Goal: Task Accomplishment & Management: Manage account settings

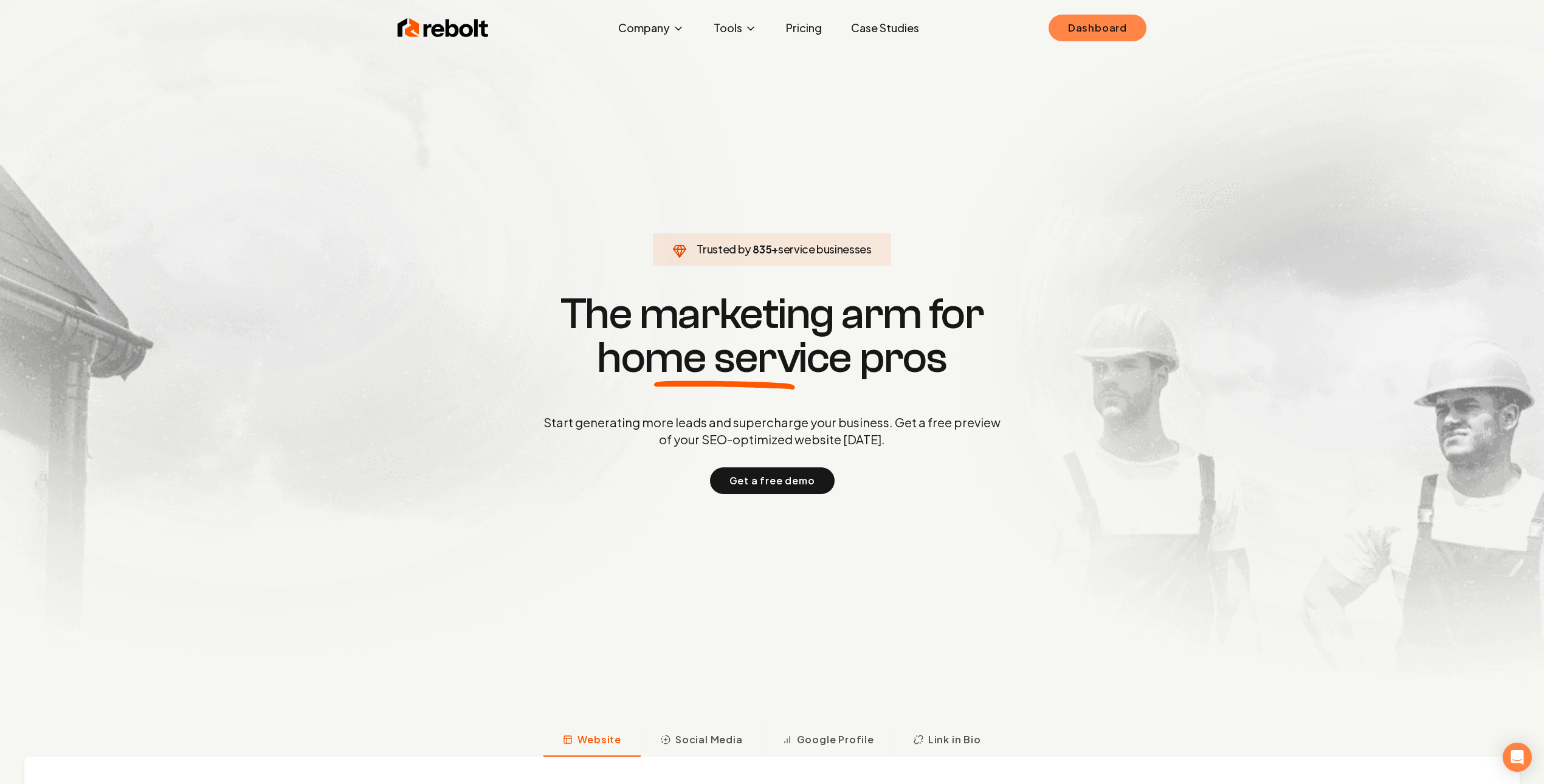
click at [1141, 33] on link "Dashboard" at bounding box center [1097, 27] width 98 height 27
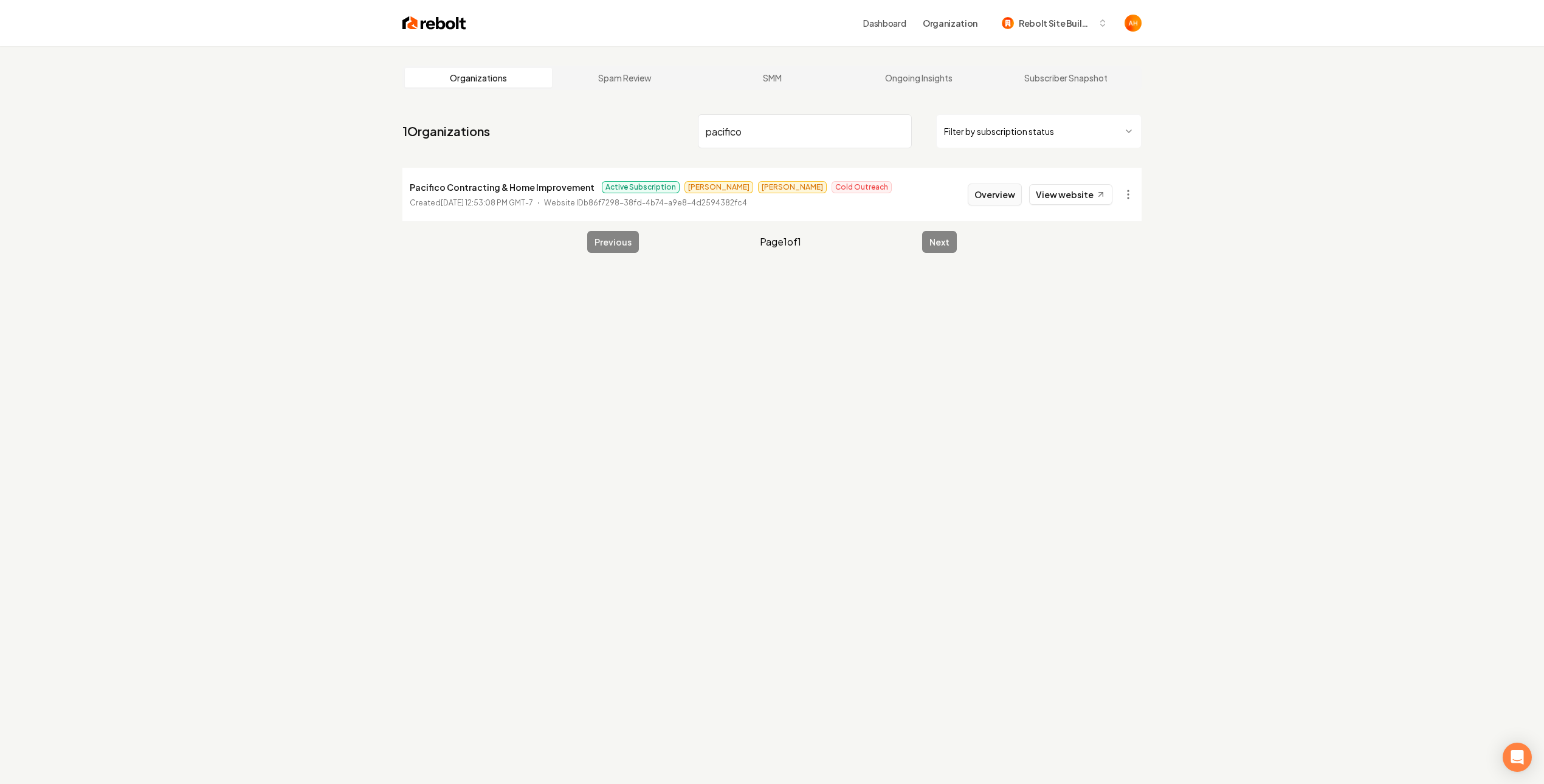
type input "pacifico"
click at [970, 201] on button "Overview" at bounding box center [994, 195] width 54 height 22
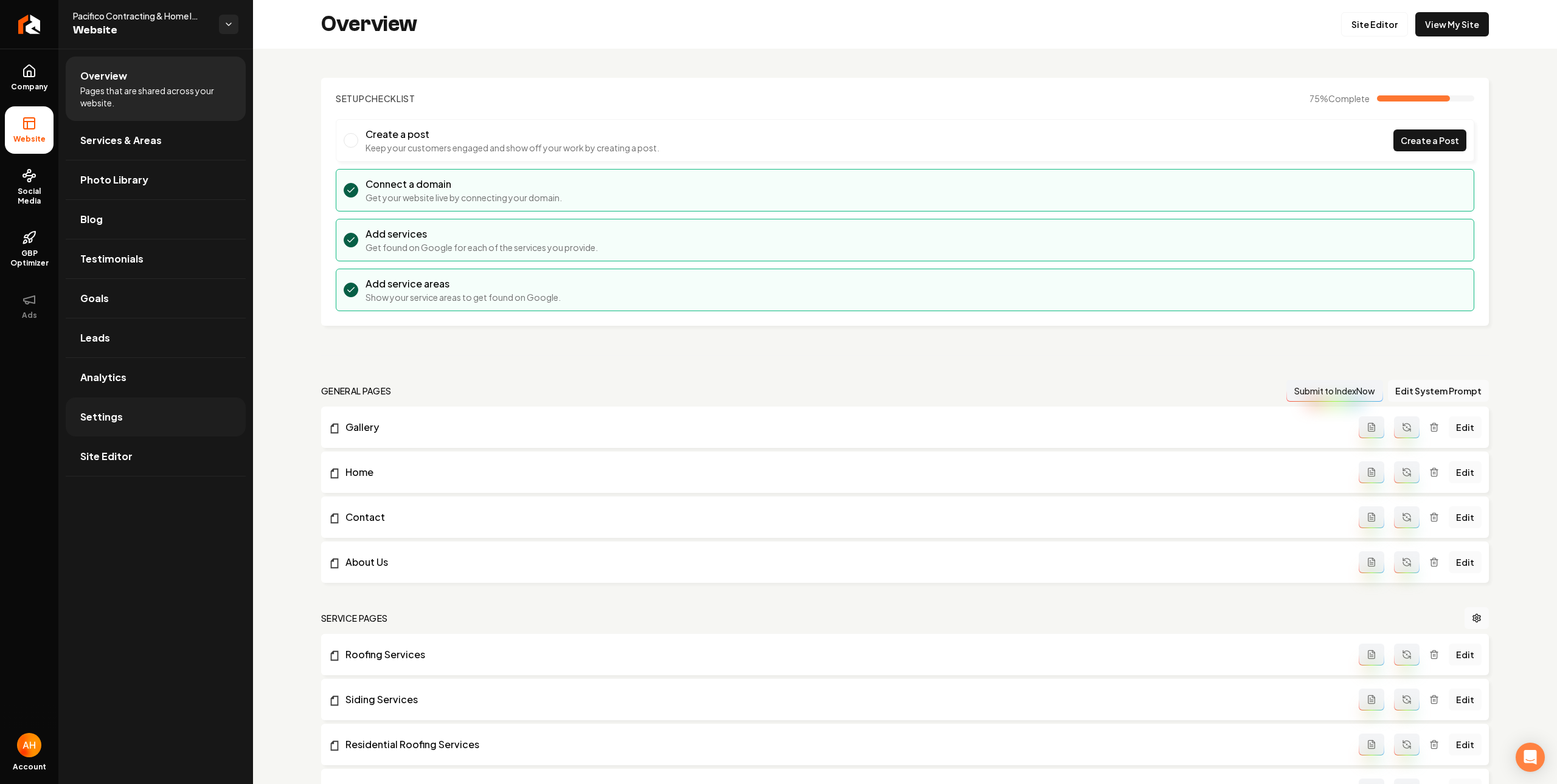
click at [146, 422] on link "Settings" at bounding box center [155, 417] width 180 height 39
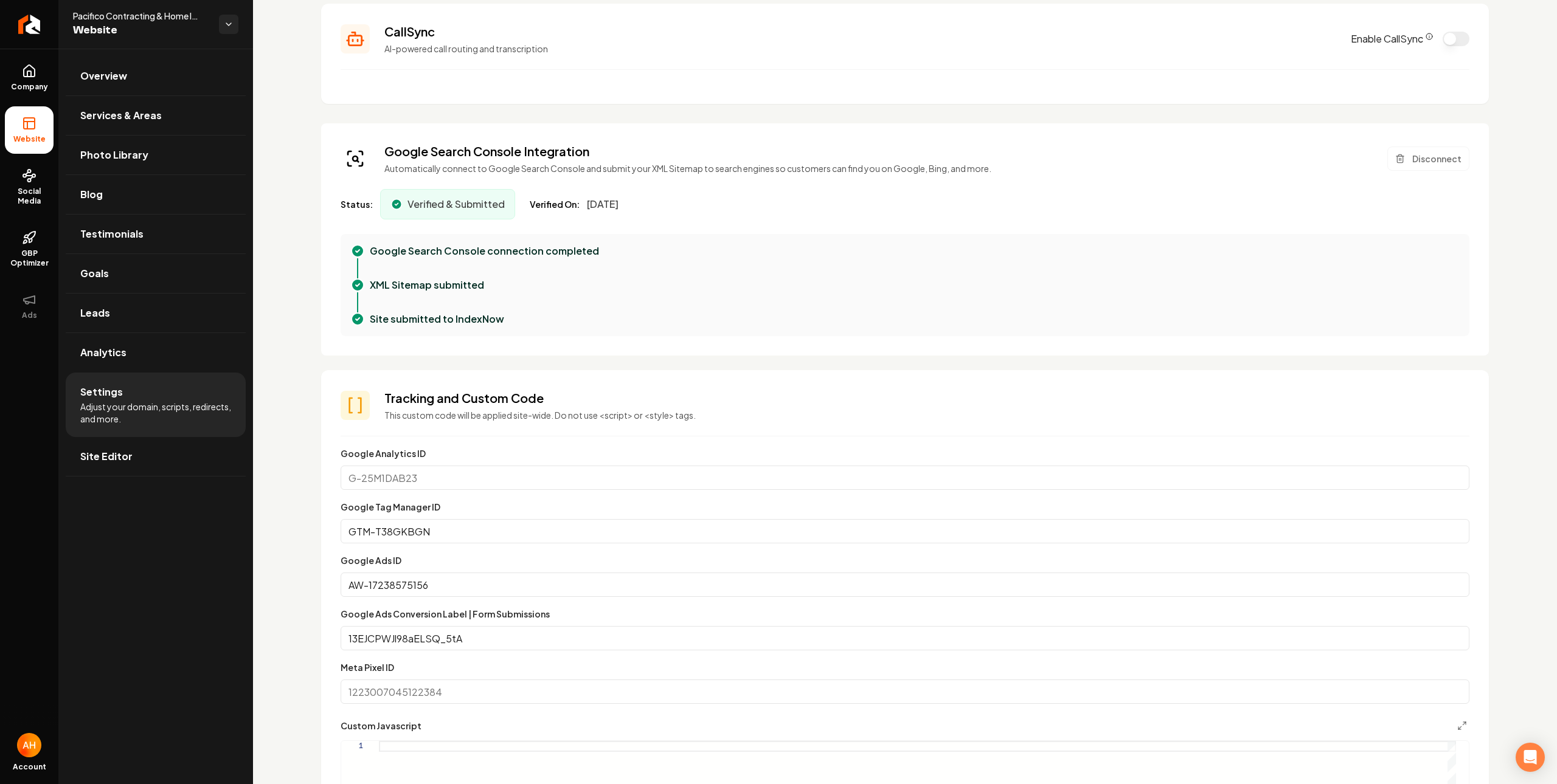
scroll to position [482, 0]
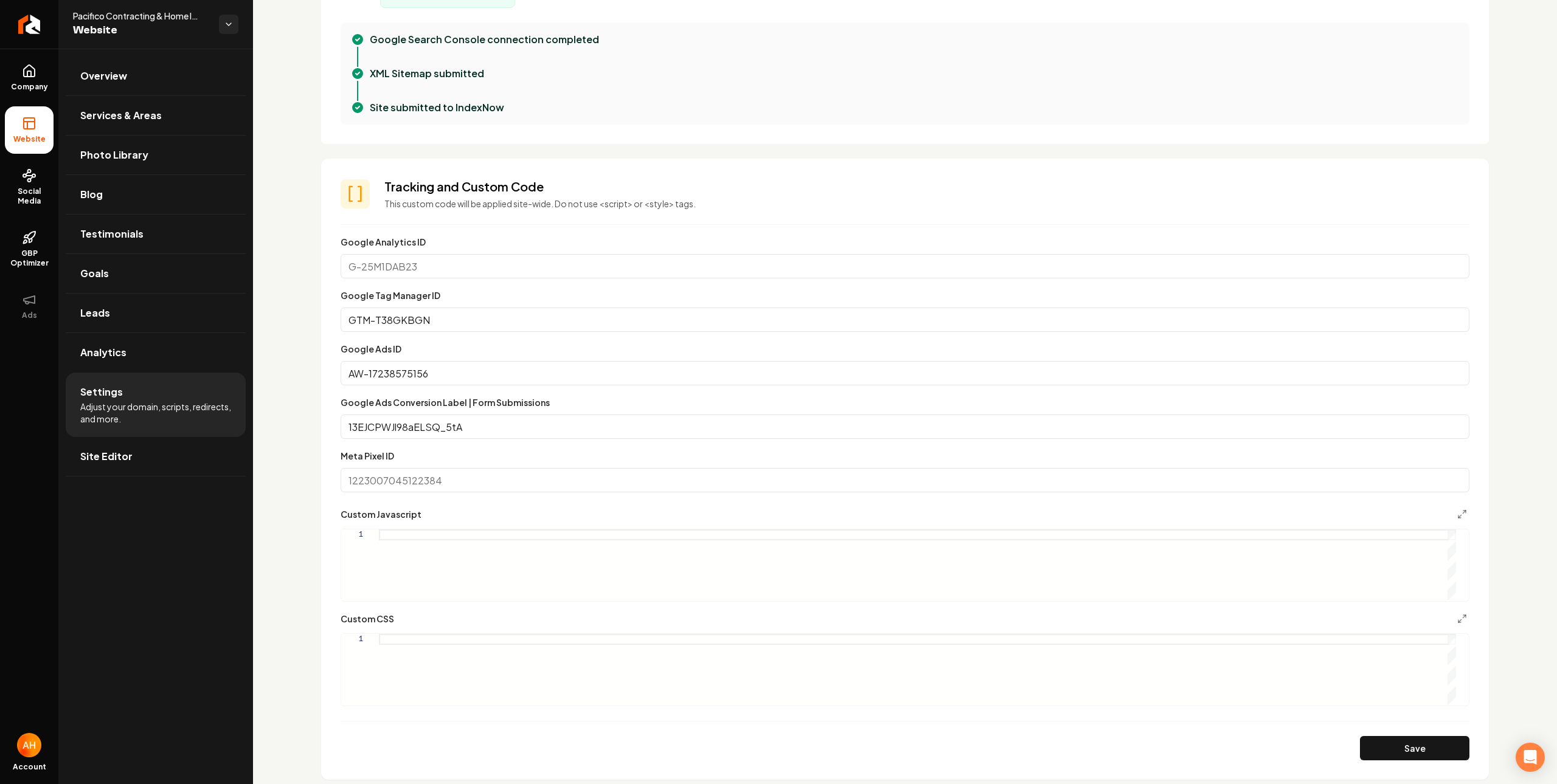
click at [526, 535] on div "Main content area" at bounding box center [917, 564] width 1077 height 71
click at [1441, 741] on button "Save" at bounding box center [1414, 748] width 109 height 24
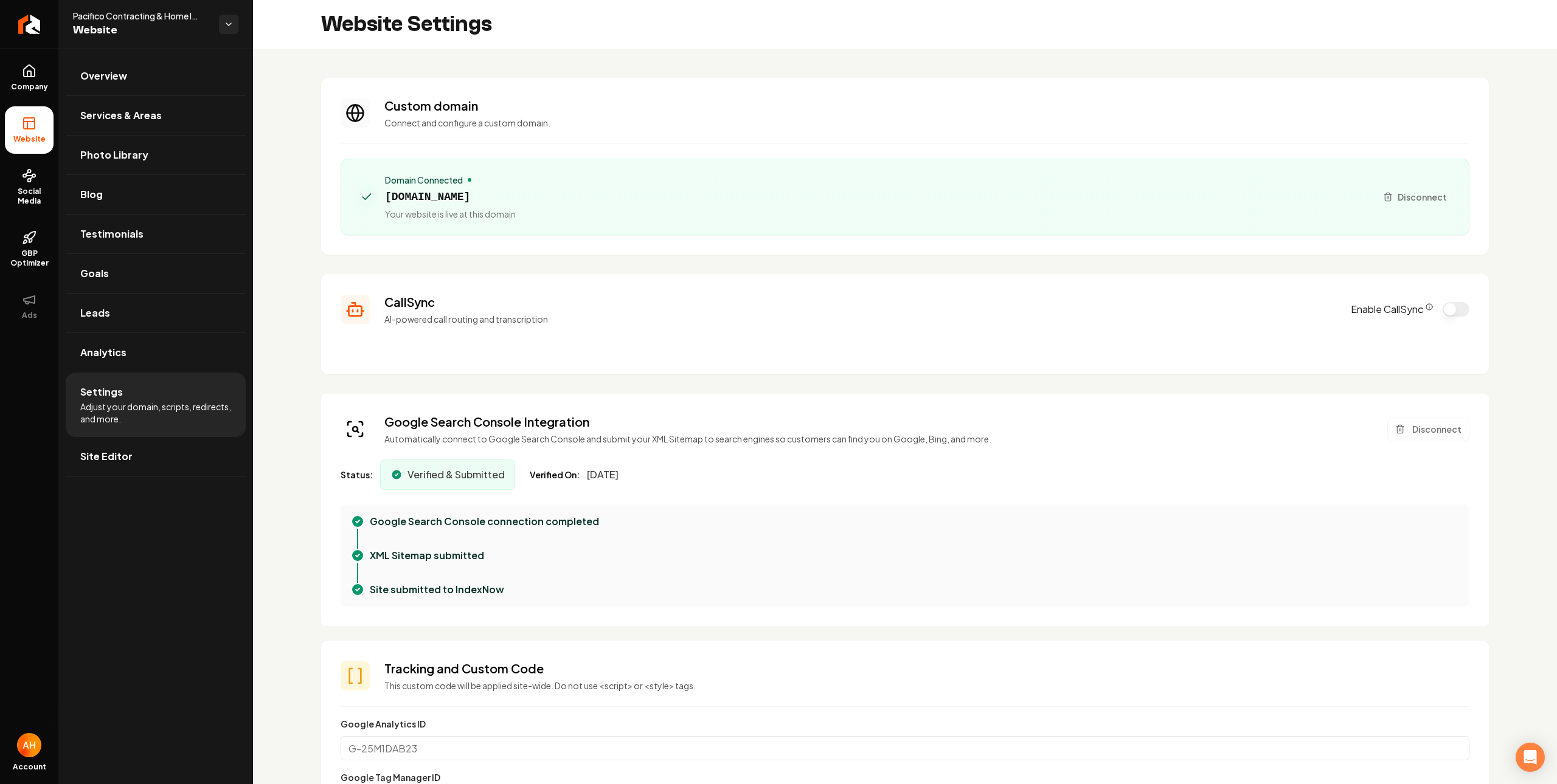
scroll to position [372, 0]
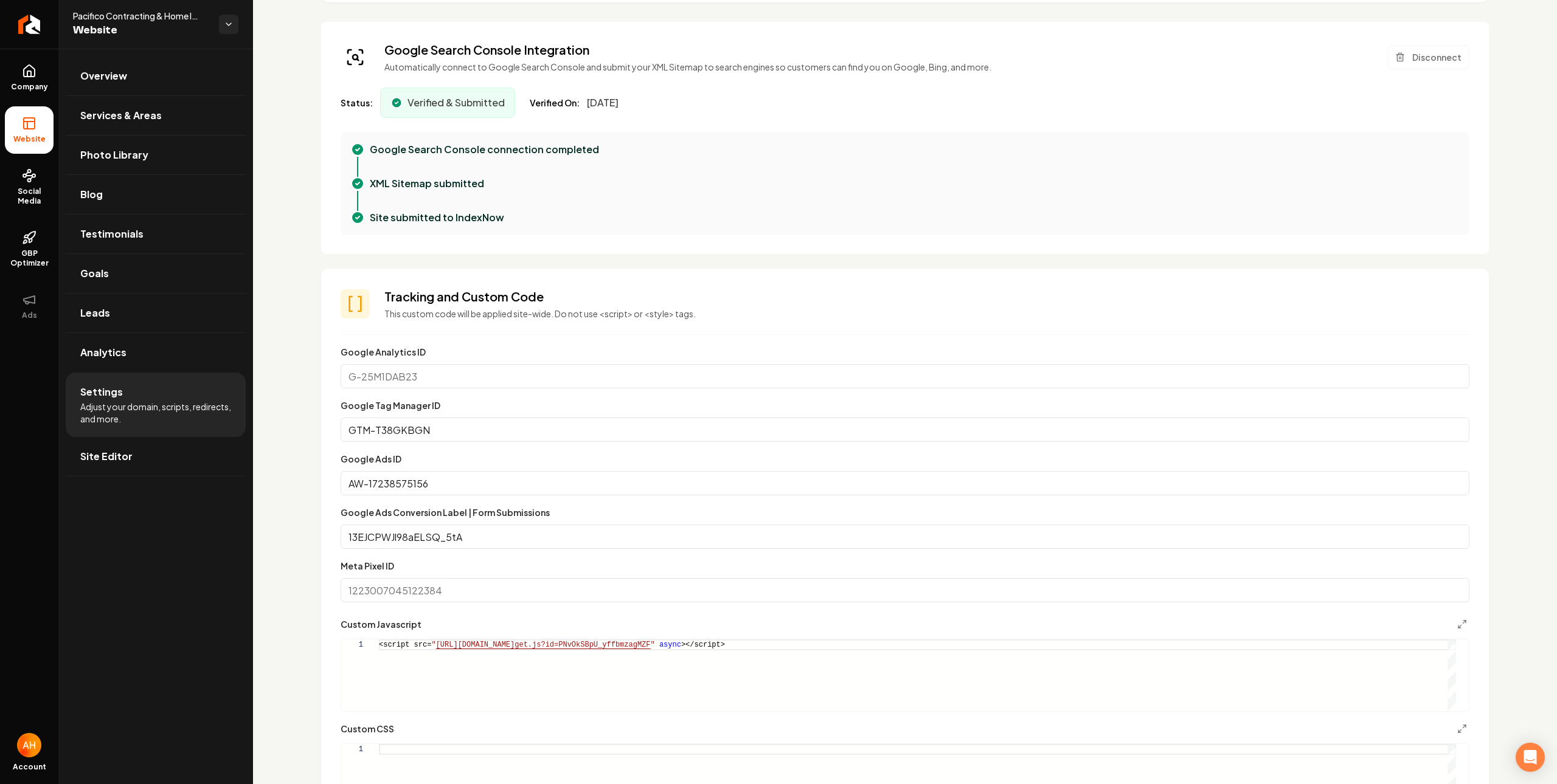
click at [944, 646] on div "<script src= " https://app.roofle.com/roof-quote-pro-embedded-wid get.js?id=PNv…" at bounding box center [917, 674] width 1077 height 71
type textarea "**********"
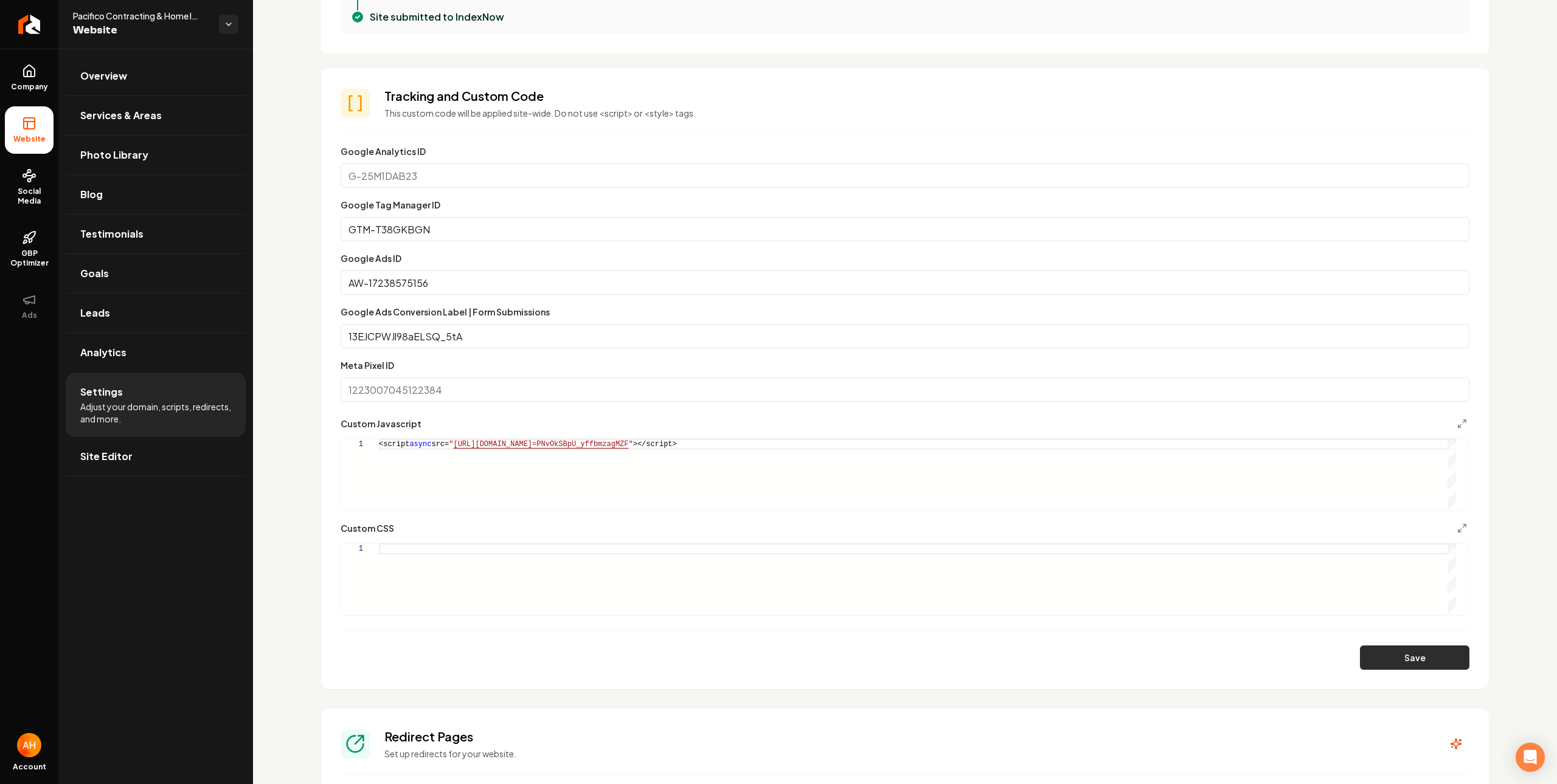
click at [1374, 655] on button "Save" at bounding box center [1414, 657] width 109 height 24
click at [1395, 655] on button "Save" at bounding box center [1414, 657] width 109 height 24
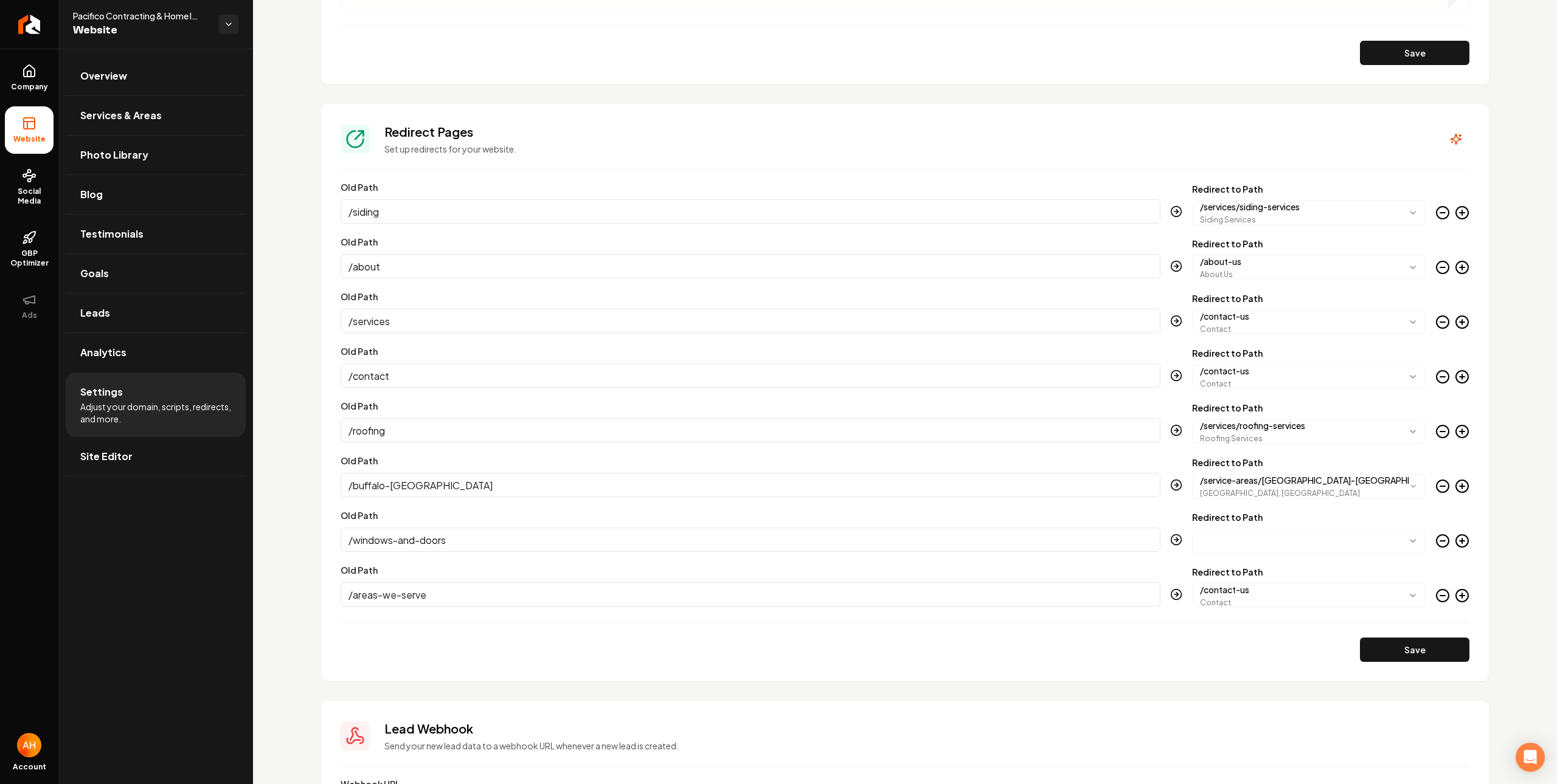
scroll to position [1337, 0]
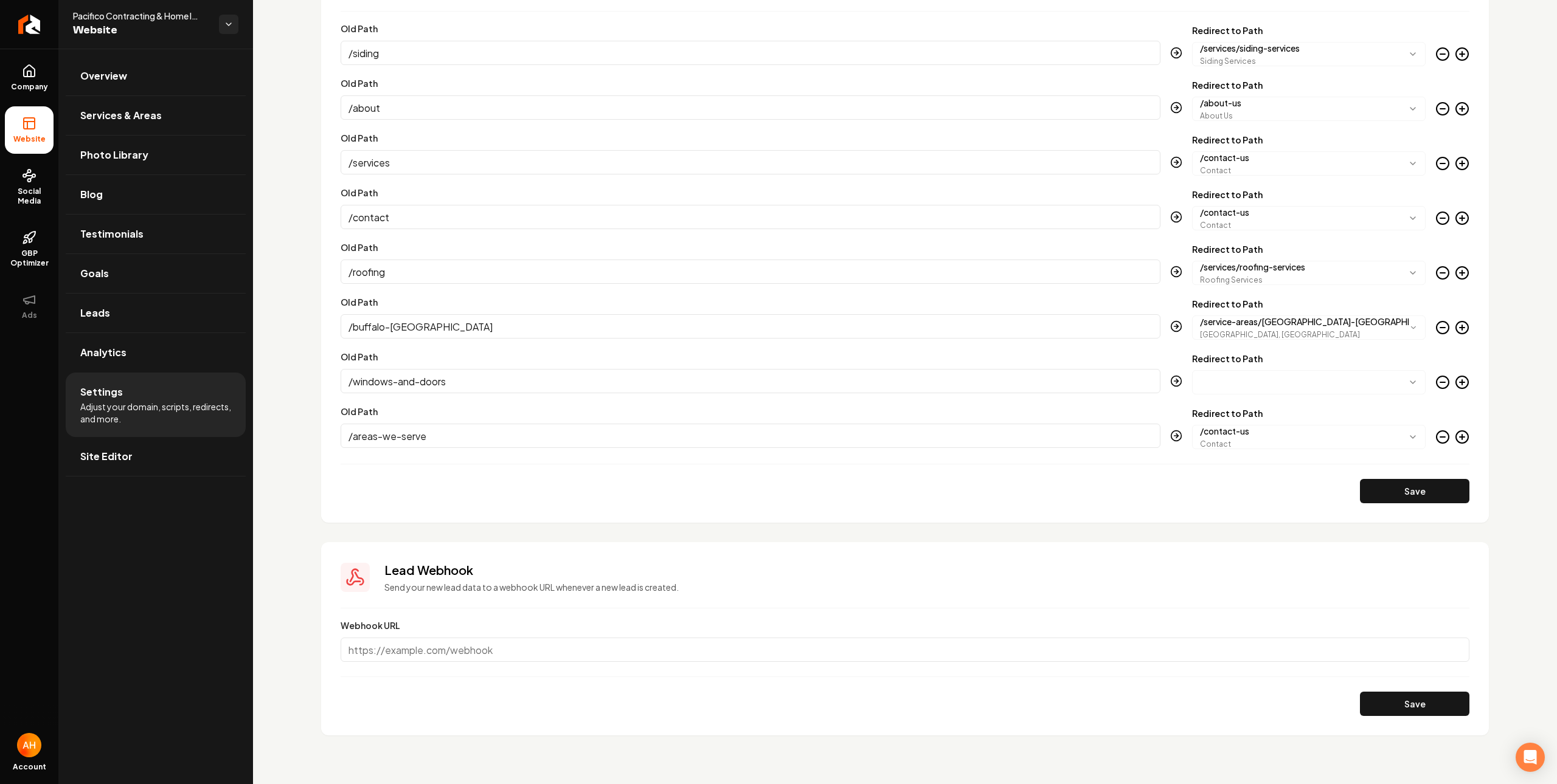
click at [1245, 391] on body "Company Website Social Media GBP Optimizer Ads Account Pacifico Contracting & H…" at bounding box center [778, 392] width 1557 height 784
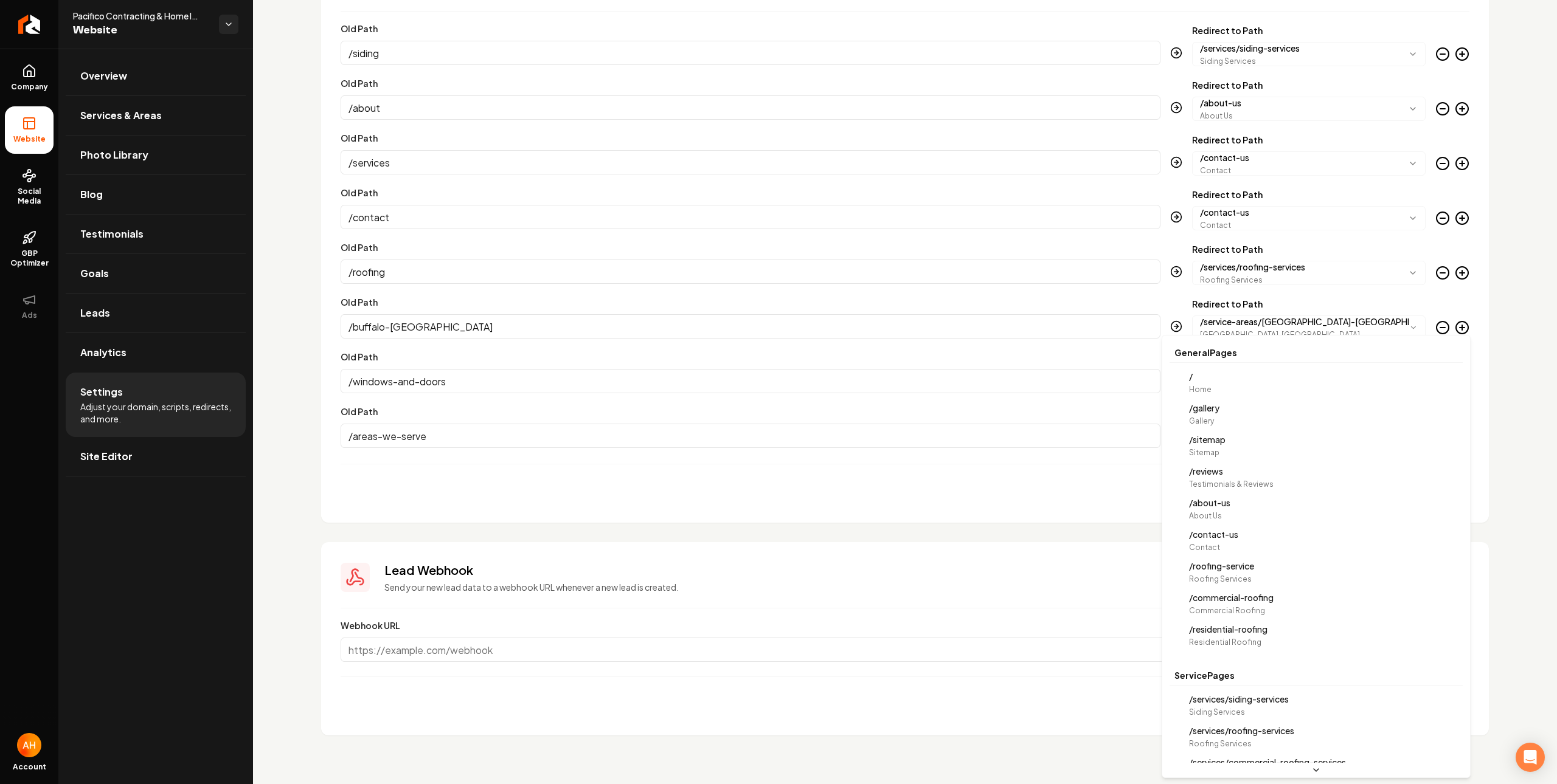
scroll to position [0, 0]
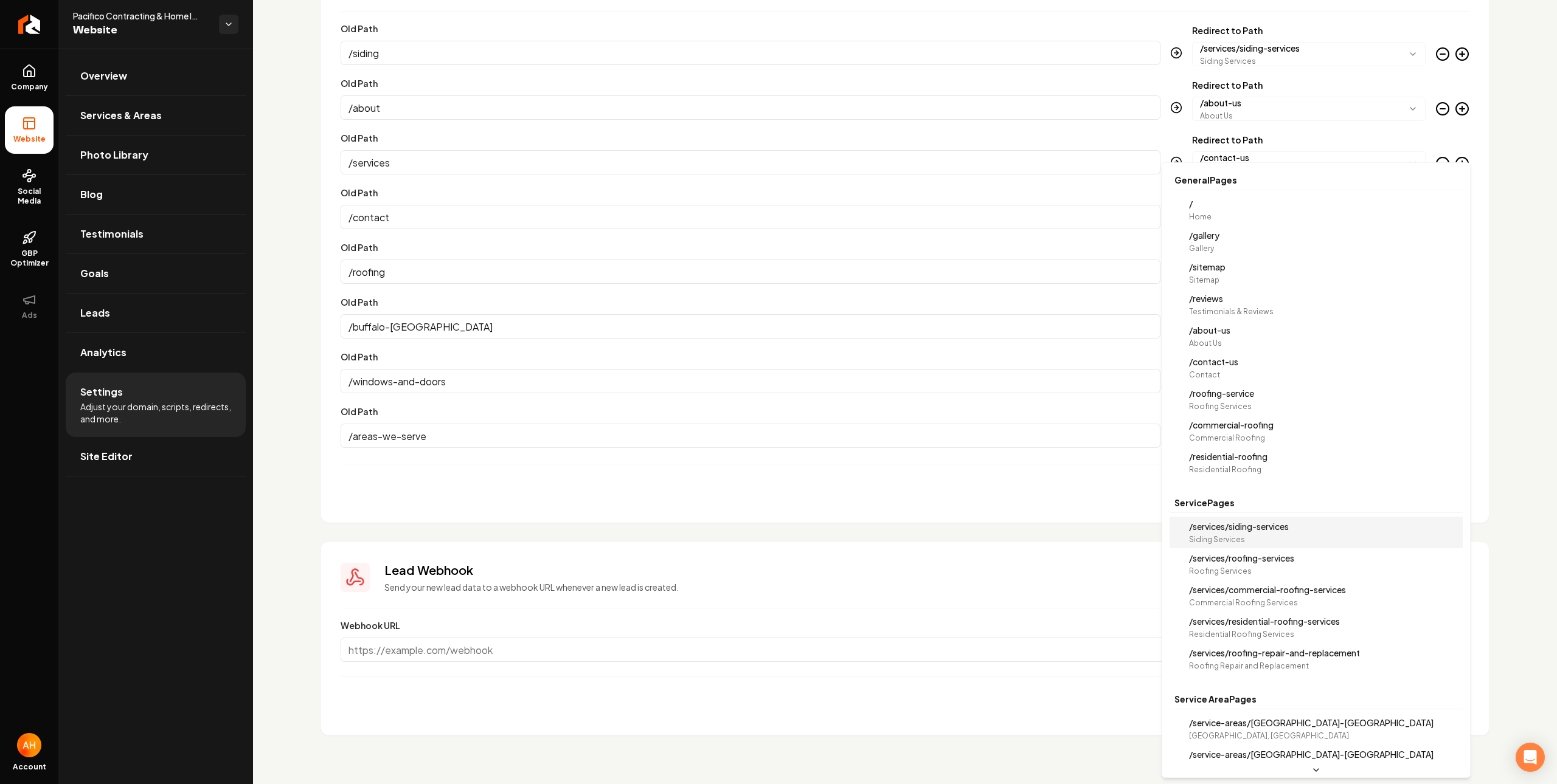
select select "**********"
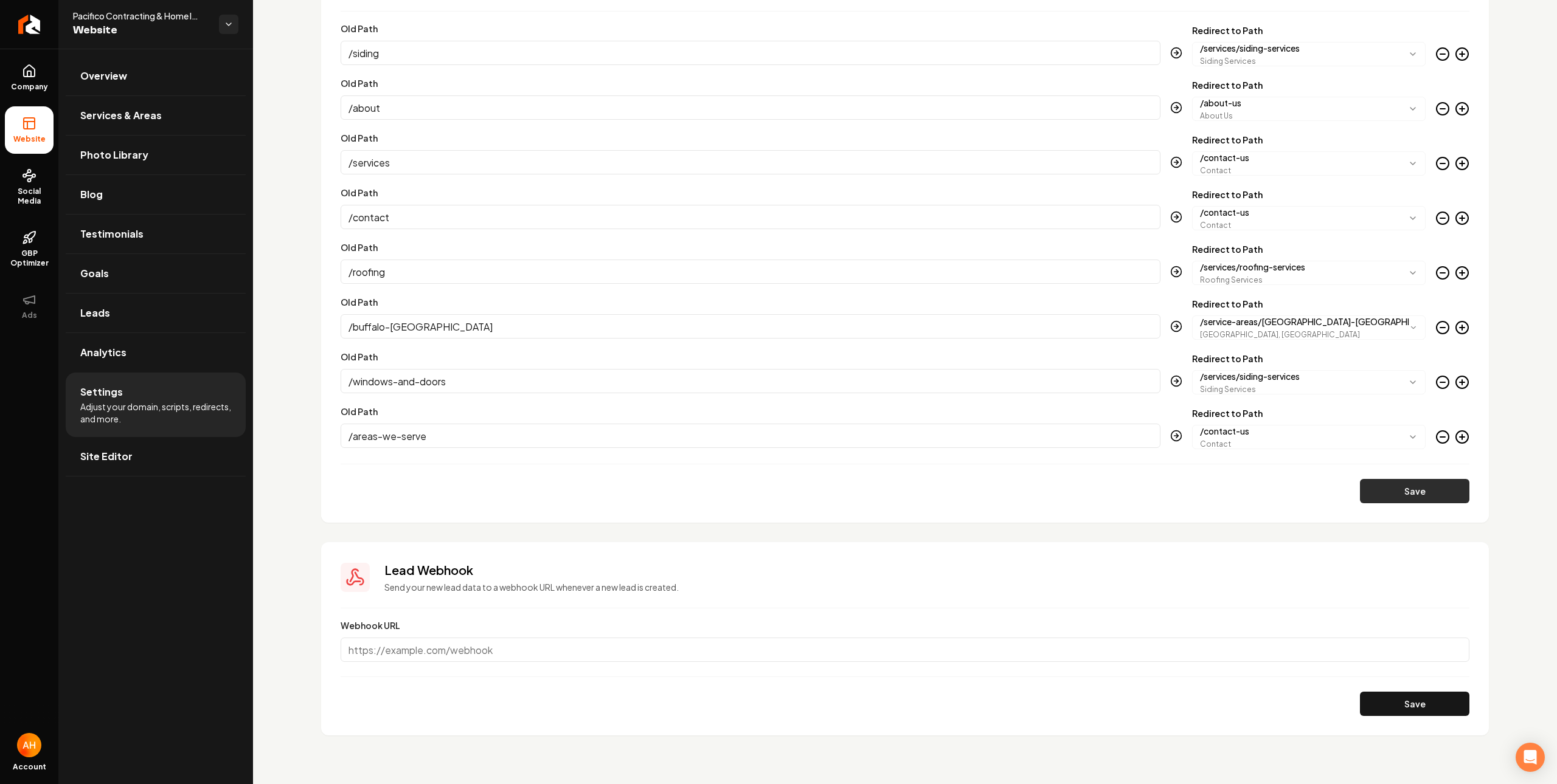
click at [1405, 492] on button "Save" at bounding box center [1414, 490] width 109 height 24
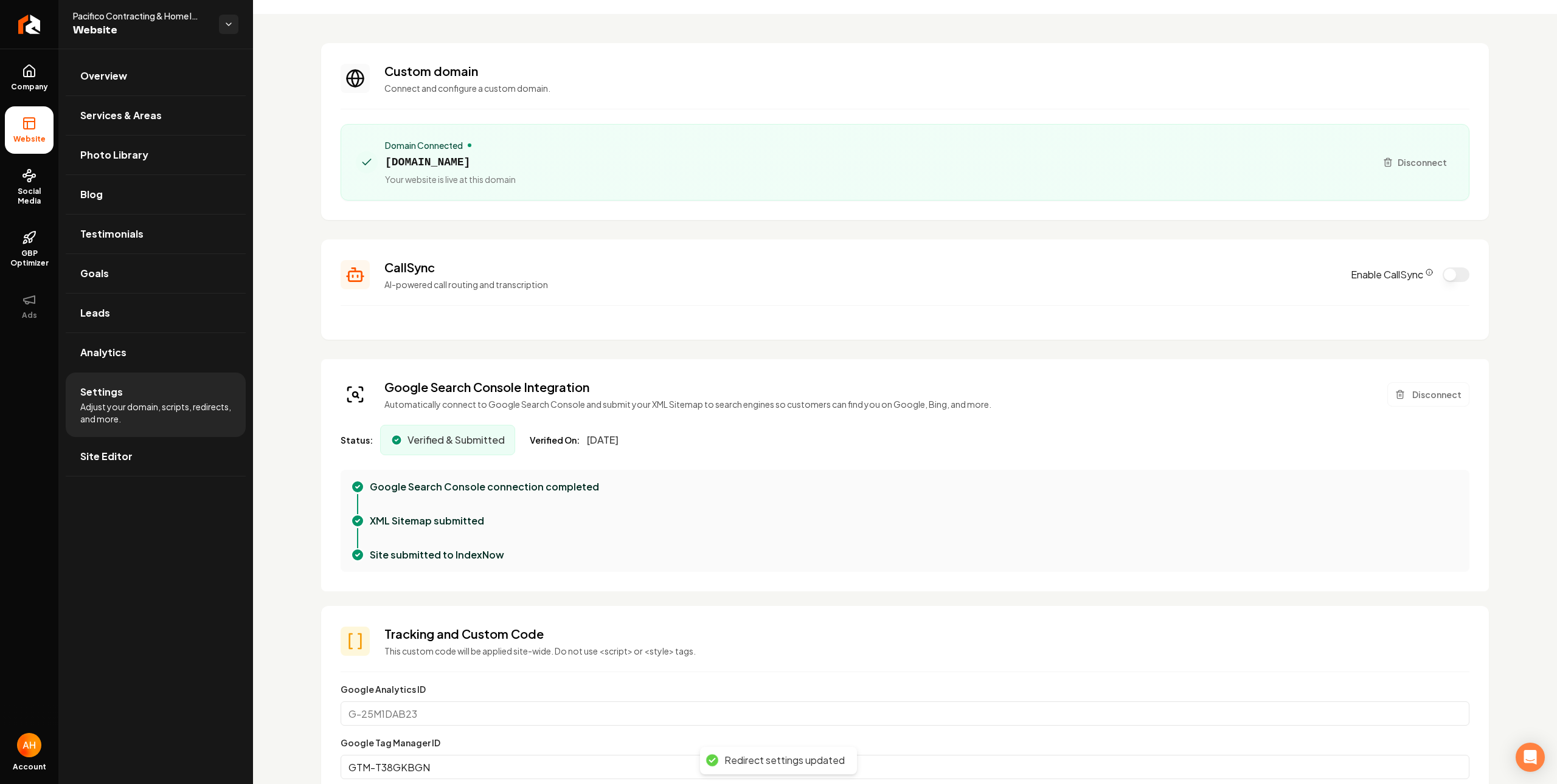
scroll to position [212, 0]
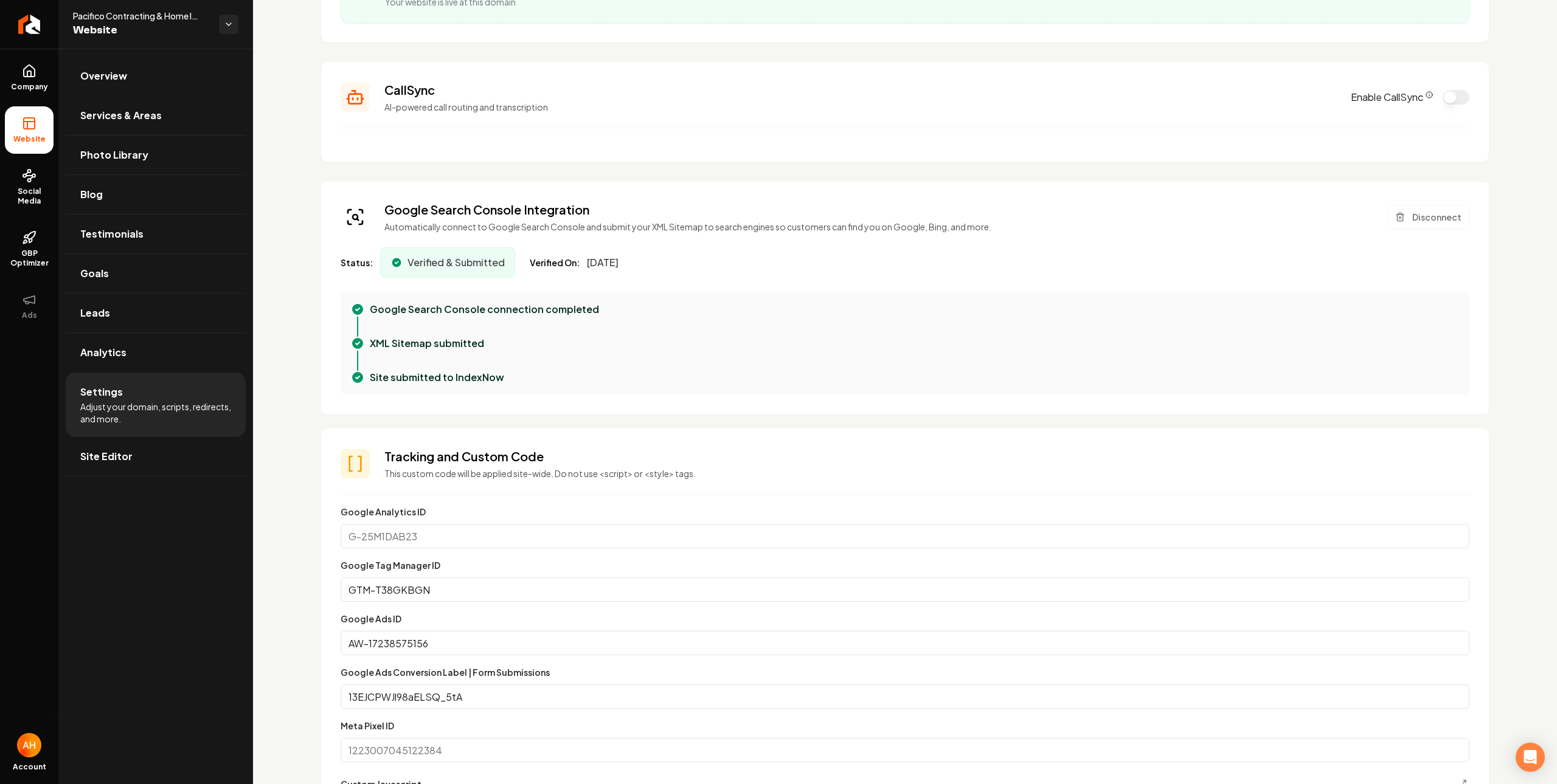
click at [321, 90] on section "CallSync AI-powered call routing and transcription Enable CallSync" at bounding box center [905, 112] width 1168 height 100
click at [152, 73] on link "Overview" at bounding box center [155, 76] width 180 height 39
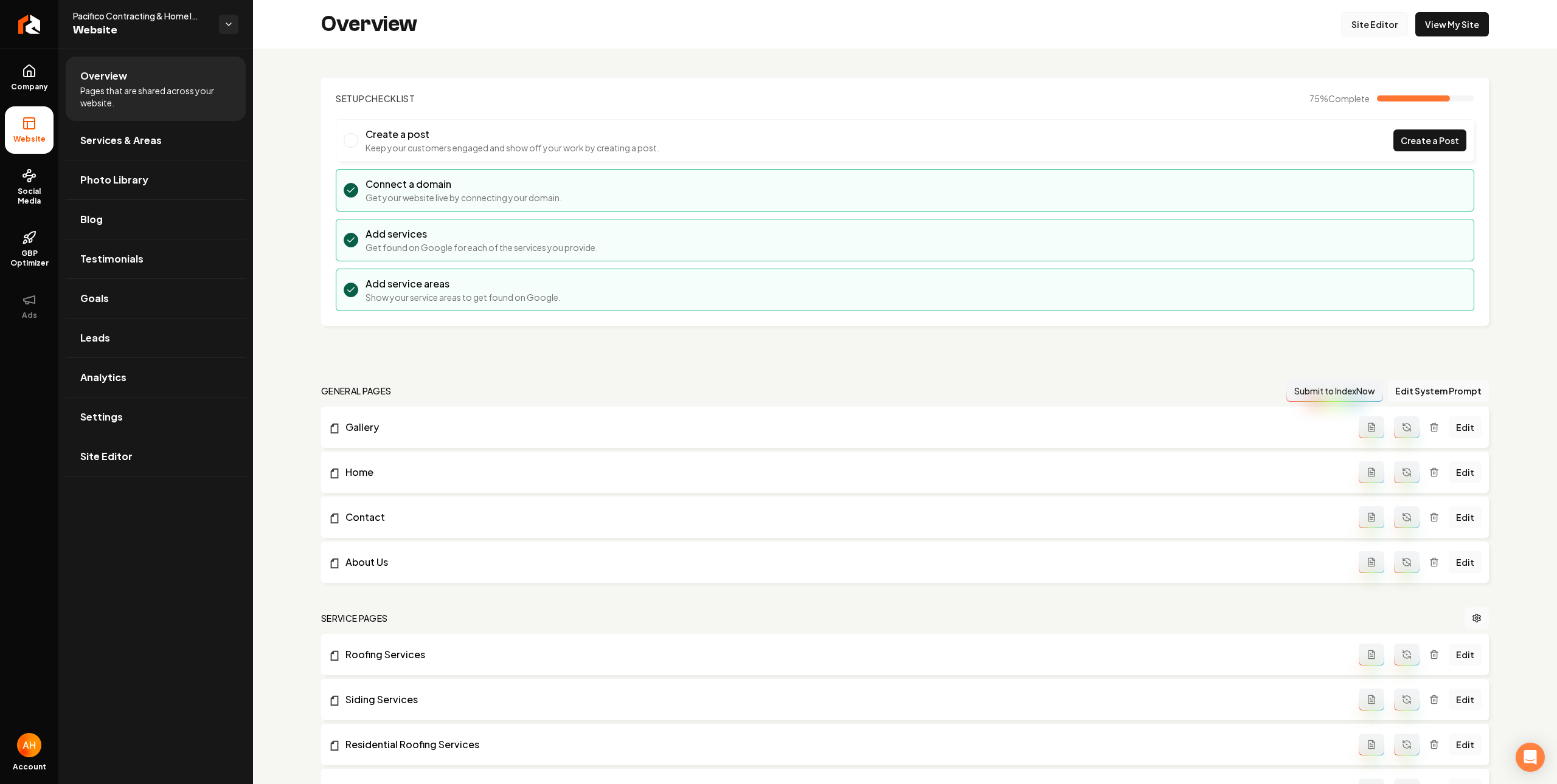
click at [1341, 32] on link "Site Editor" at bounding box center [1374, 24] width 67 height 24
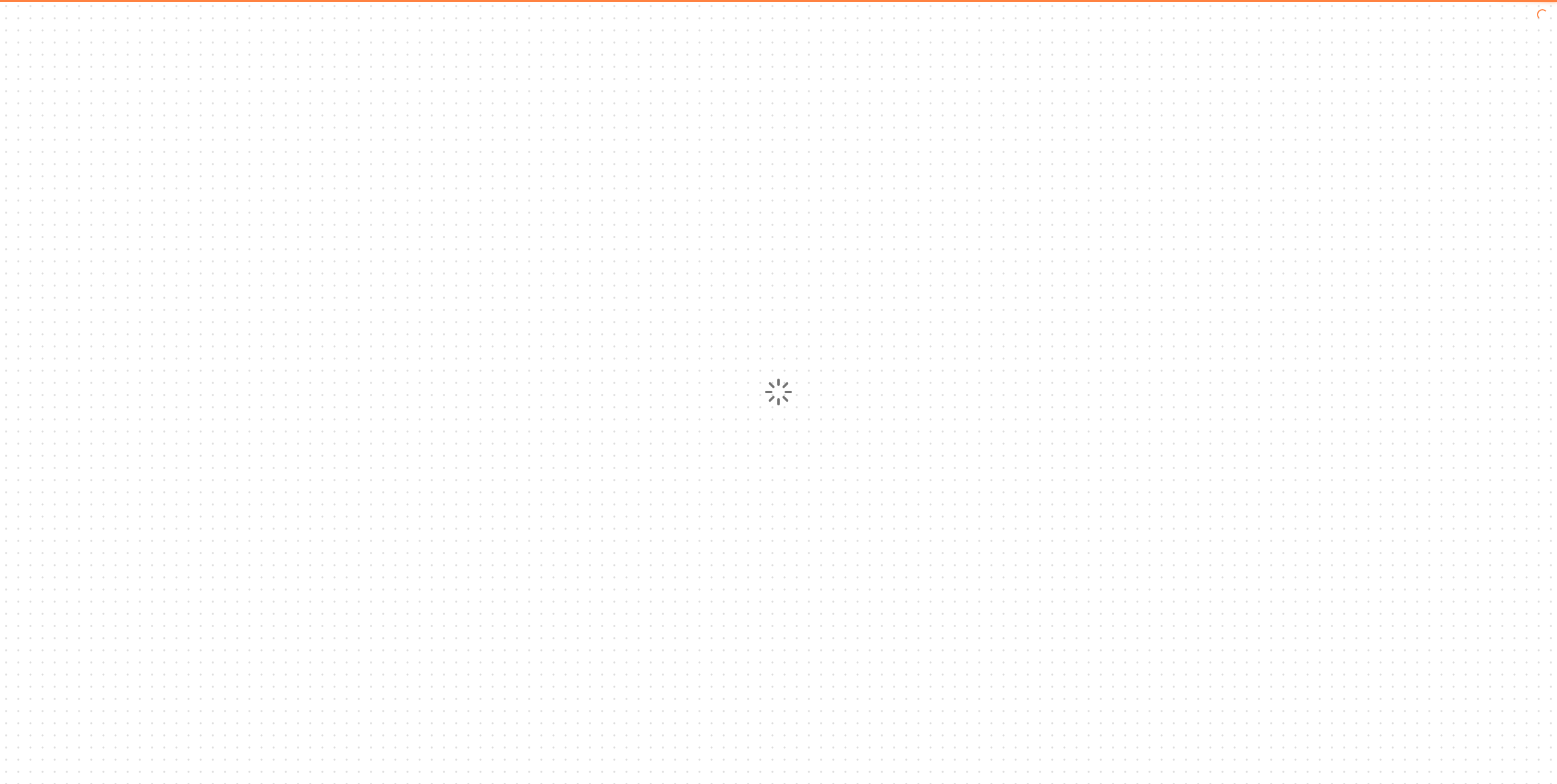
click at [1355, 27] on div at bounding box center [778, 392] width 1557 height 784
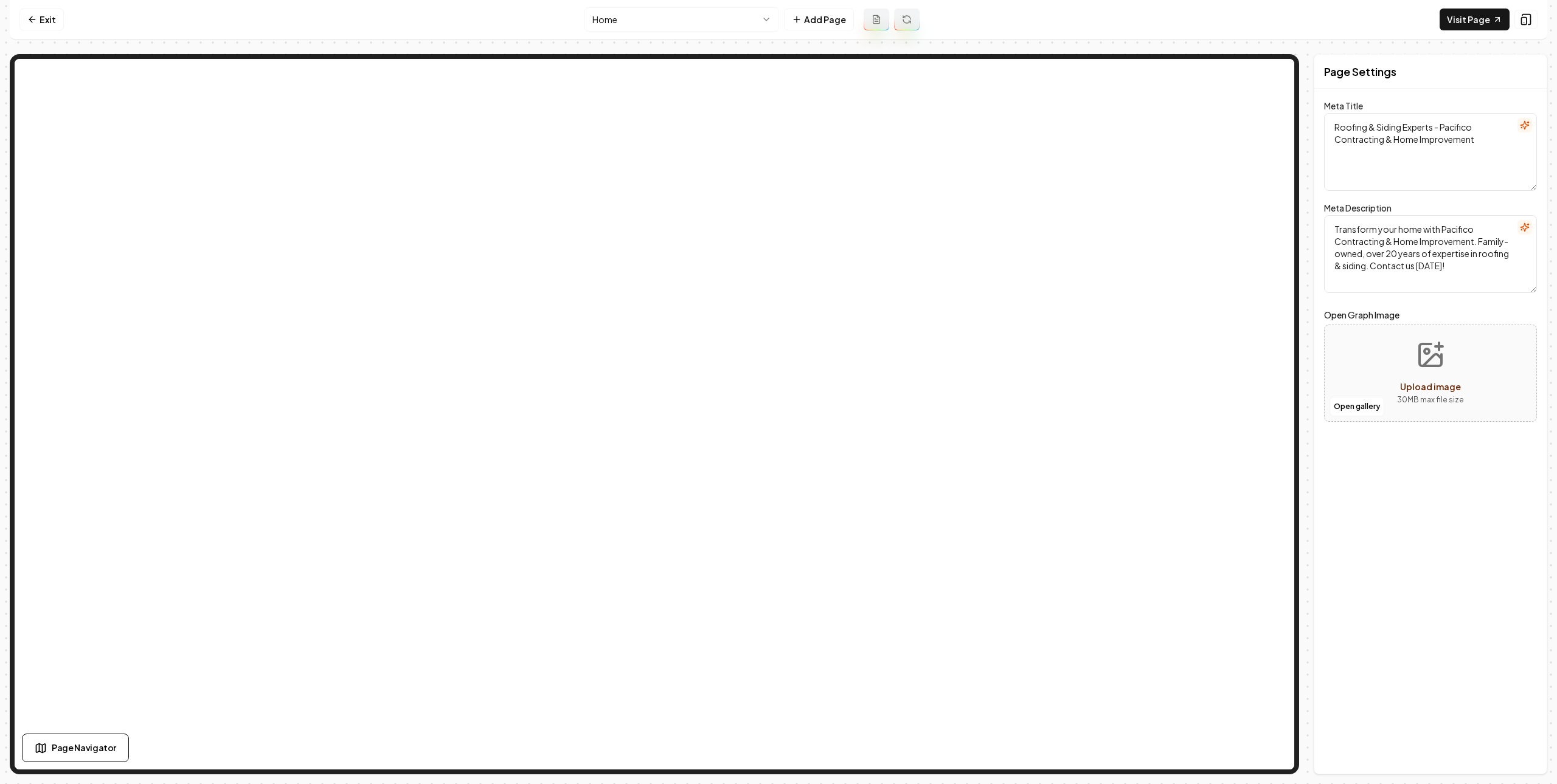
click at [688, 29] on html "Computer Required This feature is only available on a computer. Please switch t…" at bounding box center [778, 392] width 1557 height 784
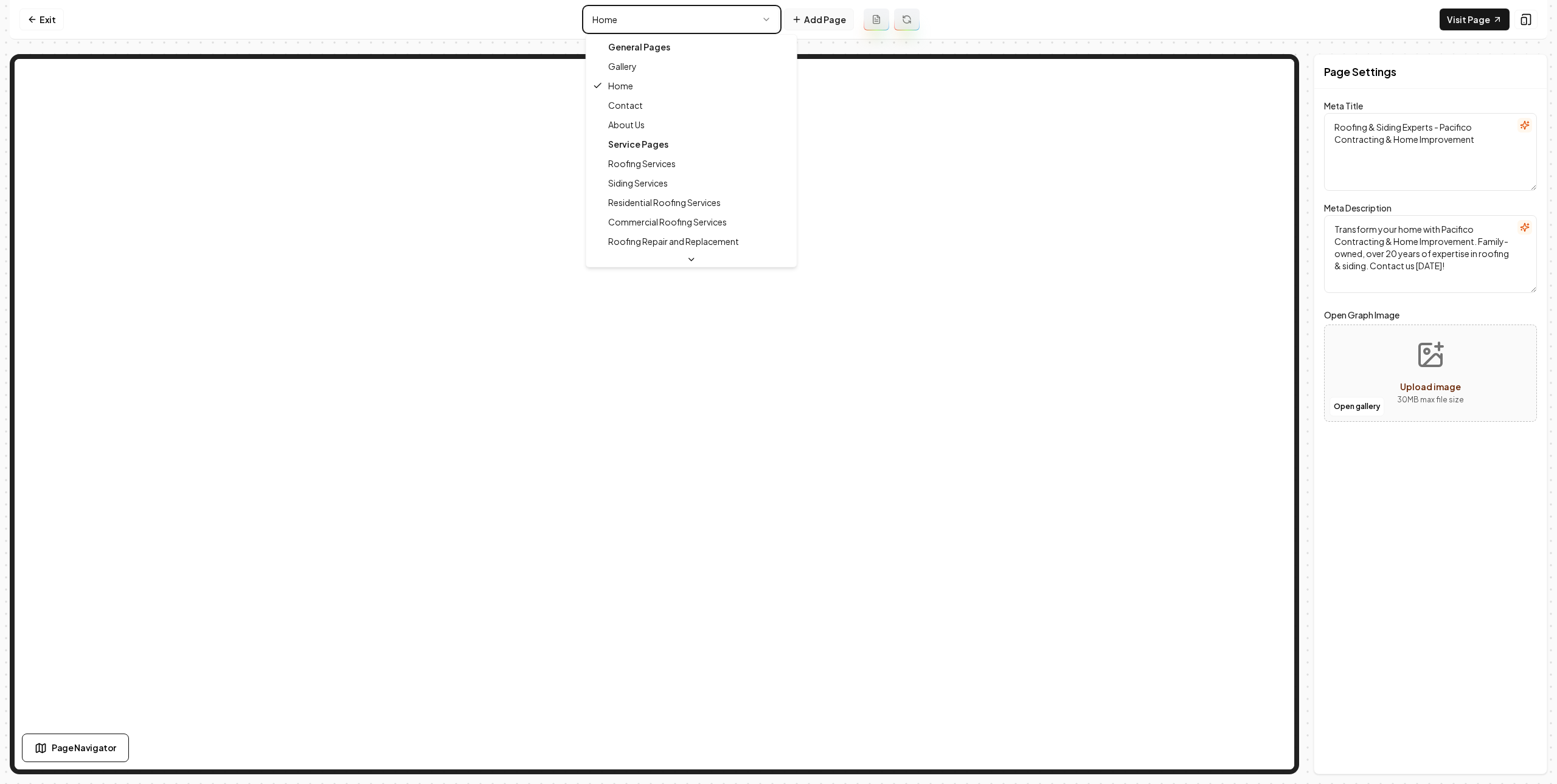
drag, startPoint x: 828, startPoint y: 31, endPoint x: 829, endPoint y: 18, distance: 13.0
click at [827, 31] on html "Computer Required This feature is only available on a computer. Please switch t…" at bounding box center [778, 392] width 1557 height 784
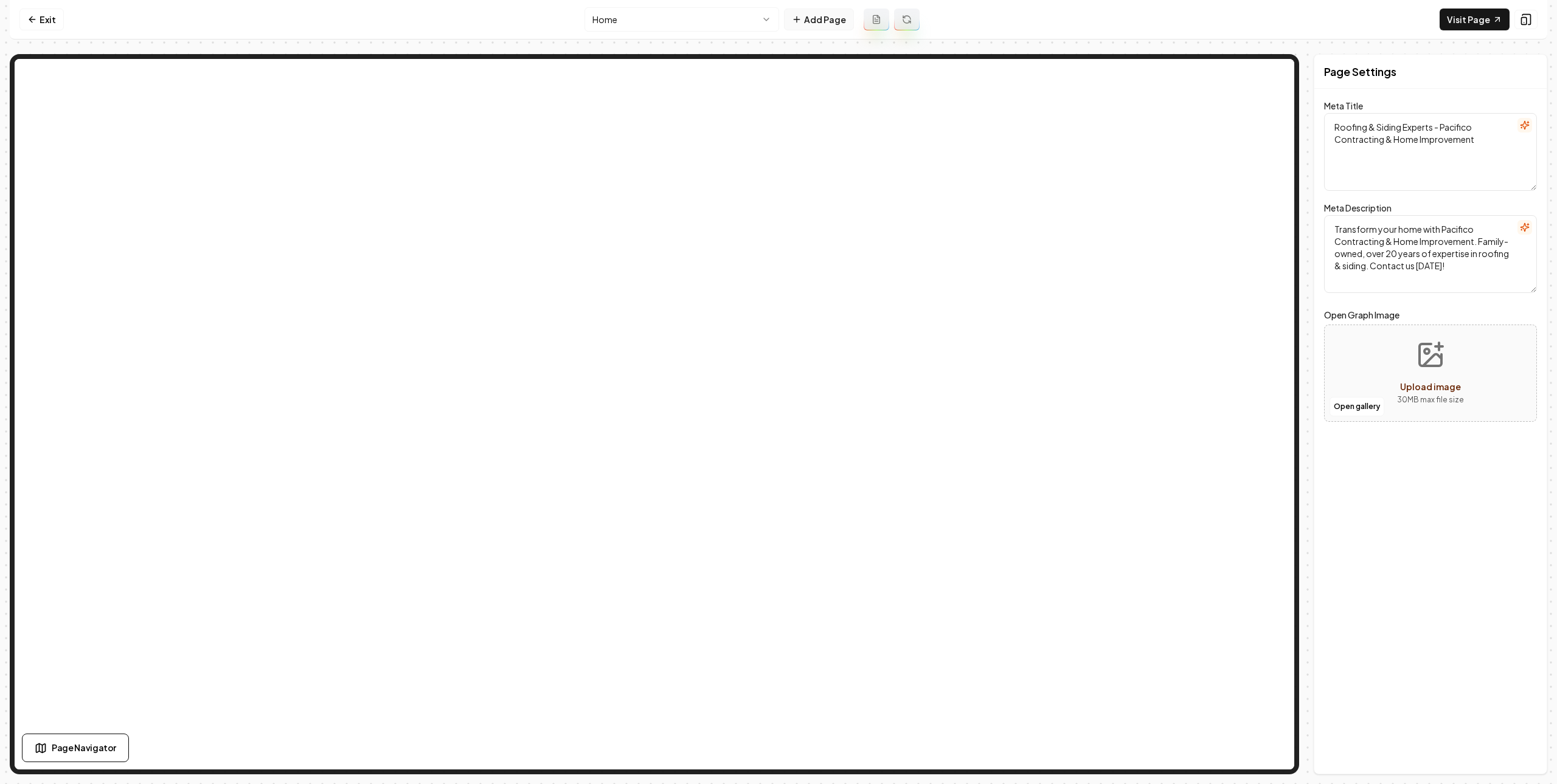
click at [829, 17] on button "Add Page" at bounding box center [819, 19] width 70 height 22
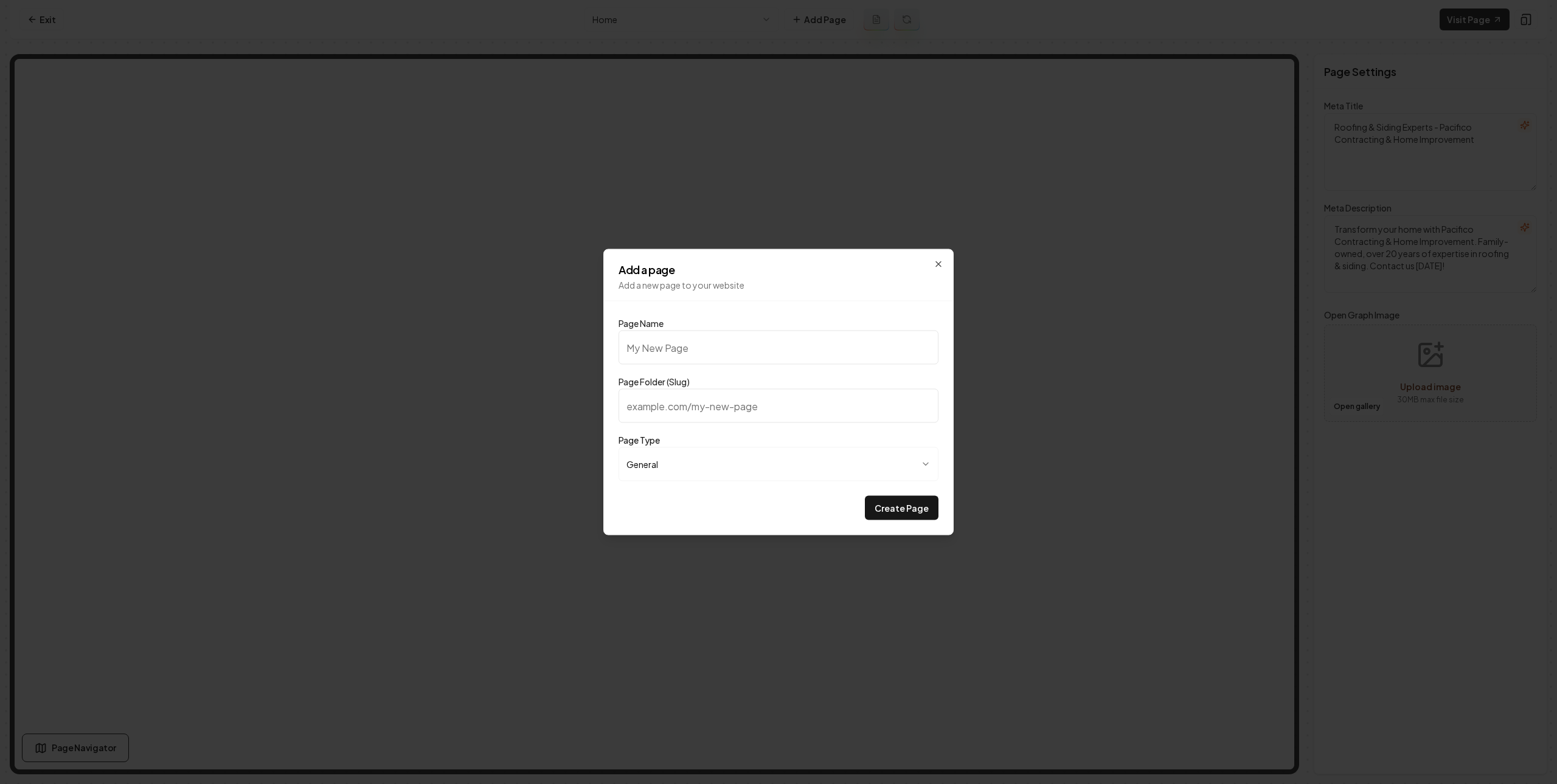
click at [723, 353] on input "Page Name" at bounding box center [778, 348] width 320 height 34
type input "I"
type input "i"
type input "In"
type input "in"
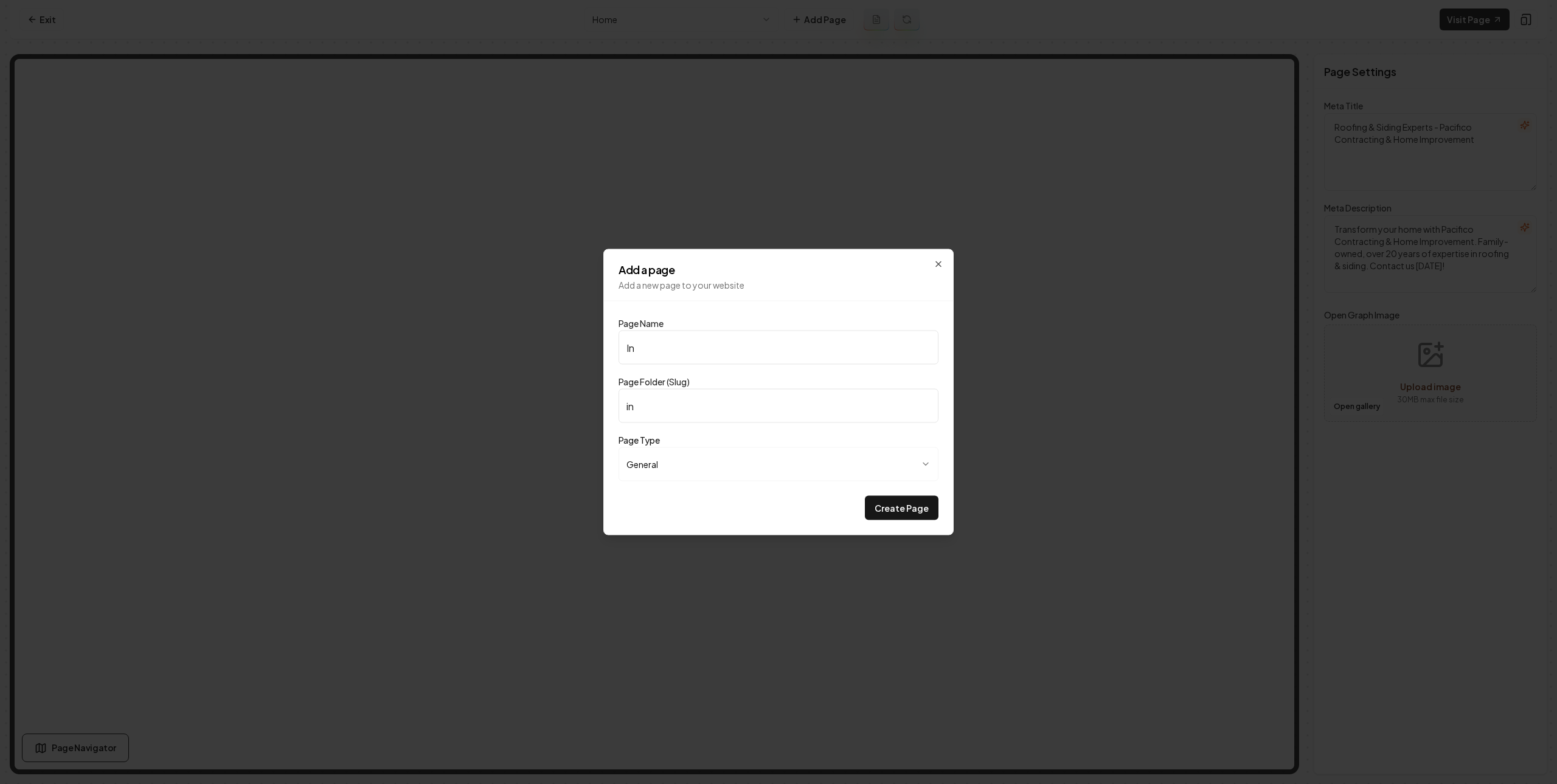
type input "Ins"
type input "ins"
type input "Inst"
type input "inst"
type input "Insta"
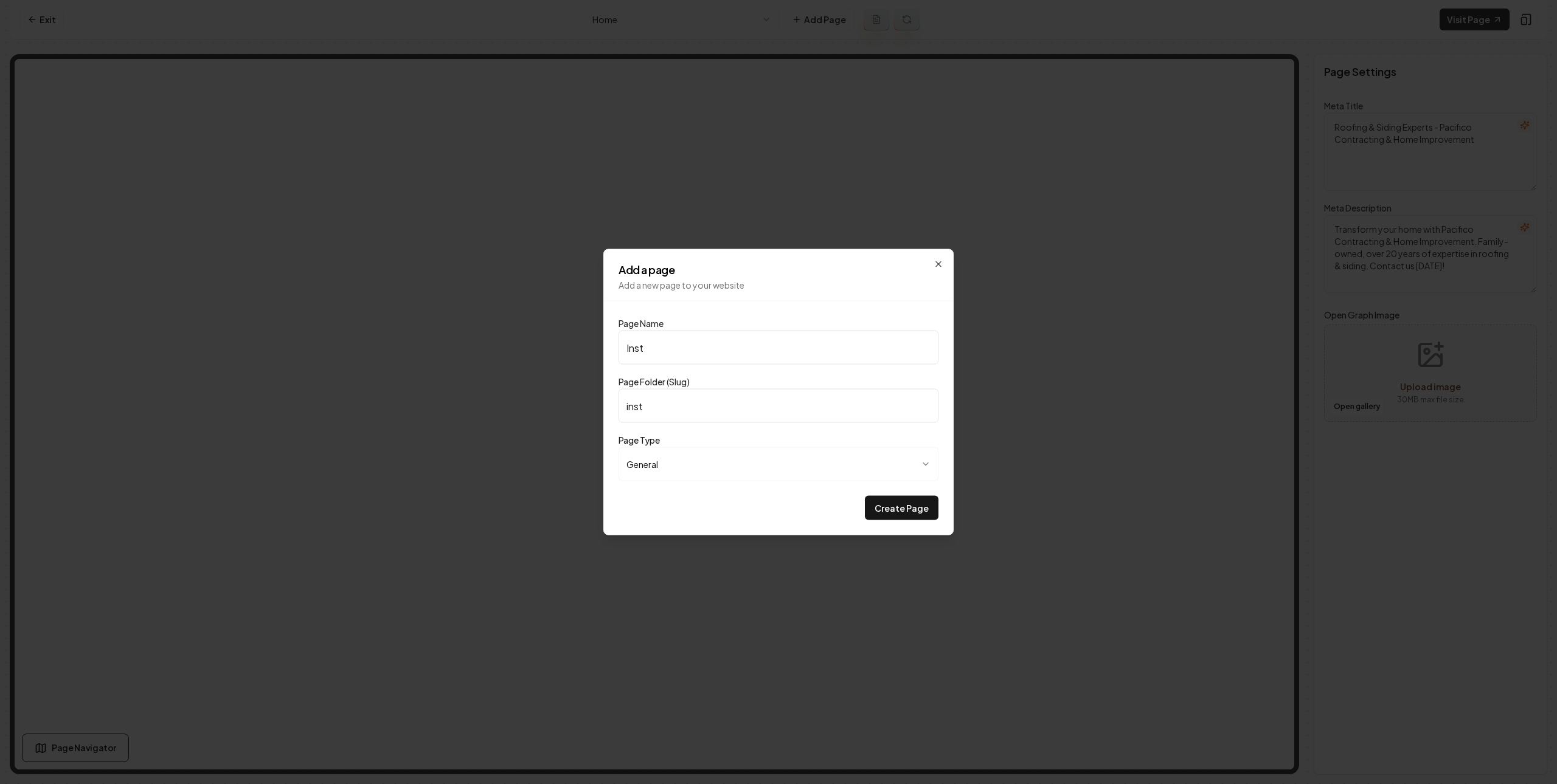
type input "insta"
type input "Instan"
type input "instan"
type input "Instant"
type input "instant"
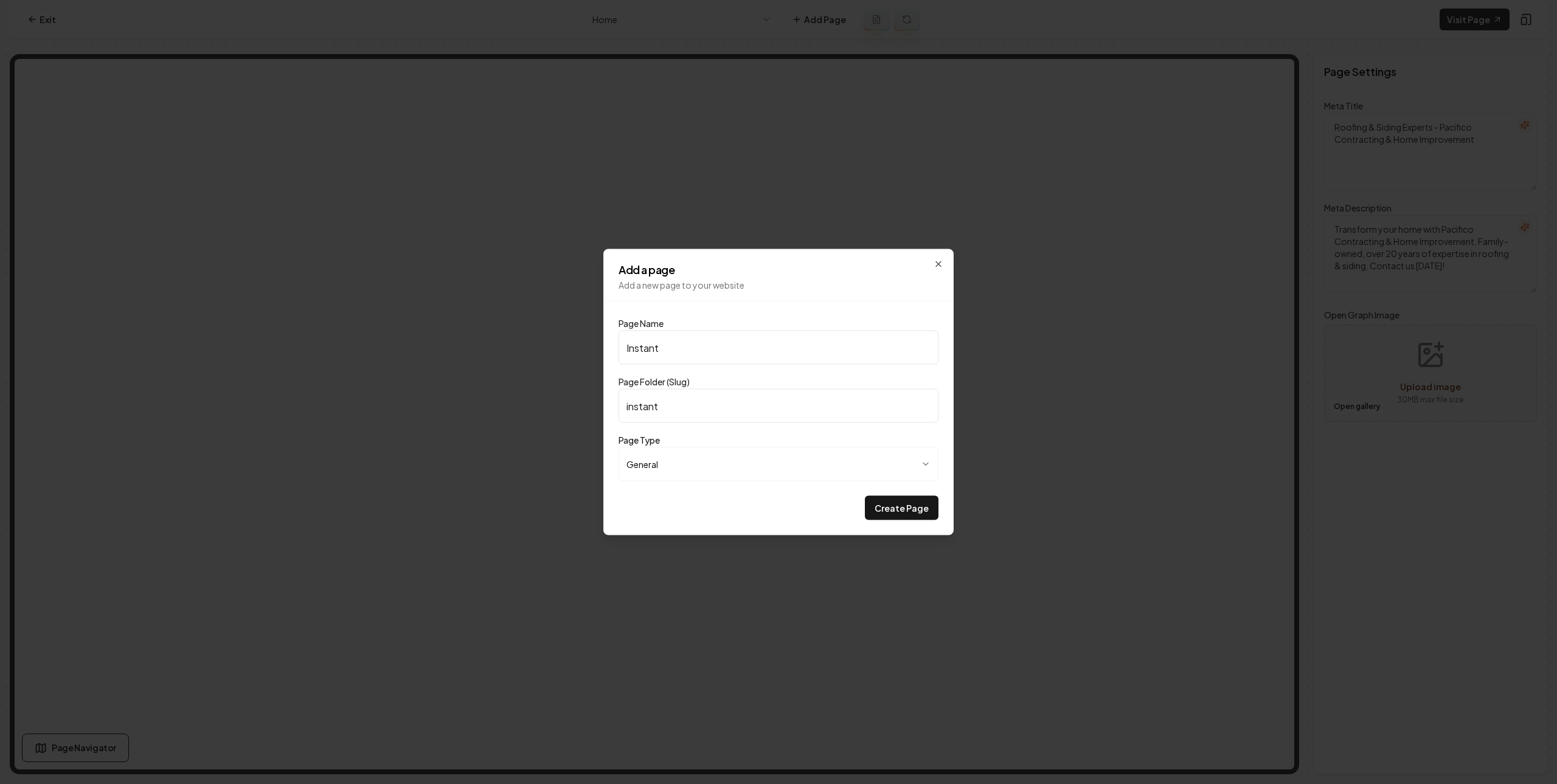
type input "Instant P"
type input "instant-p"
type input "Instant"
type input "instant"
type input "Instant R"
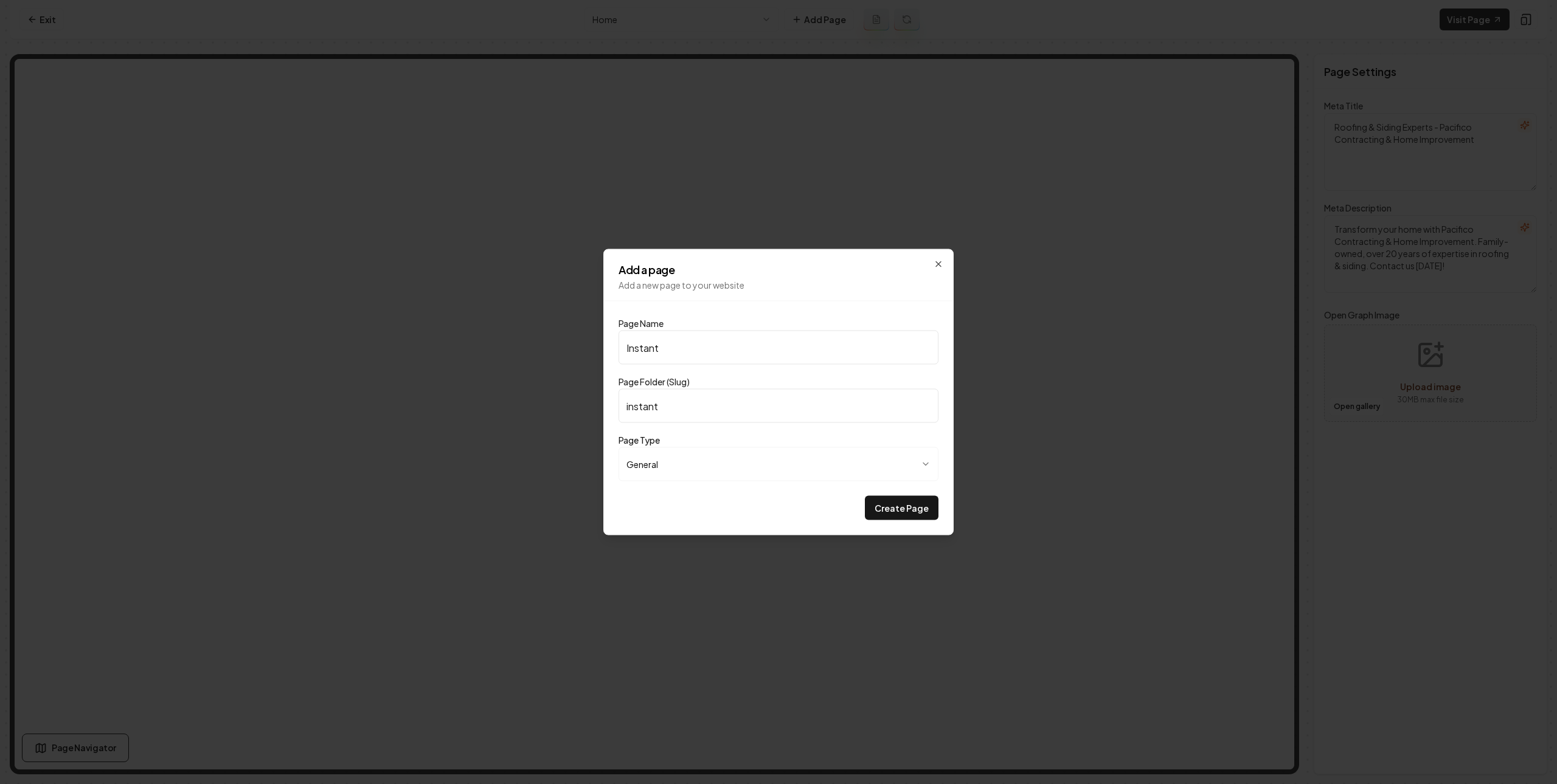
type input "instant-r"
type input "Instant Ro"
type input "instant-ro"
type input "Instant Roo"
type input "instant-roo"
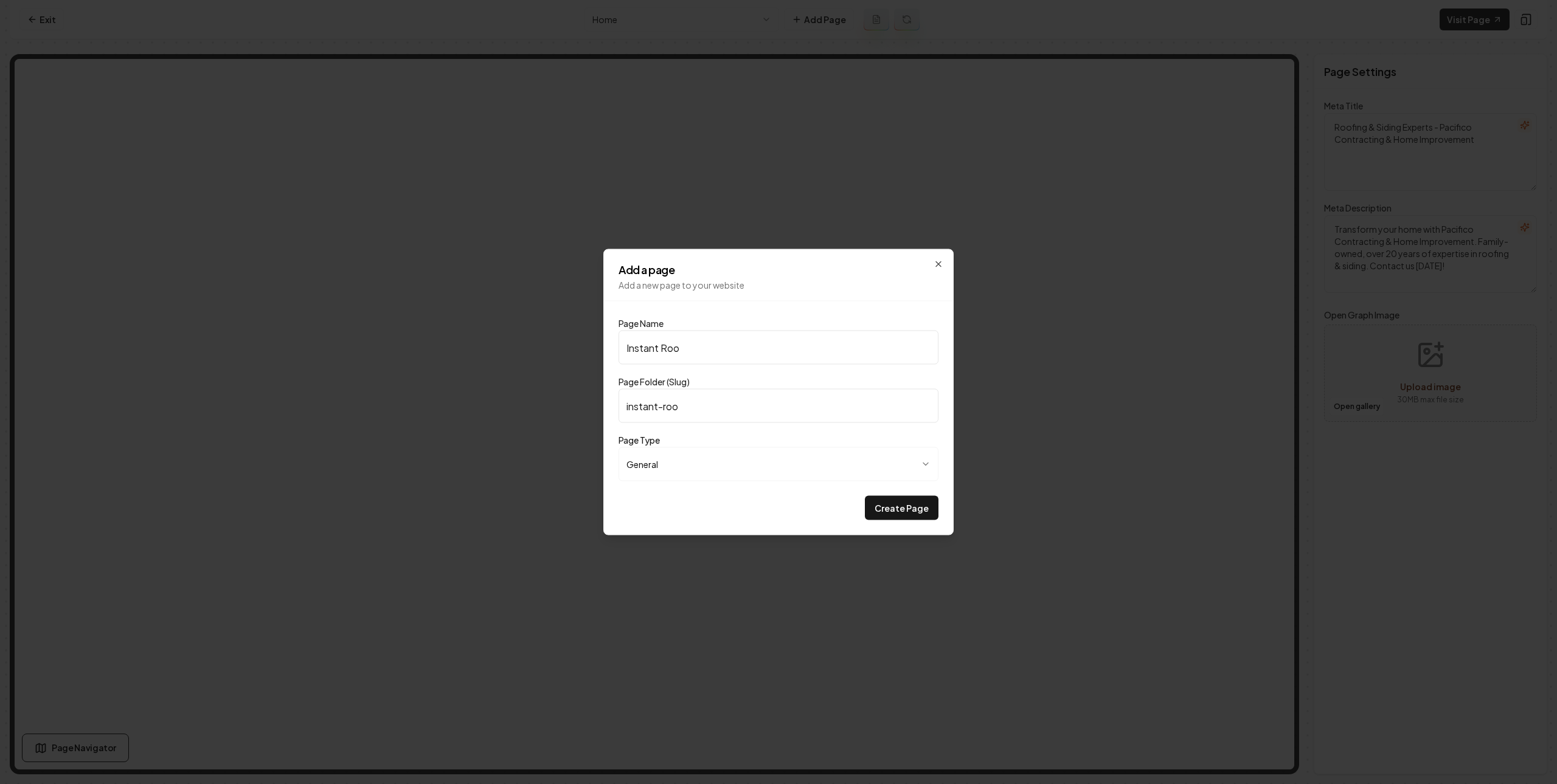
type input "Instant Roof"
type input "instant-roof"
type input "Instant Roof Q"
type input "instant-roof-q"
type input "Instant Roof Qu"
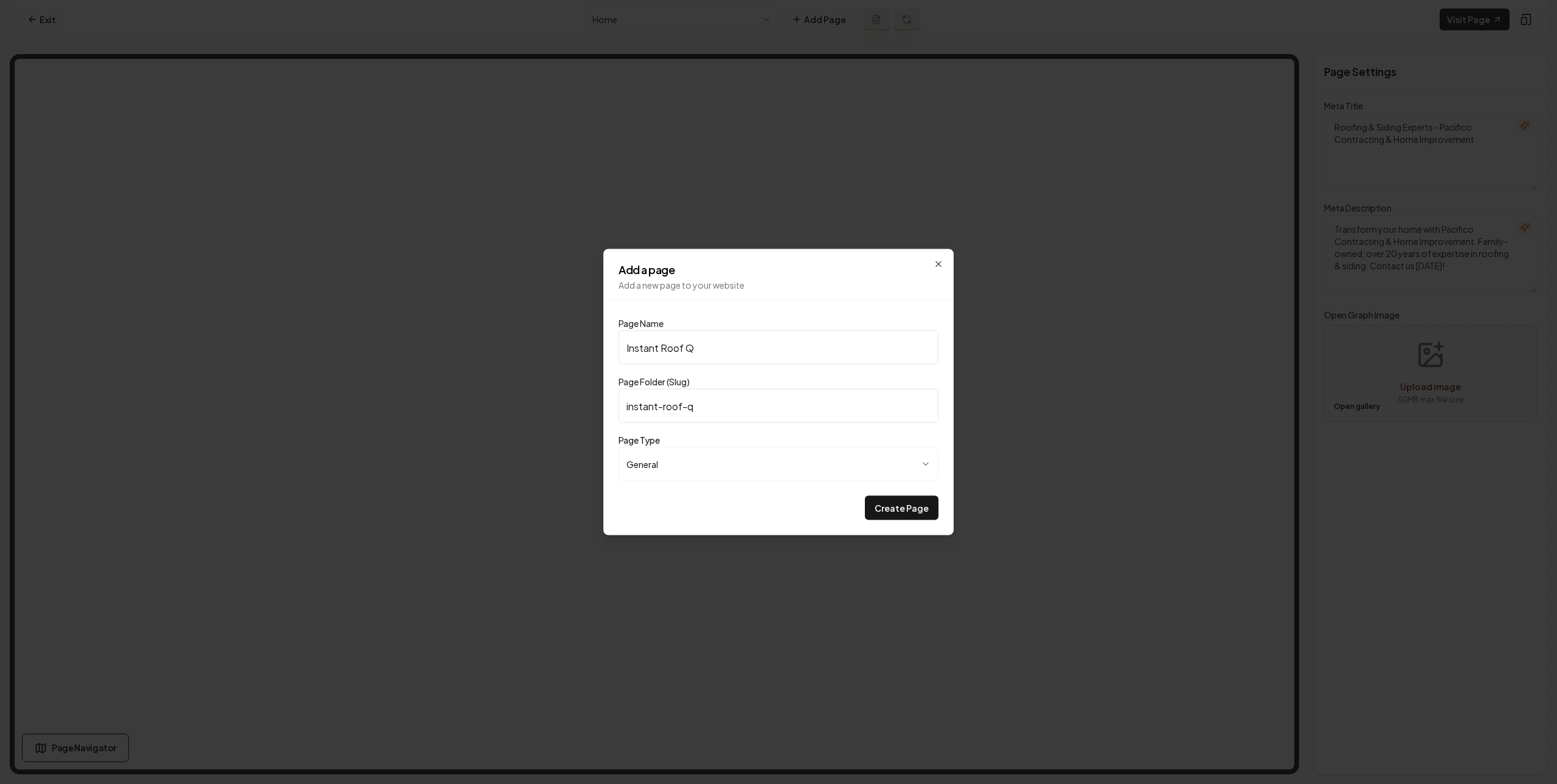
type input "instant-roof-qu"
type input "Instant Roof Quo"
type input "instant-roof-quo"
type input "Instant Roof Quot"
type input "instant-roof-quot"
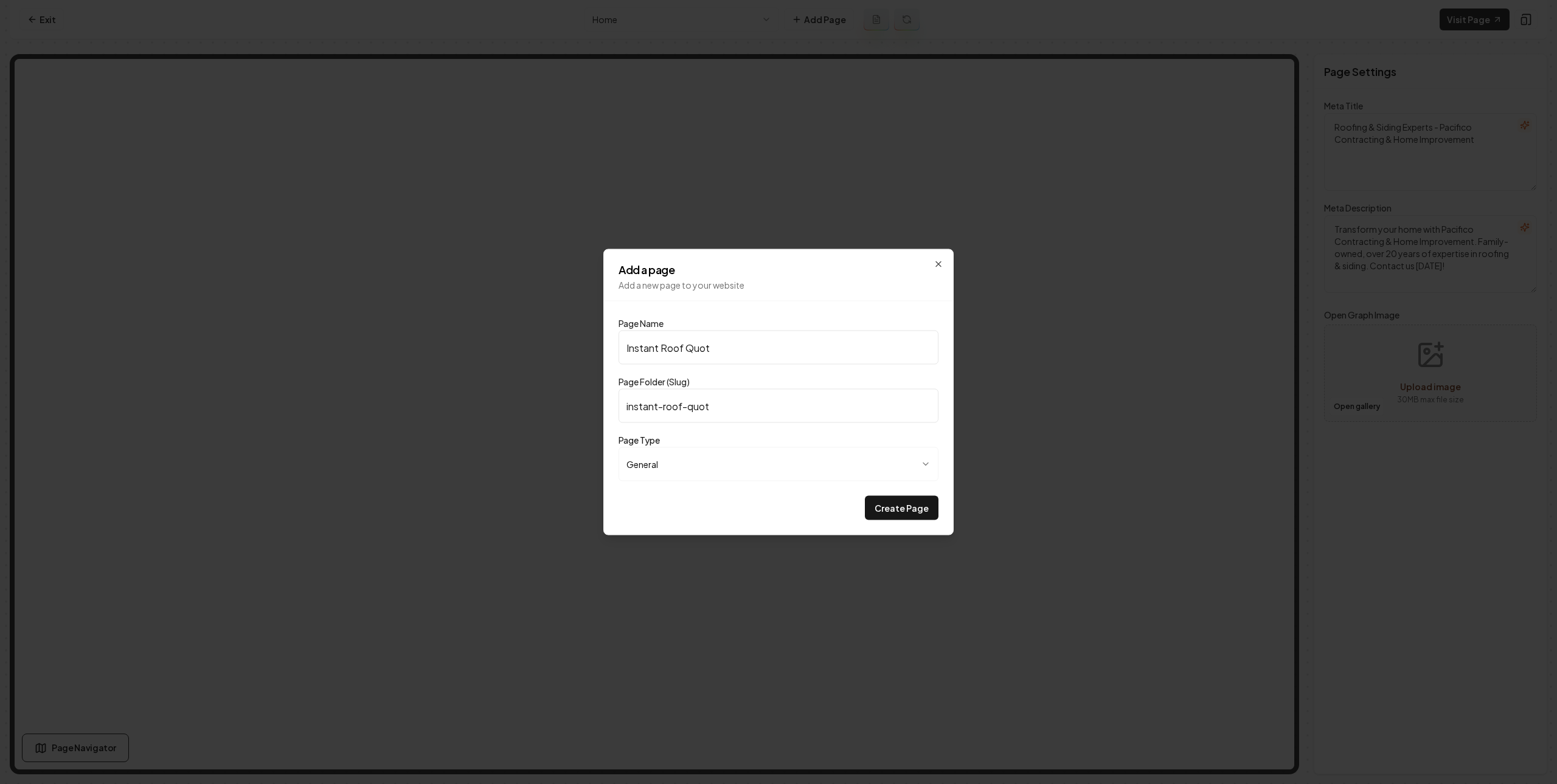
type input "Instant Roof Quote"
type input "instant-roof-quote"
type input "Instant Roof Quote"
click at [865, 496] on button "Create Page" at bounding box center [901, 508] width 73 height 24
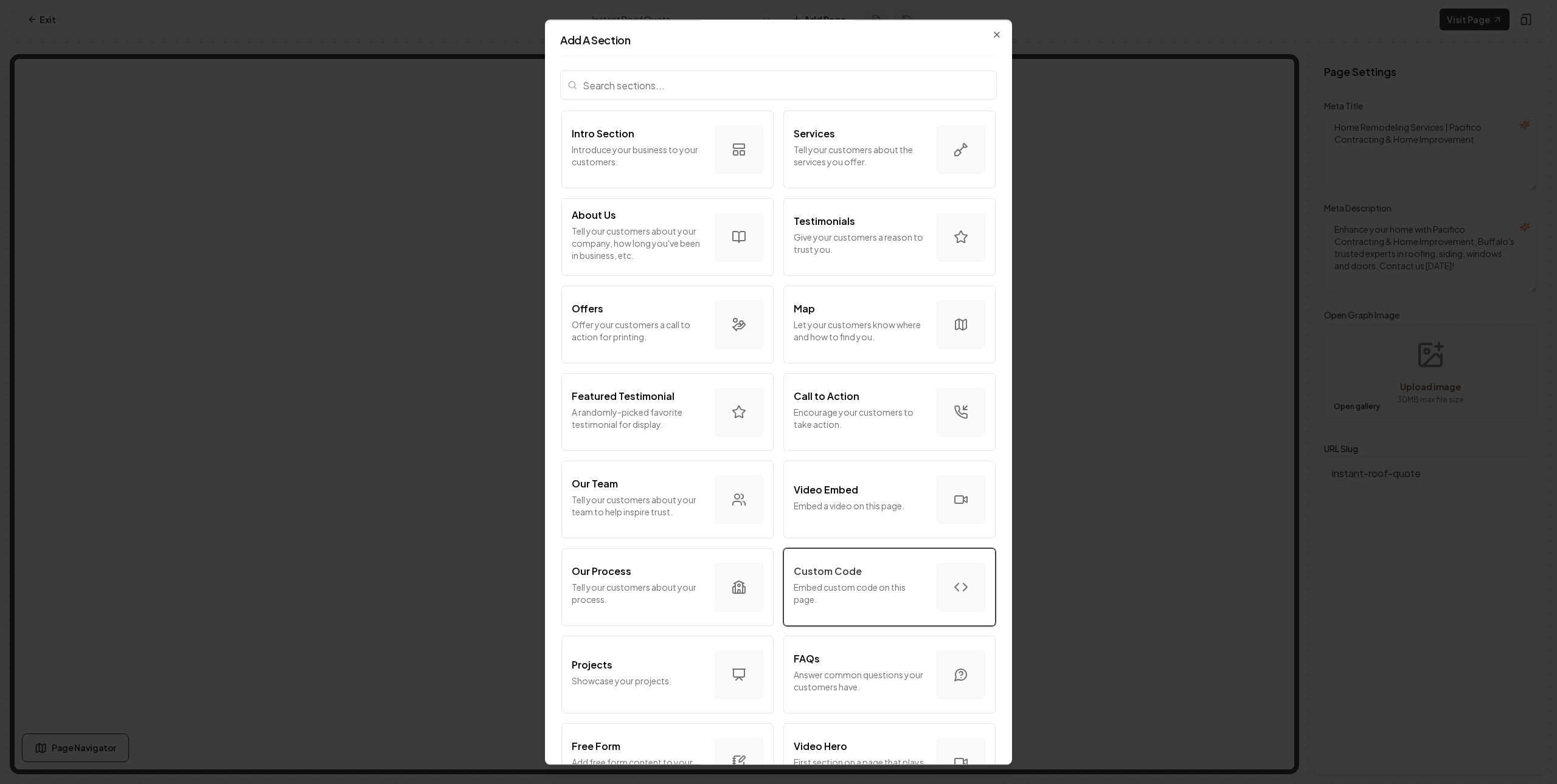
click at [862, 569] on div "Custom Code" at bounding box center [860, 571] width 133 height 14
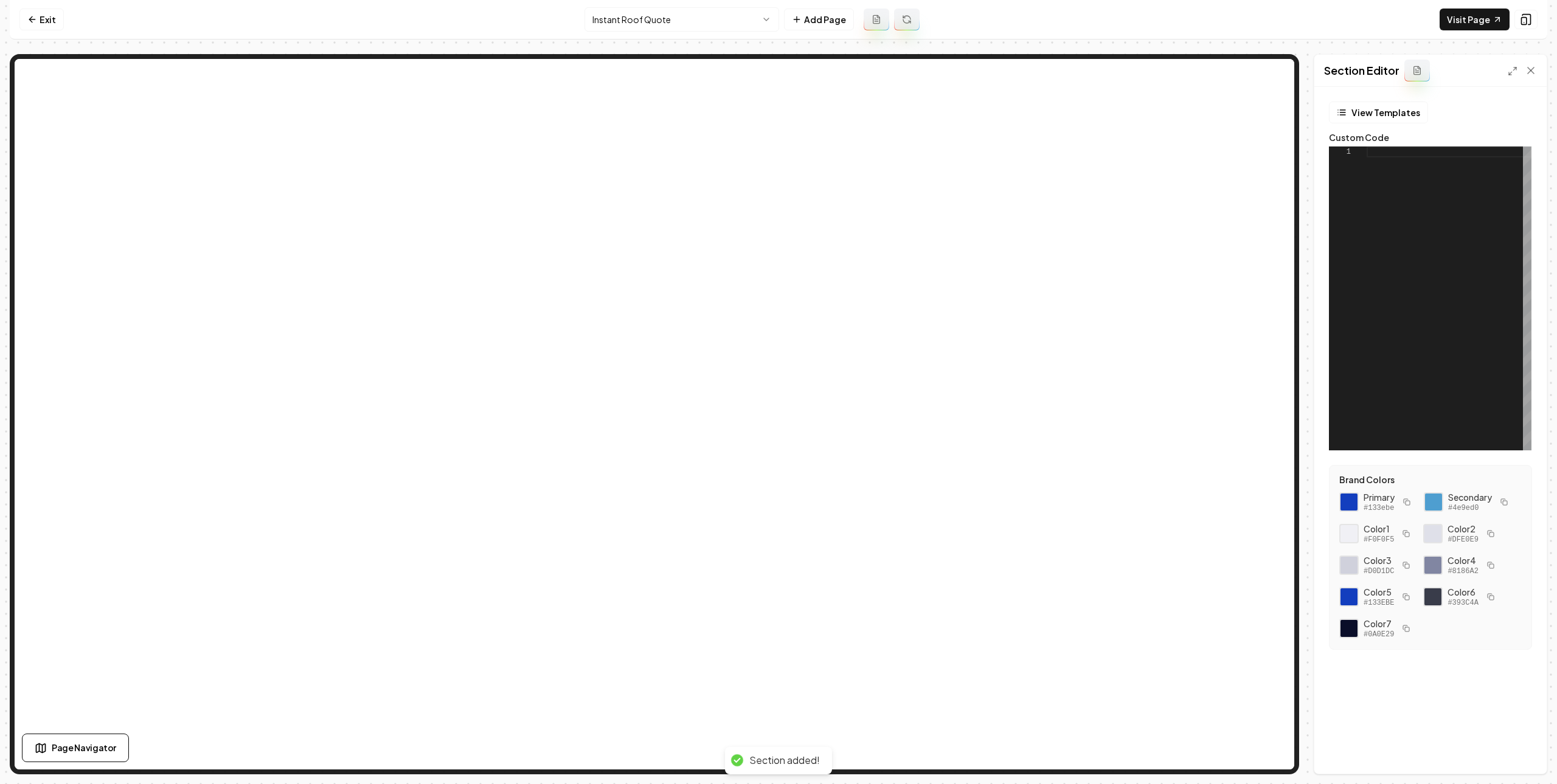
click at [1397, 209] on div at bounding box center [1449, 299] width 165 height 304
click at [1488, 244] on div at bounding box center [1449, 299] width 165 height 304
type textarea "**********"
click at [1511, 752] on button "Save" at bounding box center [1519, 753] width 36 height 22
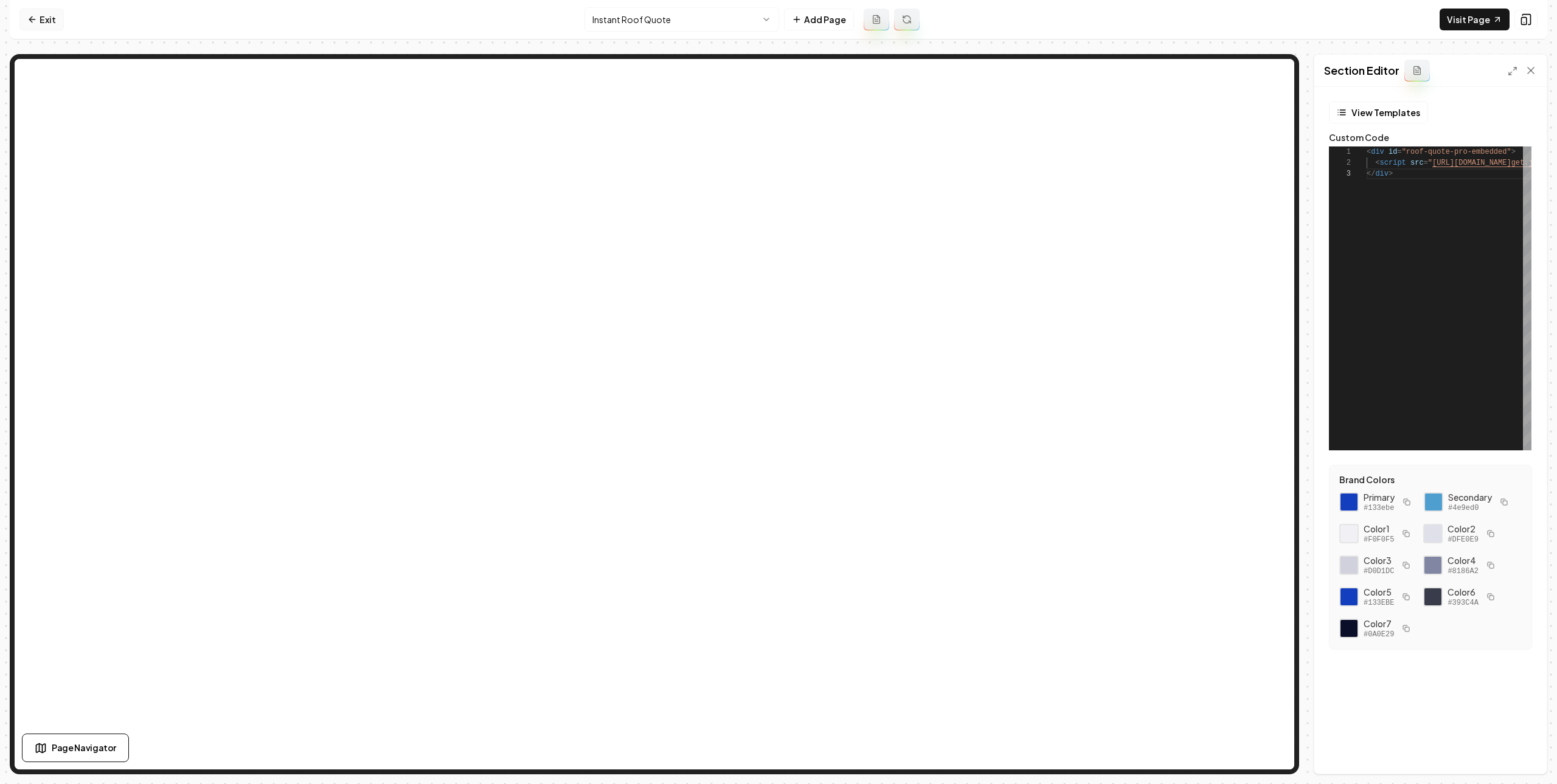
click at [36, 19] on icon at bounding box center [32, 19] width 10 height 10
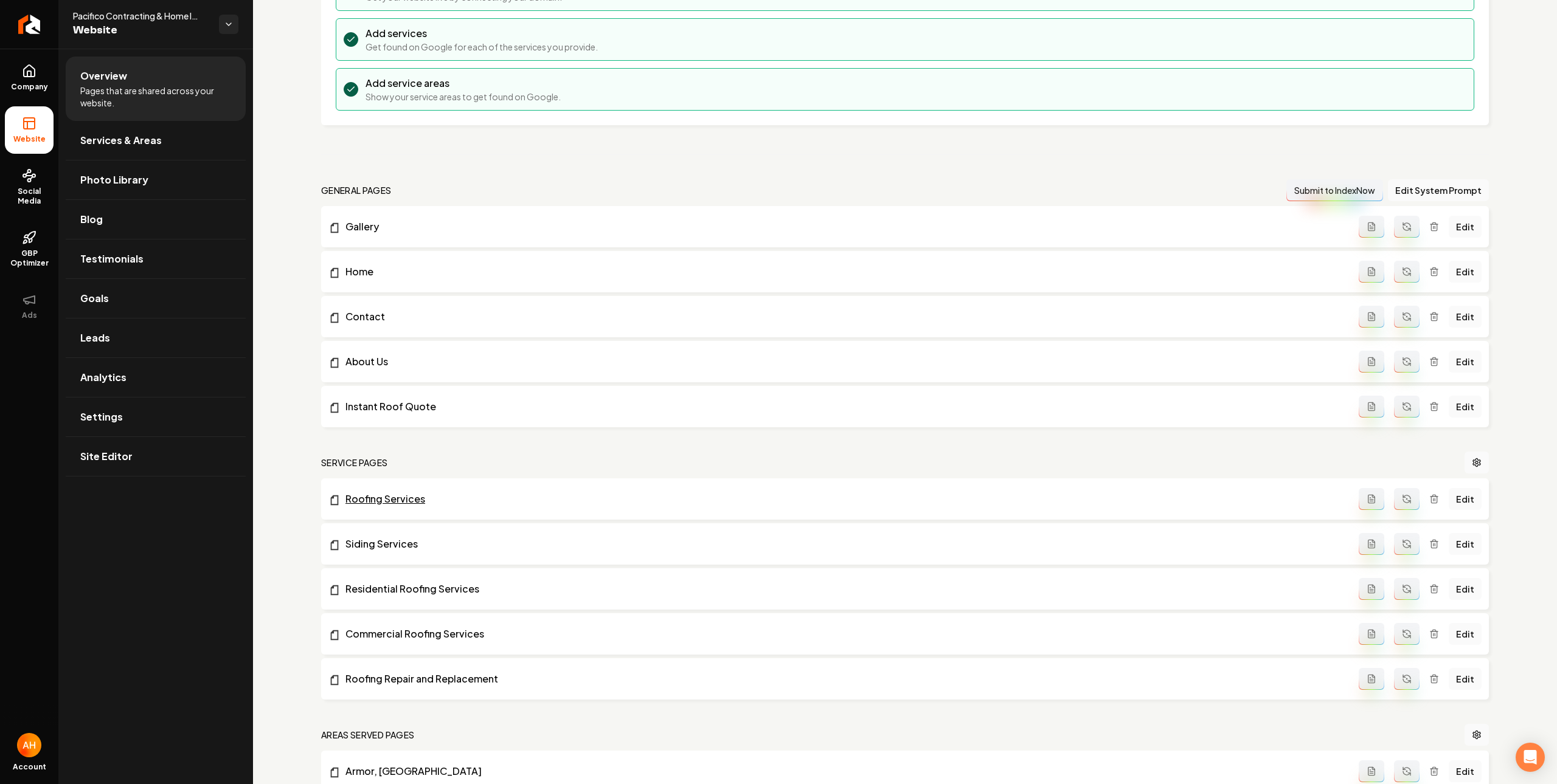
scroll to position [285, 0]
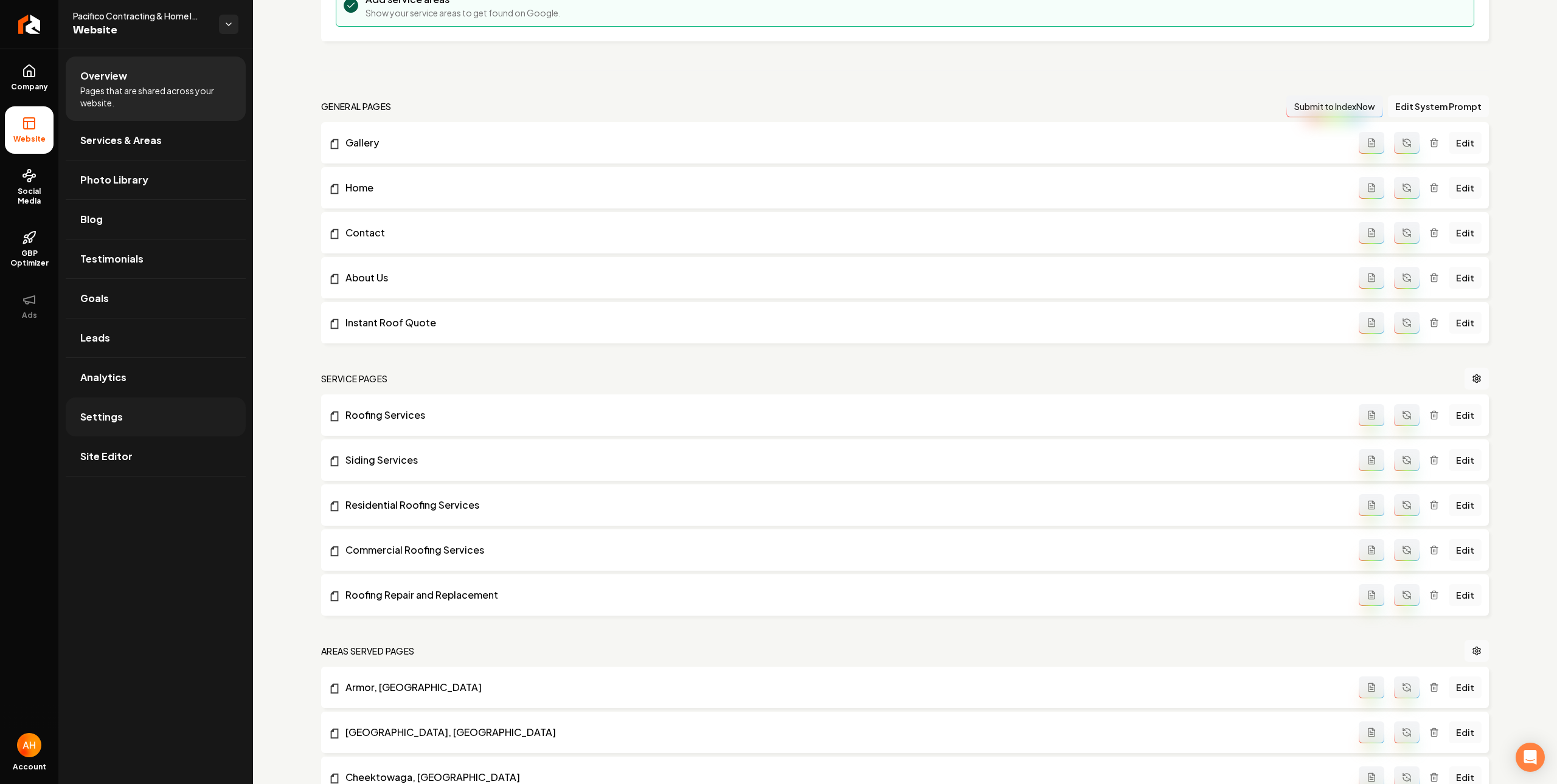
click at [129, 423] on link "Settings" at bounding box center [155, 417] width 180 height 39
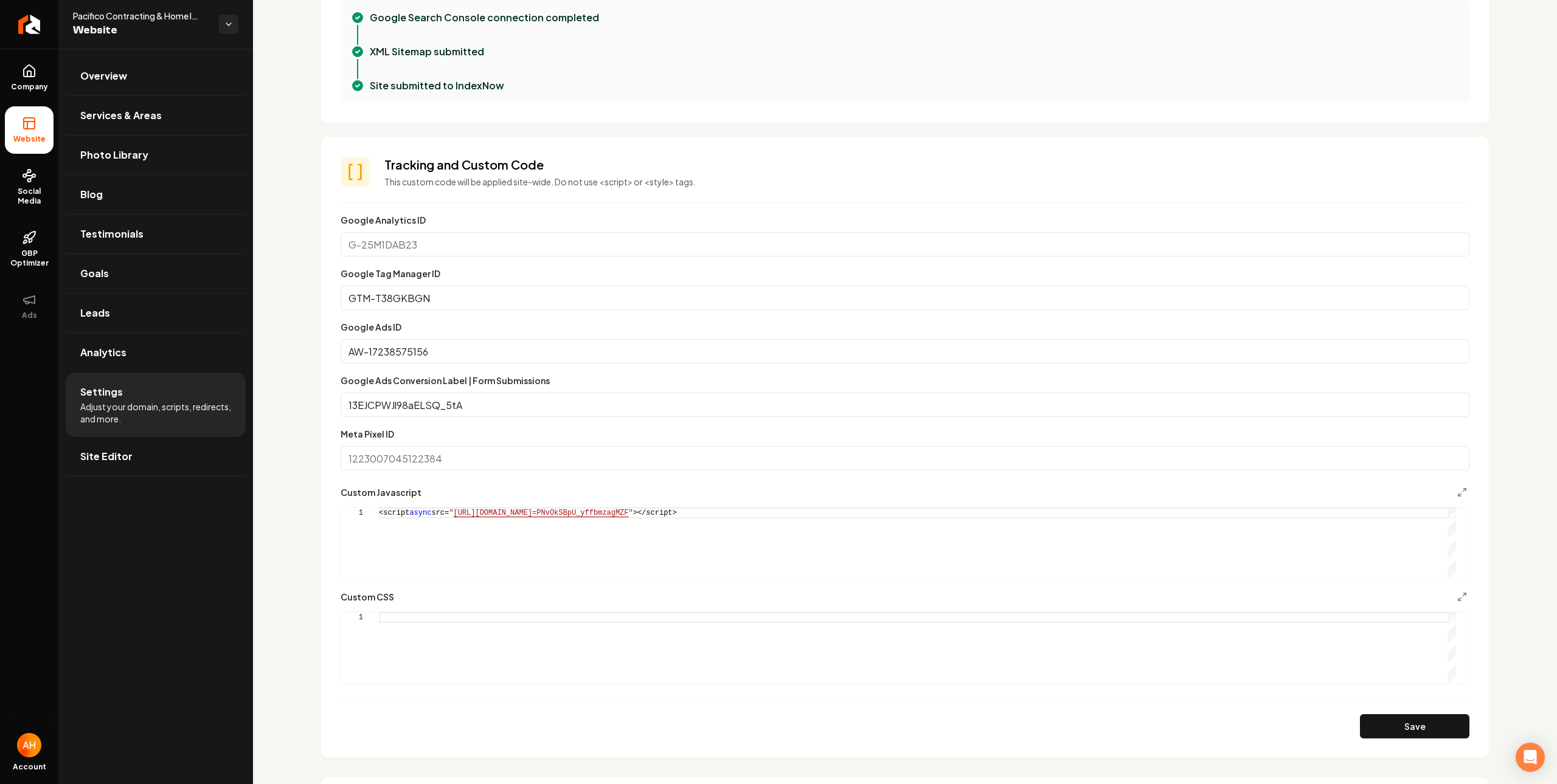
scroll to position [681, 0]
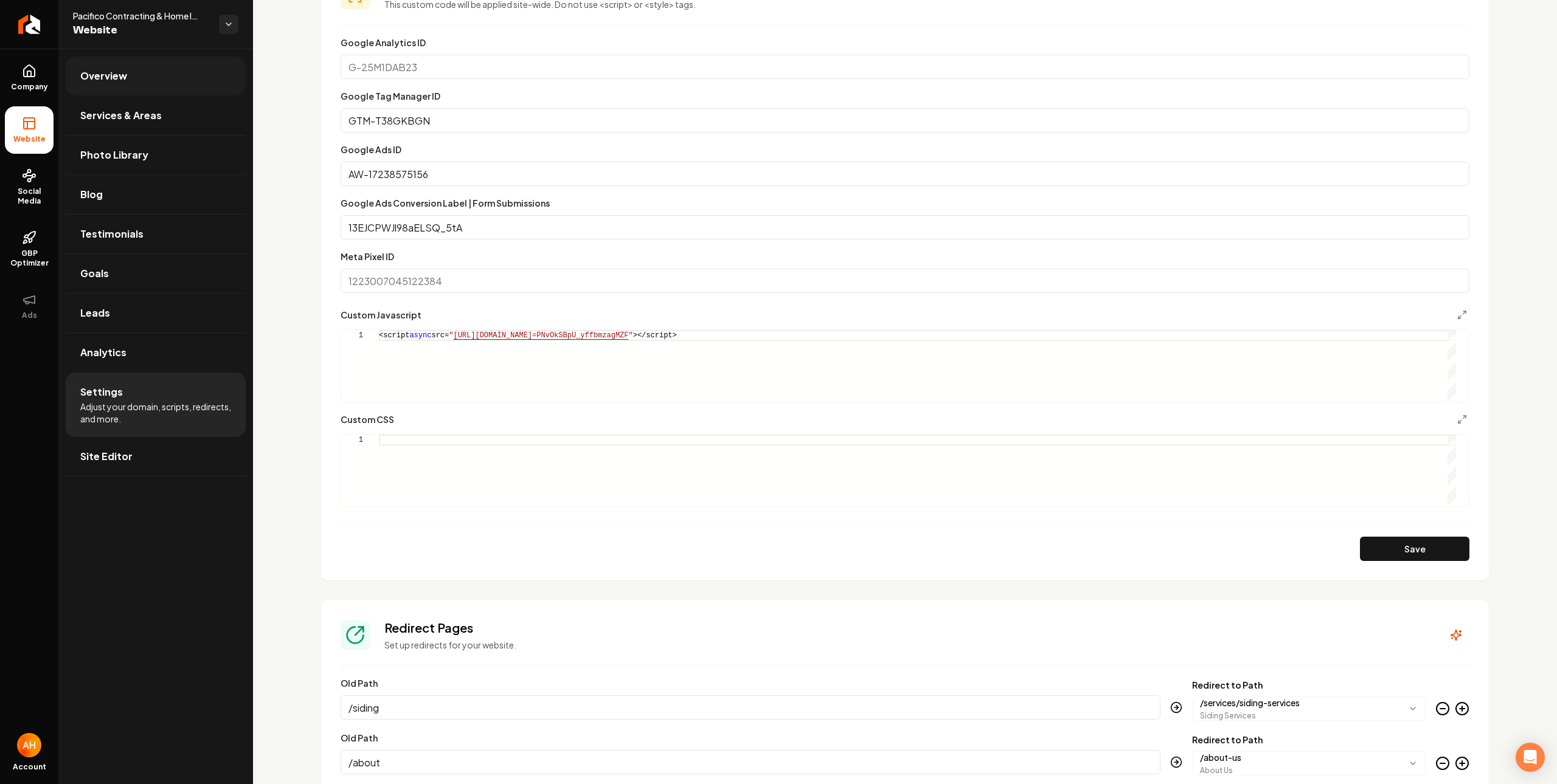
click at [176, 62] on link "Overview" at bounding box center [155, 76] width 180 height 39
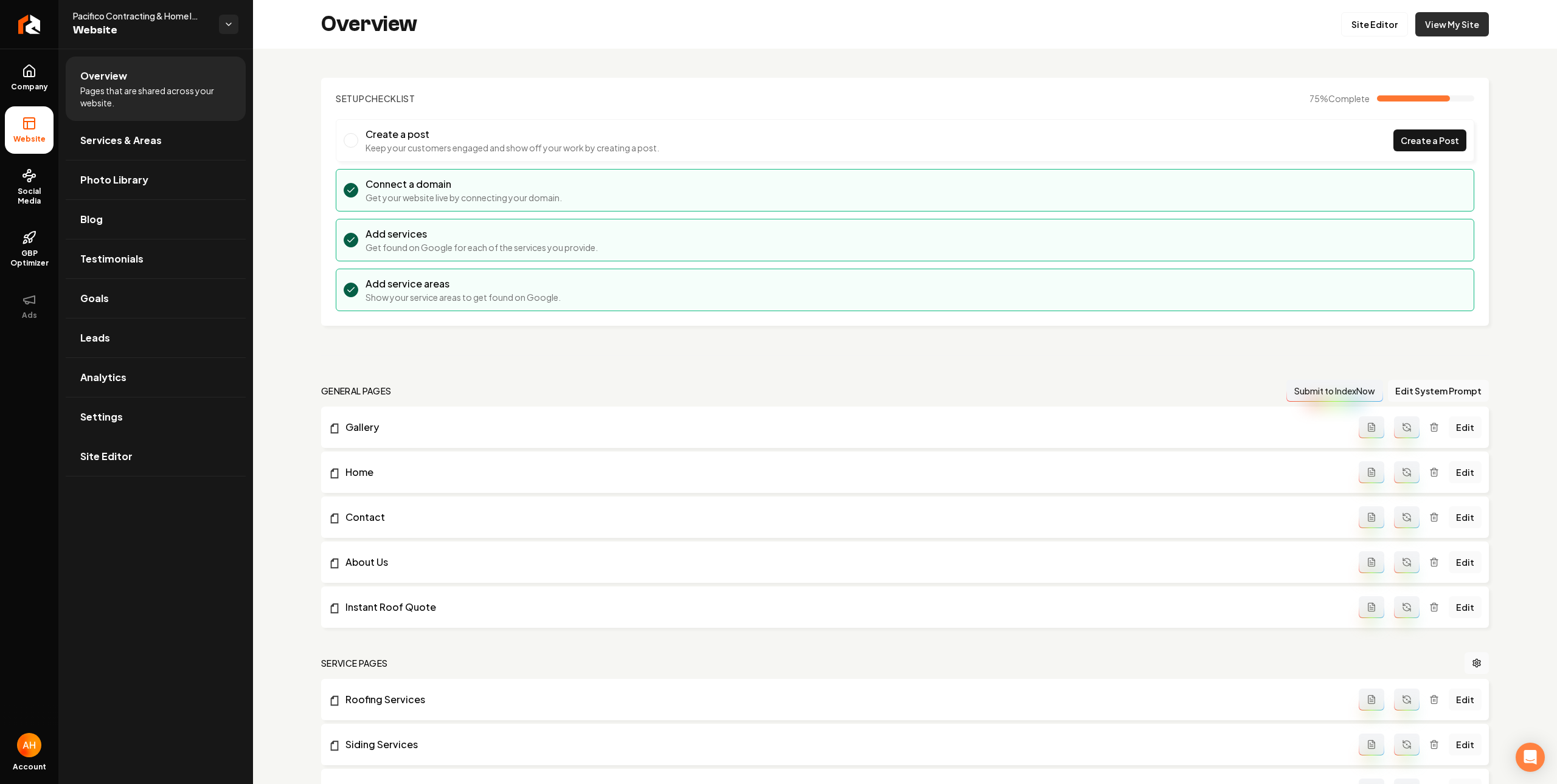
click at [1425, 32] on link "View My Site" at bounding box center [1452, 24] width 73 height 24
click at [184, 416] on link "Settings" at bounding box center [155, 417] width 180 height 39
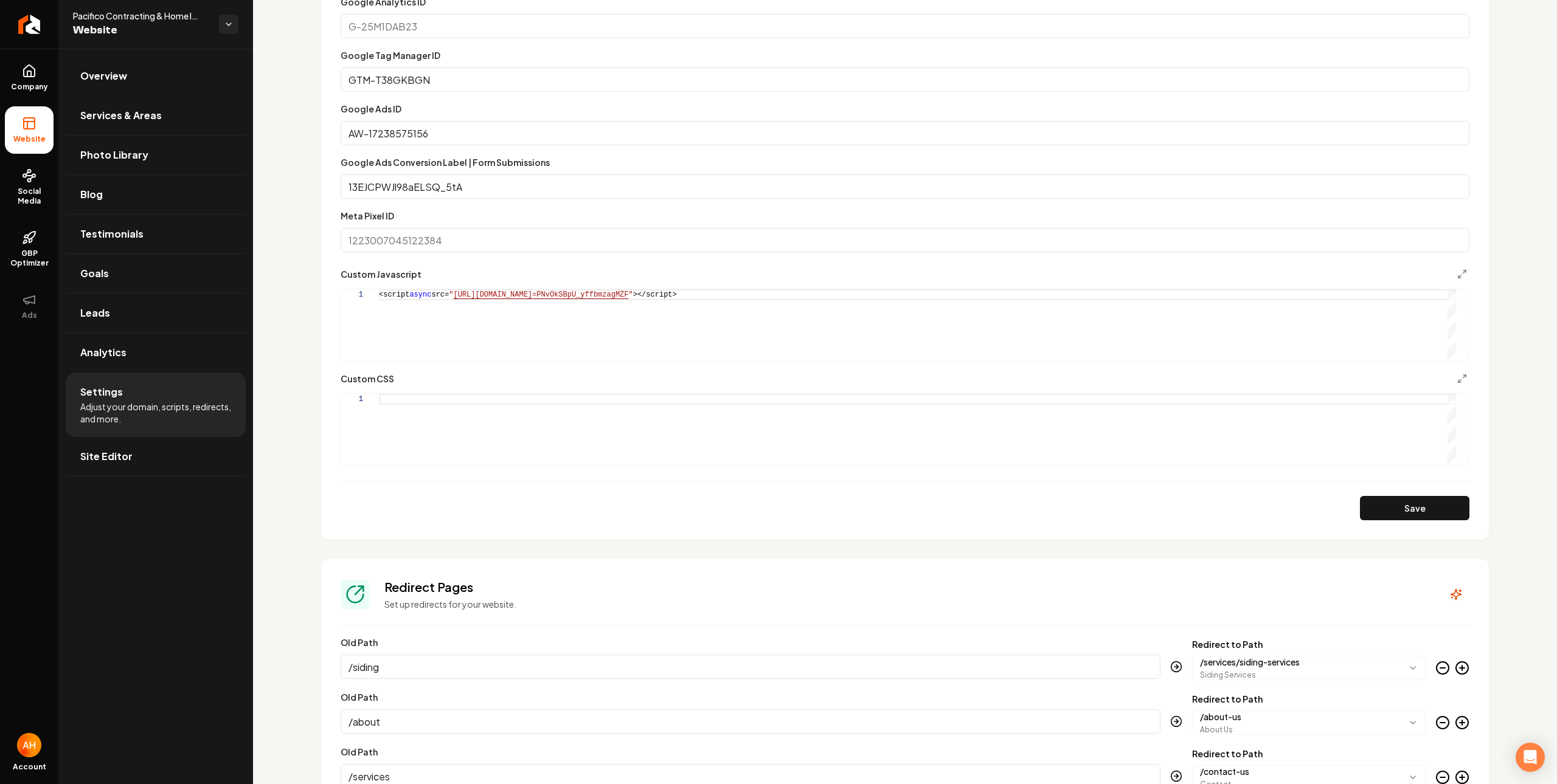
scroll to position [0, 448]
click at [900, 299] on div "<script async src= " https://app.roofle.com/roof-quote-pro-widget.js?id =PNvOkS…" at bounding box center [917, 324] width 1077 height 71
click at [983, 362] on div "**********" at bounding box center [905, 325] width 1129 height 73
click at [613, 318] on div "<script async src= " https://app.roofle.com/roof-quote-pro-widget.js?id =PNvOkS…" at bounding box center [917, 324] width 1077 height 71
type textarea "**********"
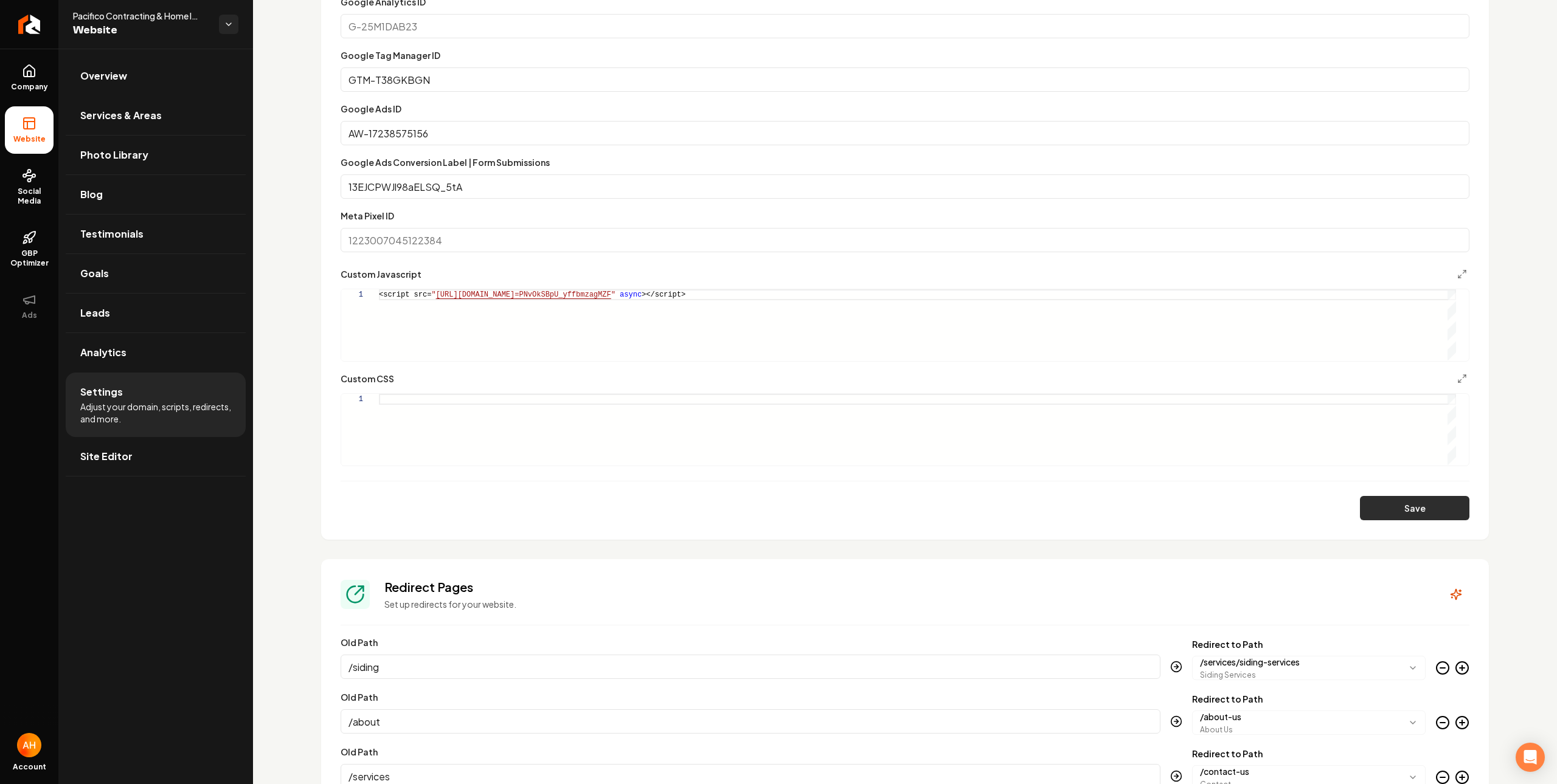
click at [1363, 504] on button "Save" at bounding box center [1414, 508] width 109 height 24
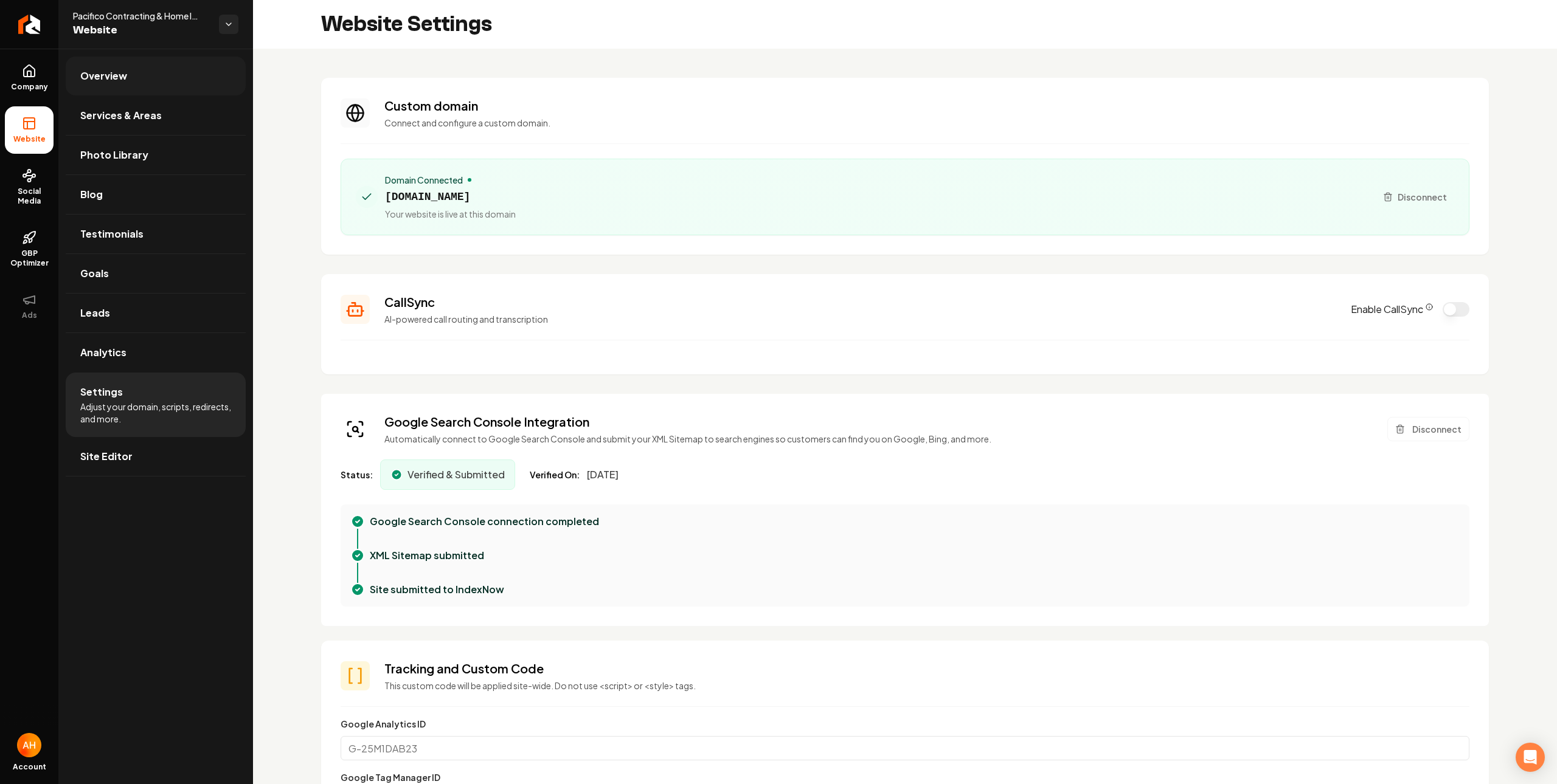
click at [112, 62] on link "Overview" at bounding box center [155, 76] width 180 height 39
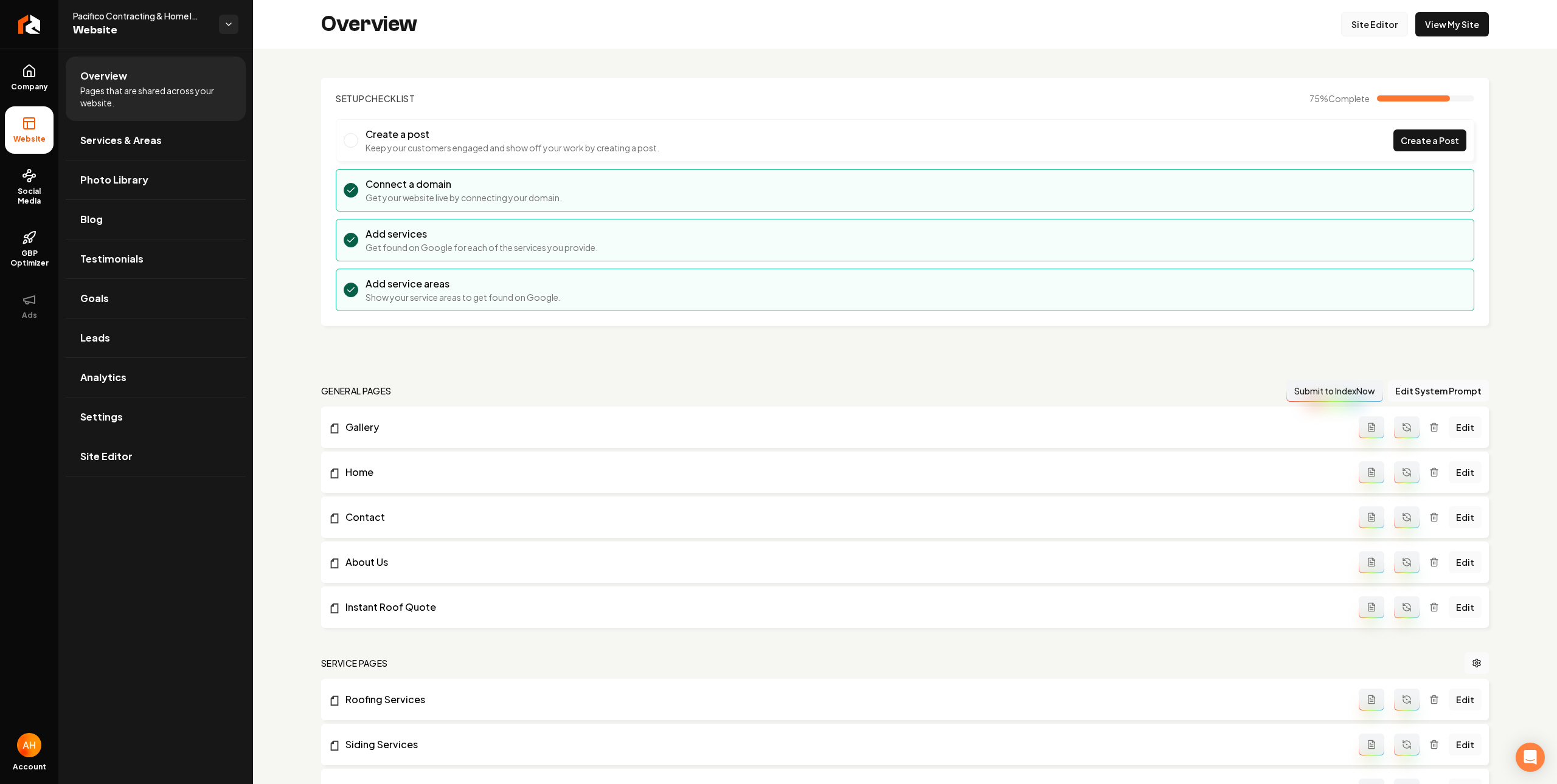
click at [1341, 25] on link "Site Editor" at bounding box center [1374, 24] width 67 height 24
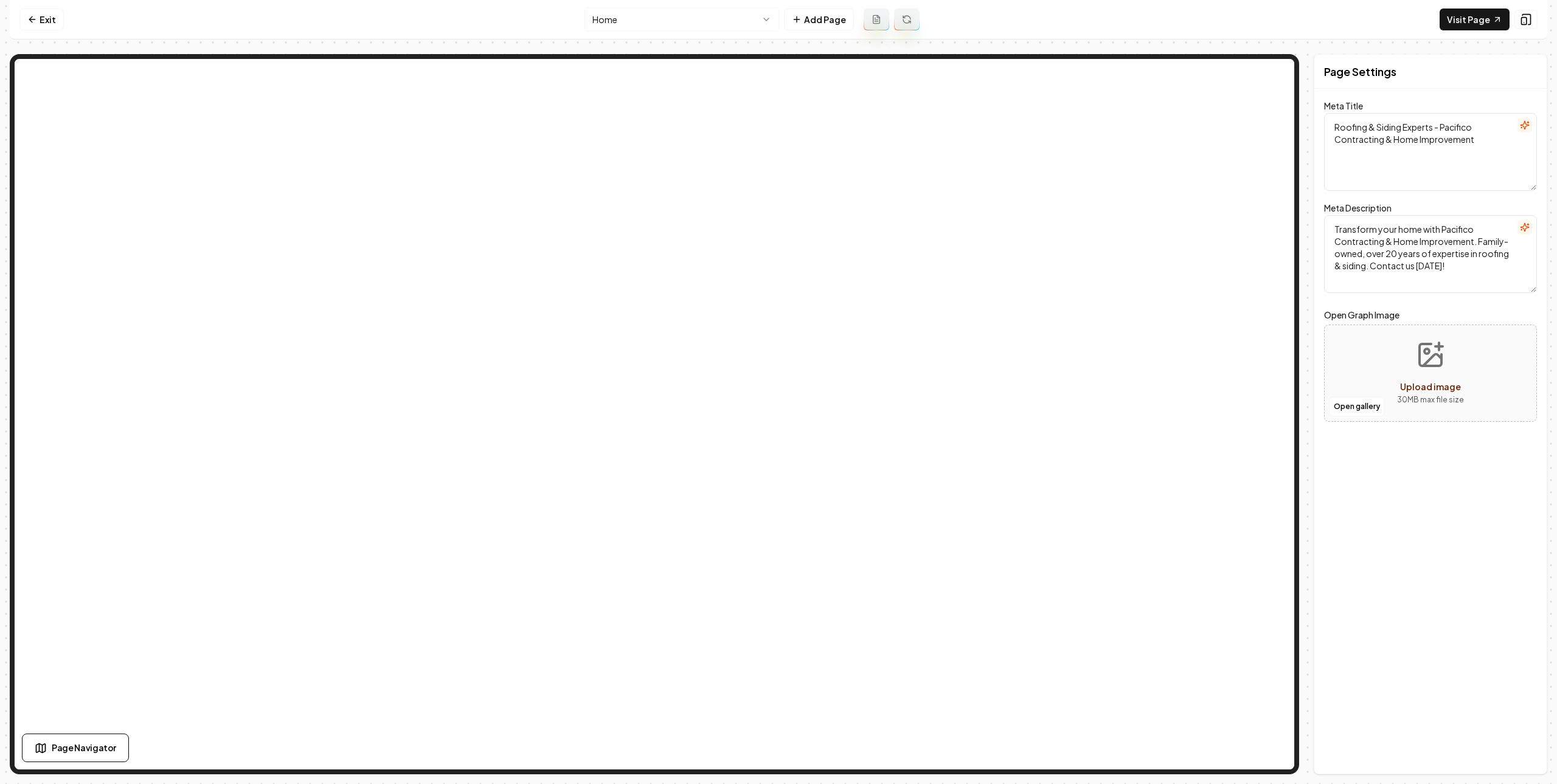
click at [732, 14] on html "Computer Required This feature is only available on a computer. Please switch t…" at bounding box center [778, 392] width 1557 height 784
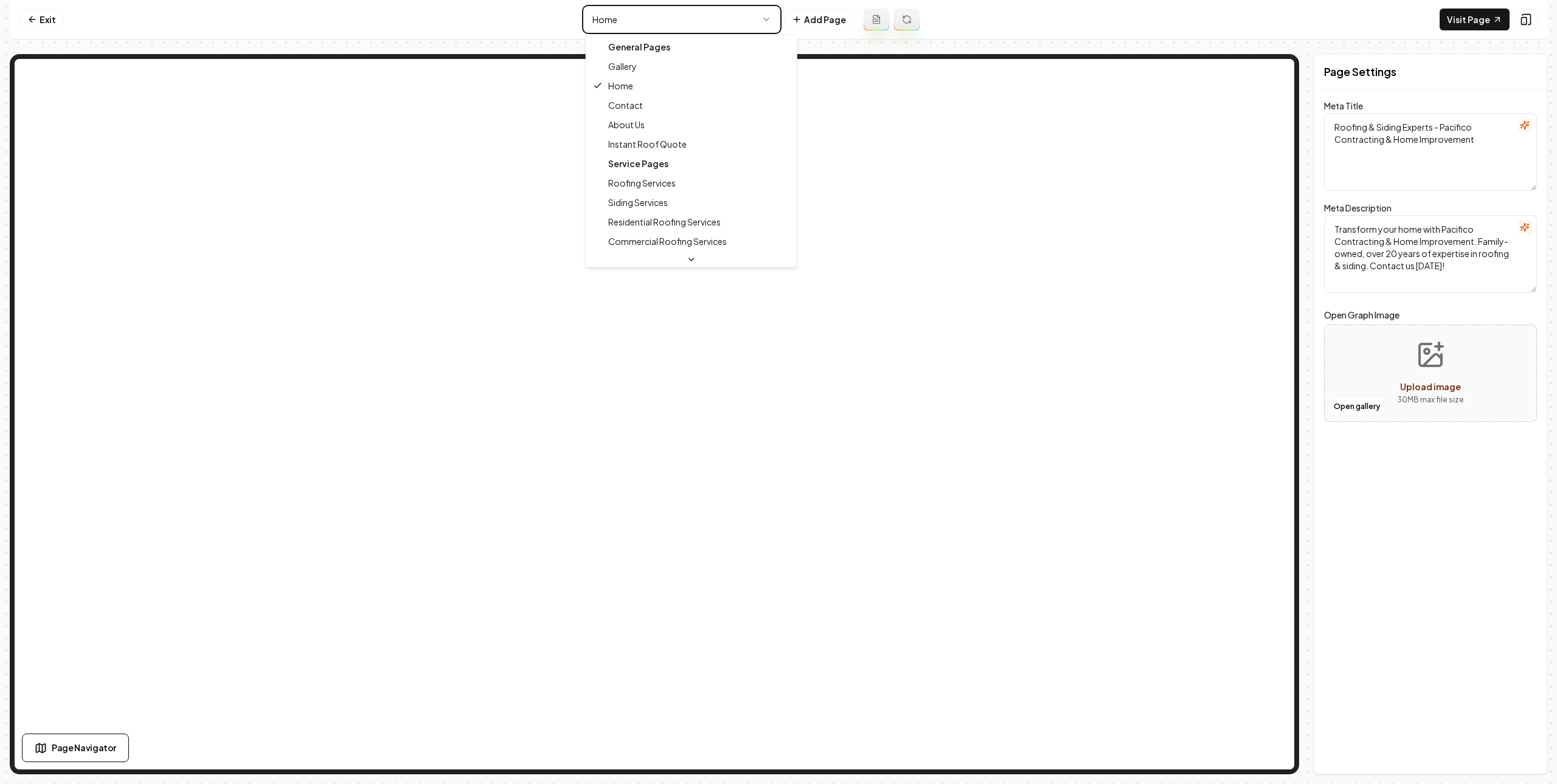
type textarea "Home Remodeling Services | Pacifico Contracting & Home Improvement"
type textarea "Enhance your home with Pacifico Contracting & Home Improvement, Buffalo's trust…"
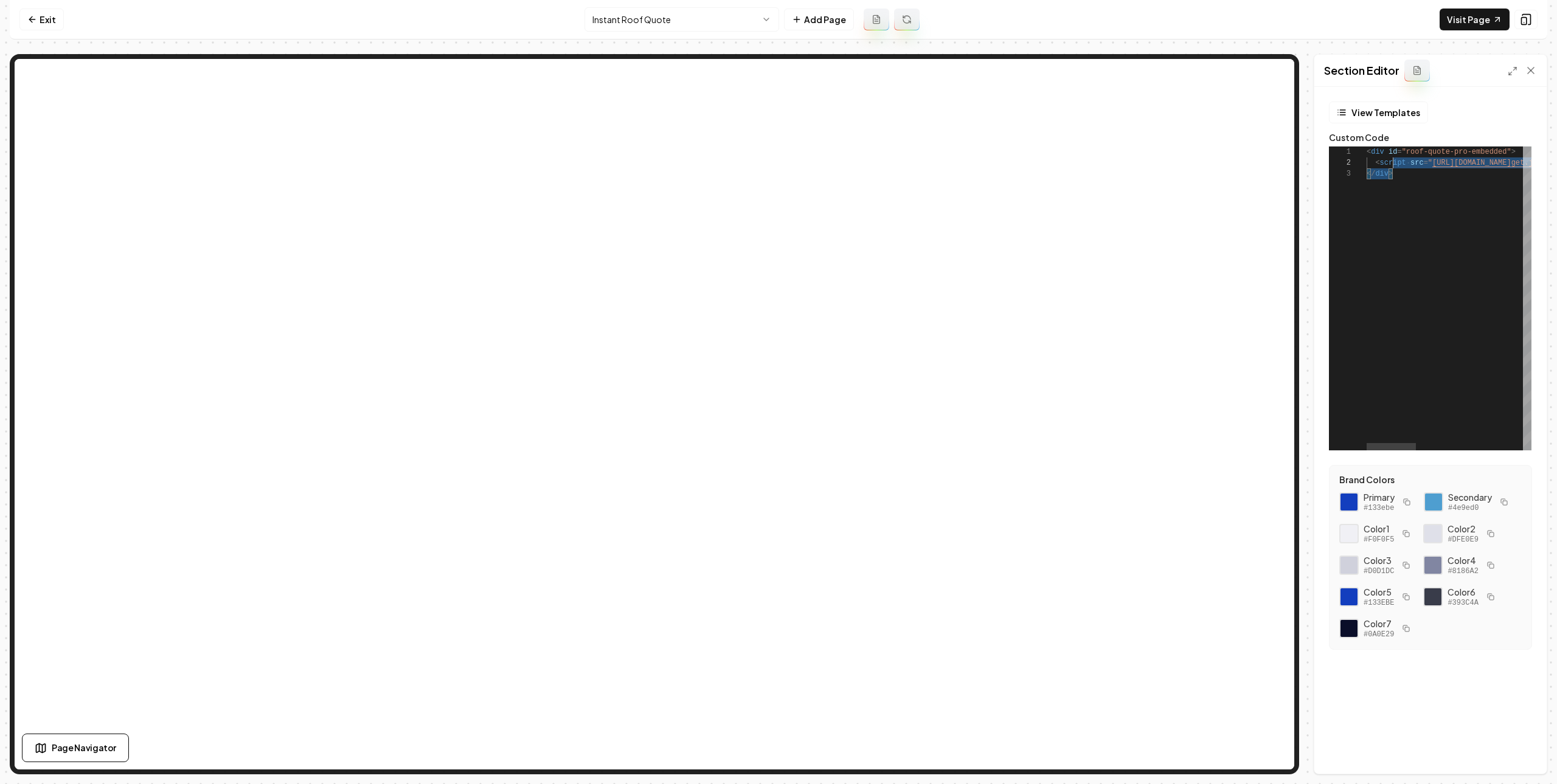
scroll to position [22, 25]
drag, startPoint x: 1408, startPoint y: 177, endPoint x: 1538, endPoint y: 181, distance: 130.1
type textarea "**********"
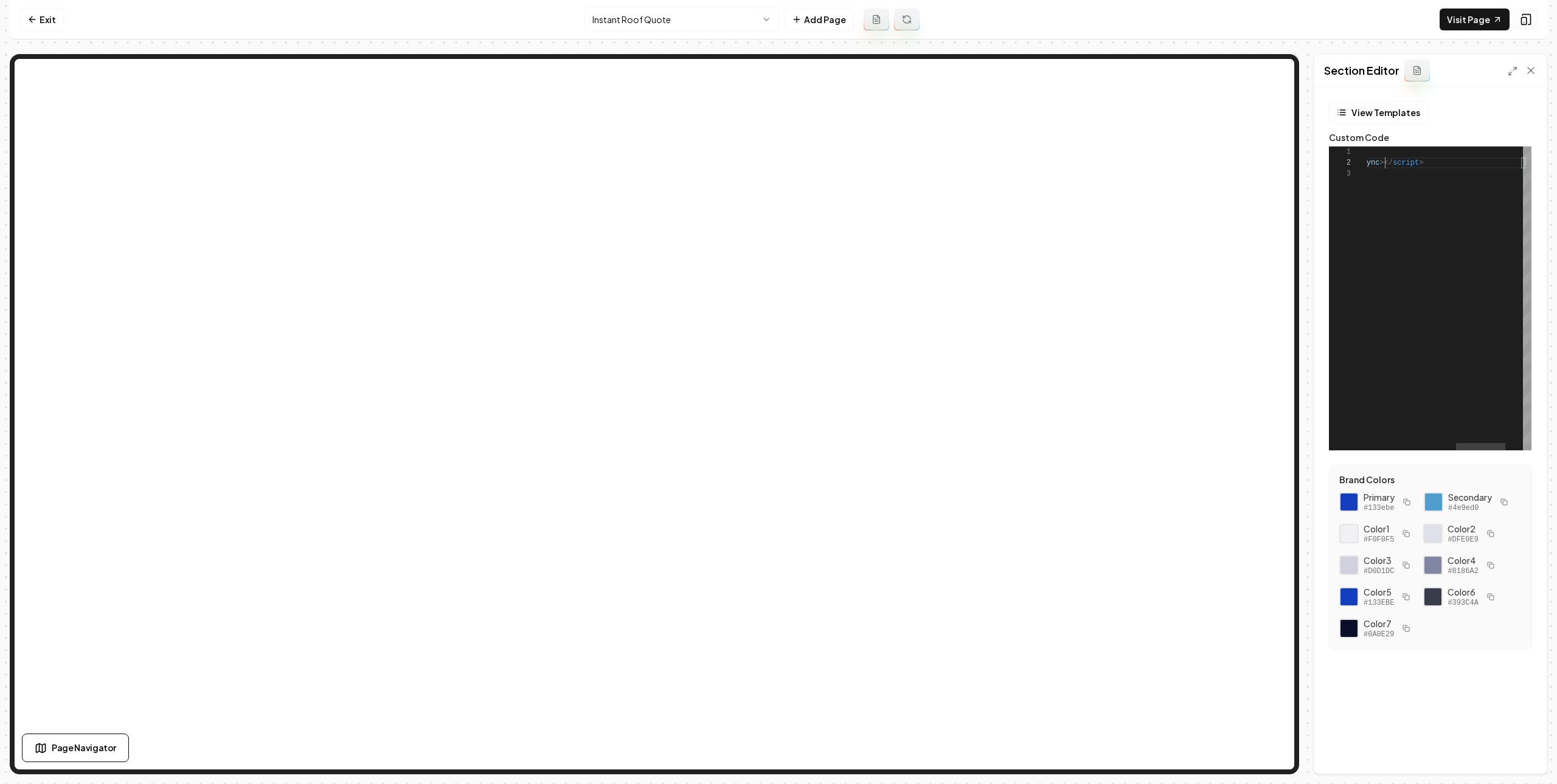
scroll to position [11, 316]
click at [1532, 74] on icon at bounding box center [1530, 70] width 12 height 12
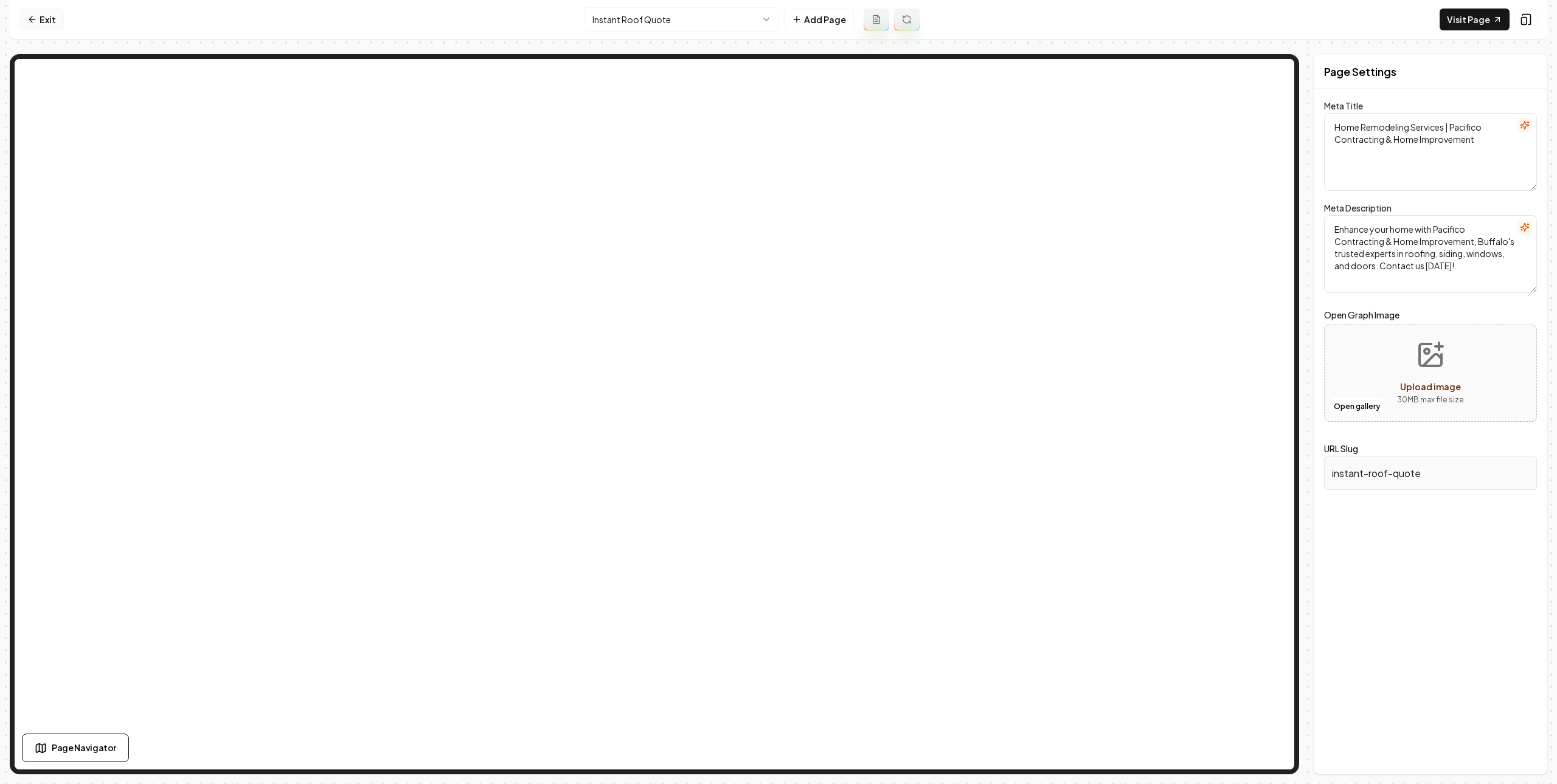
click at [43, 27] on link "Exit" at bounding box center [42, 19] width 44 height 22
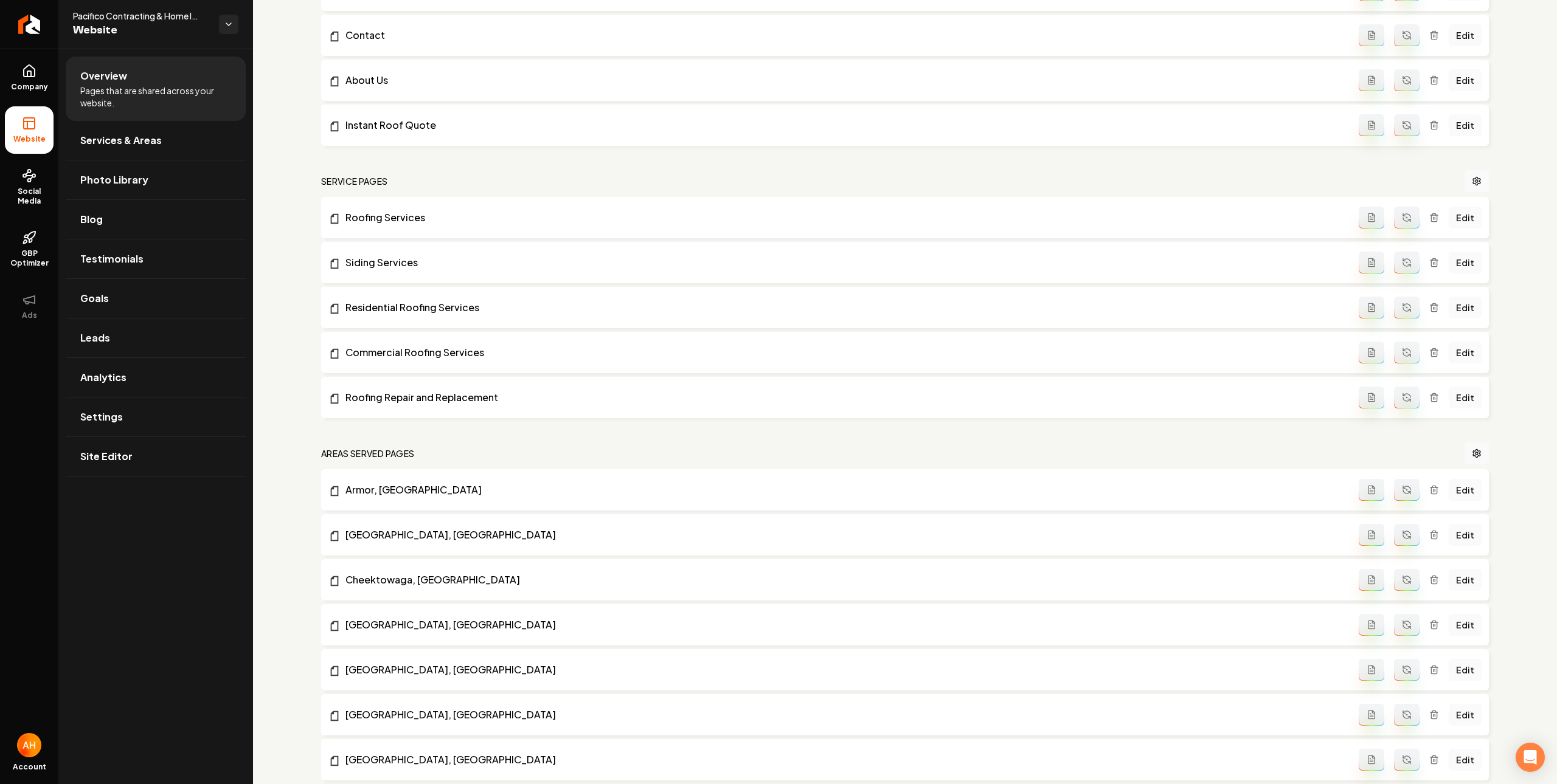
scroll to position [492, 0]
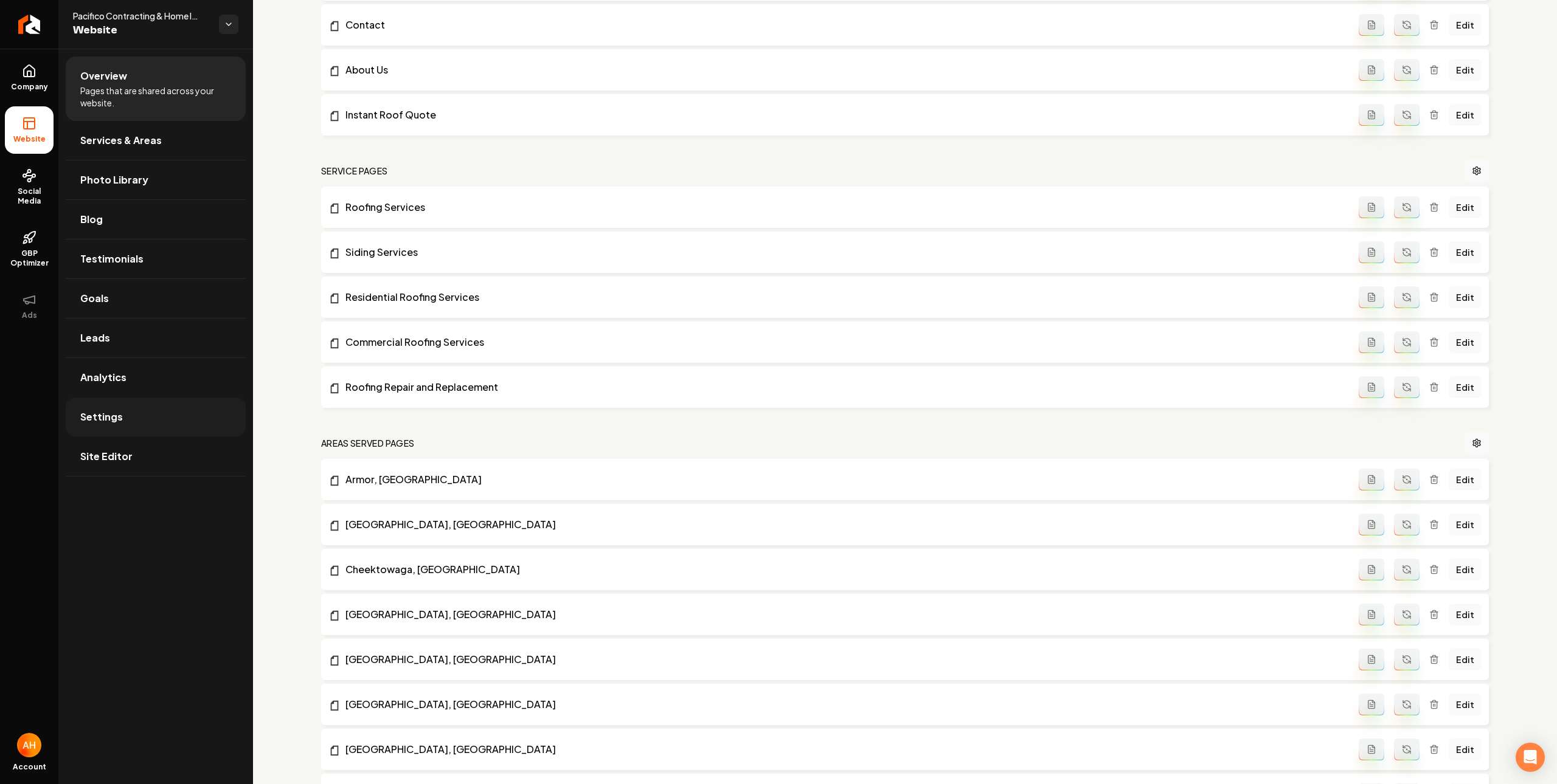
click at [187, 429] on link "Settings" at bounding box center [155, 417] width 180 height 39
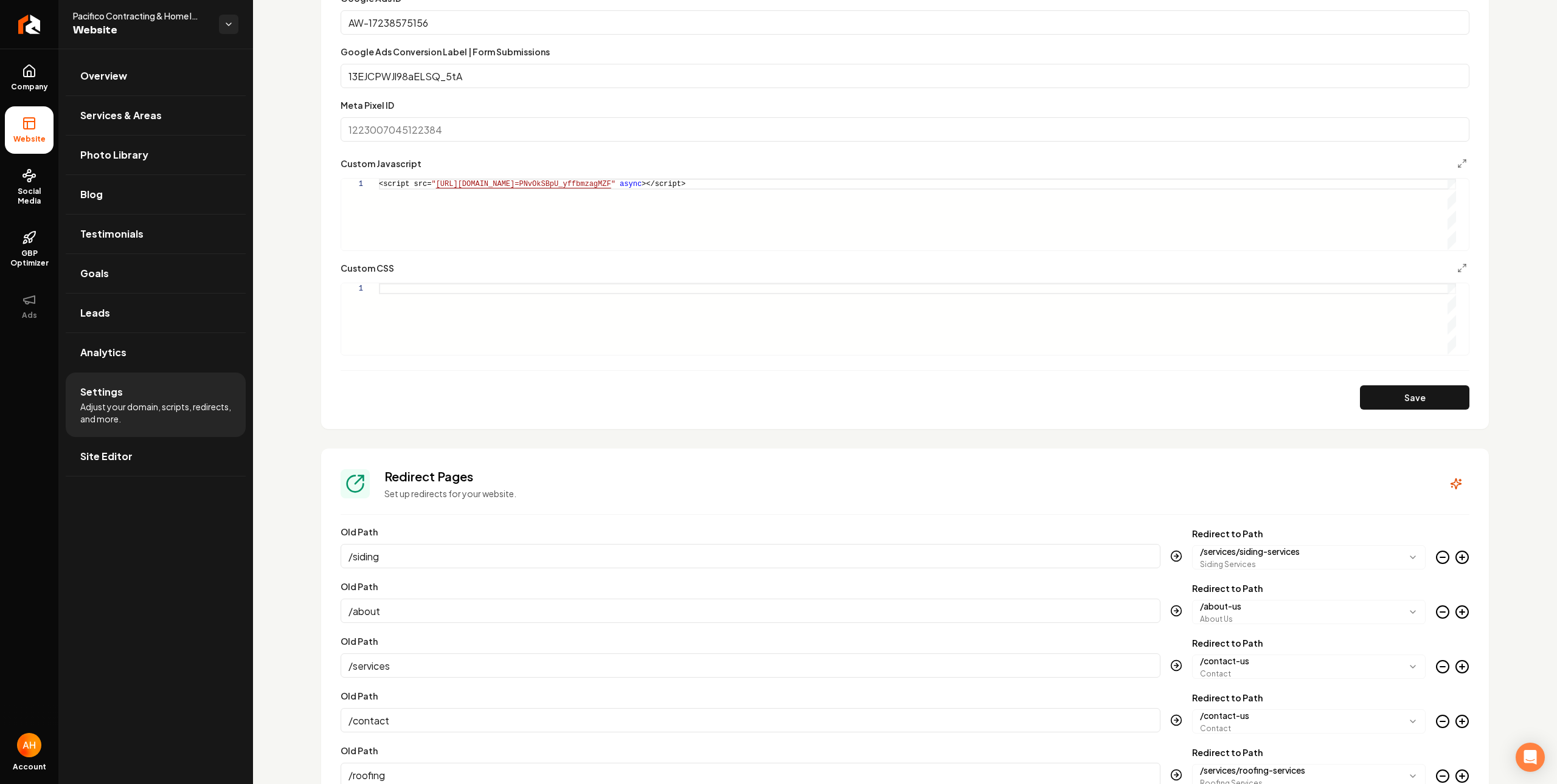
scroll to position [764, 0]
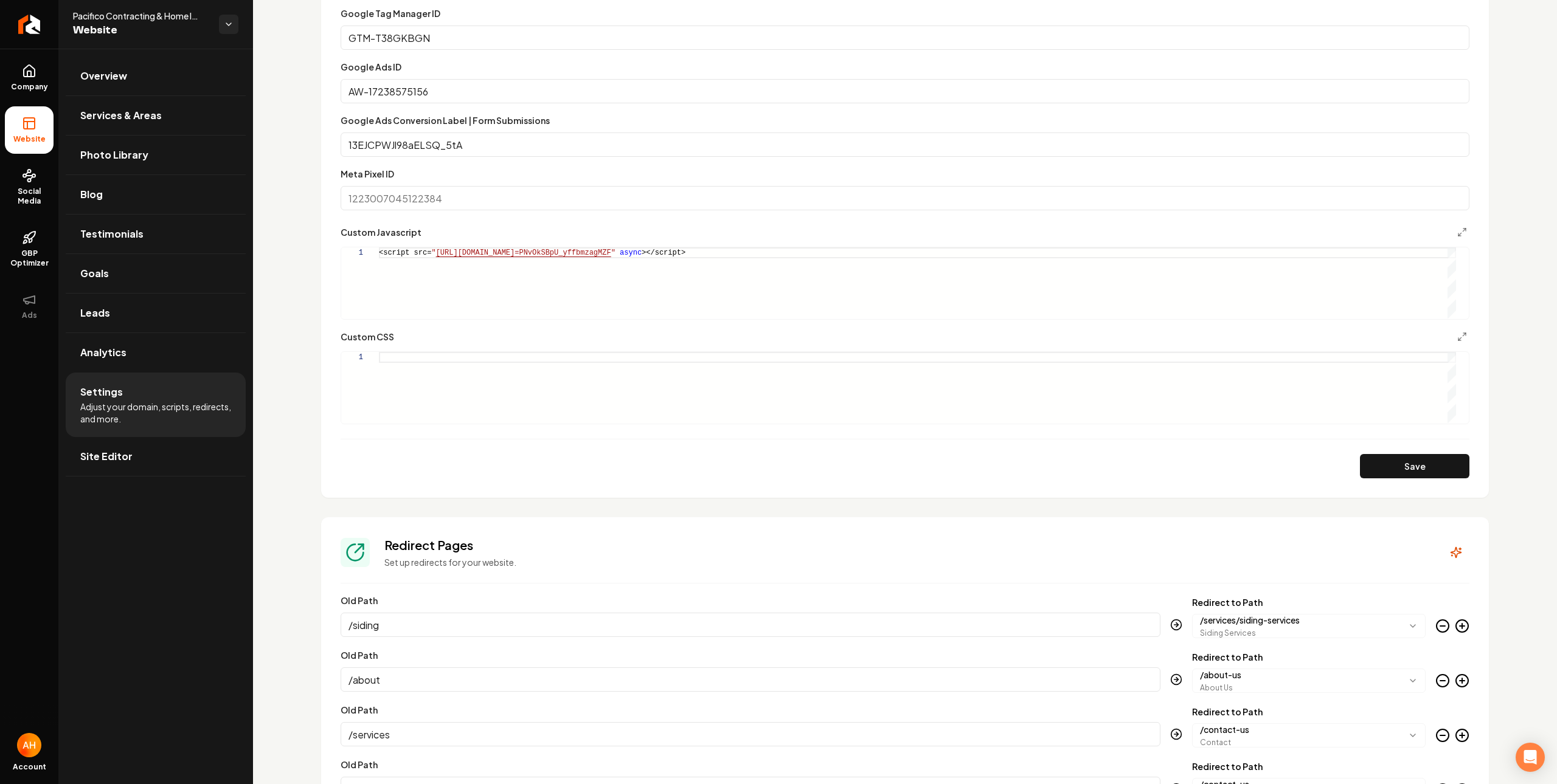
click at [678, 286] on div "<script src= " https://app.roofle.com/roof-quote-pro-widget.js?id =PNvOkSBpU_yf…" at bounding box center [917, 283] width 1077 height 71
type textarea "**********"
drag, startPoint x: 1416, startPoint y: 459, endPoint x: 1401, endPoint y: 451, distance: 17.0
click at [1416, 459] on button "Save" at bounding box center [1414, 466] width 109 height 24
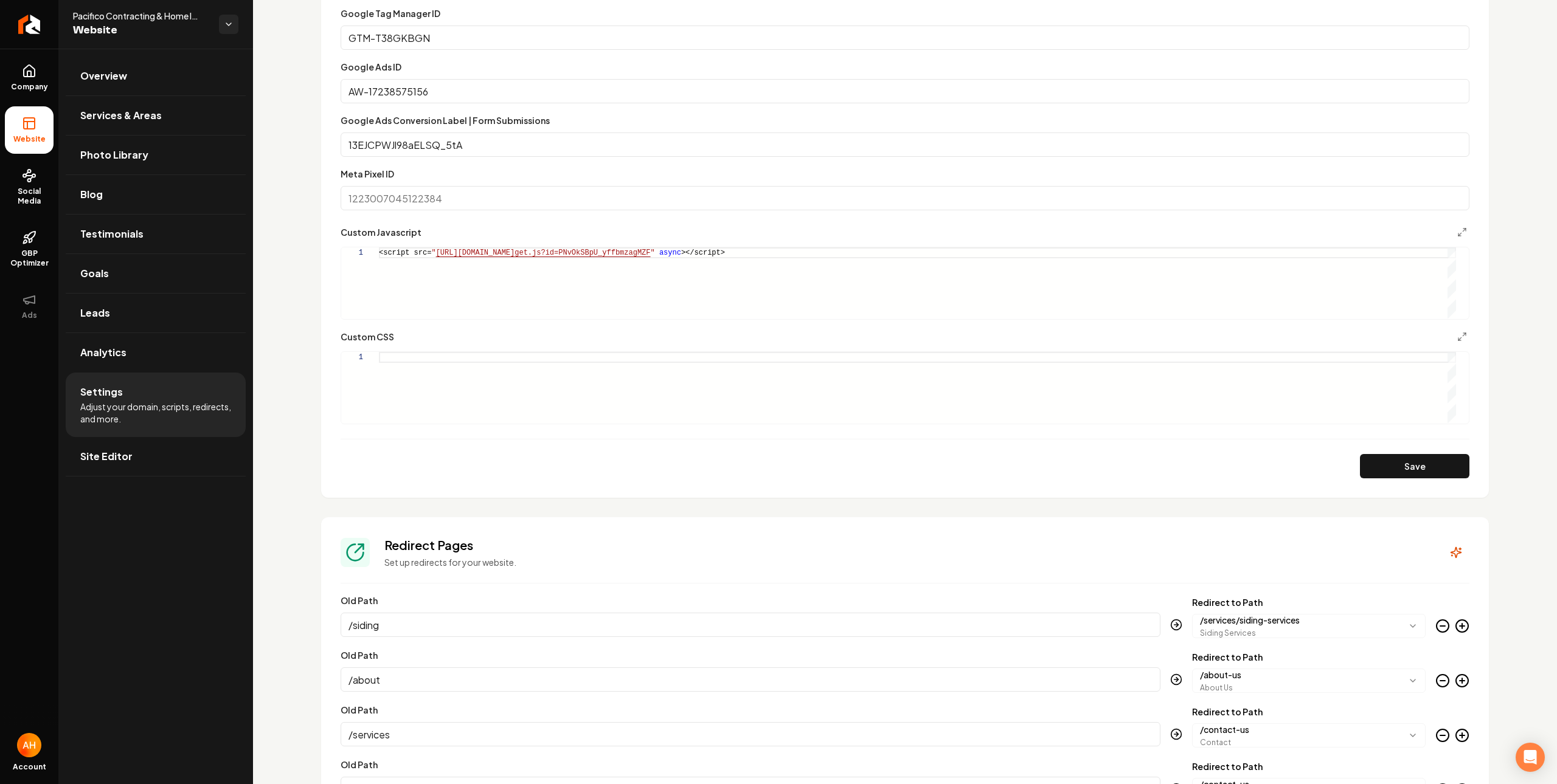
click at [870, 343] on div "Custom CSS" at bounding box center [905, 336] width 1129 height 14
click at [857, 307] on div "<script src= " https://app.roofle.com/roof-quote-pro-embedded-wid get.js?id=PNv…" at bounding box center [917, 283] width 1077 height 71
click at [701, 287] on div "<script src= " https://app.roofle.com/roof-quote-pro-embedded-wid get.js?id=PNv…" at bounding box center [917, 283] width 1077 height 71
click at [117, 451] on span "Site Editor" at bounding box center [107, 457] width 52 height 14
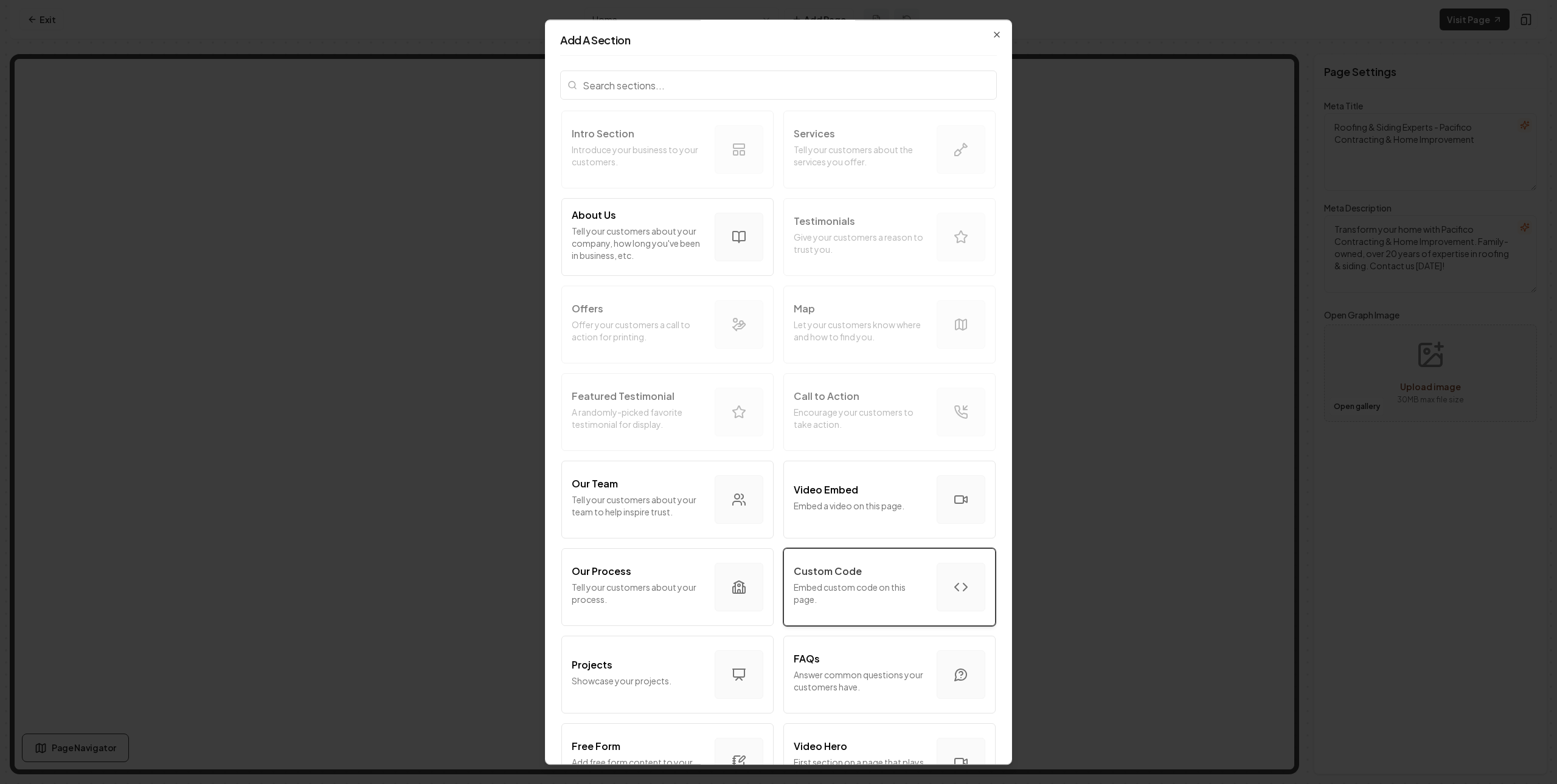
click at [892, 607] on div "Custom Code Embed custom code on this page." at bounding box center [860, 587] width 133 height 46
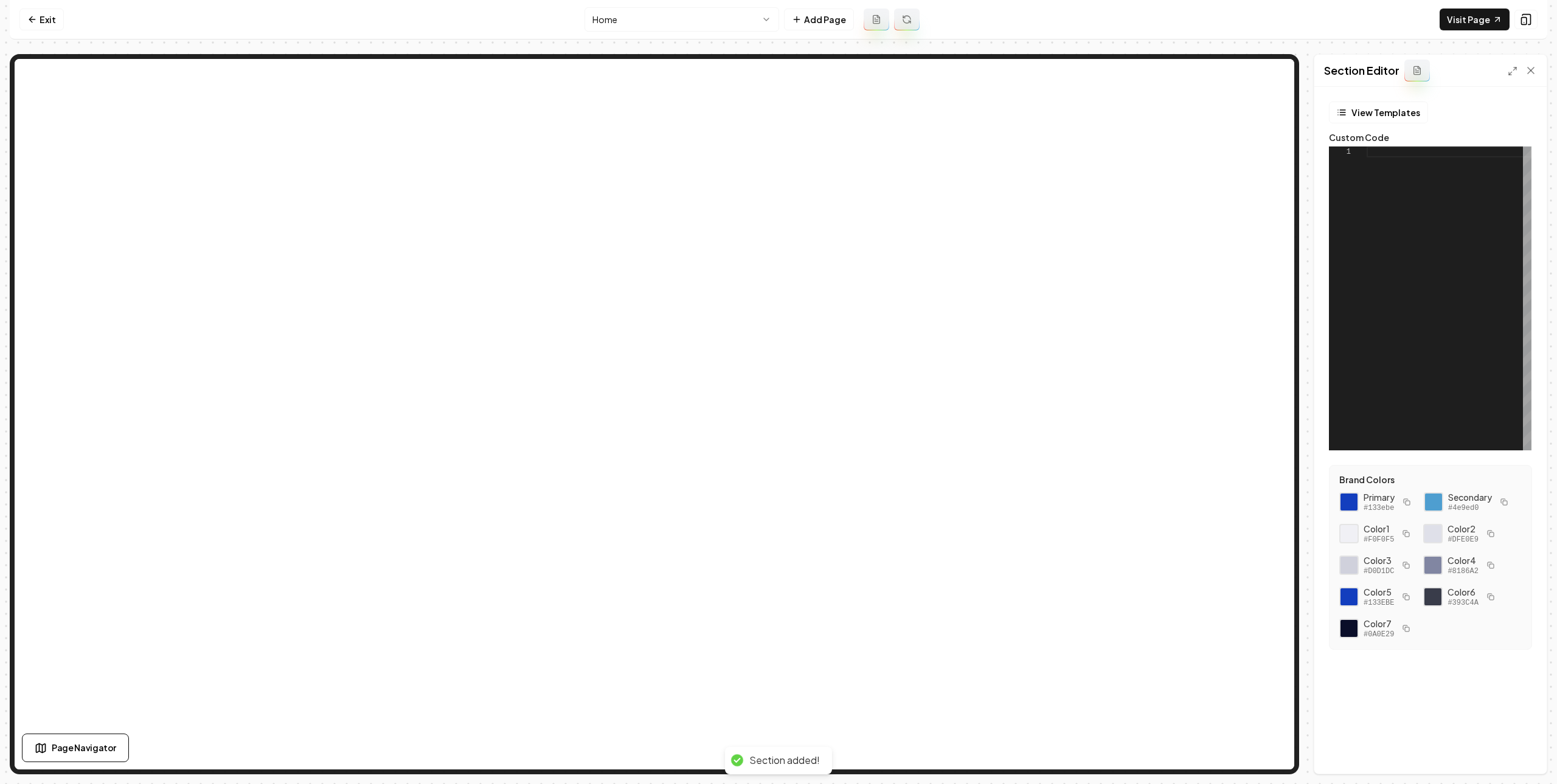
drag, startPoint x: 1350, startPoint y: 172, endPoint x: 1363, endPoint y: 172, distance: 13.0
click at [1367, 171] on div at bounding box center [1449, 299] width 165 height 304
click at [1367, 173] on div at bounding box center [1449, 299] width 165 height 304
type textarea "**********"
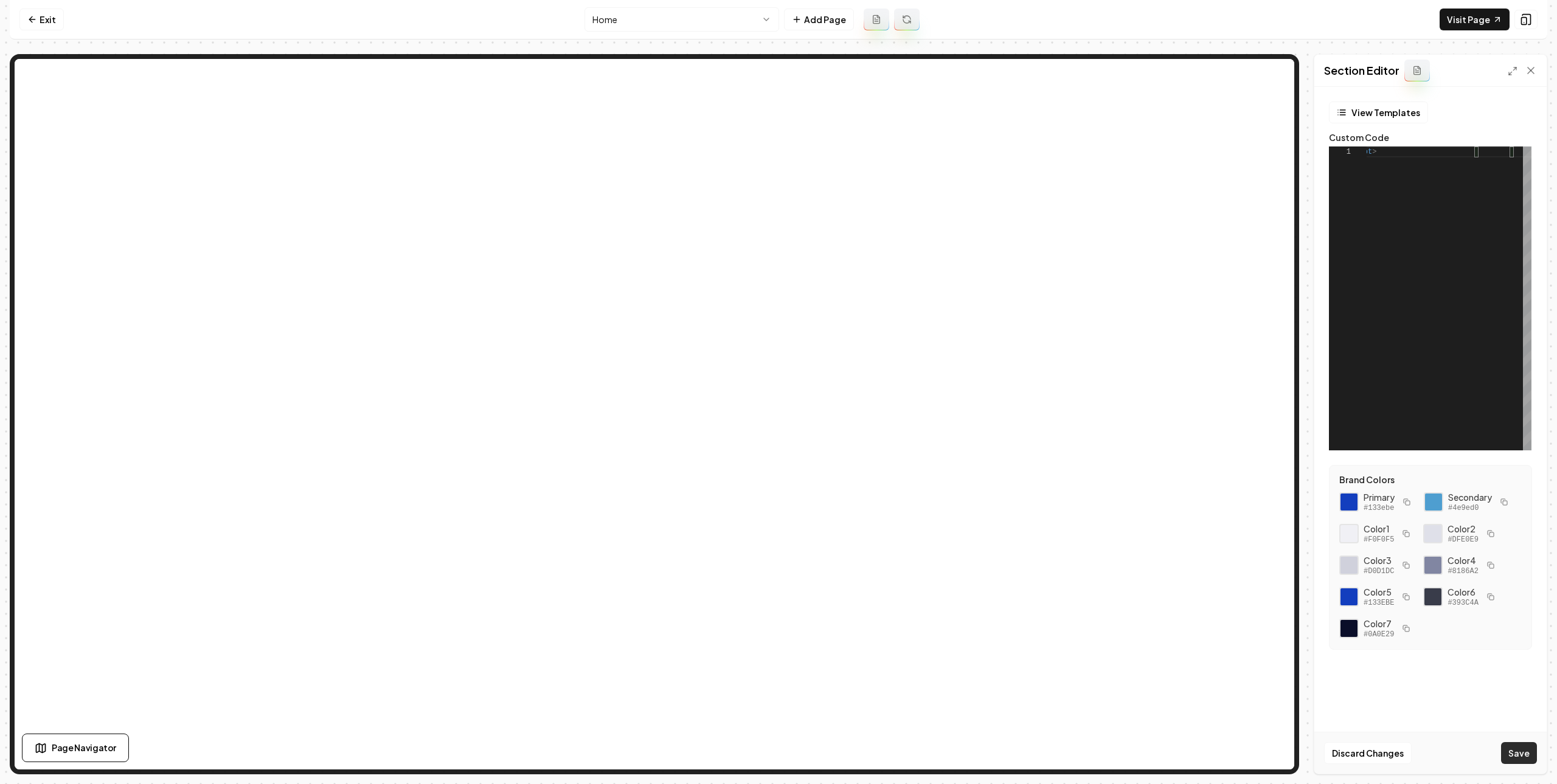
click at [1524, 749] on button "Save" at bounding box center [1519, 753] width 36 height 22
click at [1491, 11] on link "Visit Page" at bounding box center [1474, 19] width 70 height 22
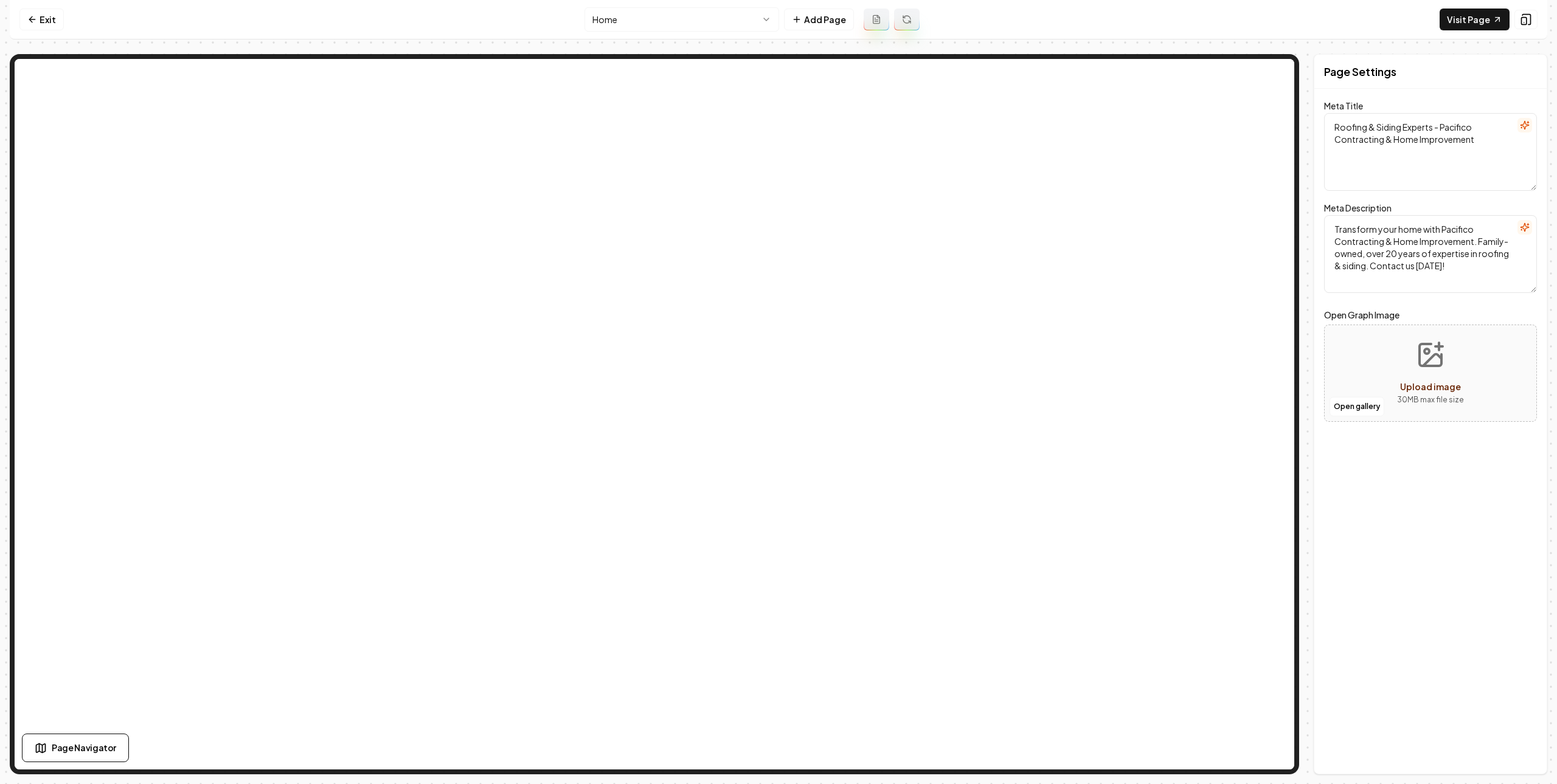
click at [1182, 21] on nav "Exit Home Add Page Visit Page" at bounding box center [778, 19] width 1538 height 40
click at [27, 25] on link "Exit" at bounding box center [42, 19] width 44 height 22
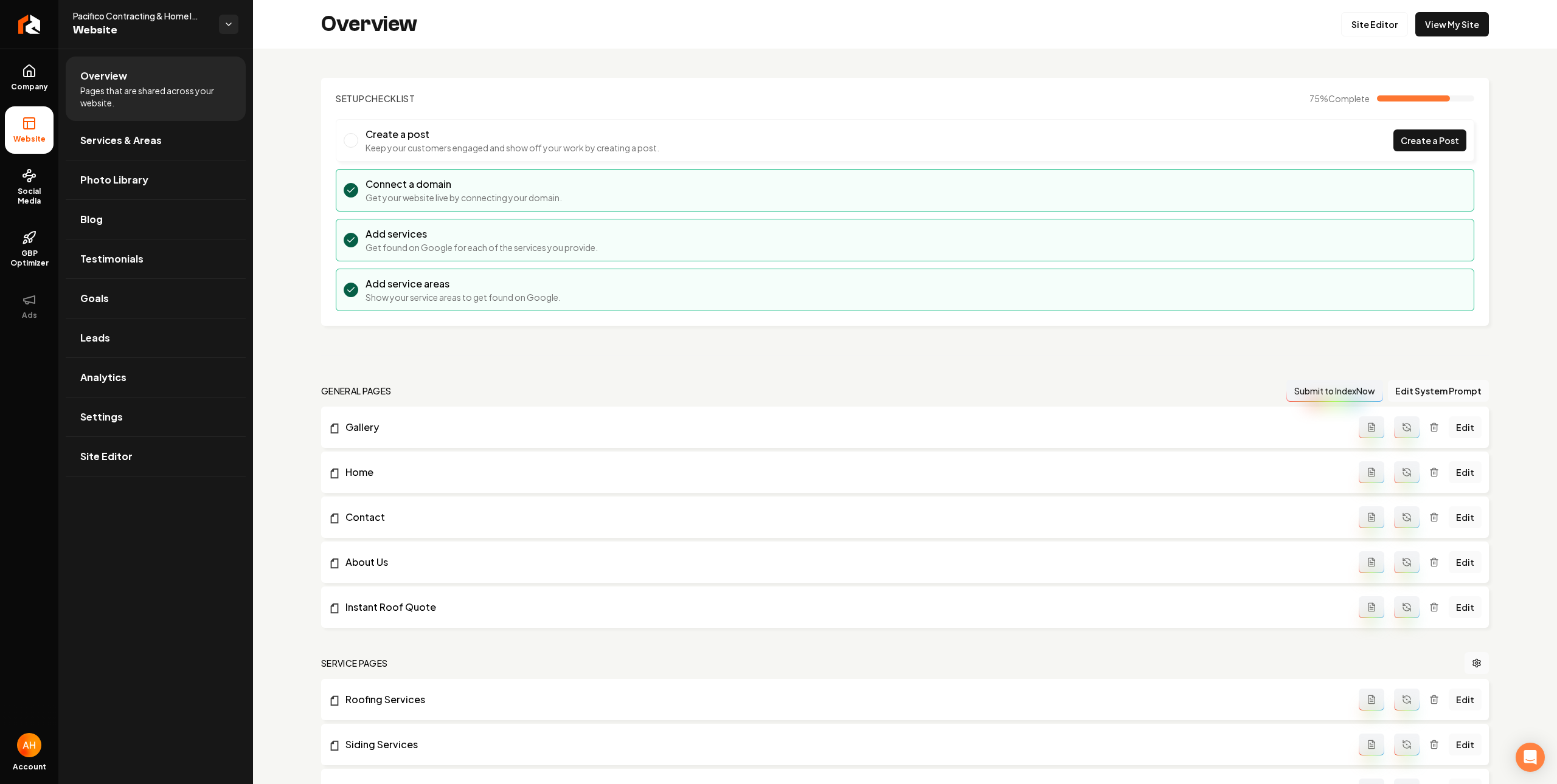
click at [443, 34] on div "Overview Site Editor View My Site" at bounding box center [905, 24] width 1304 height 49
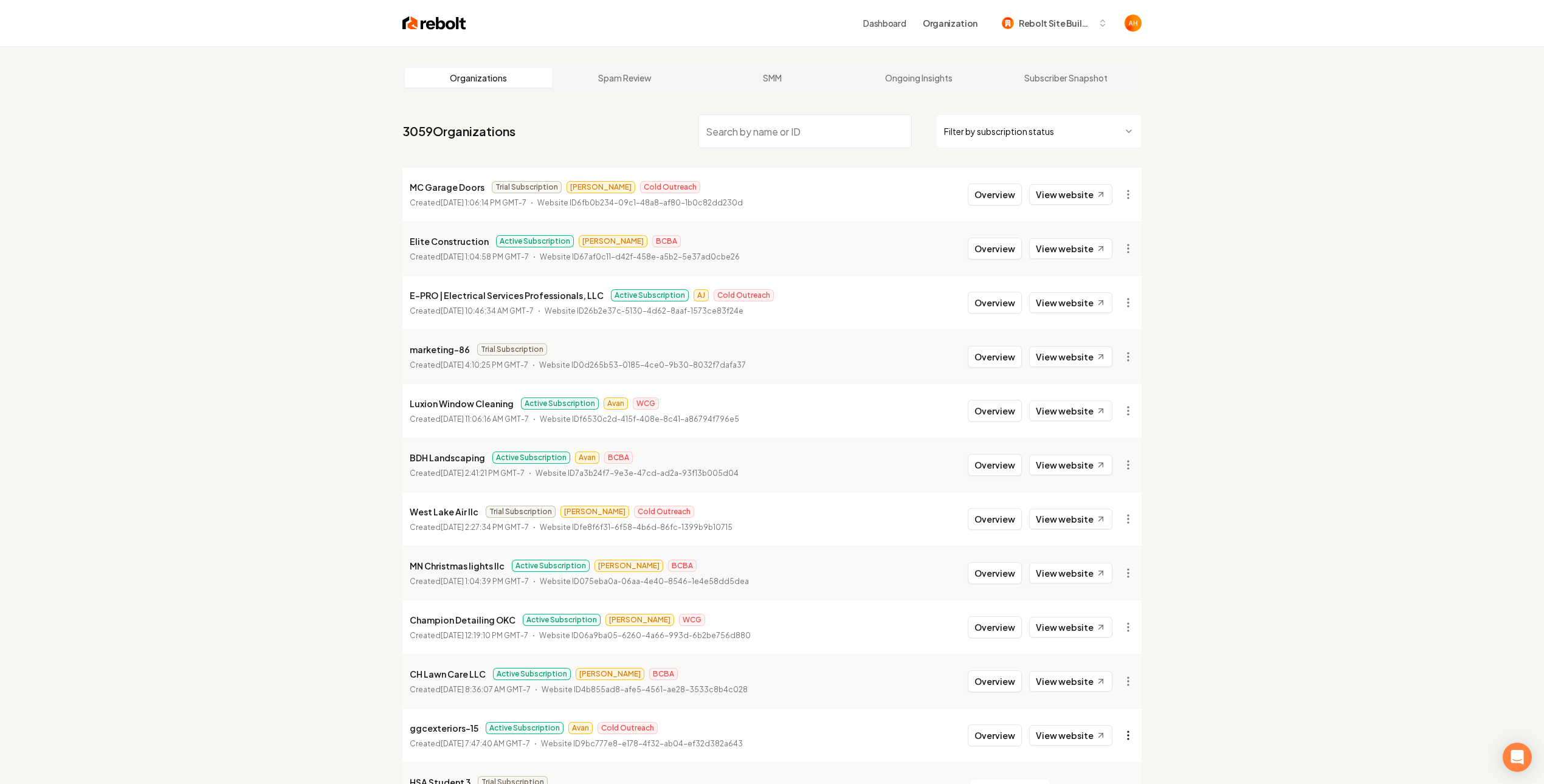
click at [1133, 740] on html "Dashboard Organization Rebolt Site Builder Organizations Spam Review SMM Ongoin…" at bounding box center [772, 392] width 1544 height 784
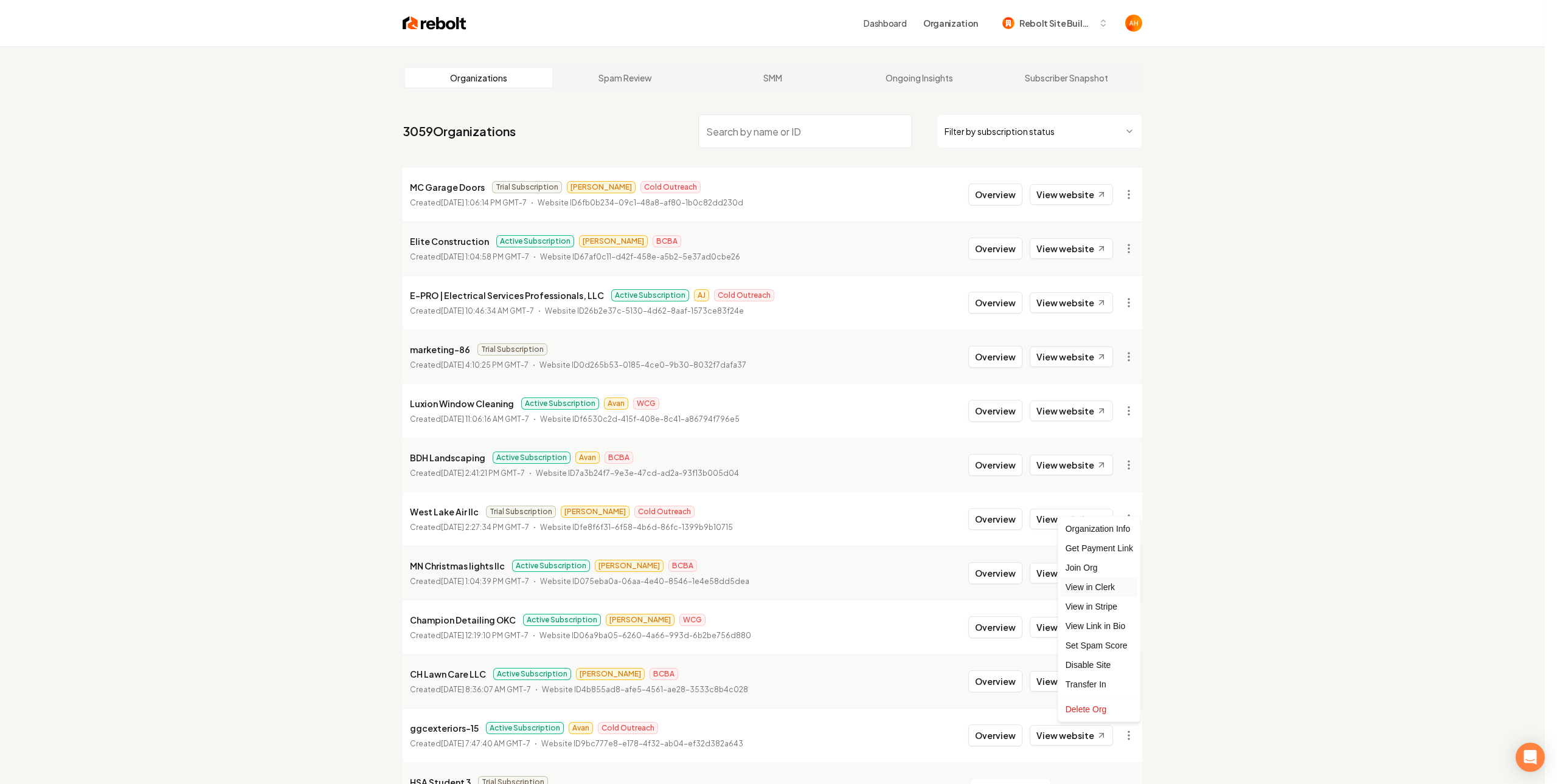
click at [1107, 588] on link "View in Clerk" at bounding box center [1099, 587] width 77 height 19
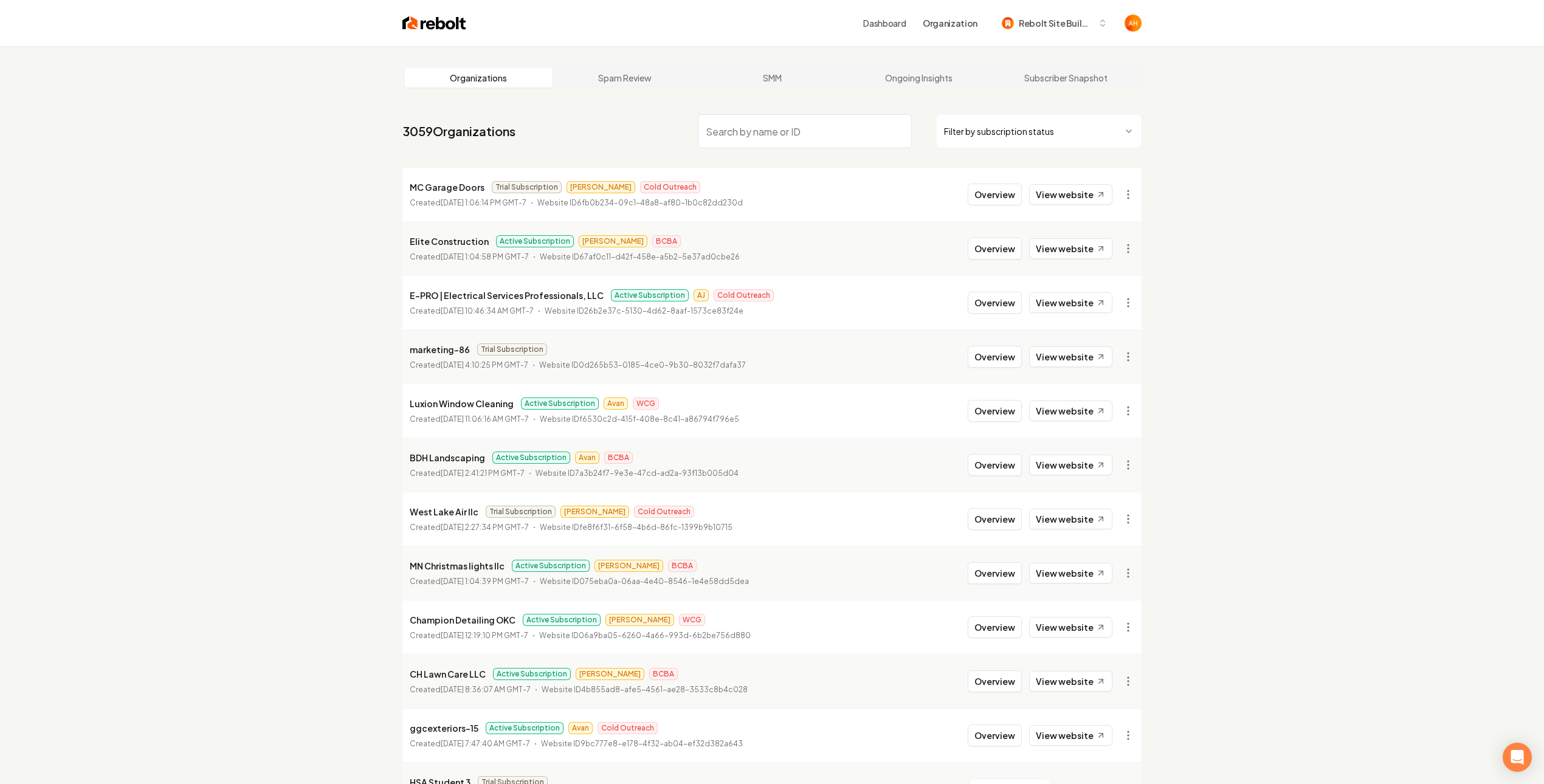
drag, startPoint x: 790, startPoint y: 140, endPoint x: 776, endPoint y: 110, distance: 33.1
click at [789, 133] on input "search" at bounding box center [804, 131] width 214 height 34
type input "blue mountain"
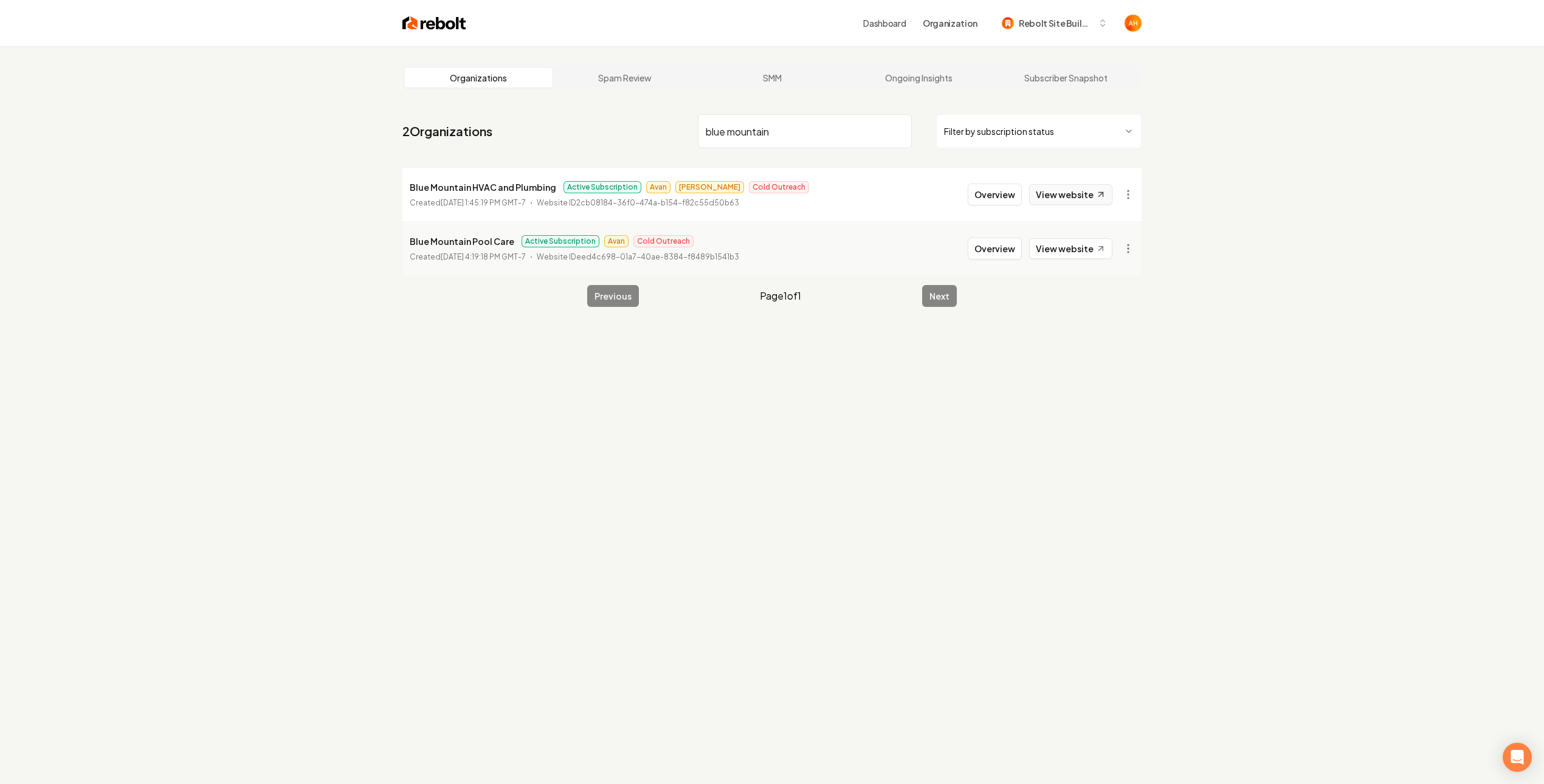
click at [1069, 191] on link "View website" at bounding box center [1070, 195] width 83 height 21
click at [998, 188] on button "Overview" at bounding box center [994, 195] width 54 height 22
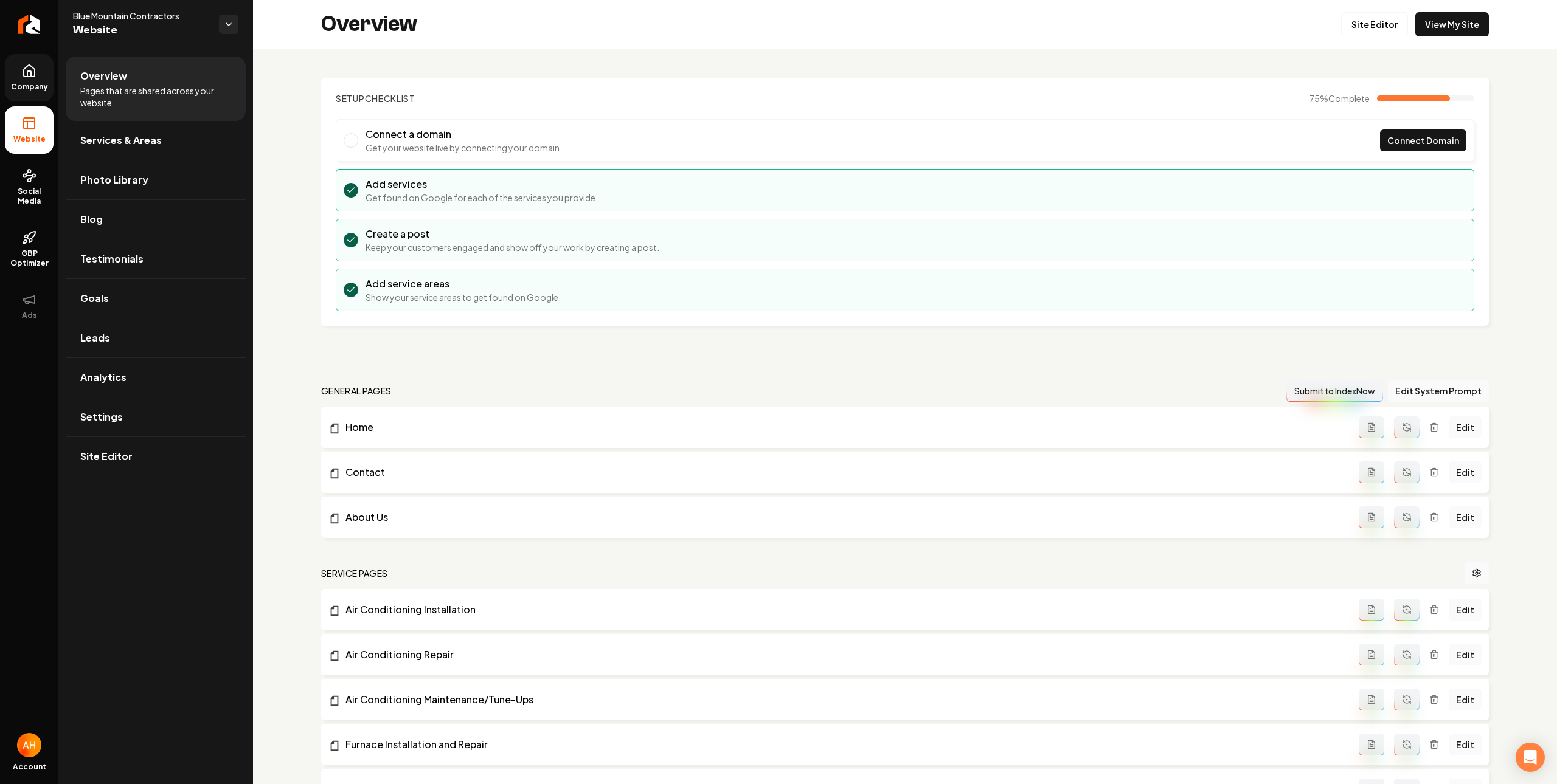
click at [40, 71] on link "Company" at bounding box center [29, 77] width 49 height 47
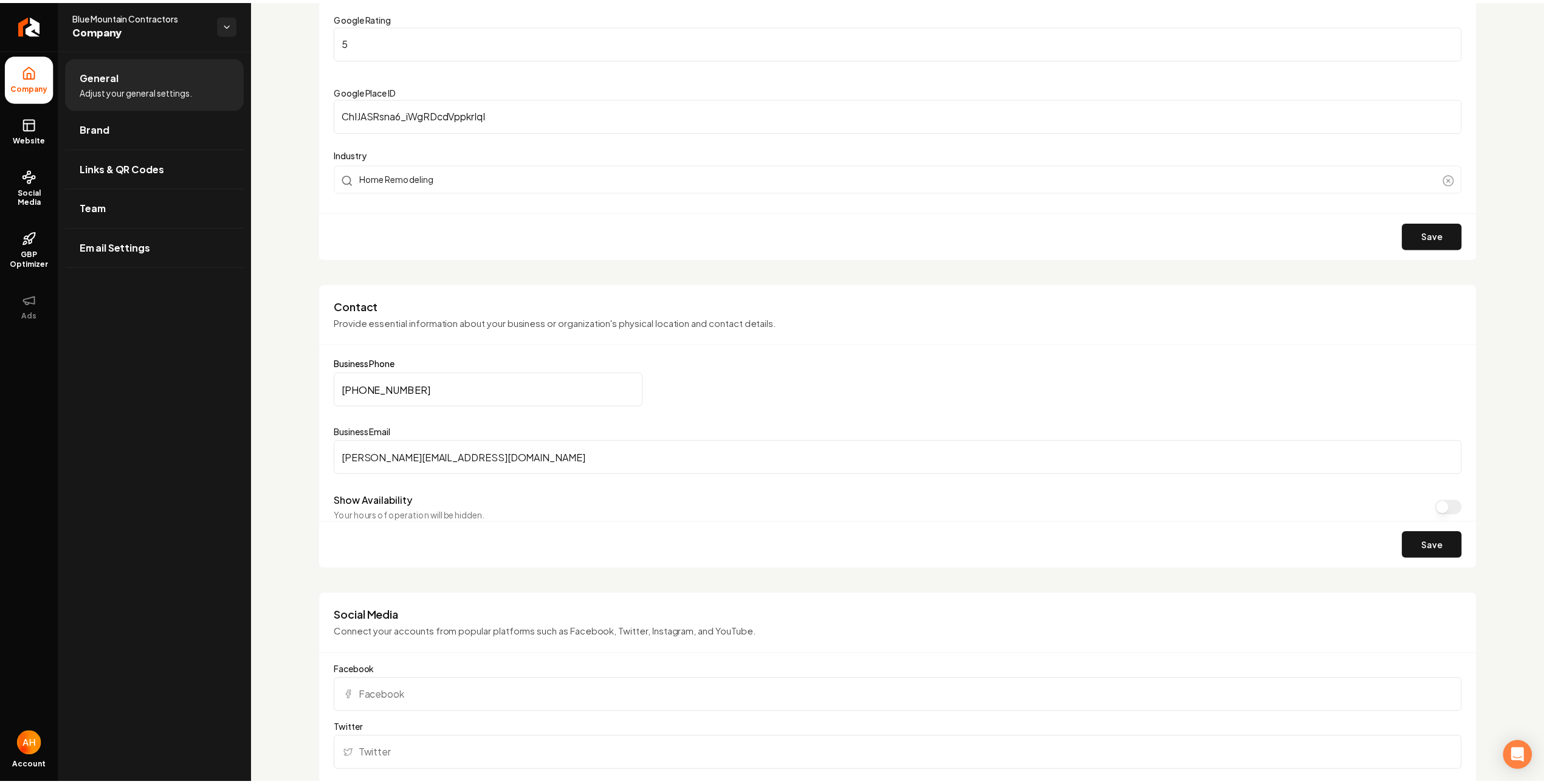
scroll to position [618, 0]
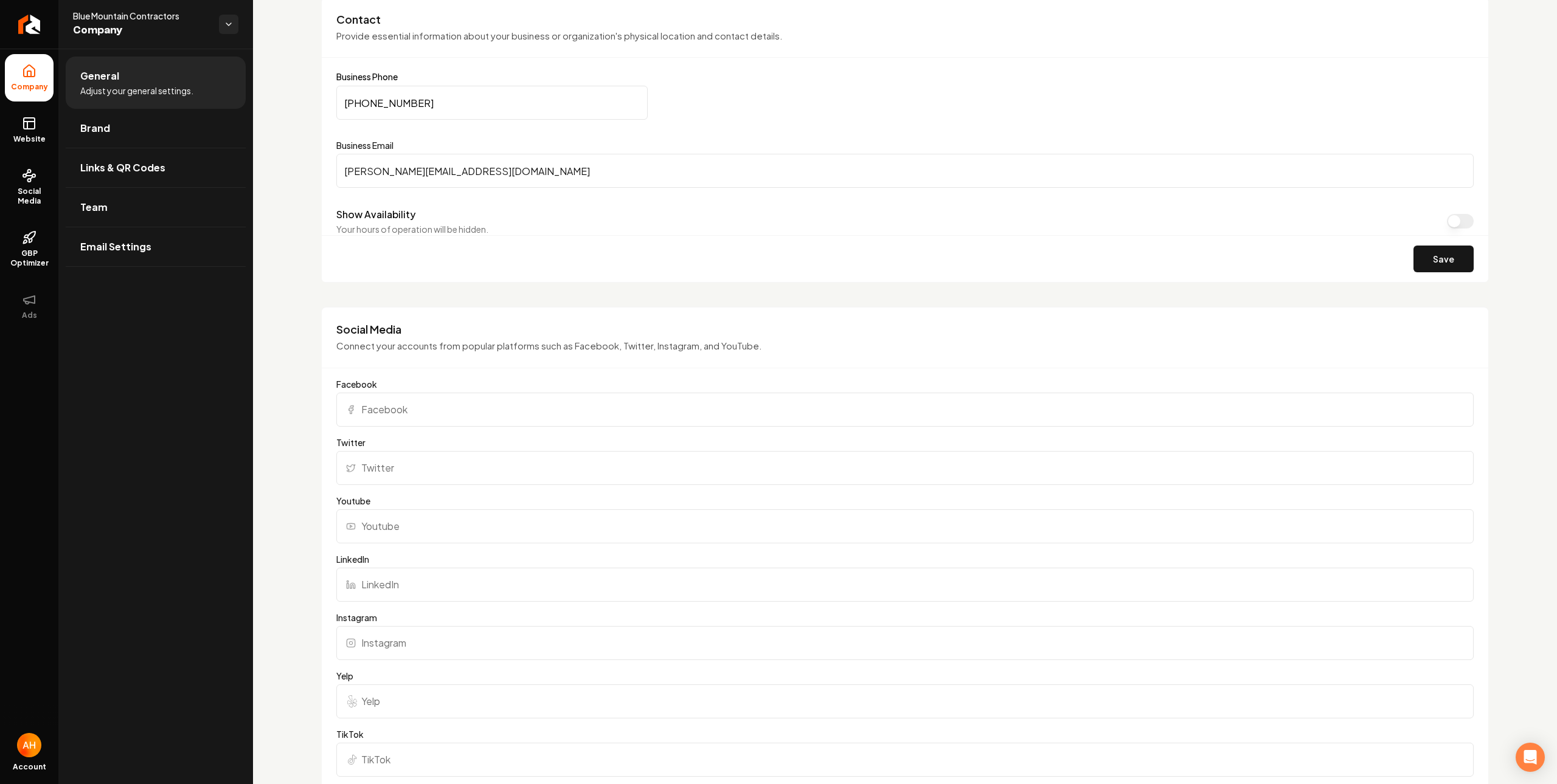
click at [554, 186] on input "j.musser@bluemountainmep.com" at bounding box center [905, 171] width 1137 height 34
drag, startPoint x: 697, startPoint y: 105, endPoint x: 292, endPoint y: 61, distance: 407.4
click at [684, 101] on div "(385) 476-3592" at bounding box center [905, 103] width 1137 height 34
click at [615, 61] on div "Contact Provide essential information about your business or organization's phy…" at bounding box center [905, 140] width 1168 height 286
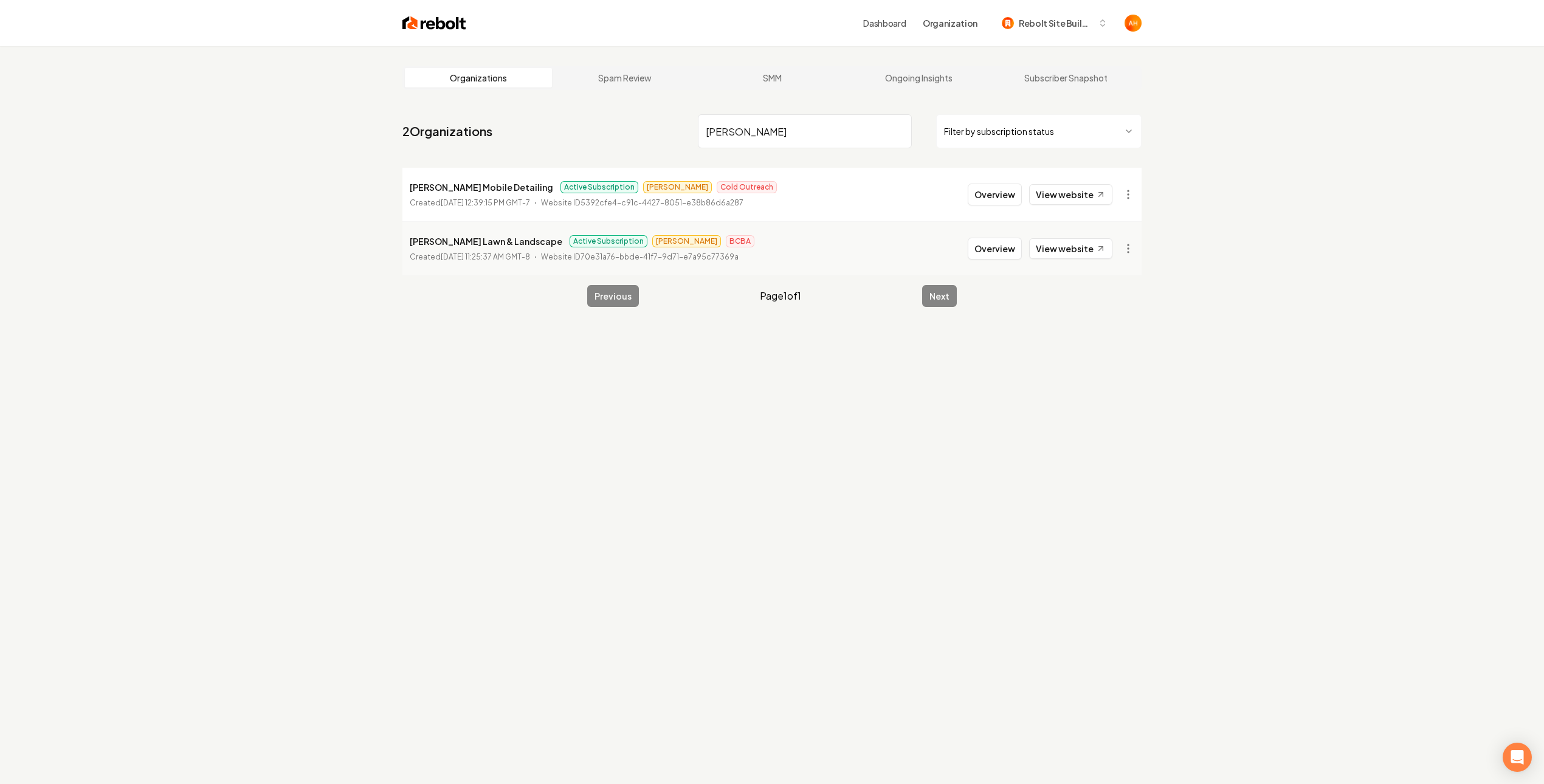
click at [811, 121] on input "holmes" at bounding box center [804, 131] width 214 height 34
type input "holmes"
click at [941, 88] on div "Organizations Spam Review SMM Ongoing Insights Subscriber Snapshot" at bounding box center [772, 77] width 739 height 24
click at [879, 77] on link "Ongoing Insights" at bounding box center [919, 78] width 147 height 19
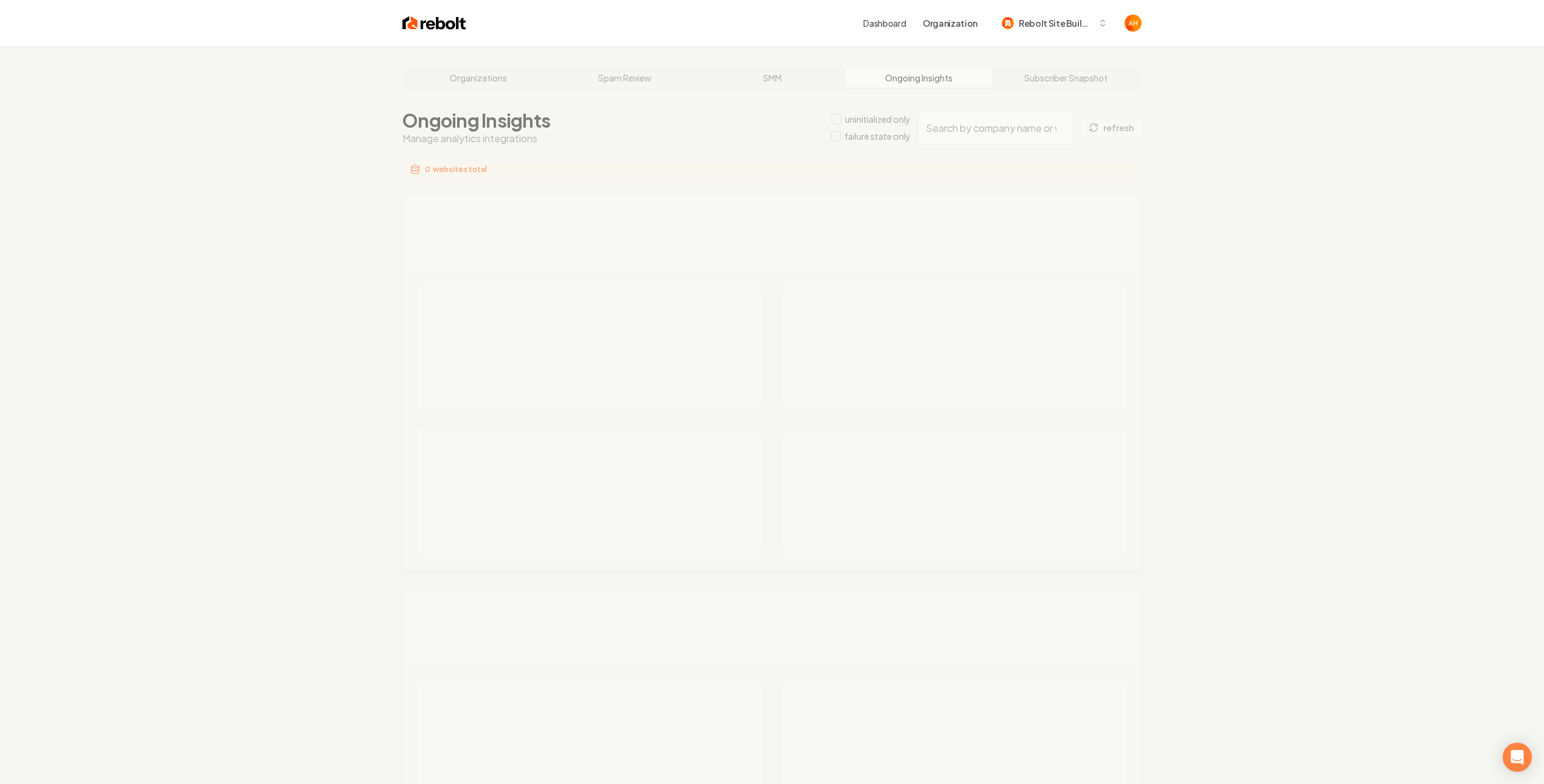
click at [970, 129] on div "Organizations Spam Review SMM Ongoing Insights Subscriber Snapshot Ongoing Insi…" at bounding box center [772, 734] width 1544 height 1376
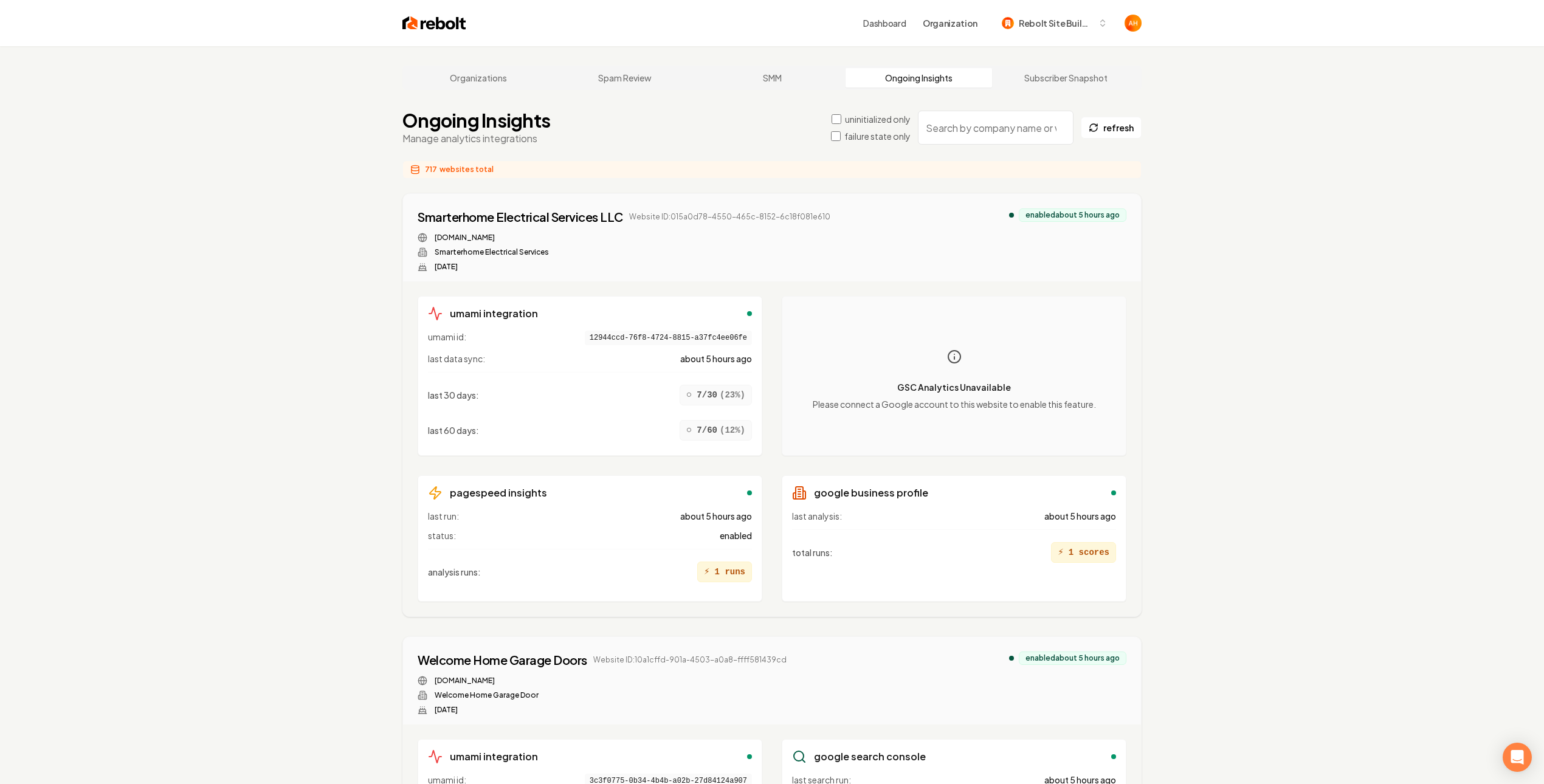
click at [956, 127] on input "search" at bounding box center [996, 127] width 156 height 34
paste input "holmes"
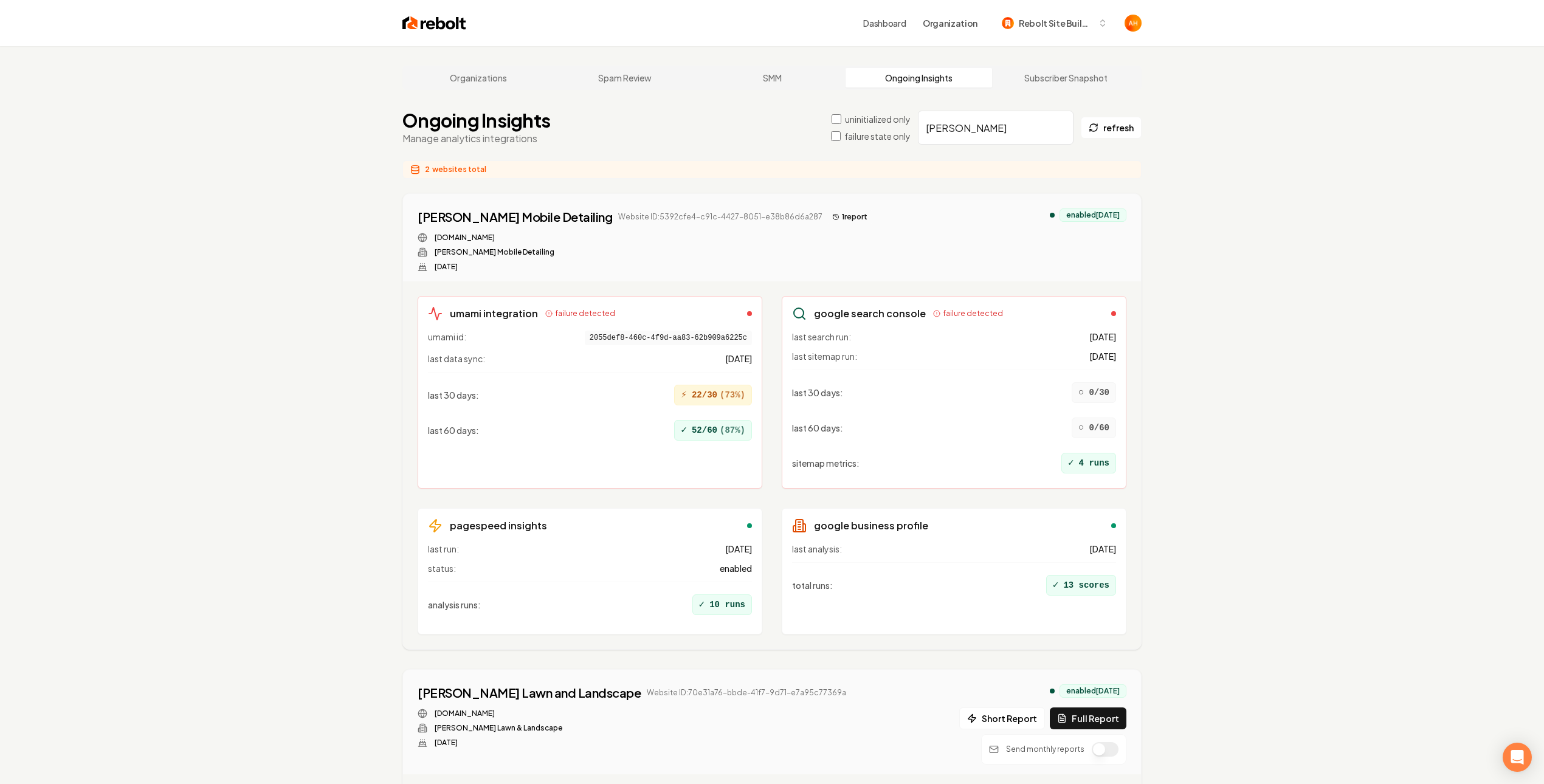
type input "holmes"
click at [828, 213] on button "1 report" at bounding box center [850, 217] width 45 height 14
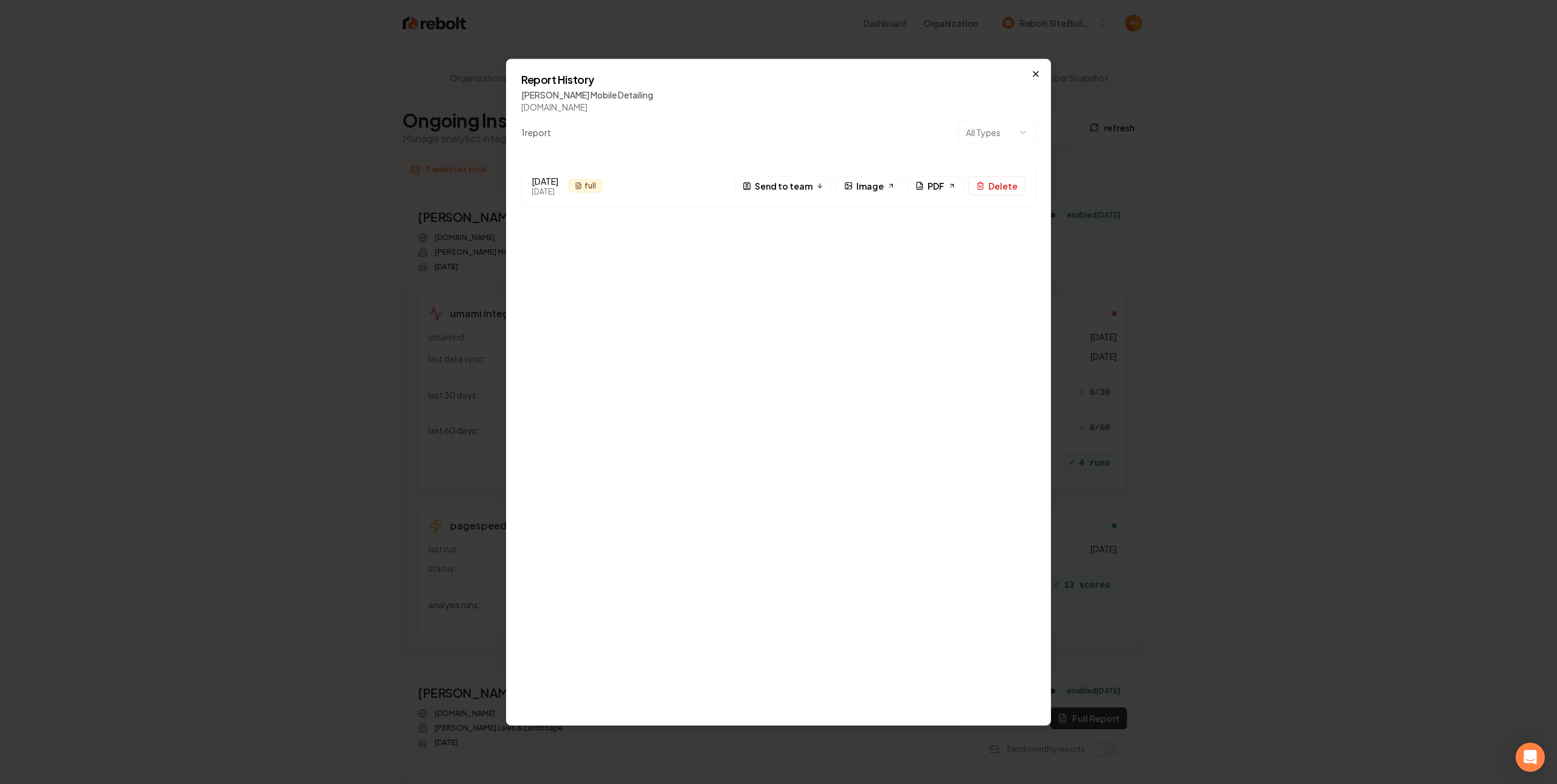
click at [1035, 79] on div "Report History Holmes Mobile Detailing holmesmobiledetailing.info 1 report All …" at bounding box center [778, 392] width 545 height 667
click at [1036, 75] on icon "button" at bounding box center [1035, 74] width 10 height 10
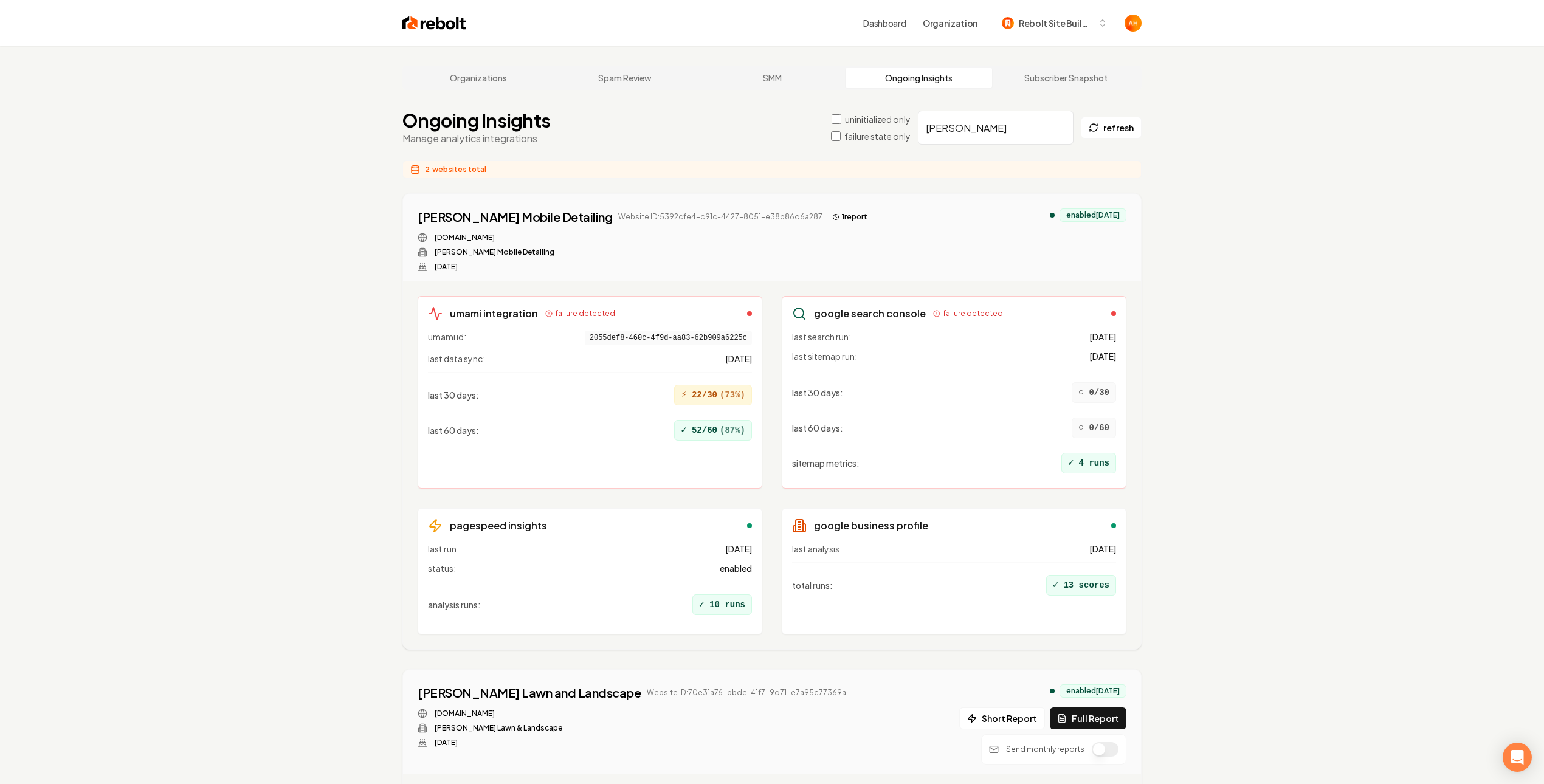
click at [1095, 212] on div "enabled 4 months ago" at bounding box center [1093, 215] width 67 height 14
click at [997, 216] on div "Holmes Mobile Detailing Website ID: 5392cfe4-c91c-4427-8051-e38b86d6a287 1 repo…" at bounding box center [772, 240] width 709 height 63
click at [828, 212] on button "1 report" at bounding box center [850, 217] width 45 height 14
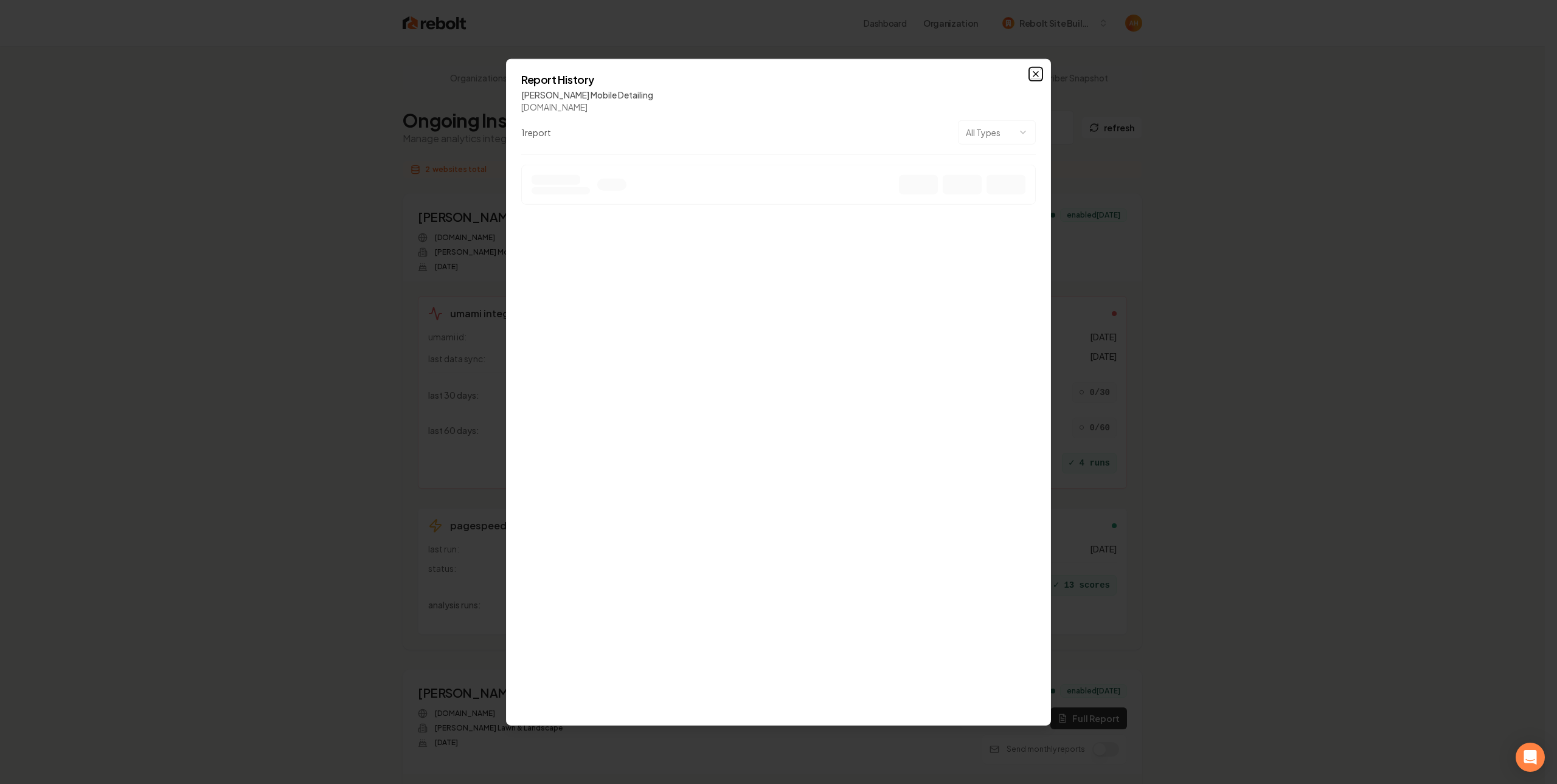
click at [1036, 77] on icon "button" at bounding box center [1035, 74] width 10 height 10
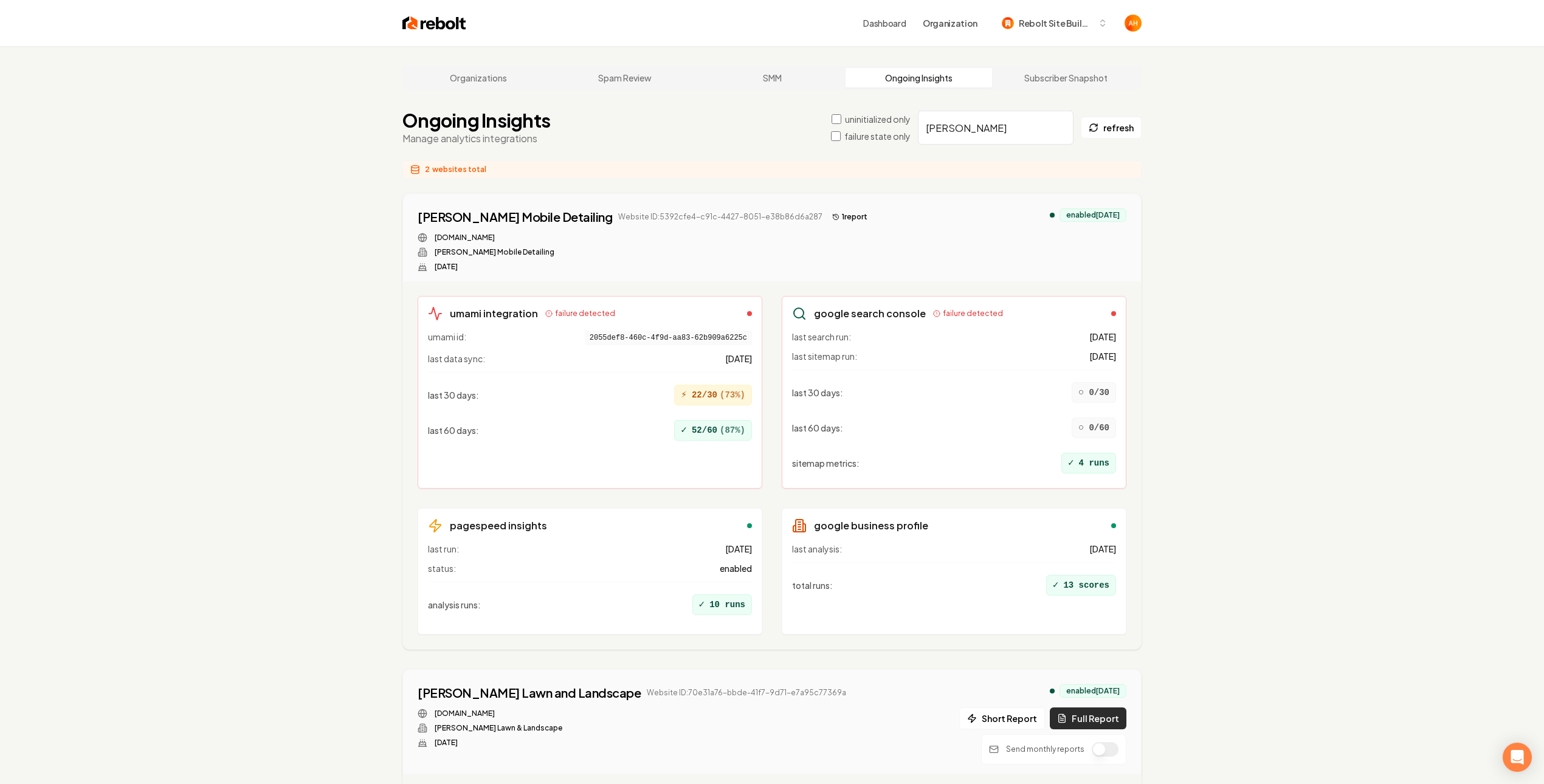
scroll to position [10, 0]
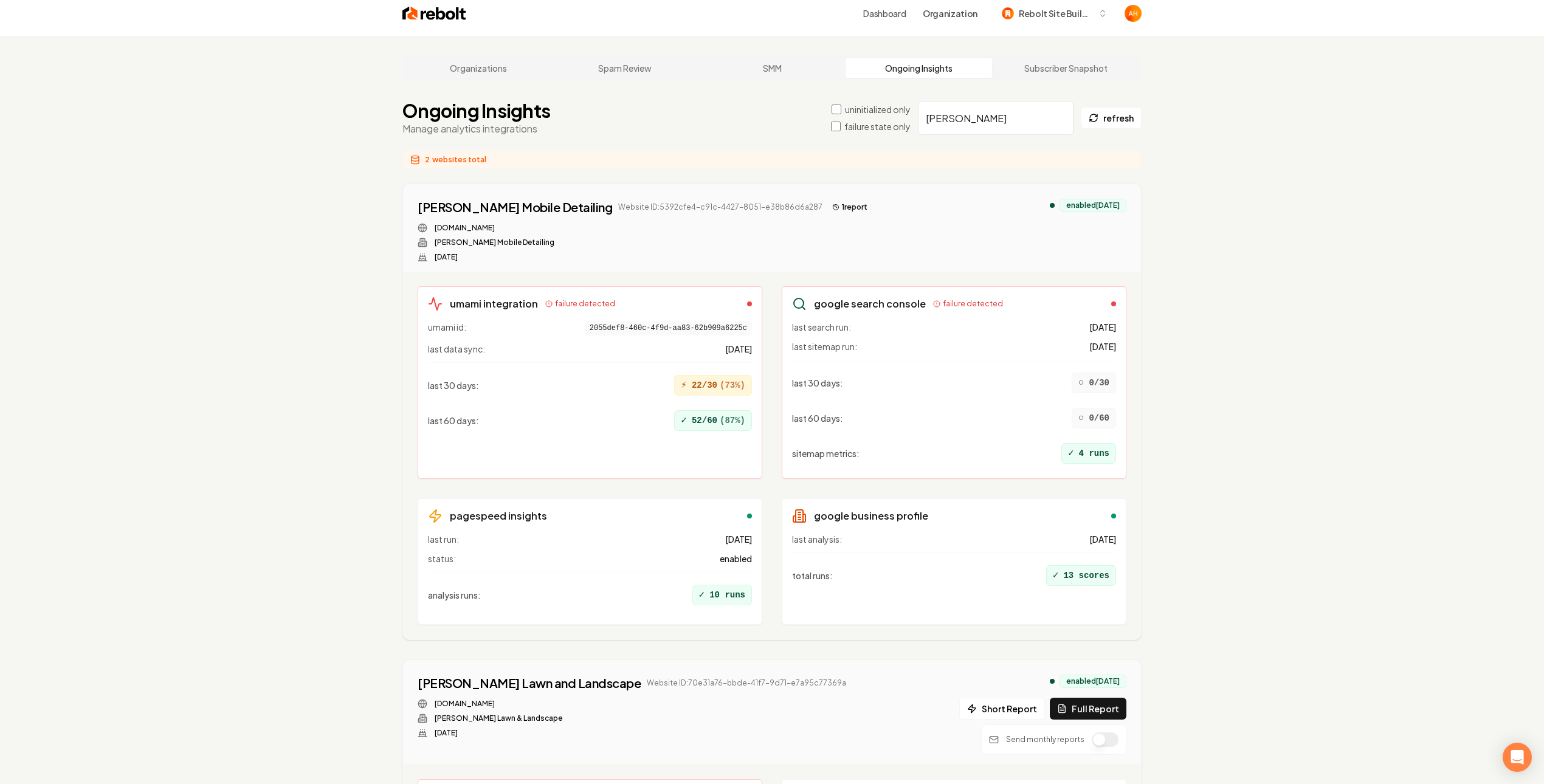
click at [828, 205] on button "1 report" at bounding box center [850, 207] width 45 height 14
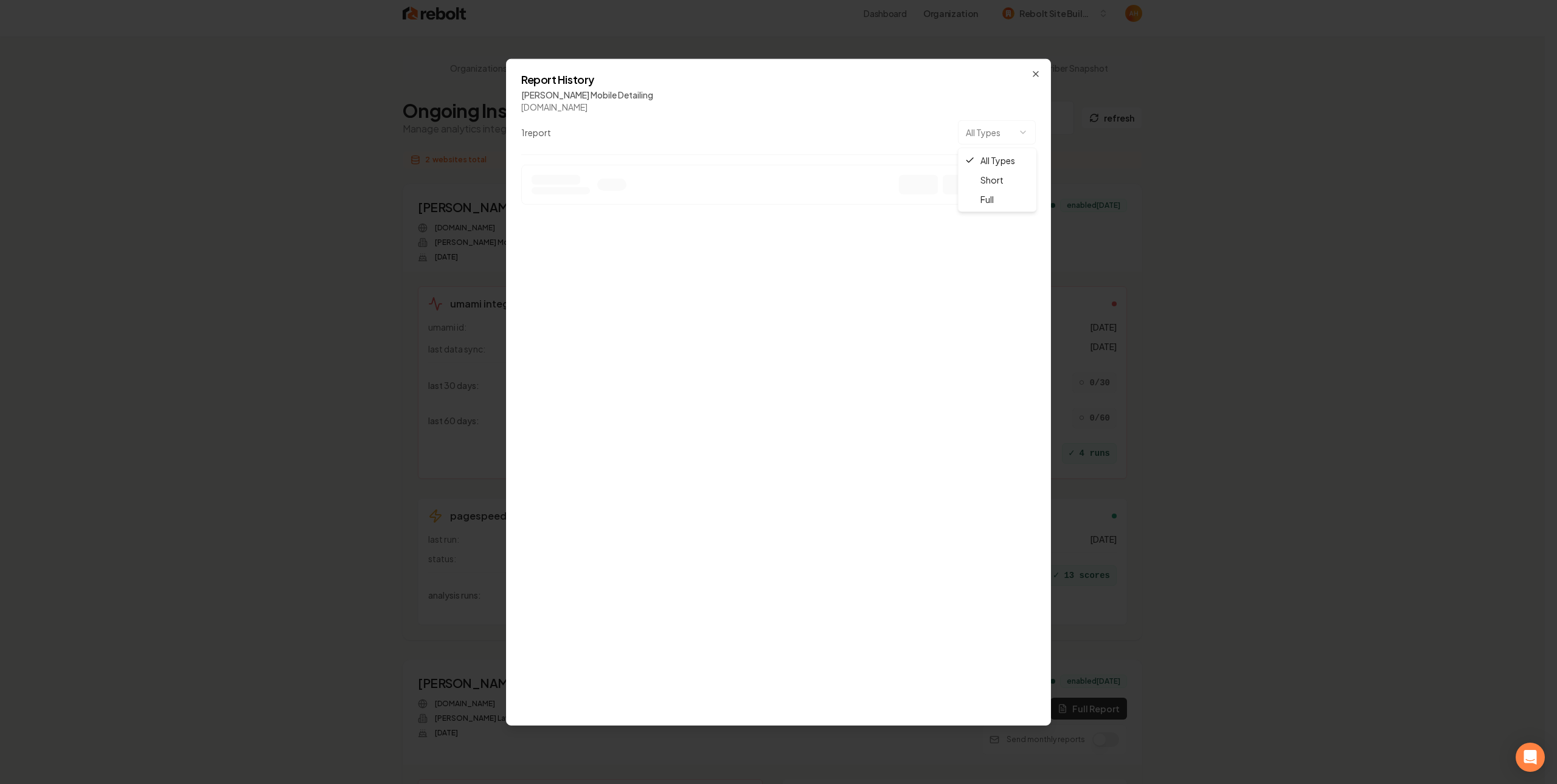
click at [985, 128] on body "Dashboard Organization Rebolt Site Builder Organizations Spam Review SMM Ongoin…" at bounding box center [772, 382] width 1545 height 784
click at [914, 182] on body "Dashboard Organization Rebolt Site Builder Organizations Spam Review SMM Ongoin…" at bounding box center [772, 382] width 1545 height 784
click at [1035, 72] on icon "button" at bounding box center [1035, 74] width 10 height 10
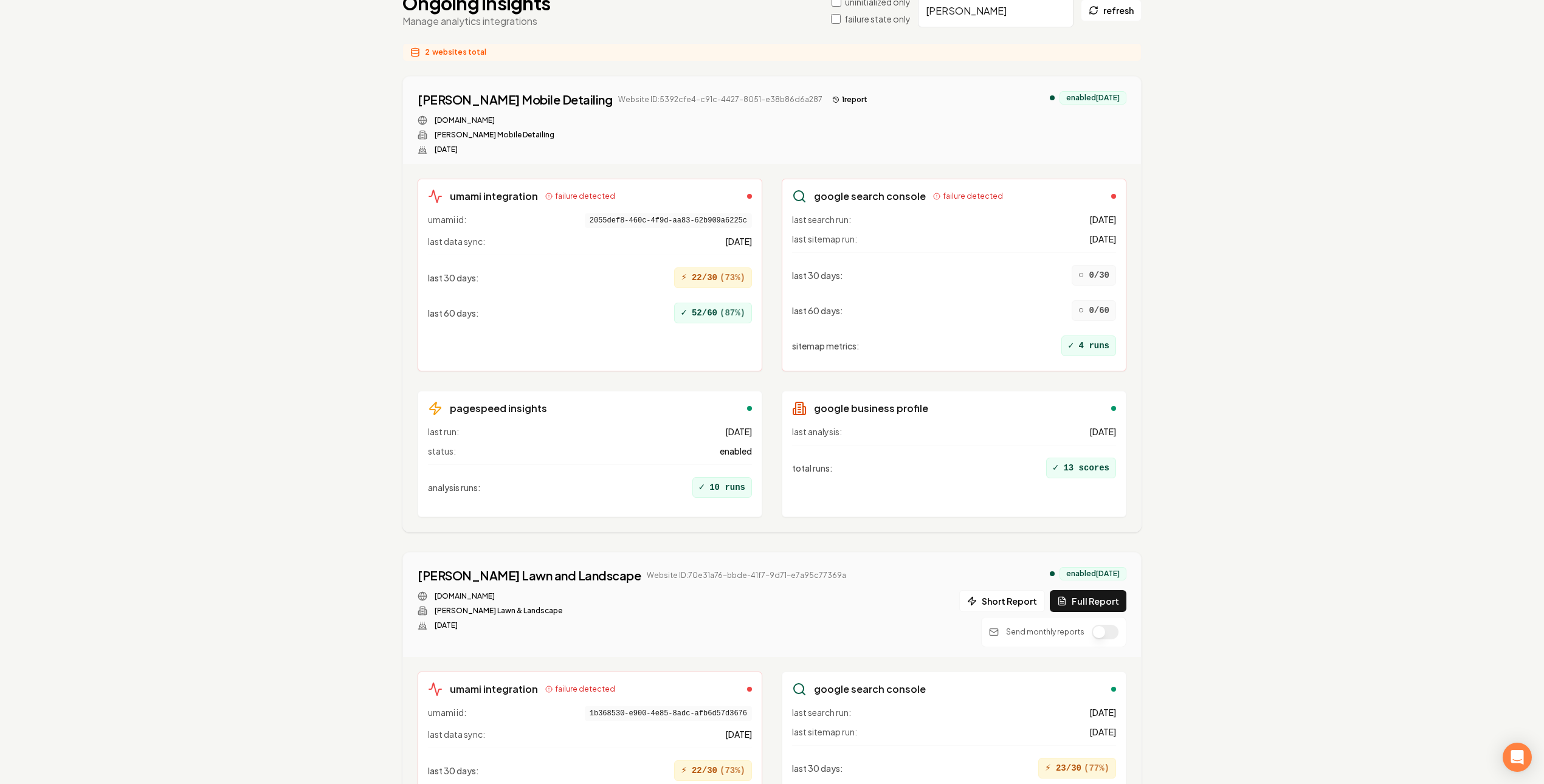
scroll to position [107, 0]
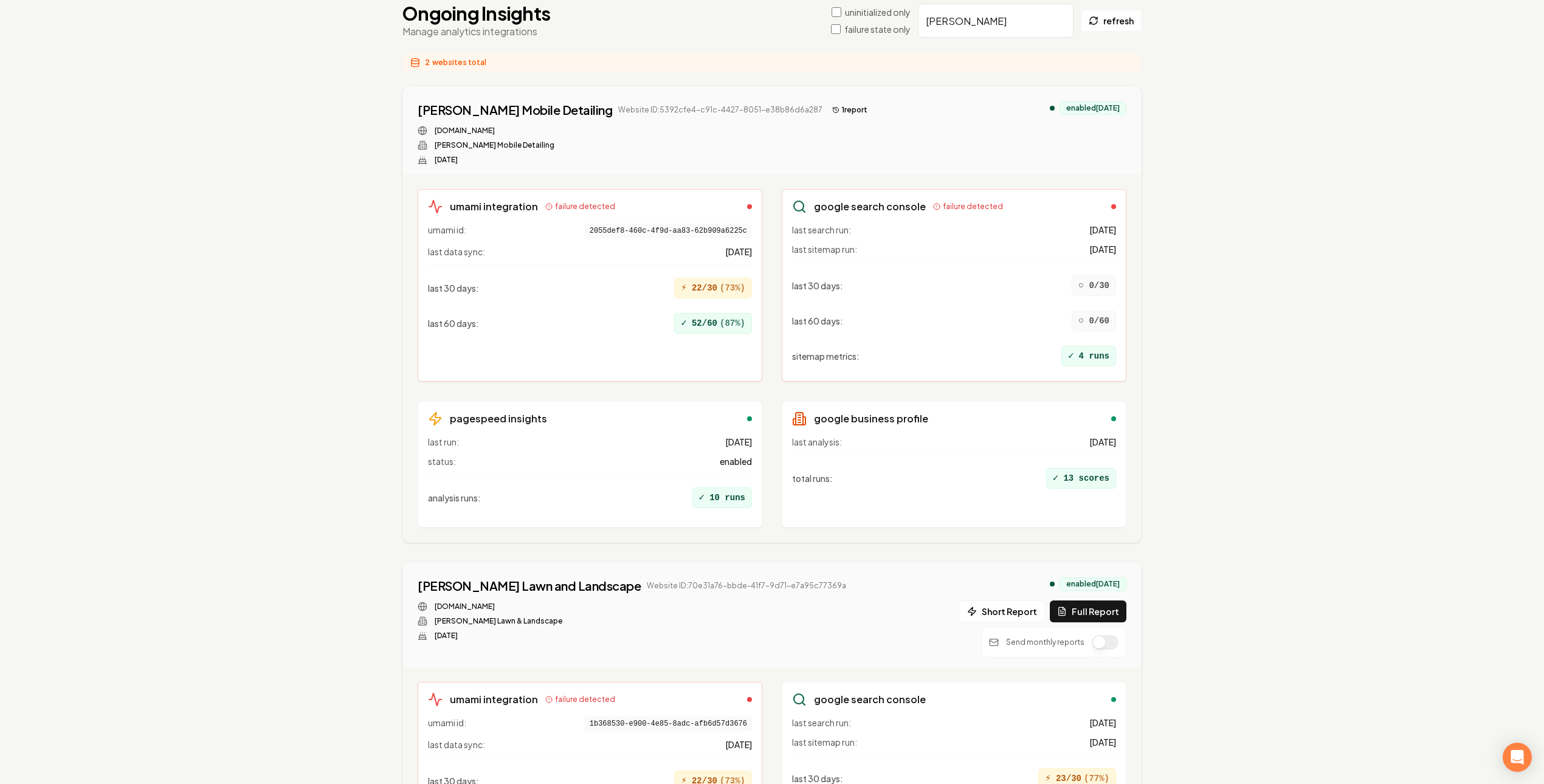
drag, startPoint x: 561, startPoint y: 200, endPoint x: 592, endPoint y: 199, distance: 31.0
click at [592, 199] on div "umami integration failure detected umami id: 2055def8-460c-4f9d-aa83-62b909a622…" at bounding box center [590, 285] width 345 height 193
click at [576, 210] on span "failure detected" at bounding box center [585, 207] width 60 height 10
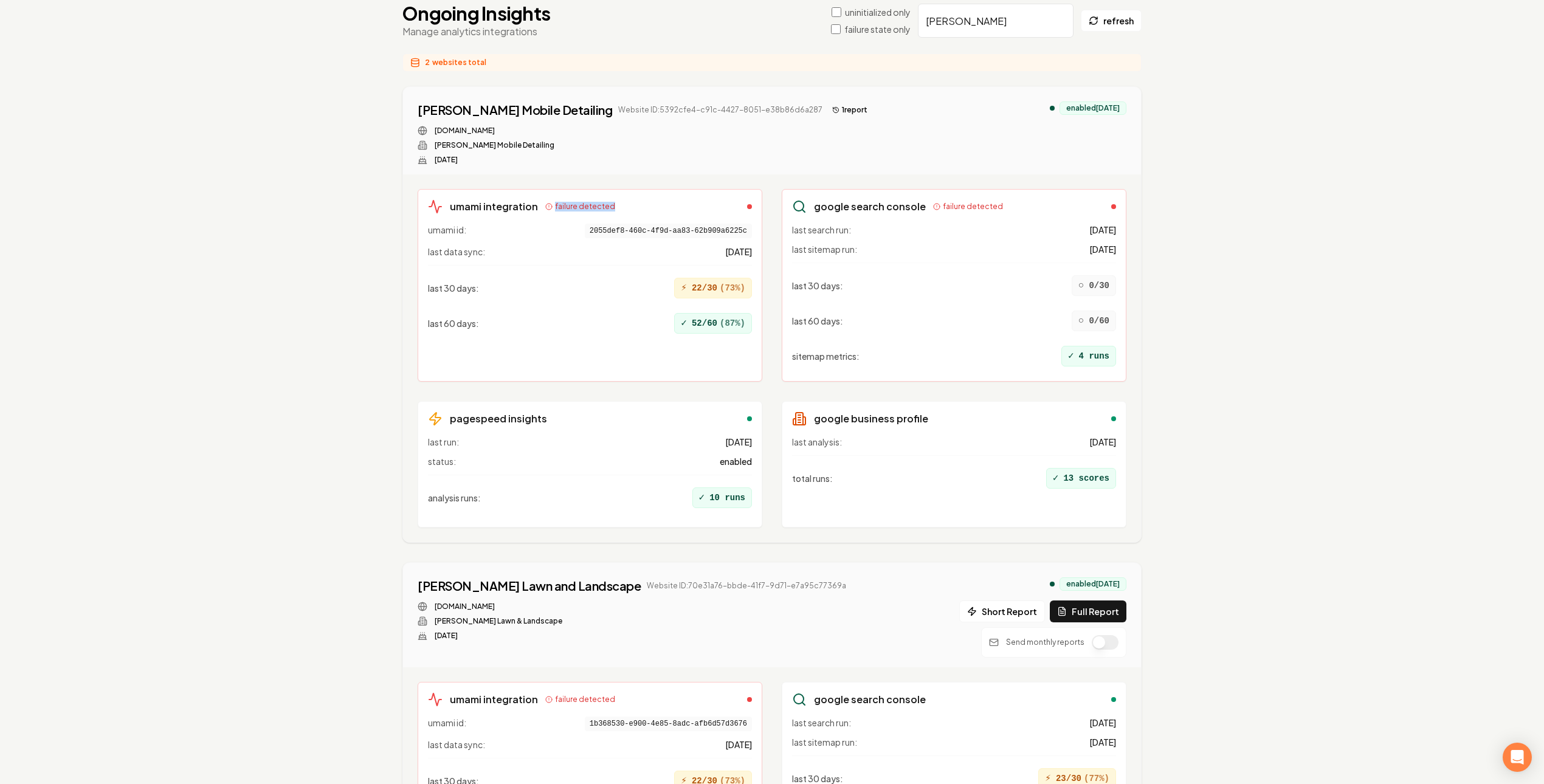
click at [610, 210] on div "umami integration failure detected" at bounding box center [590, 207] width 324 height 14
click at [710, 286] on div "⚡ 22/30 ( 73 %)" at bounding box center [713, 288] width 78 height 21
click at [982, 285] on div "last 30 days : ○ 0/30" at bounding box center [954, 285] width 324 height 31
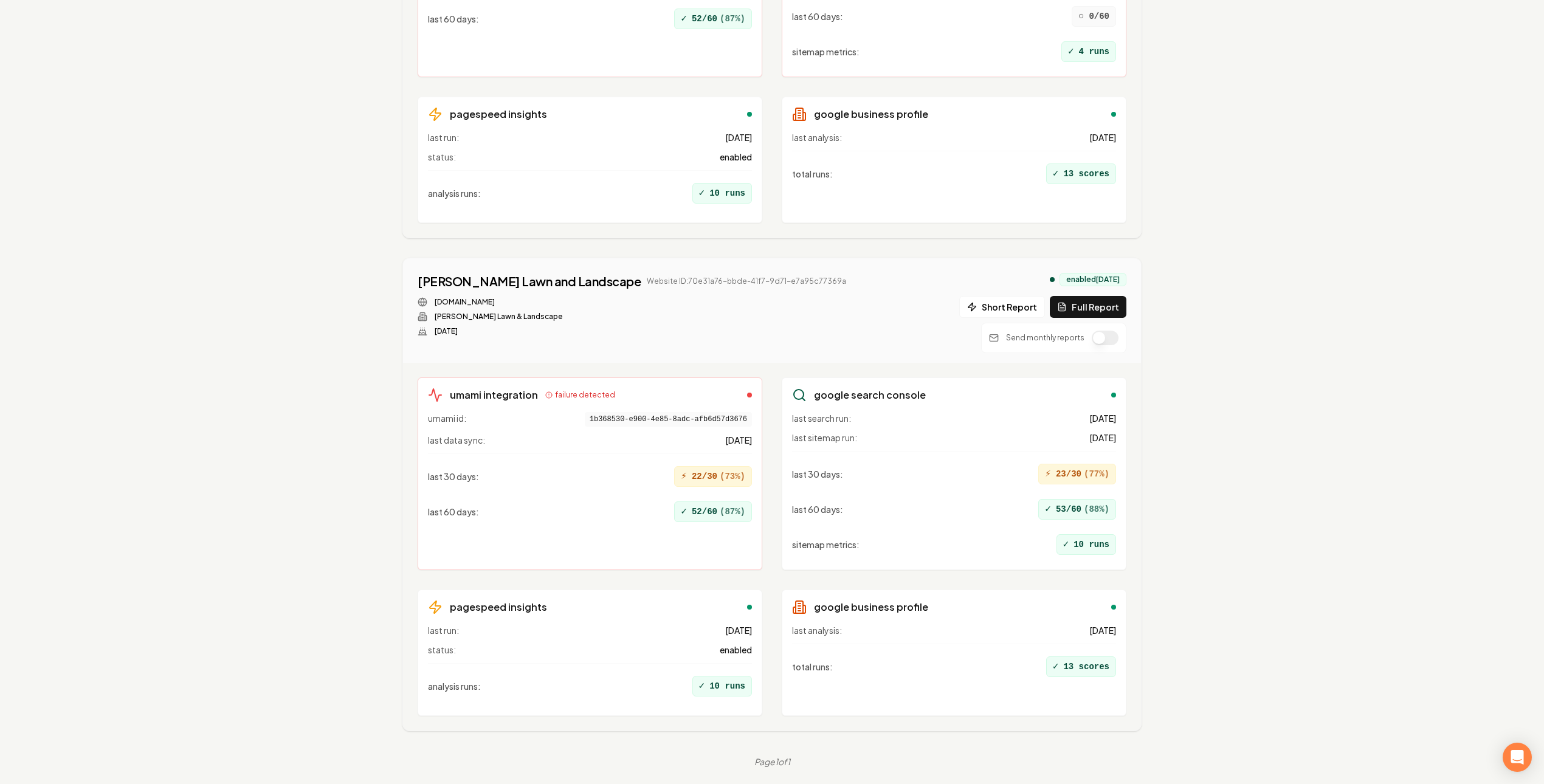
scroll to position [420, 0]
click at [693, 471] on div "⚡ 22/30 ( 73 %)" at bounding box center [713, 474] width 78 height 21
click at [574, 387] on span "failure detected" at bounding box center [585, 392] width 60 height 10
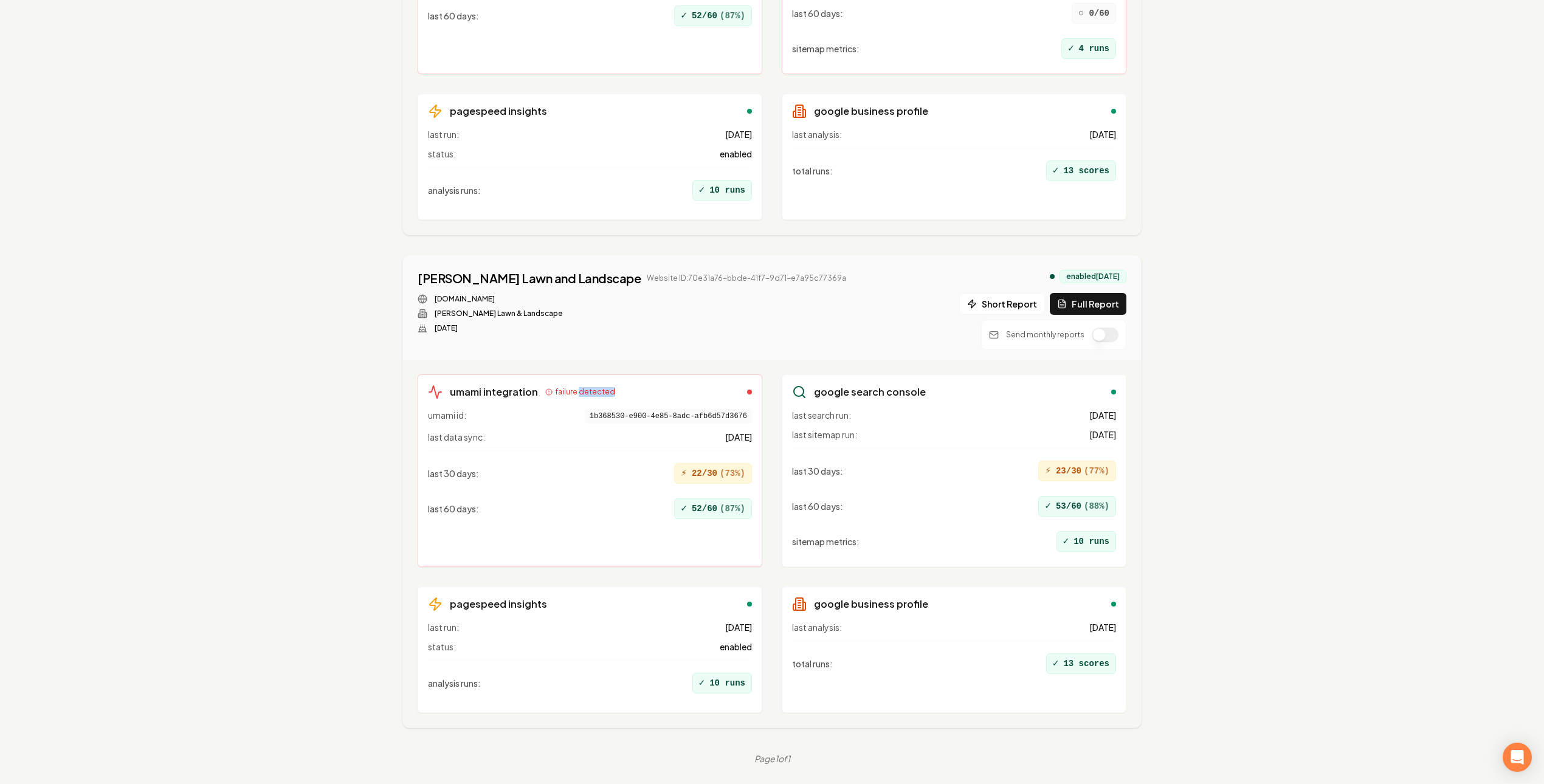
click at [574, 387] on span "failure detected" at bounding box center [585, 392] width 60 height 10
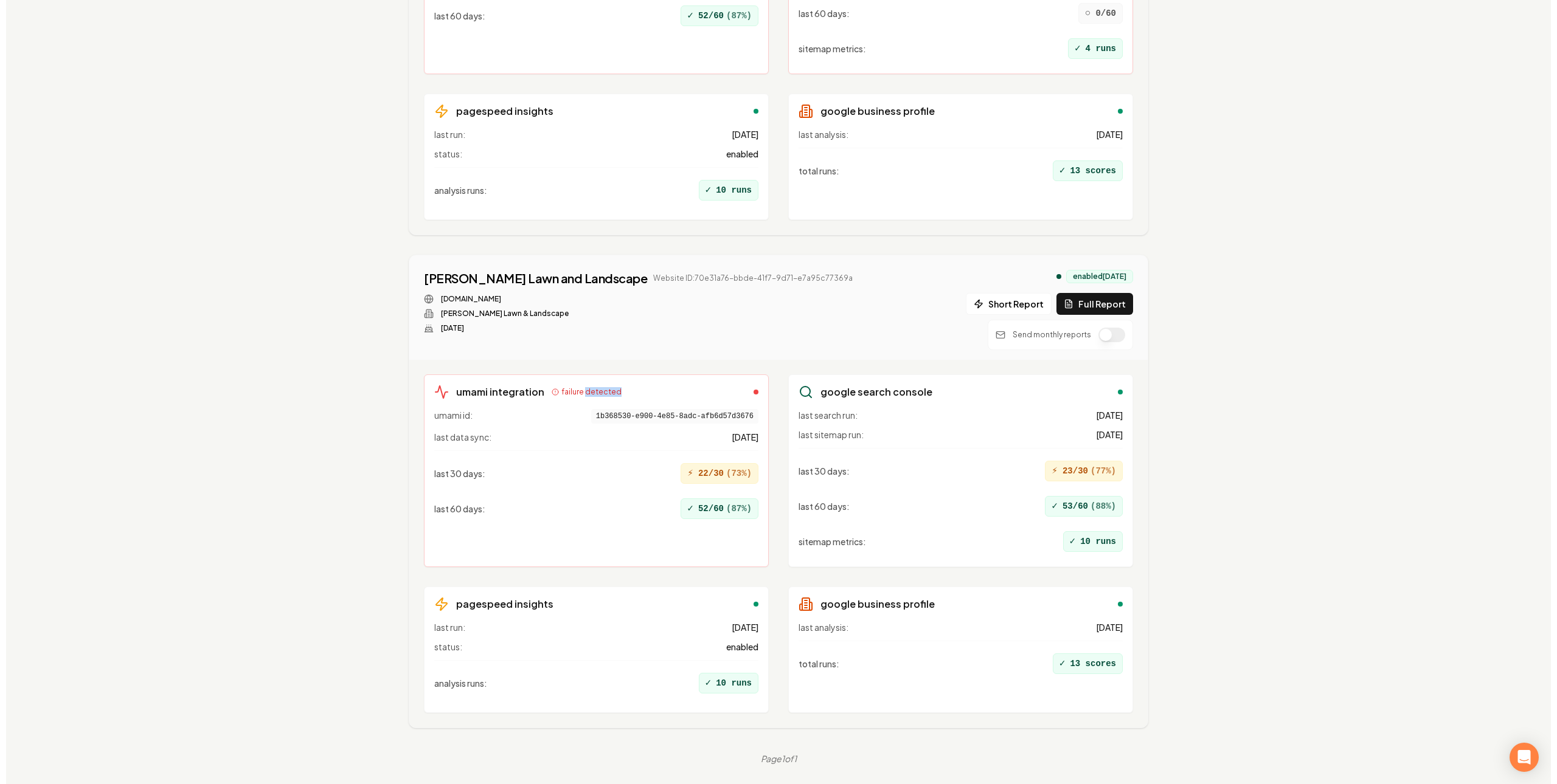
scroll to position [0, 0]
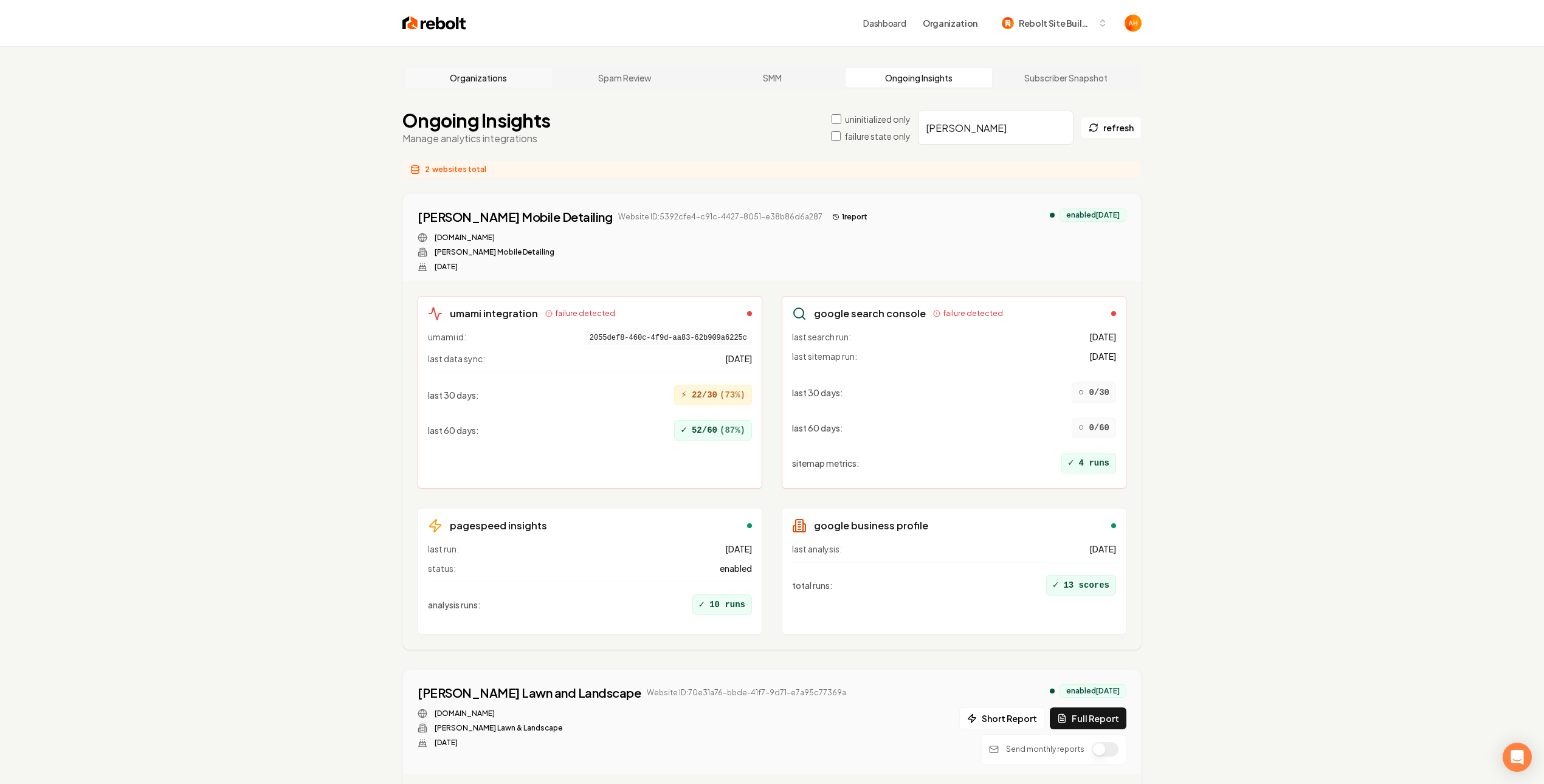
click at [516, 79] on link "Organizations" at bounding box center [478, 78] width 147 height 19
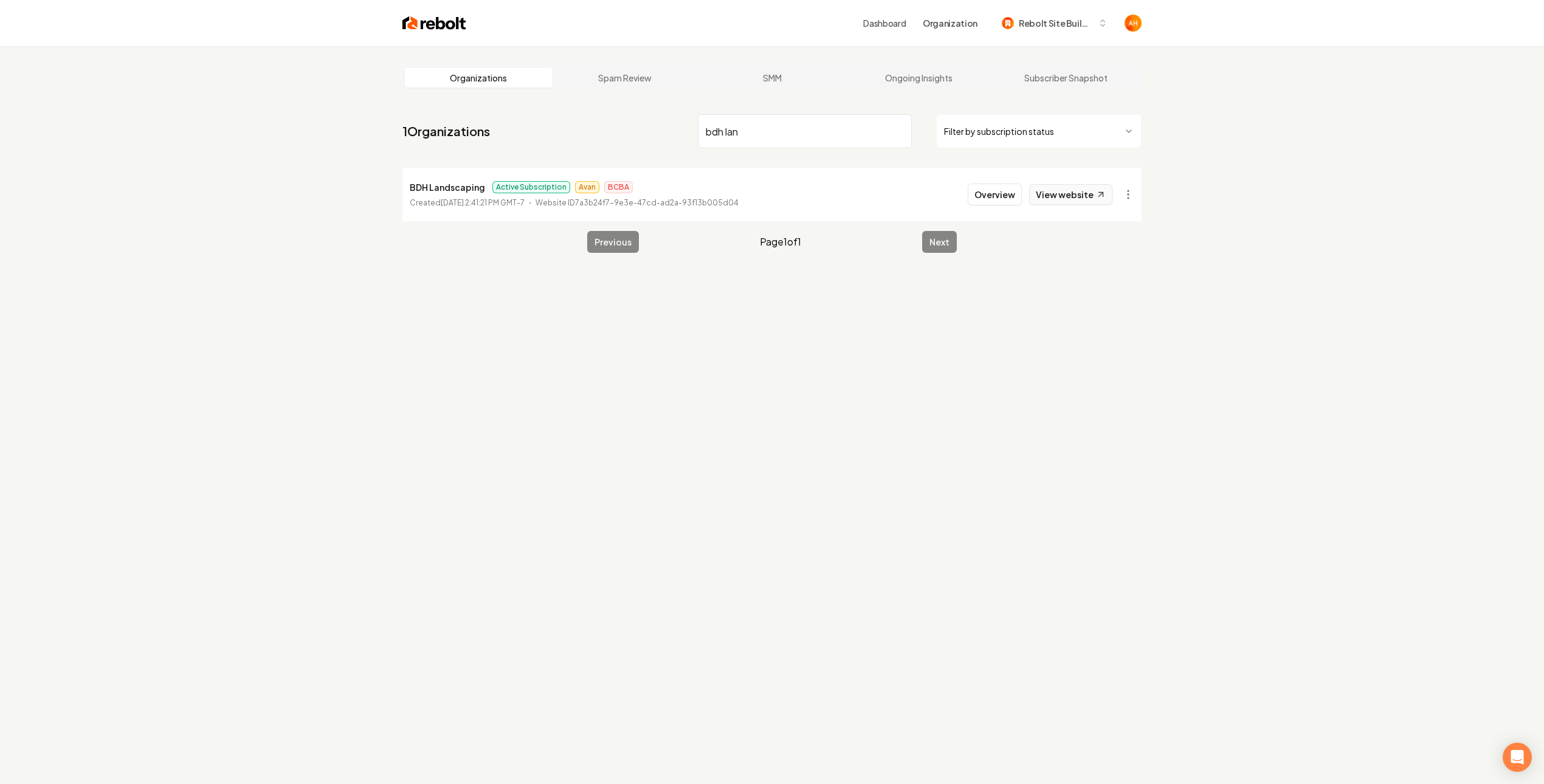
type input "bdh lan"
click at [1076, 190] on link "View website" at bounding box center [1070, 195] width 83 height 21
click at [1053, 196] on link "View website" at bounding box center [1070, 195] width 83 height 21
click at [997, 190] on button "Overview" at bounding box center [994, 195] width 54 height 22
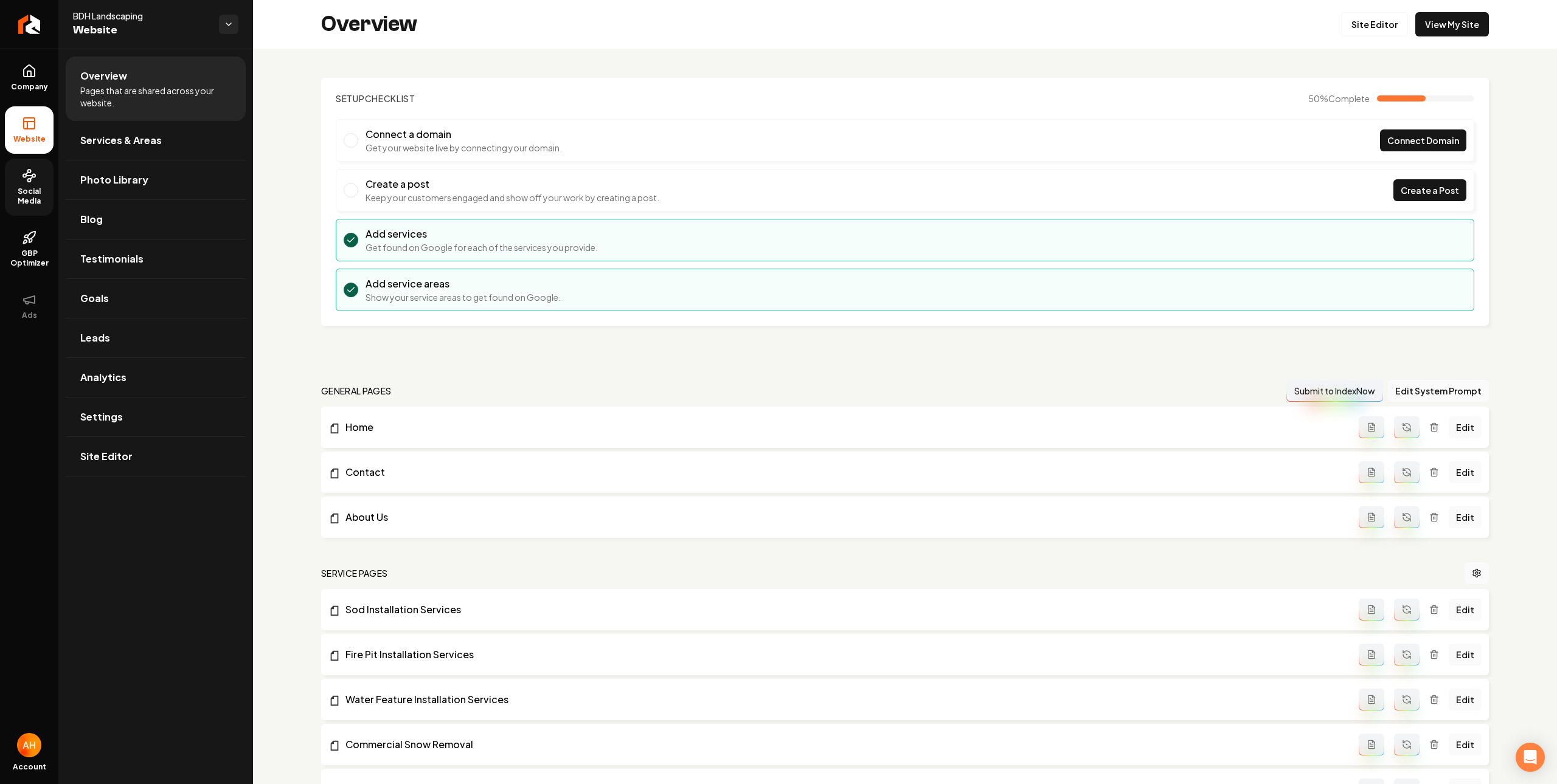
click at [51, 183] on link "Social Media" at bounding box center [29, 187] width 49 height 57
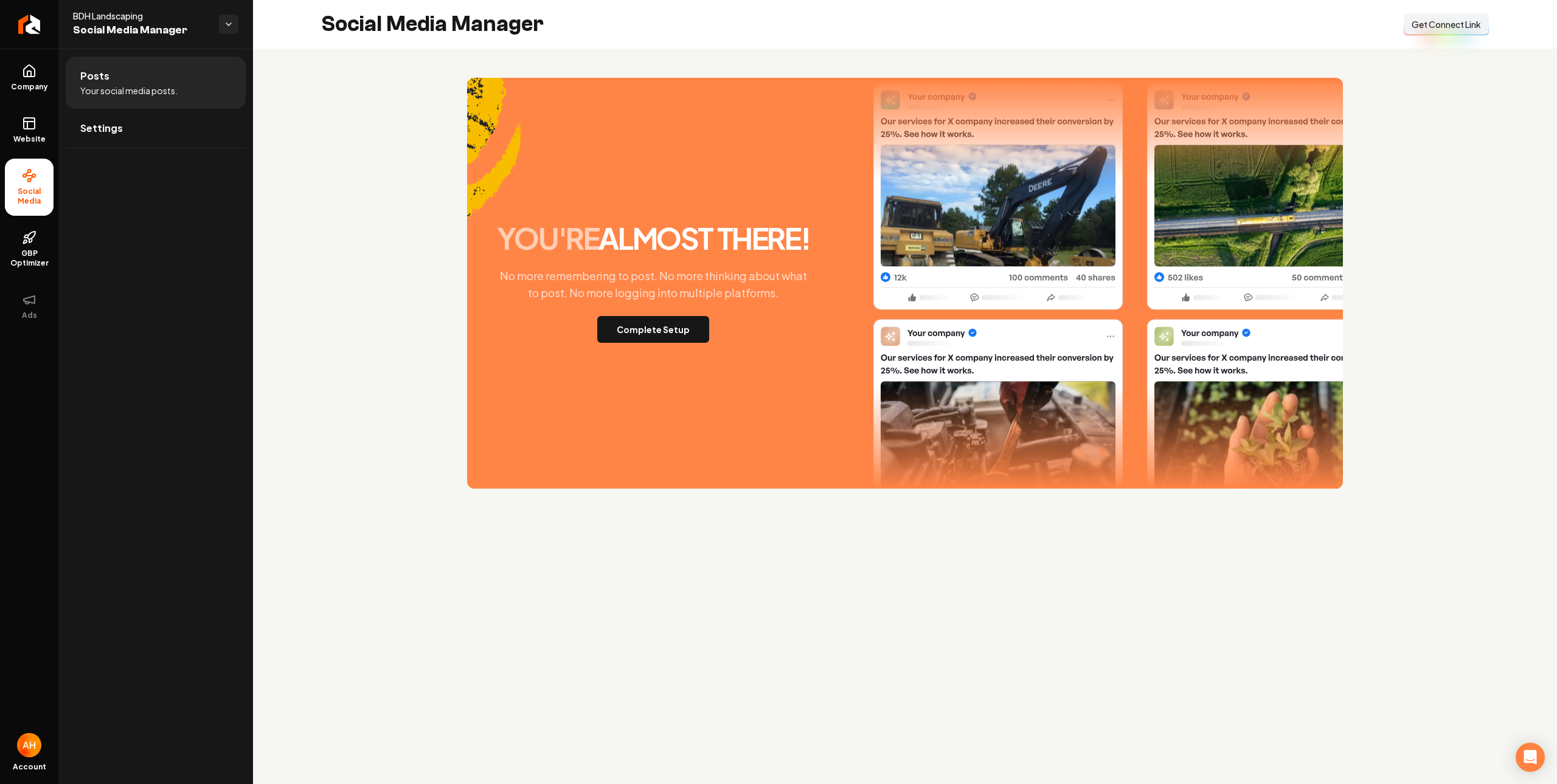
click at [342, 83] on section "you're almost there! No more remembering to post. No more thinking about what t…" at bounding box center [905, 283] width 1168 height 411
click at [25, 133] on link "Website" at bounding box center [29, 130] width 49 height 47
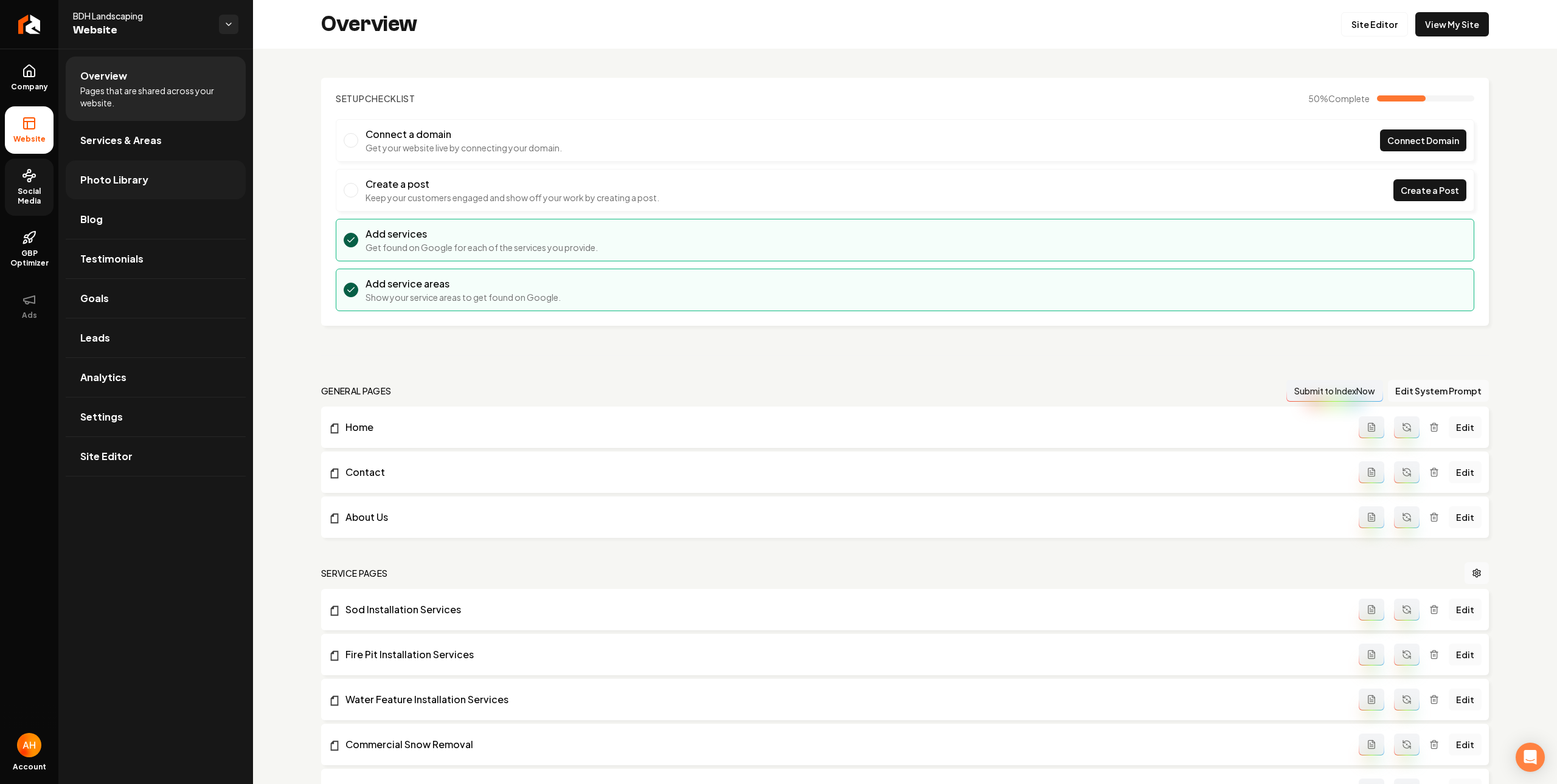
click at [166, 183] on link "Photo Library" at bounding box center [155, 180] width 180 height 39
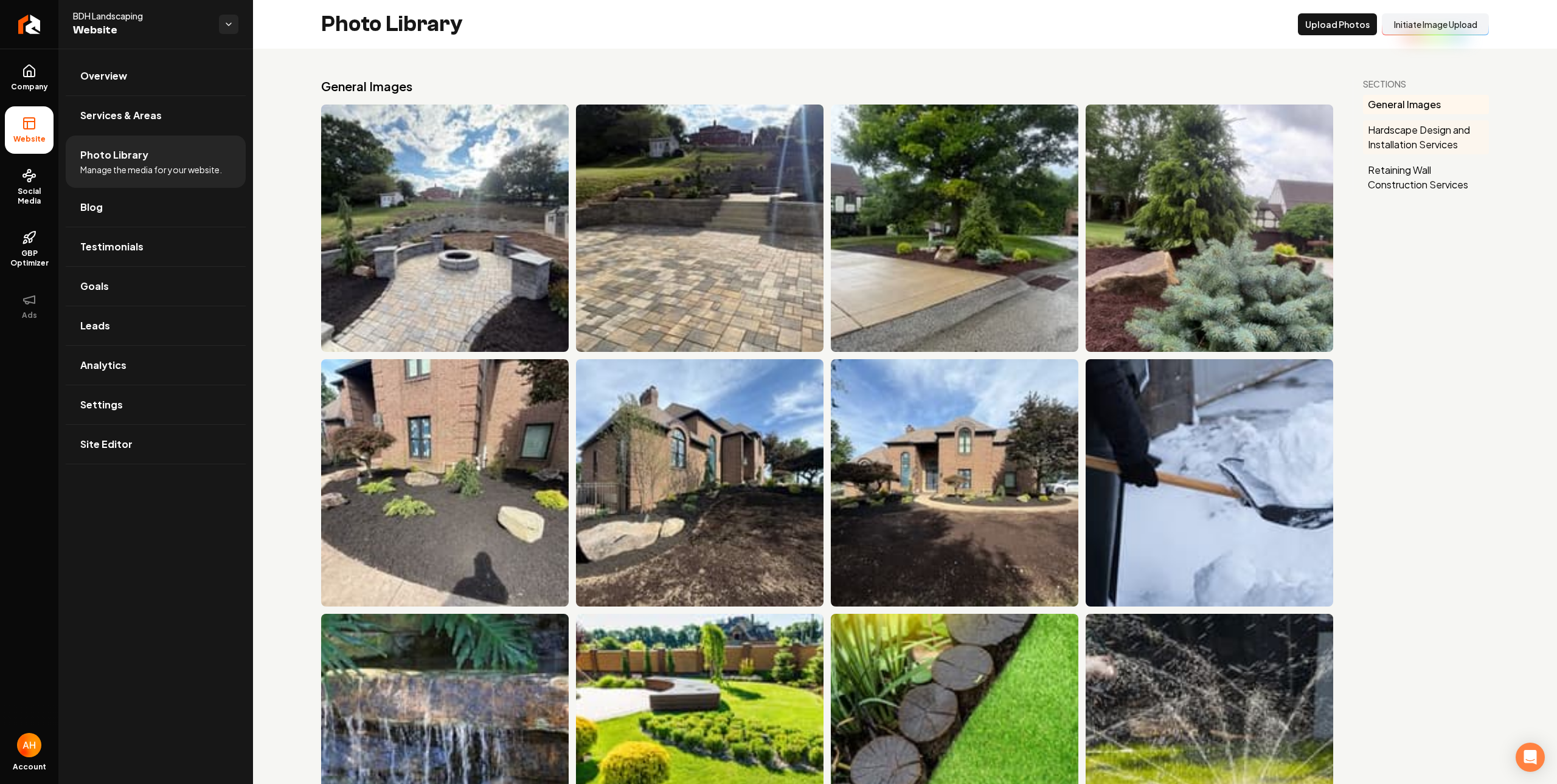
click at [1404, 140] on button "Hardscape Design and Installation Services" at bounding box center [1426, 137] width 126 height 34
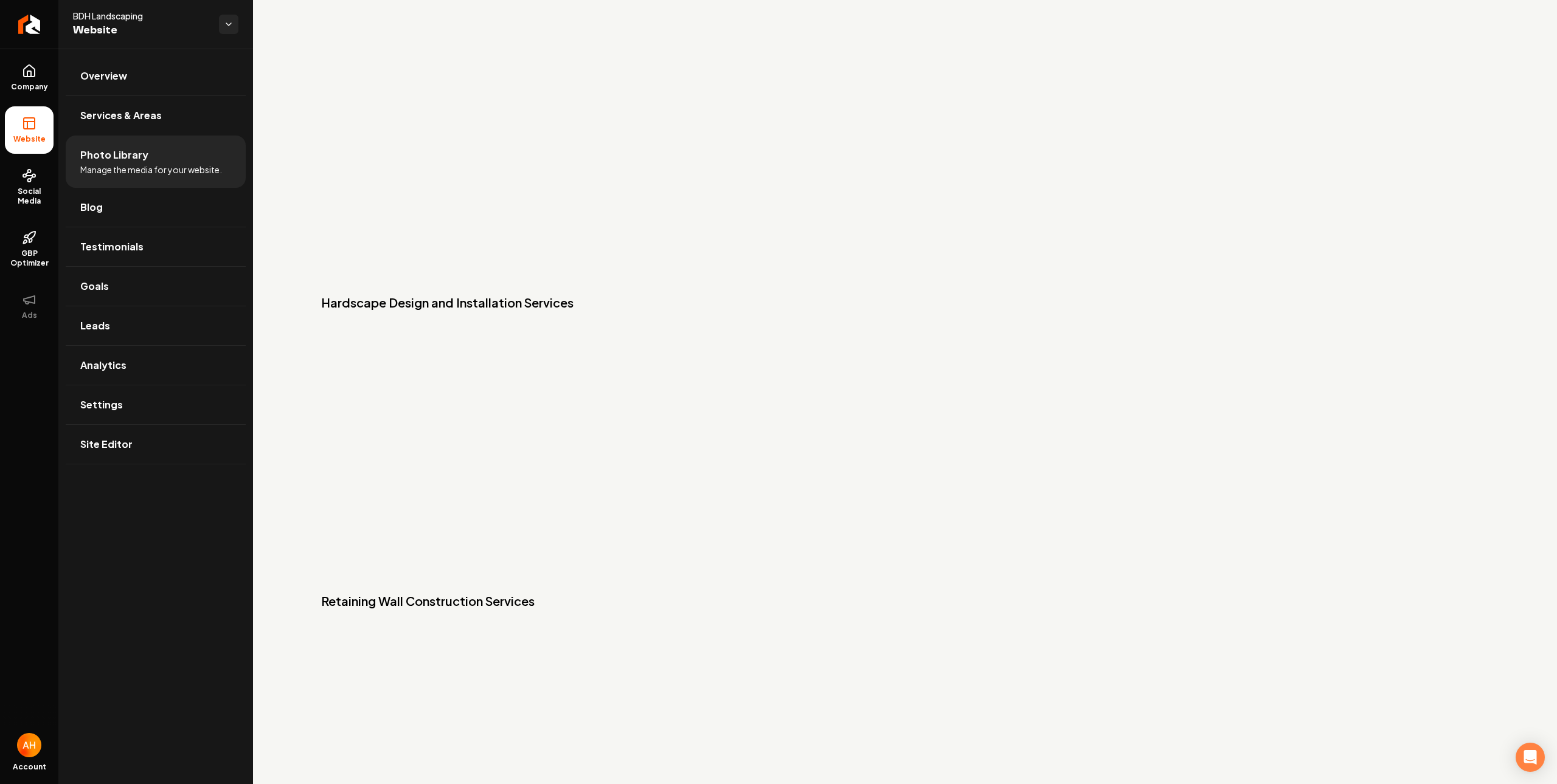
scroll to position [3959, 0]
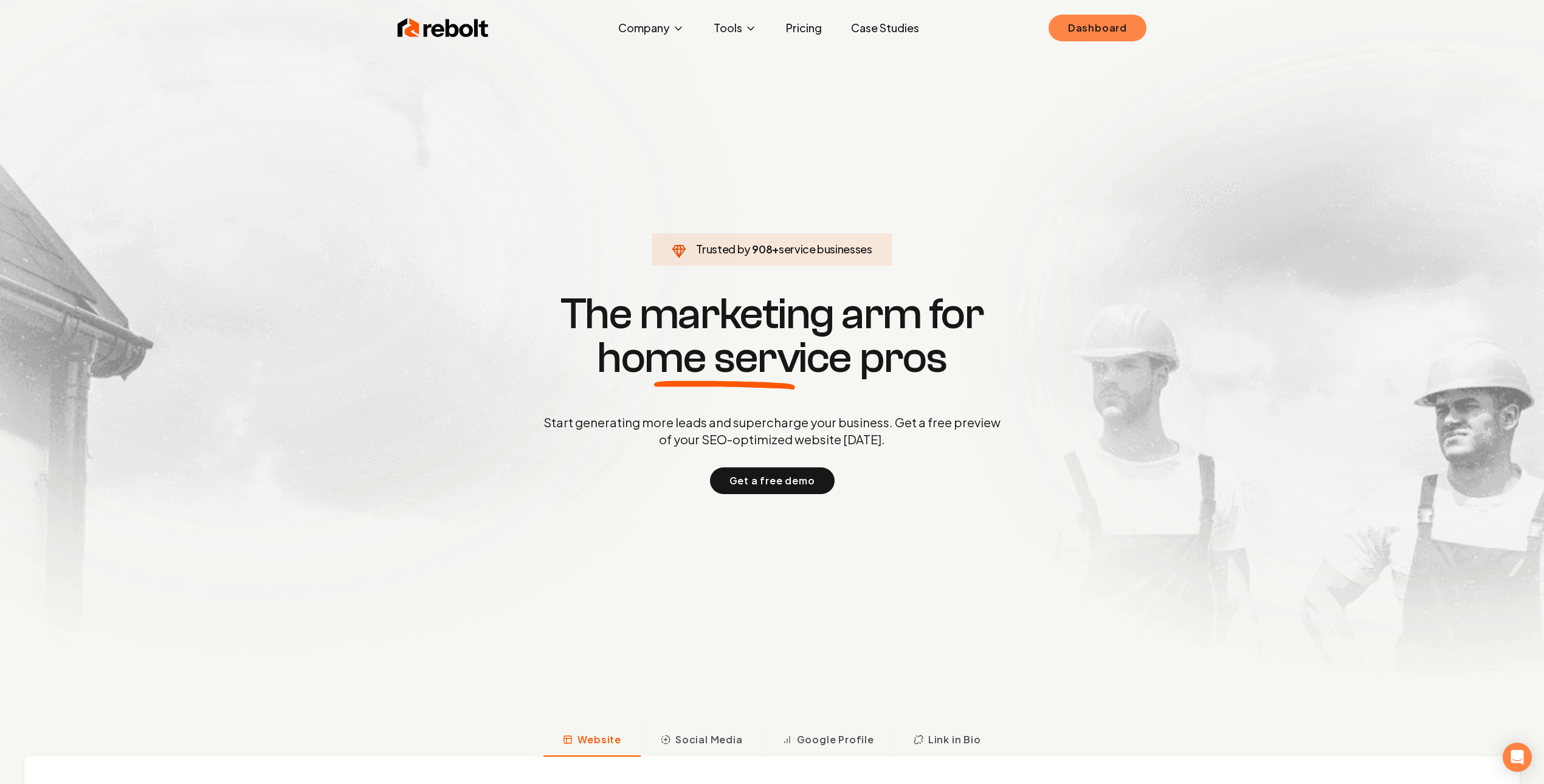
click at [1065, 19] on link "Dashboard" at bounding box center [1097, 27] width 98 height 27
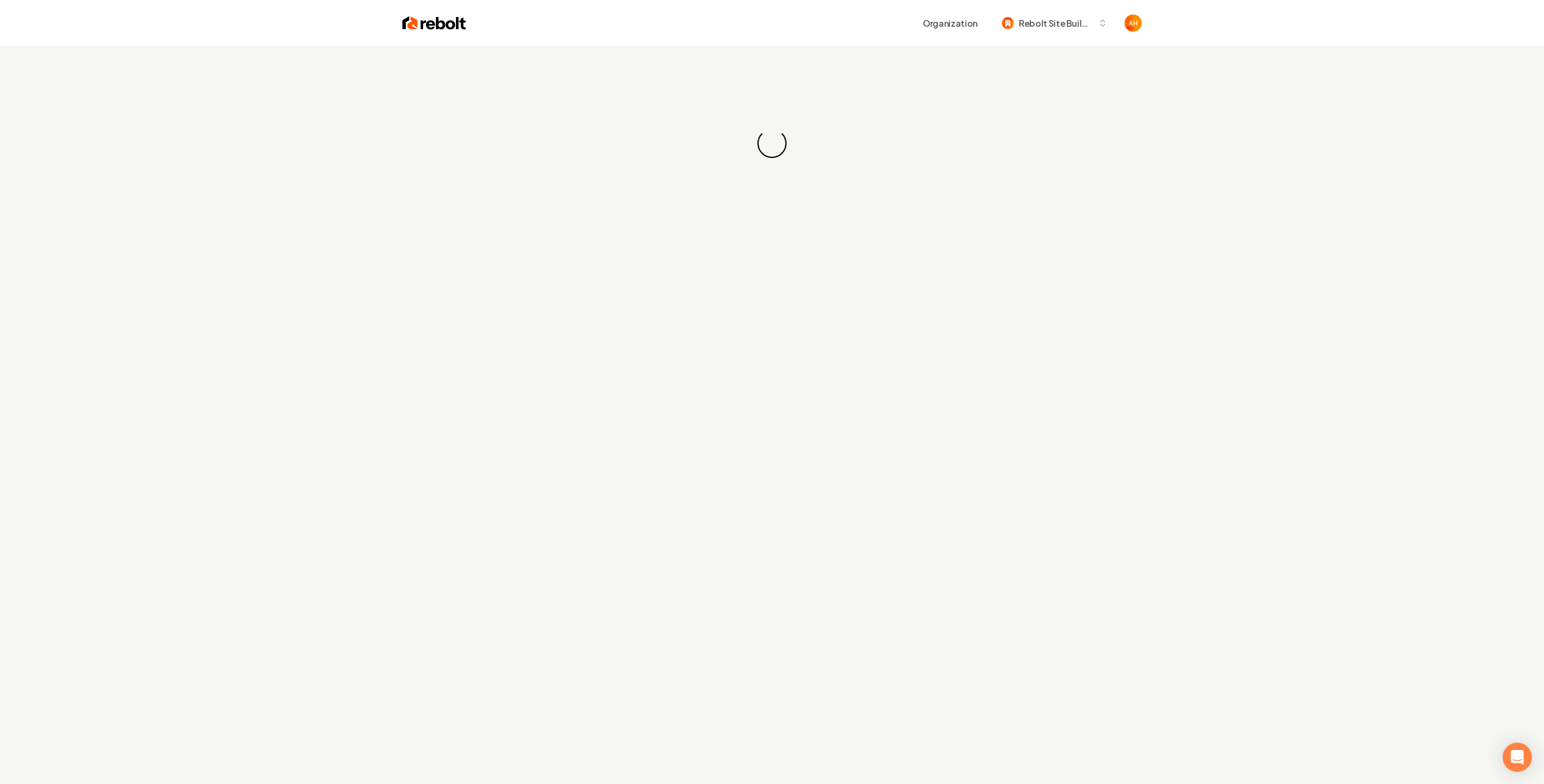
click at [587, 25] on div "Organization Rebolt Site Builder" at bounding box center [804, 23] width 676 height 22
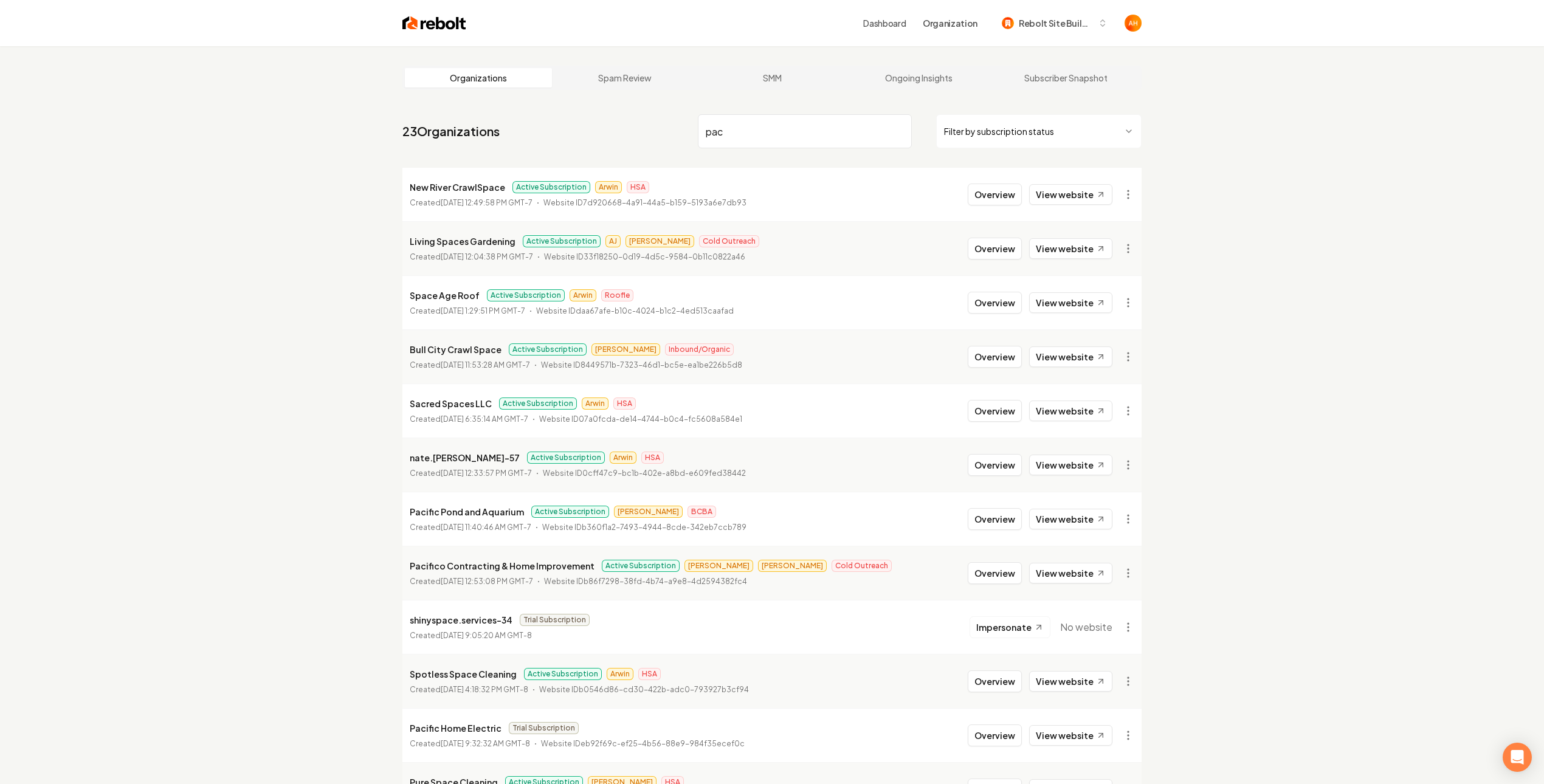
type input "pac"
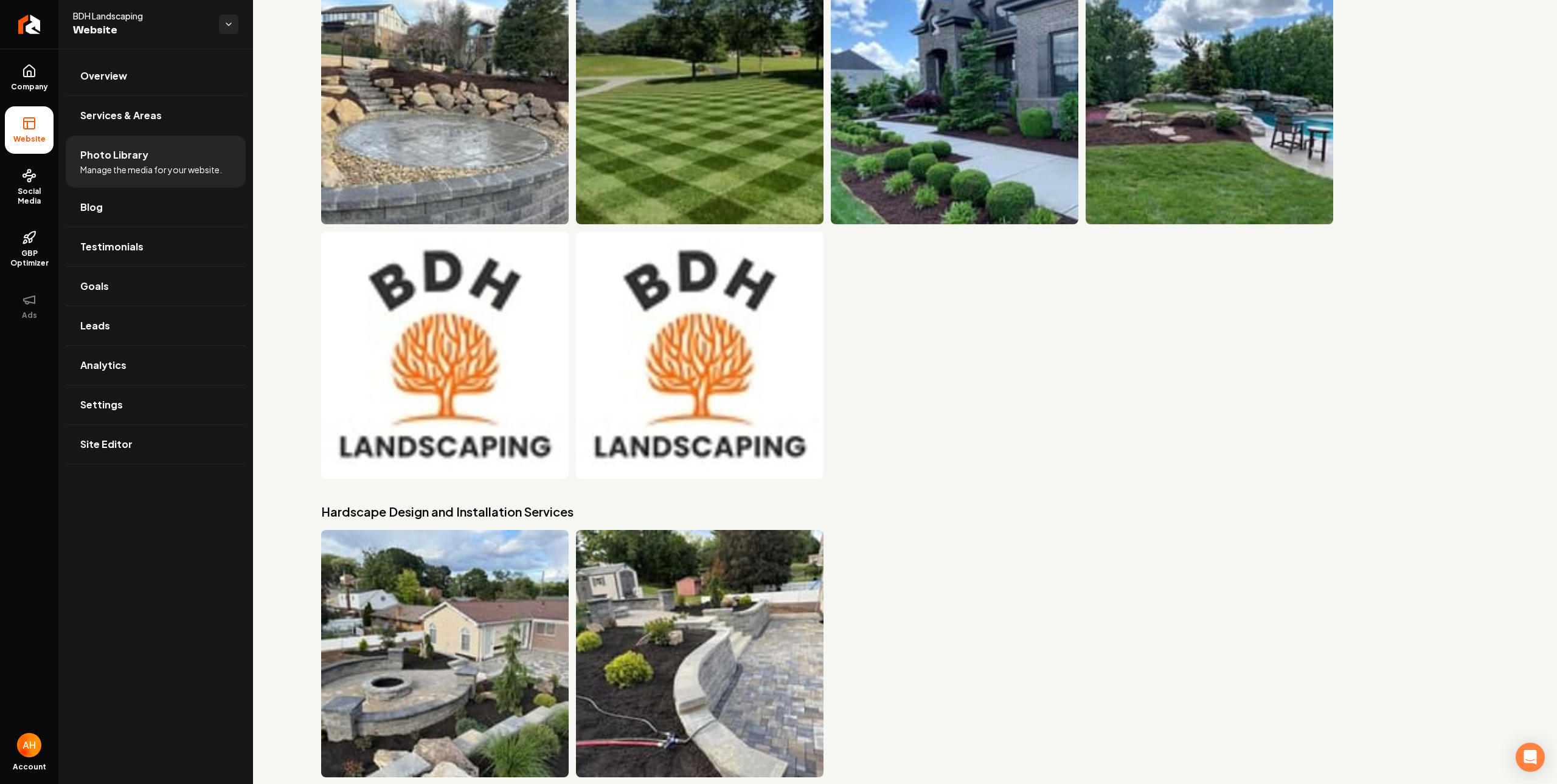
scroll to position [3256, 0]
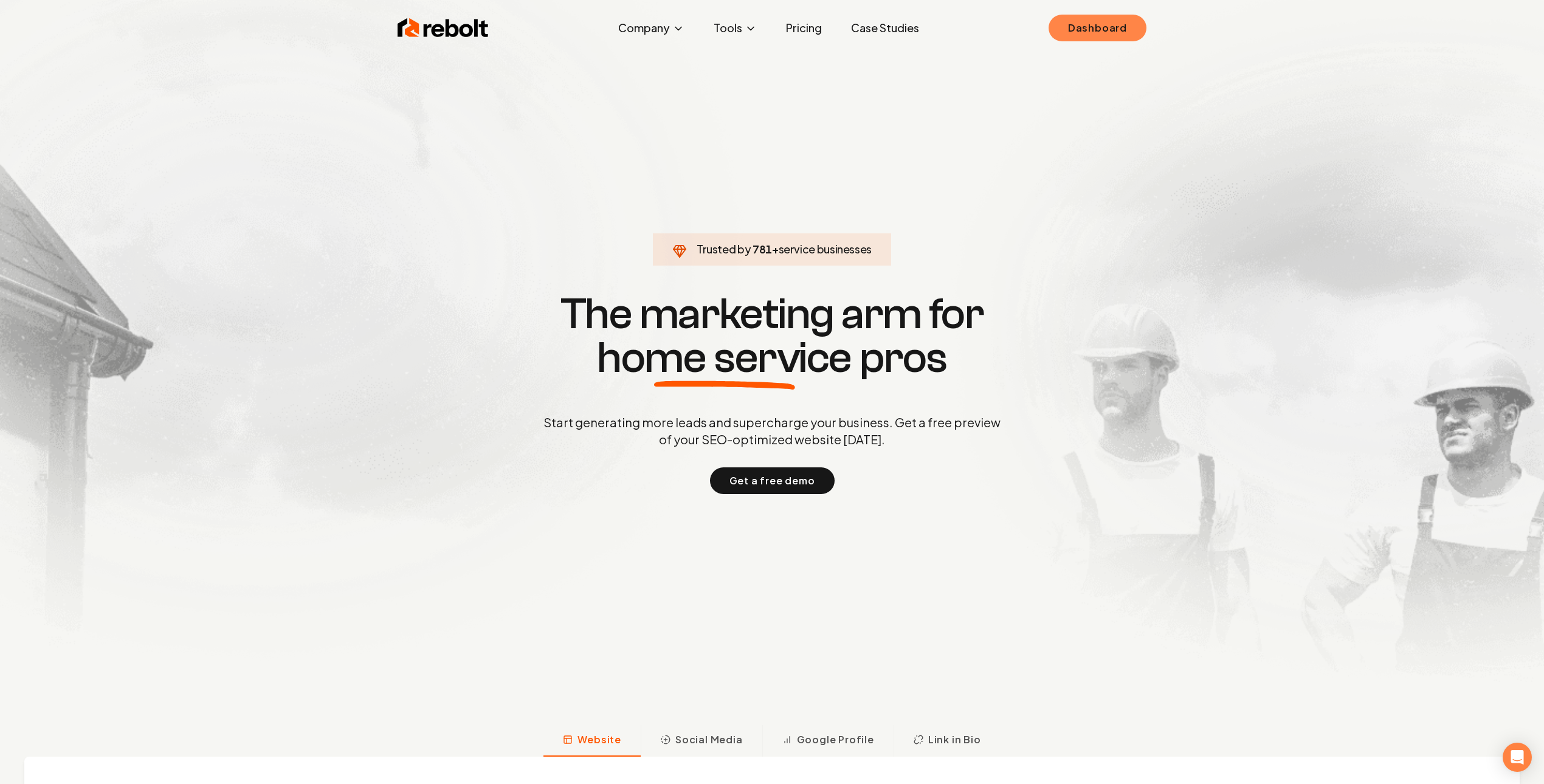
click at [1067, 26] on link "Dashboard" at bounding box center [1097, 27] width 98 height 27
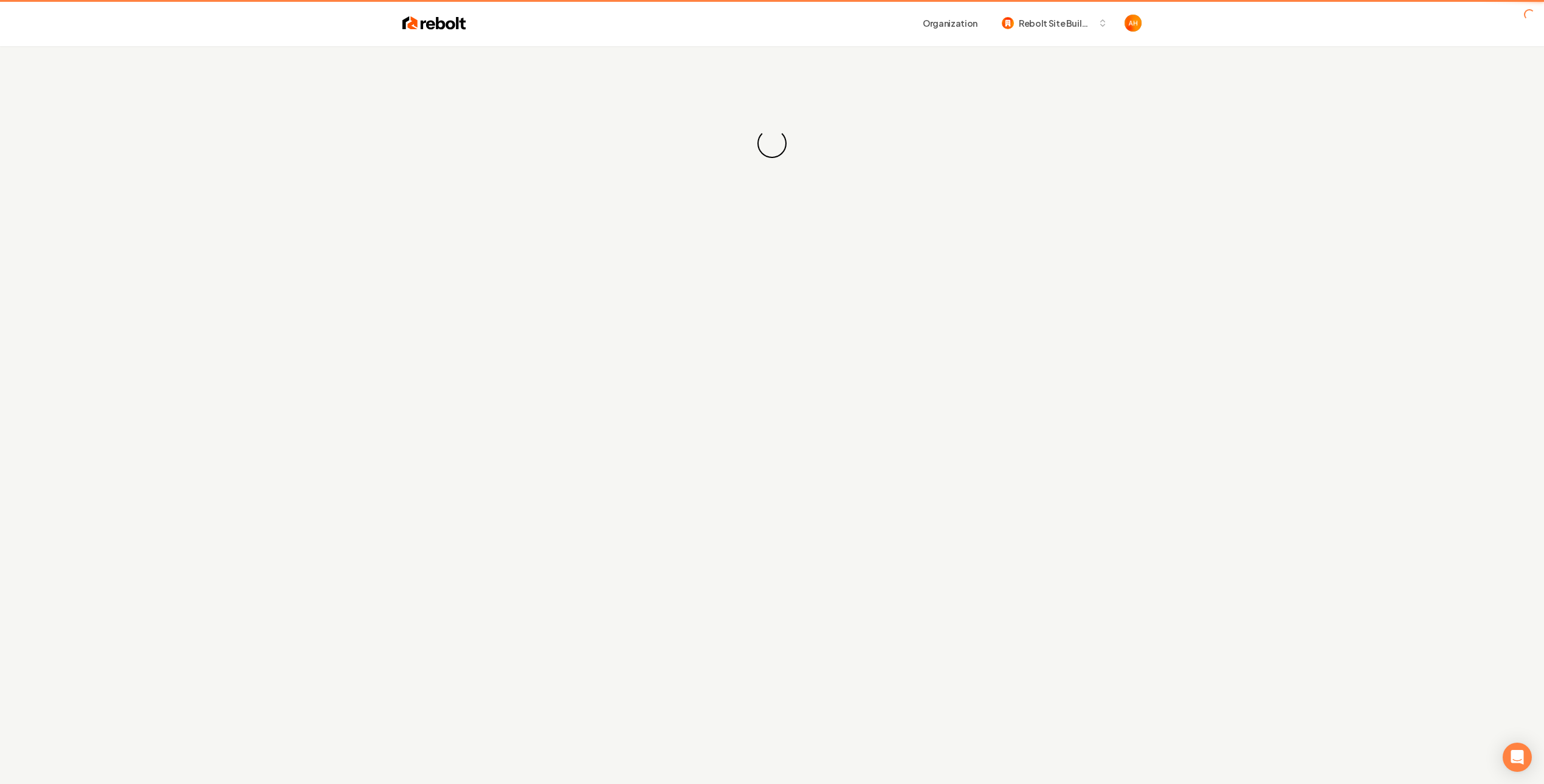
click at [710, 42] on div "Organization Rebolt Site Builder" at bounding box center [772, 23] width 778 height 46
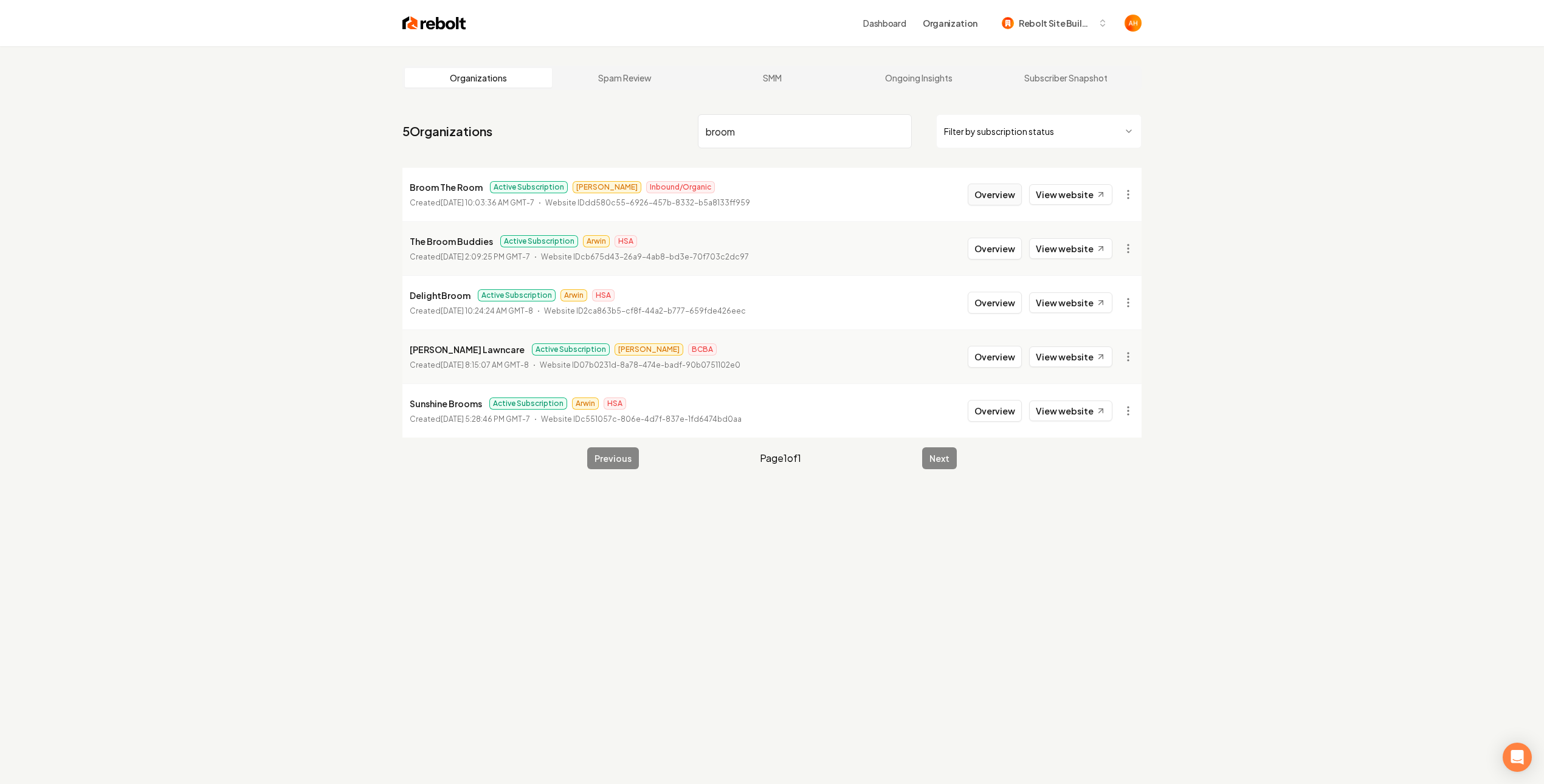
type input "broom"
click at [979, 195] on button "Overview" at bounding box center [994, 195] width 54 height 22
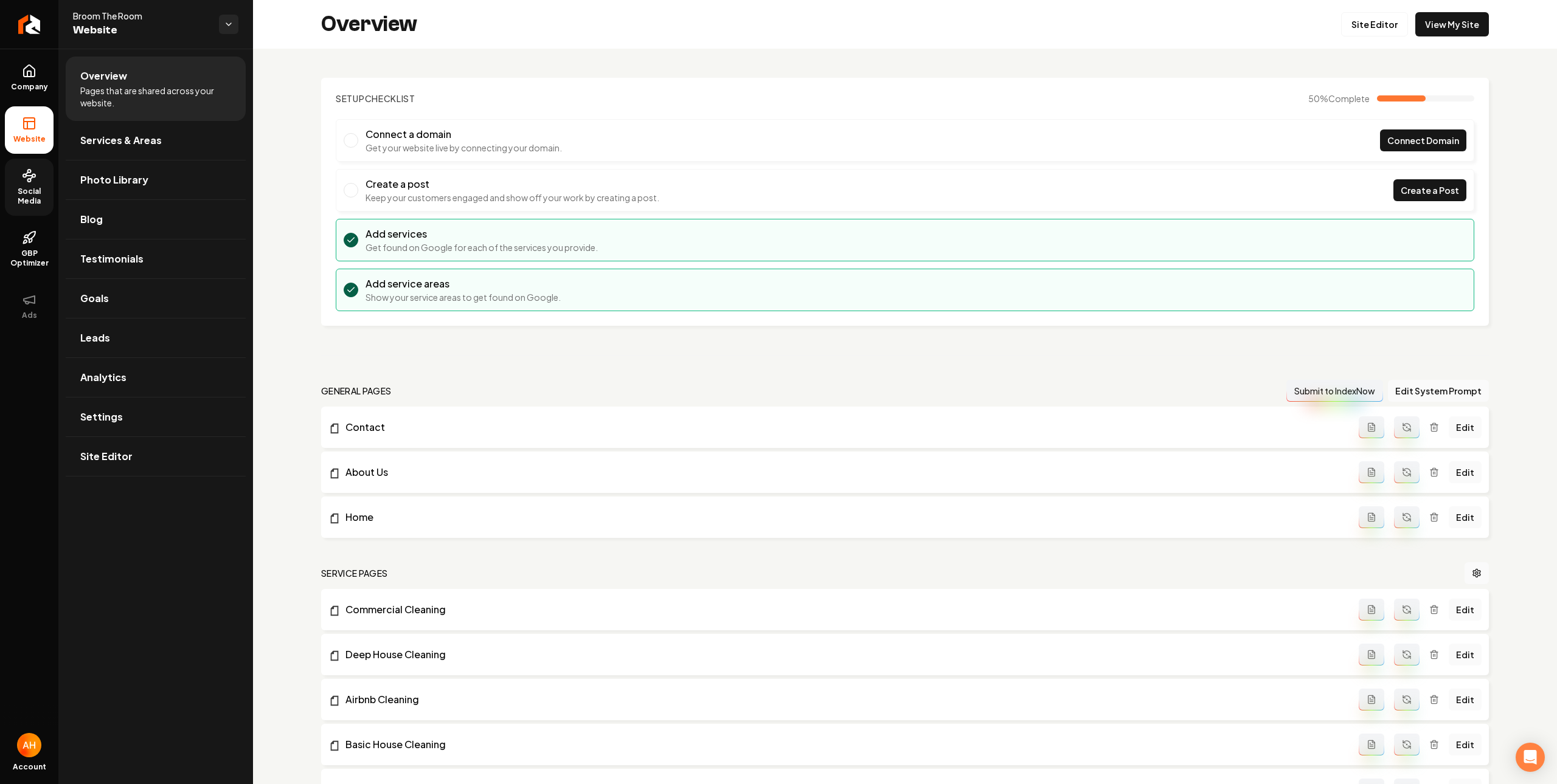
click at [31, 191] on span "Social Media" at bounding box center [29, 196] width 49 height 19
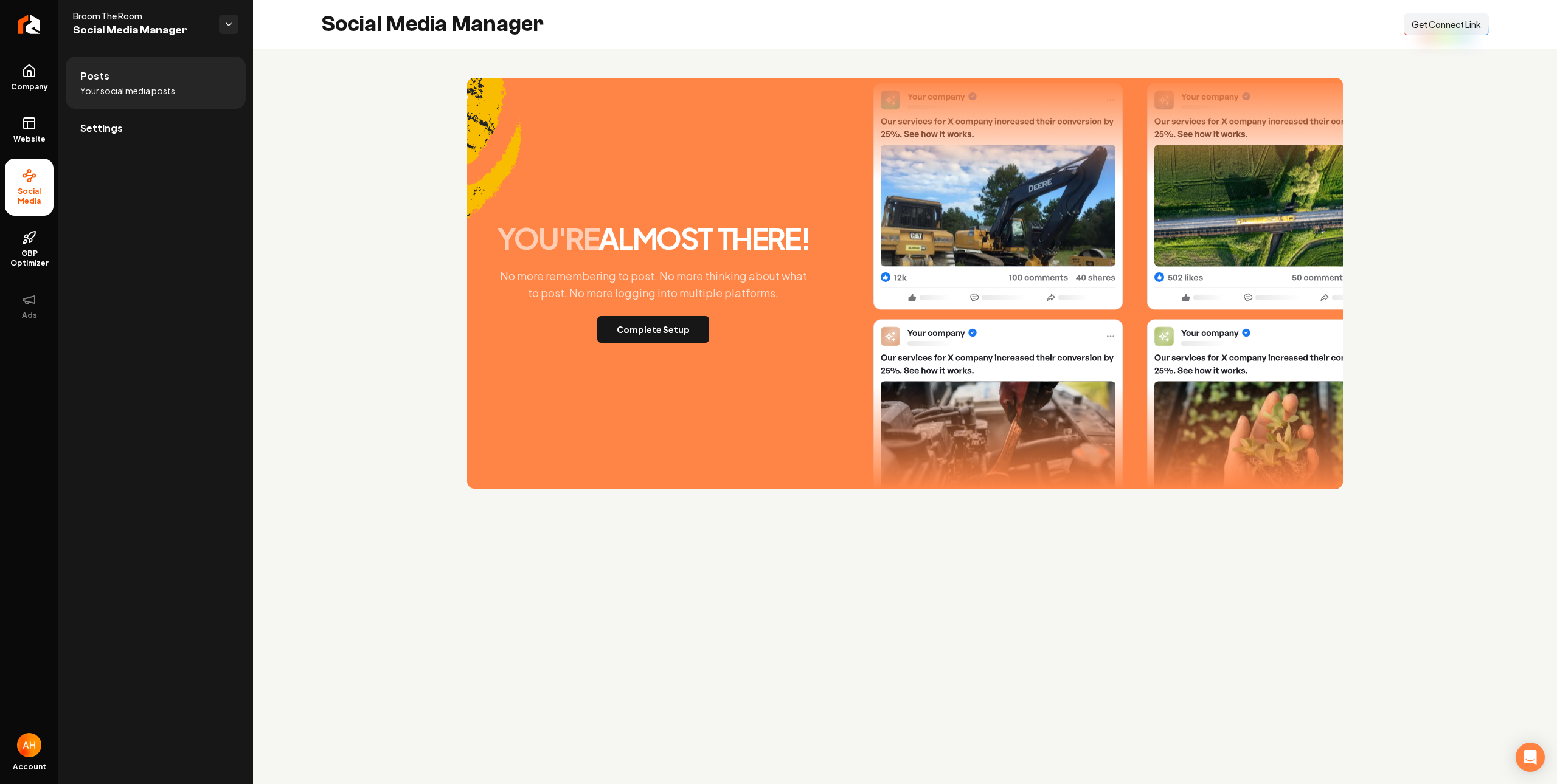
click at [678, 349] on div "you're almost there! No more remembering to post. No more thinking about what t…" at bounding box center [905, 283] width 876 height 411
click at [682, 331] on button "Complete Setup" at bounding box center [653, 329] width 112 height 27
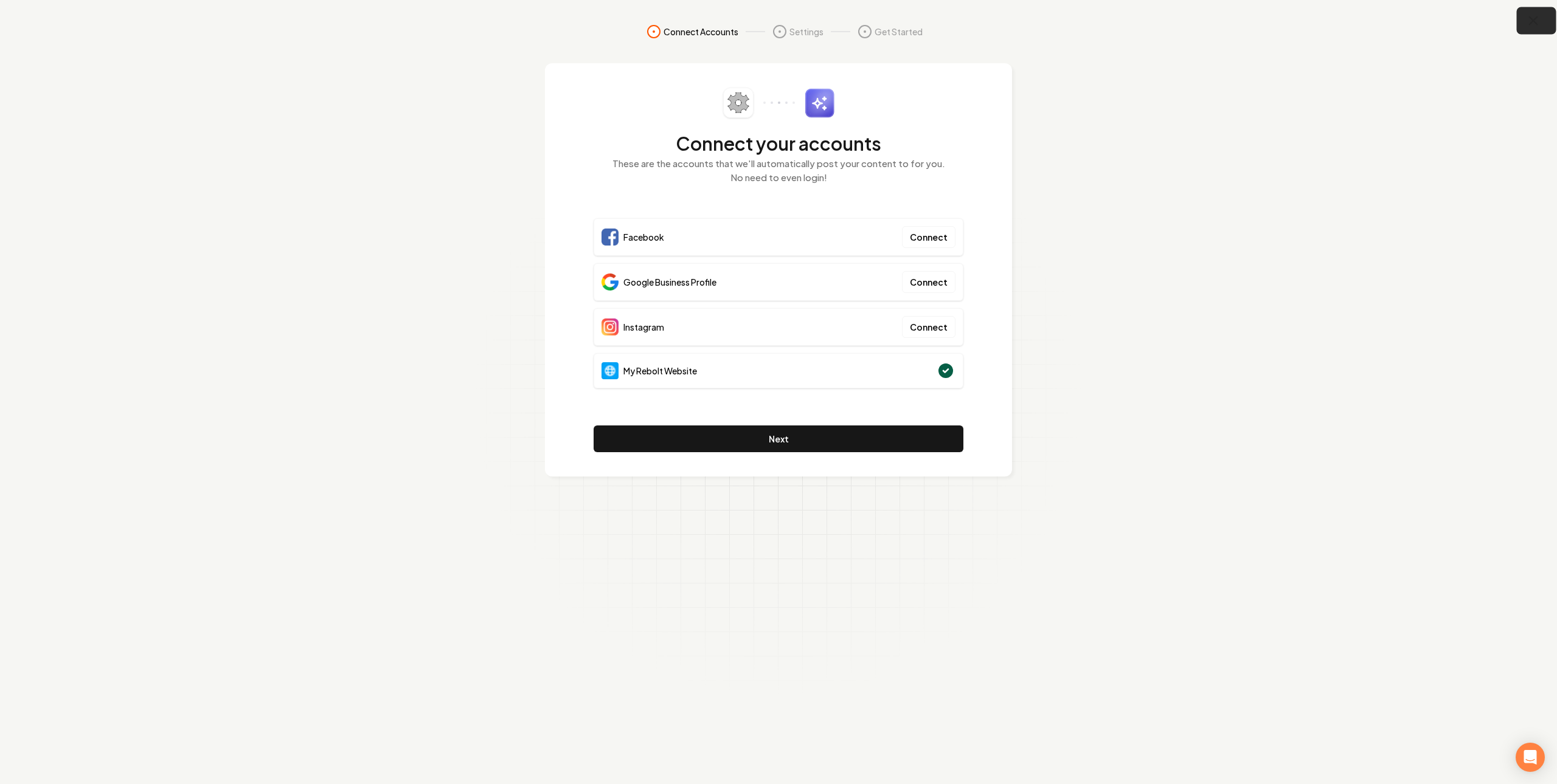
click at [1523, 30] on button "button" at bounding box center [1536, 21] width 40 height 27
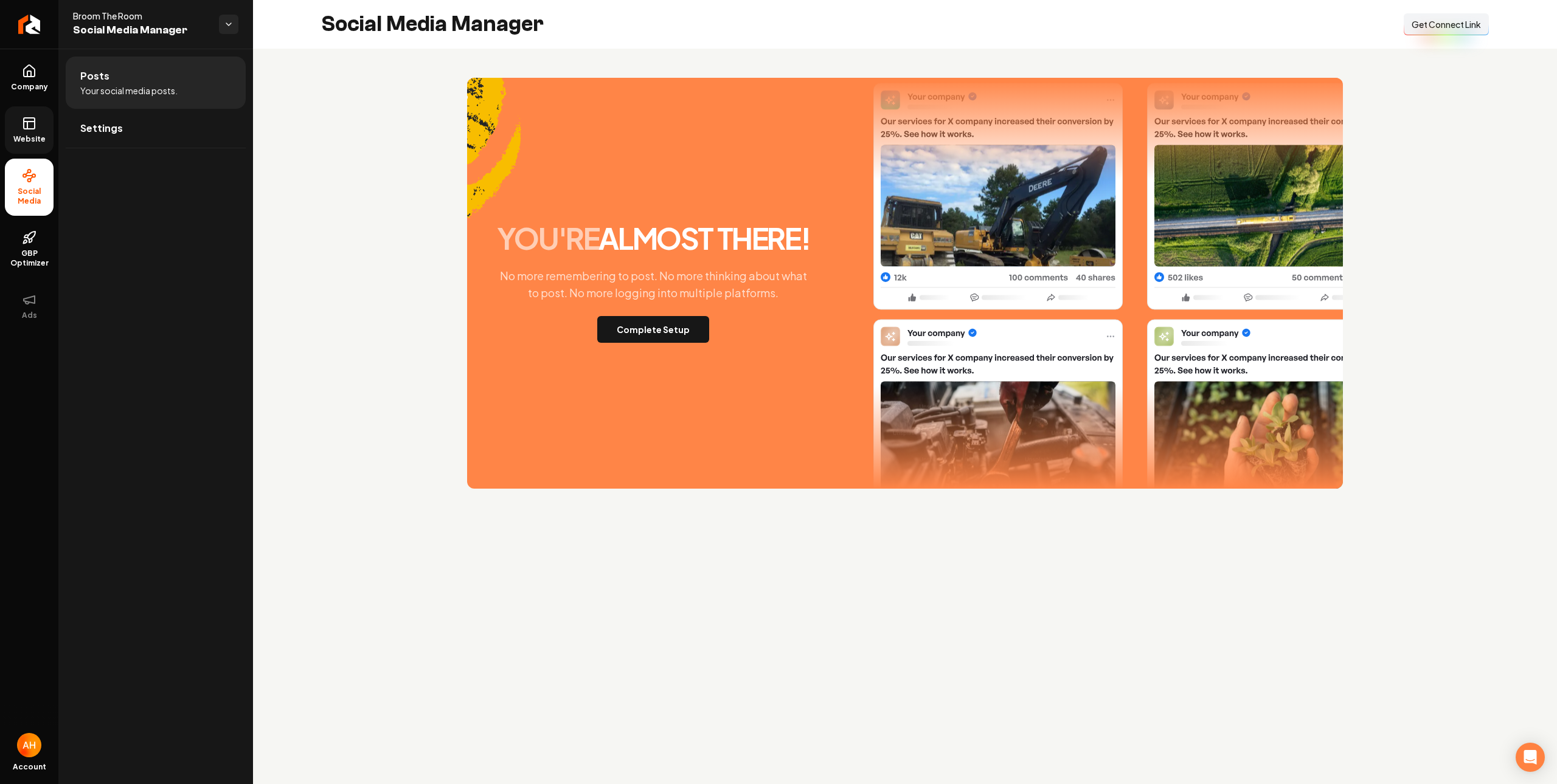
click at [27, 134] on span "Website" at bounding box center [29, 139] width 42 height 10
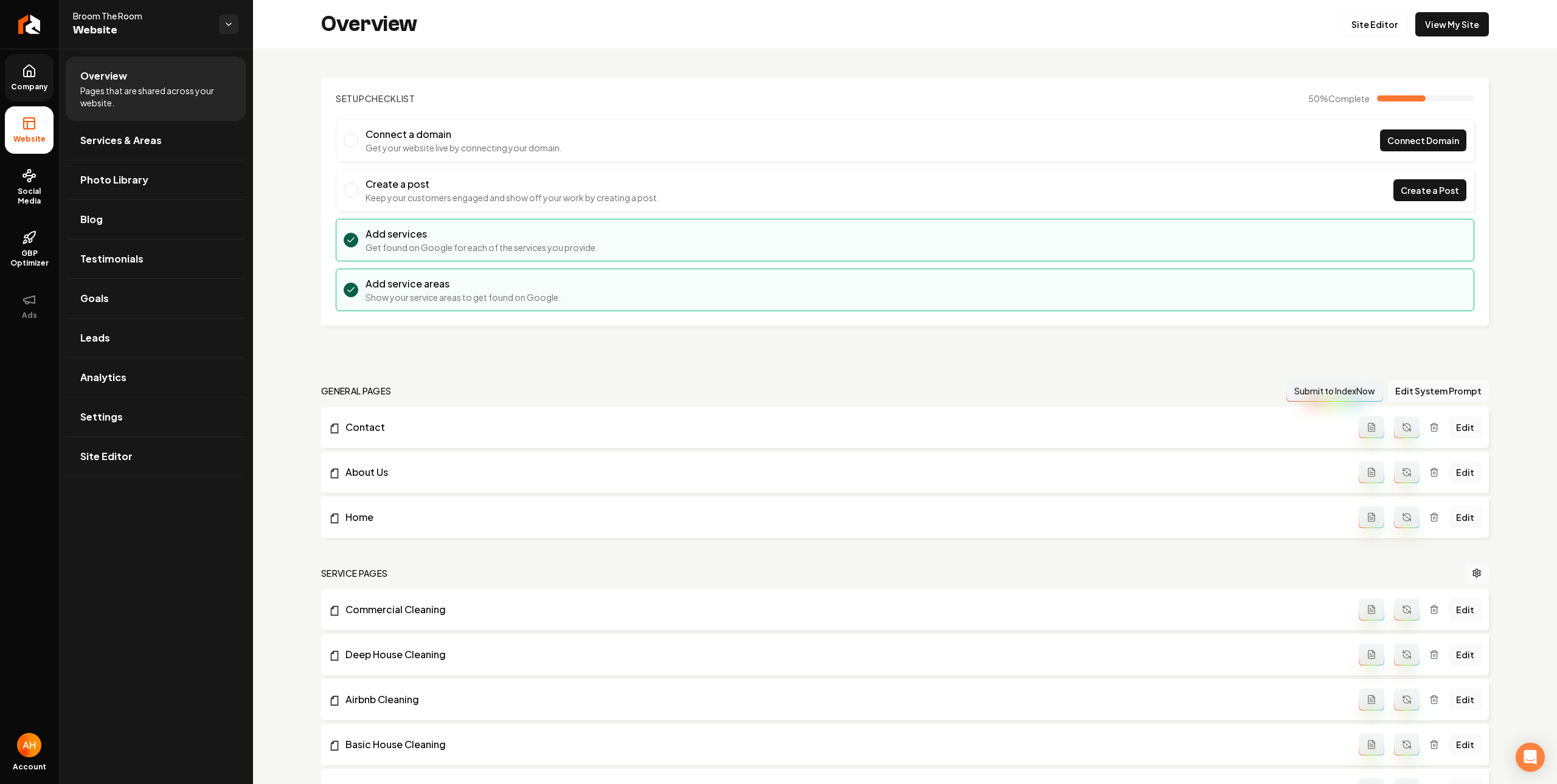
click at [30, 83] on span "Company" at bounding box center [29, 86] width 47 height 10
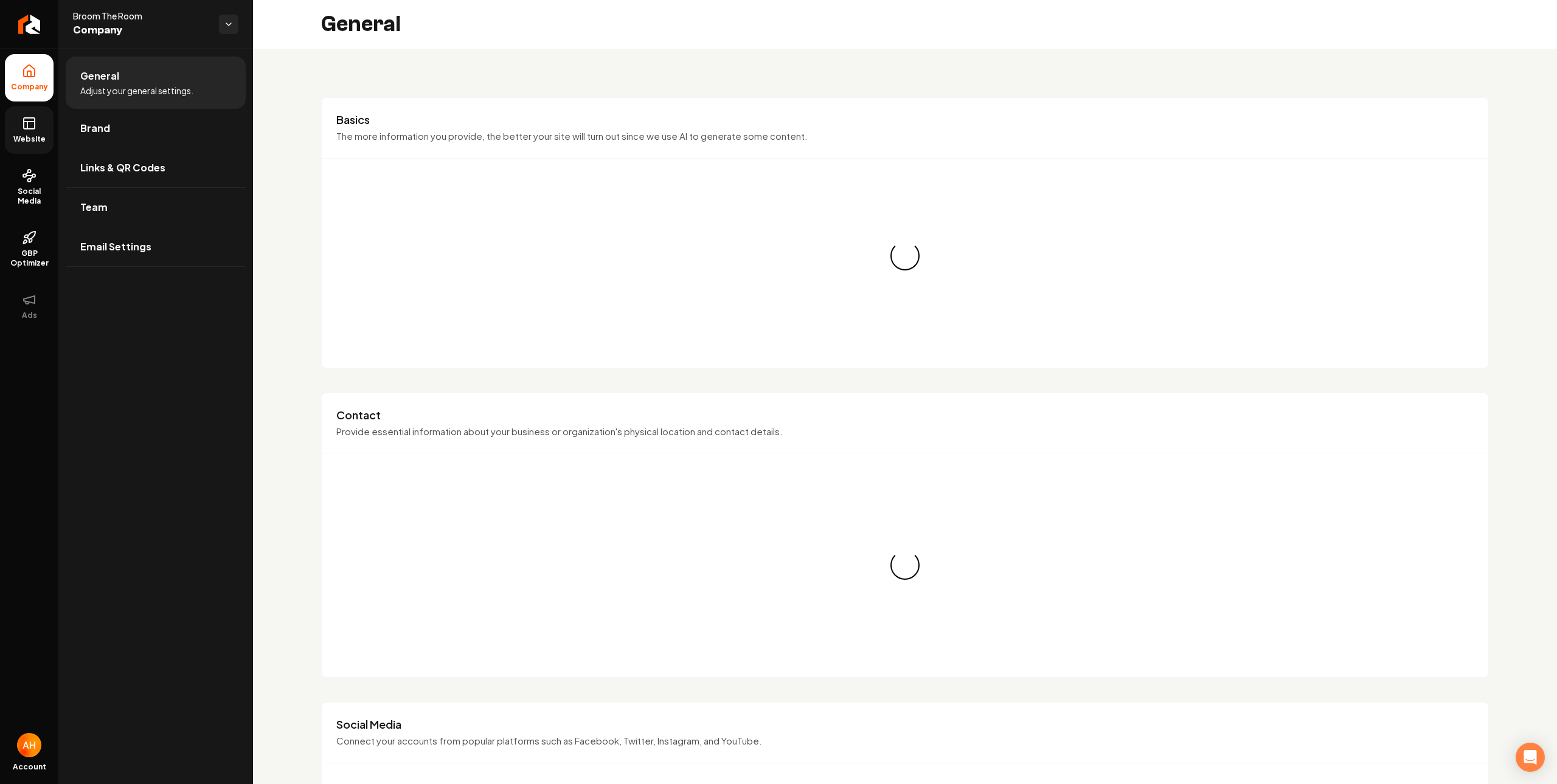
click at [157, 194] on link "Team" at bounding box center [155, 207] width 180 height 39
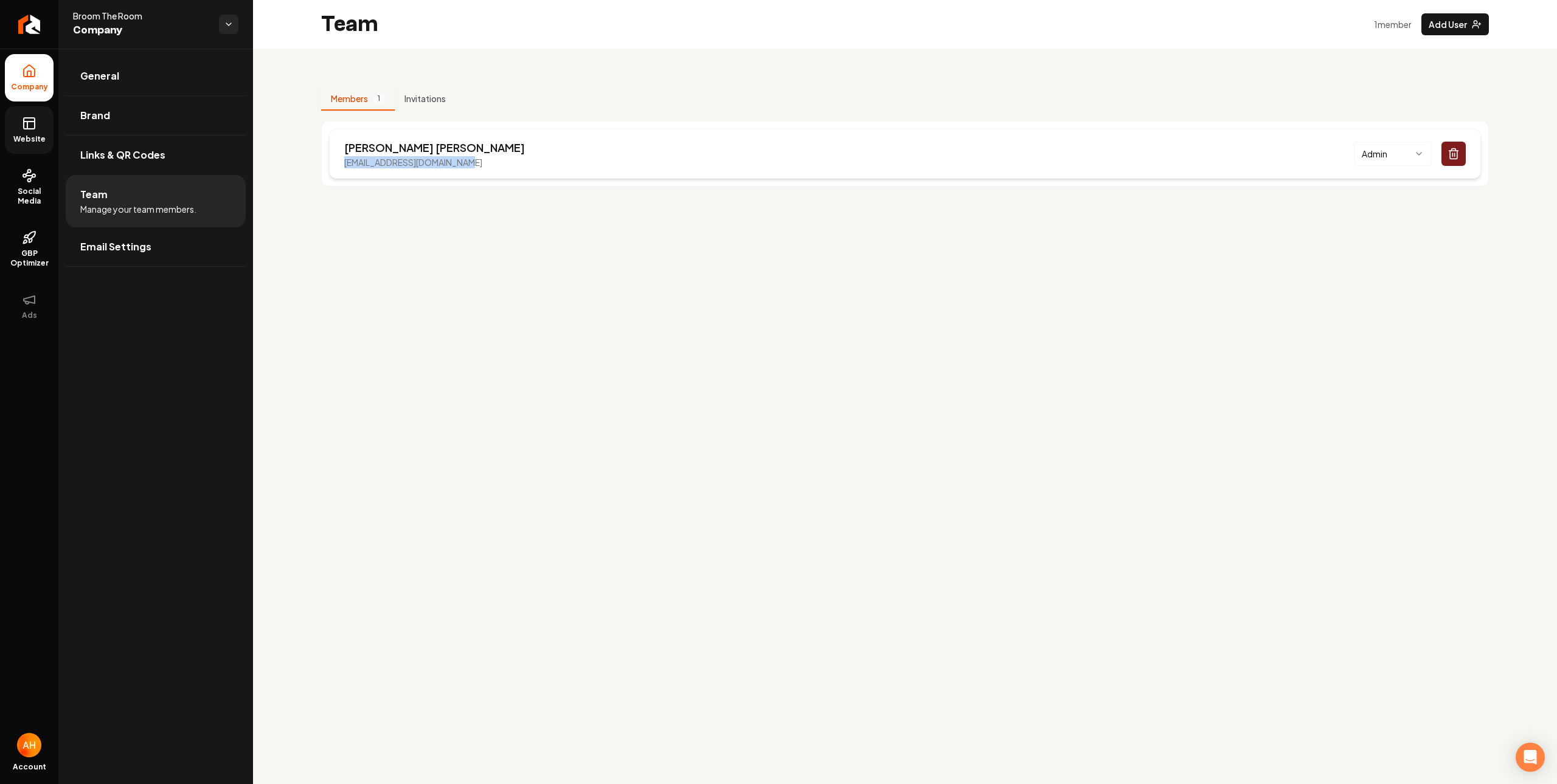
drag, startPoint x: 476, startPoint y: 157, endPoint x: 345, endPoint y: 163, distance: 131.1
click at [341, 168] on div "Julie Reynolds jreynolds@broomtheroom.com Admin" at bounding box center [905, 153] width 1152 height 50
copy p "jreynolds@broomtheroom.com"
click at [731, 372] on main "Team 1 member Add User Members 1 Invitations Julie Reynolds jreynolds@broomther…" at bounding box center [905, 392] width 1304 height 784
click at [136, 116] on link "Brand" at bounding box center [155, 116] width 180 height 39
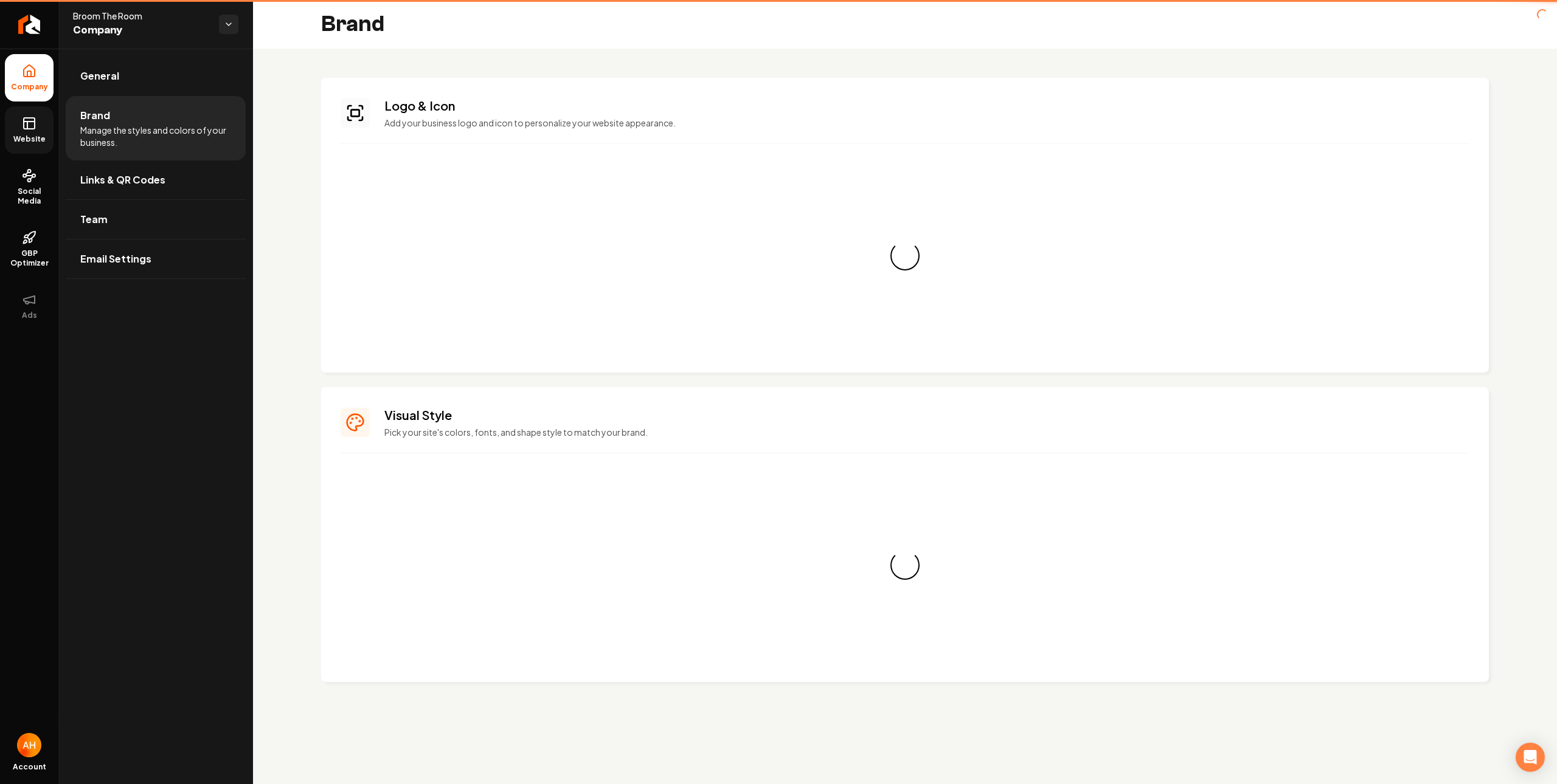
click at [57, 126] on div "Company Website Social Media GBP Optimizer Ads Account Broom The Room Company G…" at bounding box center [126, 392] width 253 height 784
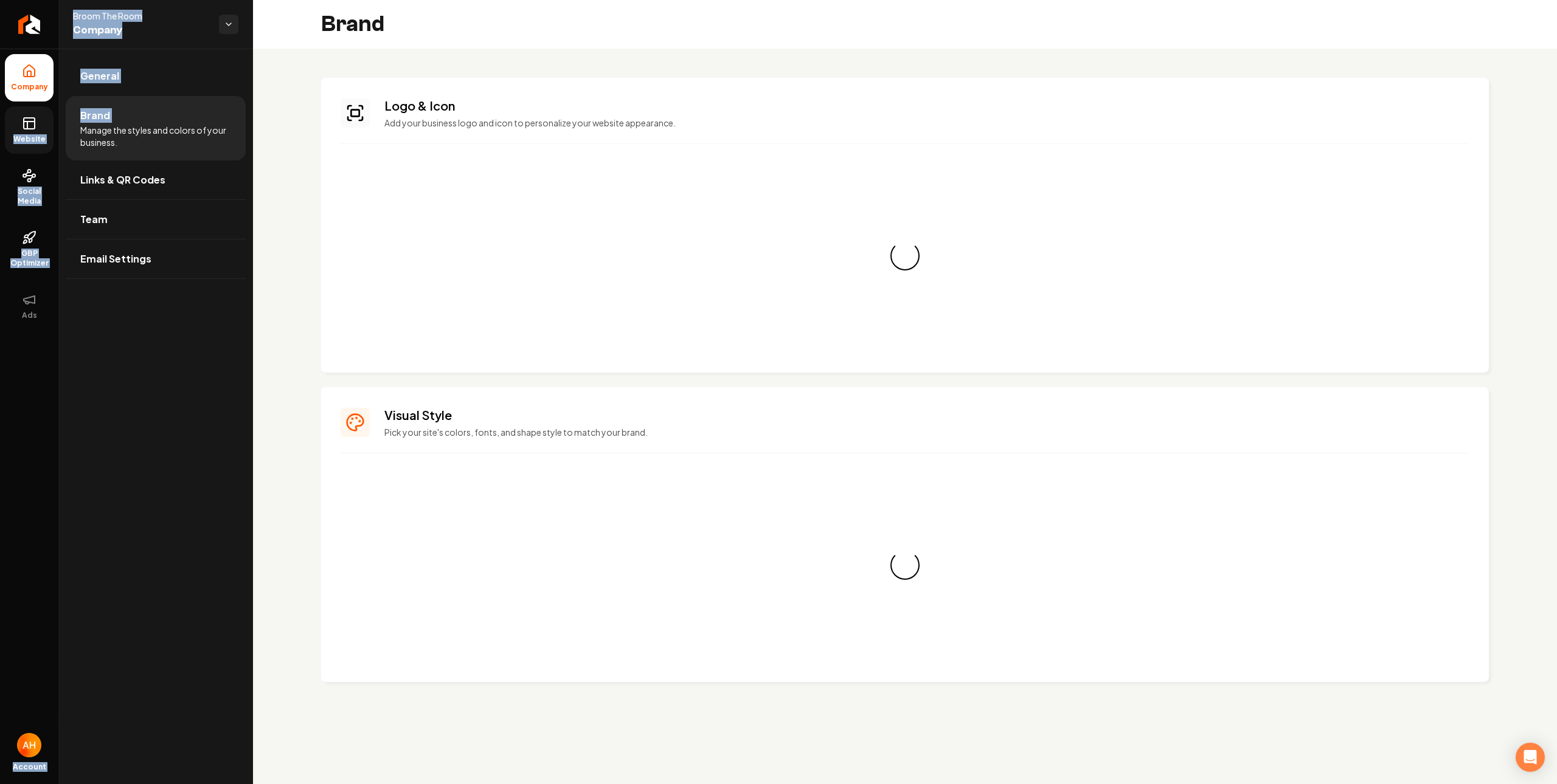
click at [42, 129] on link "Website" at bounding box center [29, 130] width 49 height 47
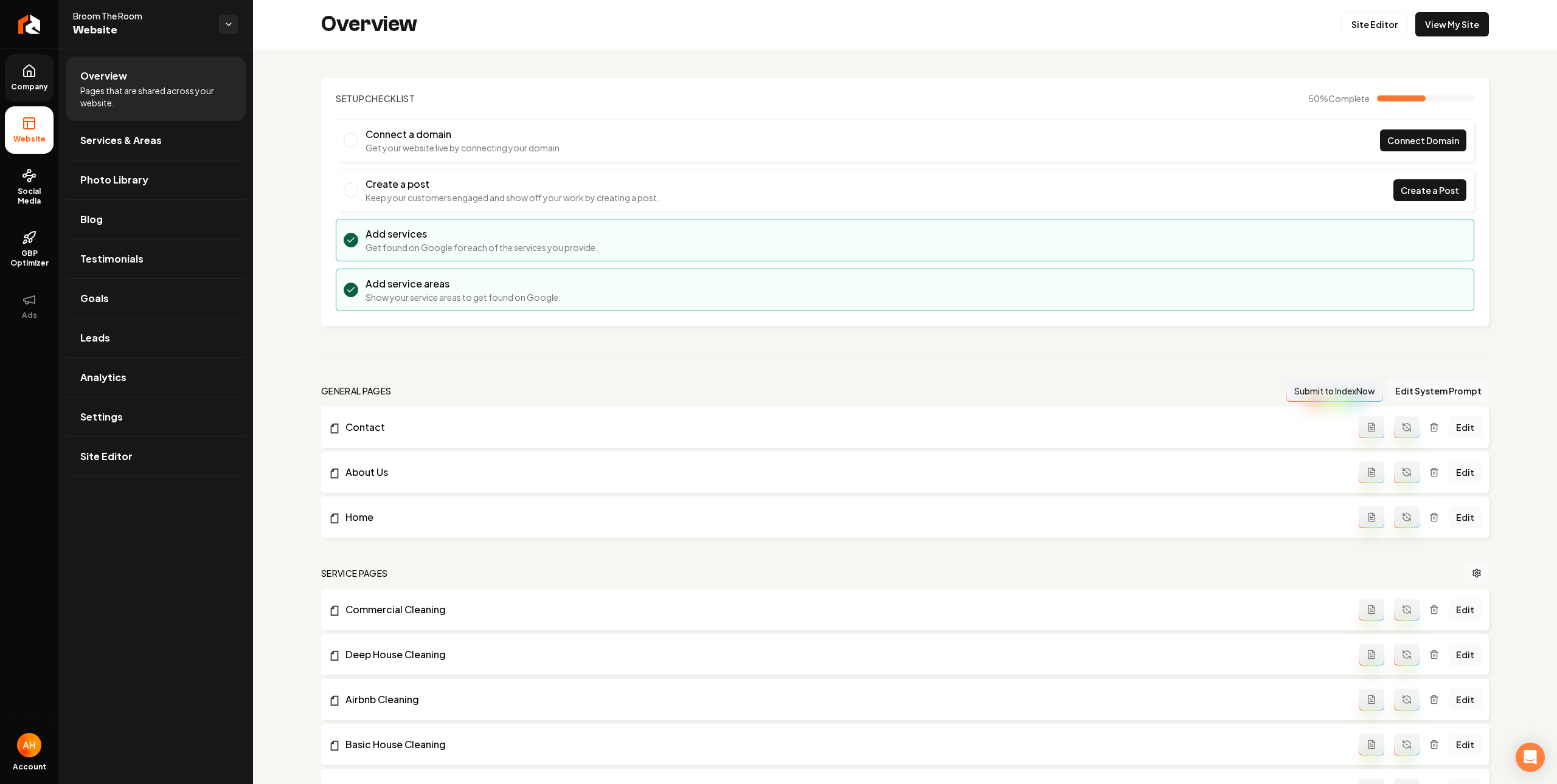
click at [1022, 159] on li "Connect a domain Get your website live by connecting your domain. Connect Domain" at bounding box center [905, 140] width 1139 height 43
click at [1421, 391] on button "Edit System Prompt" at bounding box center [1437, 391] width 101 height 22
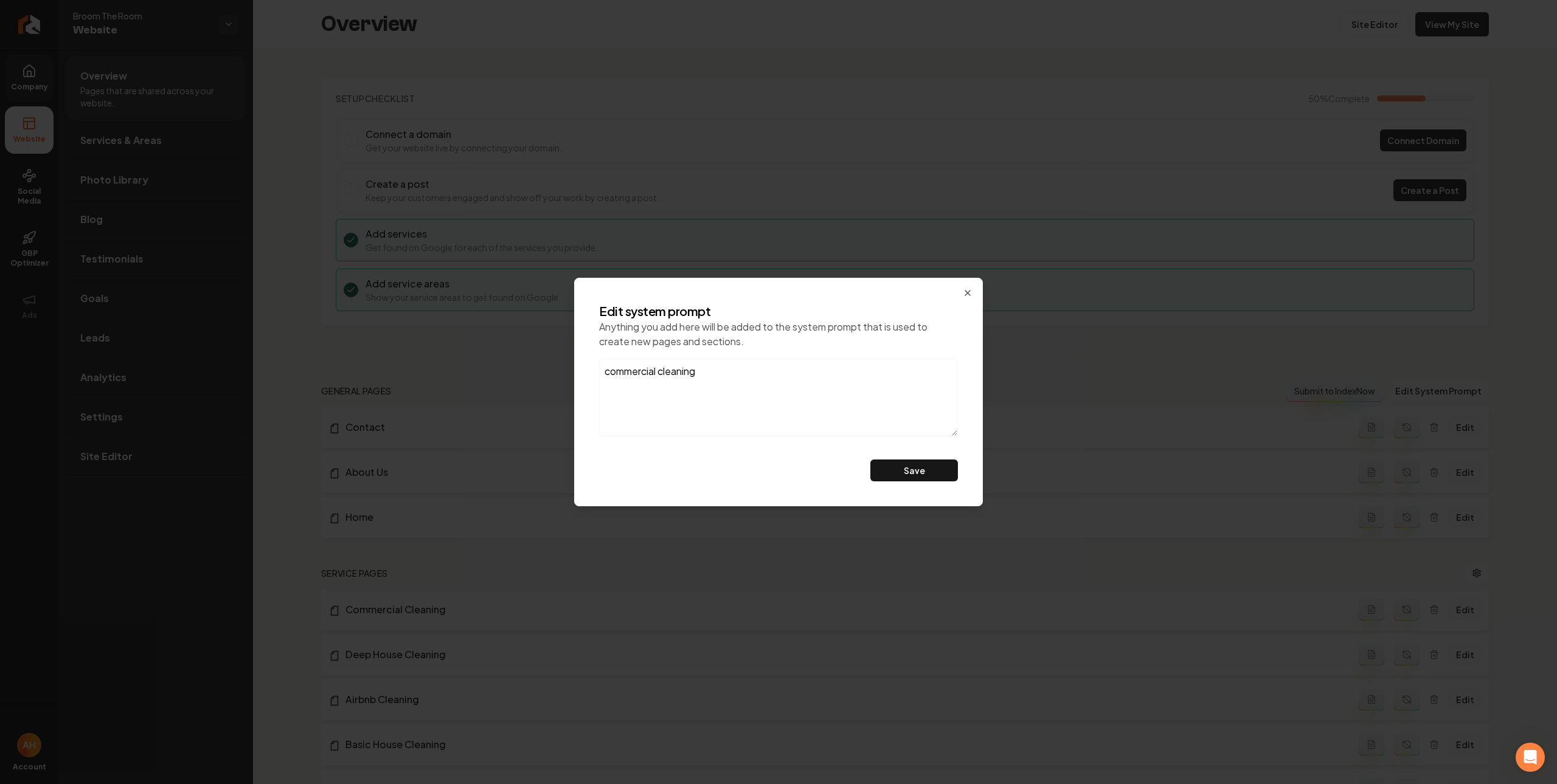
click at [819, 381] on textarea "commercial cleaning" at bounding box center [778, 398] width 359 height 78
type textarea "commercial cleaning"
type textarea "Please mention Denver, CO throughout the website. Please mention it as only "De…"
click at [870, 459] on button "Save" at bounding box center [914, 470] width 88 height 22
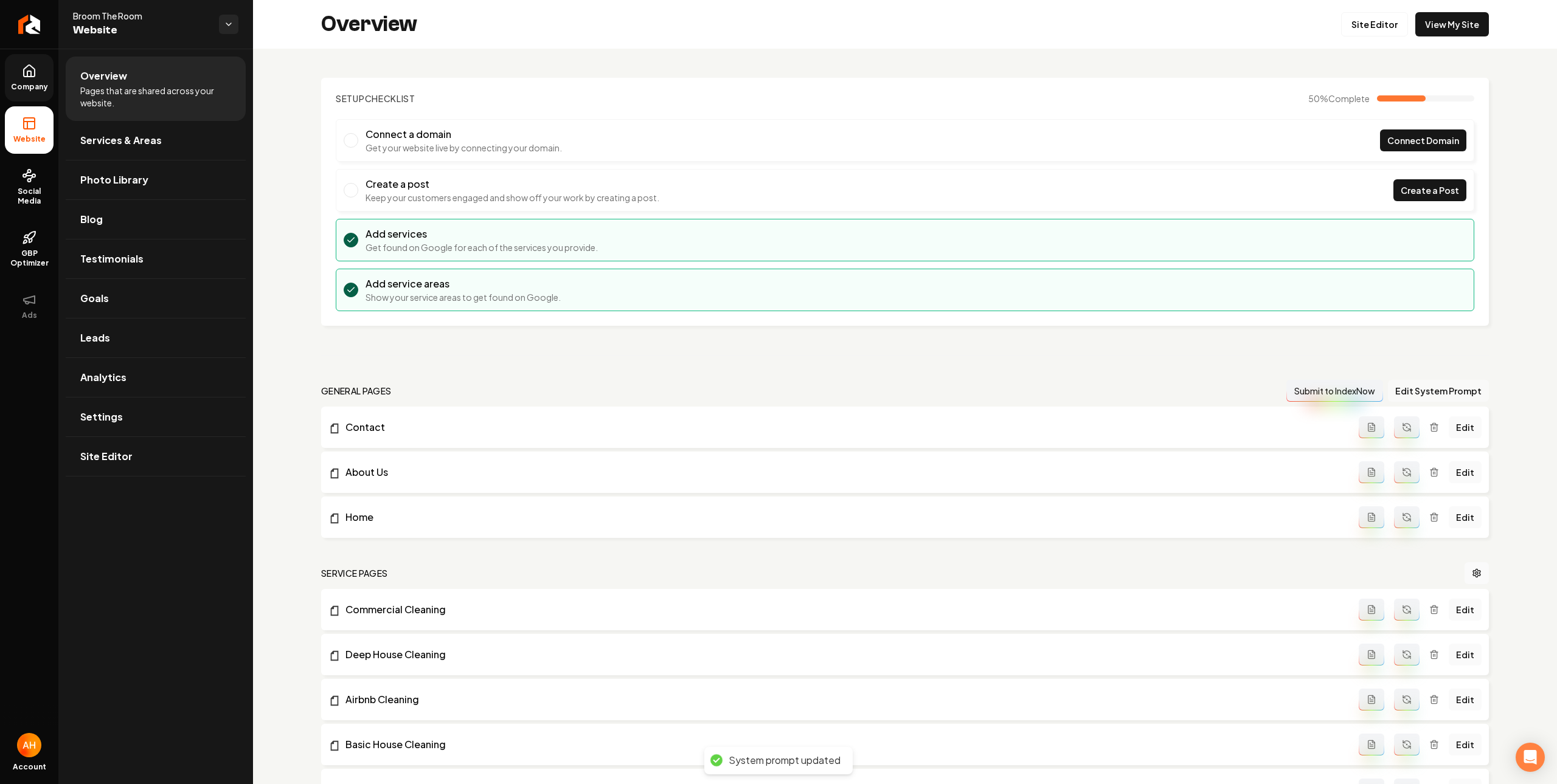
click at [1432, 395] on button "Edit System Prompt" at bounding box center [1437, 391] width 101 height 22
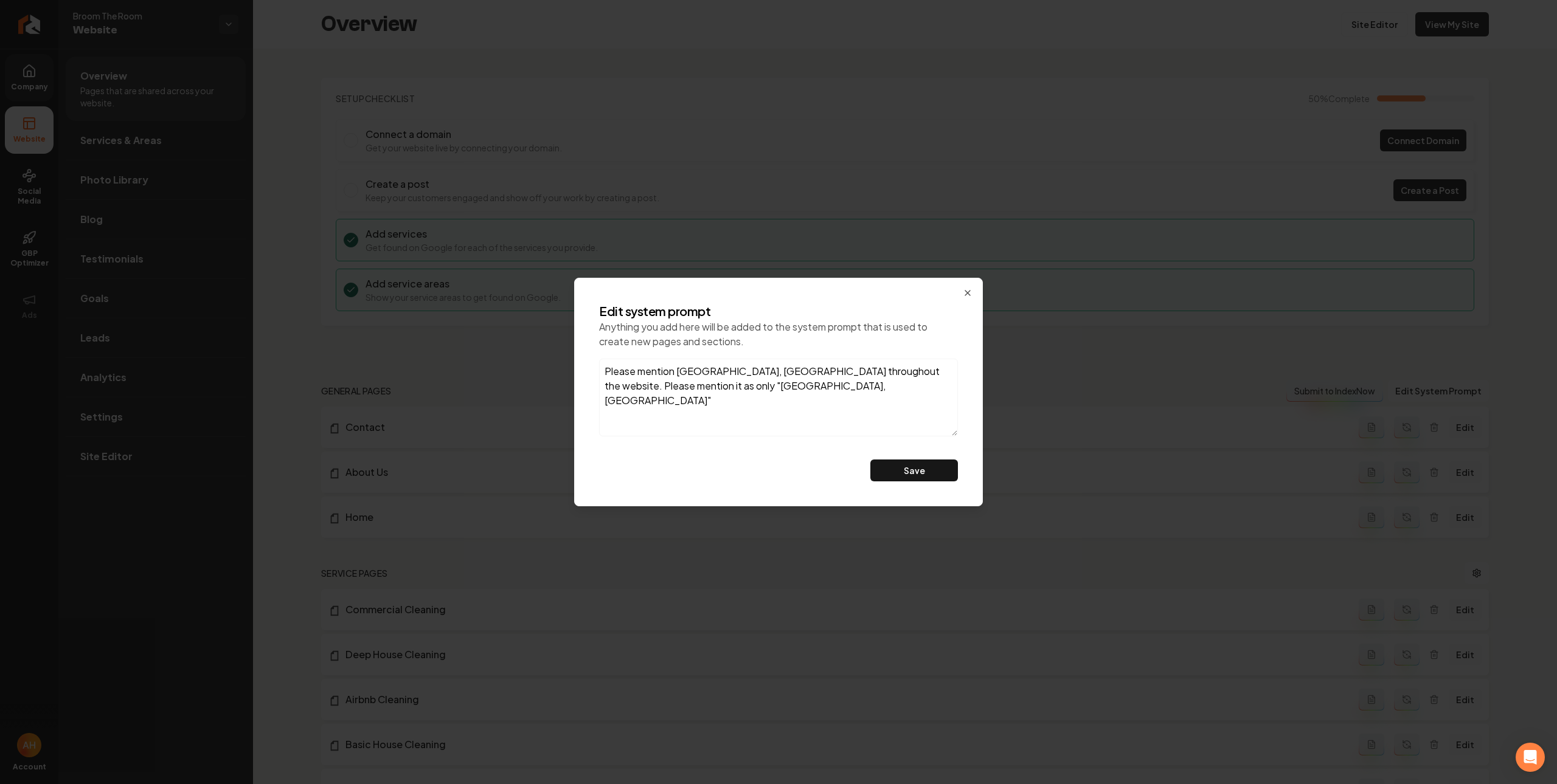
click at [846, 386] on textarea "Please mention Denver, CO throughout the website. Please mention it as only "De…" at bounding box center [778, 398] width 359 height 78
type textarea "Please mention Denver, CO throughout the website. Please mention it as only "De…"
click at [870, 459] on button "Save" at bounding box center [914, 470] width 88 height 22
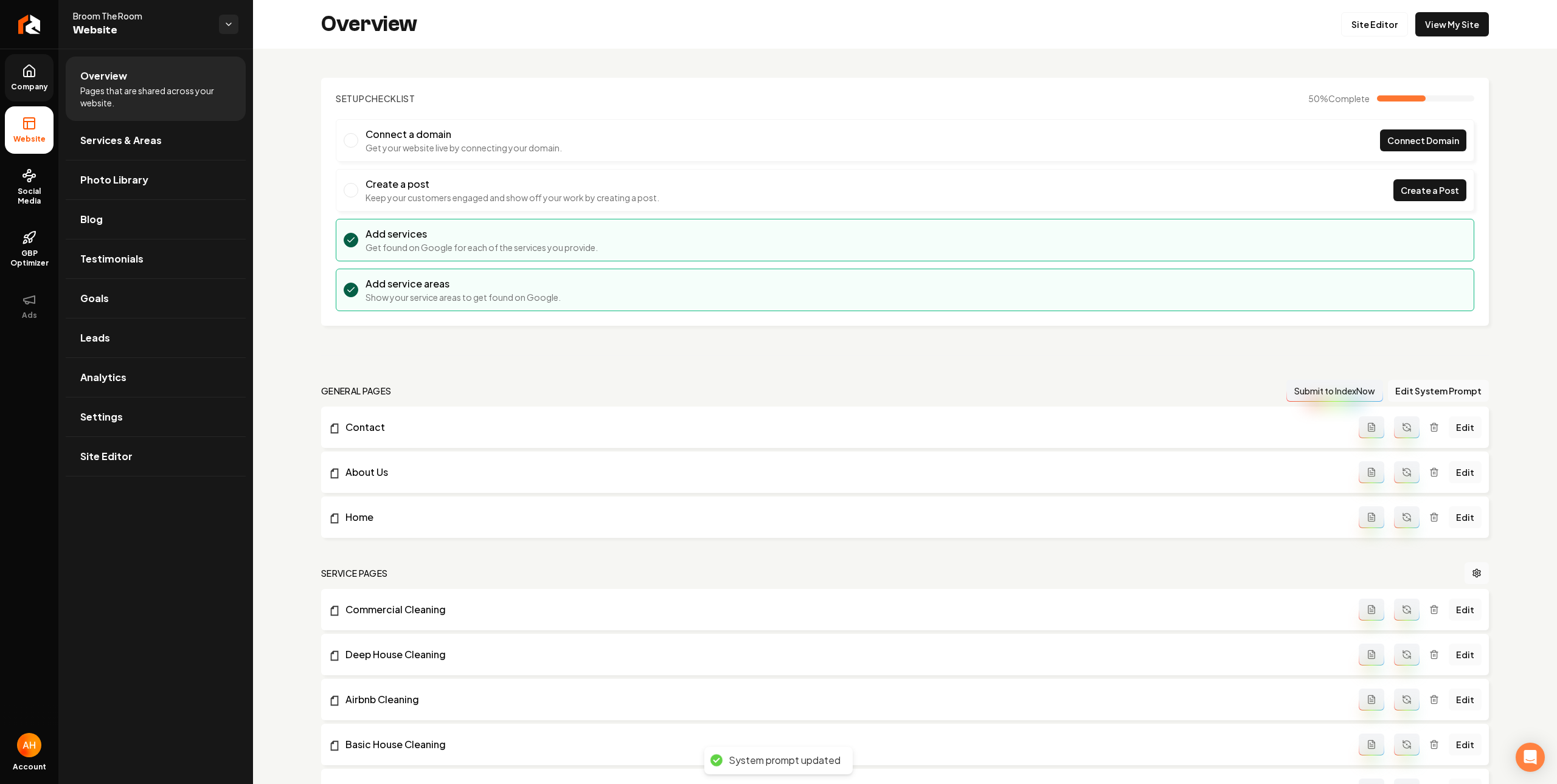
scroll to position [310, 0]
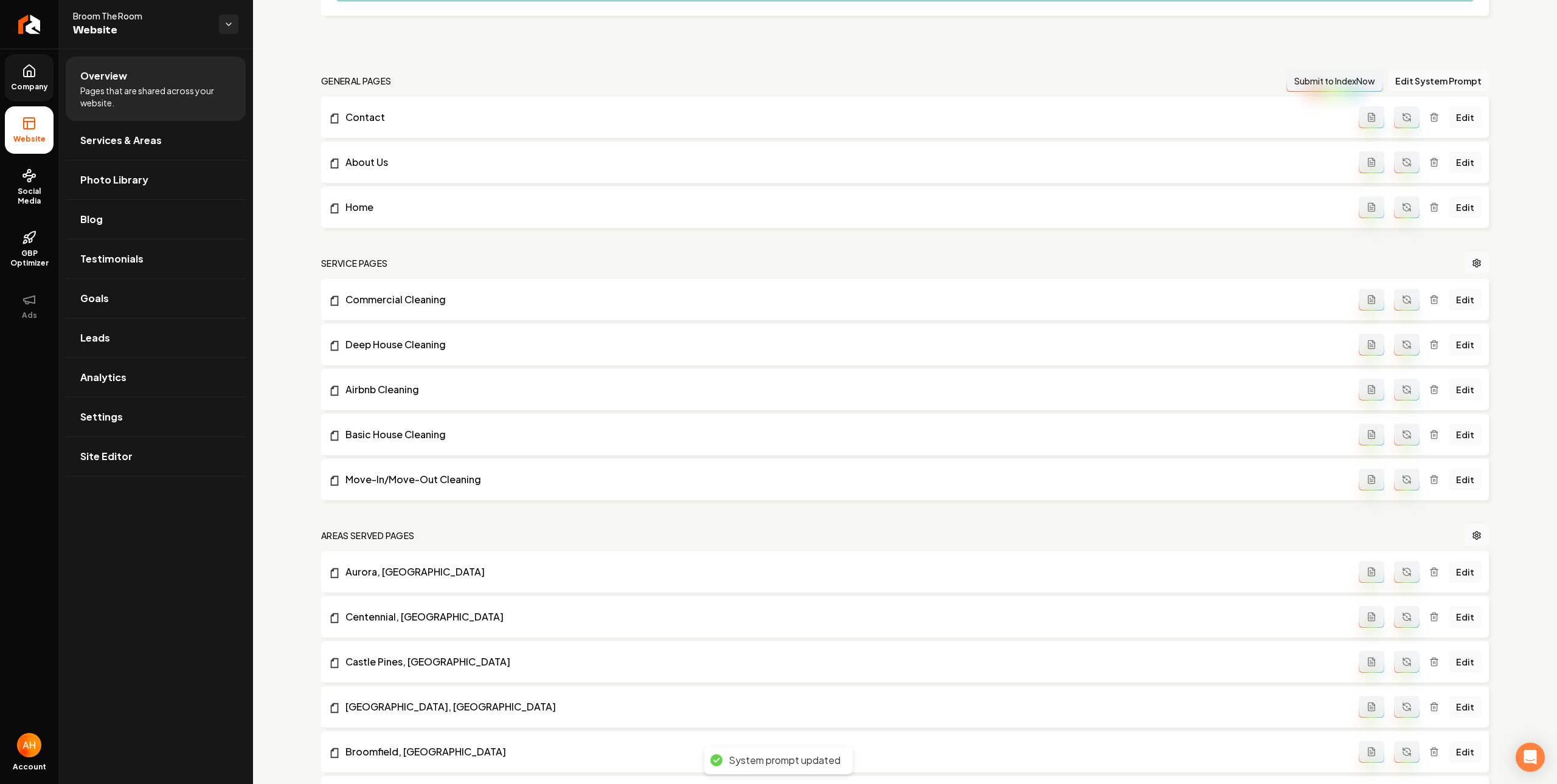
click at [1402, 304] on icon "Main content area" at bounding box center [1406, 299] width 10 height 10
click at [1402, 346] on icon "Main content area" at bounding box center [1406, 344] width 10 height 10
click at [1403, 393] on icon "Main content area" at bounding box center [1406, 392] width 7 height 4
click at [1403, 438] on icon "Main content area" at bounding box center [1406, 436] width 7 height 4
click at [1402, 483] on icon "Main content area" at bounding box center [1406, 479] width 10 height 10
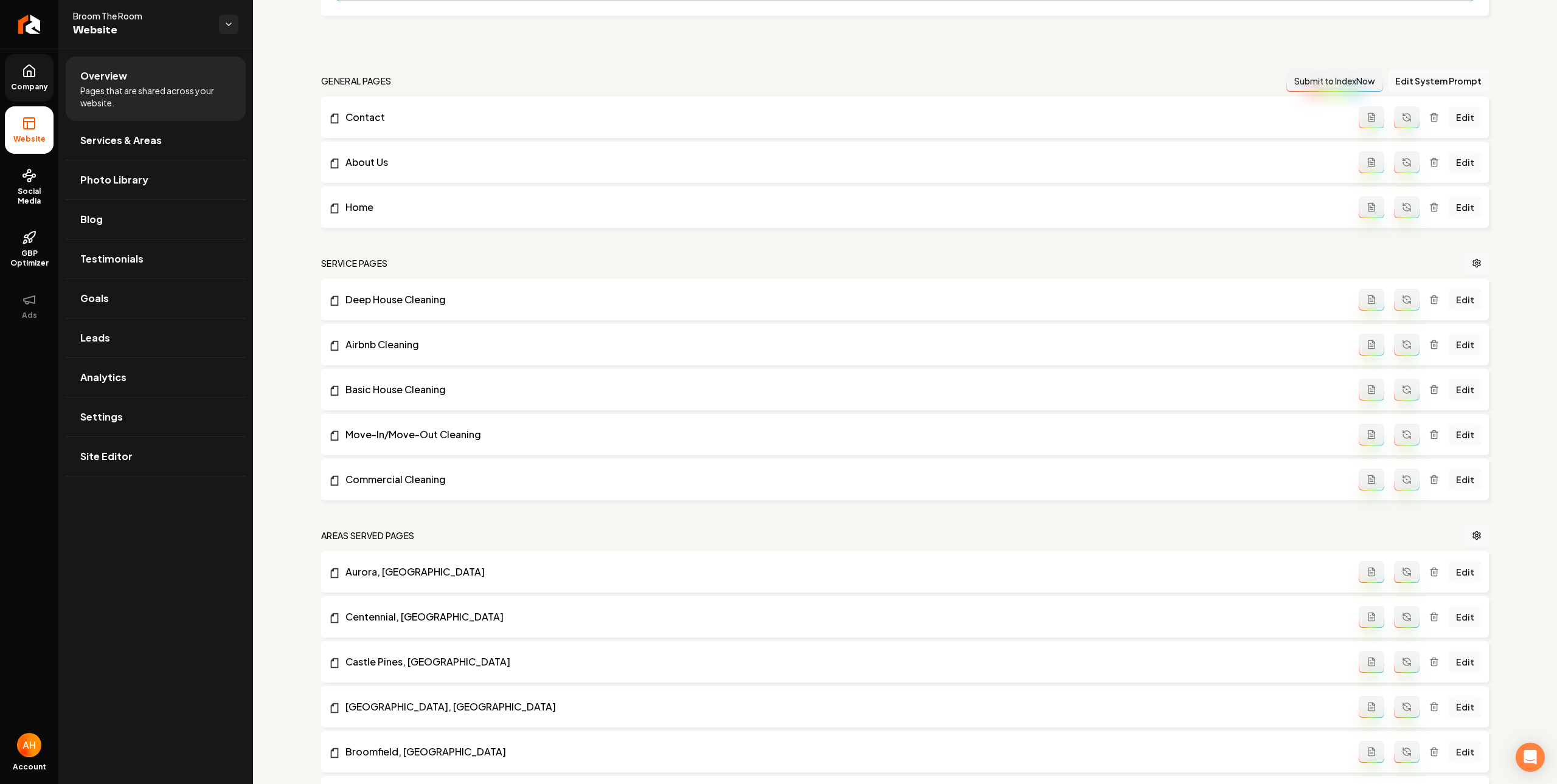
scroll to position [29, 0]
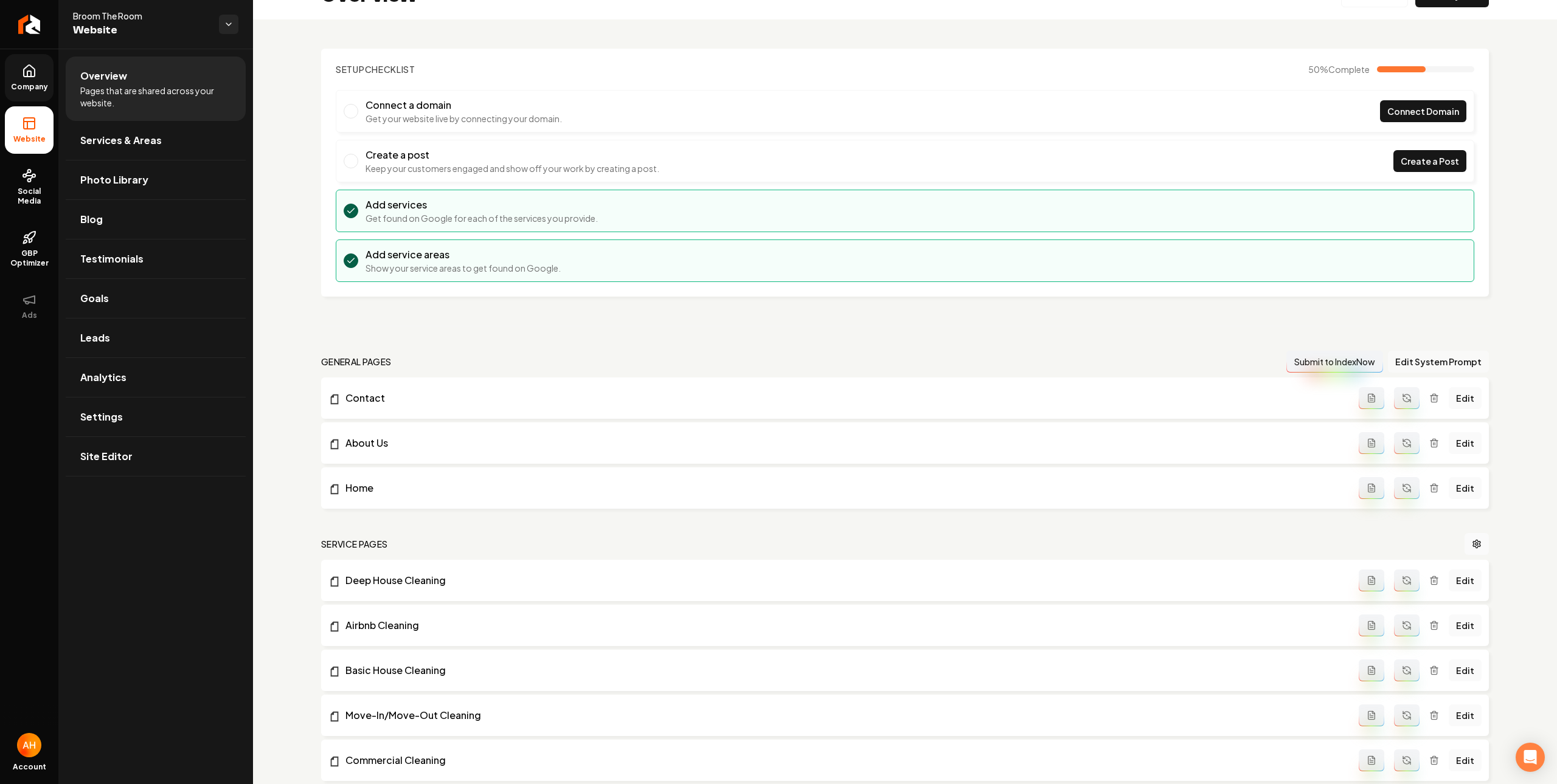
click at [1445, 366] on button "Edit System Prompt" at bounding box center [1437, 362] width 101 height 22
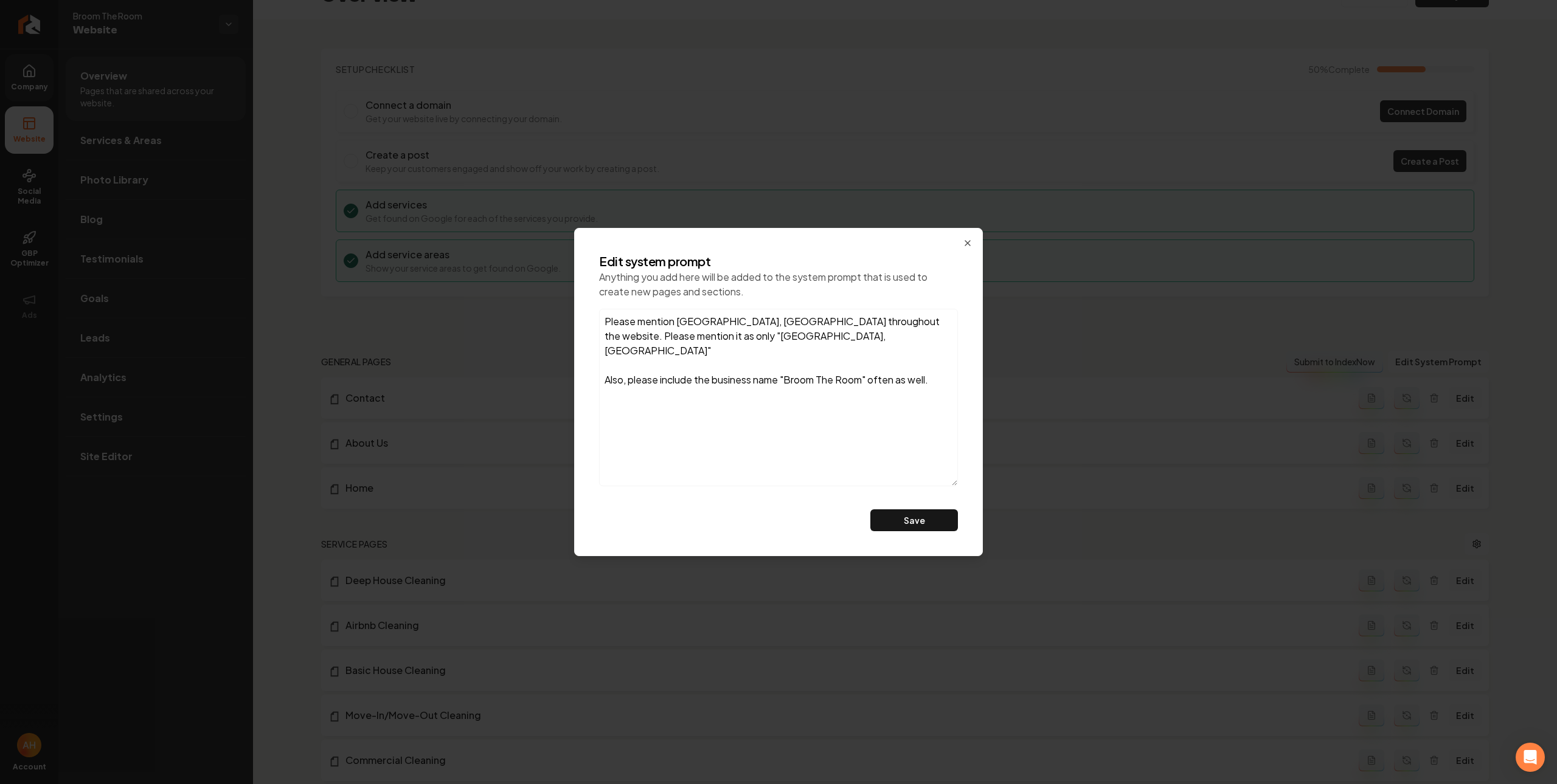
drag, startPoint x: 953, startPoint y: 431, endPoint x: 744, endPoint y: 282, distance: 256.7
click at [958, 532] on div "Edit system prompt Anything you add here will be added to the system prompt tha…" at bounding box center [778, 392] width 378 height 298
click at [943, 360] on textarea "Please mention Denver, CO throughout the website. Please mention it as only "De…" at bounding box center [778, 397] width 359 height 177
drag, startPoint x: 789, startPoint y: 365, endPoint x: 866, endPoint y: 366, distance: 77.0
click at [866, 366] on textarea "Please mention Denver, CO throughout the website. Please mention it as only "De…" at bounding box center [778, 397] width 359 height 177
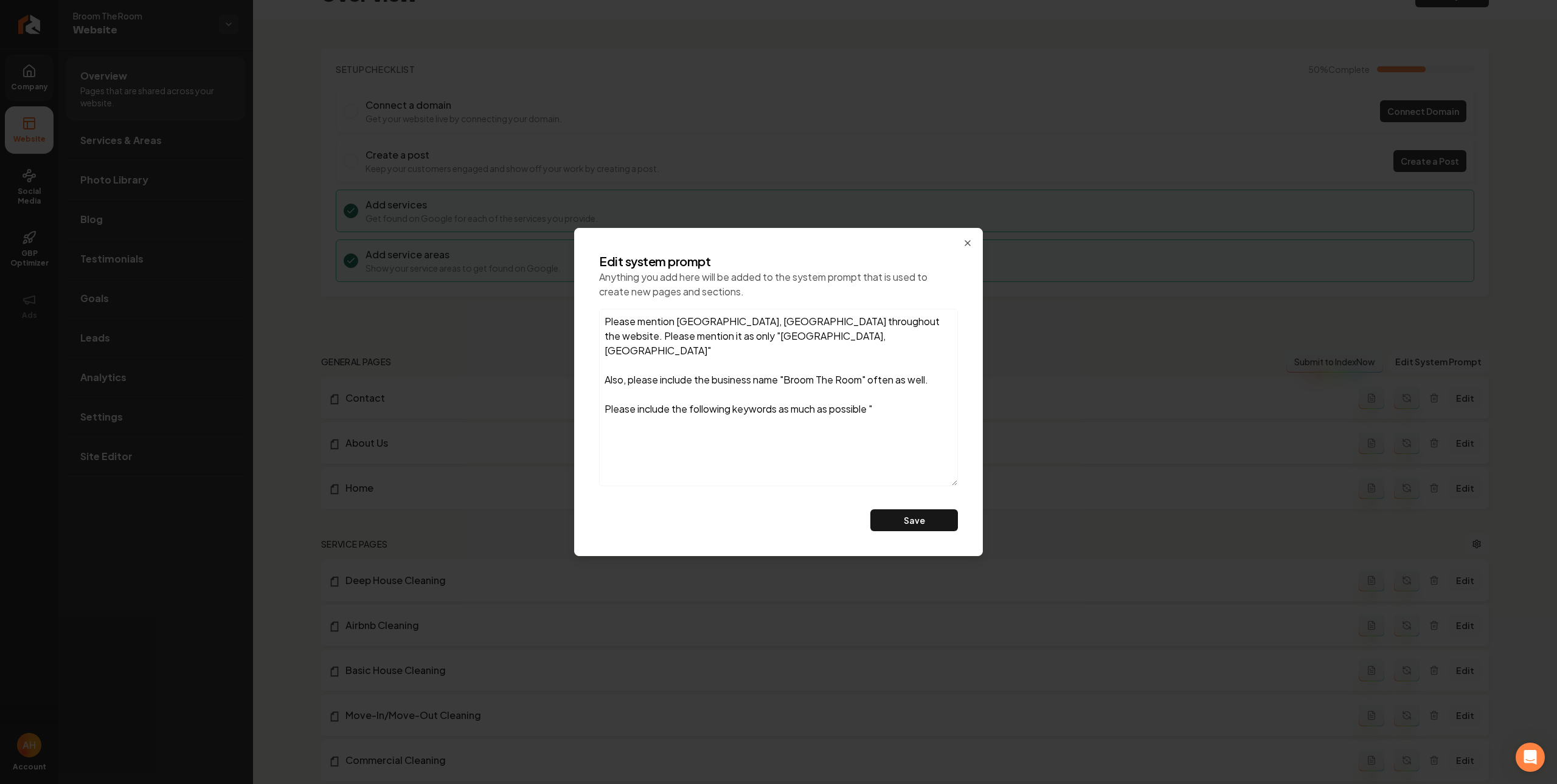
click at [892, 396] on textarea "Please mention Denver, CO throughout the website. Please mention it as only "De…" at bounding box center [778, 397] width 359 height 177
paste textarea "Broom The Room"
drag, startPoint x: 651, startPoint y: 333, endPoint x: 680, endPoint y: 333, distance: 29.0
click at [680, 333] on textarea "Please mention Denver, CO throughout the website. Please mention it as only "De…" at bounding box center [778, 397] width 359 height 177
click at [671, 415] on textarea "Please mention Denver, CO throughout the website. Please mention it as only "De…" at bounding box center [778, 397] width 359 height 177
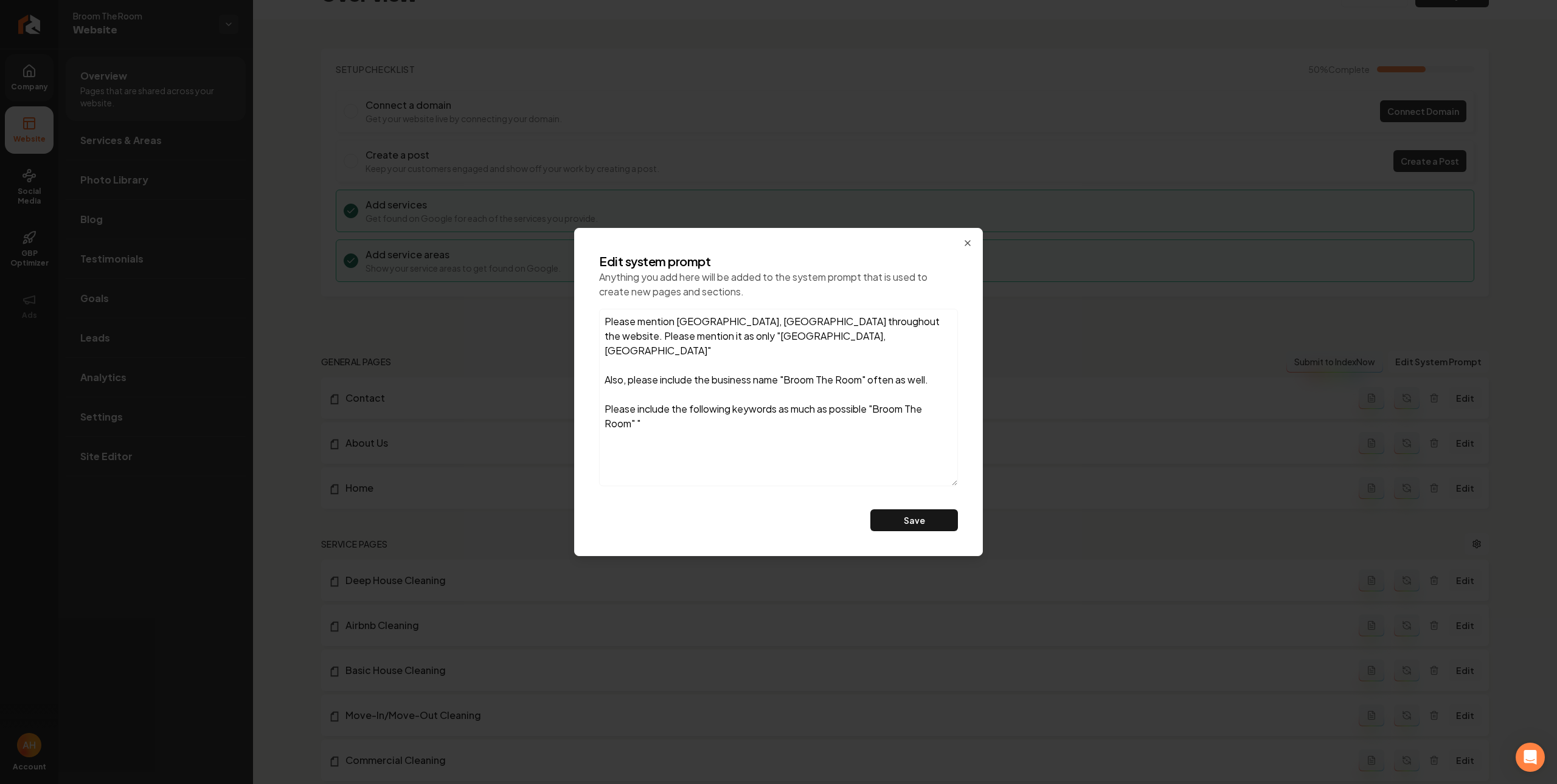
paste textarea "Denver, CO"
click at [603, 395] on textarea "Please mention Denver, CO throughout the website. Please mention it as only "De…" at bounding box center [778, 397] width 359 height 177
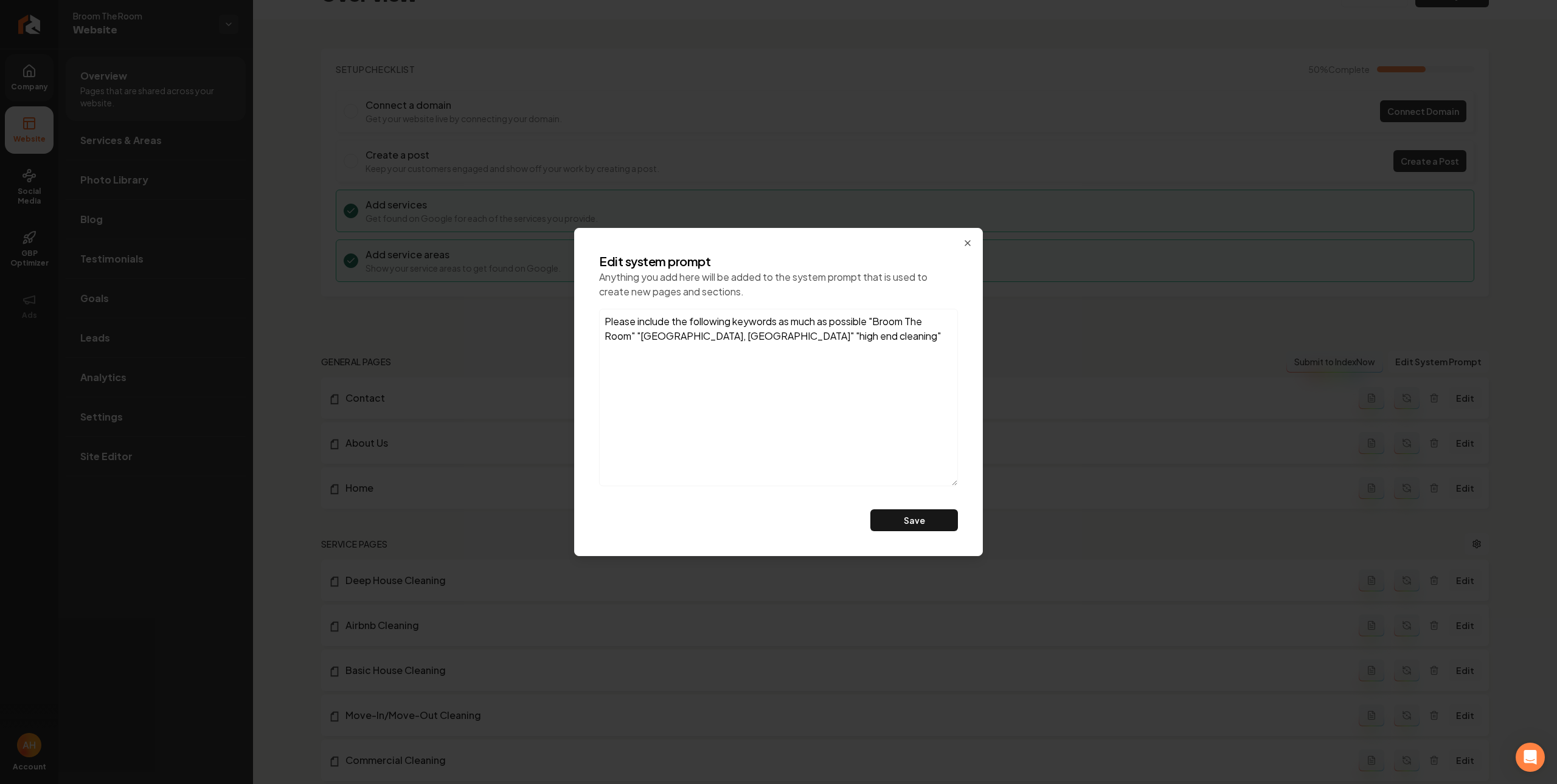
click at [833, 344] on textarea "Please include the following keywords as much as possible "Broom The Room" "Den…" at bounding box center [778, 397] width 359 height 177
click at [916, 402] on textarea "Please include the following keywords as much as possible "Broom The Room" "Den…" at bounding box center [778, 397] width 359 height 177
type textarea "Please include the following keywords as much as possible "Broom The Room" "Den…"
click at [954, 522] on button "Save" at bounding box center [914, 520] width 88 height 22
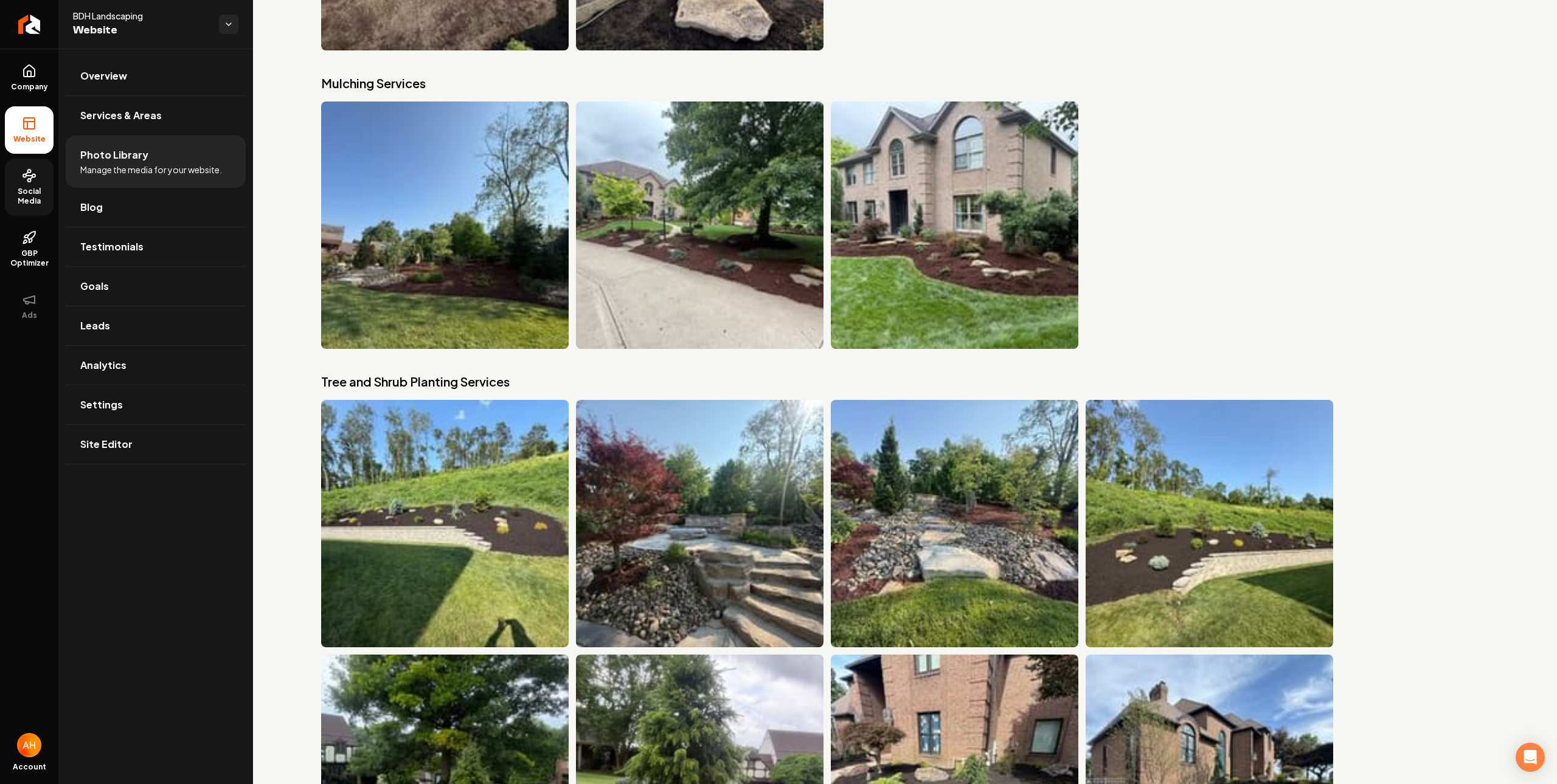
scroll to position [5393, 0]
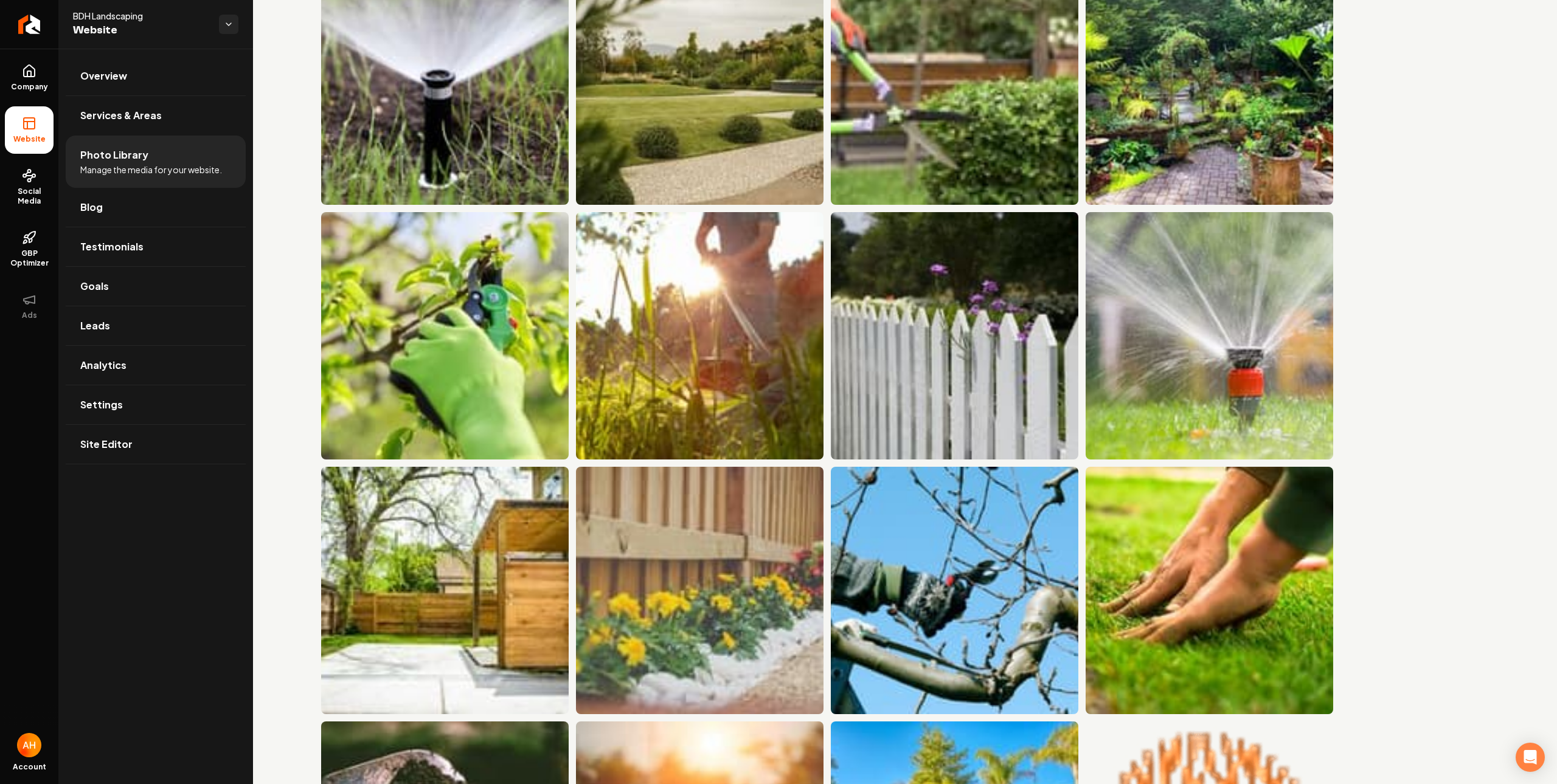
scroll to position [1701, 0]
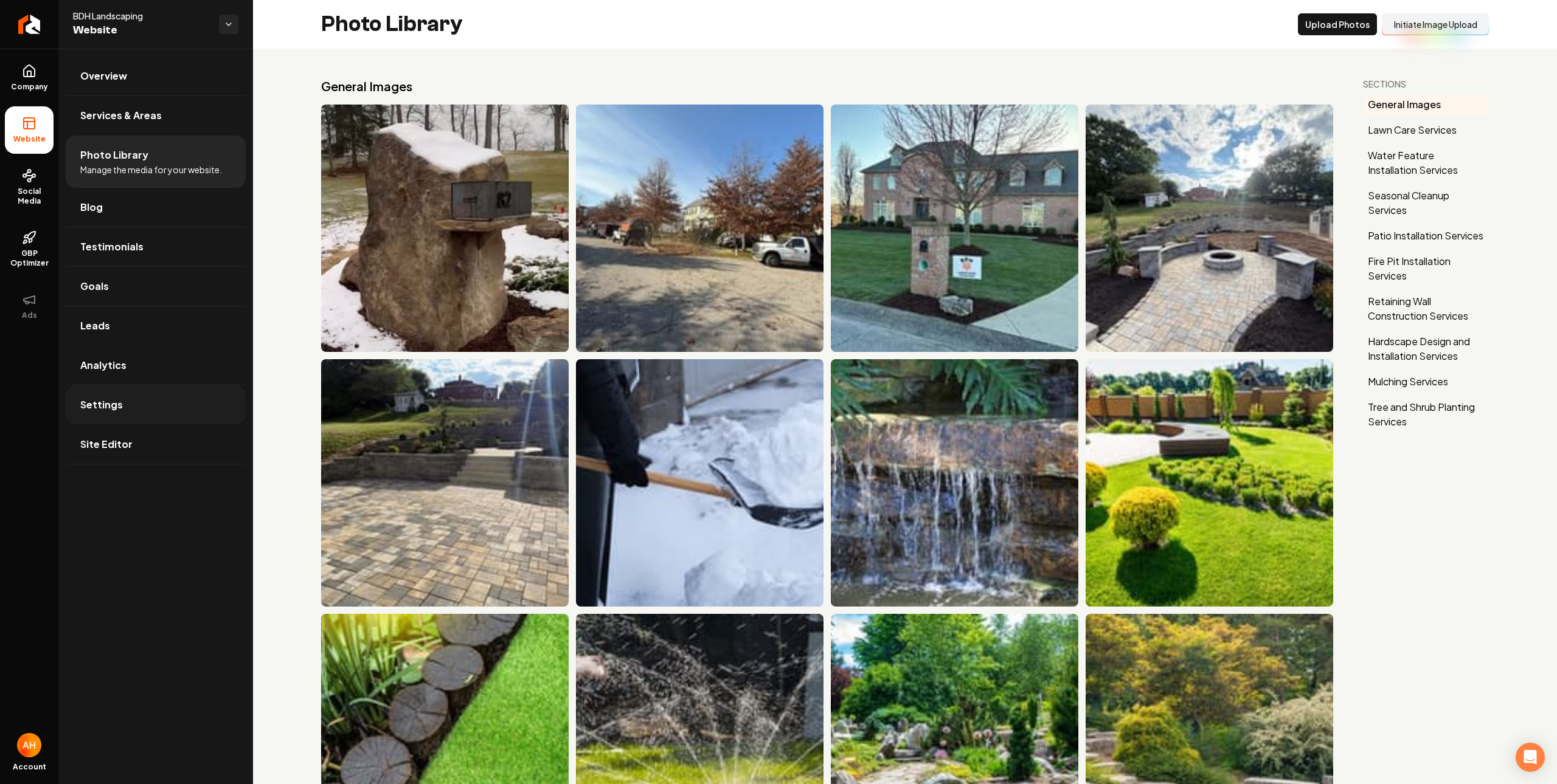
click at [135, 405] on link "Settings" at bounding box center [155, 405] width 180 height 39
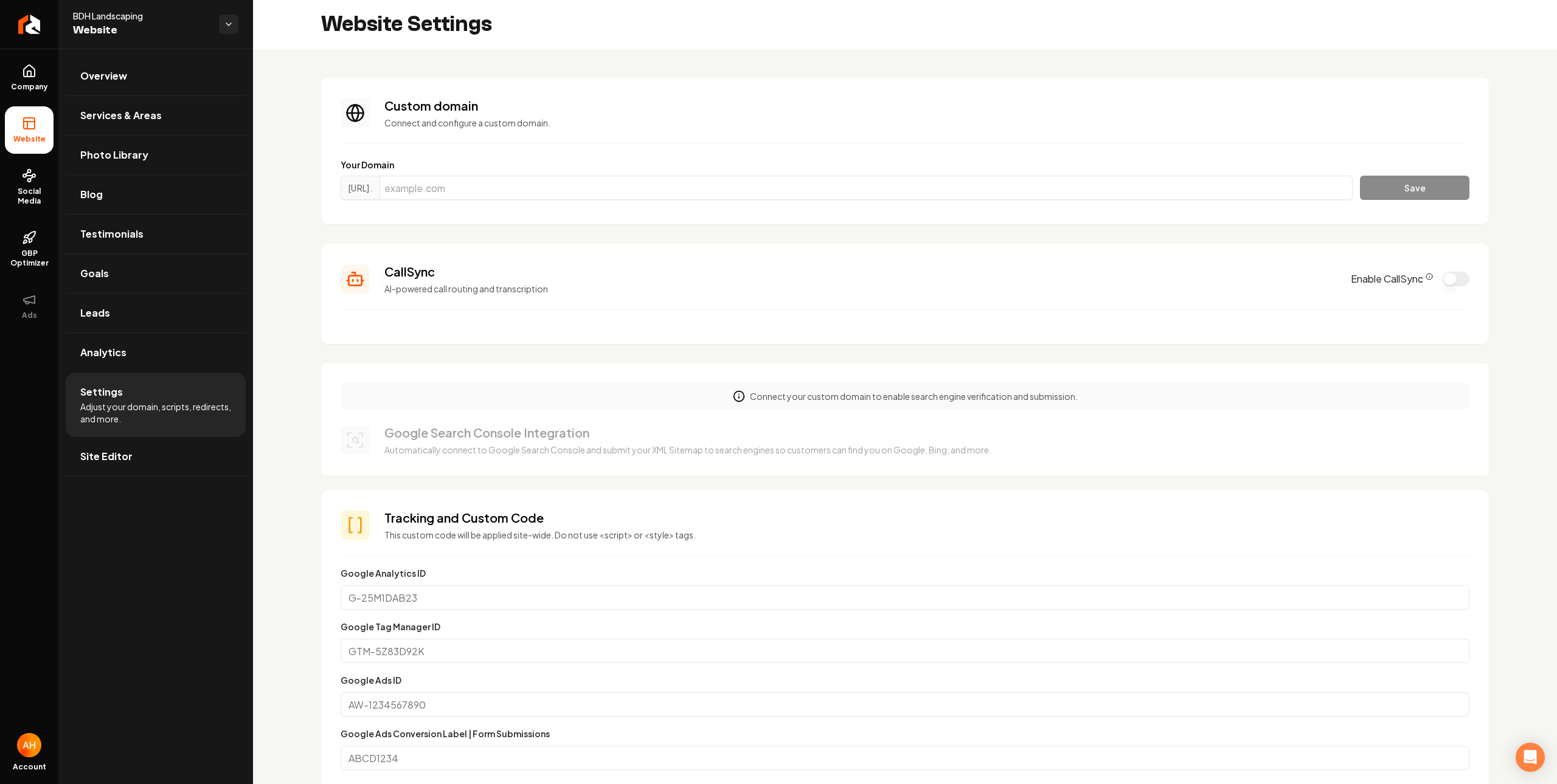
click at [1456, 284] on div "Enable CallSync" at bounding box center [1409, 279] width 118 height 14
click at [1445, 281] on button "Enable CallSync" at bounding box center [1456, 279] width 27 height 14
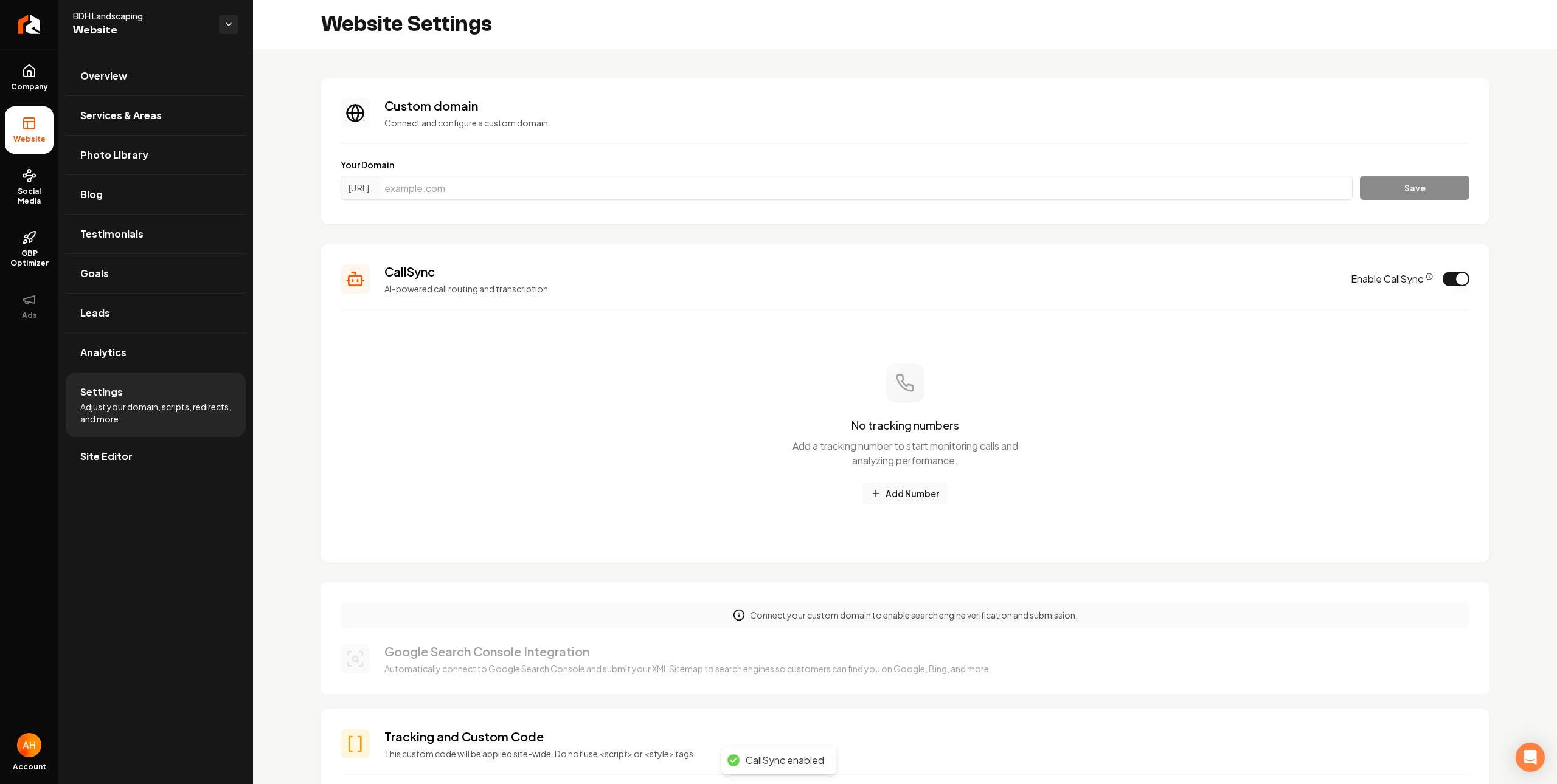
click at [919, 497] on button "Add Number" at bounding box center [905, 494] width 84 height 22
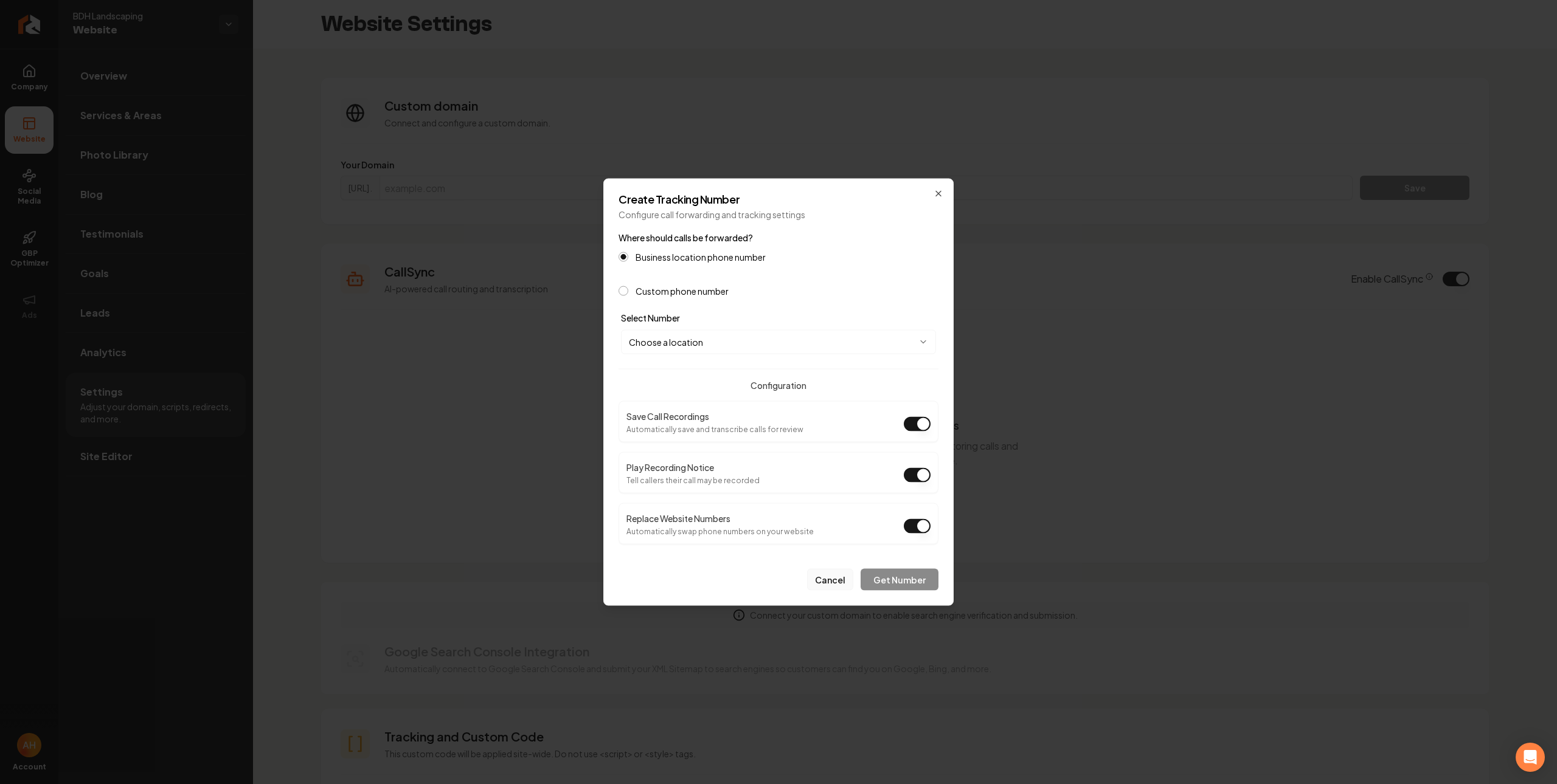
click at [834, 584] on button "Cancel" at bounding box center [830, 580] width 46 height 22
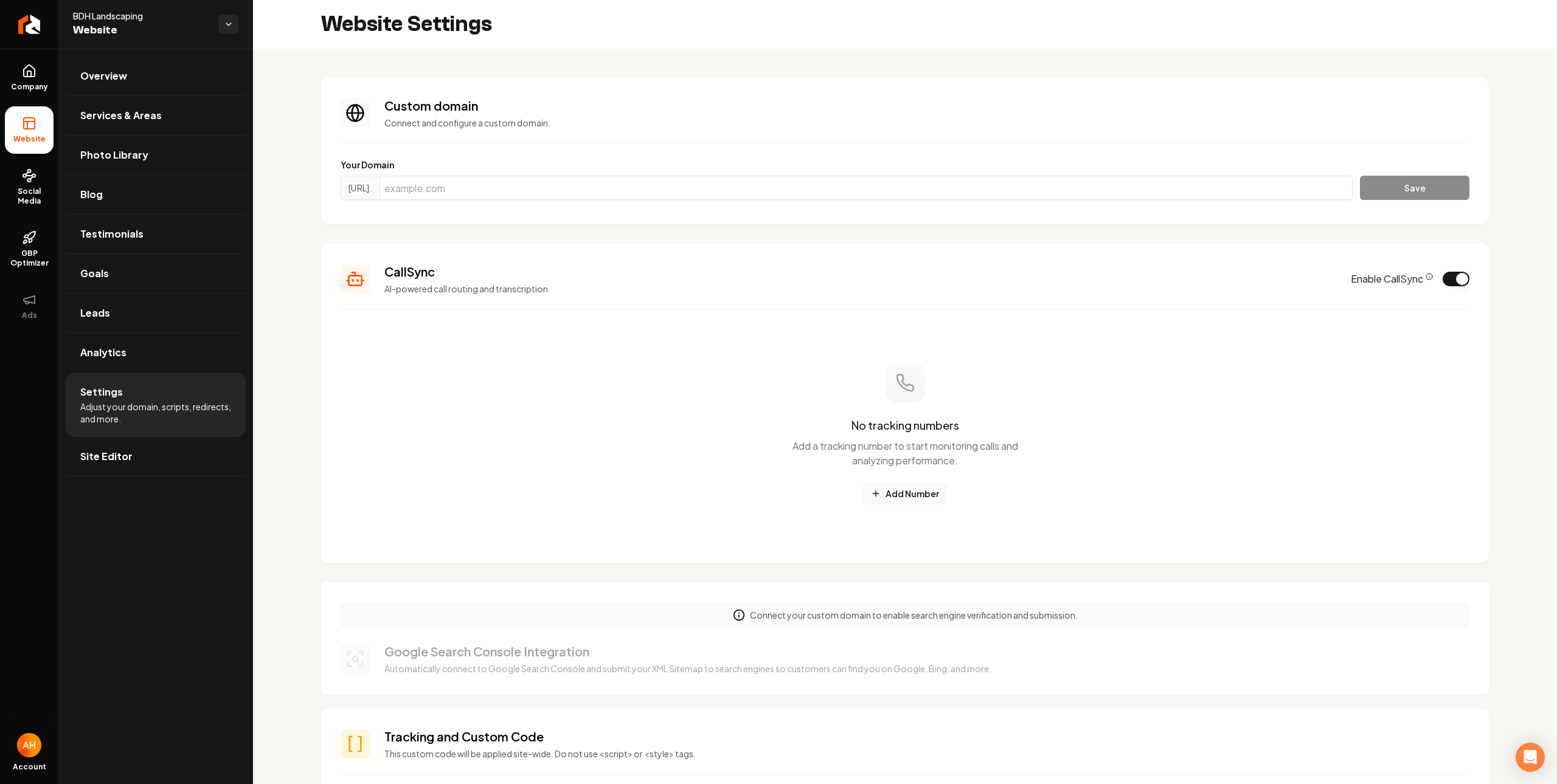
click at [885, 499] on button "Add Number" at bounding box center [905, 494] width 84 height 22
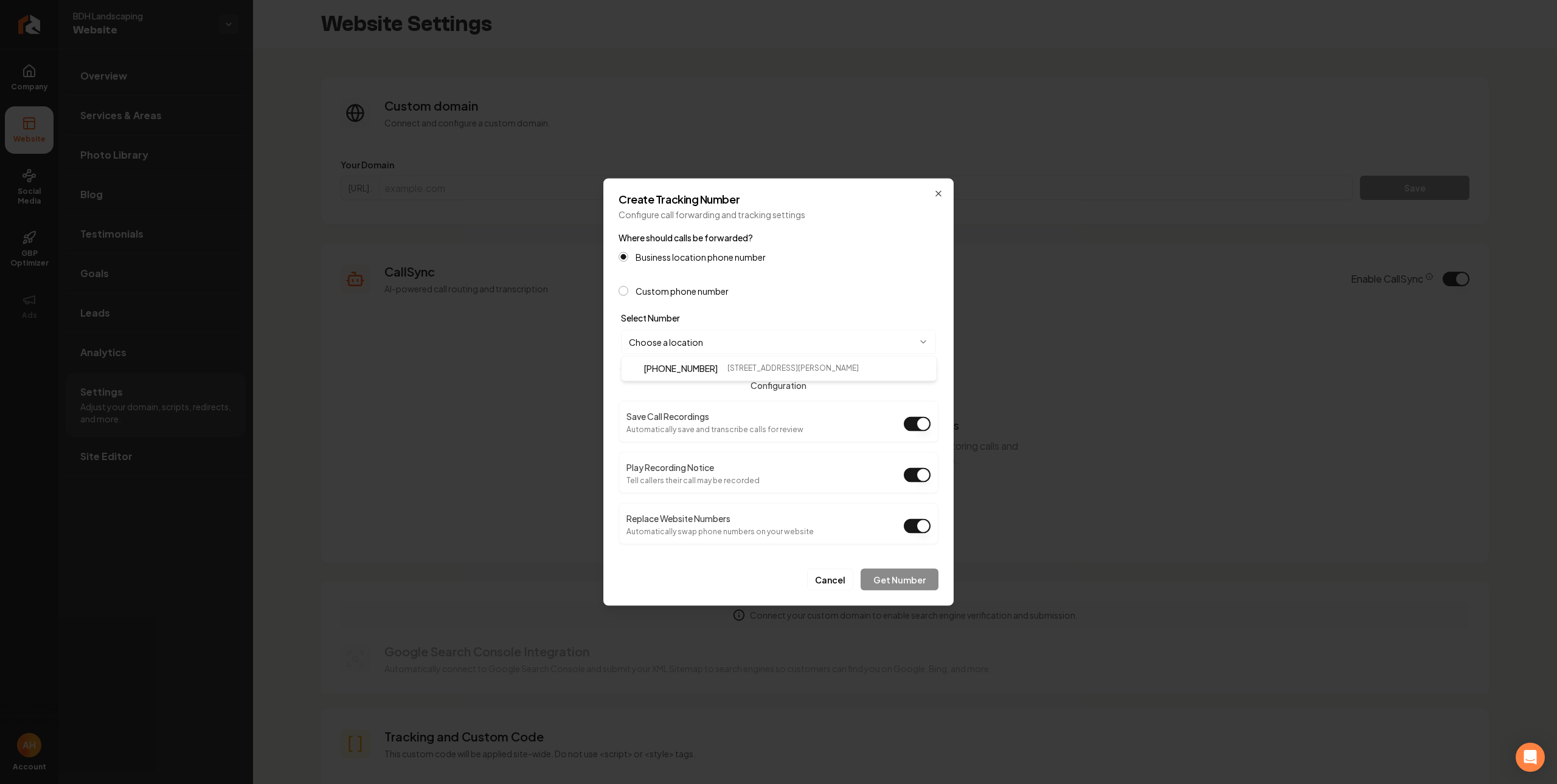
click at [743, 348] on body "Company Website Social Media GBP Optimizer Ads Account BDH Landscaping Website …" at bounding box center [778, 392] width 1557 height 784
select select "**********"
click at [896, 581] on button "Get Number" at bounding box center [899, 580] width 78 height 22
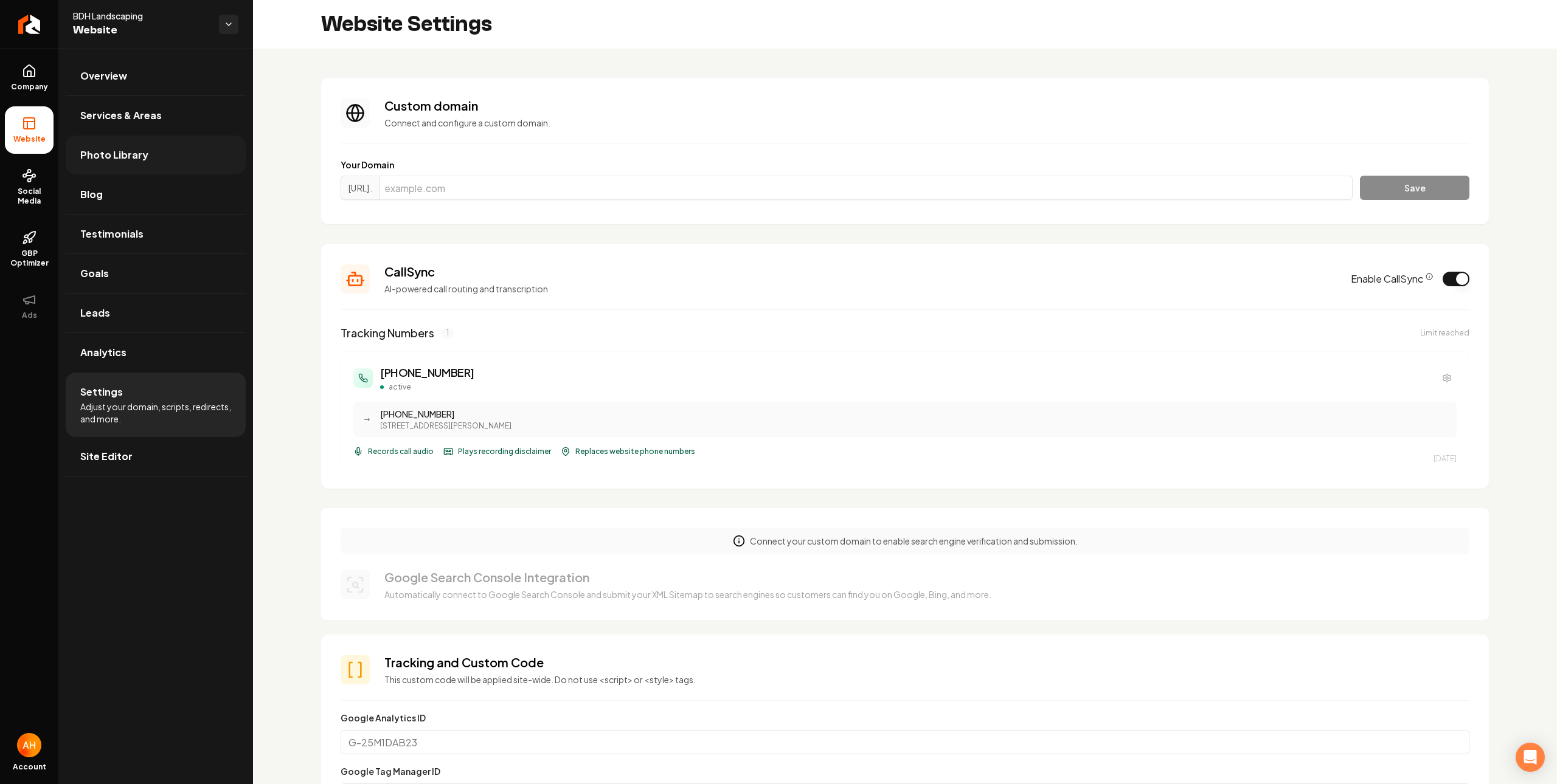
click at [163, 162] on link "Photo Library" at bounding box center [155, 155] width 180 height 39
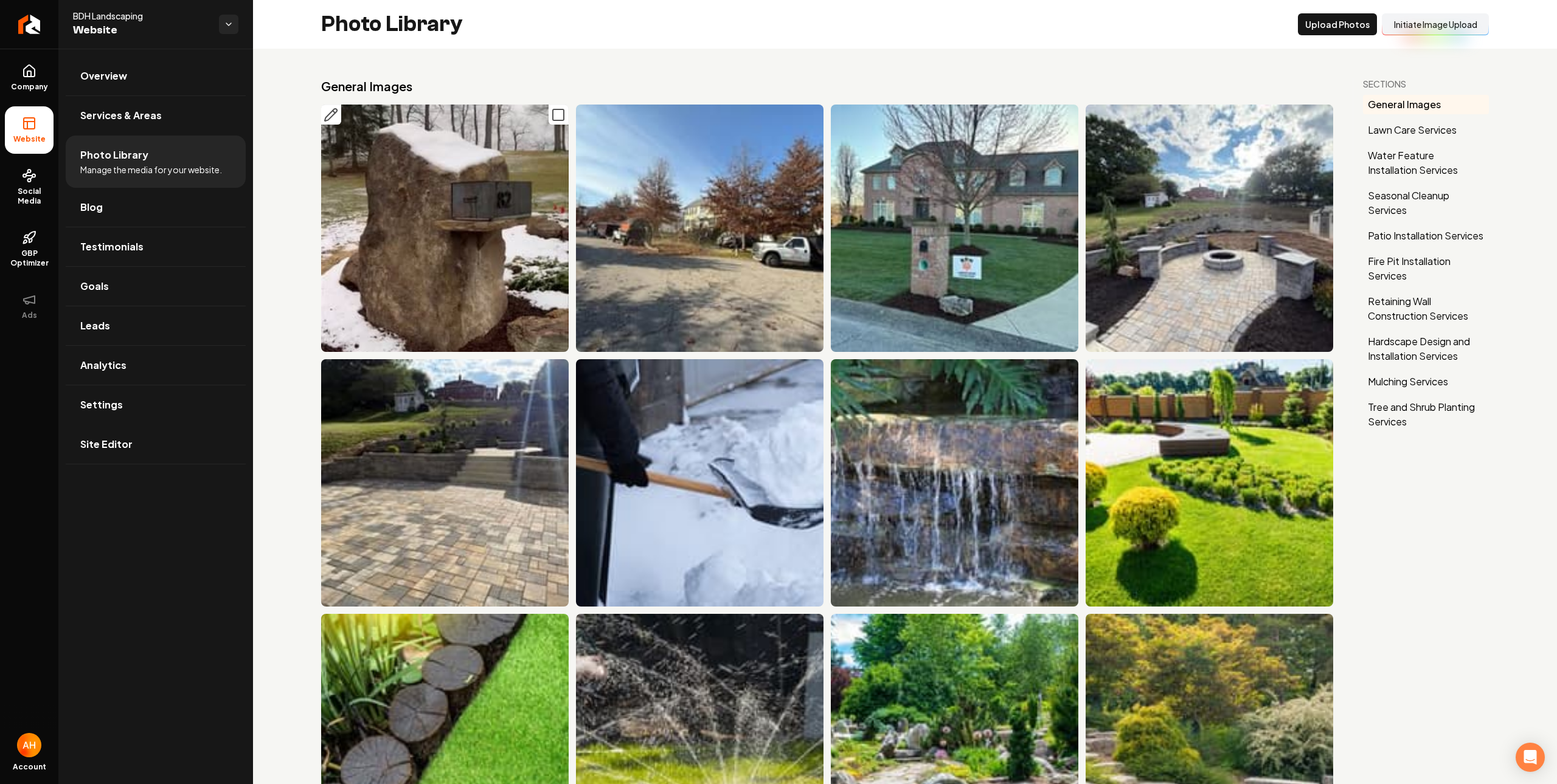
click at [554, 115] on icon "Main content area" at bounding box center [558, 115] width 14 height 14
click at [1252, 25] on button "Delet e Selected" at bounding box center [1250, 25] width 84 height 22
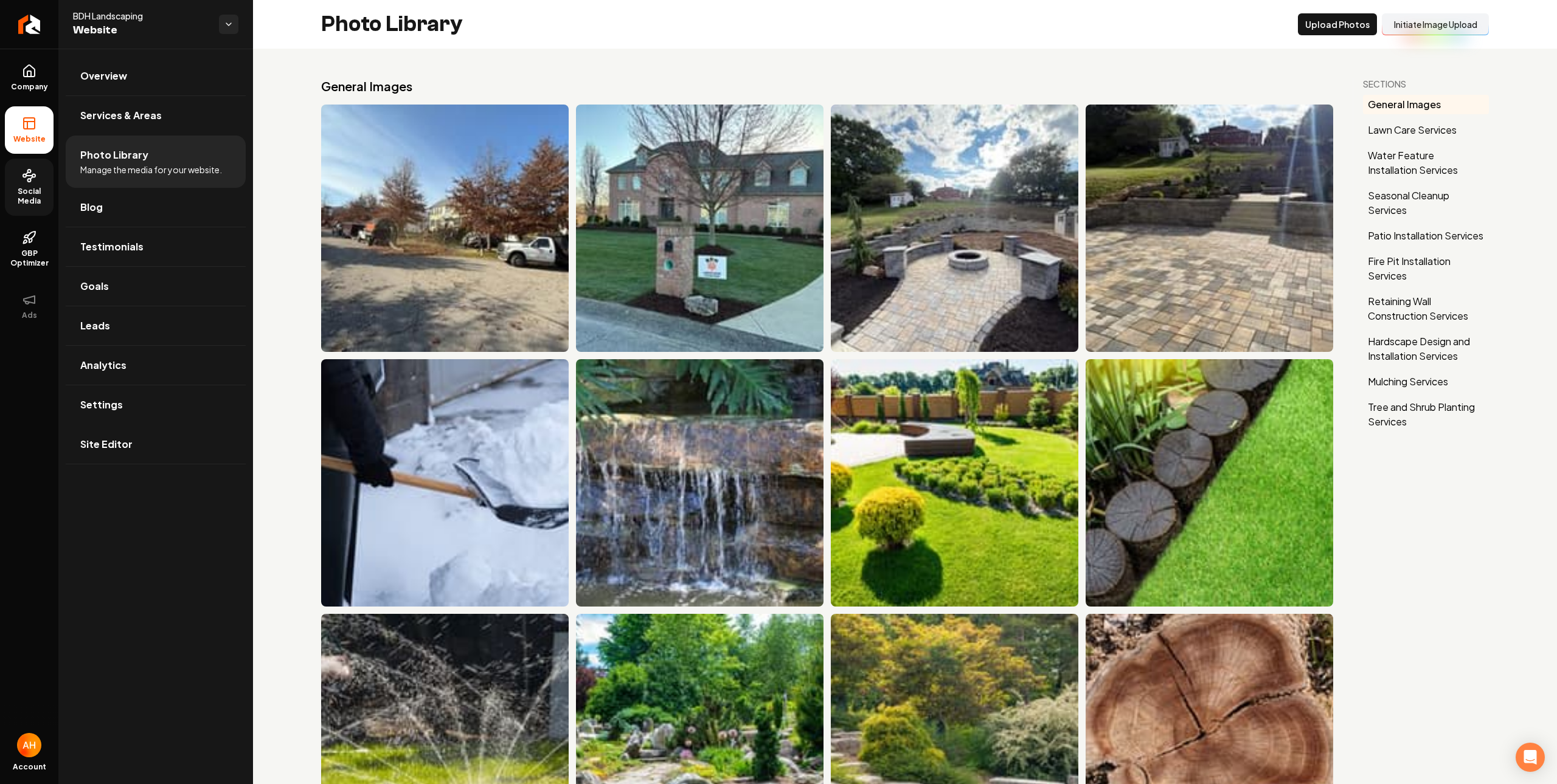
click at [19, 172] on link "Social Media" at bounding box center [29, 187] width 49 height 57
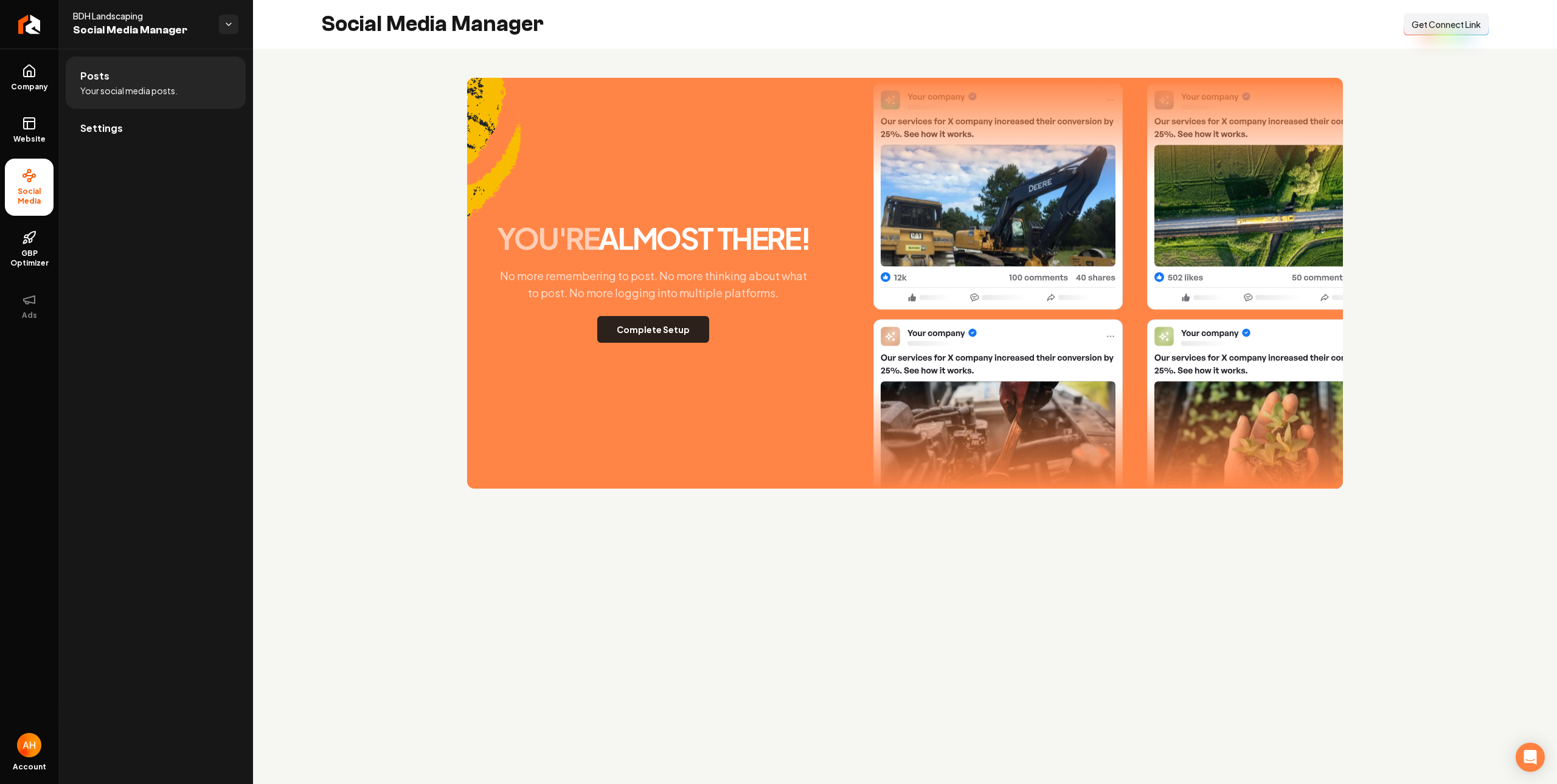
click at [673, 325] on button "Complete Setup" at bounding box center [653, 329] width 112 height 27
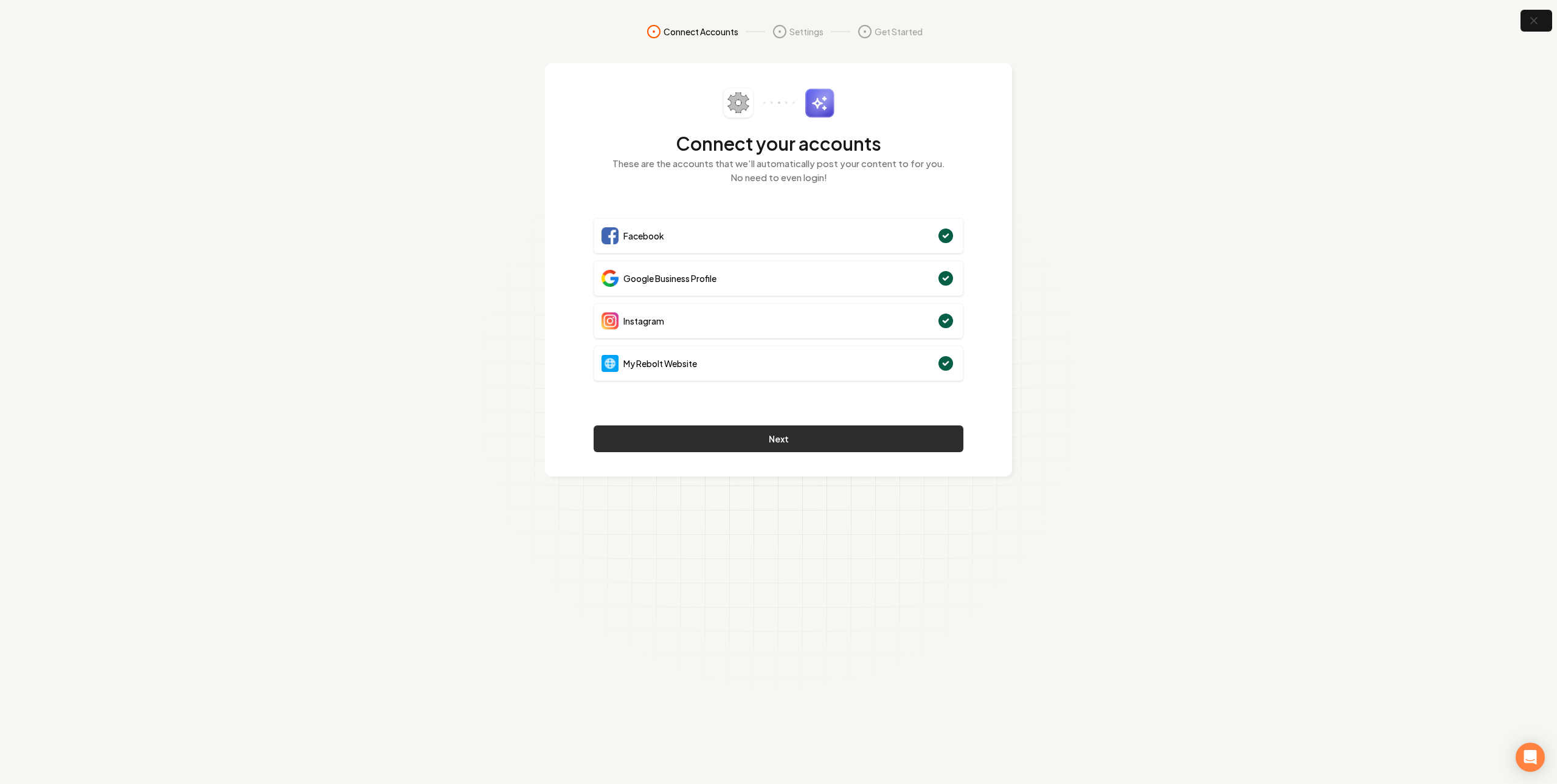
click at [857, 431] on button "Next" at bounding box center [778, 438] width 370 height 27
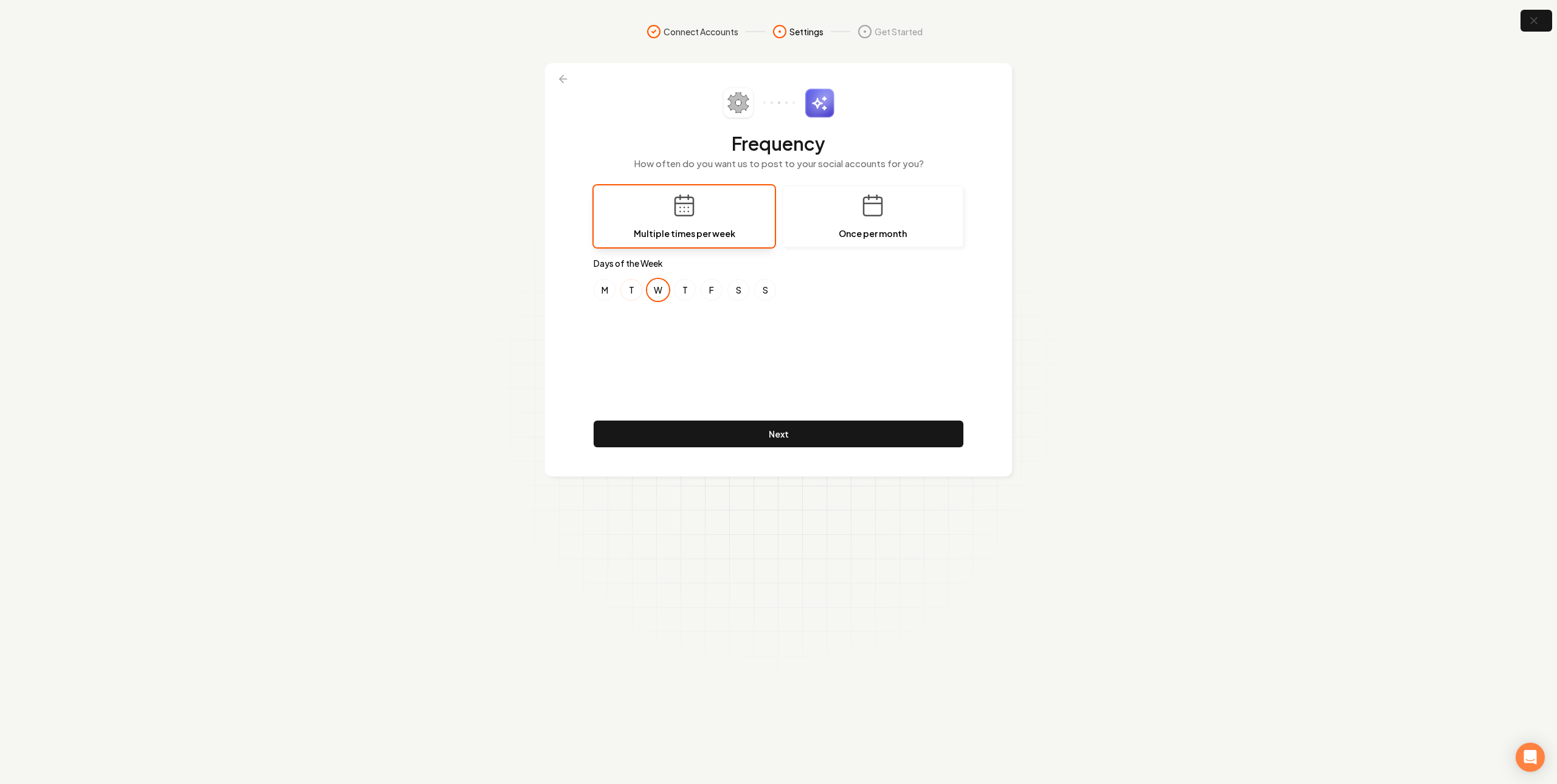
click at [623, 287] on button "T" at bounding box center [632, 290] width 22 height 22
click at [654, 290] on button "W" at bounding box center [658, 290] width 22 height 22
click at [714, 288] on button "F" at bounding box center [712, 290] width 22 height 22
click at [630, 282] on button "T" at bounding box center [632, 290] width 22 height 22
click at [665, 283] on button "W" at bounding box center [658, 290] width 22 height 22
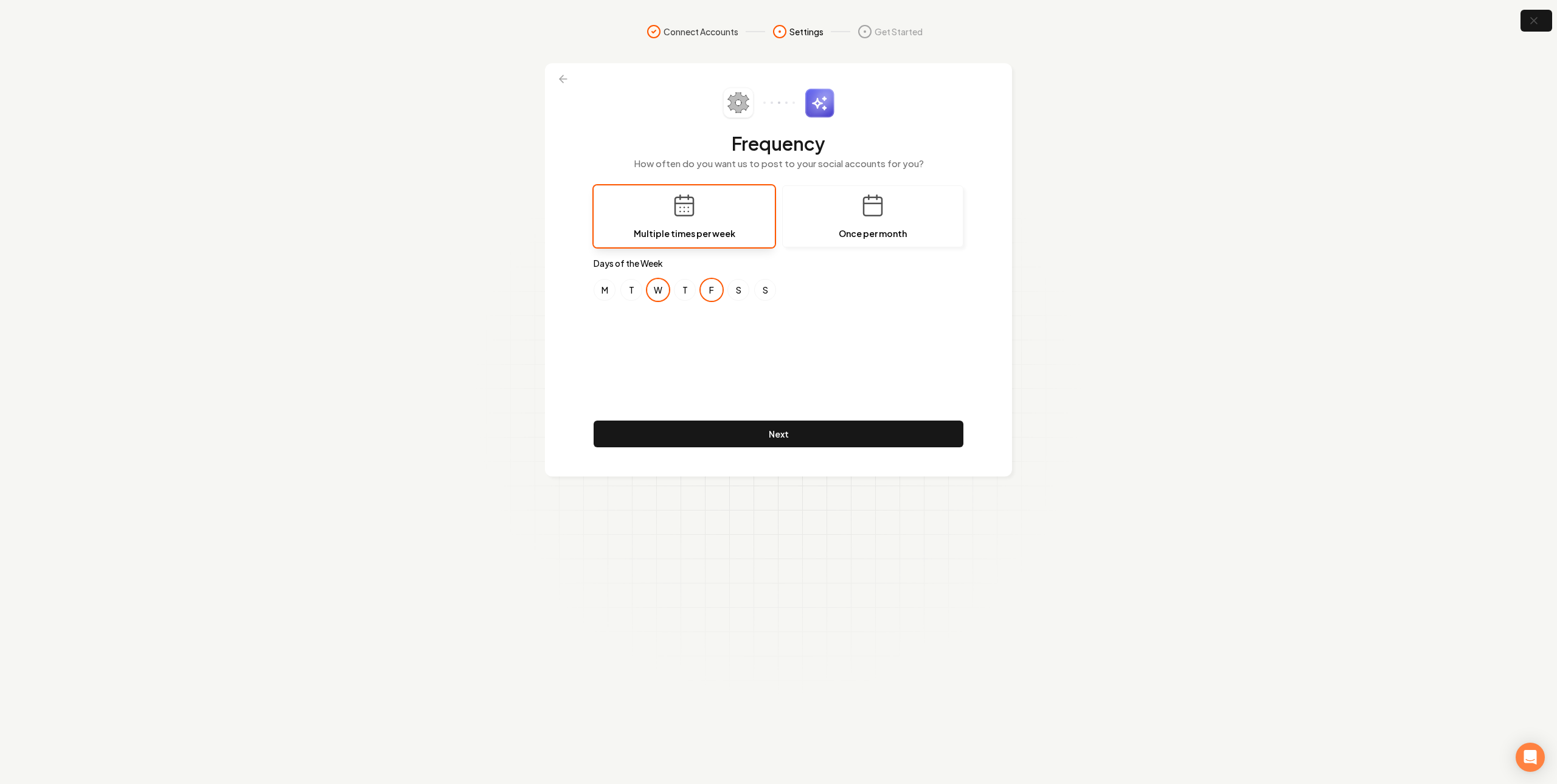
click at [659, 293] on button "W" at bounding box center [658, 290] width 22 height 22
click at [685, 292] on button "T" at bounding box center [685, 290] width 22 height 22
click at [715, 288] on button "F" at bounding box center [712, 290] width 22 height 22
click at [838, 435] on button "Next" at bounding box center [778, 434] width 370 height 27
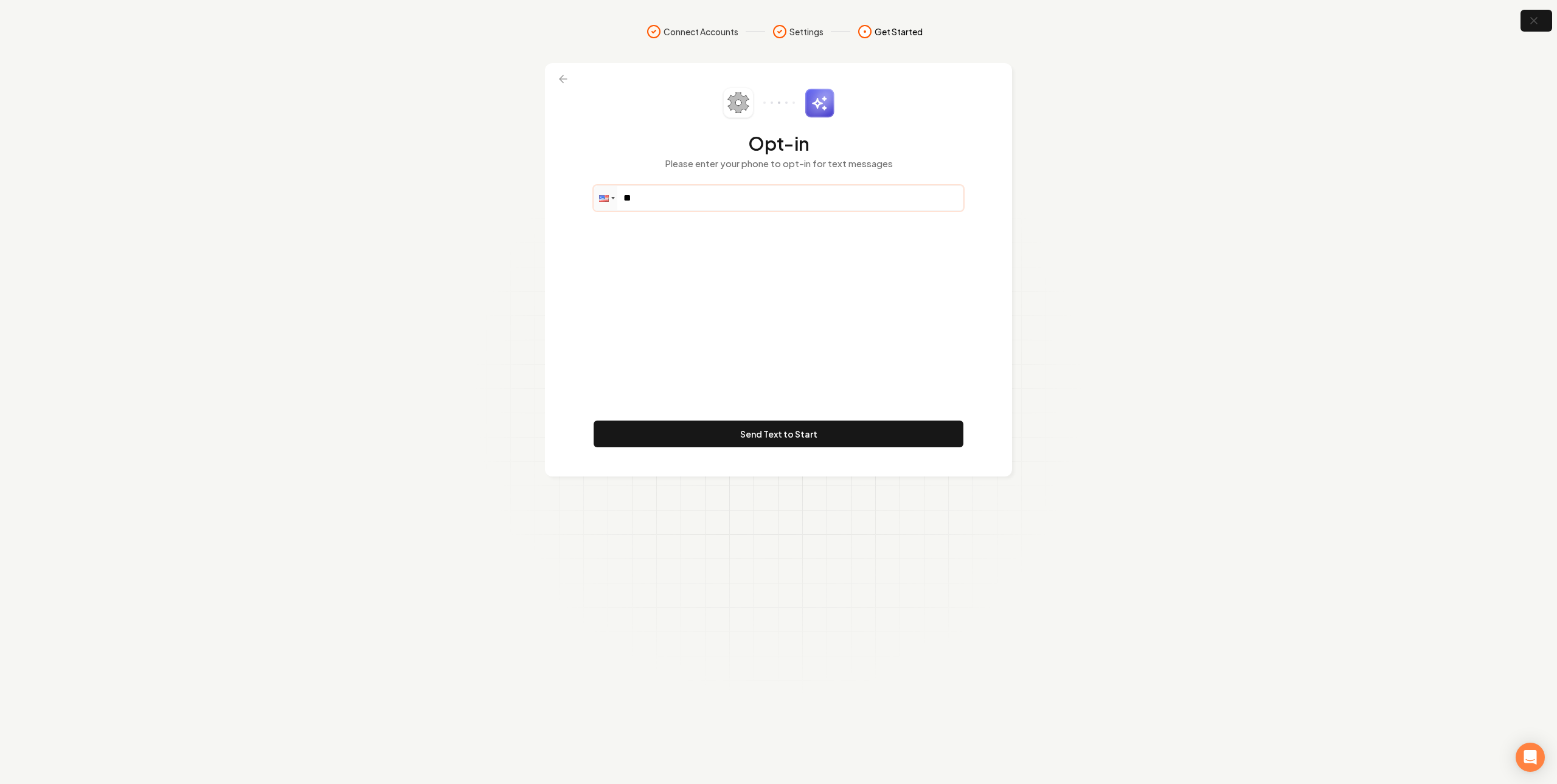
click at [799, 203] on input "**" at bounding box center [778, 197] width 368 height 24
type input "**********"
click at [866, 423] on button "Send Text to Start" at bounding box center [778, 434] width 370 height 27
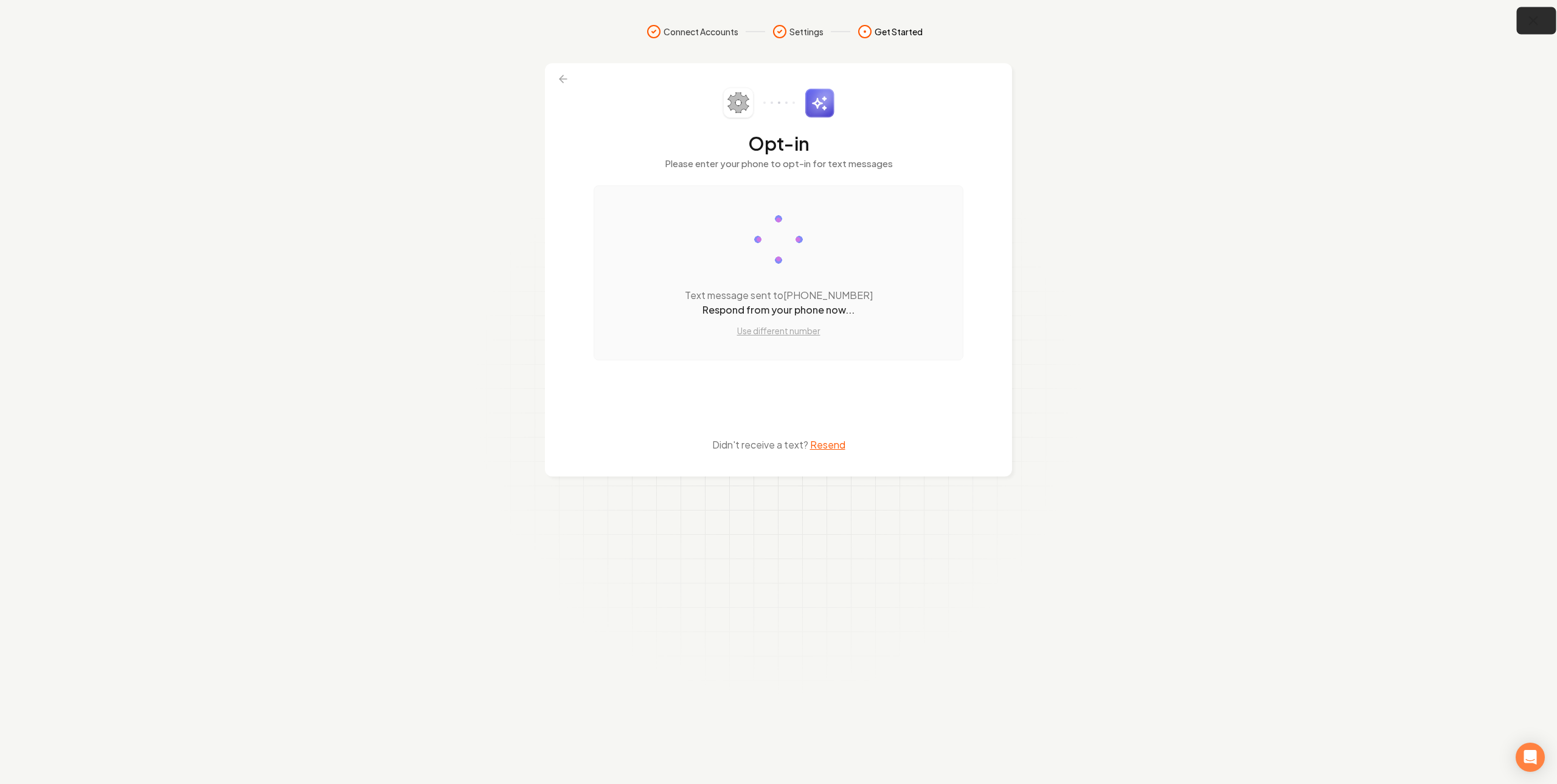
click at [1531, 25] on icon "button" at bounding box center [1533, 21] width 15 height 15
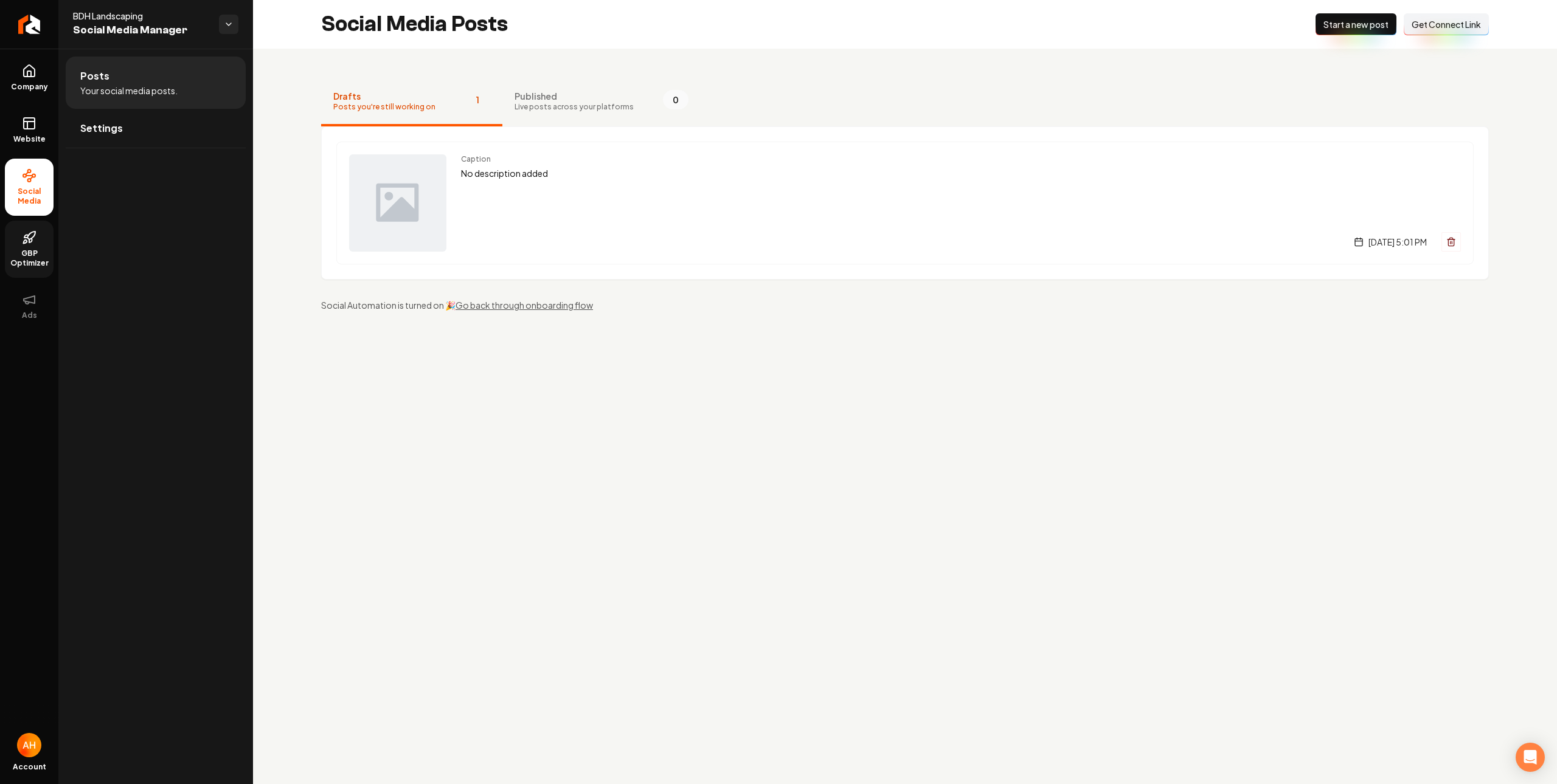
click at [19, 261] on span "GBP Optimizer" at bounding box center [29, 259] width 49 height 19
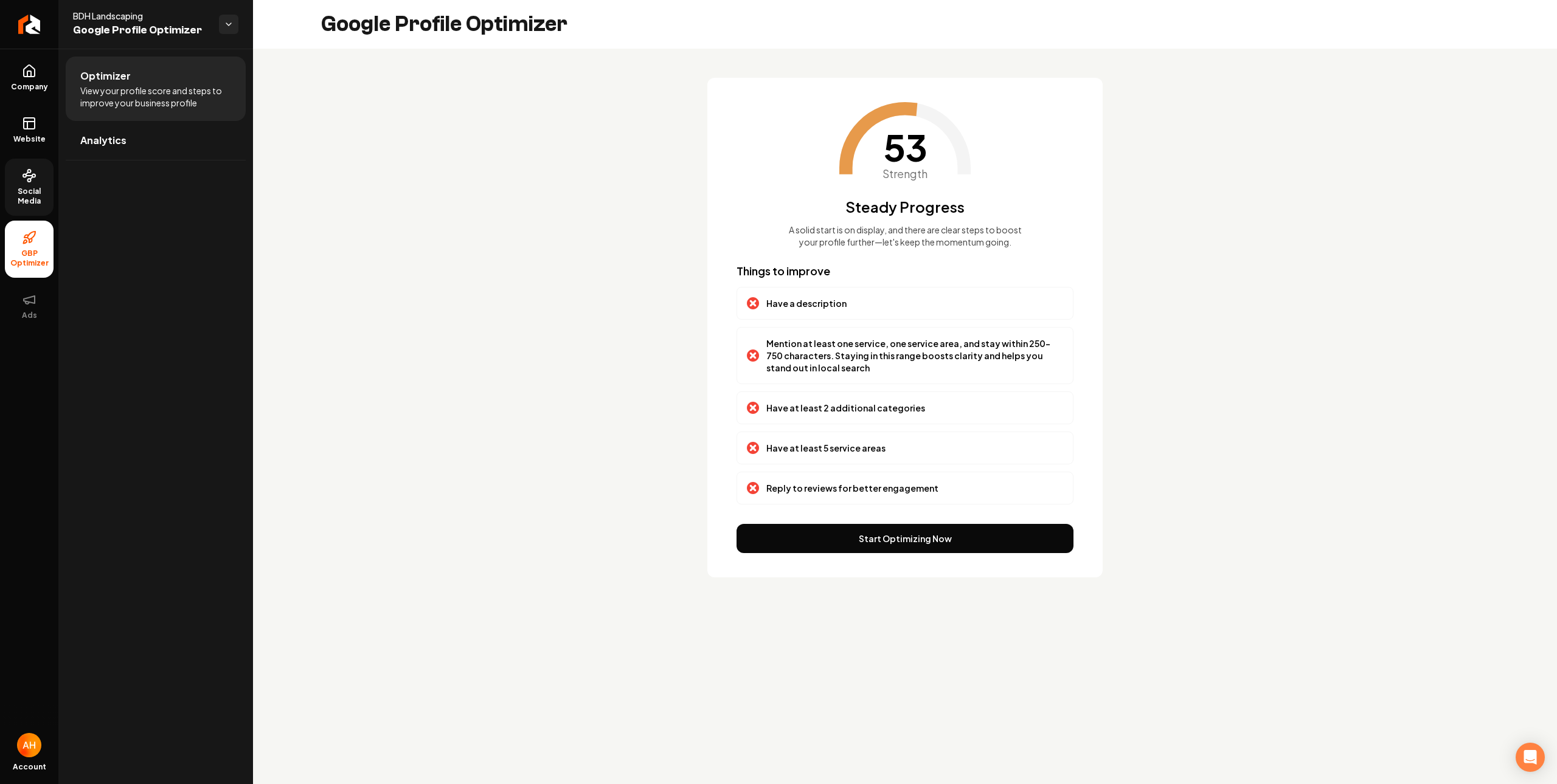
click at [43, 181] on link "Social Media" at bounding box center [29, 187] width 49 height 57
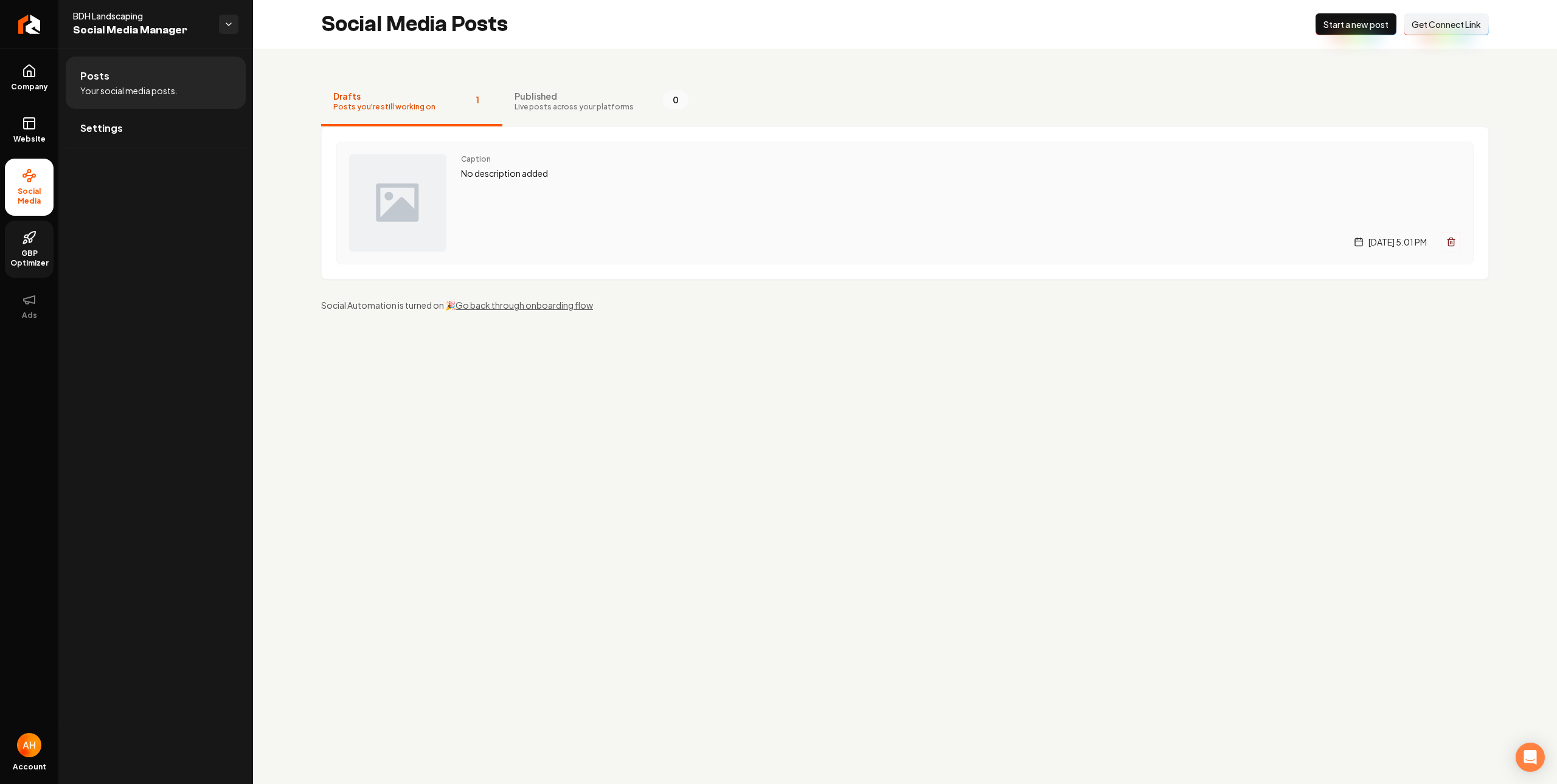
click at [578, 194] on div "Caption No description added Tuesday, September 2, 2025 | 5:01 PM" at bounding box center [960, 203] width 999 height 97
click at [588, 187] on div "Caption No description added Tuesday, September 2, 2025 | 5:01 PM" at bounding box center [960, 203] width 999 height 97
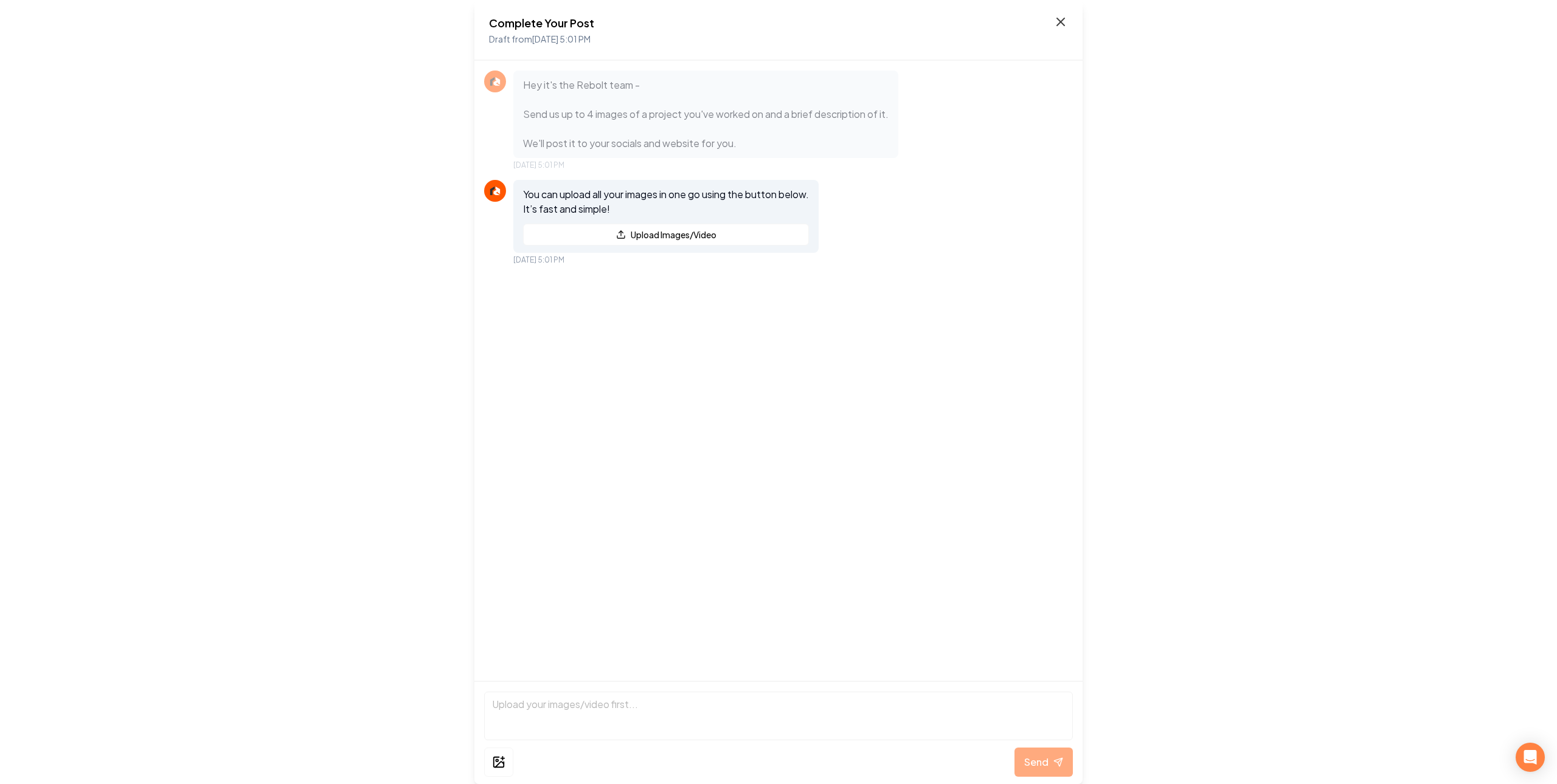
click at [1064, 18] on icon at bounding box center [1060, 21] width 7 height 7
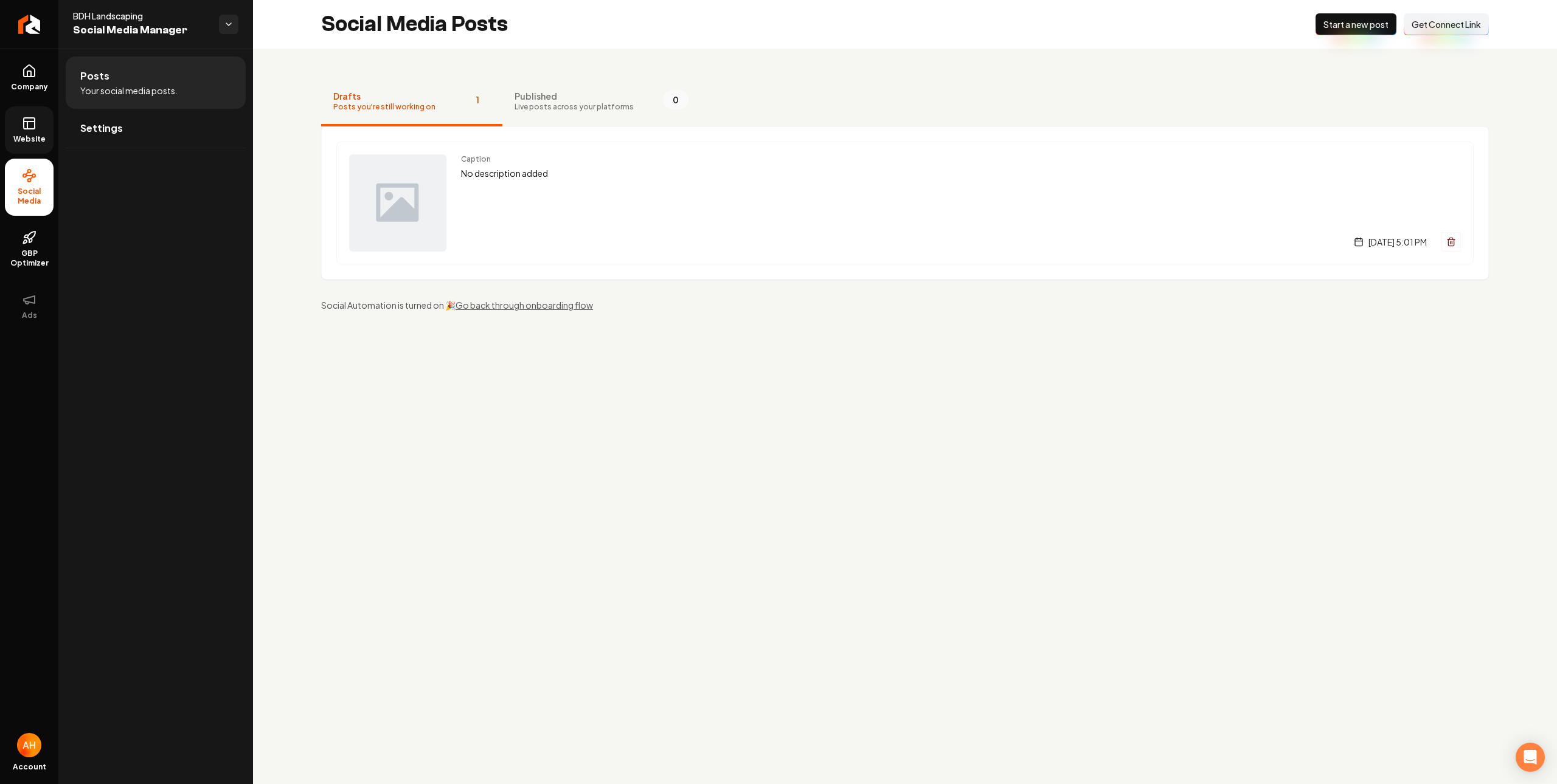
click at [51, 120] on link "Website" at bounding box center [29, 130] width 49 height 47
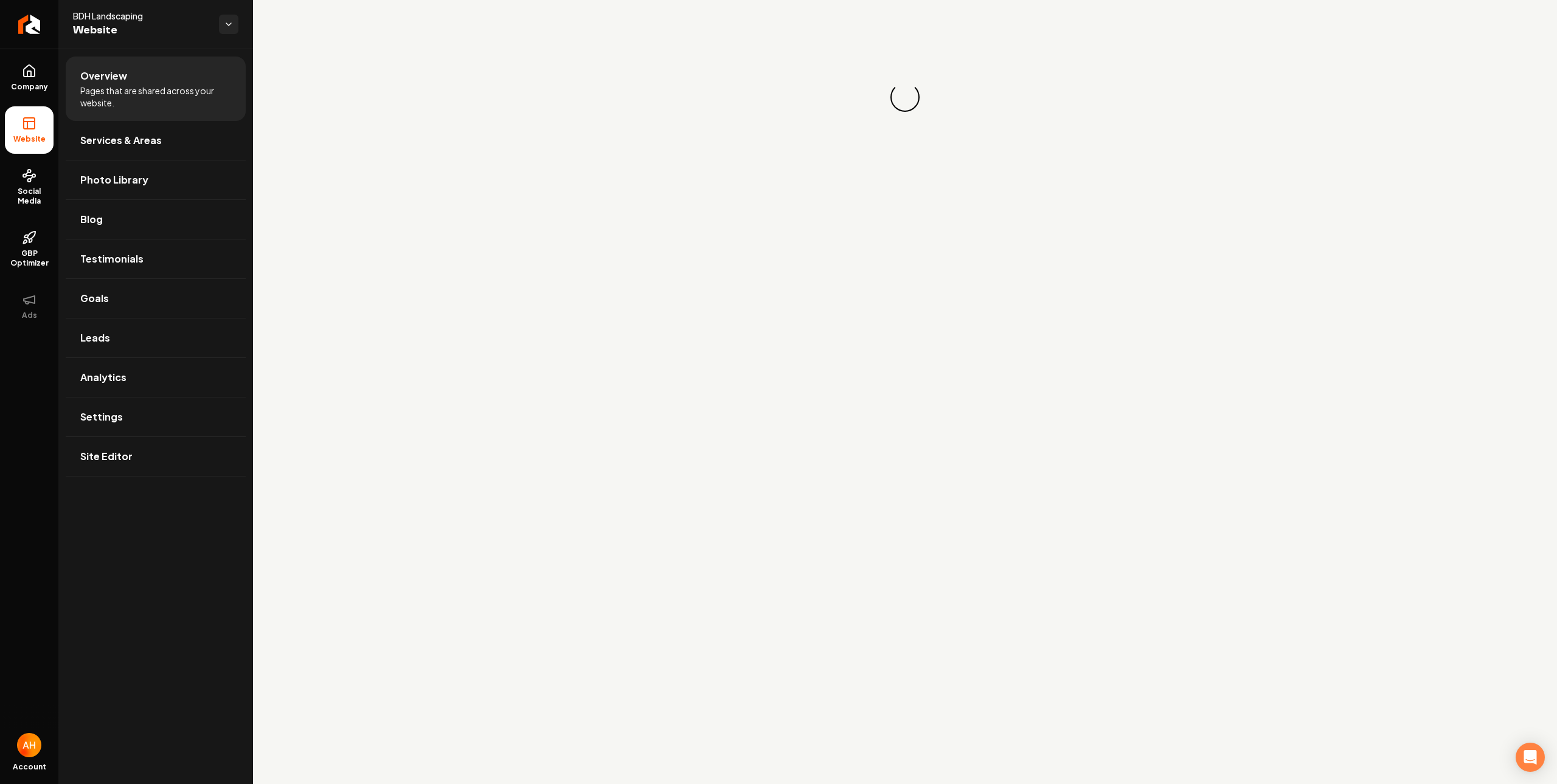
drag, startPoint x: 169, startPoint y: 129, endPoint x: 250, endPoint y: 134, distance: 81.2
click at [170, 129] on link "Services & Areas" at bounding box center [155, 140] width 180 height 39
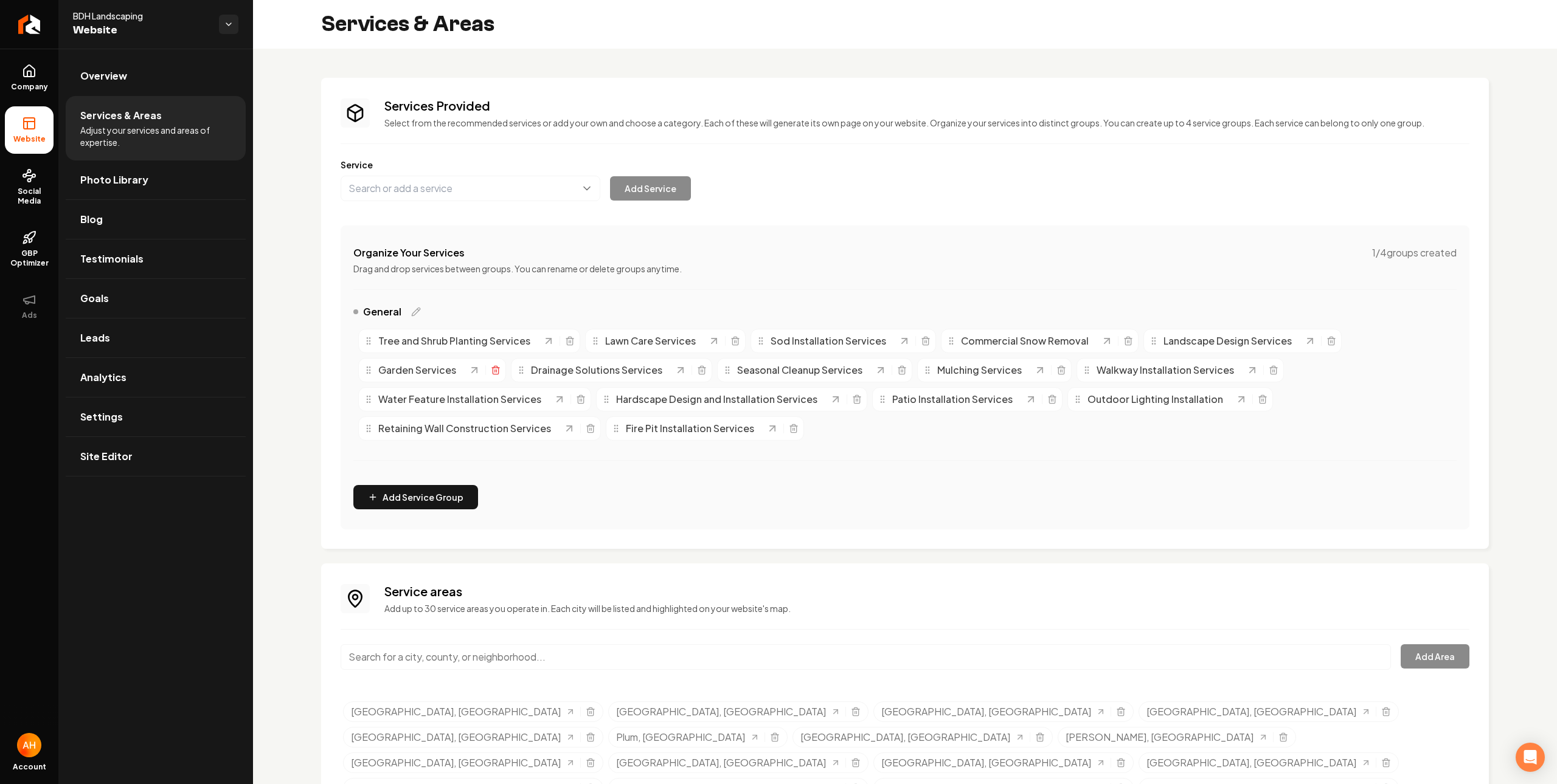
click at [496, 365] on icon "Main content area" at bounding box center [495, 370] width 10 height 10
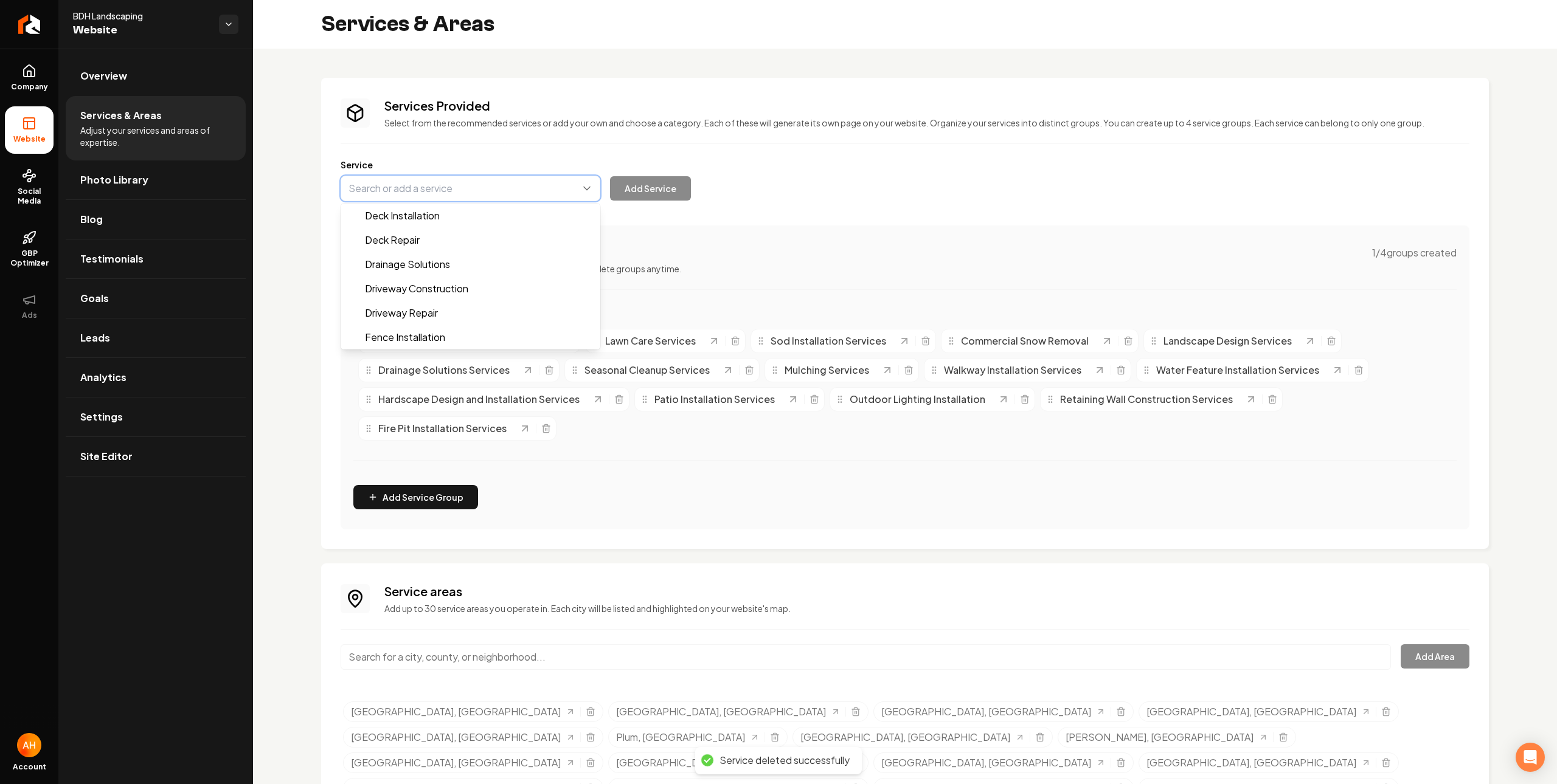
click at [500, 180] on button "Main content area" at bounding box center [470, 188] width 260 height 25
paste input "Outdoor Kitchens"
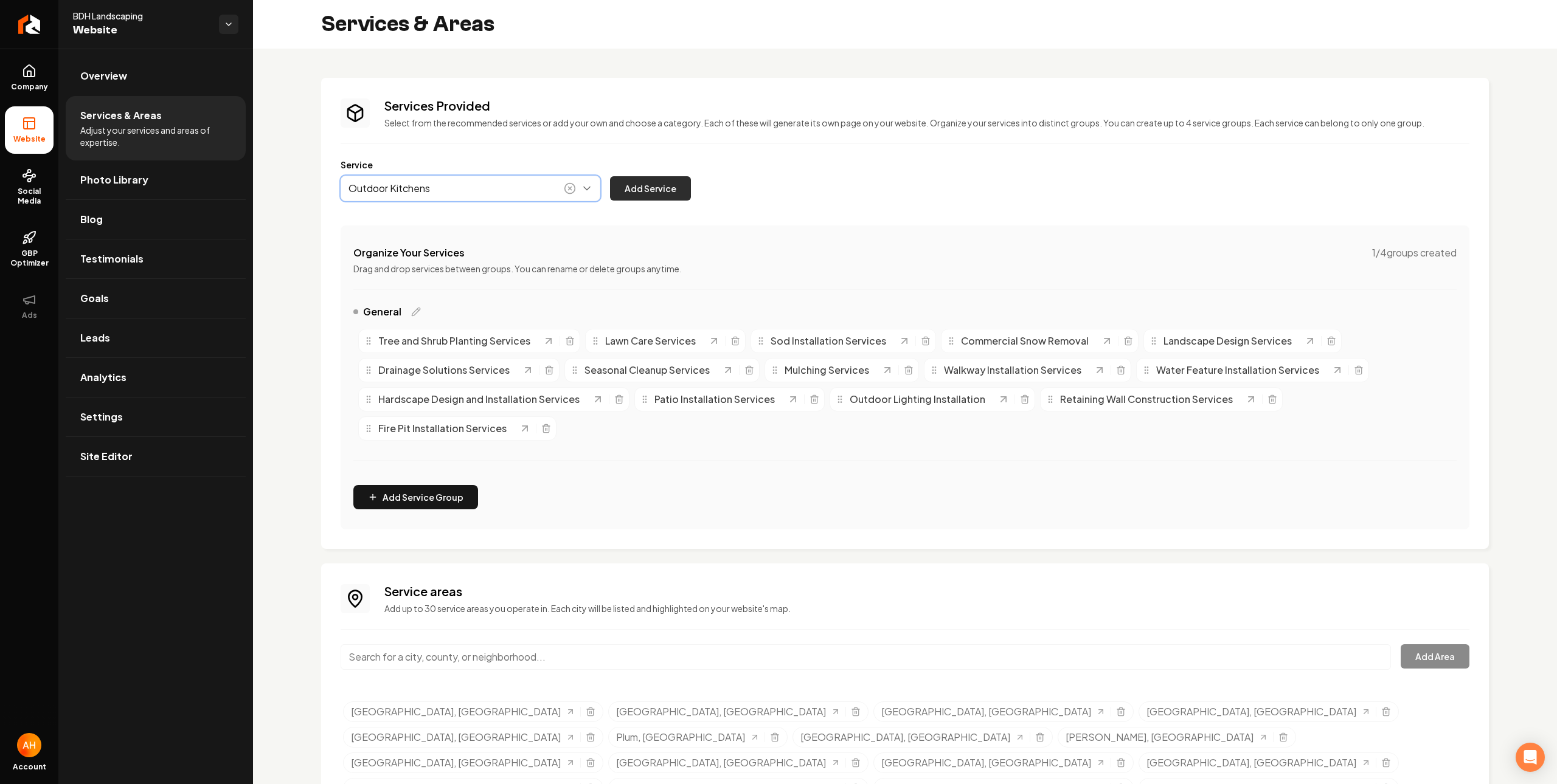
type input "Outdoor Kitchens"
click at [657, 187] on button "Add Service" at bounding box center [650, 188] width 81 height 24
click at [131, 83] on link "Overview" at bounding box center [155, 76] width 180 height 39
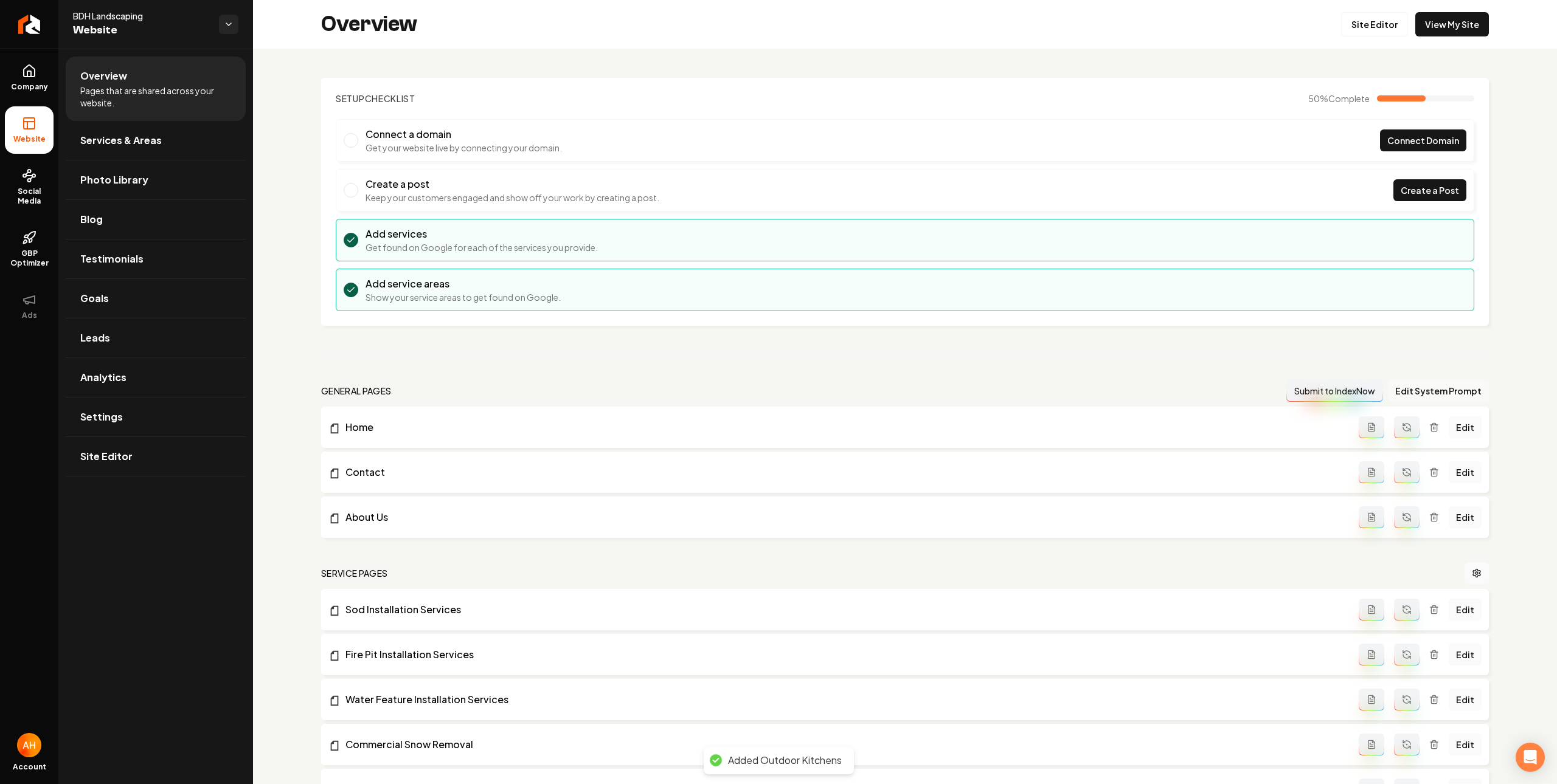
click at [1458, 388] on button "Edit System Prompt" at bounding box center [1437, 391] width 101 height 22
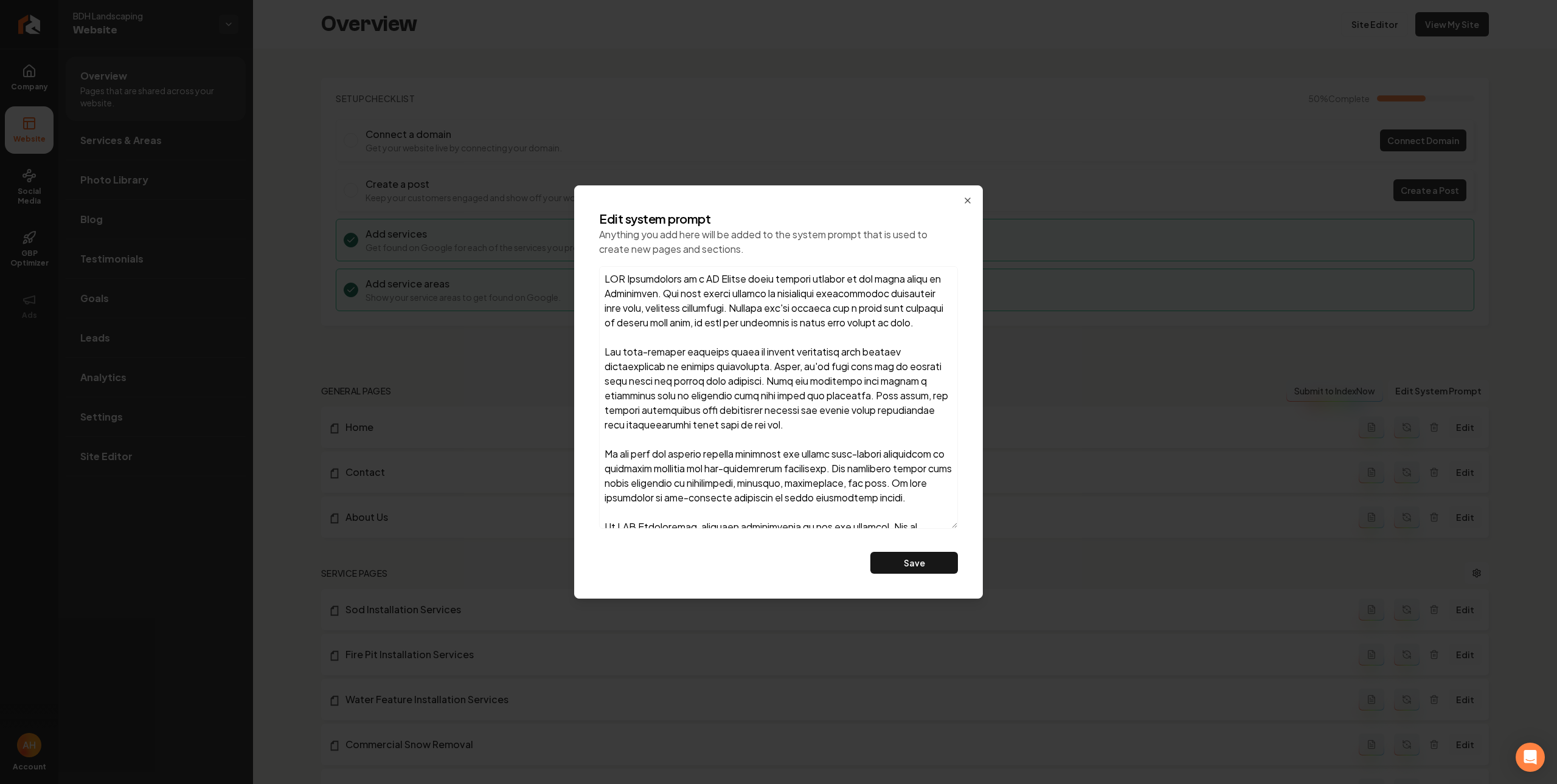
drag, startPoint x: 950, startPoint y: 426, endPoint x: 964, endPoint y: 618, distance: 192.5
click at [964, 618] on body "Company Website Social Media GBP Optimizer Ads Account BDH Landscaping Website …" at bounding box center [778, 392] width 1557 height 784
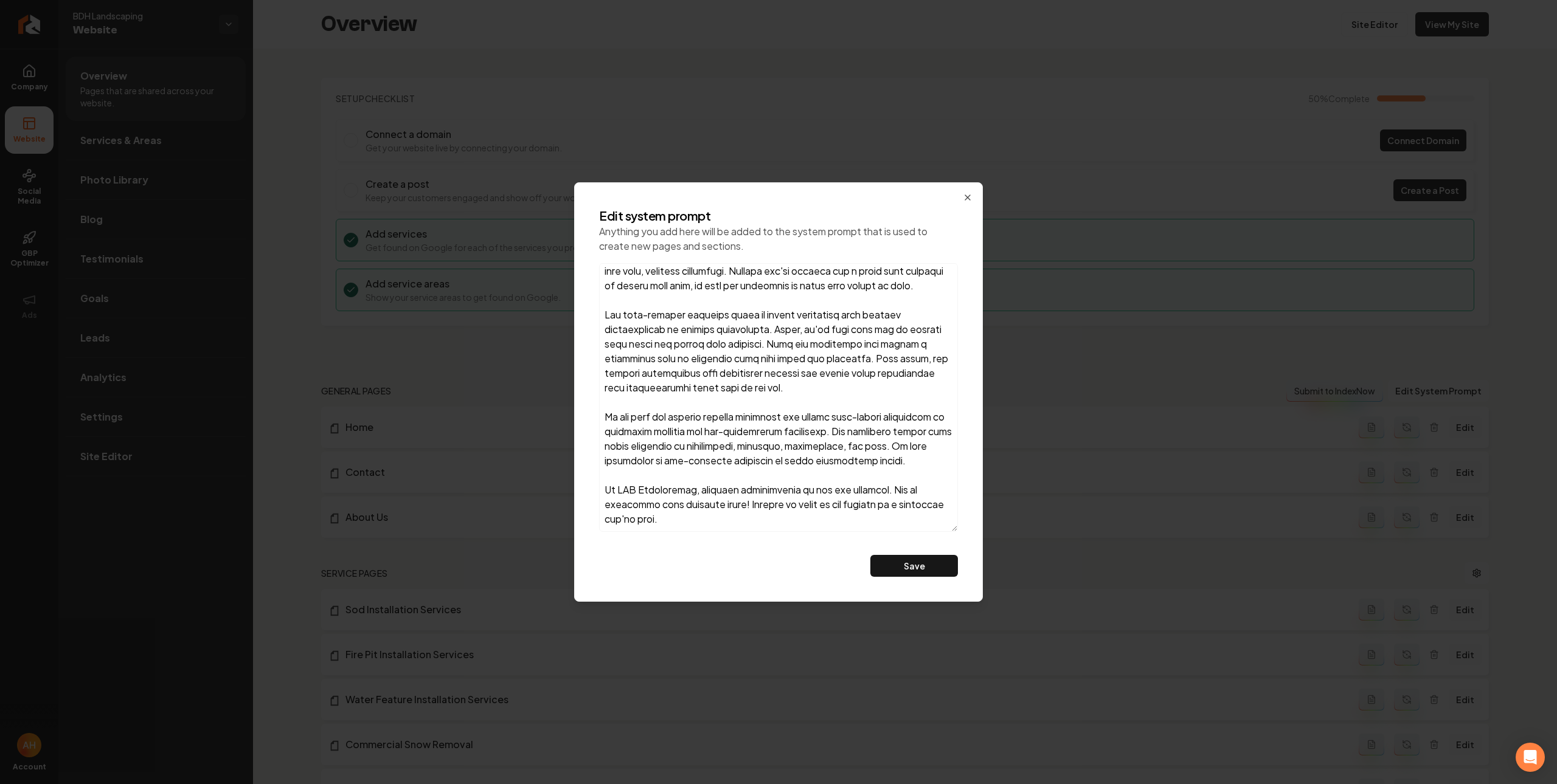
scroll to position [63, 0]
click at [806, 519] on textarea at bounding box center [778, 398] width 359 height 269
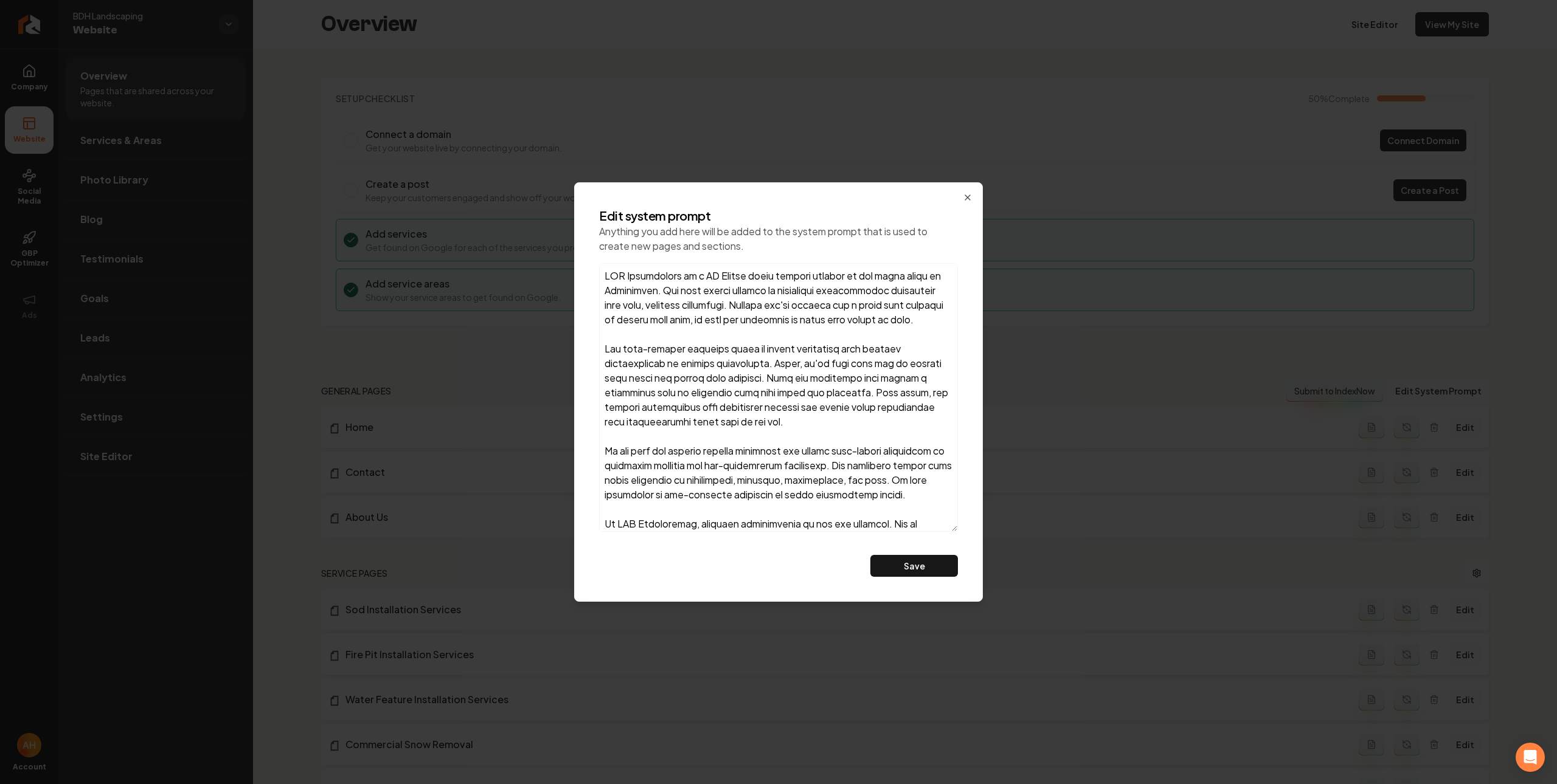
drag, startPoint x: 606, startPoint y: 277, endPoint x: 686, endPoint y: 276, distance: 80.0
click at [686, 276] on textarea at bounding box center [778, 398] width 359 height 269
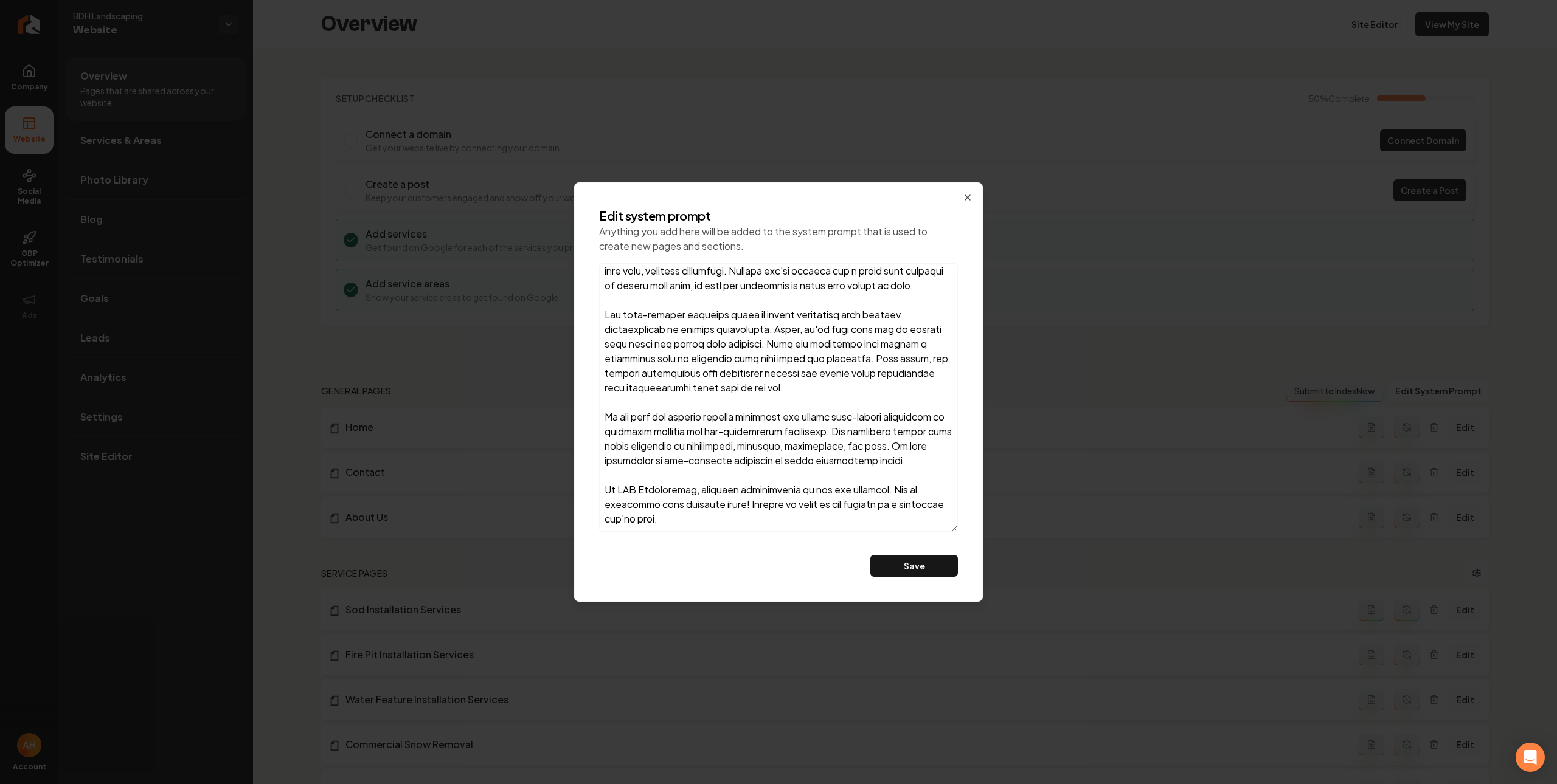
click at [678, 514] on textarea at bounding box center [778, 398] width 359 height 269
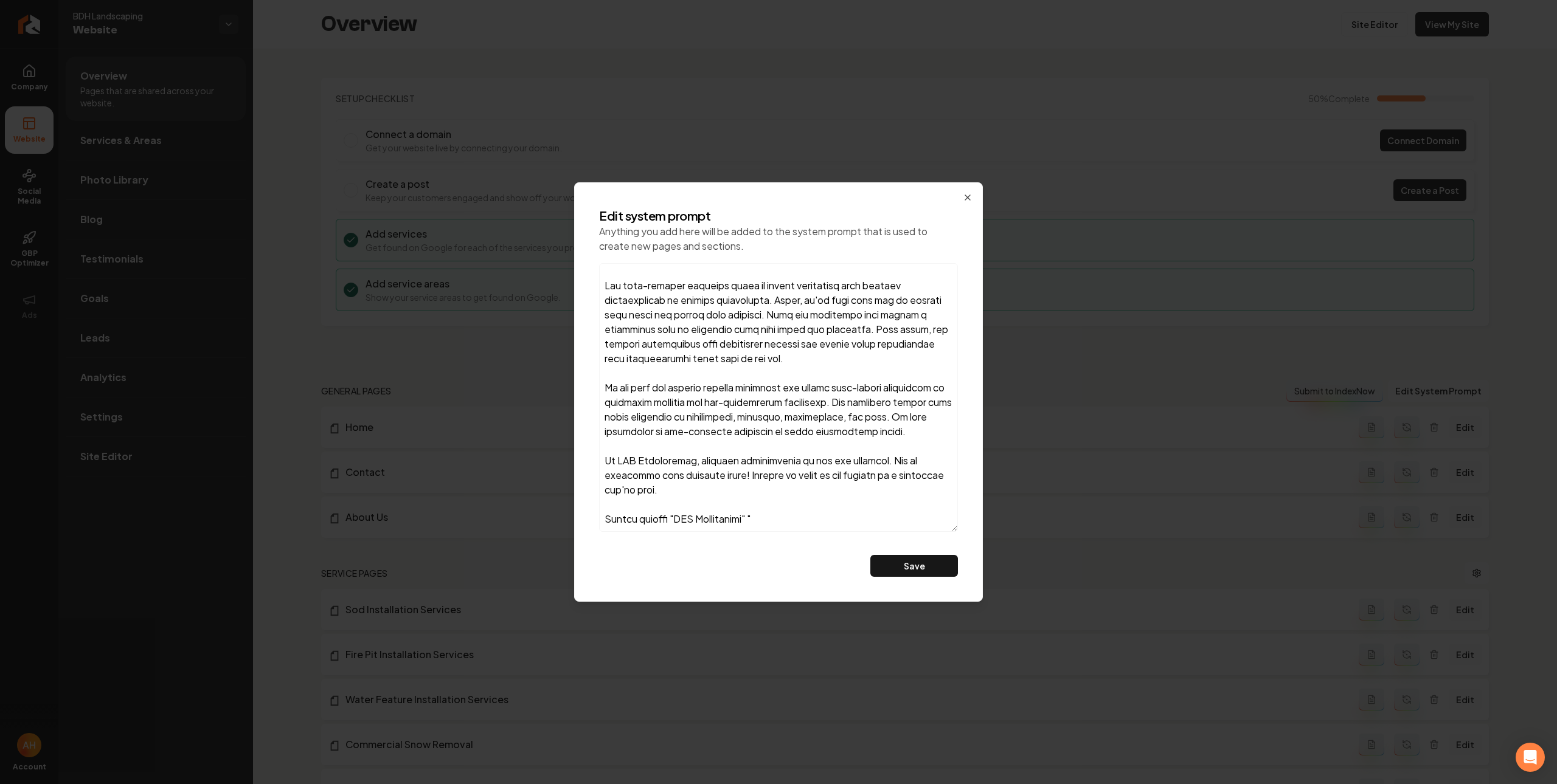
scroll to position [0, 0]
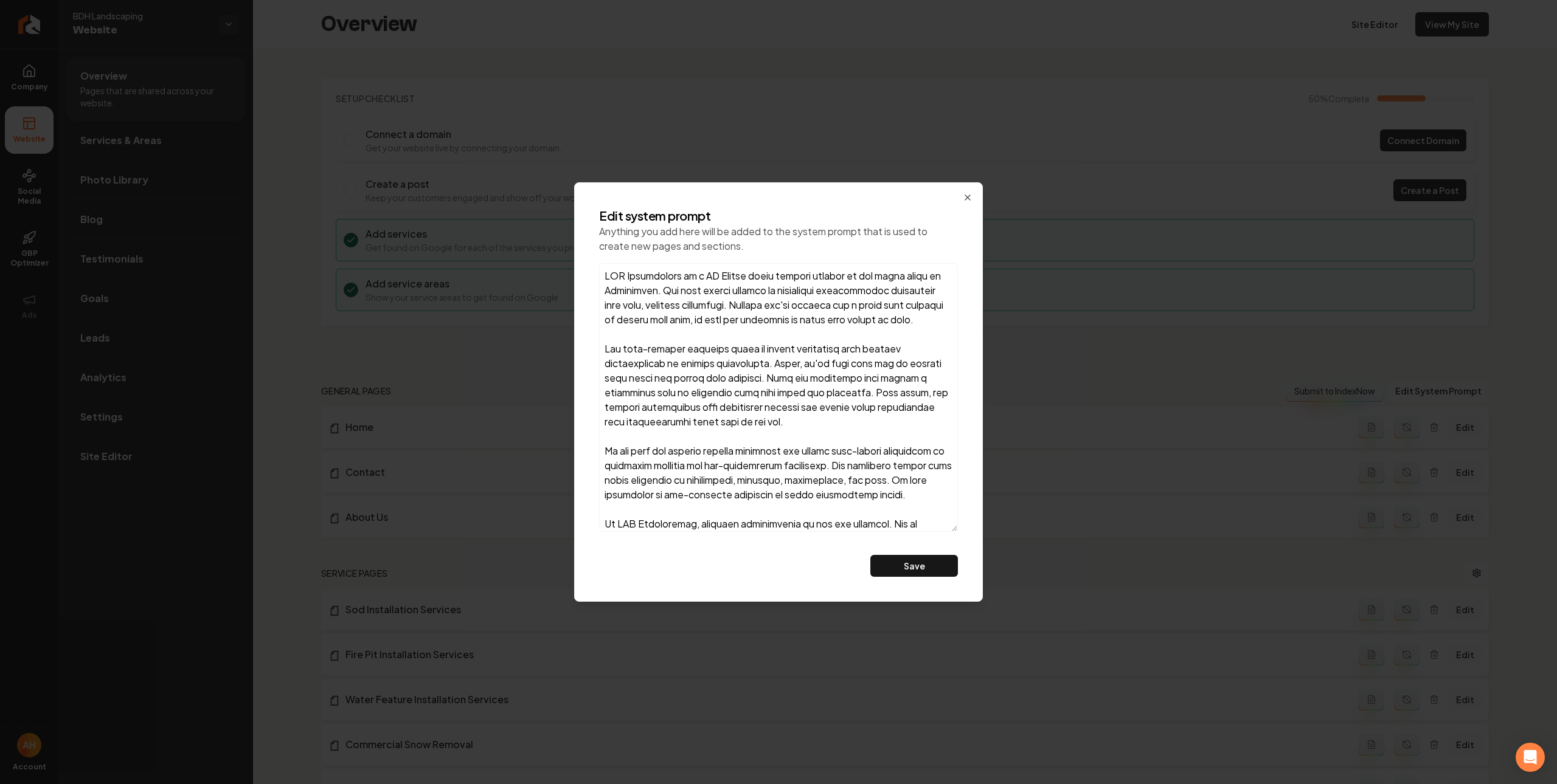
click at [658, 293] on textarea at bounding box center [778, 398] width 359 height 269
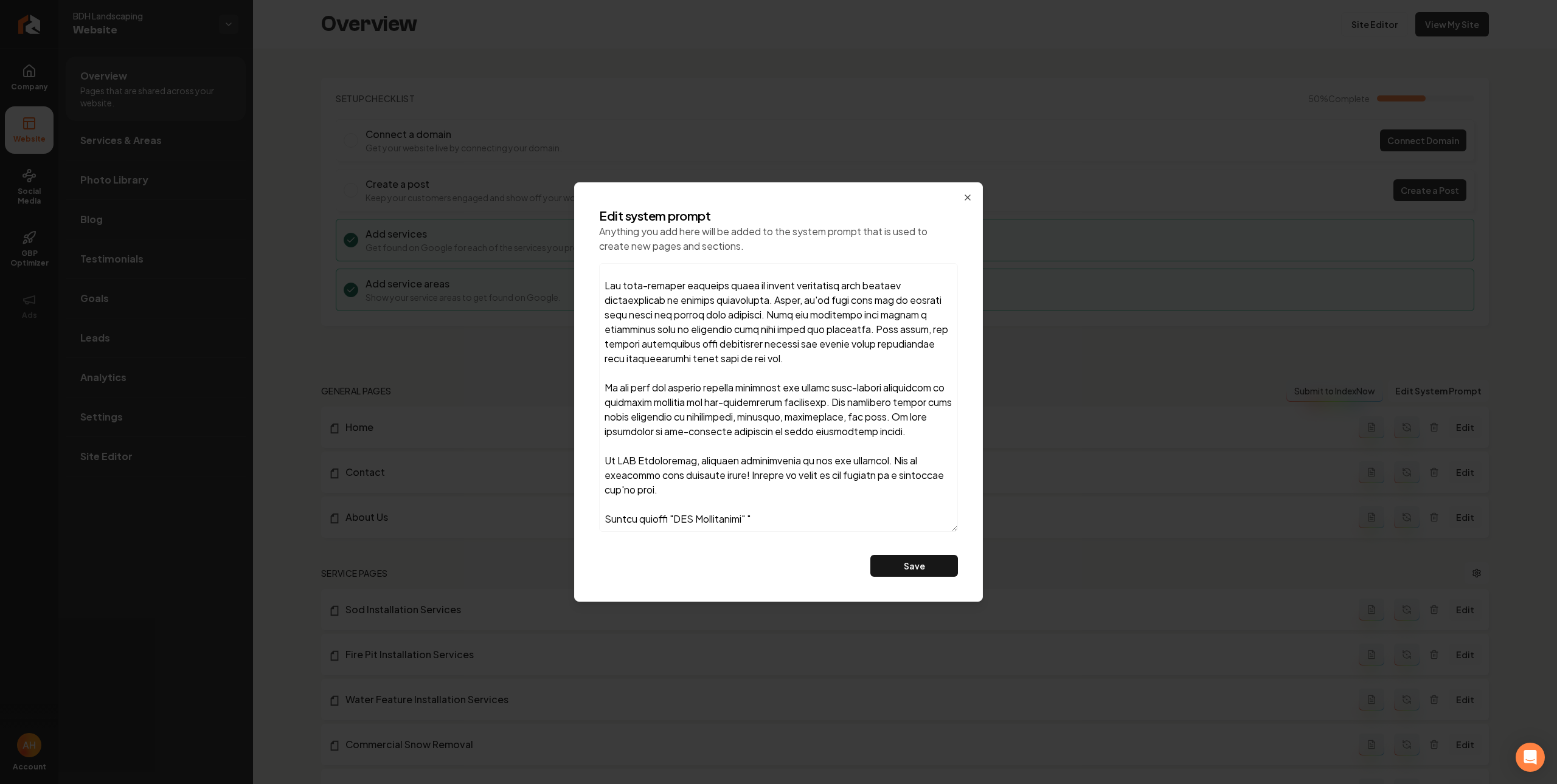
click at [803, 522] on textarea at bounding box center [778, 398] width 359 height 269
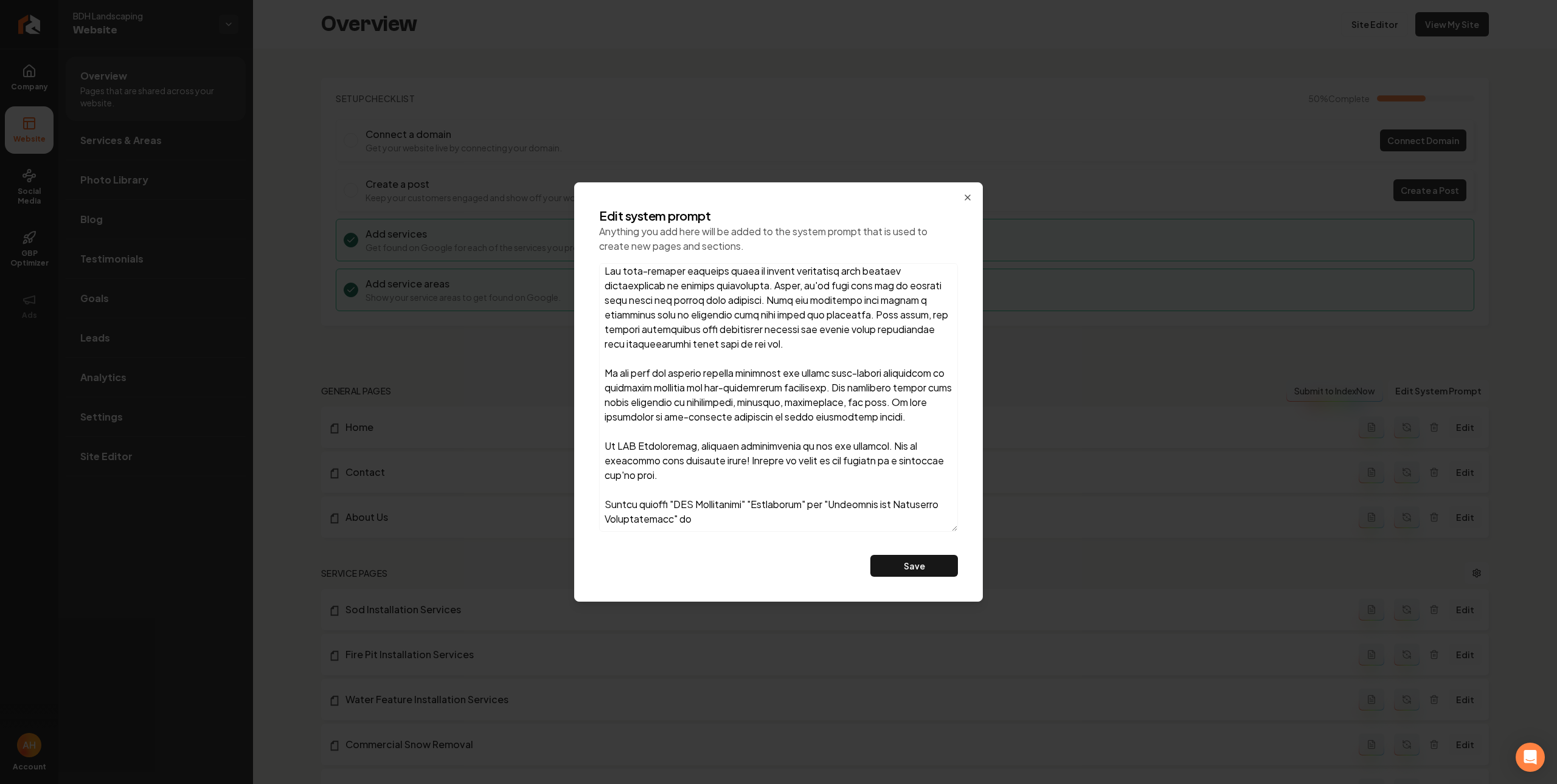
click at [763, 521] on textarea at bounding box center [778, 398] width 359 height 269
type textarea "BDH Landscaping is a US Marine owned company located in the south hills of Pitt…"
click at [870, 555] on button "Save" at bounding box center [914, 566] width 88 height 22
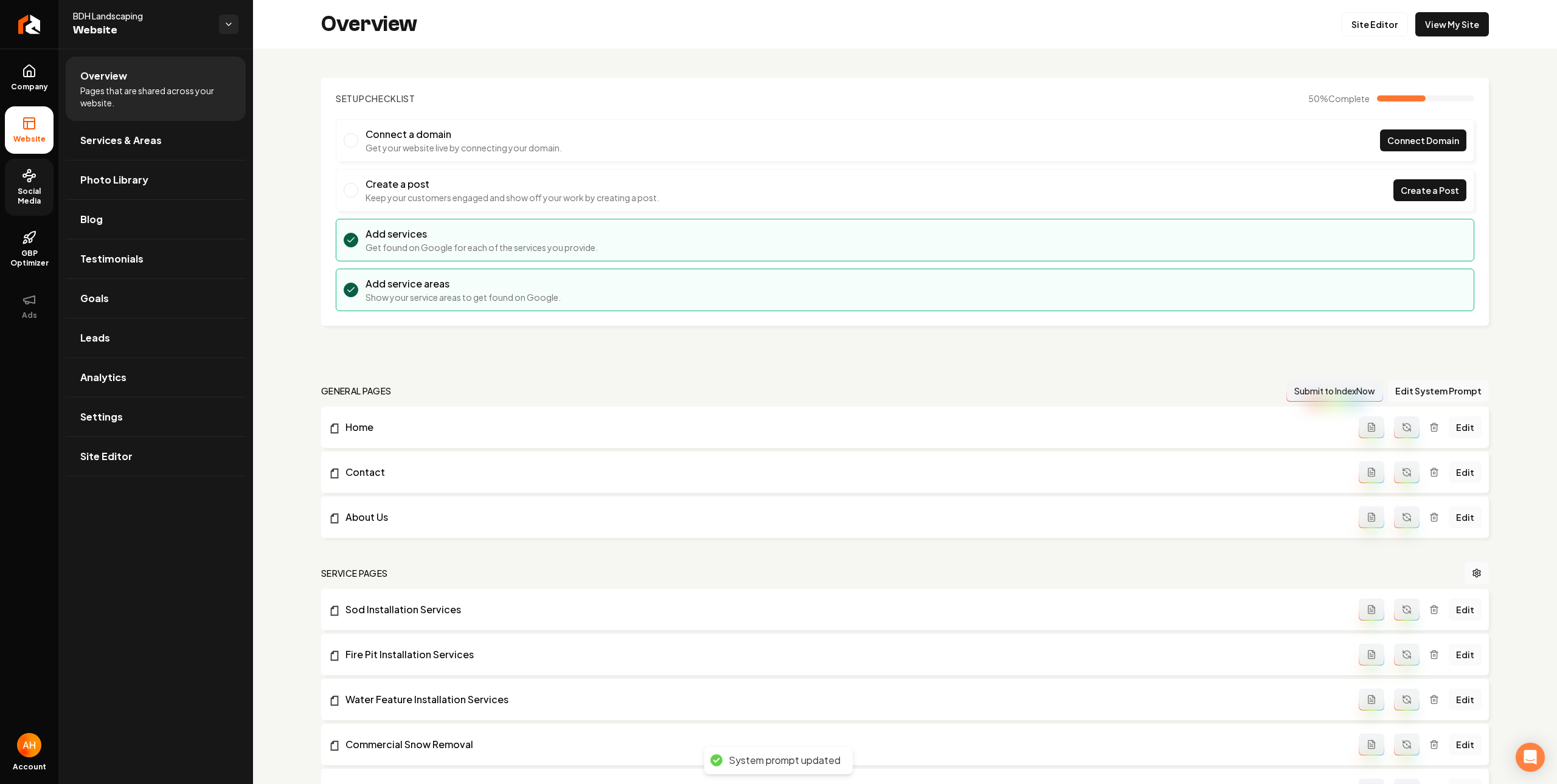
click at [29, 188] on span "Social Media" at bounding box center [29, 196] width 49 height 19
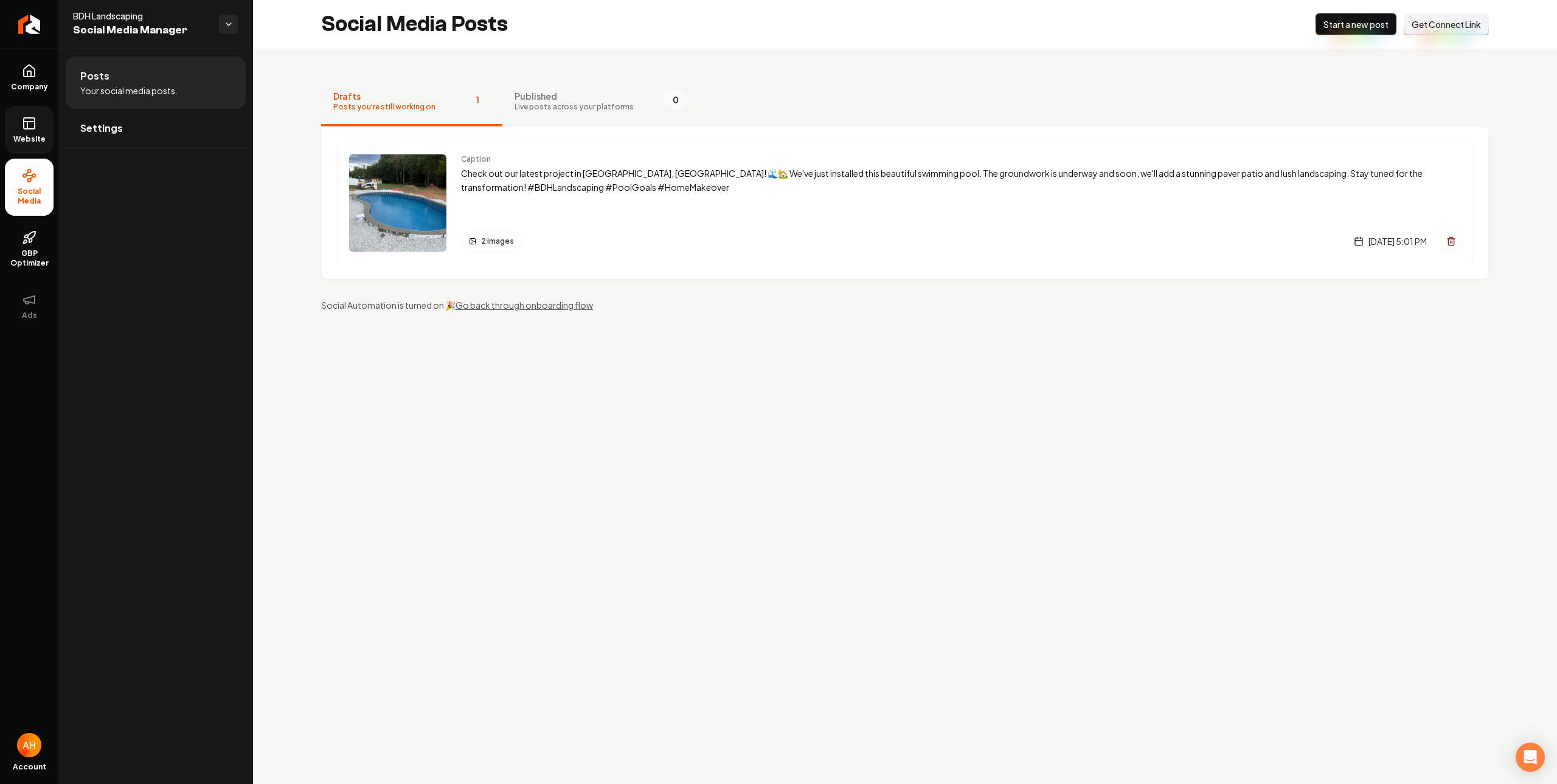
click at [46, 130] on link "Website" at bounding box center [29, 130] width 49 height 47
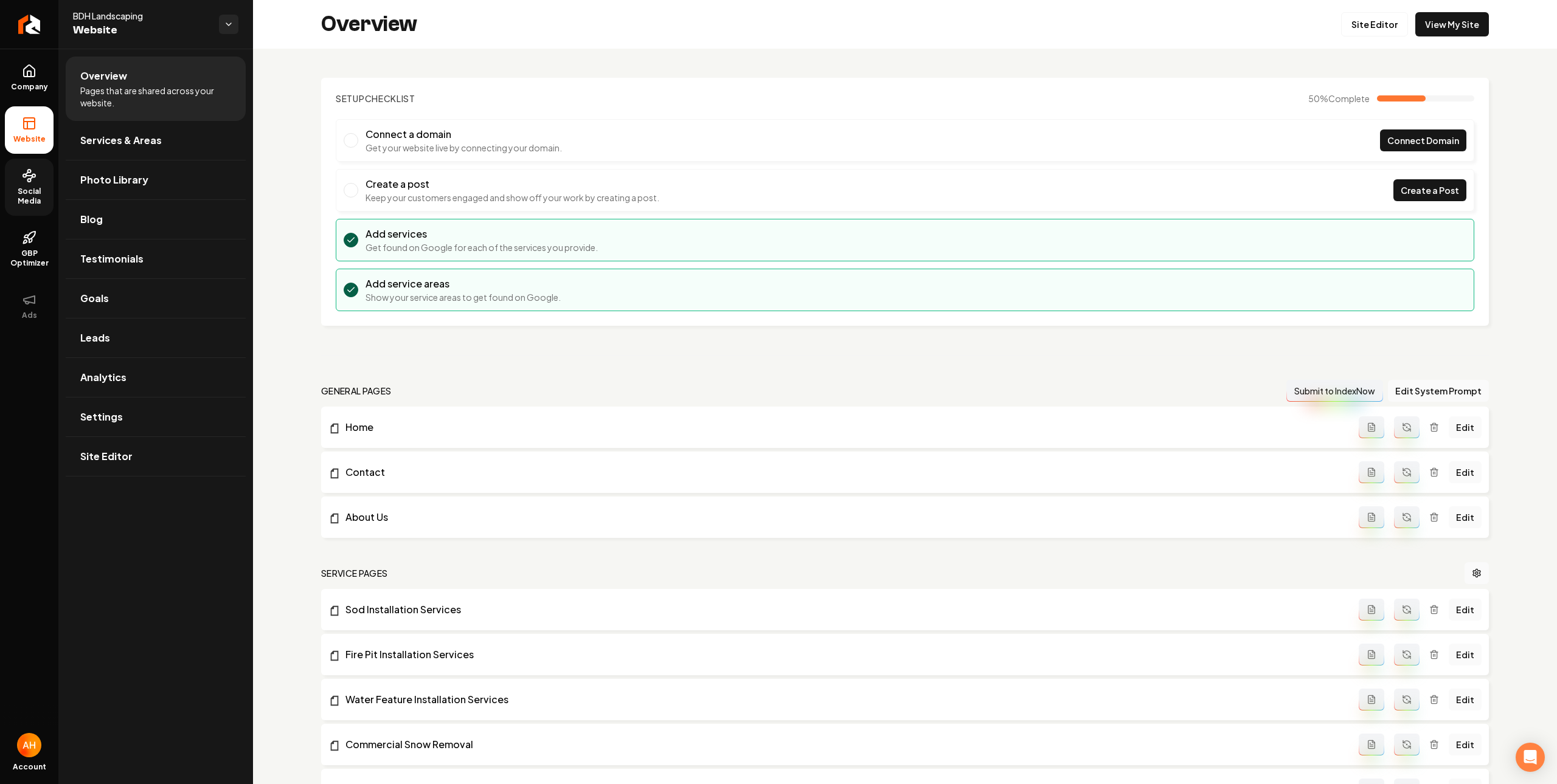
click at [1439, 404] on div "general pages Submit to IndexNow Edit System Prompt Home Edit Contact Edit Abou…" at bounding box center [905, 459] width 1168 height 158
click at [1418, 385] on button "Edit System Prompt" at bounding box center [1437, 391] width 101 height 22
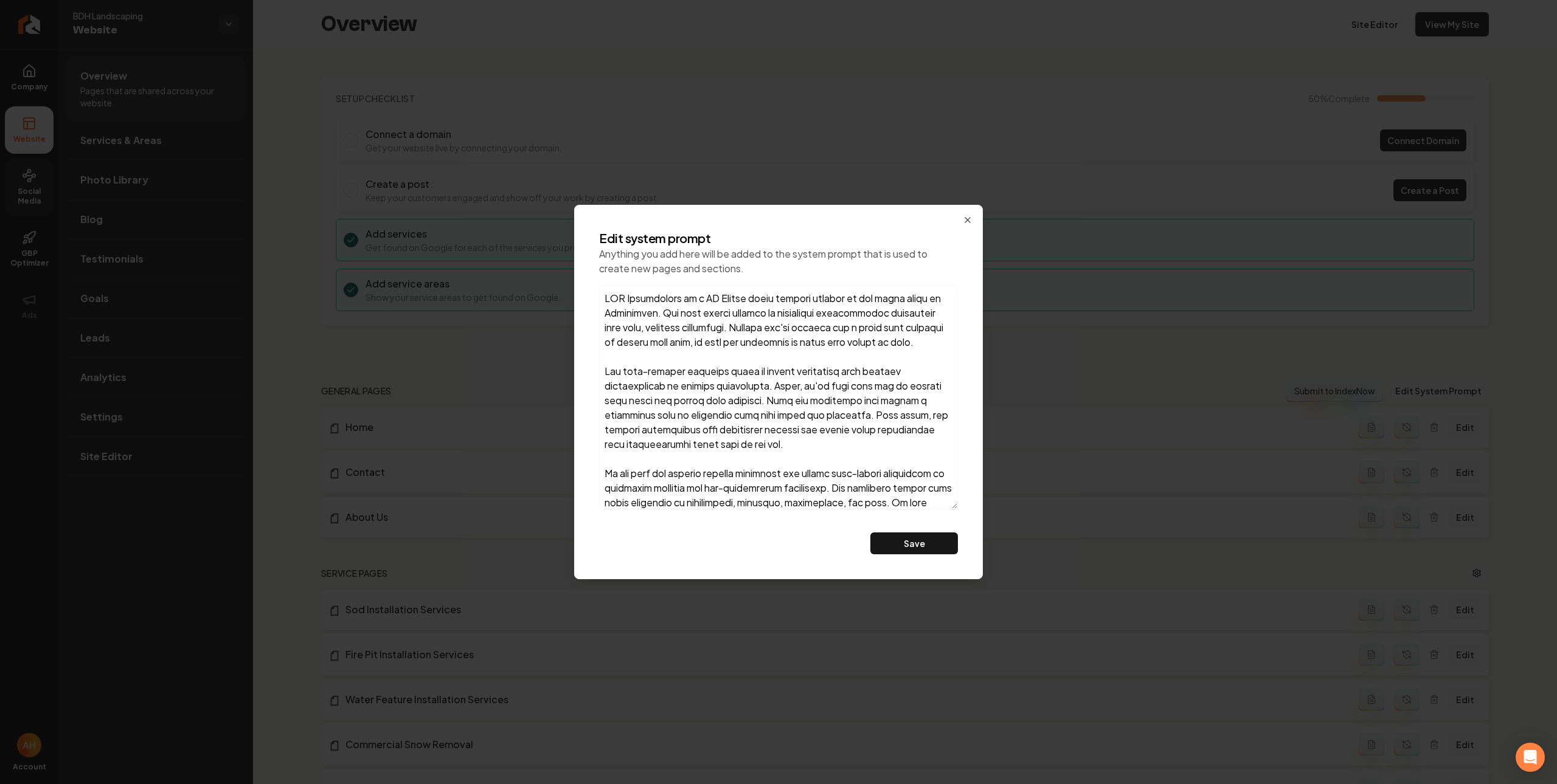
drag, startPoint x: 951, startPoint y: 433, endPoint x: 961, endPoint y: 694, distance: 261.2
click at [961, 694] on body "Company Website Social Media GBP Optimizer Ads Account BDH Landscaping Website …" at bounding box center [778, 392] width 1557 height 784
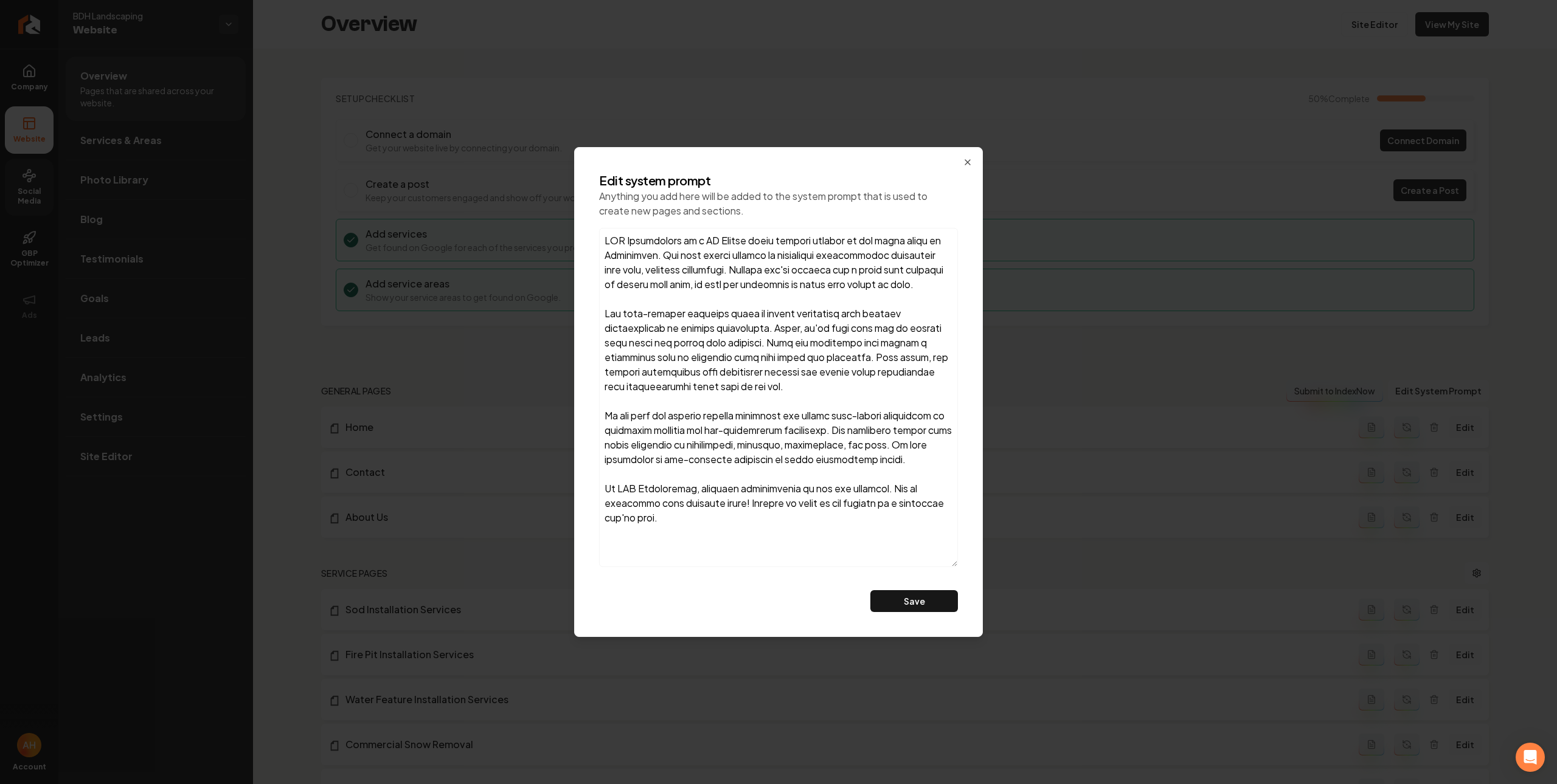
click at [775, 544] on textarea at bounding box center [778, 398] width 359 height 339
click at [668, 236] on textarea at bounding box center [778, 398] width 359 height 339
click at [714, 558] on textarea at bounding box center [778, 398] width 359 height 339
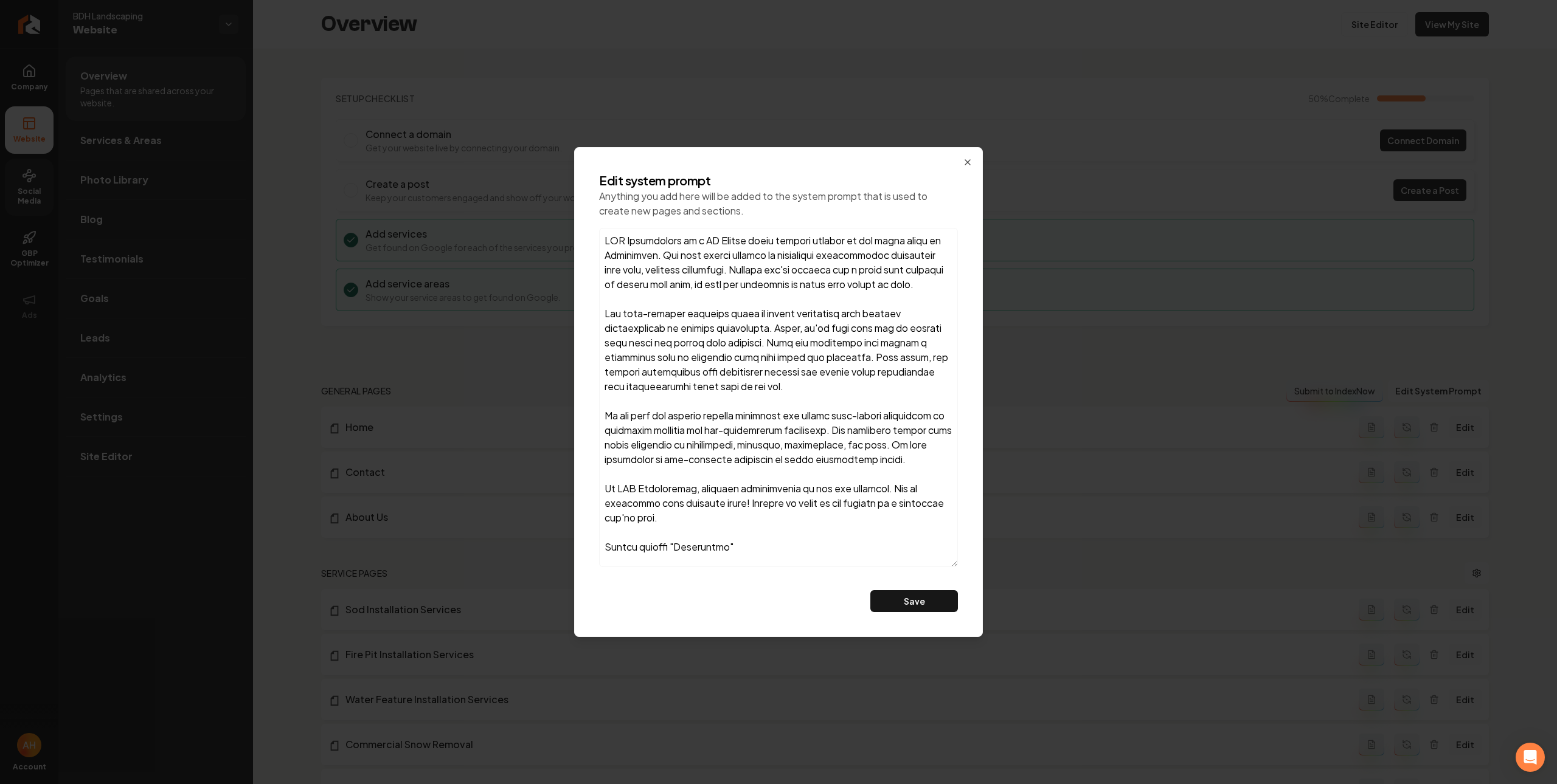
scroll to position [0, 0]
drag, startPoint x: 688, startPoint y: 242, endPoint x: 704, endPoint y: 385, distance: 143.9
click at [592, 240] on div "Edit system prompt Anything you add here will be added to the system prompt tha…" at bounding box center [778, 392] width 378 height 459
click at [812, 553] on textarea at bounding box center [778, 398] width 359 height 339
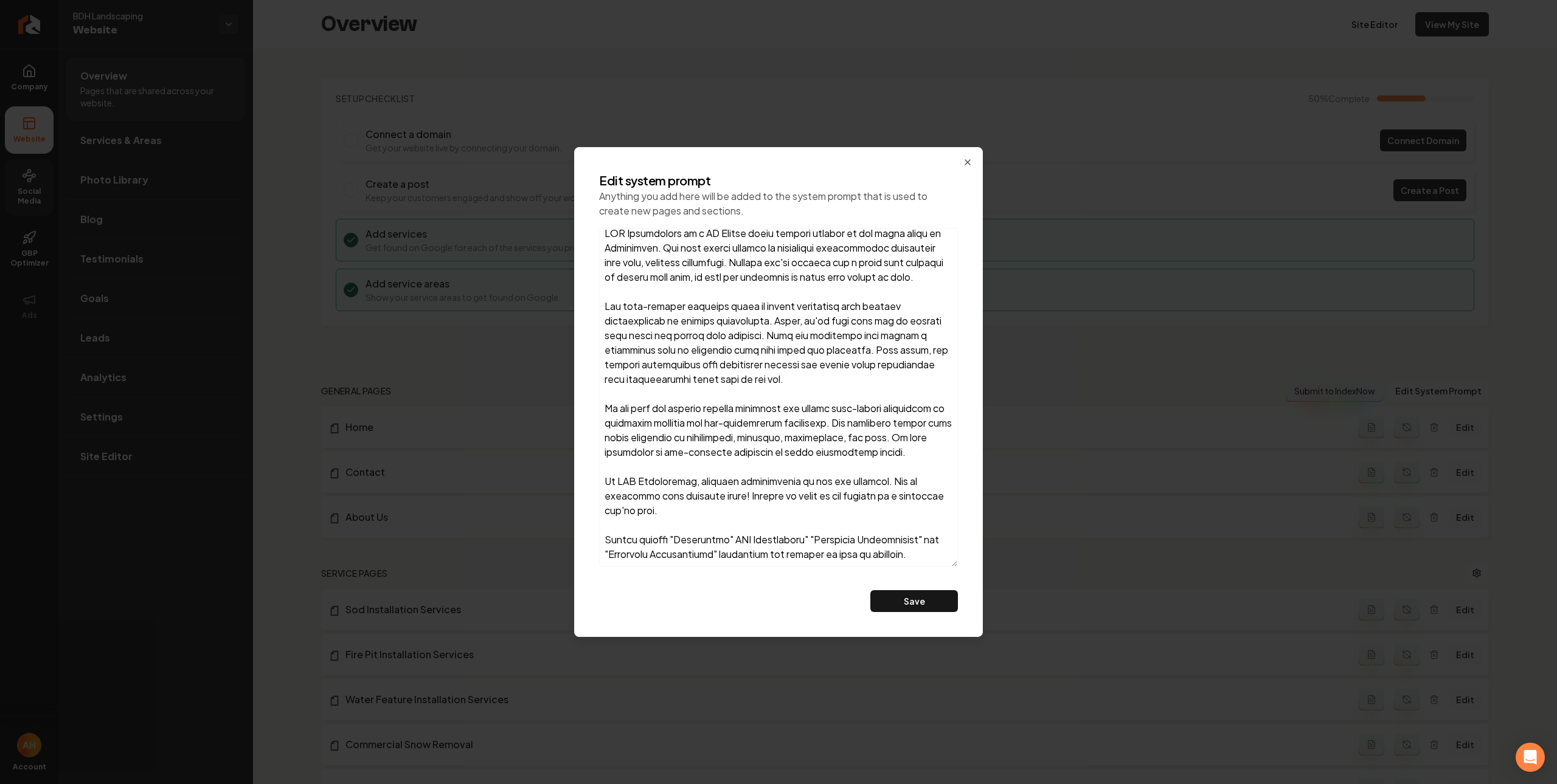
scroll to position [45, 0]
type textarea "BDH Landscaping is a US Marine owned company located in the south hills of Pitt…"
click at [962, 160] on icon "button" at bounding box center [967, 162] width 10 height 10
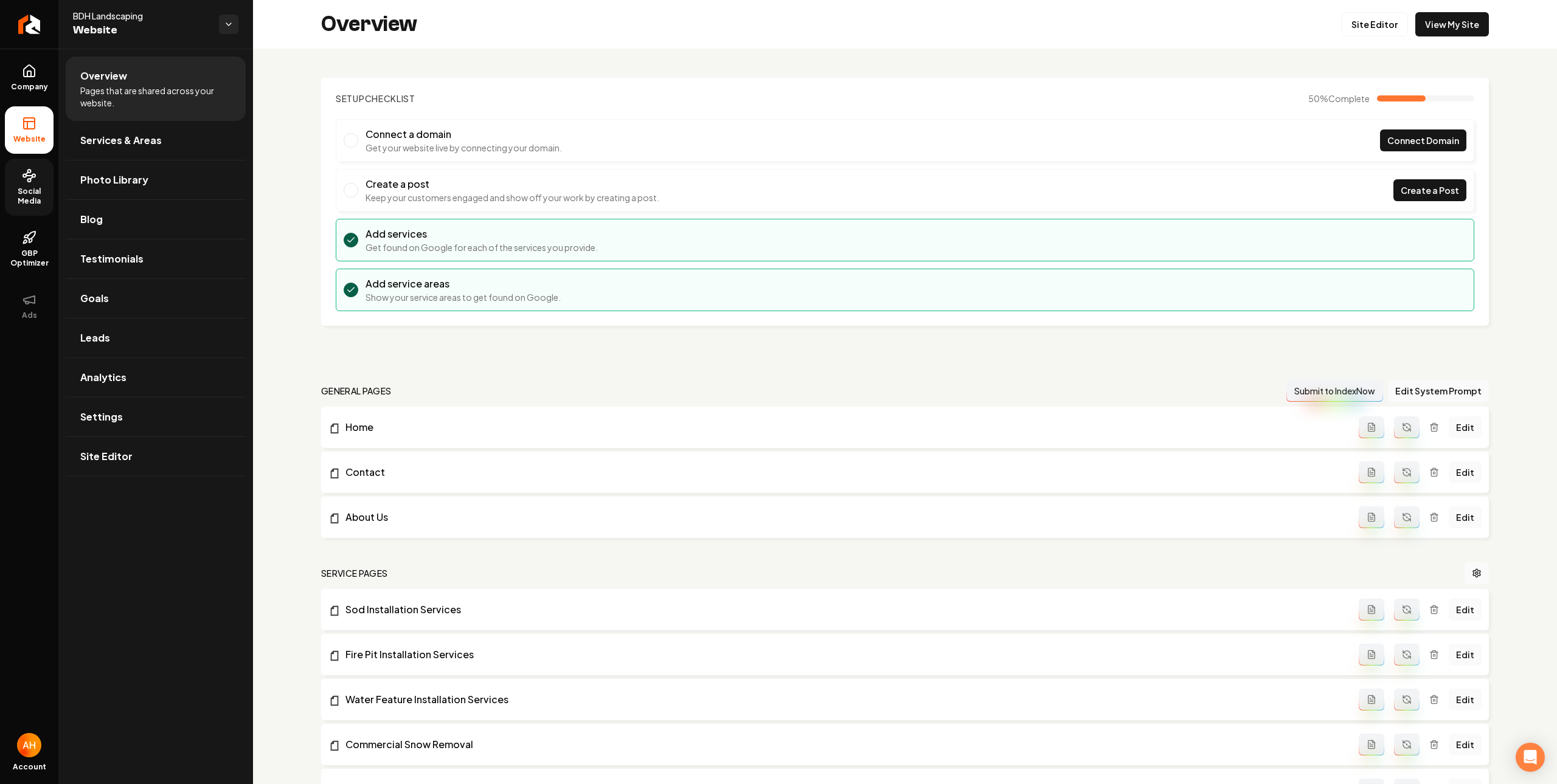
click at [49, 188] on span "Social Media" at bounding box center [29, 196] width 49 height 19
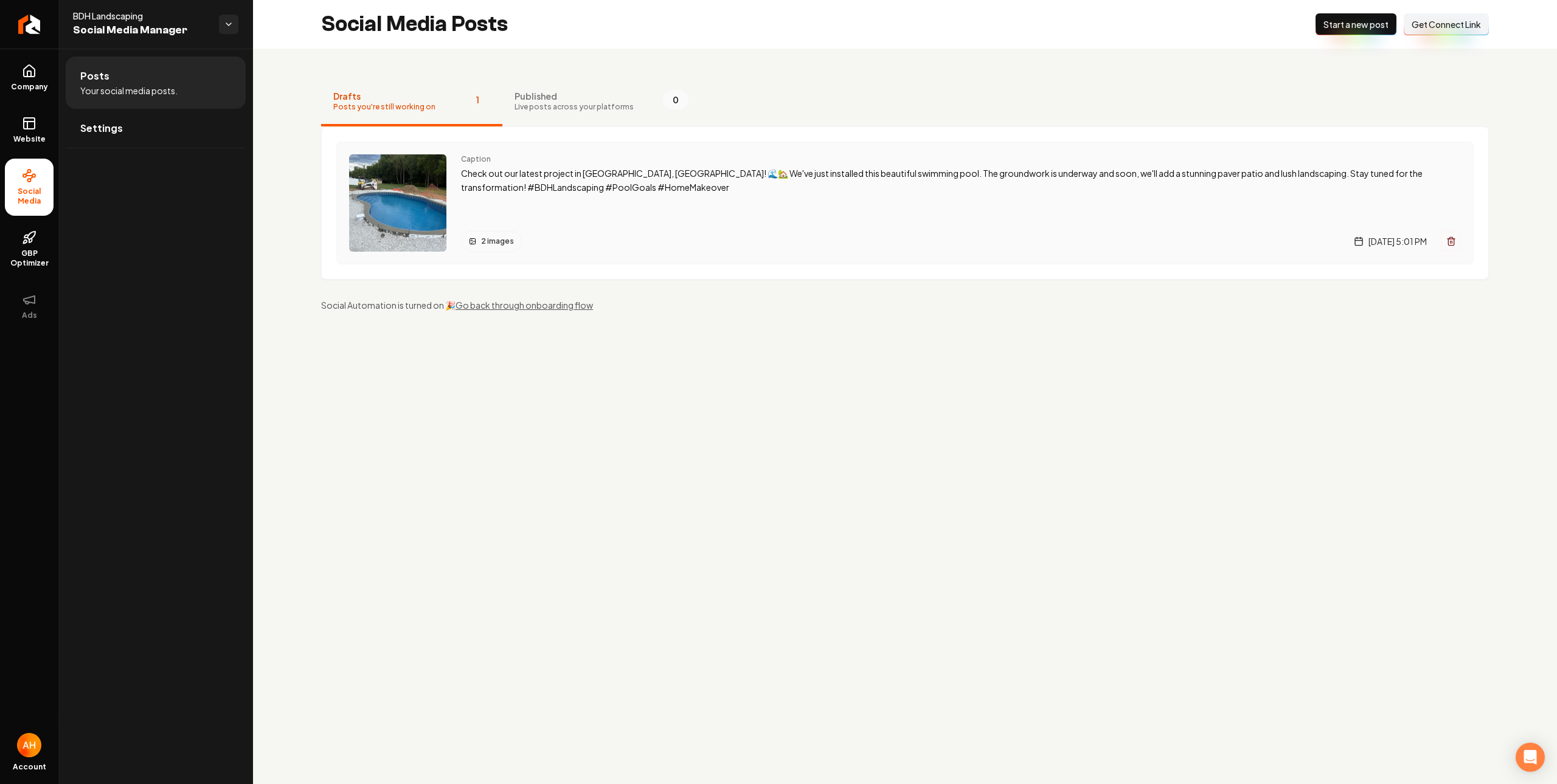
click at [607, 195] on div "Caption Check out our latest project in [GEOGRAPHIC_DATA], [GEOGRAPHIC_DATA]! 🌊…" at bounding box center [960, 203] width 999 height 97
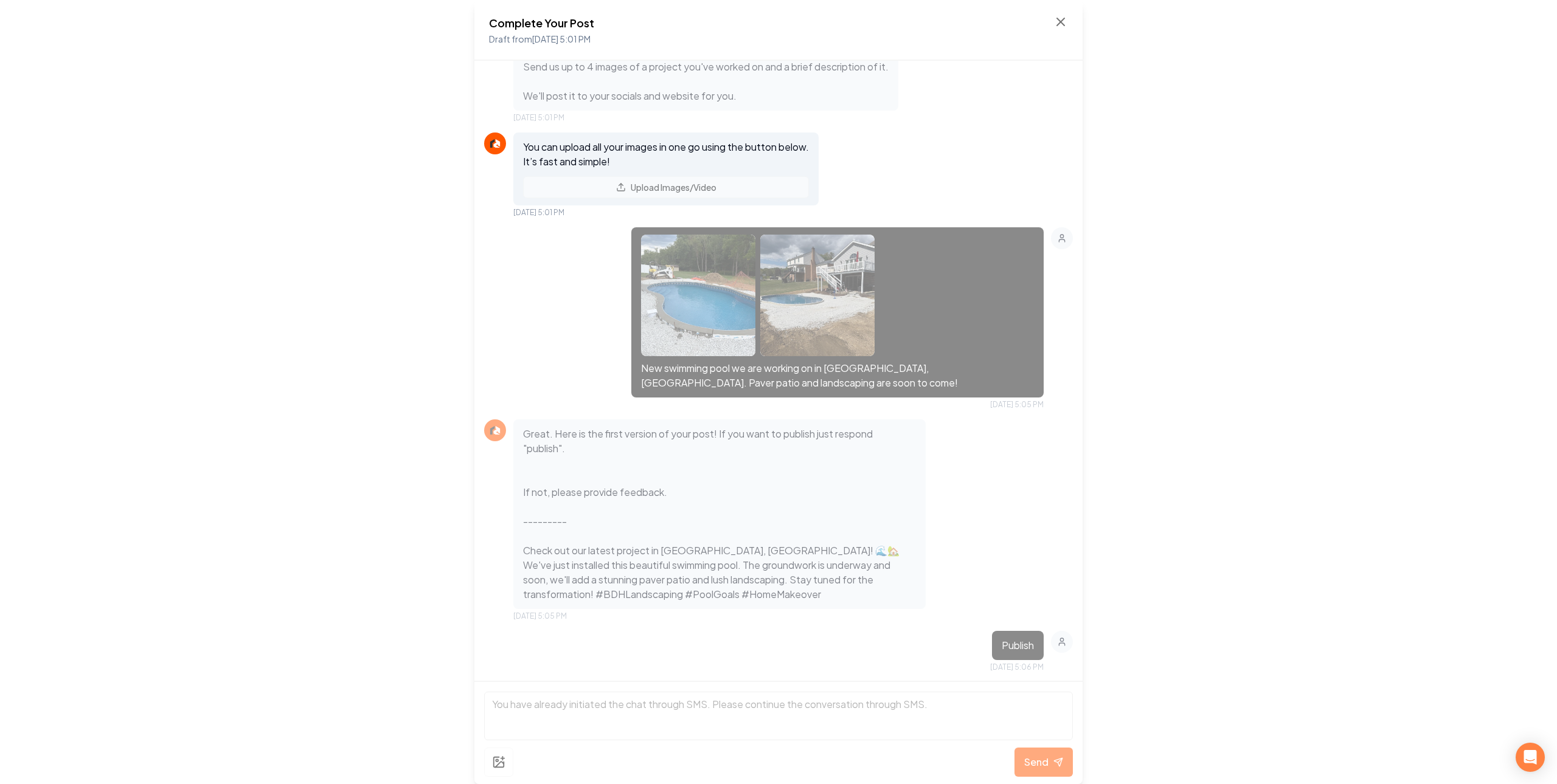
scroll to position [49, 0]
click at [1059, 23] on icon at bounding box center [1060, 21] width 7 height 7
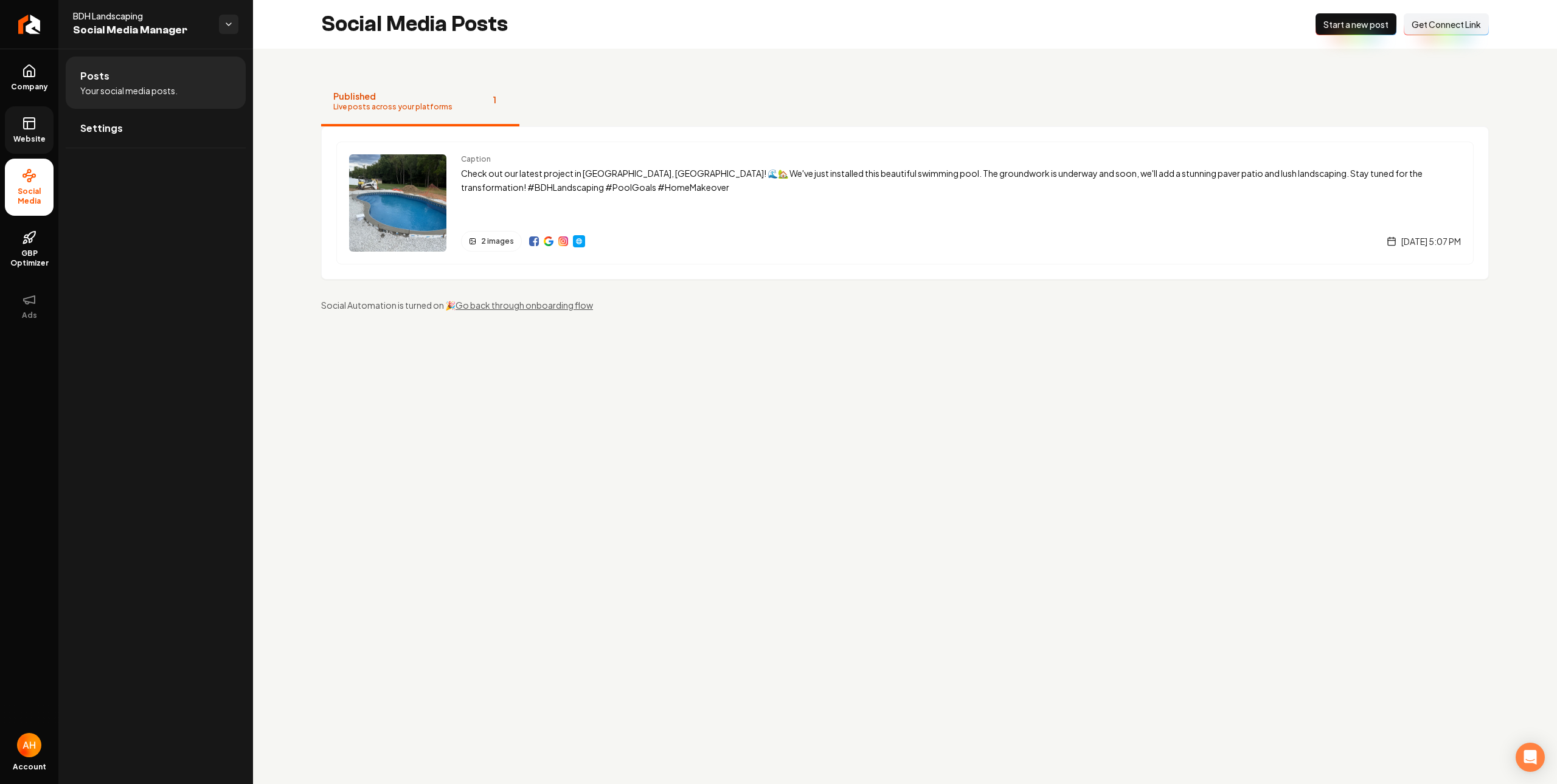
click at [18, 137] on span "Website" at bounding box center [29, 139] width 42 height 10
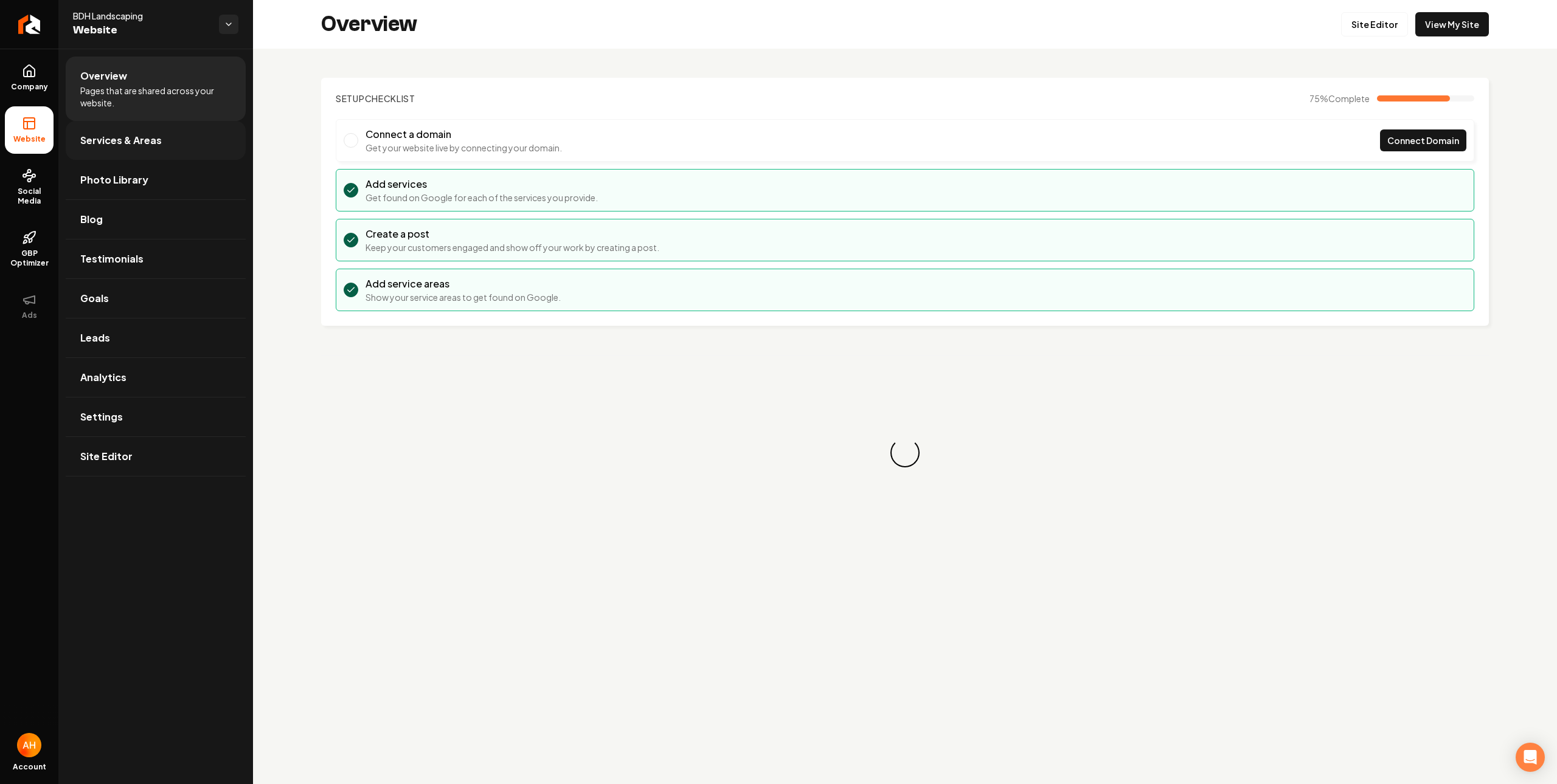
click at [183, 137] on link "Services & Areas" at bounding box center [155, 140] width 180 height 39
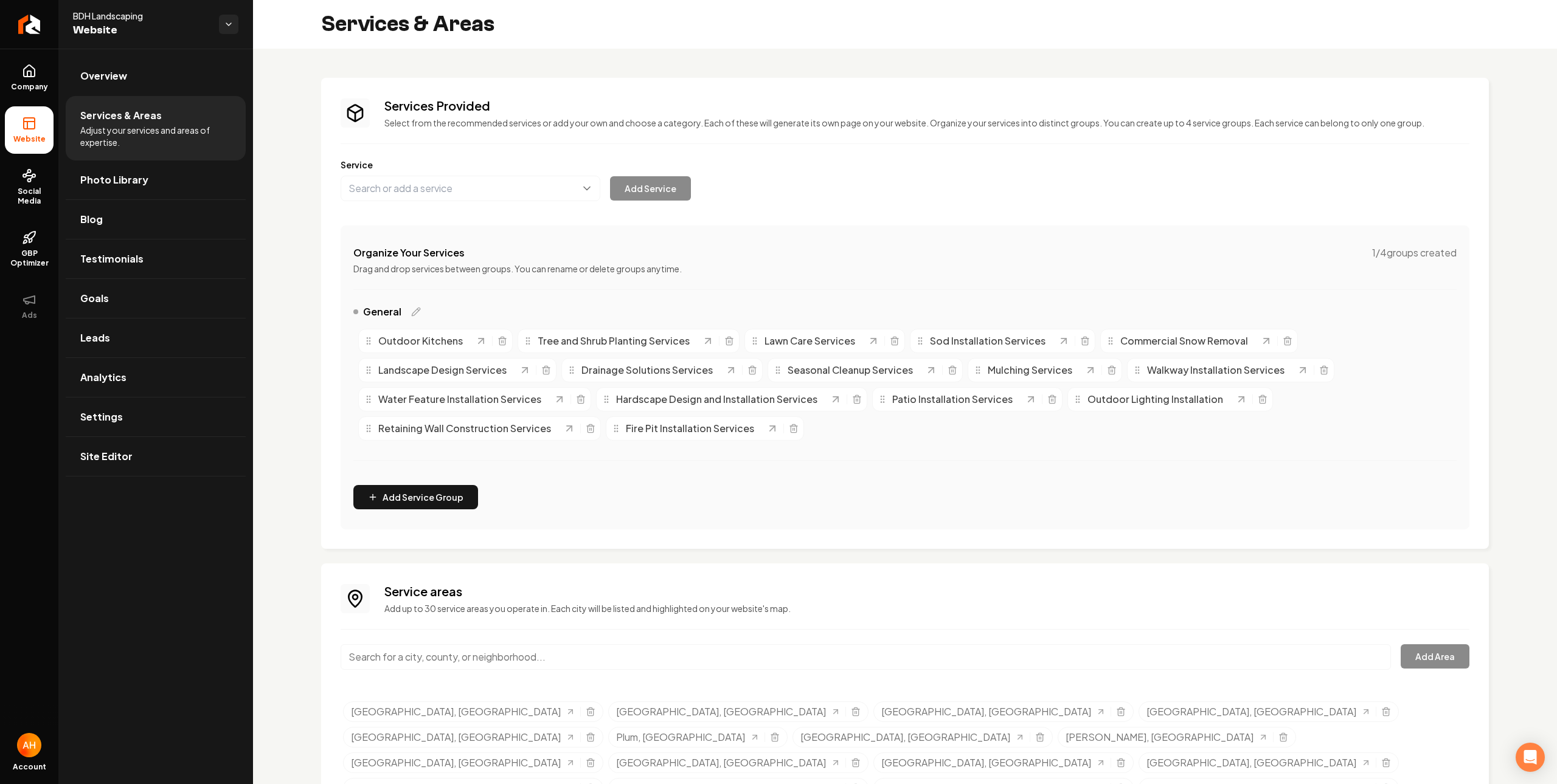
click at [1003, 140] on div "Services Provided Select from the recommended services or add your own and choo…" at bounding box center [905, 313] width 1129 height 432
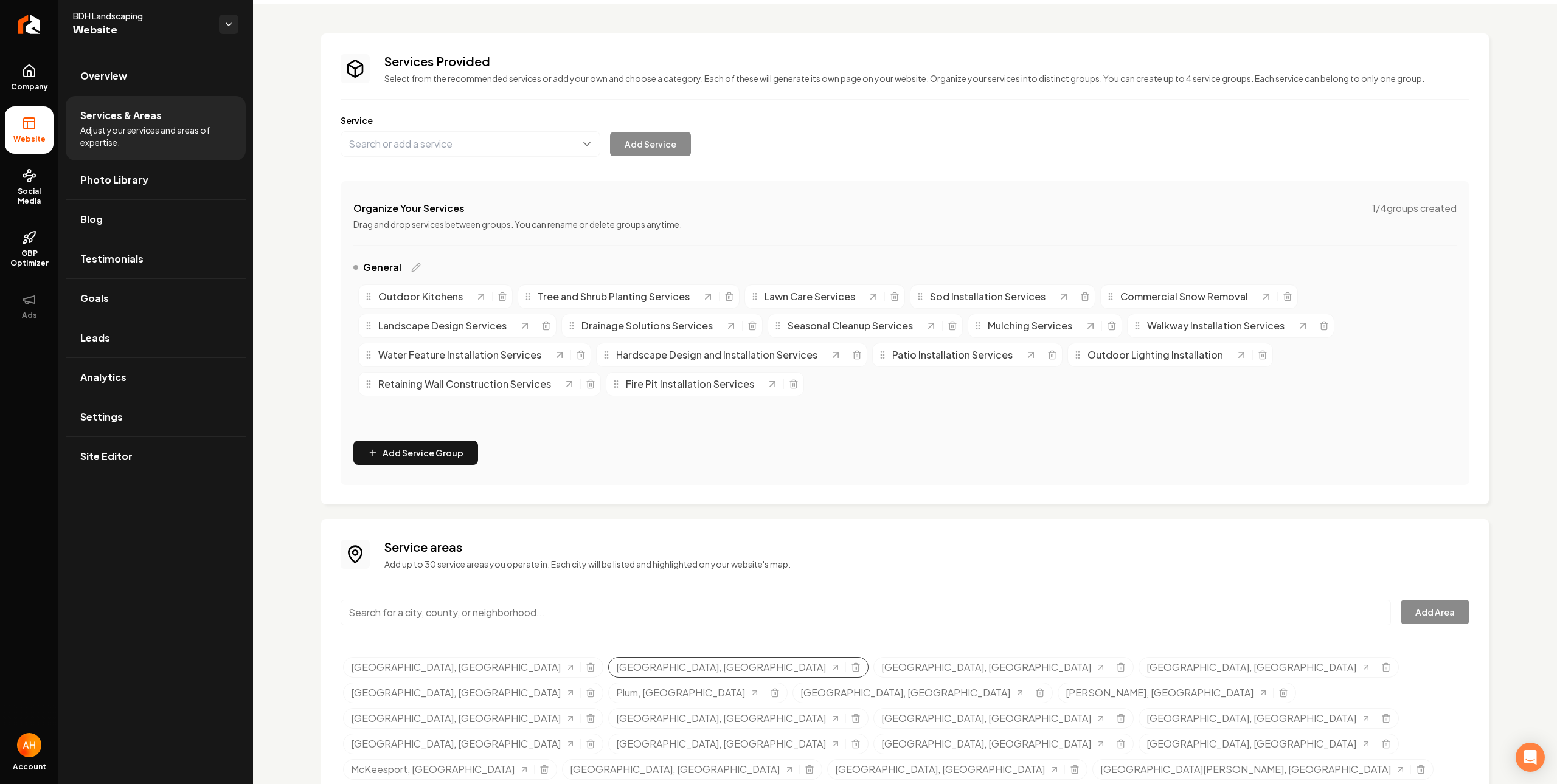
click at [611, 671] on div "[GEOGRAPHIC_DATA], [GEOGRAPHIC_DATA]" at bounding box center [738, 668] width 261 height 21
click at [853, 668] on icon "Selected tags" at bounding box center [855, 668] width 5 height 6
click at [895, 576] on div "Service areas Add up to 30 service areas you operate in. Each city will be list…" at bounding box center [905, 674] width 1129 height 272
click at [1370, 664] on div "Selected tags" at bounding box center [1380, 667] width 20 height 10
click at [1381, 670] on icon "Selected tags" at bounding box center [1385, 667] width 10 height 10
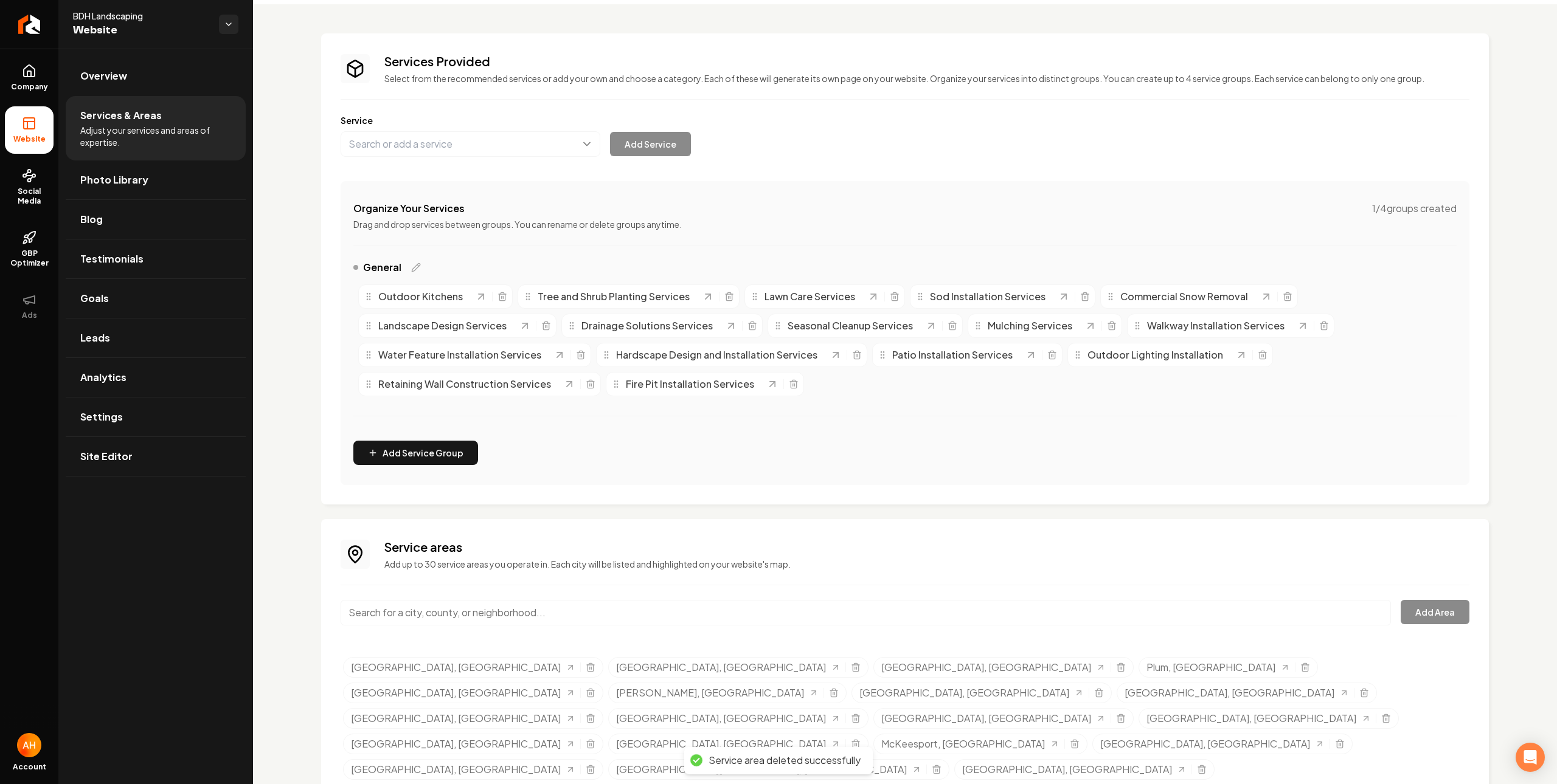
click at [892, 490] on div "Services Provided Select from the recommended services or add your own and choo…" at bounding box center [905, 268] width 1168 height 471
click at [585, 714] on icon "Selected tags" at bounding box center [590, 718] width 10 height 10
click at [887, 199] on div "Organize Your Services 1 / 4 groups created Drag and drop services between grou…" at bounding box center [905, 333] width 1129 height 304
click at [1381, 714] on icon "Selected tags" at bounding box center [1385, 718] width 10 height 10
click at [545, 743] on line "Selected tags" at bounding box center [545, 744] width 0 height 3
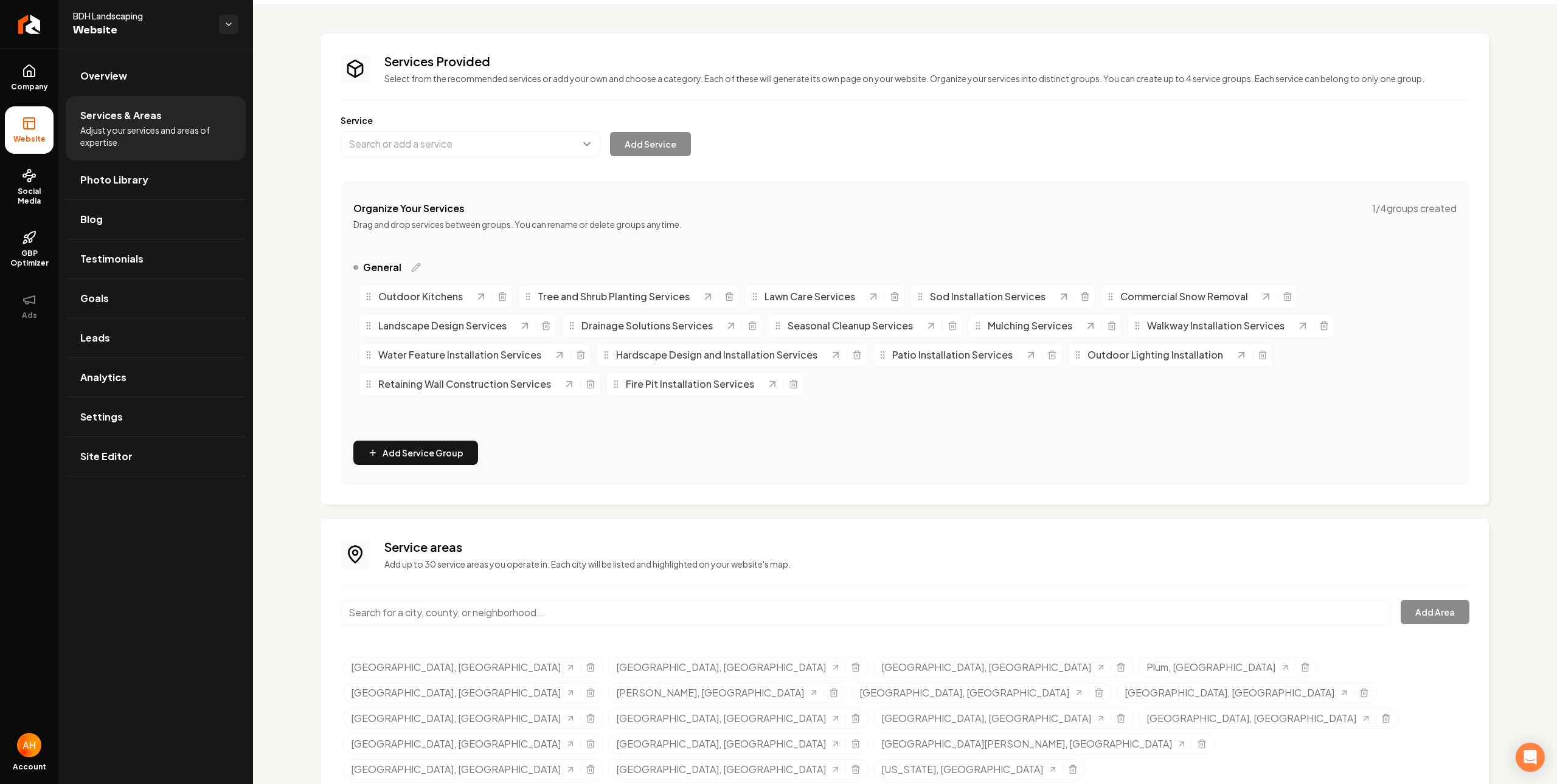
click at [1417, 439] on div "Organize Your Services 1 / 4 groups created Drag and drop services between grou…" at bounding box center [905, 333] width 1129 height 304
click at [587, 716] on icon "Selected tags" at bounding box center [590, 719] width 5 height 6
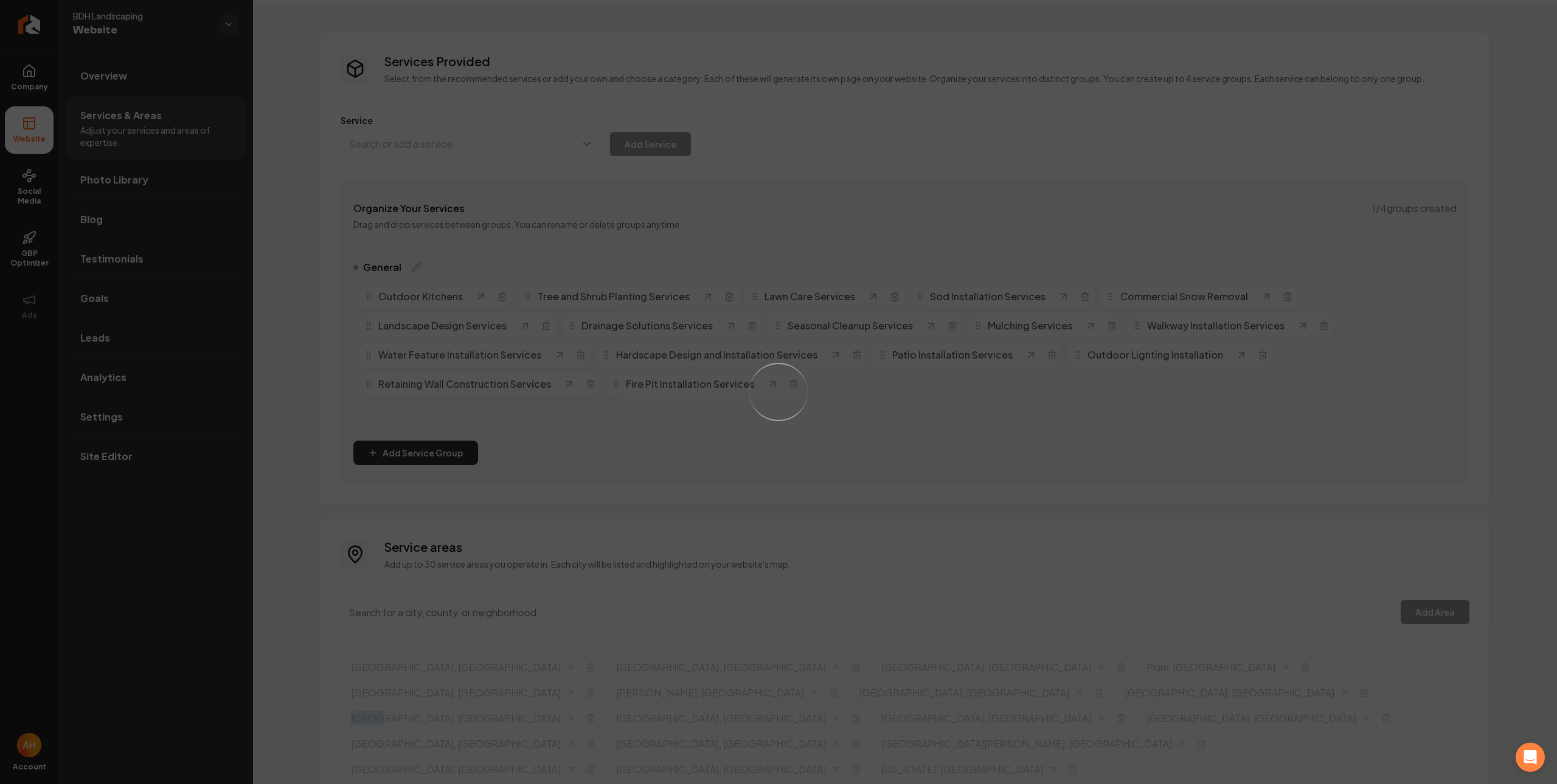
scroll to position [18, 0]
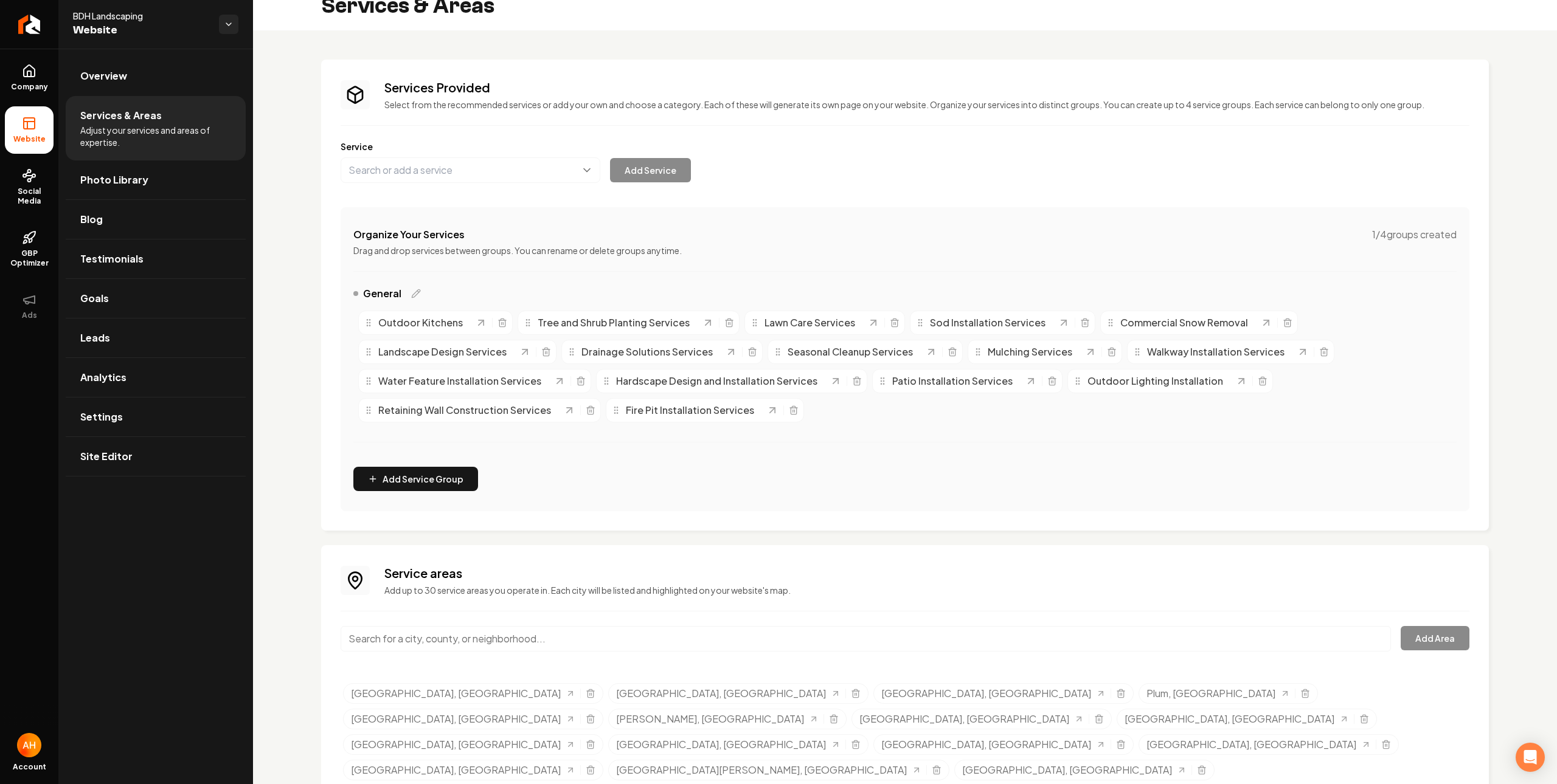
click at [704, 634] on input "Main content area" at bounding box center [866, 639] width 1050 height 25
paste input "Venetia"
type input "[GEOGRAPHIC_DATA], [GEOGRAPHIC_DATA]"
drag, startPoint x: 443, startPoint y: 661, endPoint x: 470, endPoint y: 660, distance: 27.0
click at [1408, 638] on button "Add Area" at bounding box center [1435, 638] width 69 height 24
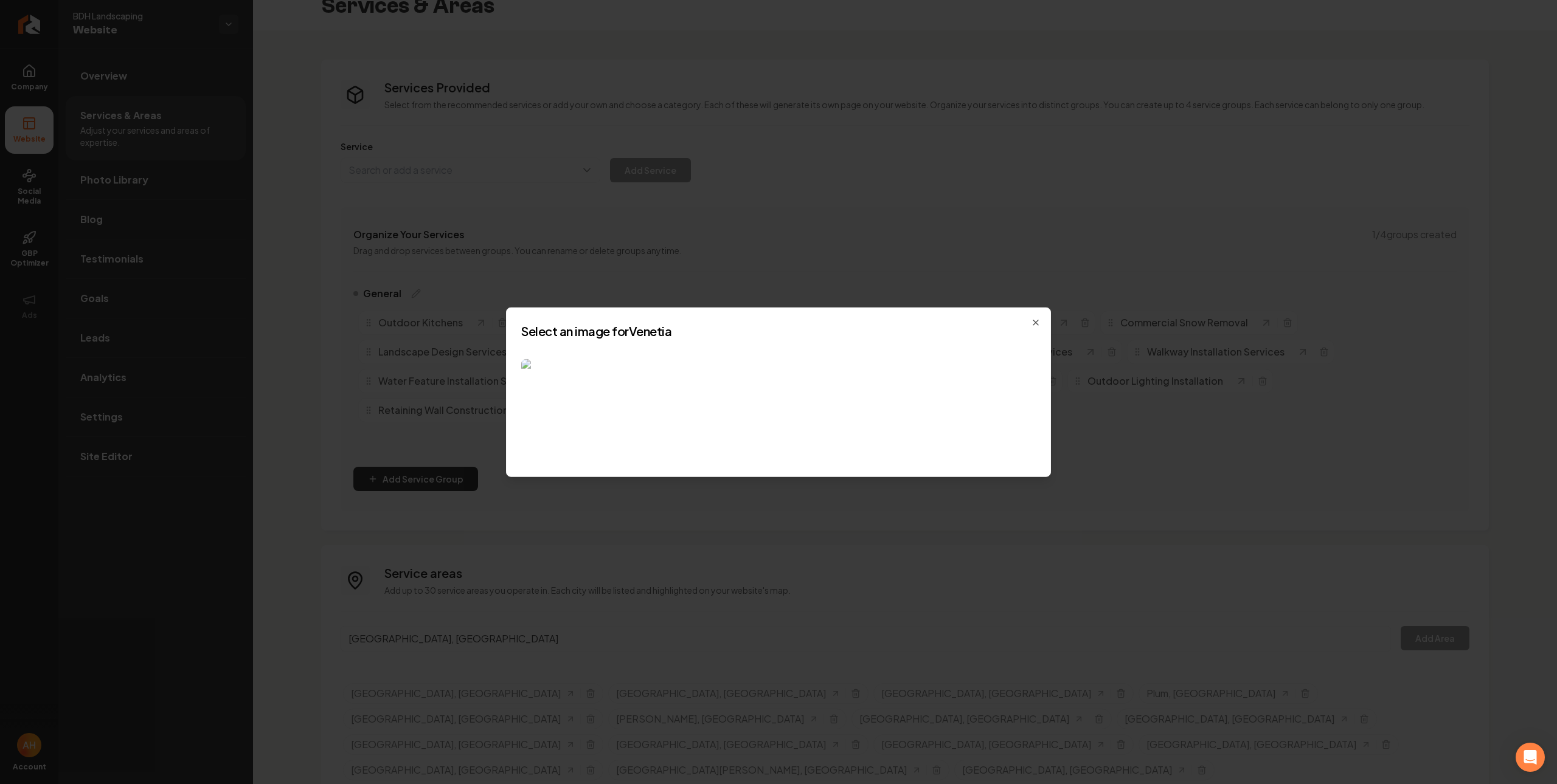
click at [630, 384] on img at bounding box center [604, 405] width 165 height 93
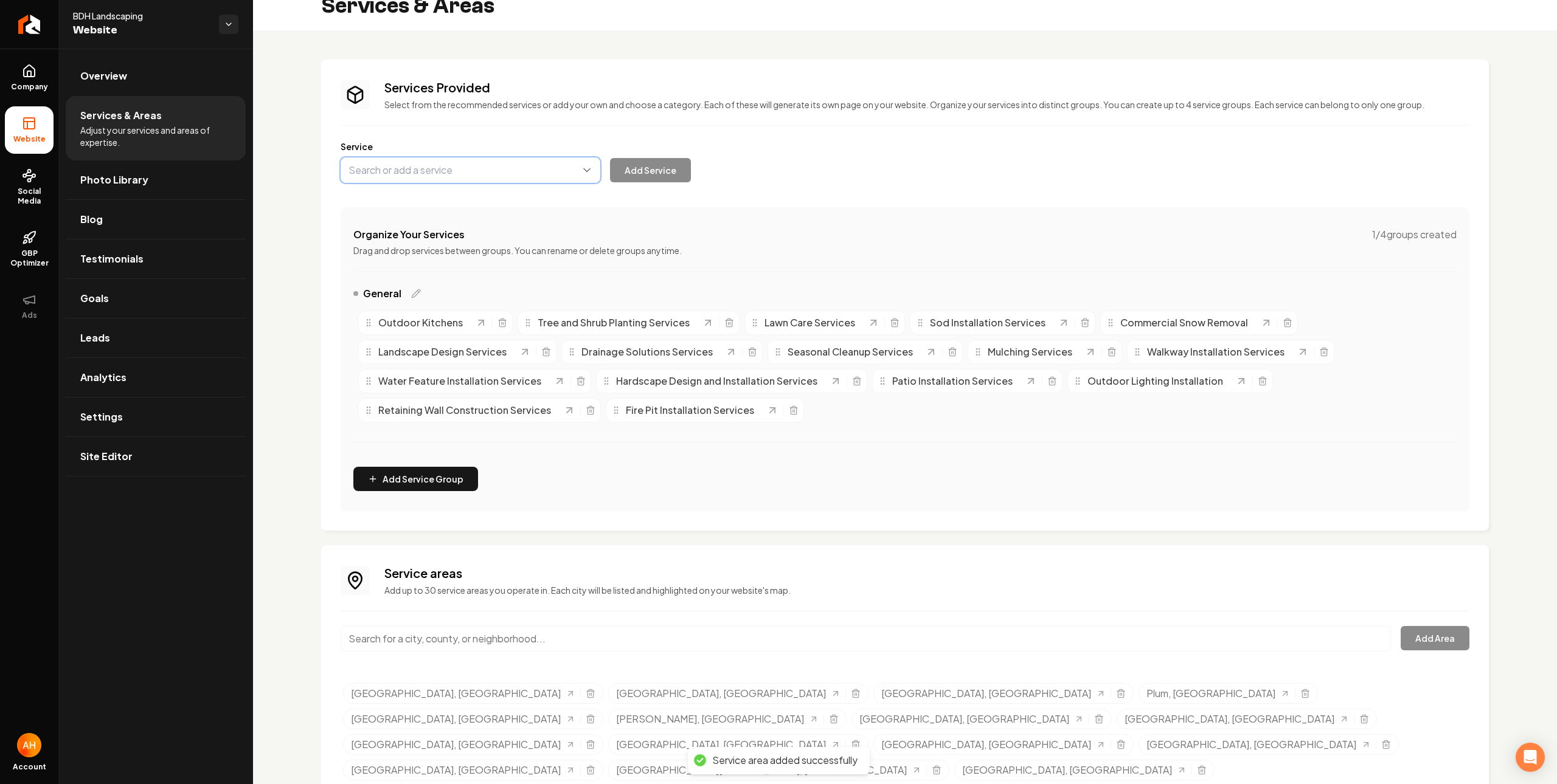
drag, startPoint x: 539, startPoint y: 171, endPoint x: 528, endPoint y: 170, distance: 11.0
click at [532, 169] on button "Main content area" at bounding box center [470, 170] width 260 height 25
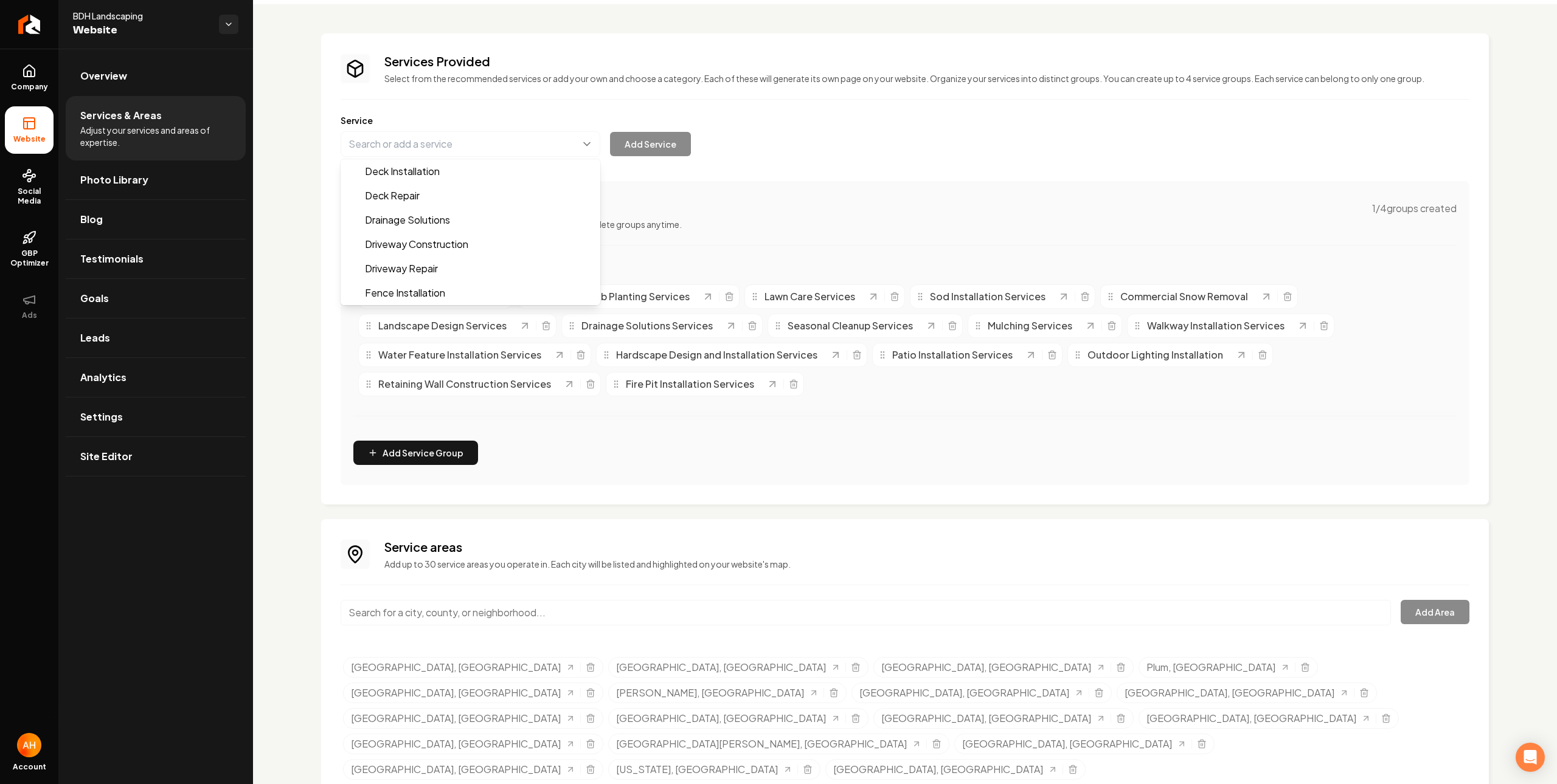
click at [546, 592] on div "Services Provided Select from the recommended services or add your own and choo…" at bounding box center [905, 418] width 1168 height 771
click at [543, 604] on input "Main content area" at bounding box center [866, 613] width 1050 height 25
paste input "[GEOGRAPHIC_DATA]"
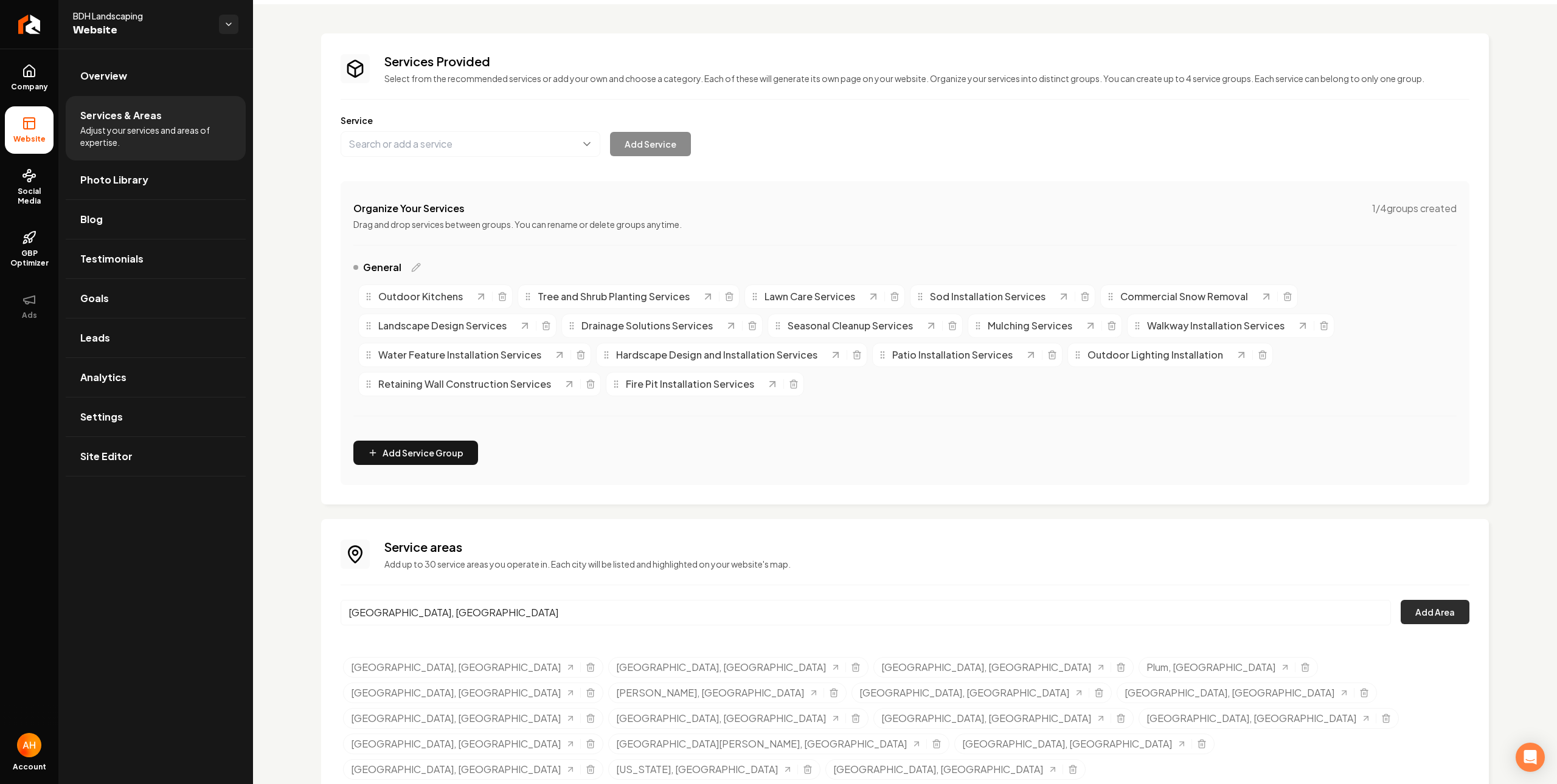
click at [1428, 617] on button "Add Area" at bounding box center [1435, 612] width 69 height 24
click at [673, 607] on input "[GEOGRAPHIC_DATA], [GEOGRAPHIC_DATA]" at bounding box center [866, 613] width 1050 height 25
click at [632, 610] on input "[GEOGRAPHIC_DATA], [GEOGRAPHIC_DATA]" at bounding box center [866, 613] width 1050 height 25
paste input "Upper St. Clair"
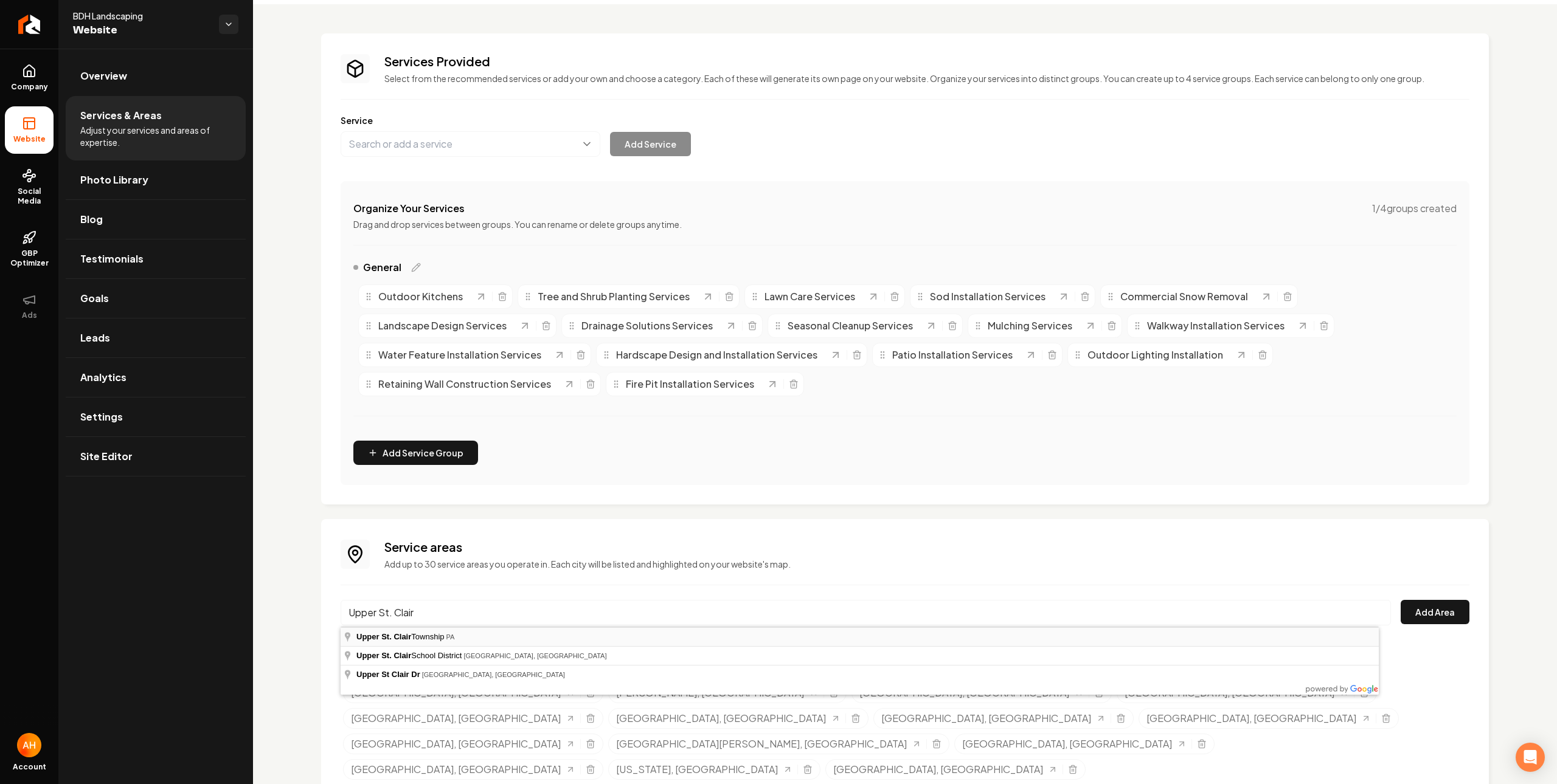
type input "[GEOGRAPHIC_DATA], [GEOGRAPHIC_DATA]"
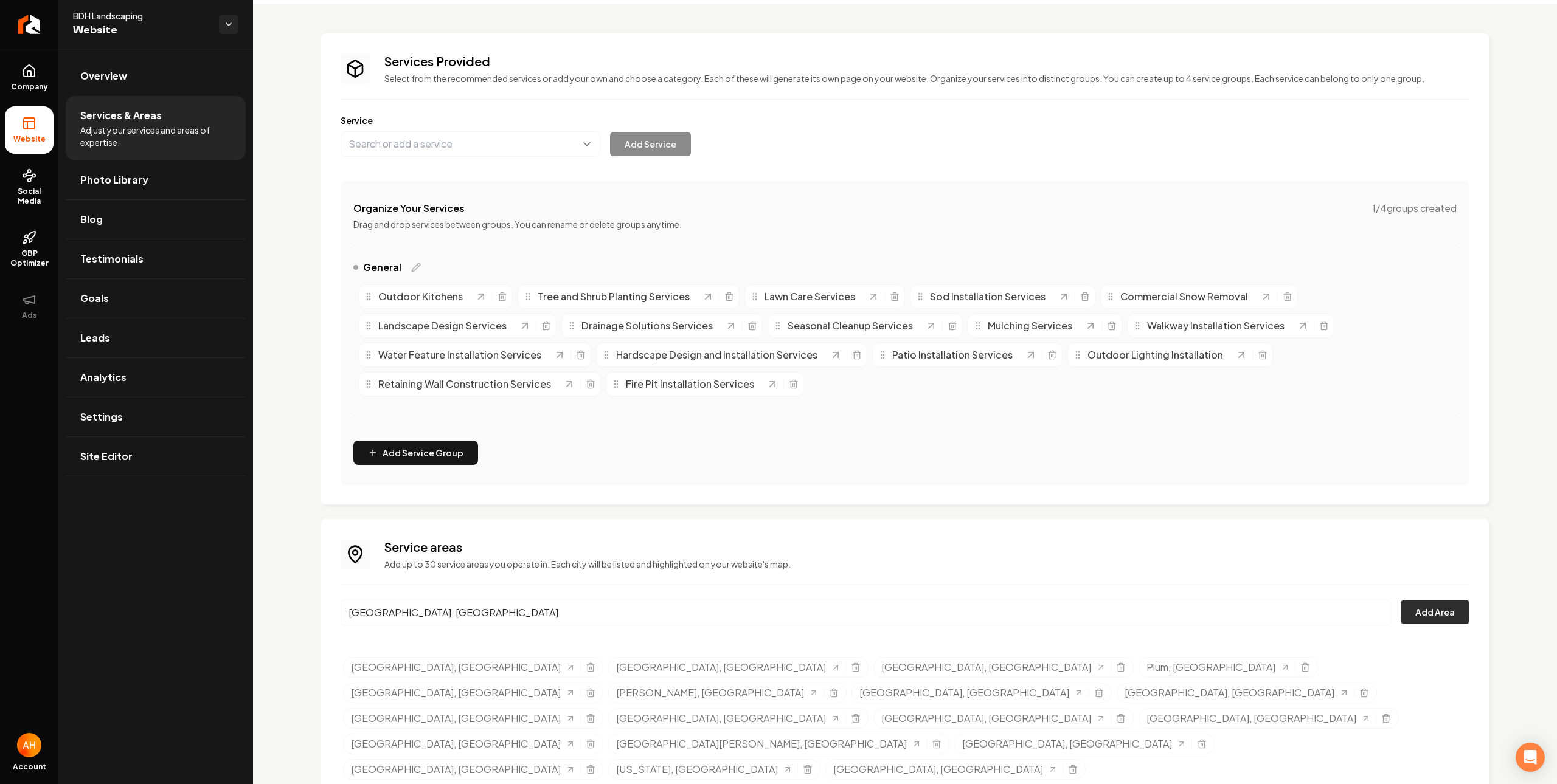
click at [1406, 605] on button "Add Area" at bounding box center [1435, 612] width 69 height 24
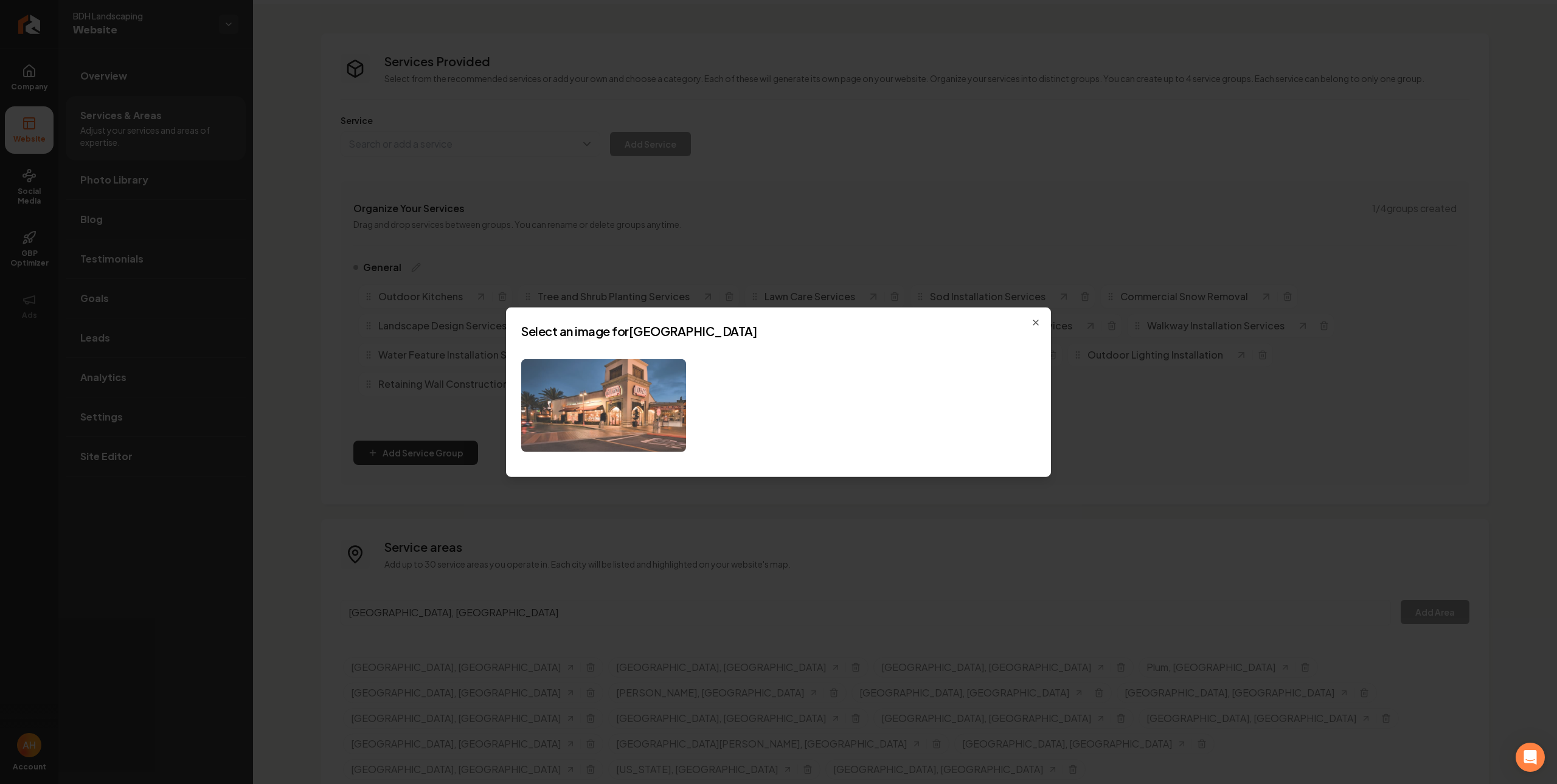
click at [667, 372] on img at bounding box center [604, 405] width 165 height 93
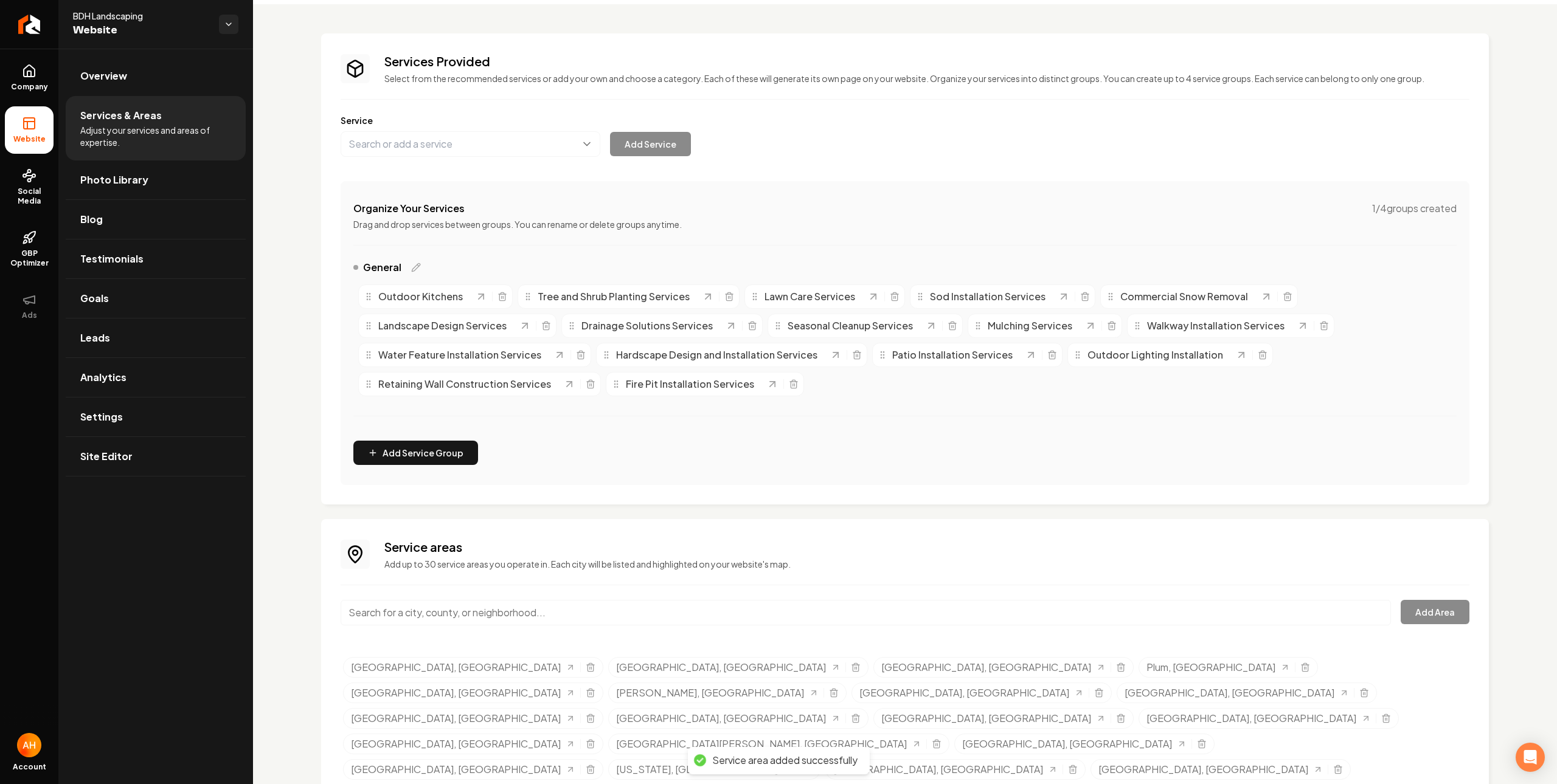
drag, startPoint x: 490, startPoint y: 627, endPoint x: 501, endPoint y: 611, distance: 19.4
click at [491, 624] on div "Main content area" at bounding box center [866, 620] width 1050 height 40
click at [501, 611] on input "Main content area" at bounding box center [866, 613] width 1050 height 25
paste input "[GEOGRAPHIC_DATA]"
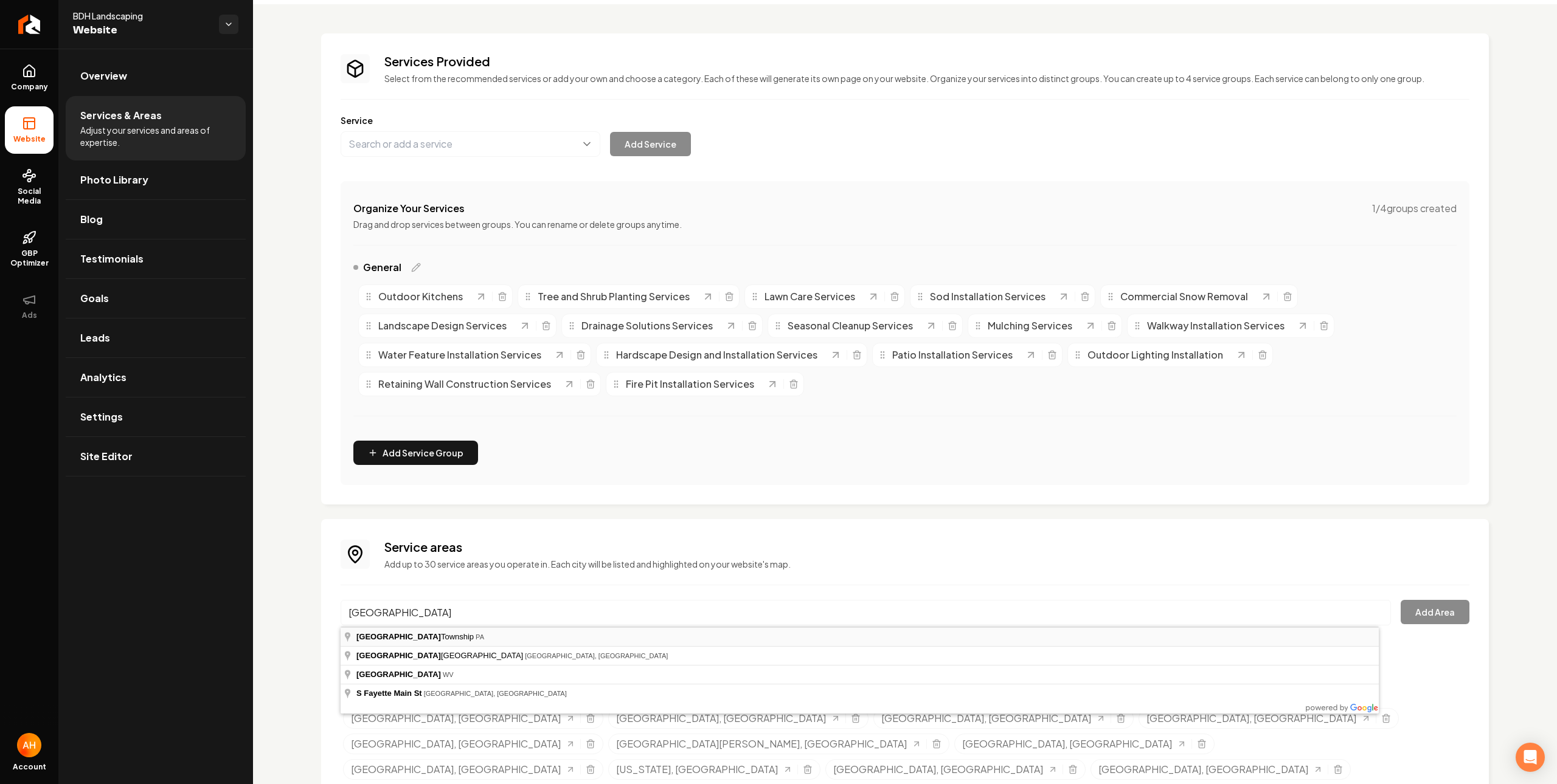
type input "[GEOGRAPHIC_DATA], [GEOGRAPHIC_DATA]"
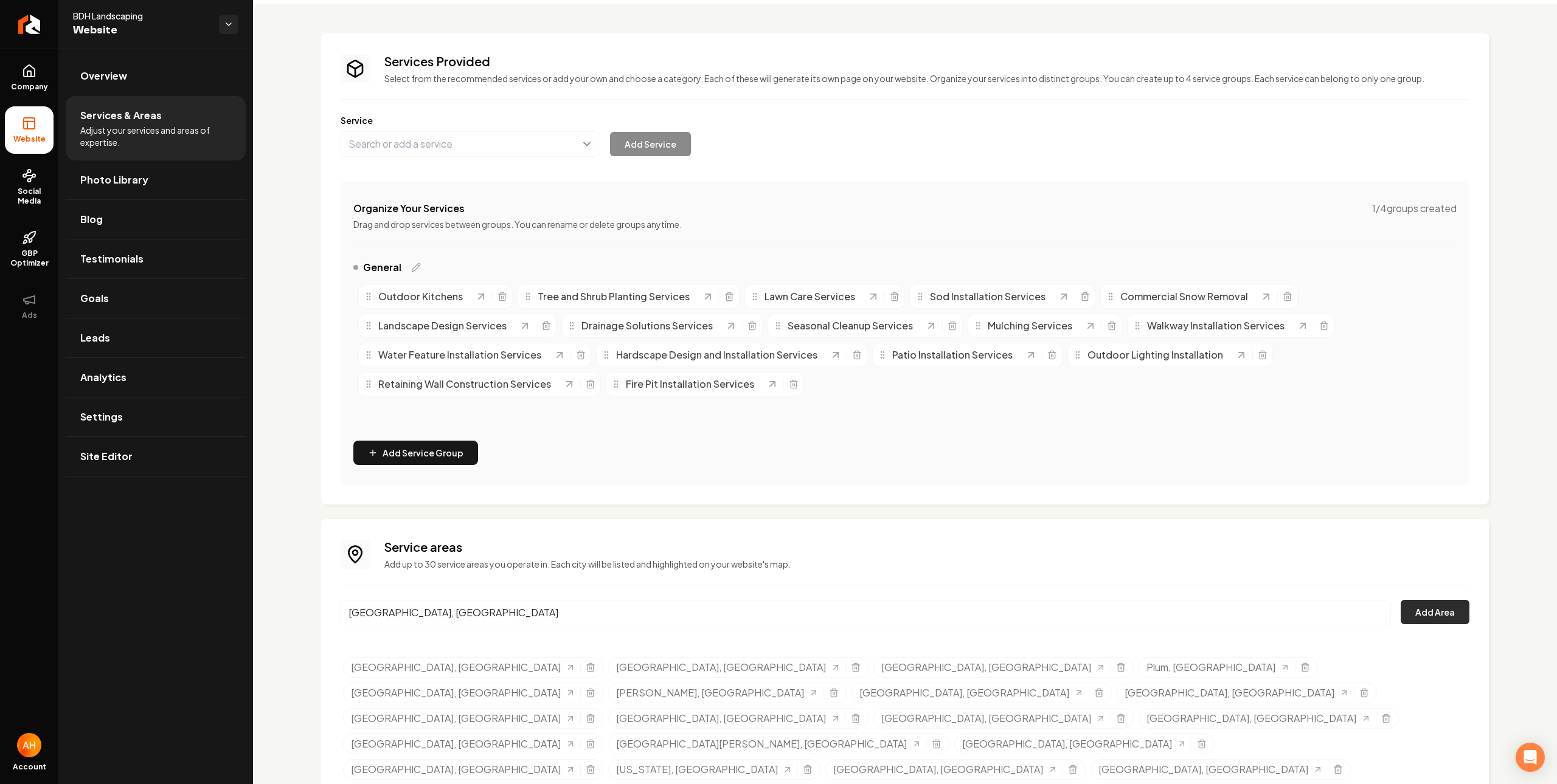
click at [1418, 618] on button "Add Area" at bounding box center [1435, 612] width 69 height 24
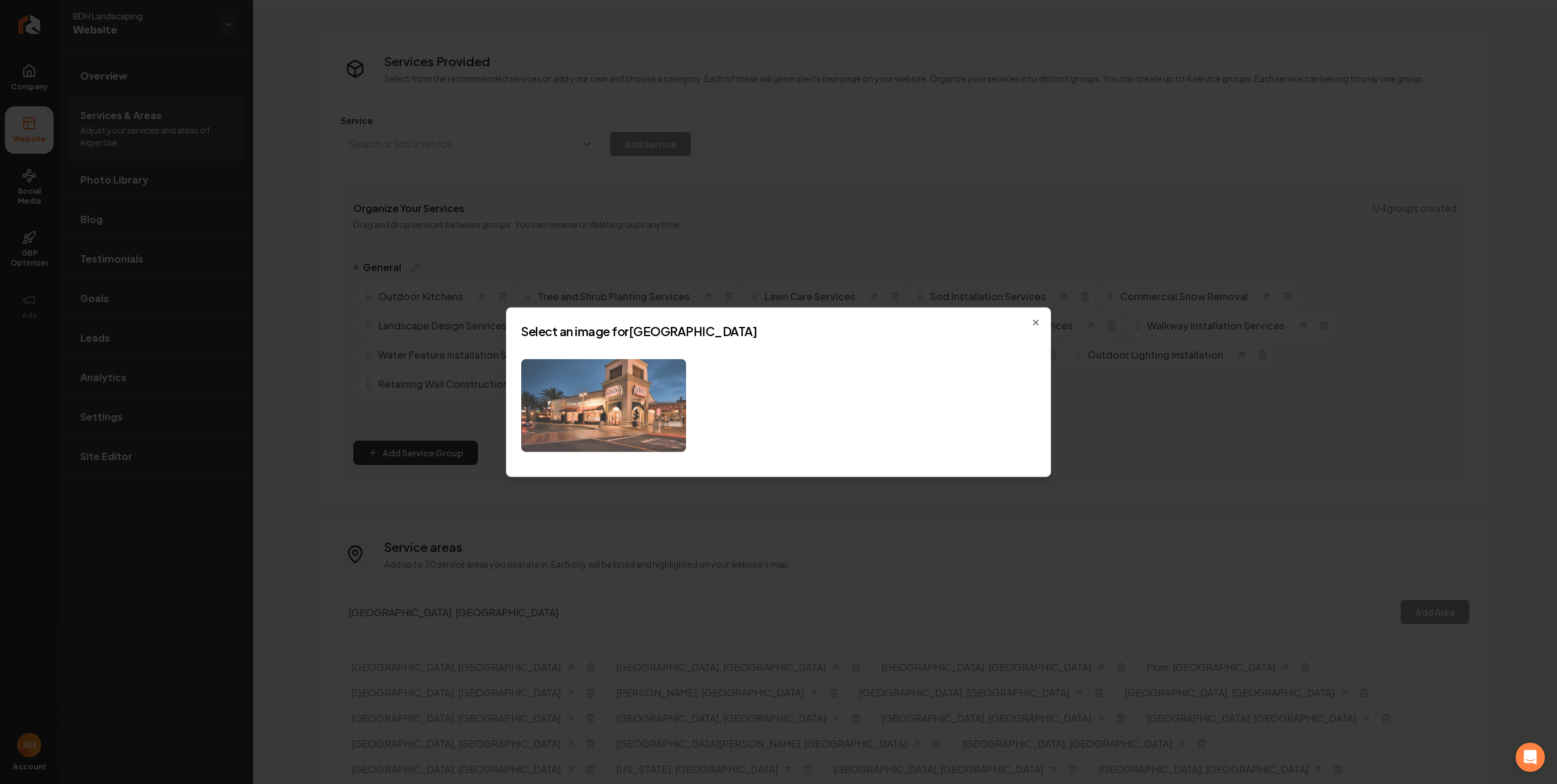
click at [628, 393] on img at bounding box center [604, 405] width 165 height 93
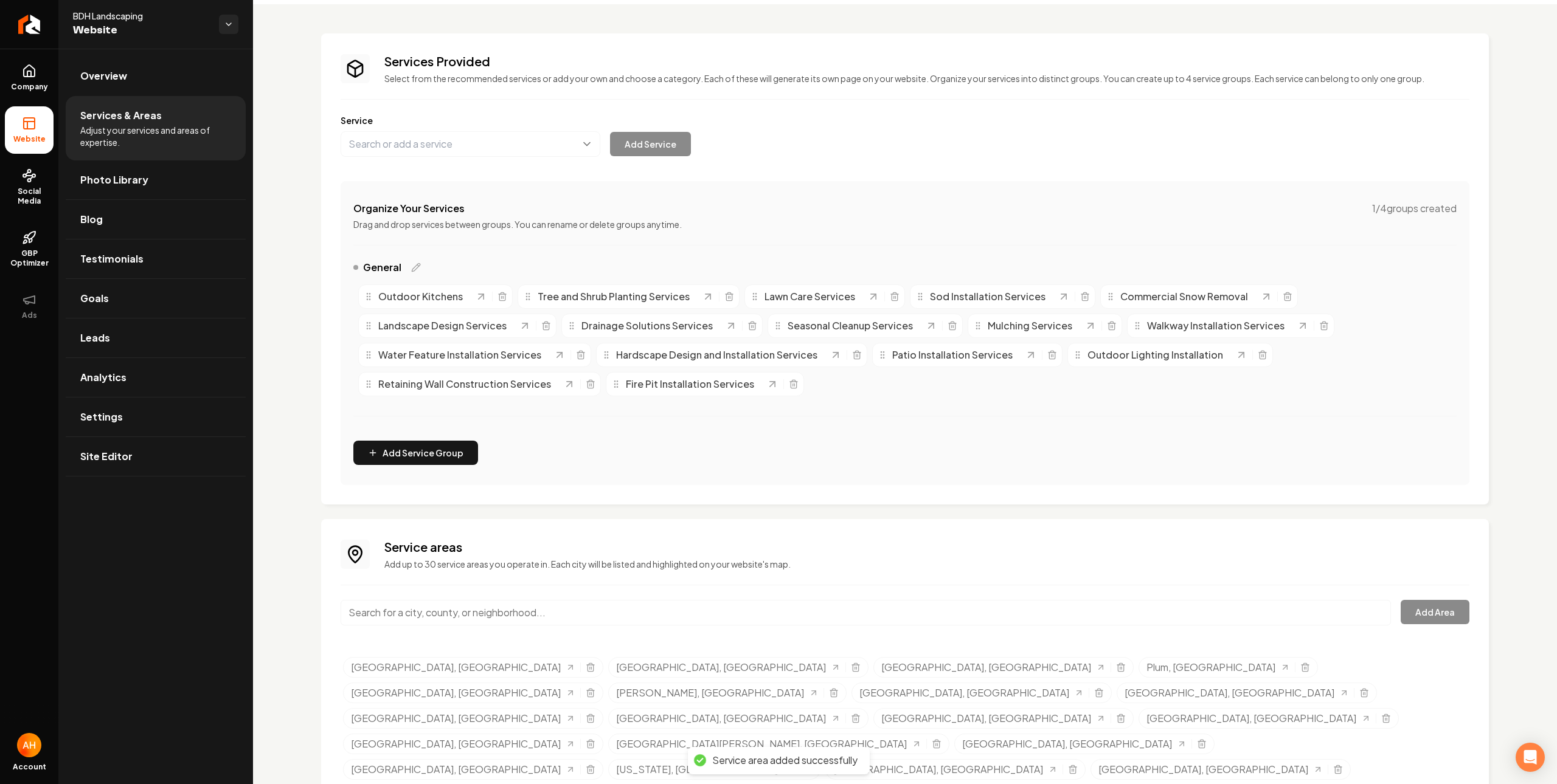
click at [519, 626] on input "Main content area" at bounding box center [866, 613] width 1050 height 25
paste input "[GEOGRAPHIC_DATA]"
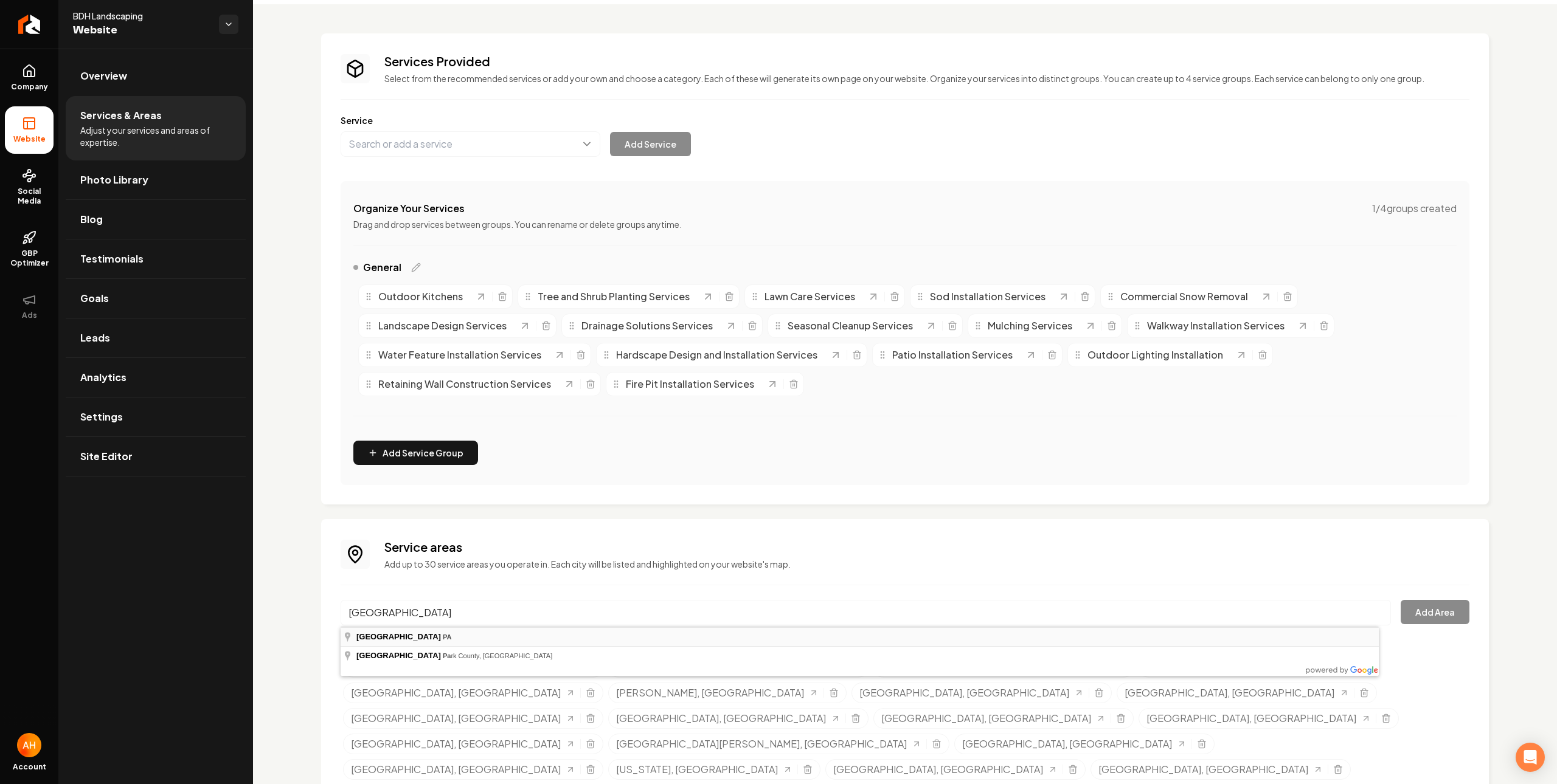
type input "[GEOGRAPHIC_DATA], [GEOGRAPHIC_DATA]"
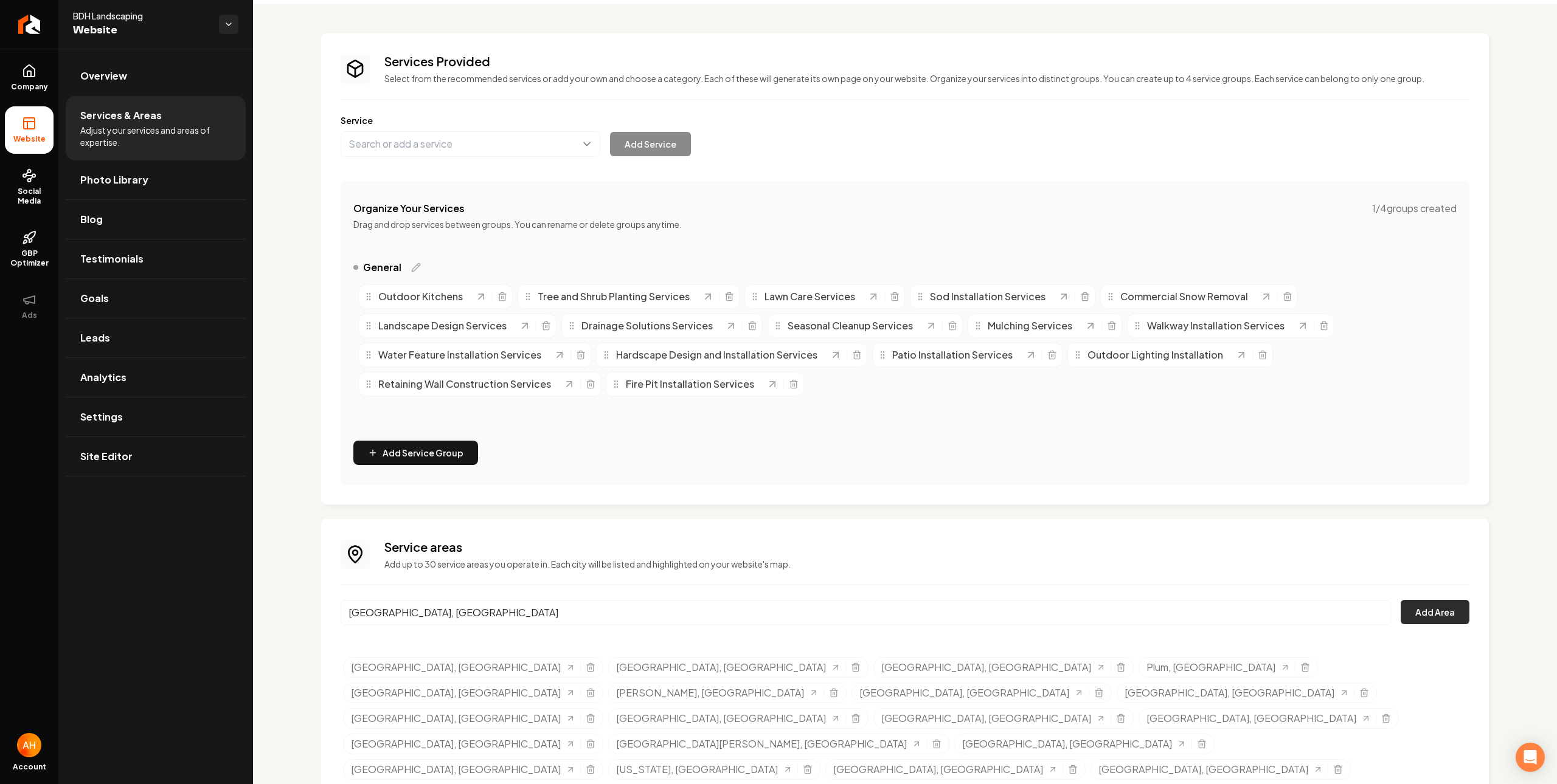
click at [1421, 611] on button "Add Area" at bounding box center [1435, 612] width 69 height 24
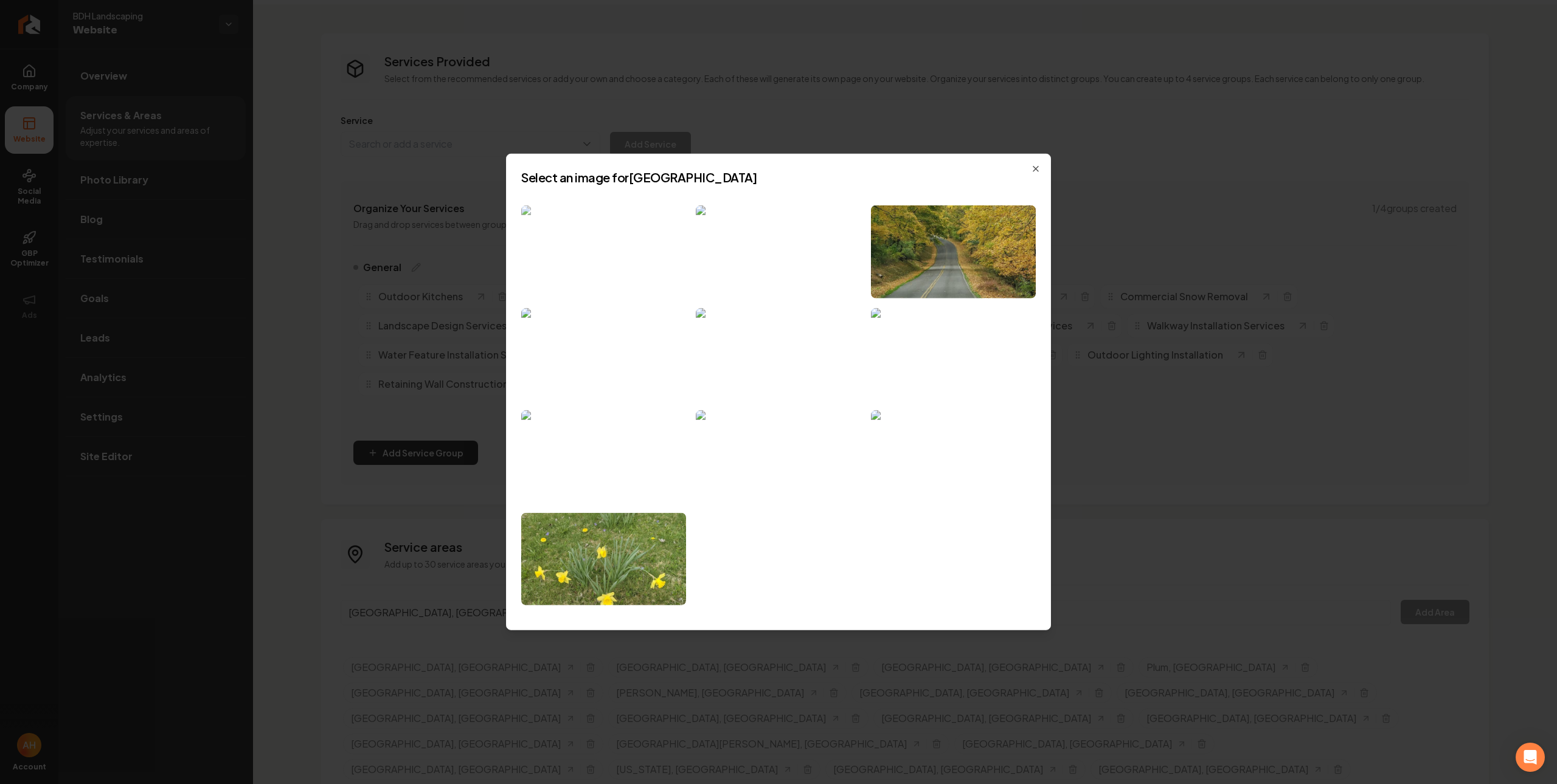
click at [623, 254] on img at bounding box center [604, 251] width 165 height 93
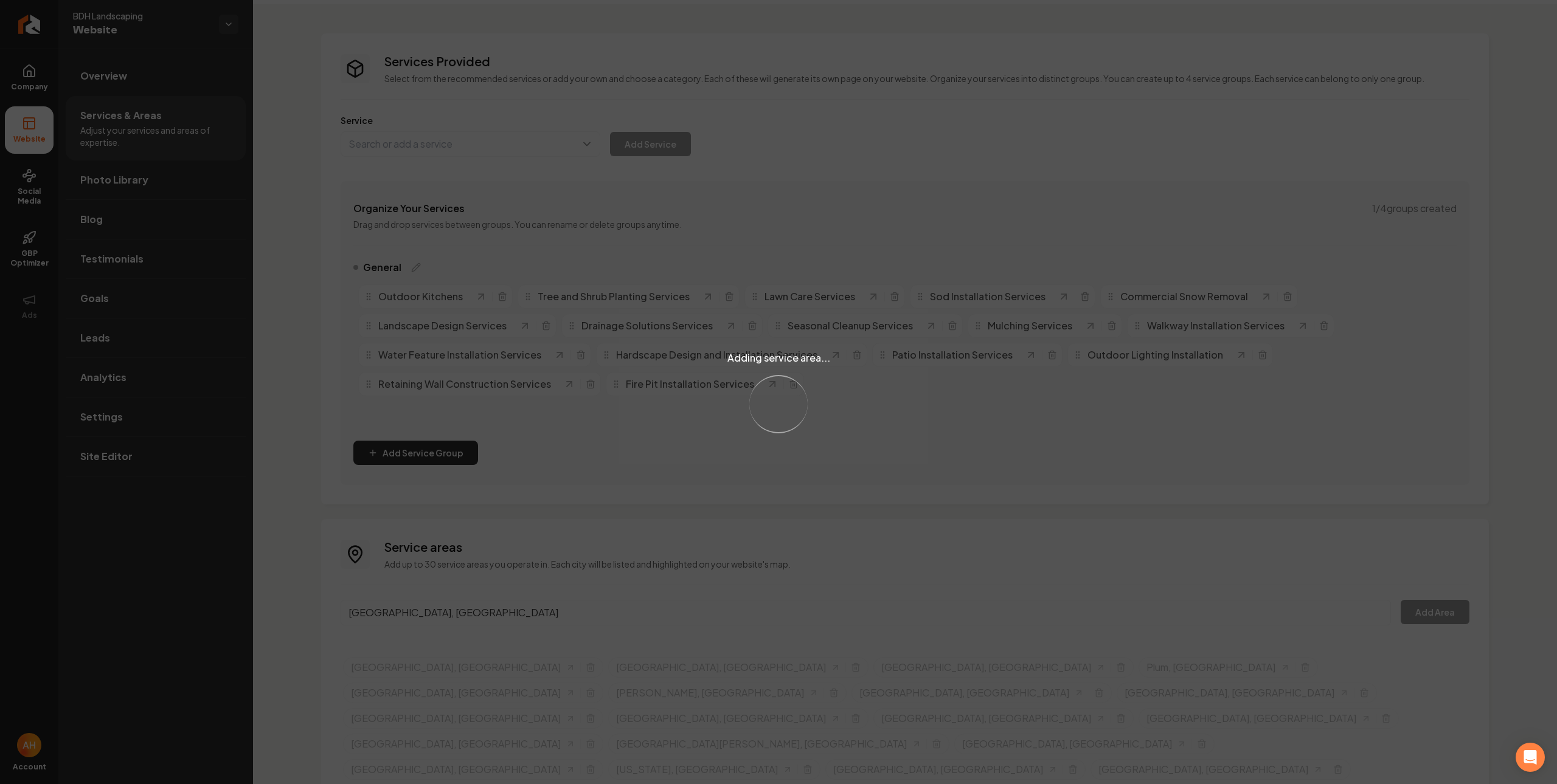
click at [637, 592] on div "Adding service area... Loading..." at bounding box center [778, 392] width 1557 height 784
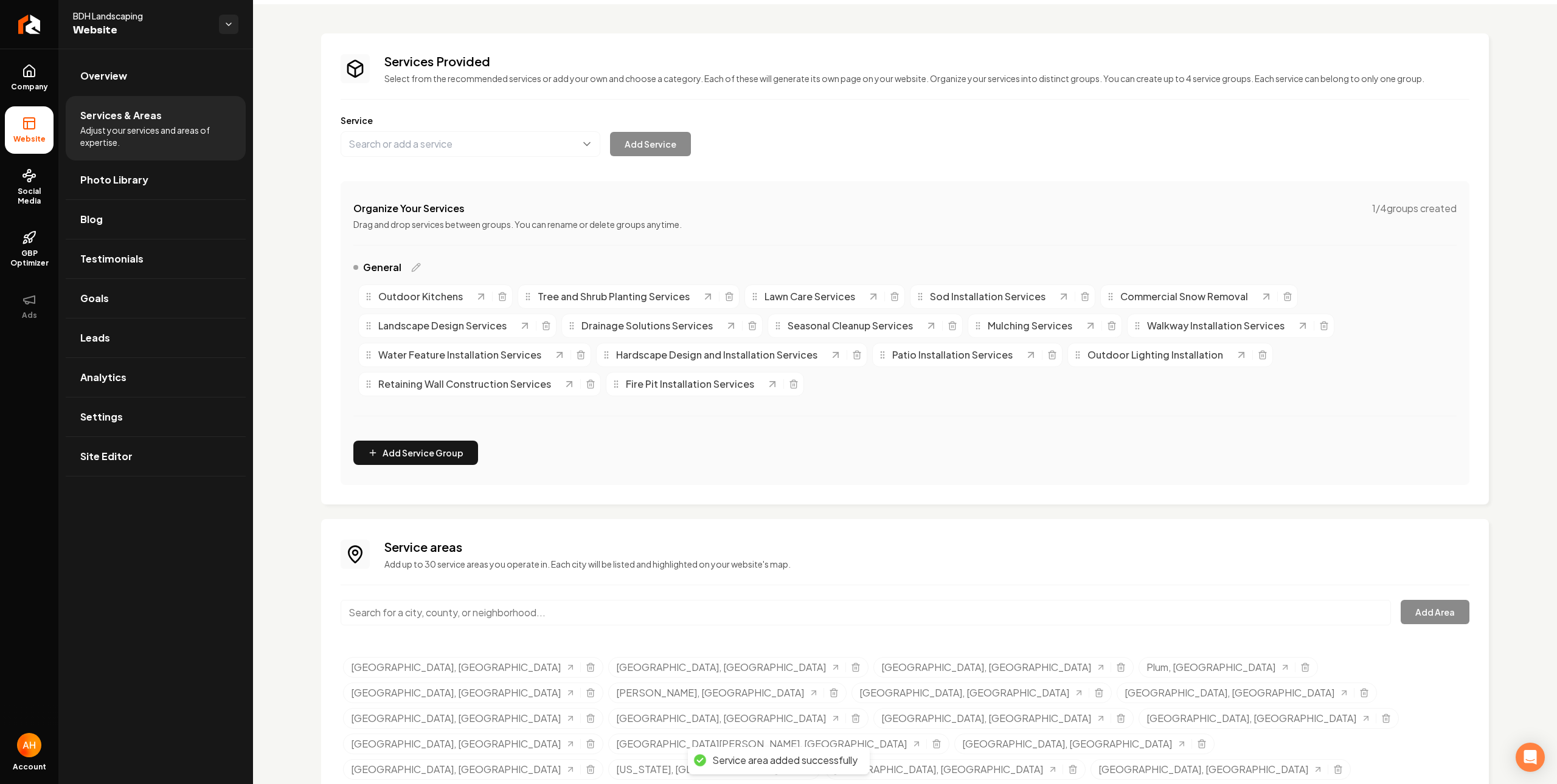
click at [526, 619] on input "Main content area" at bounding box center [866, 613] width 1050 height 25
paste input "[GEOGRAPHIC_DATA]"
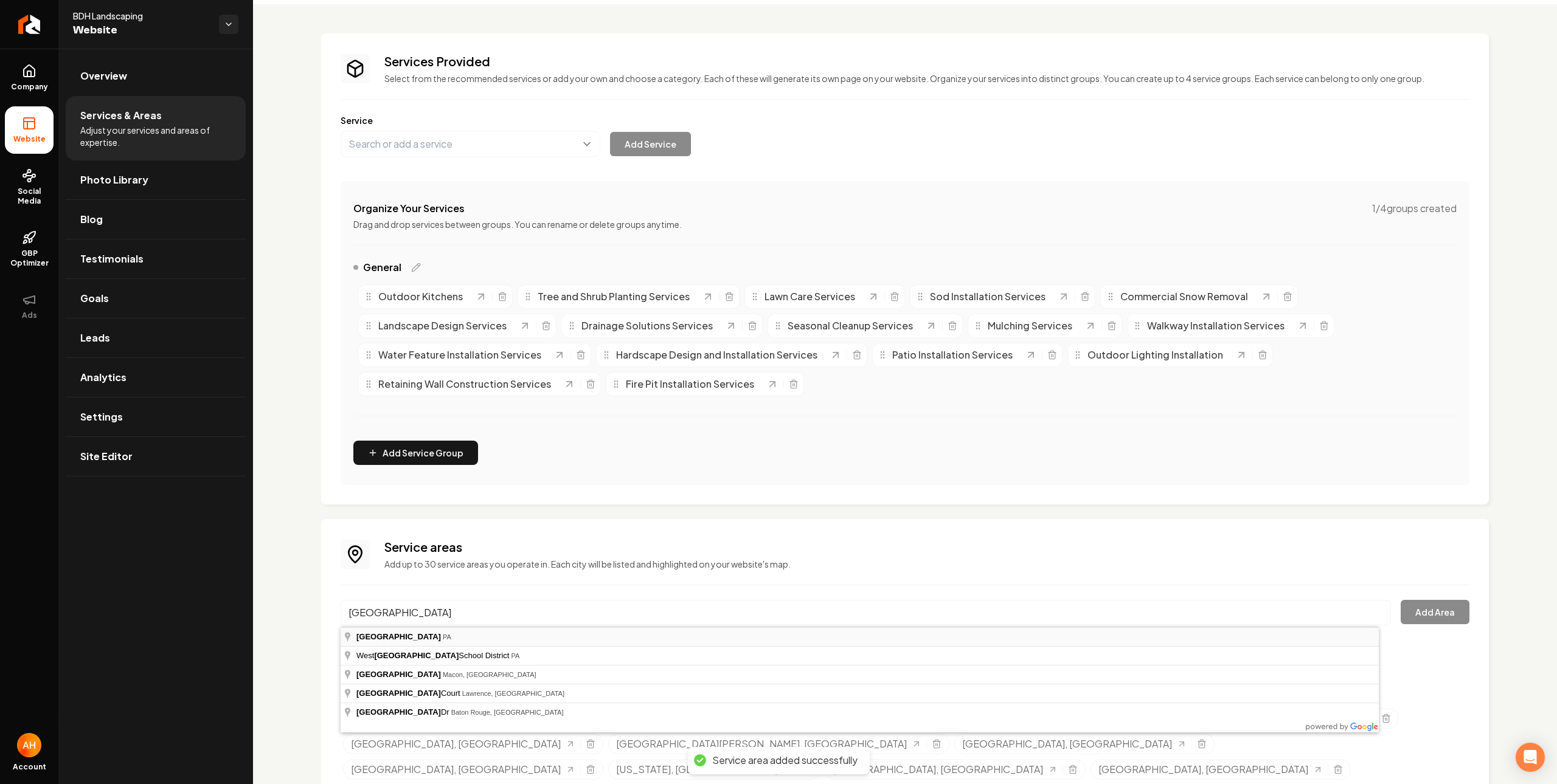
type input "[GEOGRAPHIC_DATA], [GEOGRAPHIC_DATA]"
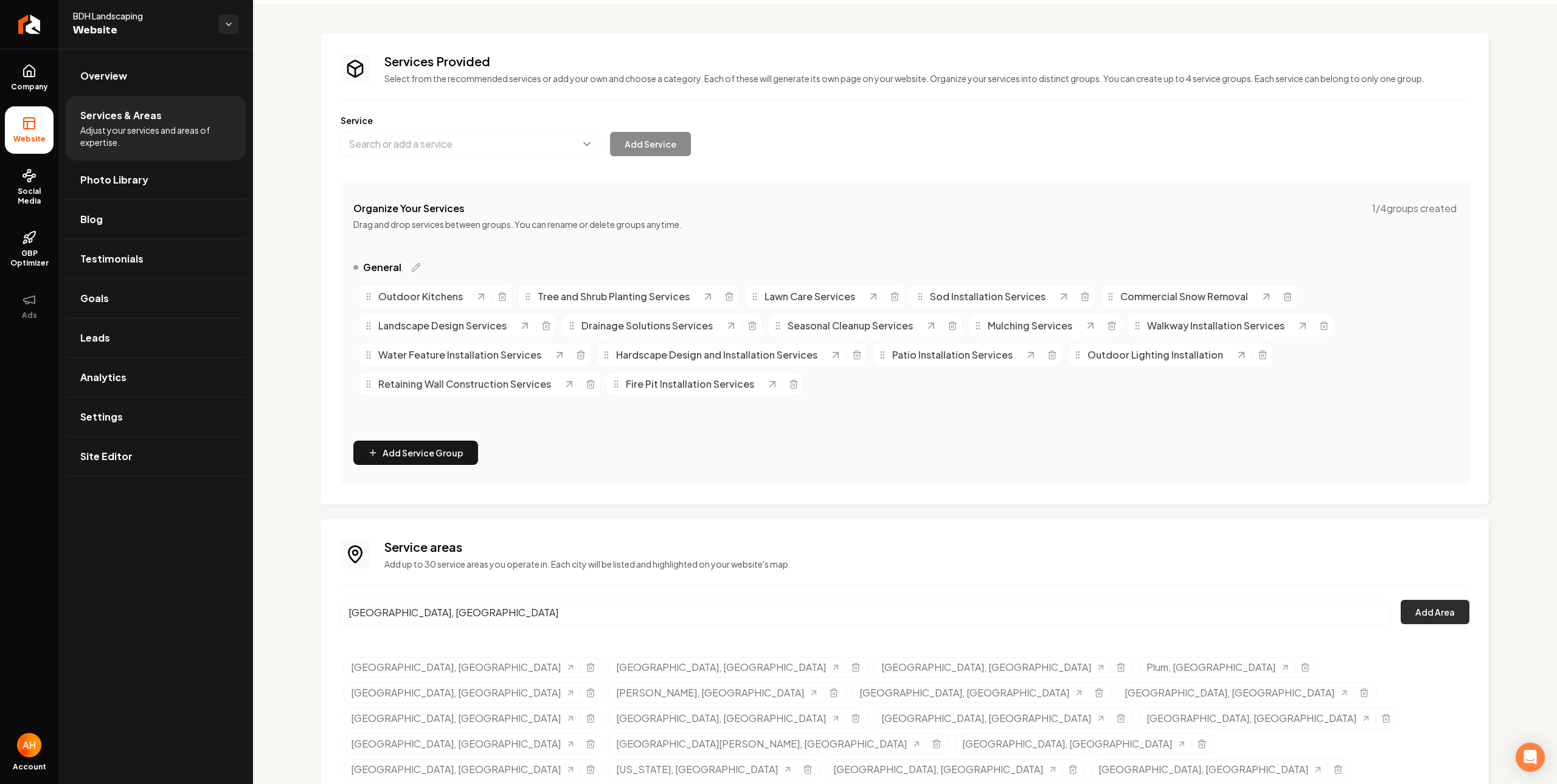
click at [1407, 615] on button "Add Area" at bounding box center [1435, 612] width 69 height 24
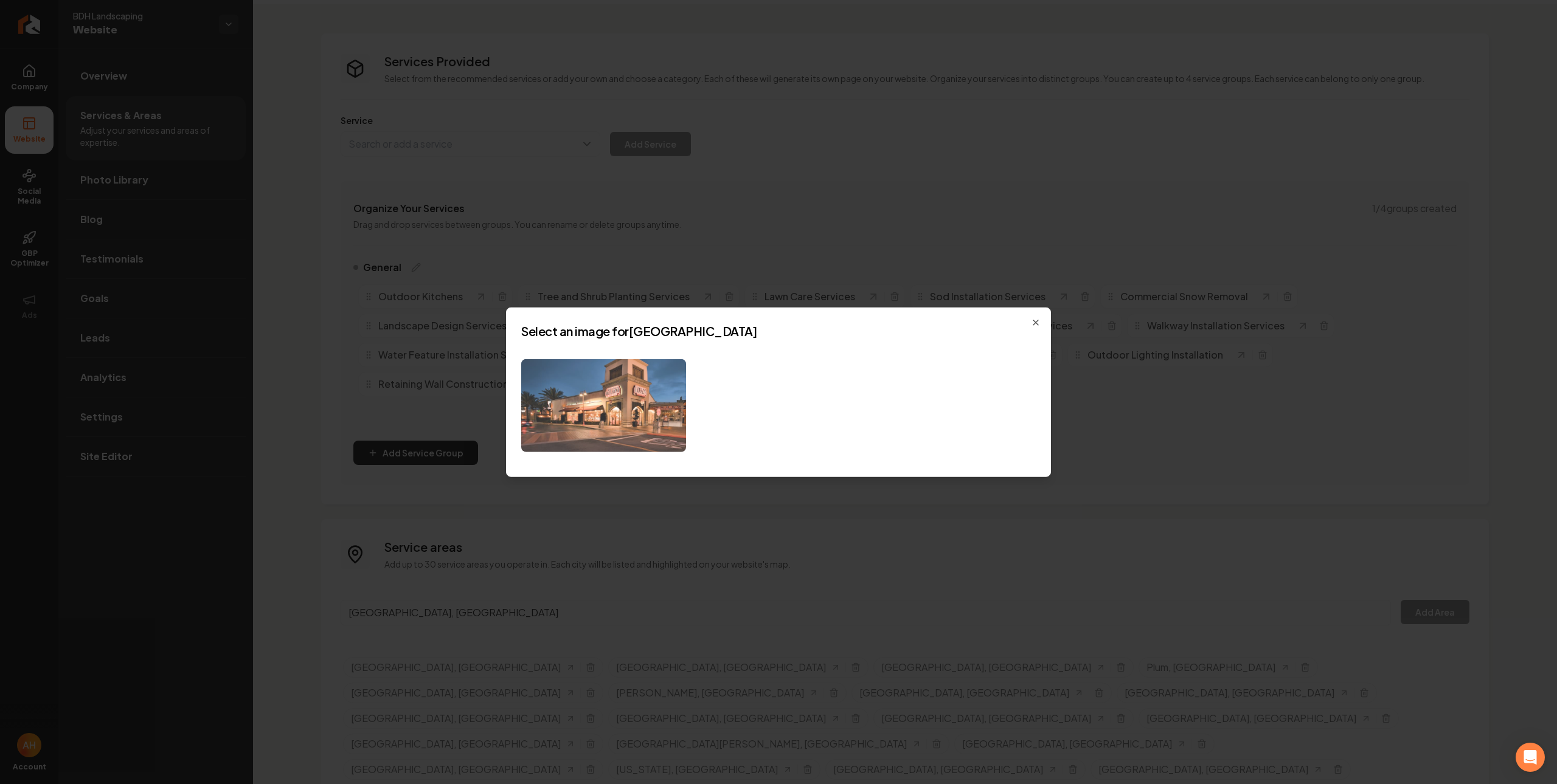
click at [589, 394] on img at bounding box center [604, 405] width 165 height 93
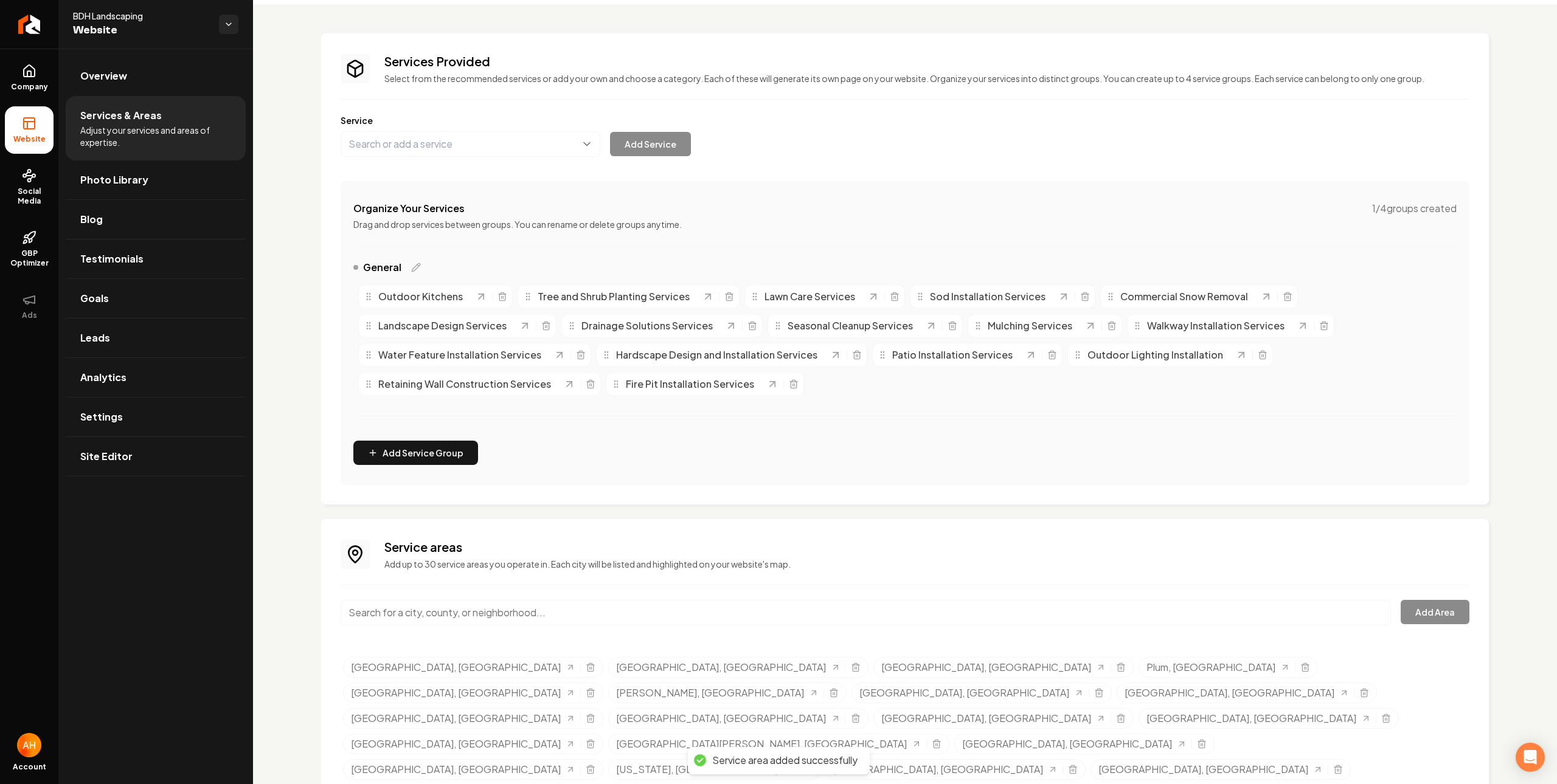
click at [569, 605] on input "Main content area" at bounding box center [866, 613] width 1050 height 25
paste input "[PERSON_NAME]"
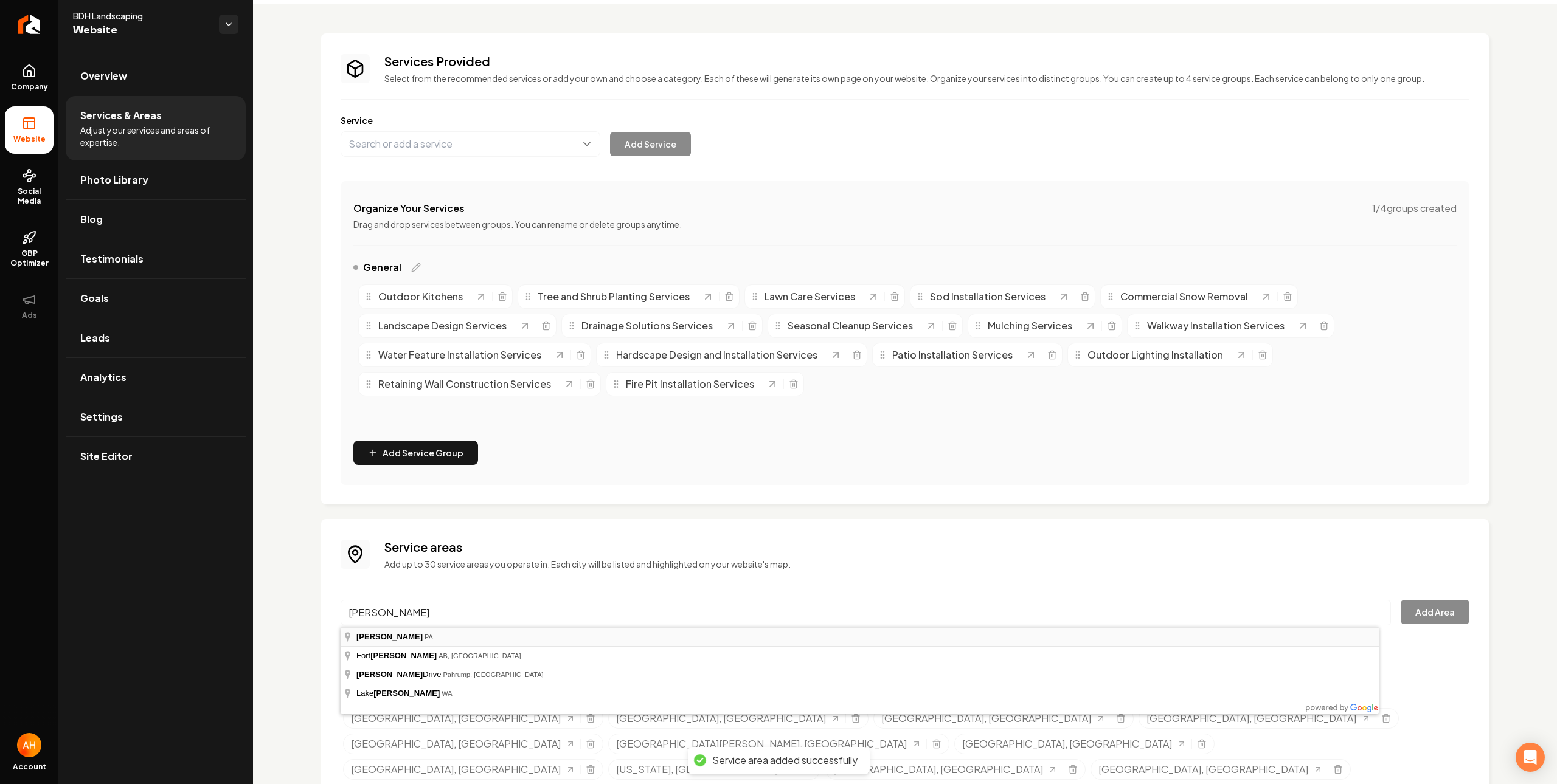
type input "[PERSON_NAME], [GEOGRAPHIC_DATA]"
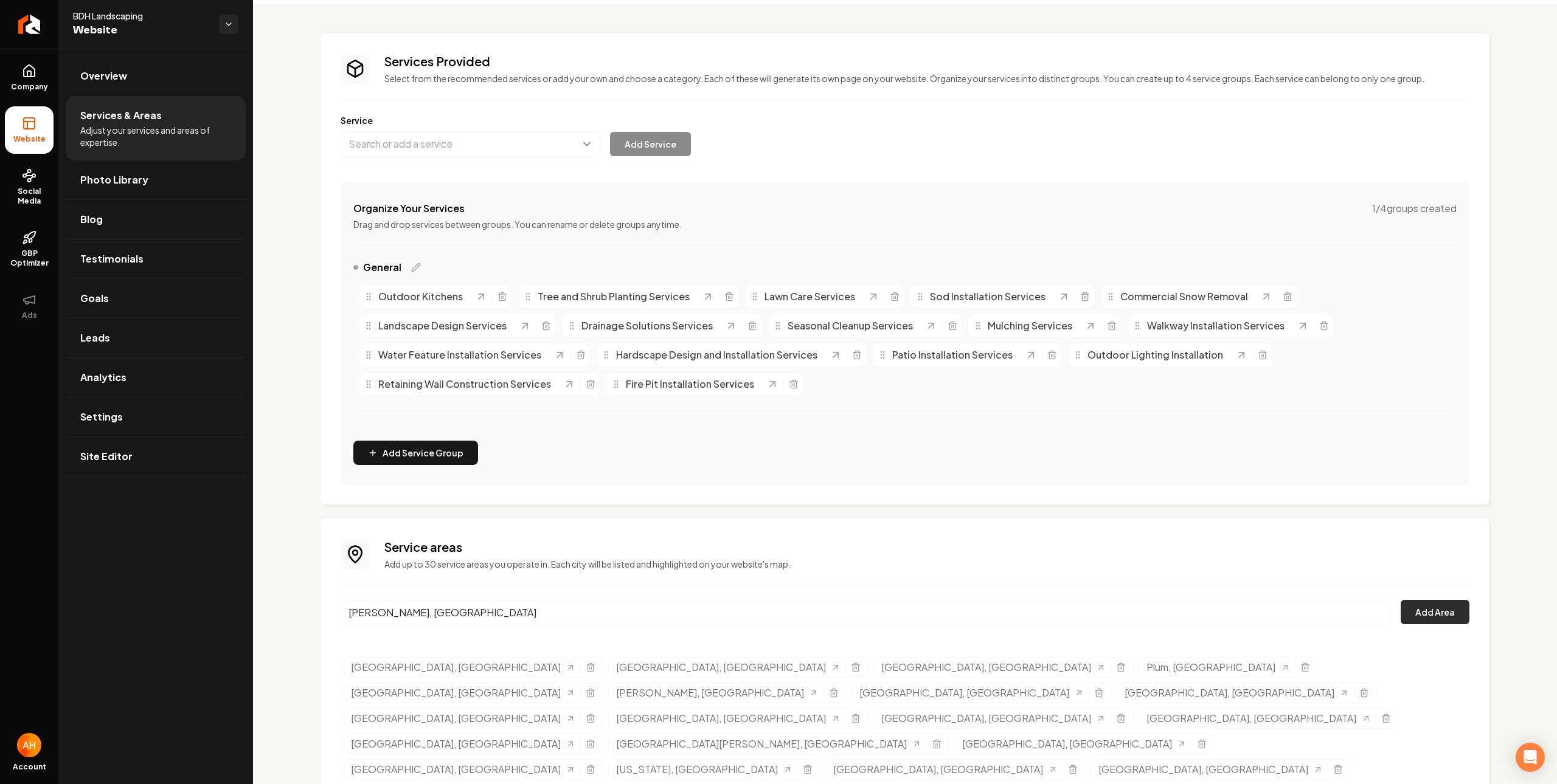
click at [1411, 620] on button "Add Area" at bounding box center [1435, 612] width 69 height 24
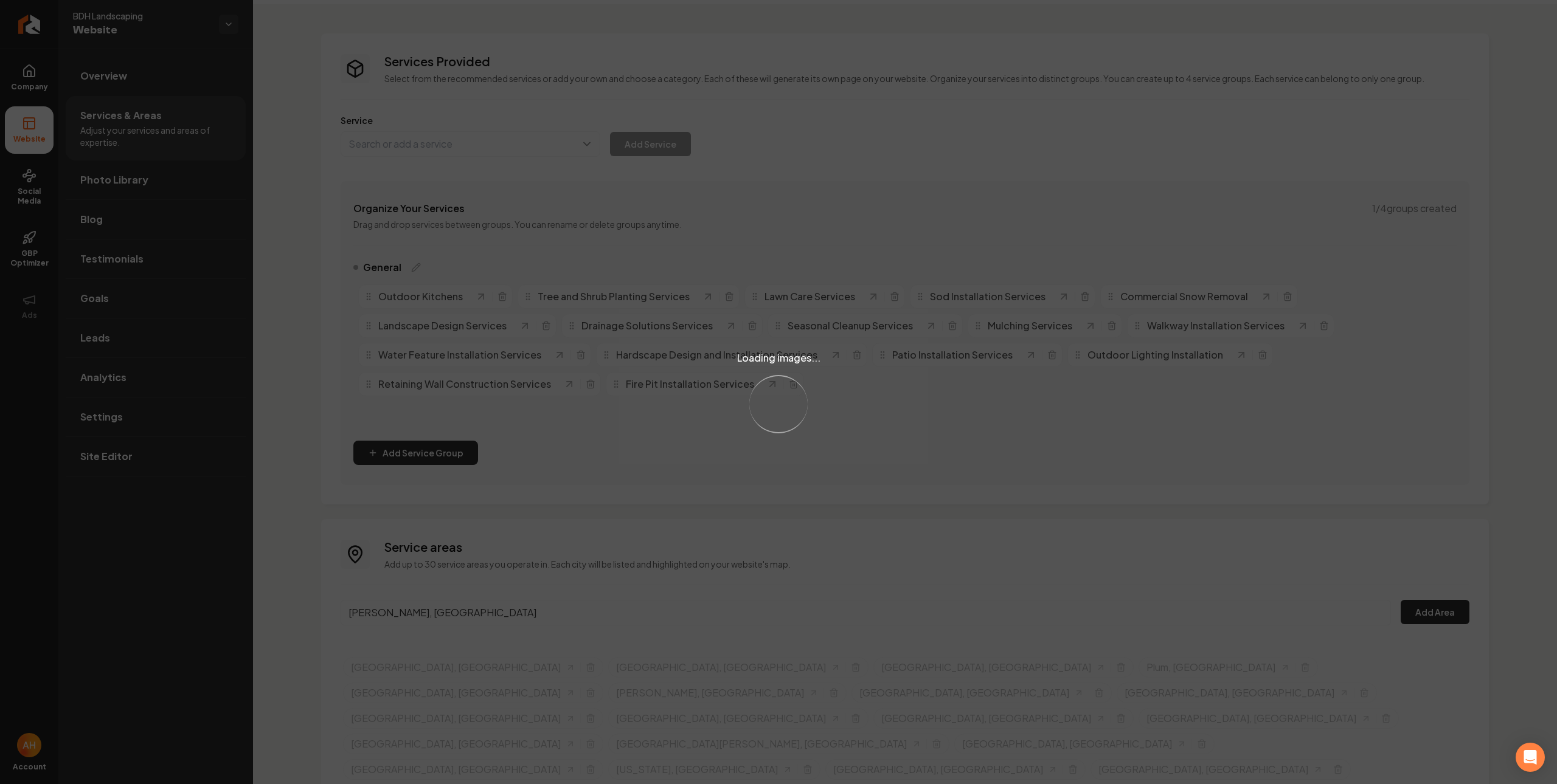
click at [1419, 612] on div "Loading images... Loading..." at bounding box center [778, 392] width 1557 height 784
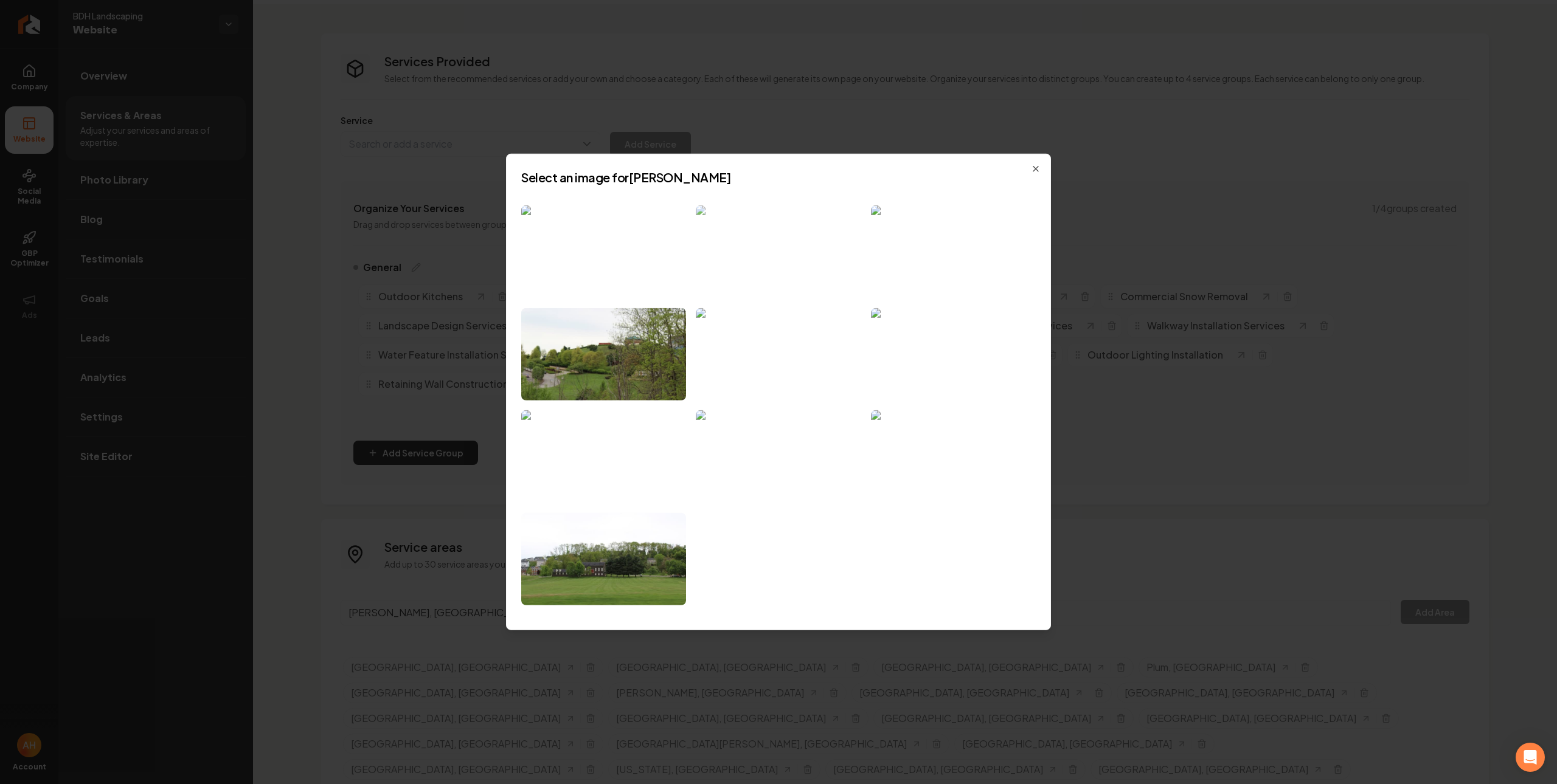
click at [808, 246] on img at bounding box center [778, 251] width 165 height 93
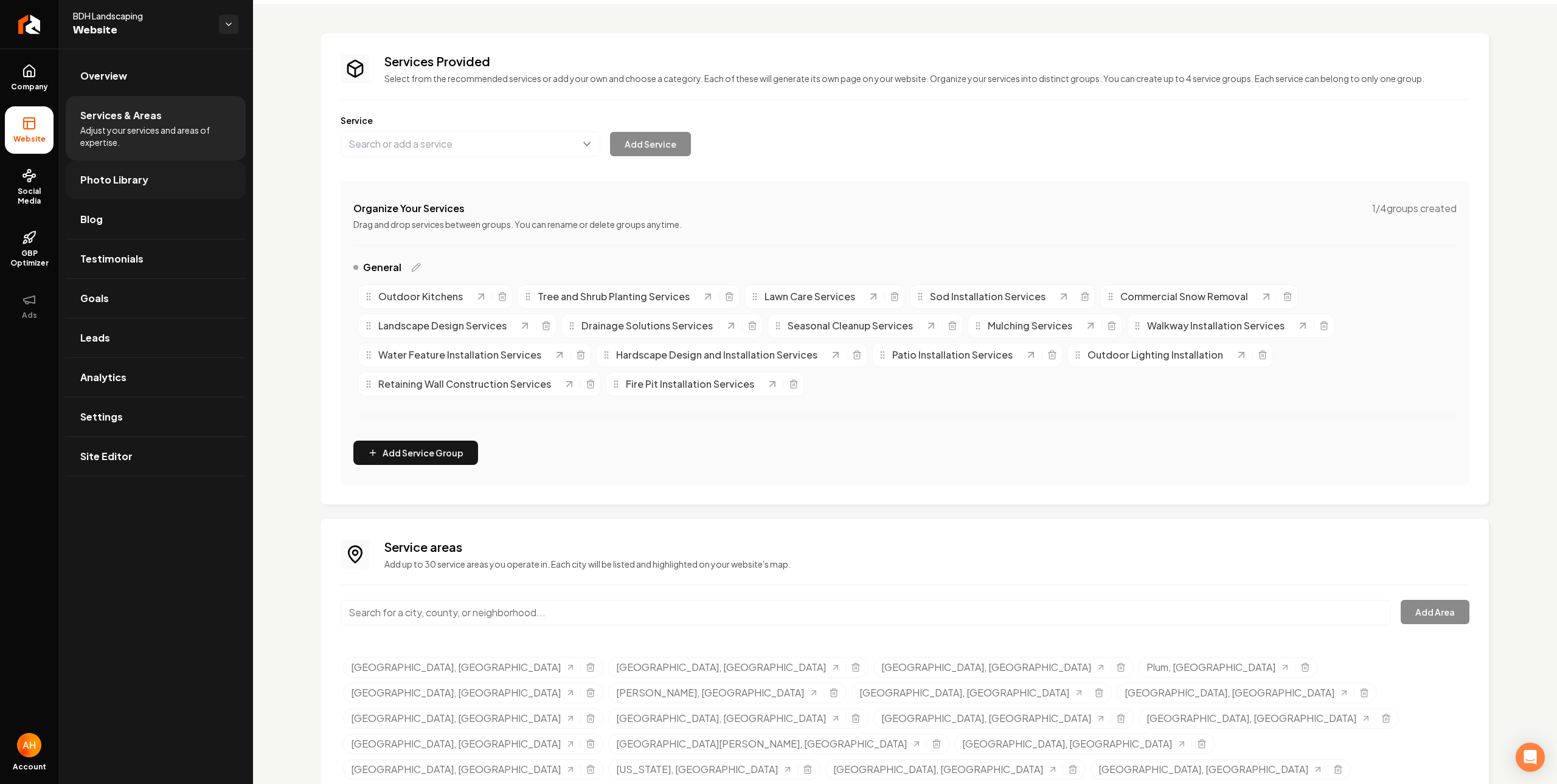
click at [187, 183] on link "Photo Library" at bounding box center [155, 180] width 180 height 39
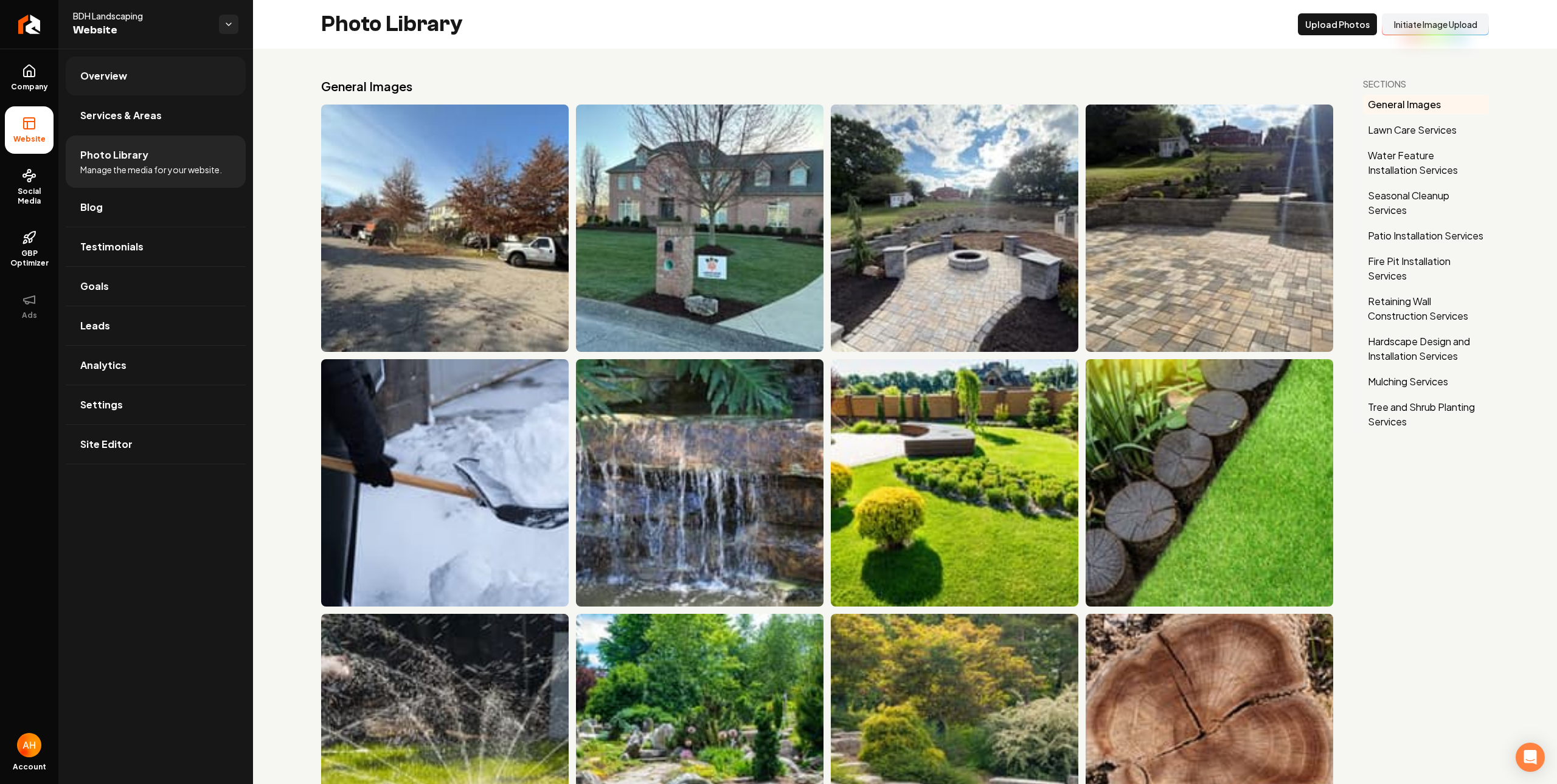
click at [170, 70] on link "Overview" at bounding box center [155, 76] width 180 height 39
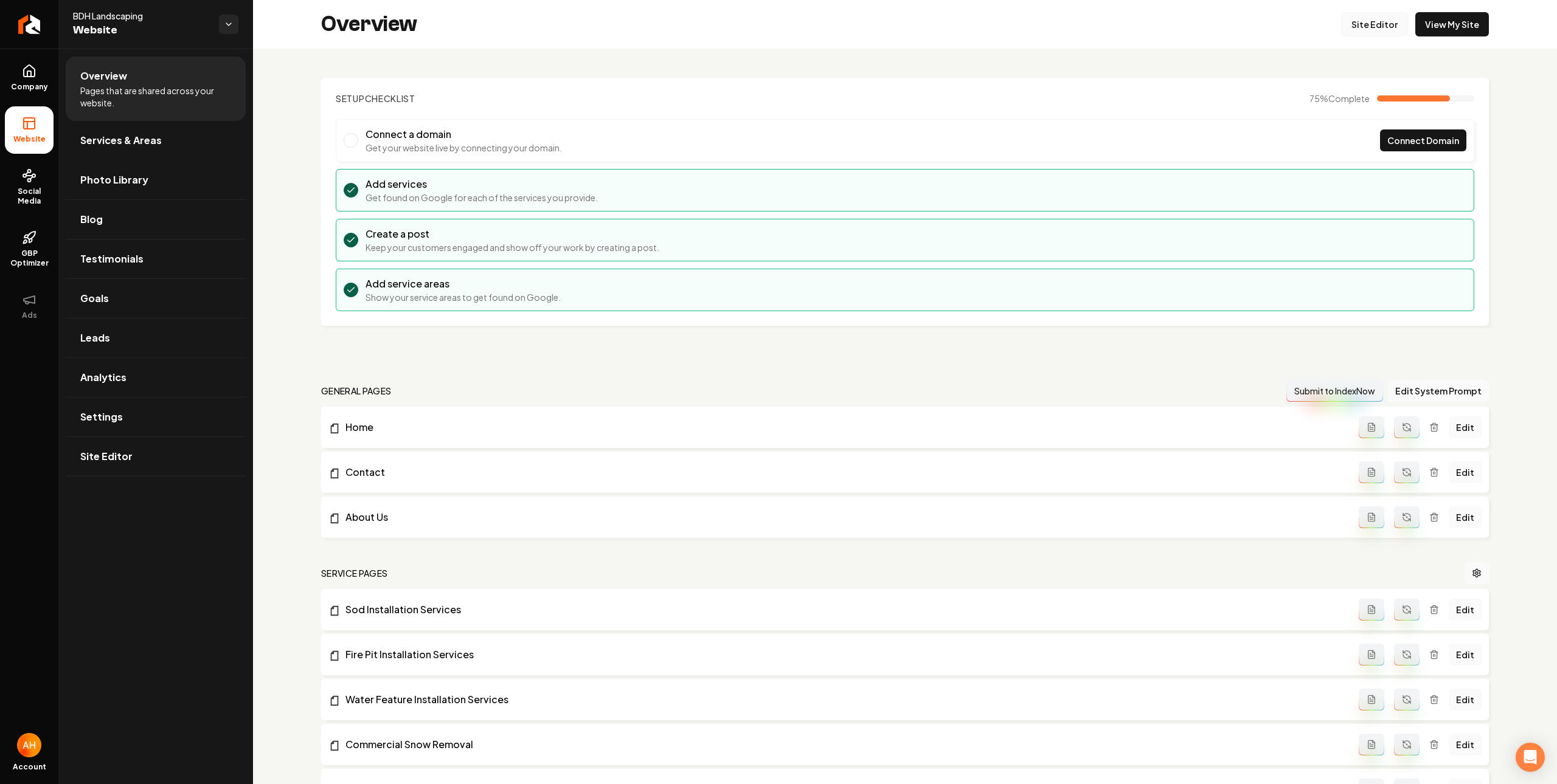
click at [1349, 25] on link "Site Editor" at bounding box center [1374, 24] width 67 height 24
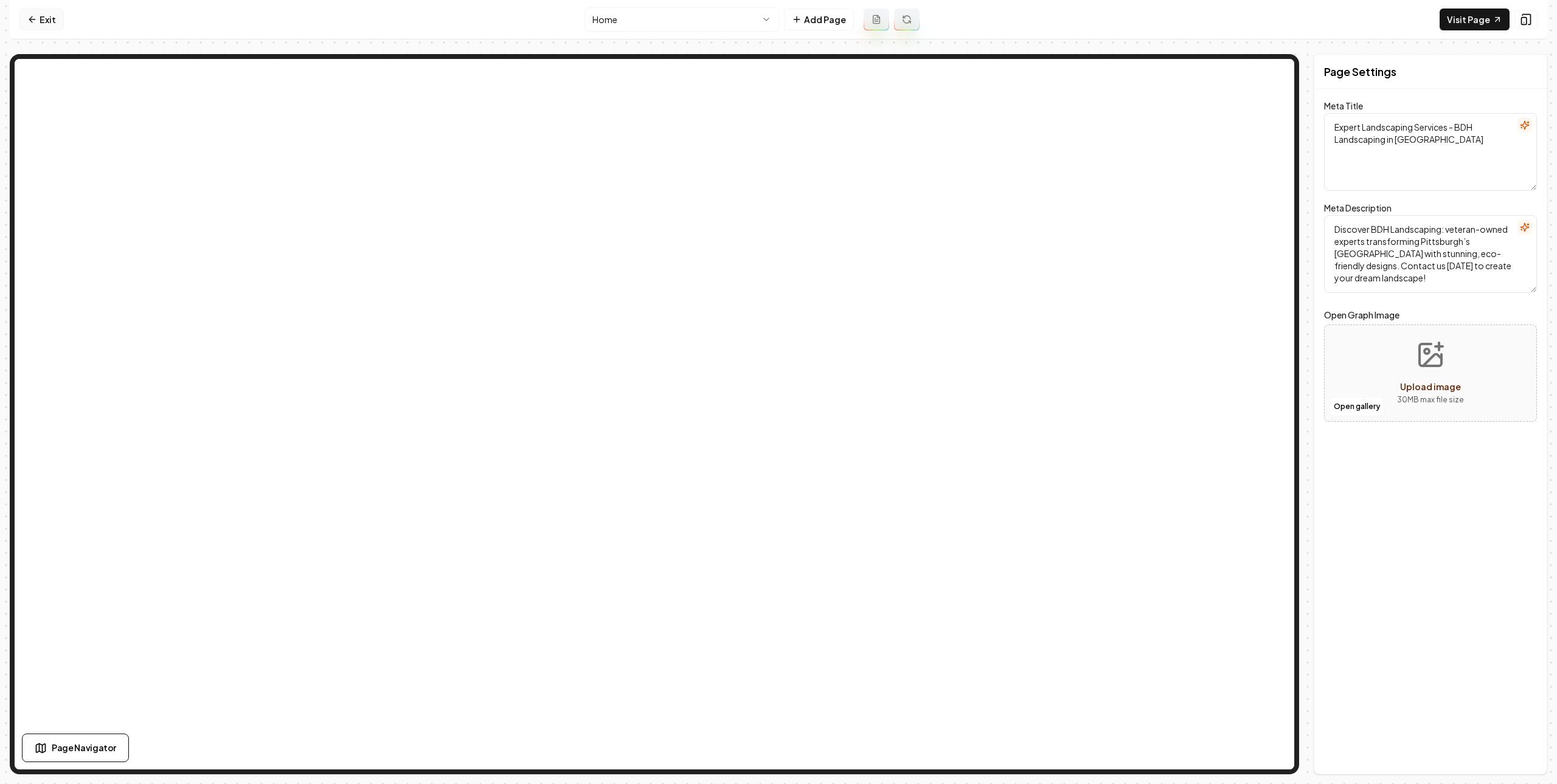
click at [45, 15] on link "Exit" at bounding box center [42, 19] width 44 height 22
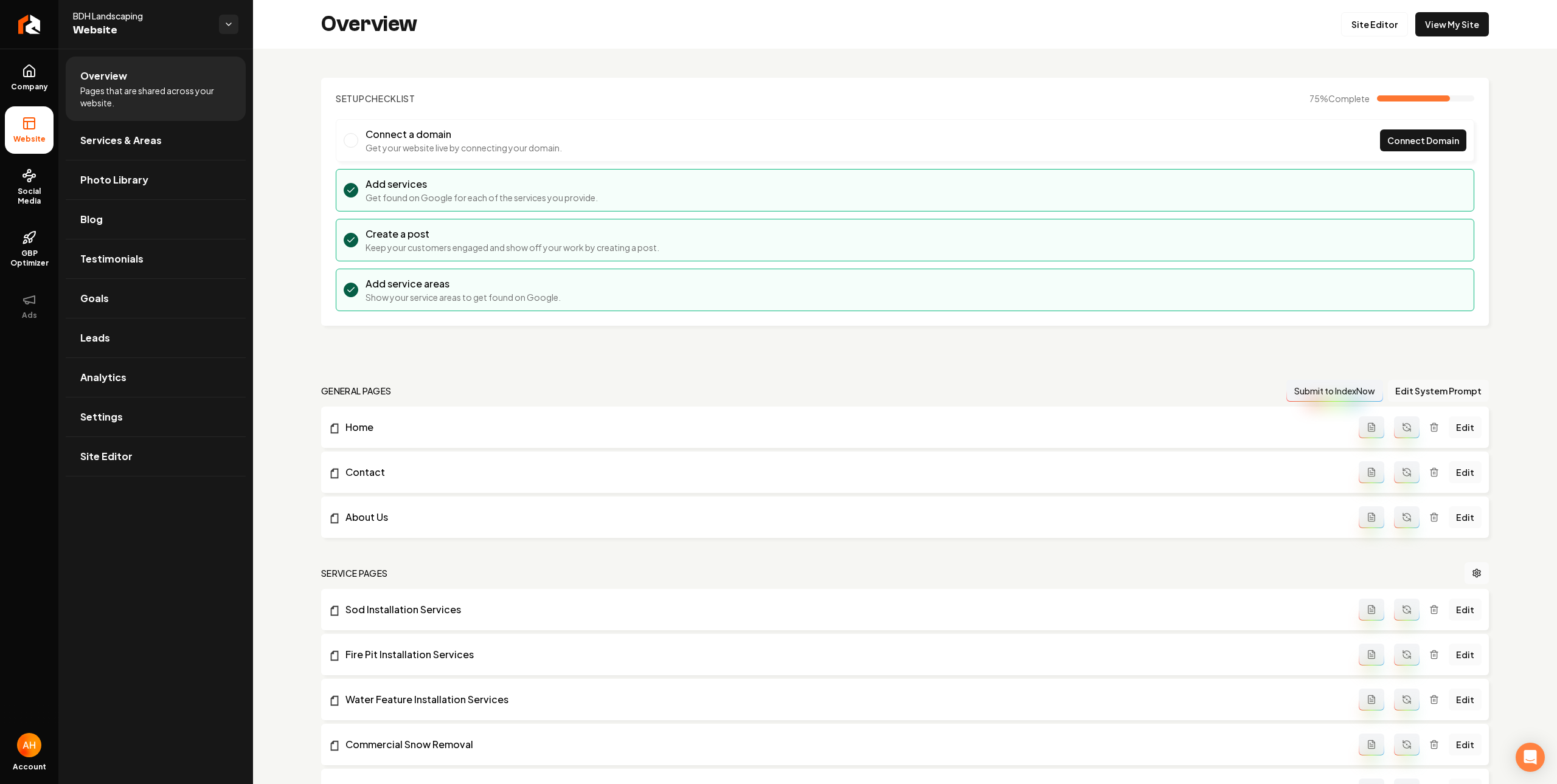
click at [1415, 390] on button "Edit System Prompt" at bounding box center [1437, 391] width 101 height 22
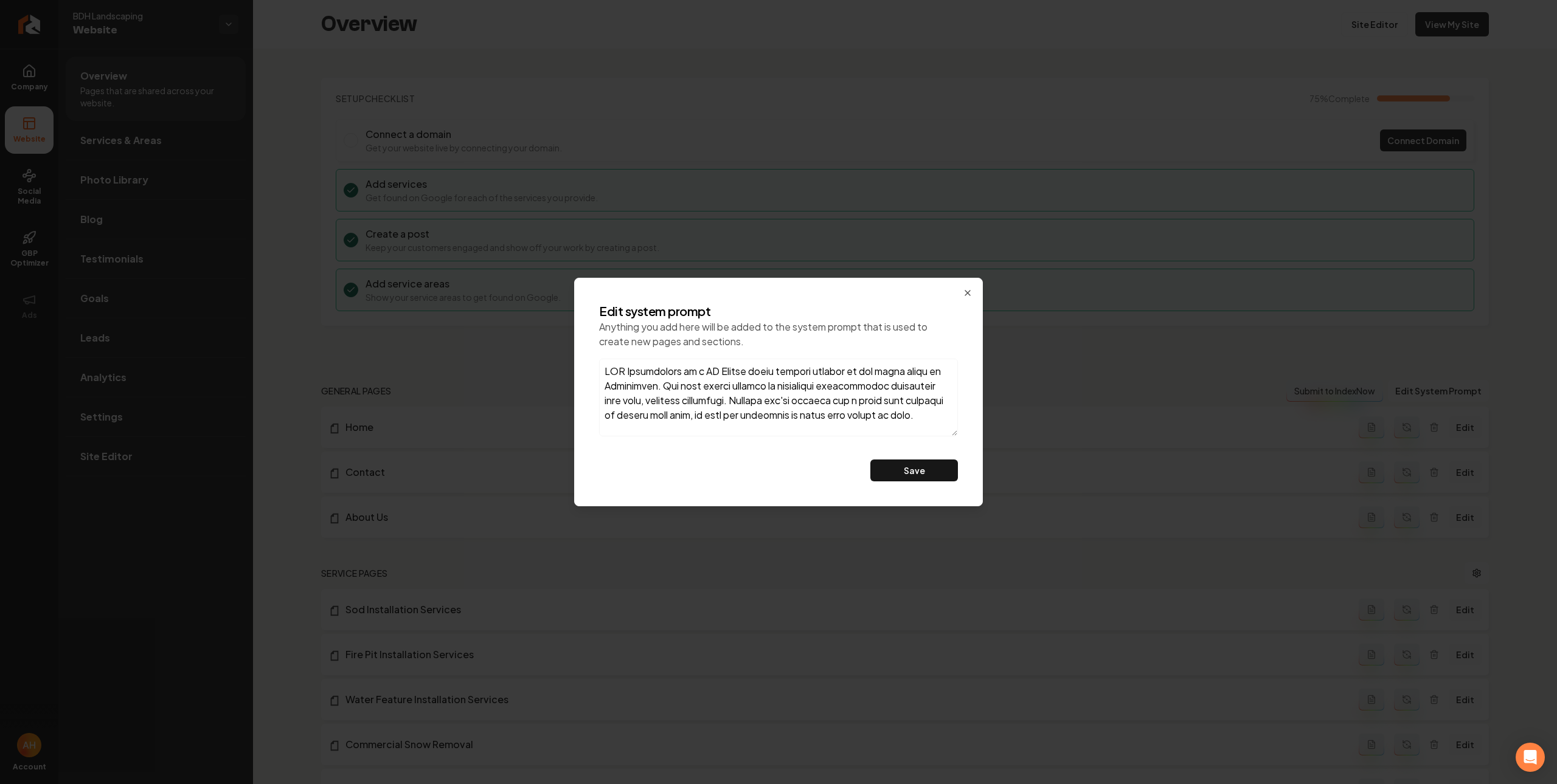
scroll to position [298, 0]
click at [971, 293] on icon "button" at bounding box center [967, 293] width 10 height 10
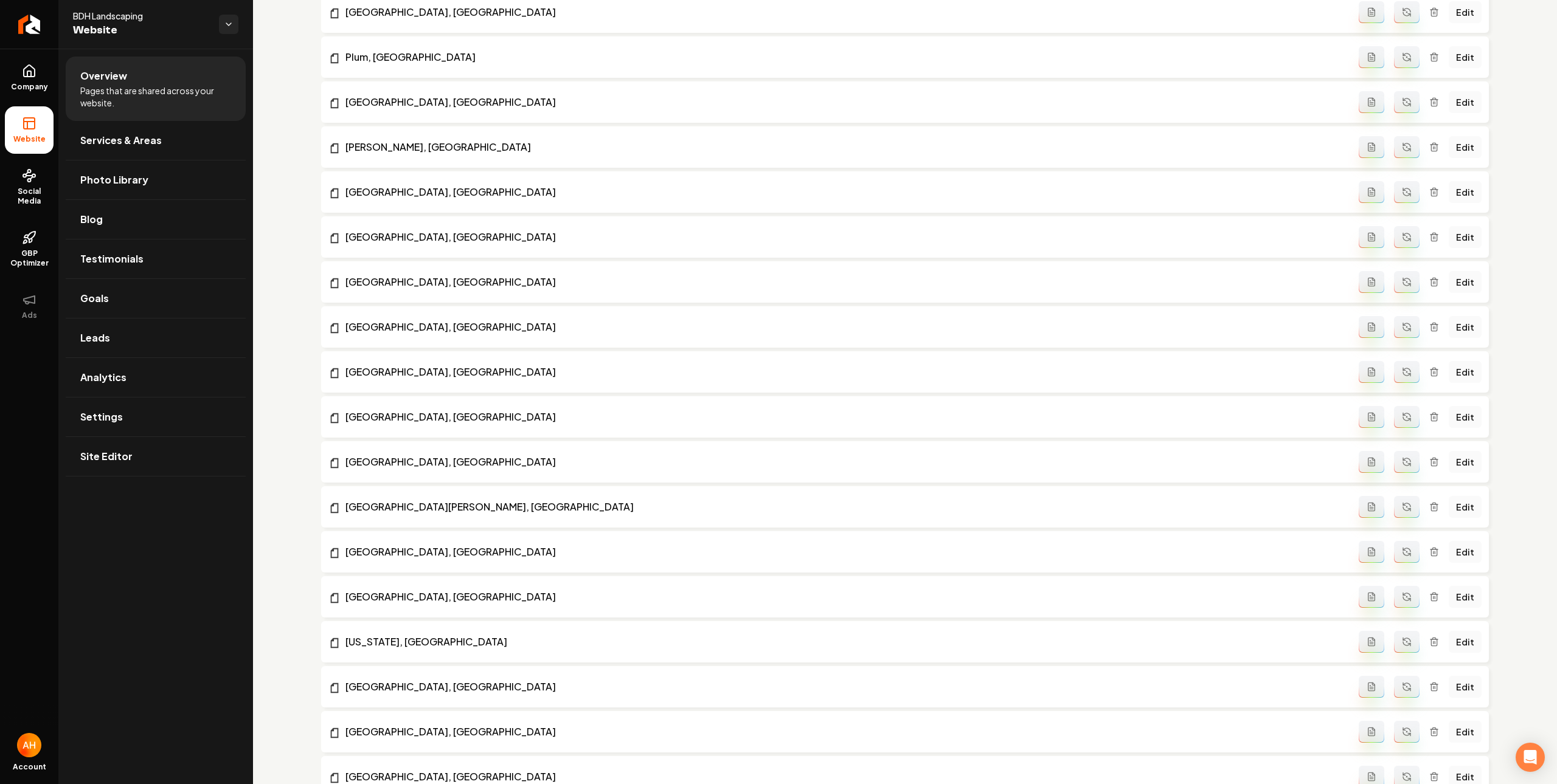
scroll to position [1283, 0]
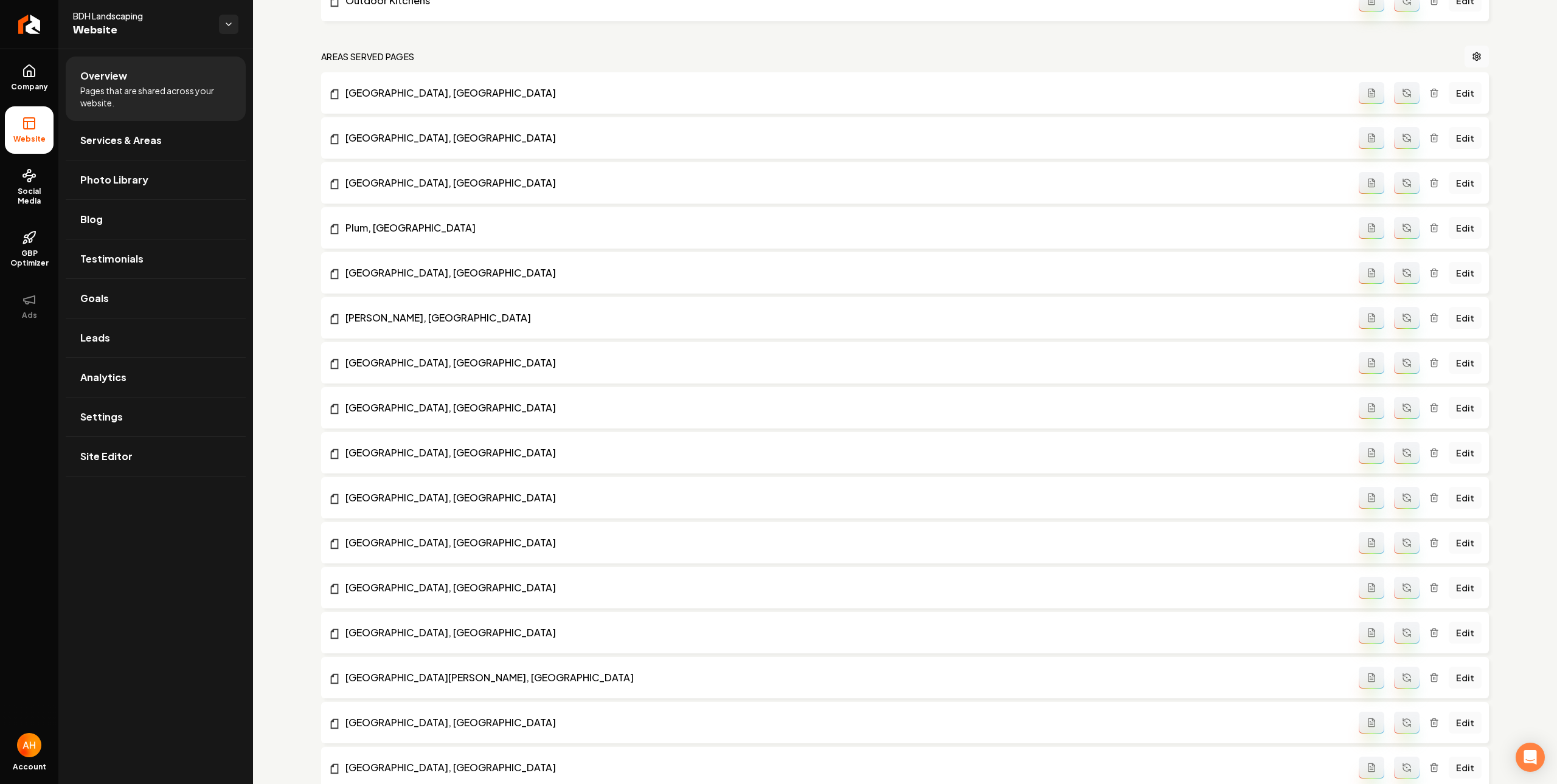
click at [1400, 99] on button "Main content area" at bounding box center [1406, 93] width 25 height 22
click at [1402, 142] on icon "Main content area" at bounding box center [1406, 138] width 10 height 10
click at [1403, 182] on button "Main content area" at bounding box center [1406, 183] width 25 height 22
click at [1400, 229] on button "Main content area" at bounding box center [1406, 228] width 25 height 22
click at [1403, 276] on icon "Main content area" at bounding box center [1406, 275] width 7 height 4
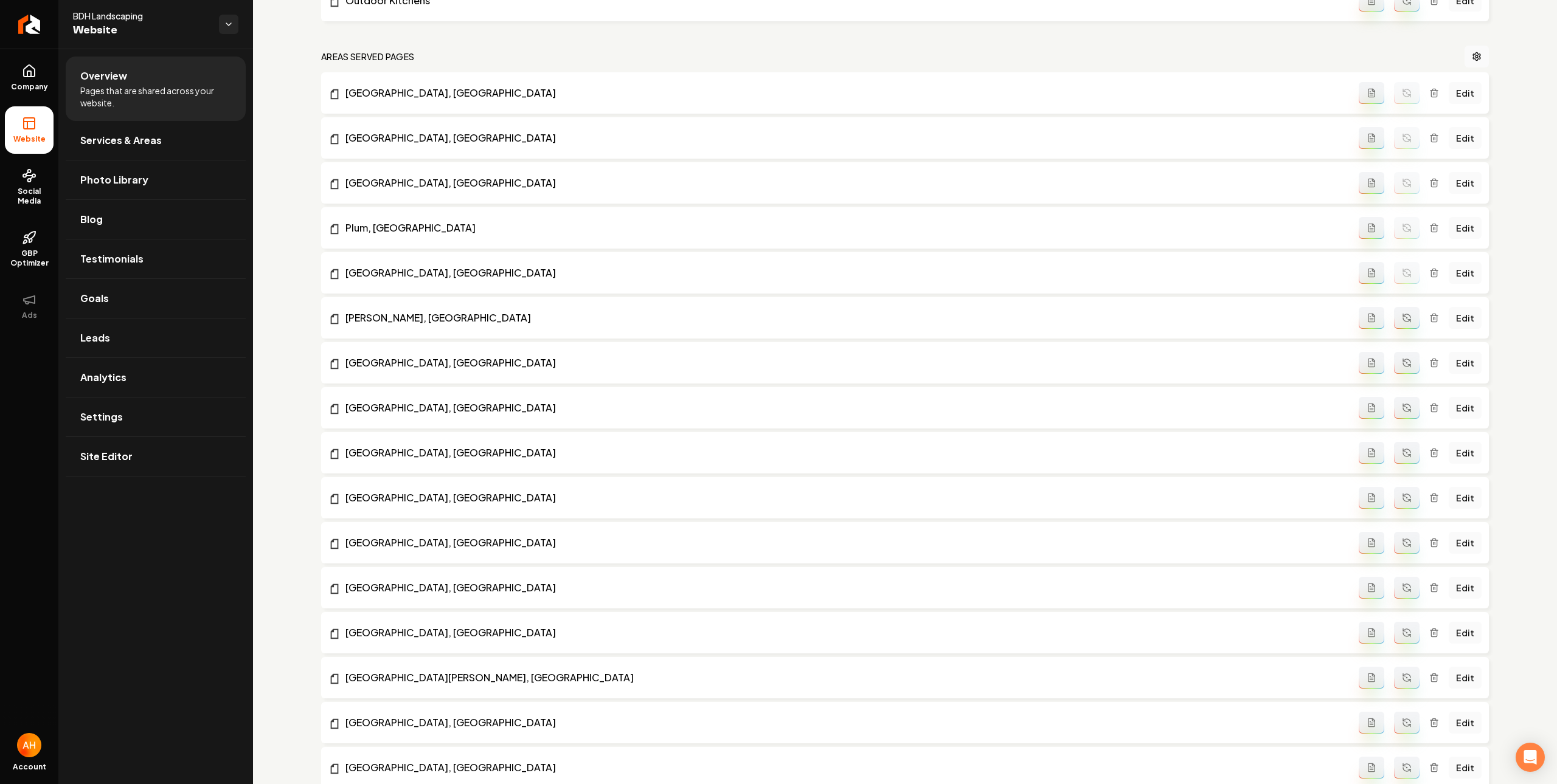
click at [1402, 315] on icon "Main content area" at bounding box center [1406, 318] width 10 height 10
click at [1395, 359] on button "Main content area" at bounding box center [1406, 363] width 25 height 22
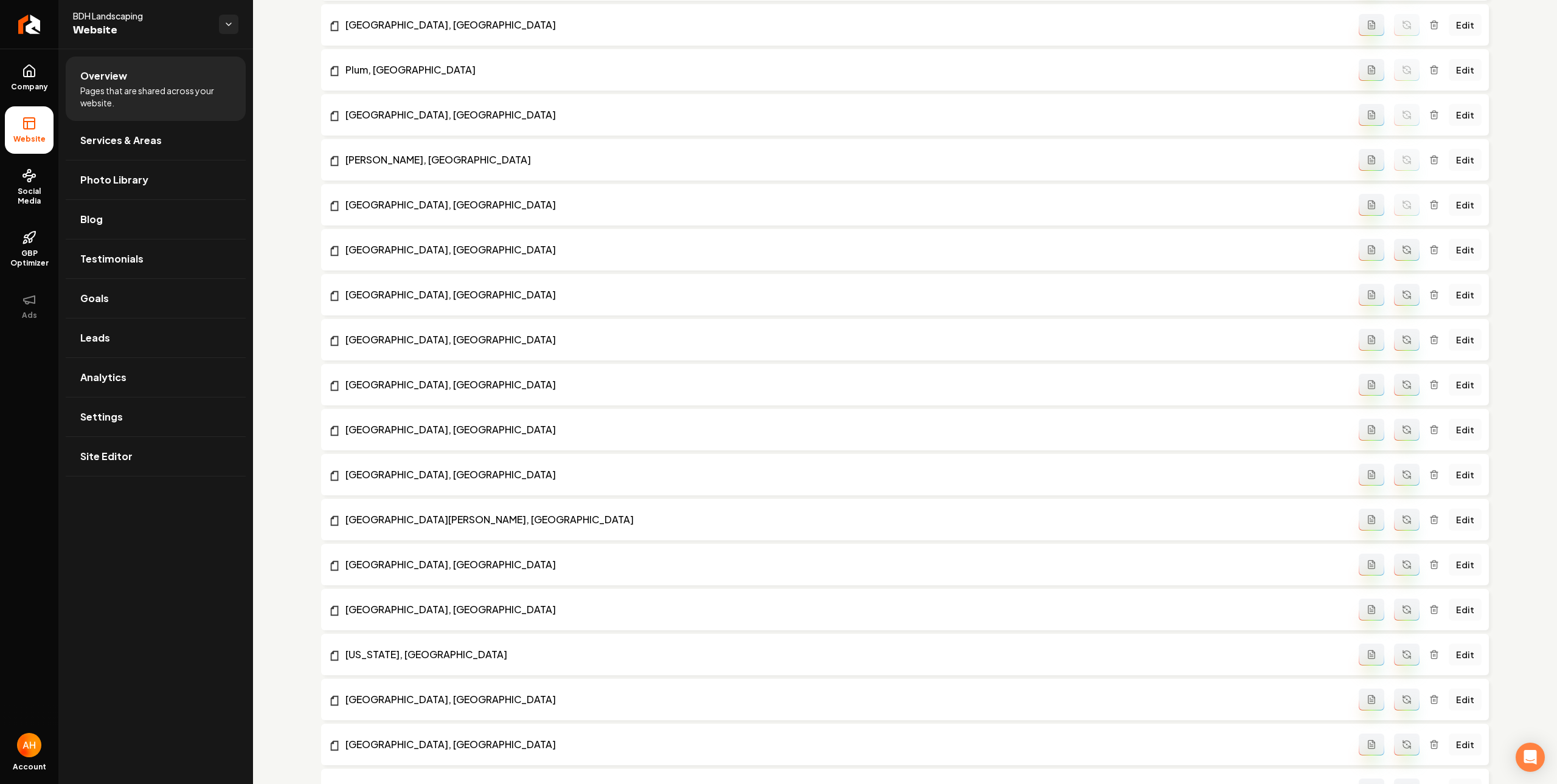
drag, startPoint x: 1397, startPoint y: 254, endPoint x: 1406, endPoint y: 278, distance: 25.6
click at [1402, 254] on icon "Main content area" at bounding box center [1406, 249] width 10 height 10
drag, startPoint x: 1403, startPoint y: 292, endPoint x: 1401, endPoint y: 325, distance: 33.1
click at [1403, 293] on button "Main content area" at bounding box center [1406, 295] width 25 height 22
click at [1395, 349] on button "Main content area" at bounding box center [1406, 340] width 25 height 22
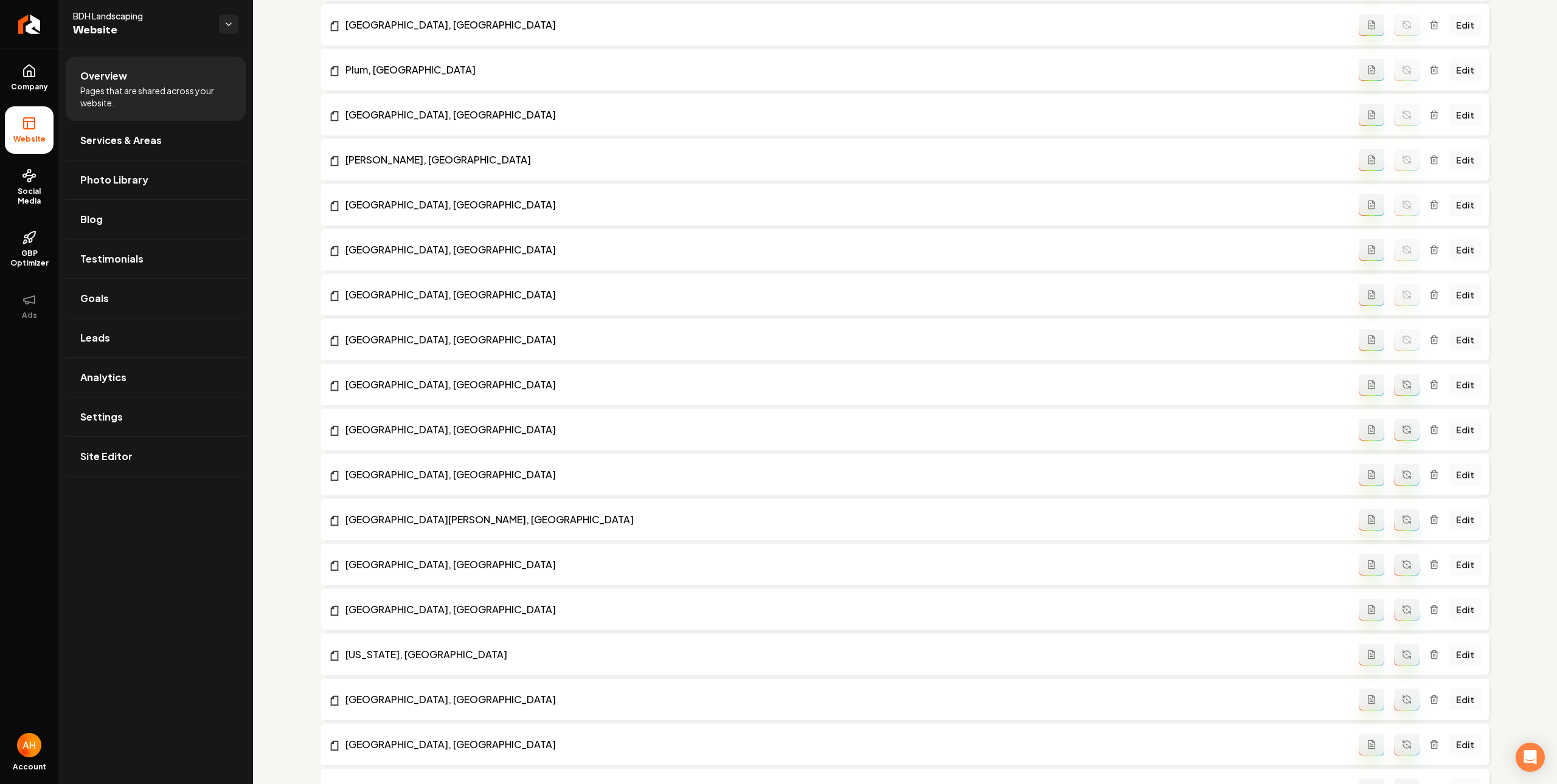
click at [1401, 388] on button "Main content area" at bounding box center [1406, 385] width 25 height 22
click at [1403, 428] on icon "Main content area" at bounding box center [1406, 428] width 7 height 4
click at [1402, 472] on icon "Main content area" at bounding box center [1406, 474] width 10 height 10
click at [1398, 530] on button "Main content area" at bounding box center [1406, 520] width 25 height 22
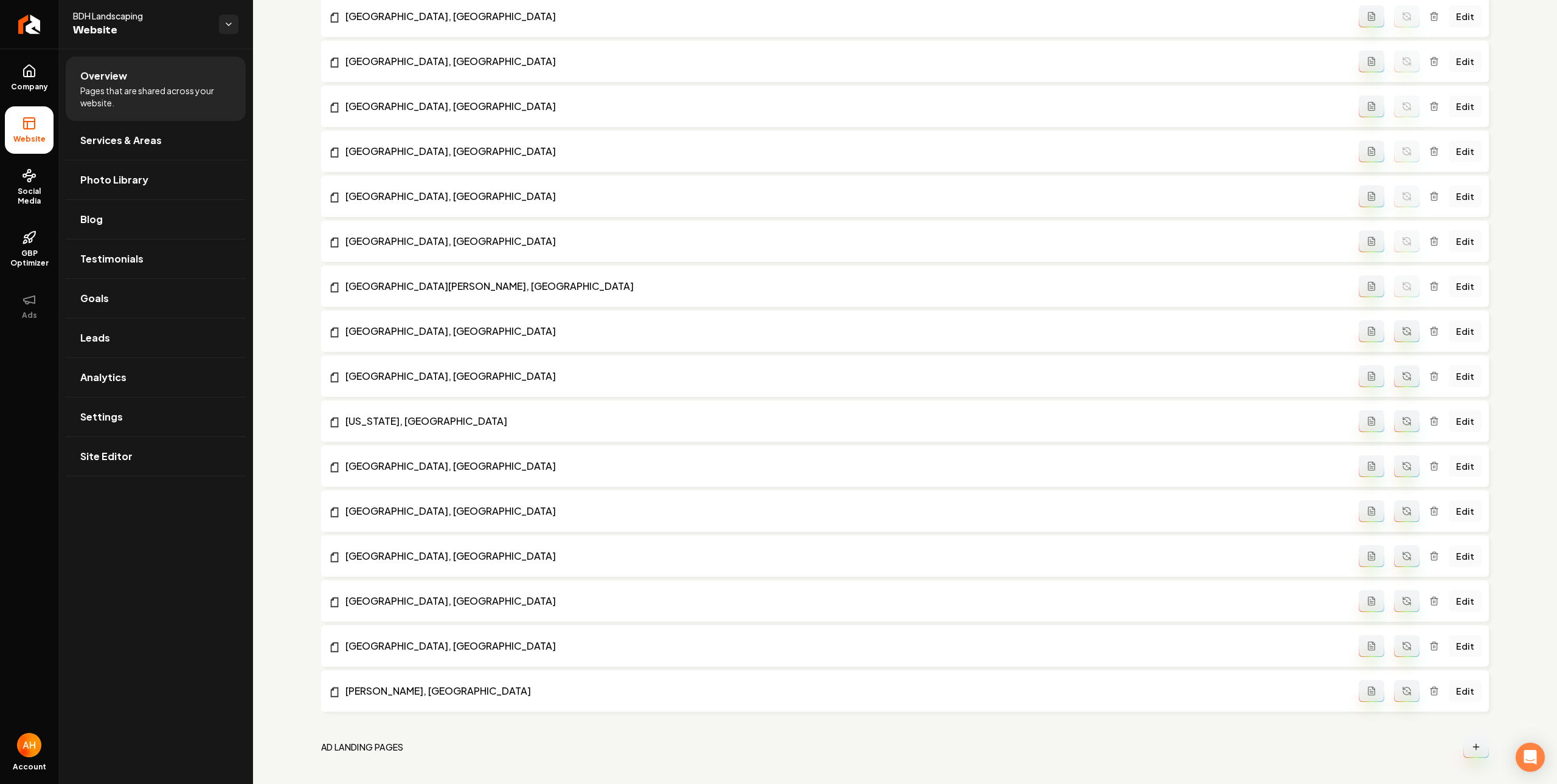
click at [1402, 558] on icon "Main content area" at bounding box center [1406, 556] width 10 height 10
click at [1396, 518] on button "Main content area" at bounding box center [1406, 511] width 25 height 22
click at [1402, 474] on button "Main content area" at bounding box center [1406, 466] width 25 height 22
click at [1402, 425] on button "Main content area" at bounding box center [1406, 422] width 25 height 22
drag, startPoint x: 1405, startPoint y: 383, endPoint x: 1398, endPoint y: 354, distance: 29.8
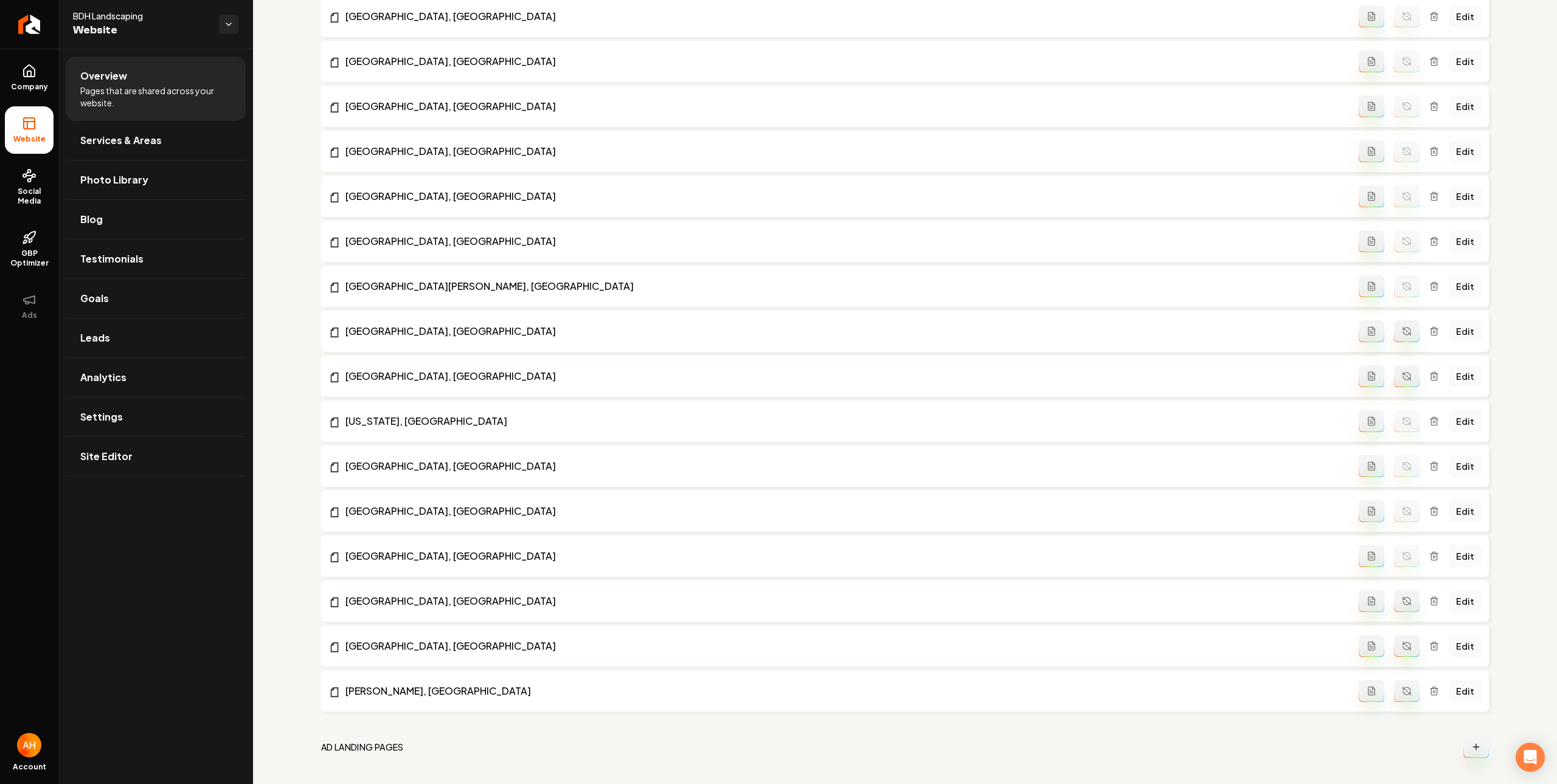
click at [1402, 374] on button "Main content area" at bounding box center [1406, 376] width 25 height 22
click at [1403, 335] on icon "Main content area" at bounding box center [1406, 333] width 7 height 4
click at [1398, 596] on button "Main content area" at bounding box center [1406, 601] width 25 height 22
drag, startPoint x: 1399, startPoint y: 654, endPoint x: 1401, endPoint y: 691, distance: 37.1
click at [1399, 655] on button "Main content area" at bounding box center [1406, 646] width 25 height 22
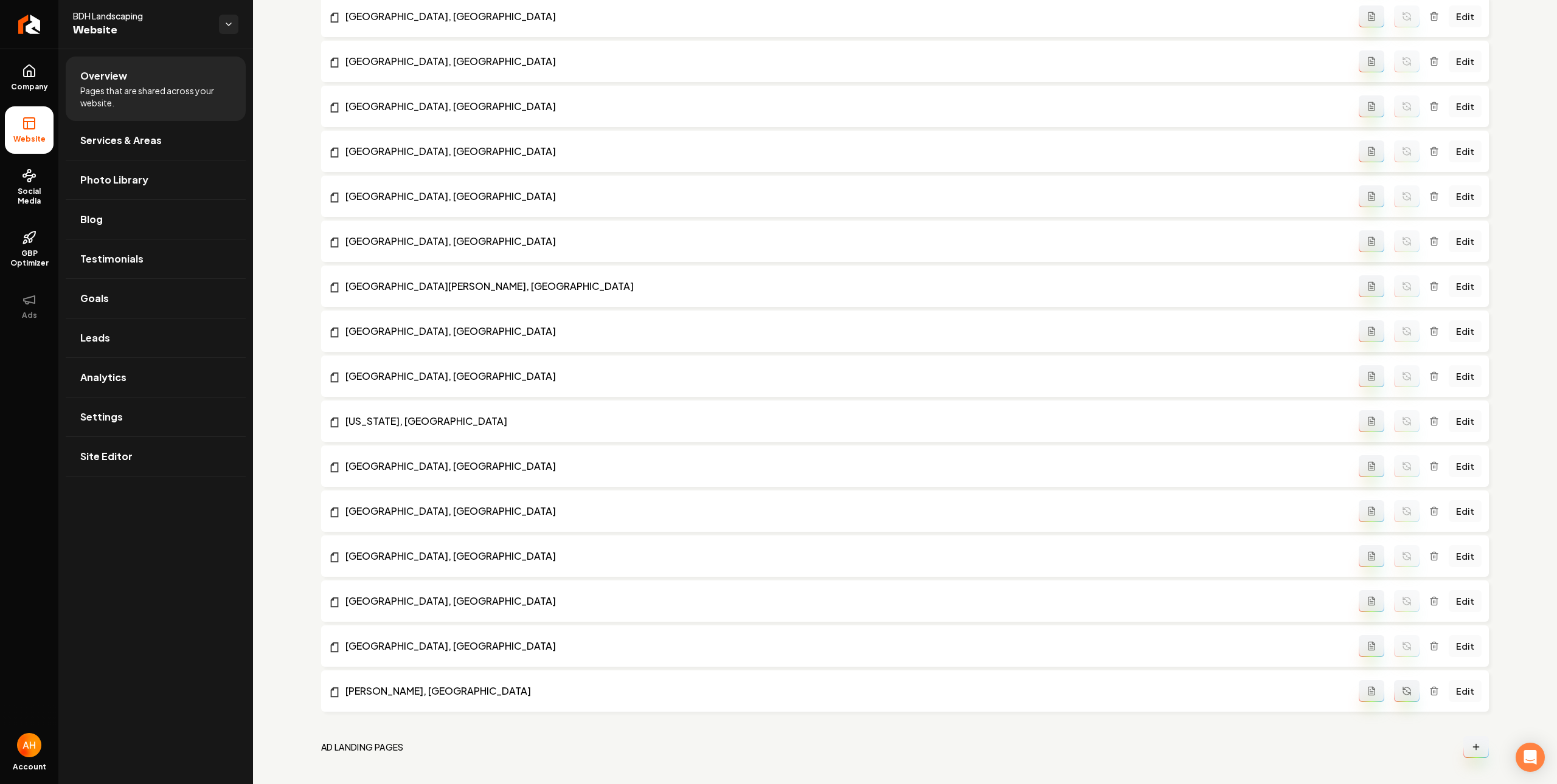
click at [1402, 695] on button "Main content area" at bounding box center [1406, 691] width 25 height 22
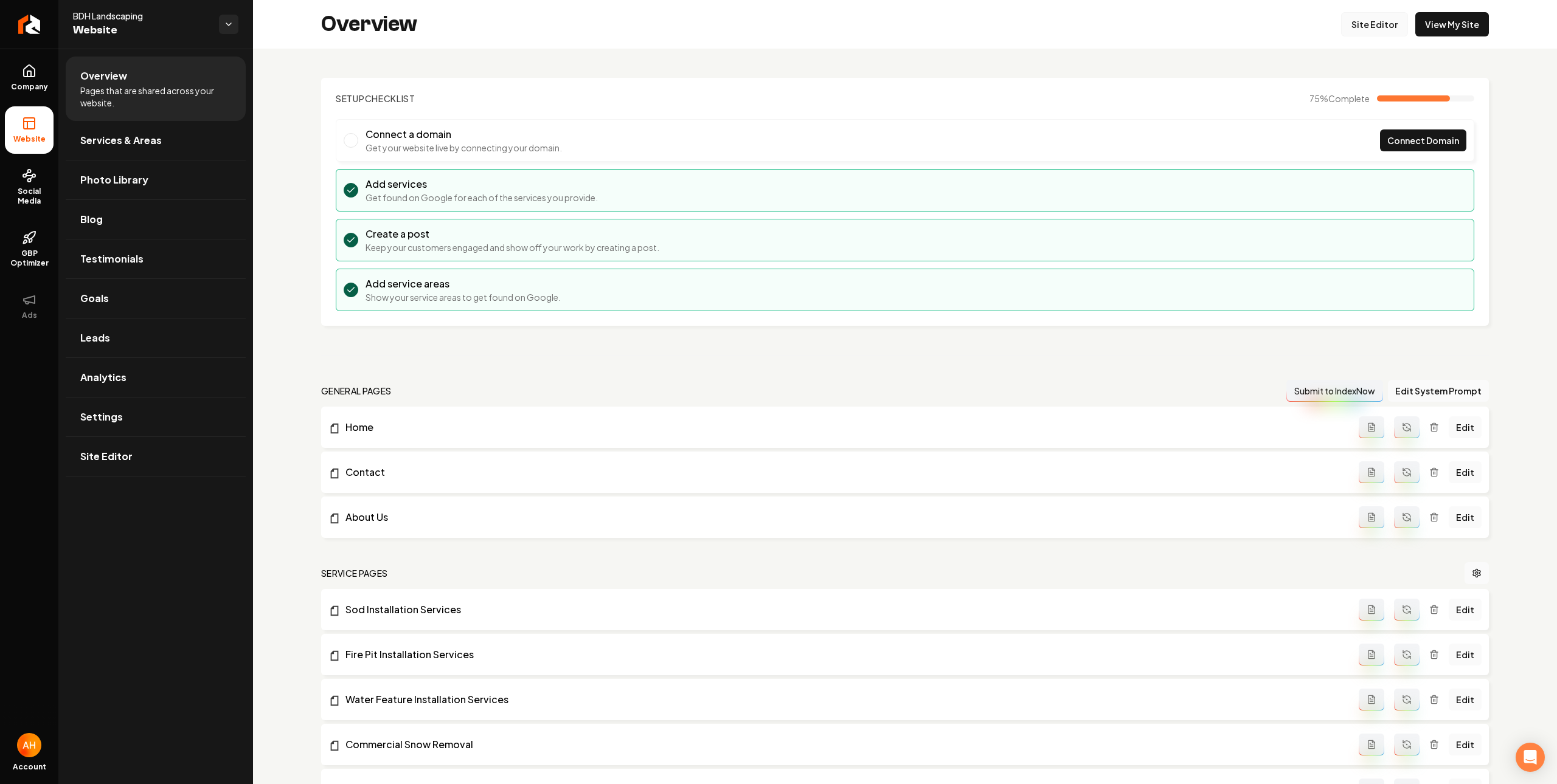
click at [1365, 34] on link "Site Editor" at bounding box center [1374, 24] width 67 height 24
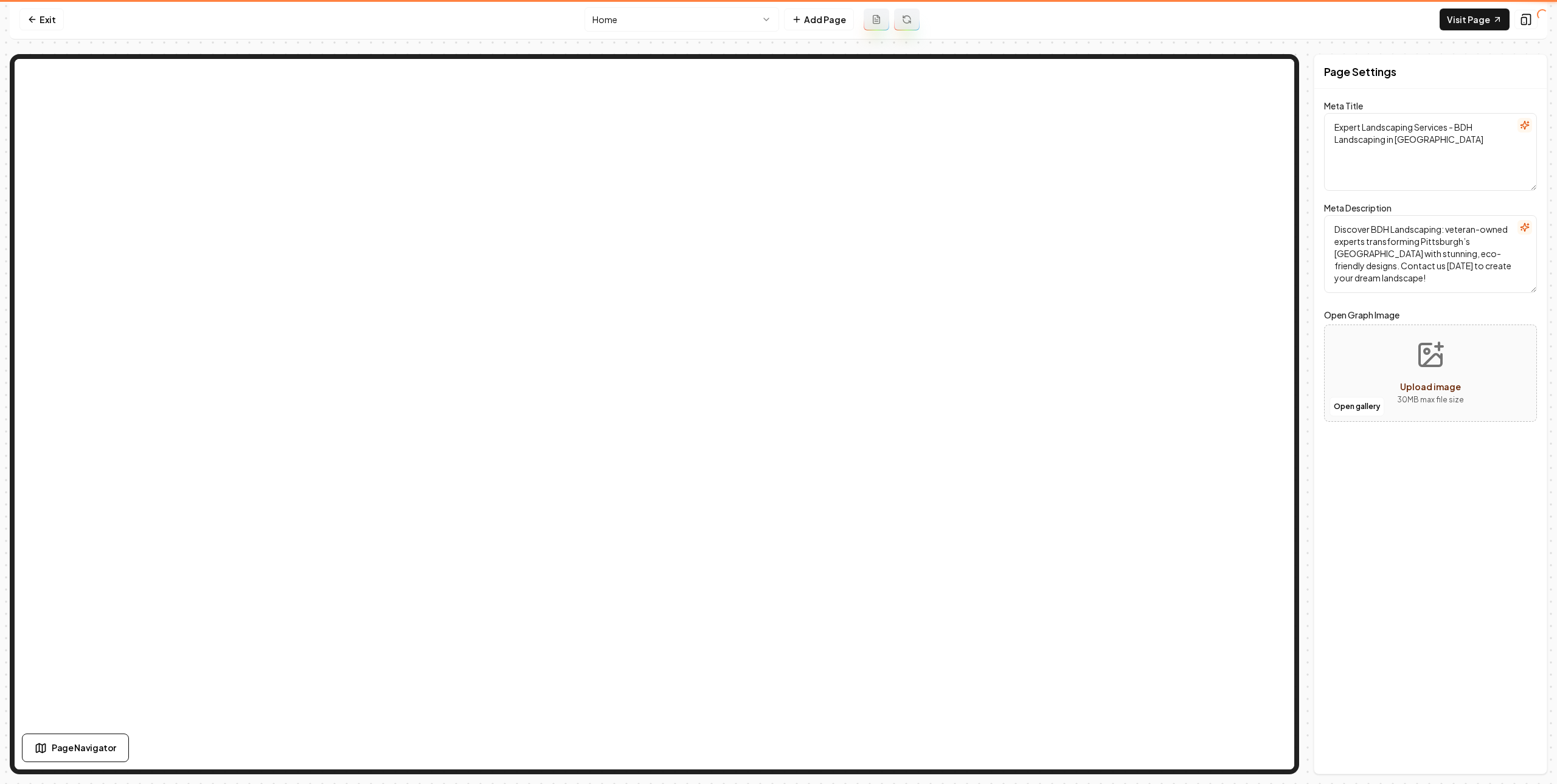
click at [1369, 26] on nav "Exit Home Add Page Visit Page" at bounding box center [778, 19] width 1538 height 40
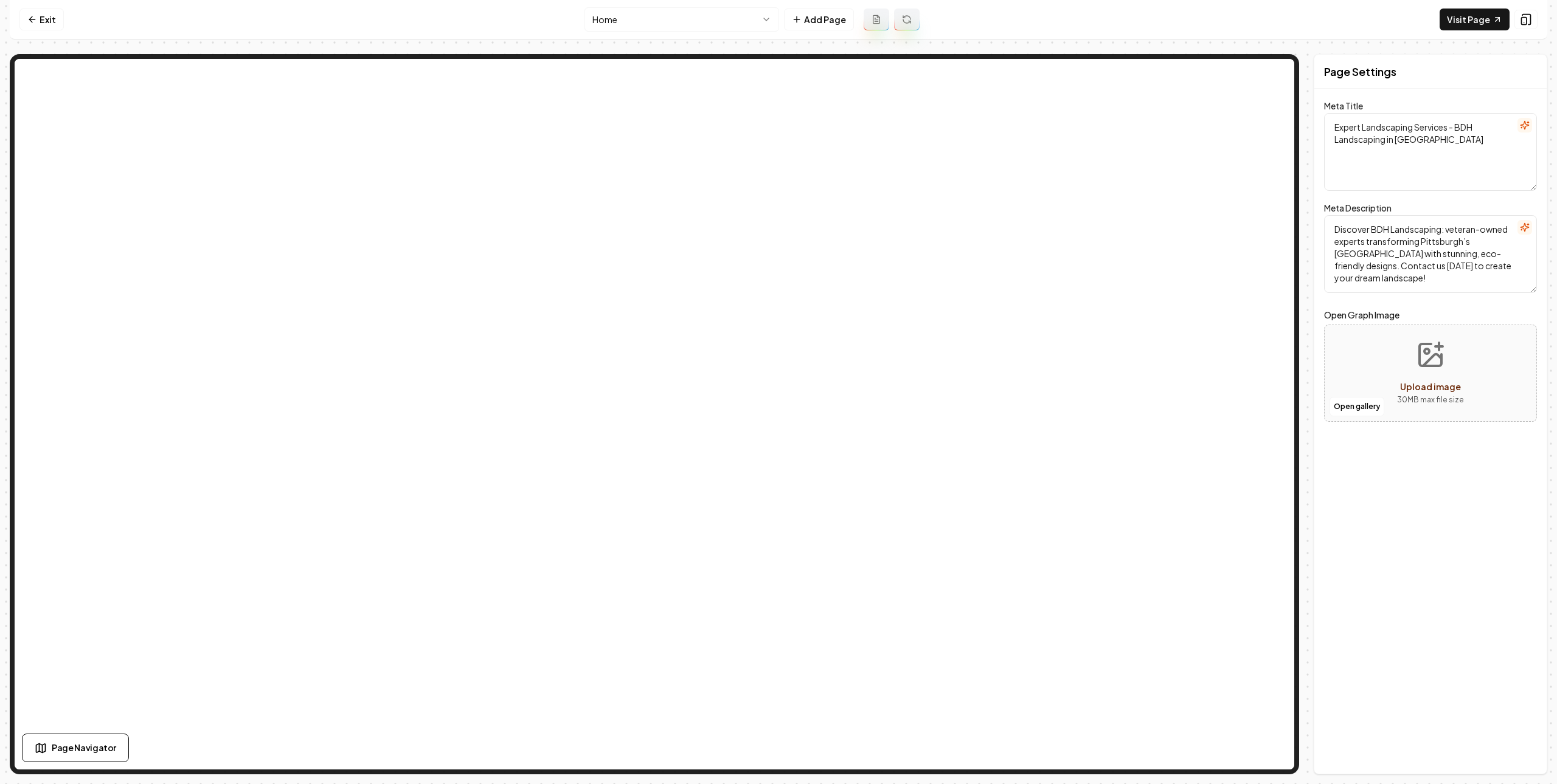
click at [716, 28] on html "Computer Required This feature is only available on a computer. Please switch t…" at bounding box center [778, 392] width 1557 height 784
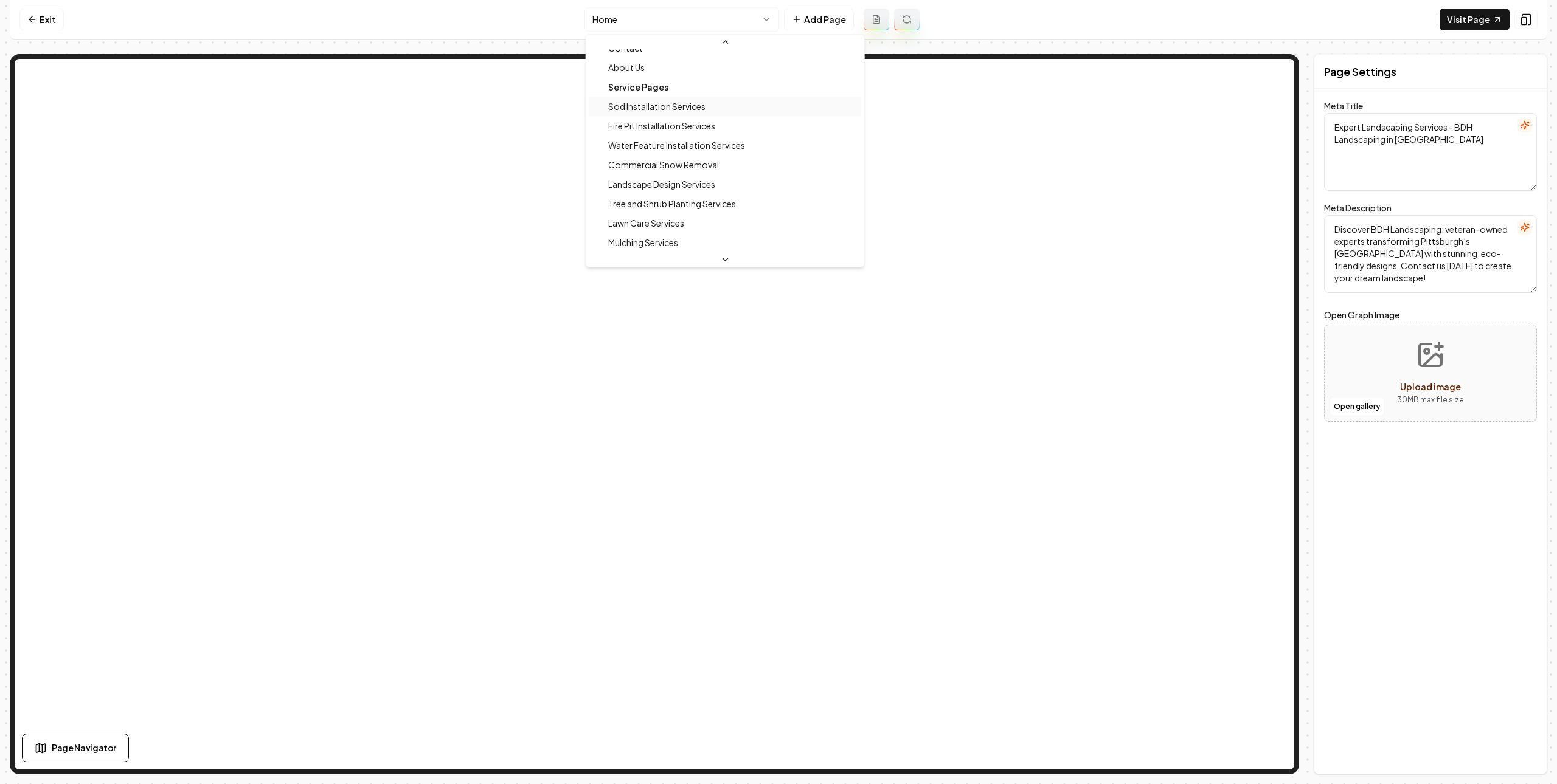
scroll to position [32, 0]
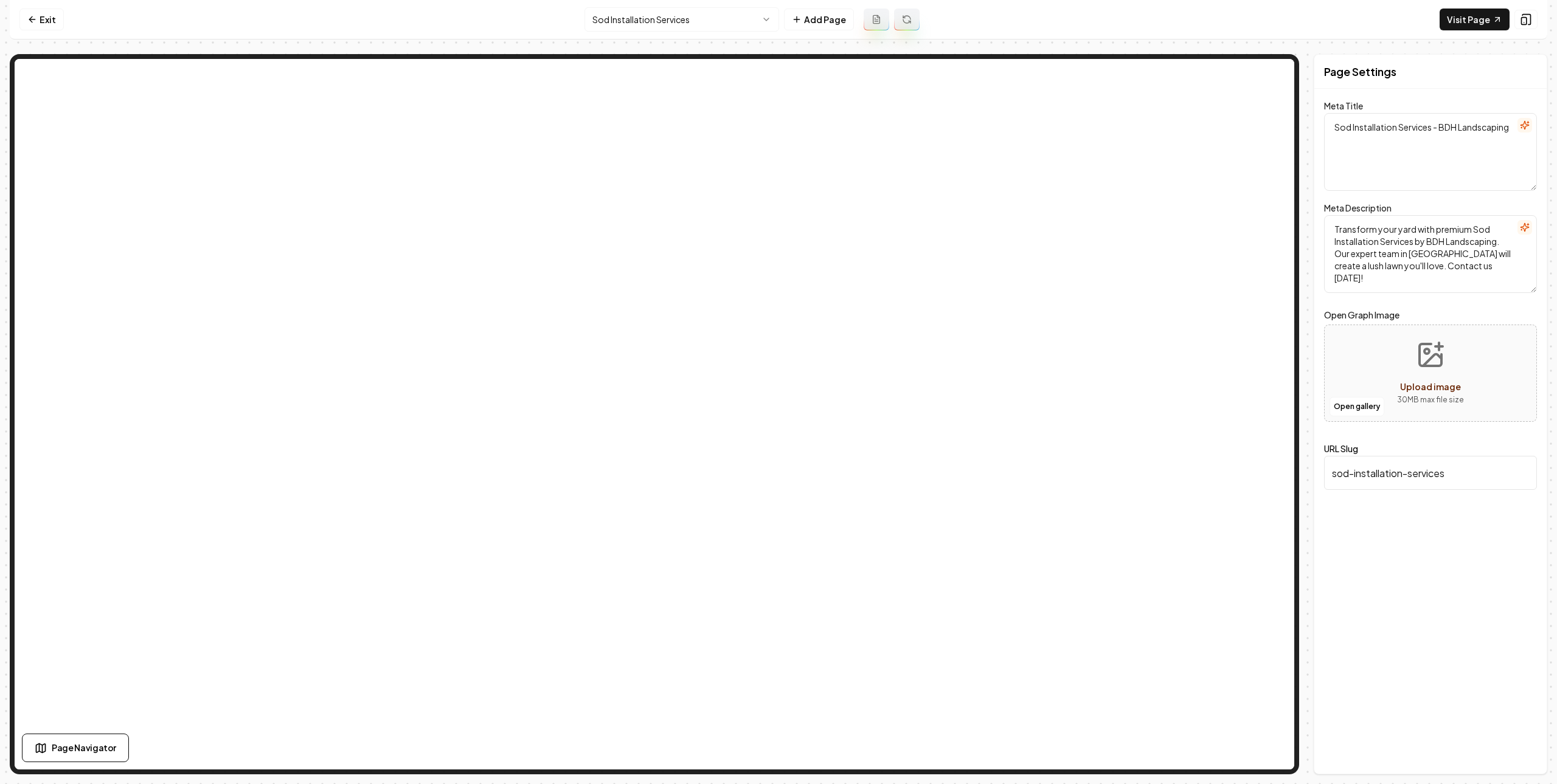
click at [728, 21] on html "Computer Required This feature is only available on a computer. Please switch t…" at bounding box center [778, 392] width 1557 height 784
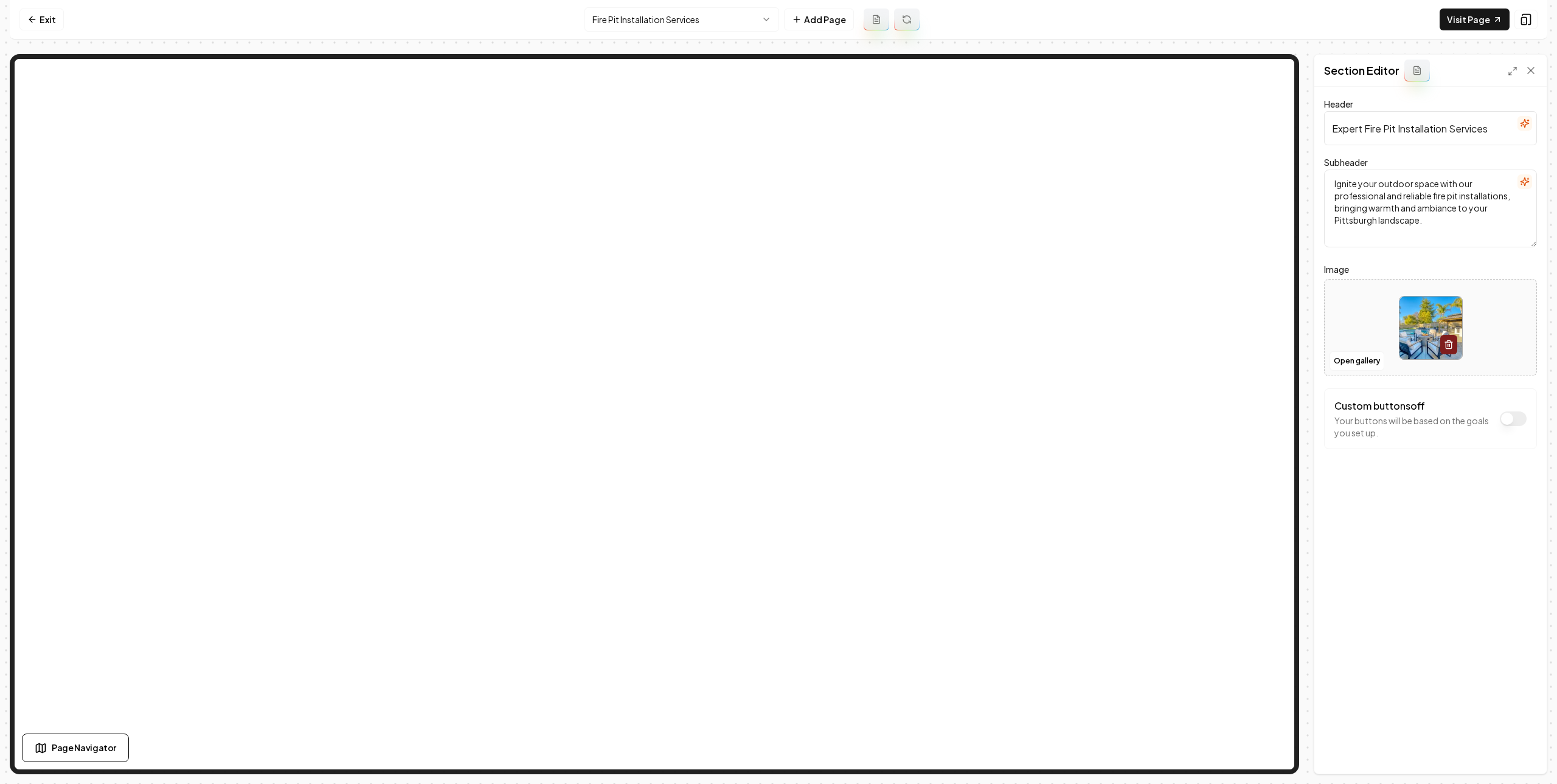
click at [766, 25] on html "Computer Required This feature is only available on a computer. Please switch t…" at bounding box center [778, 392] width 1557 height 784
click at [1363, 366] on button "Open gallery" at bounding box center [1357, 361] width 55 height 19
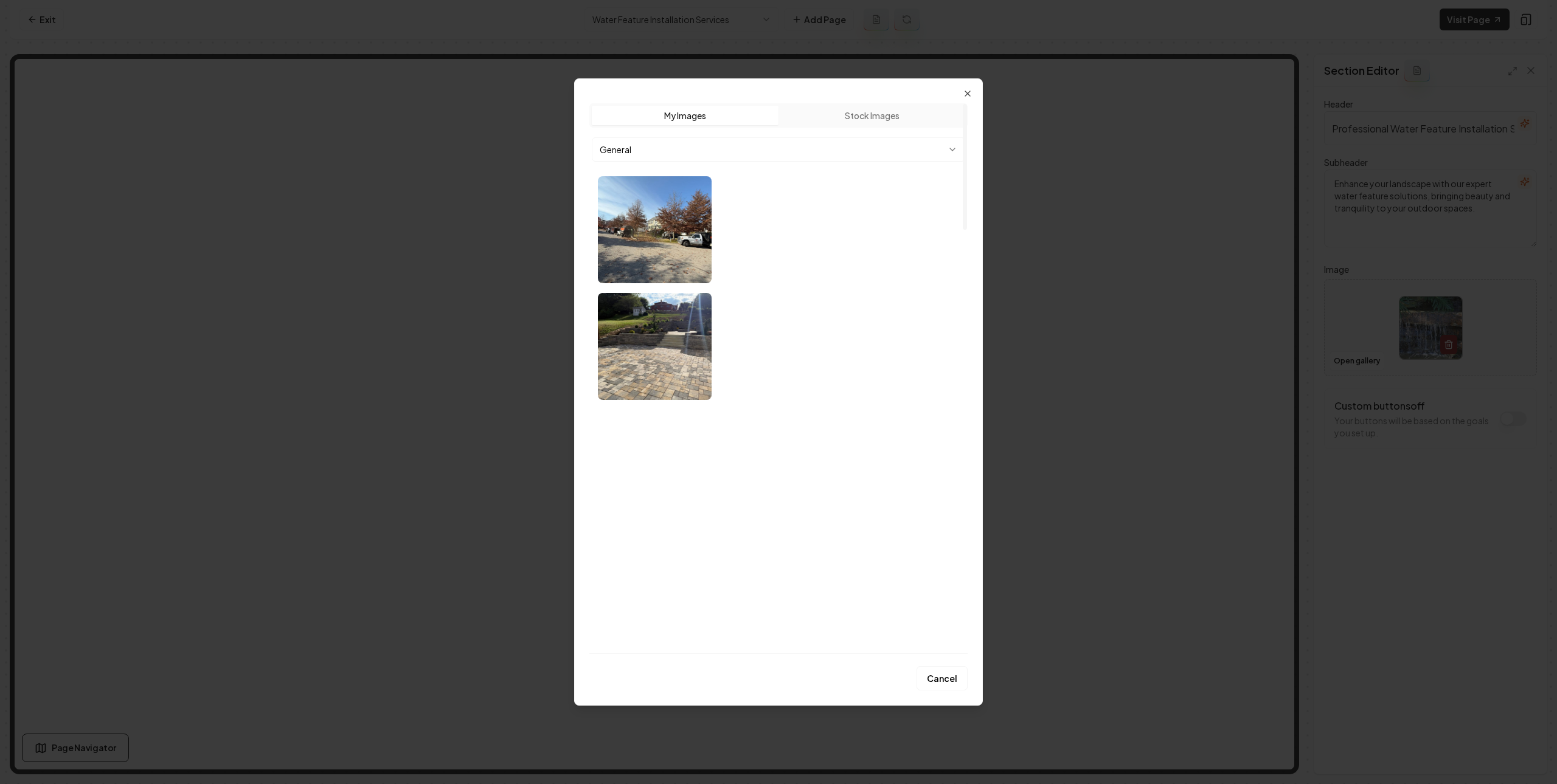
click at [846, 143] on body "Computer Required This feature is only available on a computer. Please switch t…" at bounding box center [778, 392] width 1557 height 784
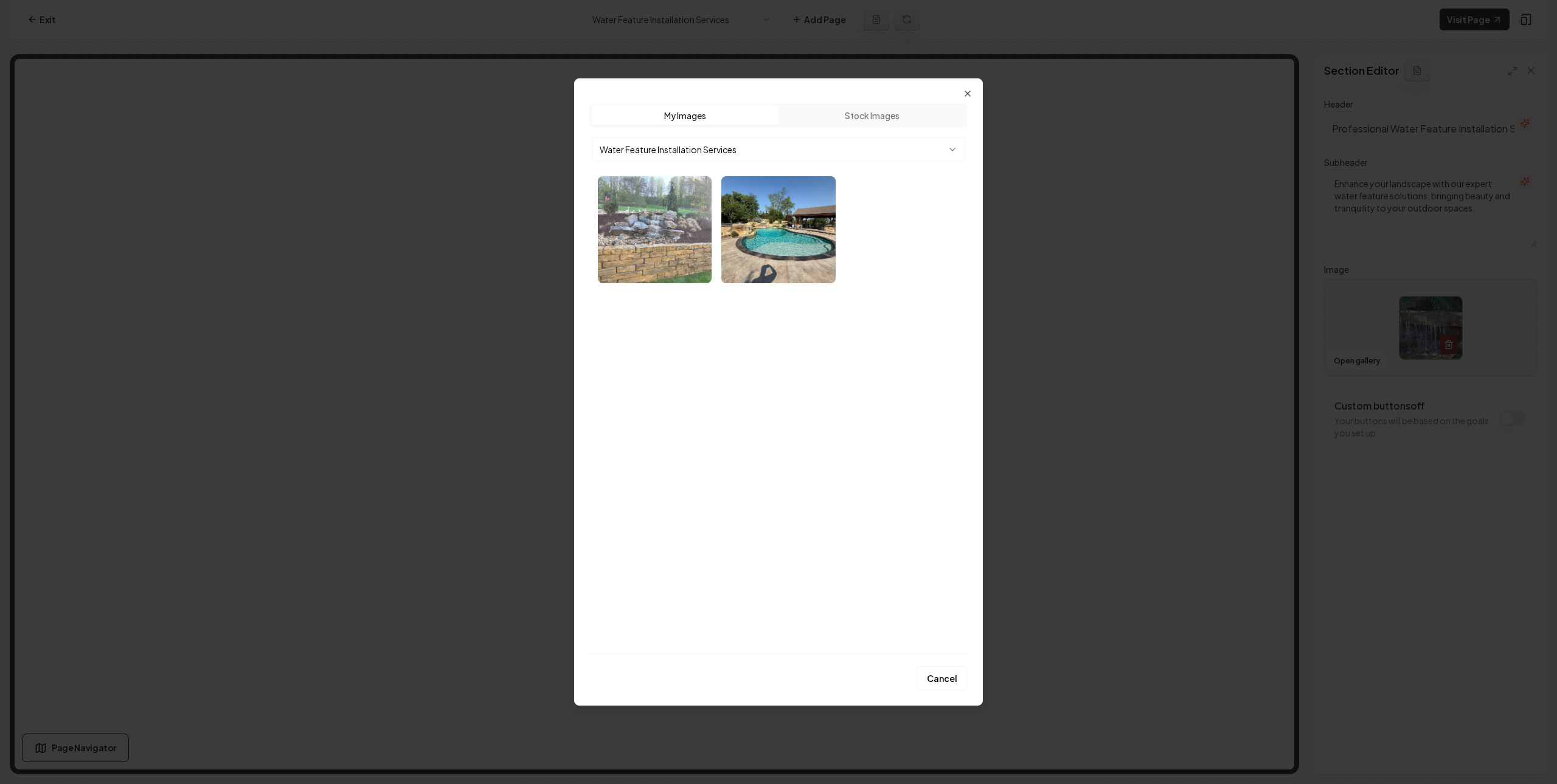
click at [688, 247] on img "Select image image_68b782125c7cd75eb87c3401.webp" at bounding box center [654, 229] width 114 height 107
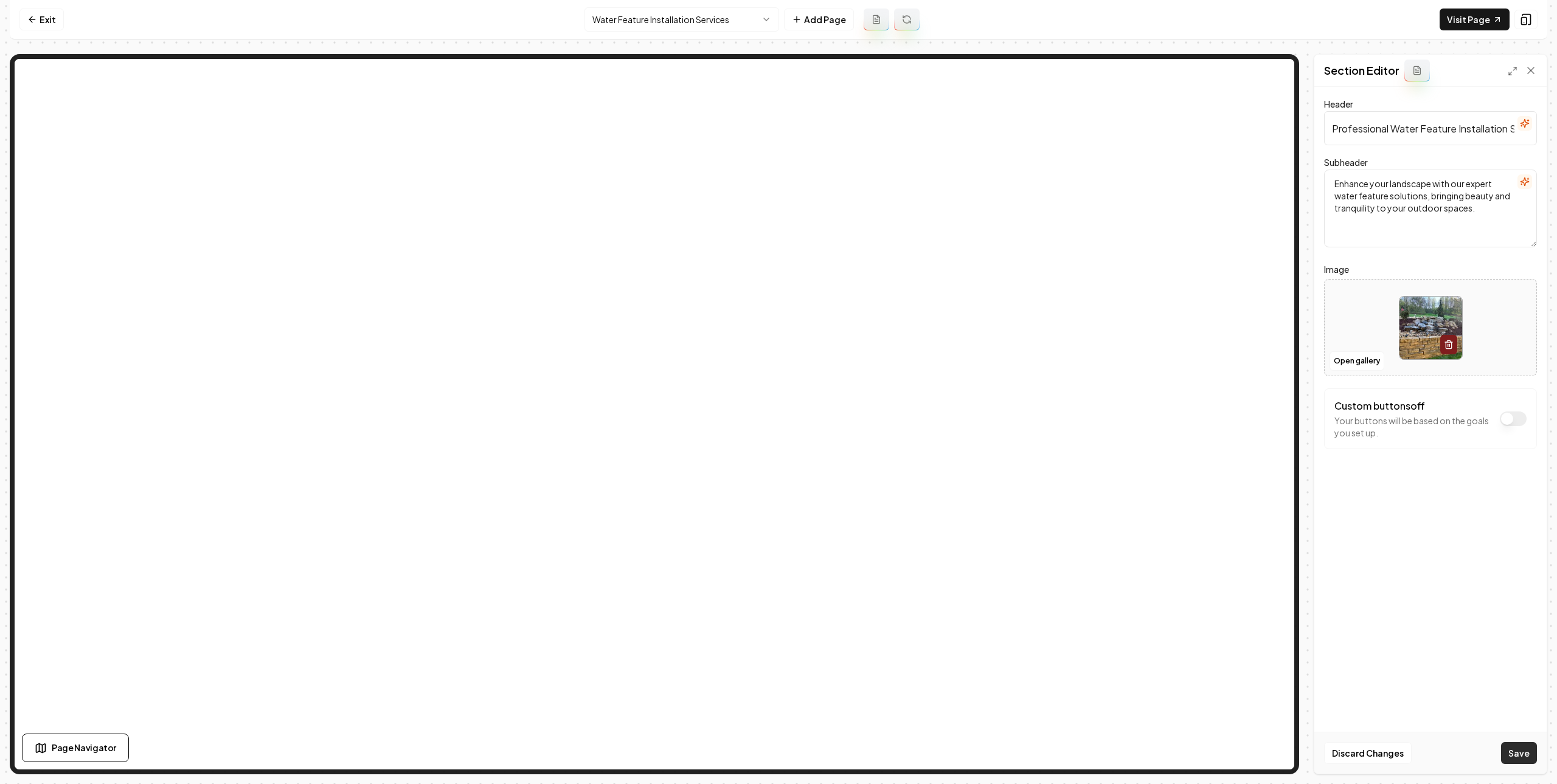
click at [1510, 755] on button "Save" at bounding box center [1519, 753] width 36 height 22
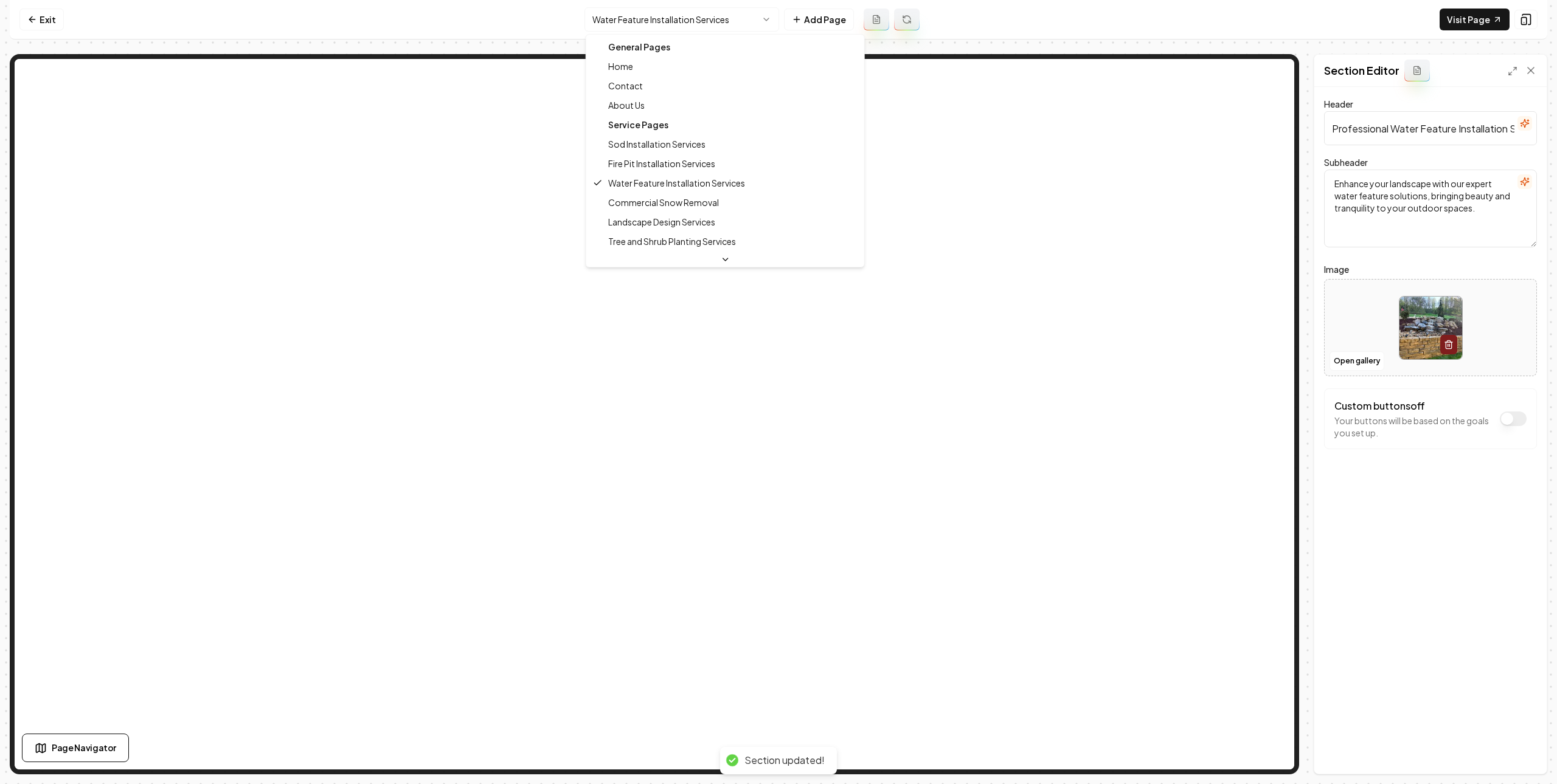
click at [686, 23] on html "Computer Required This feature is only available on a computer. Please switch t…" at bounding box center [778, 392] width 1557 height 784
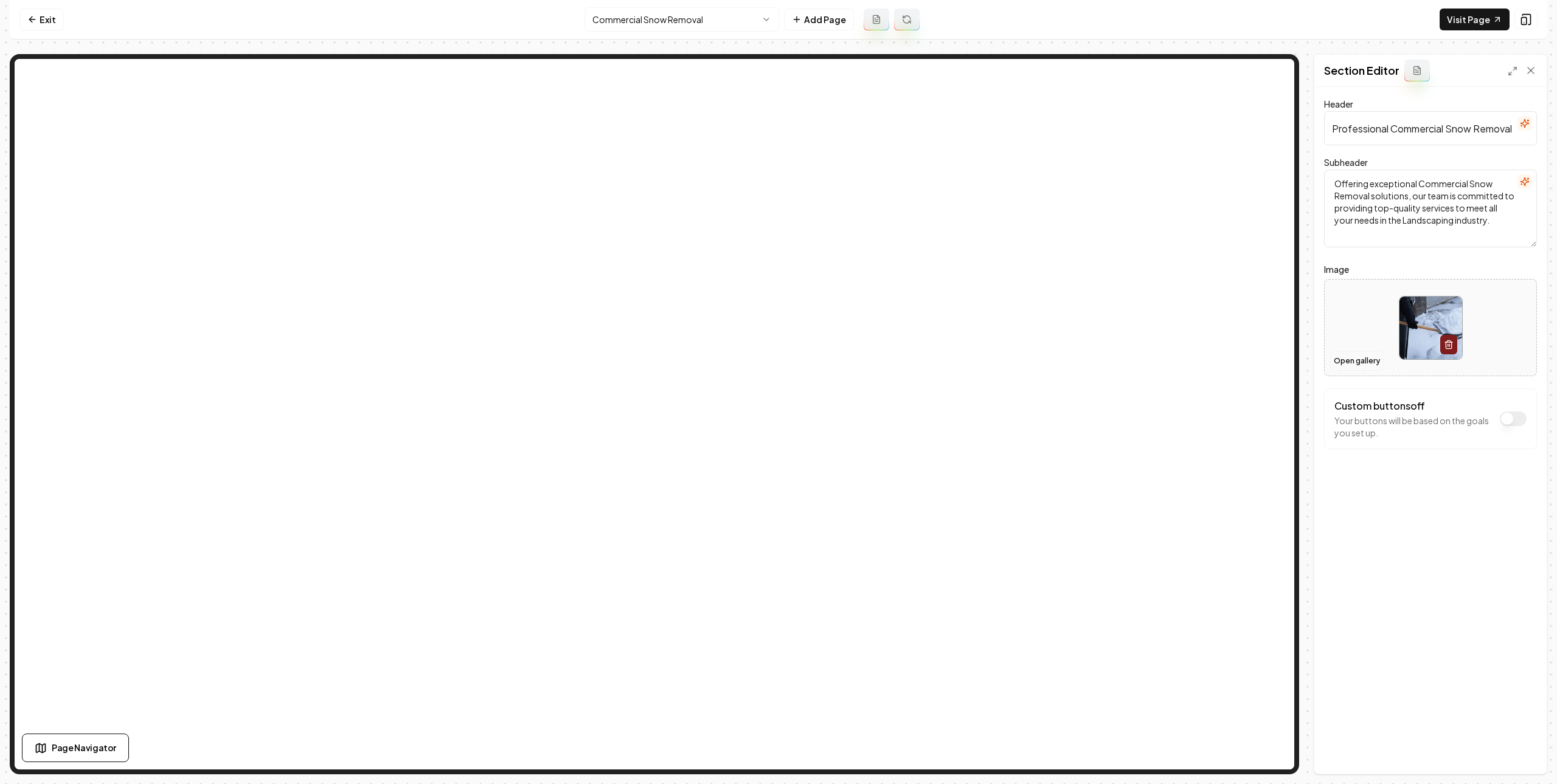
click at [1347, 366] on button "Open gallery" at bounding box center [1357, 361] width 55 height 19
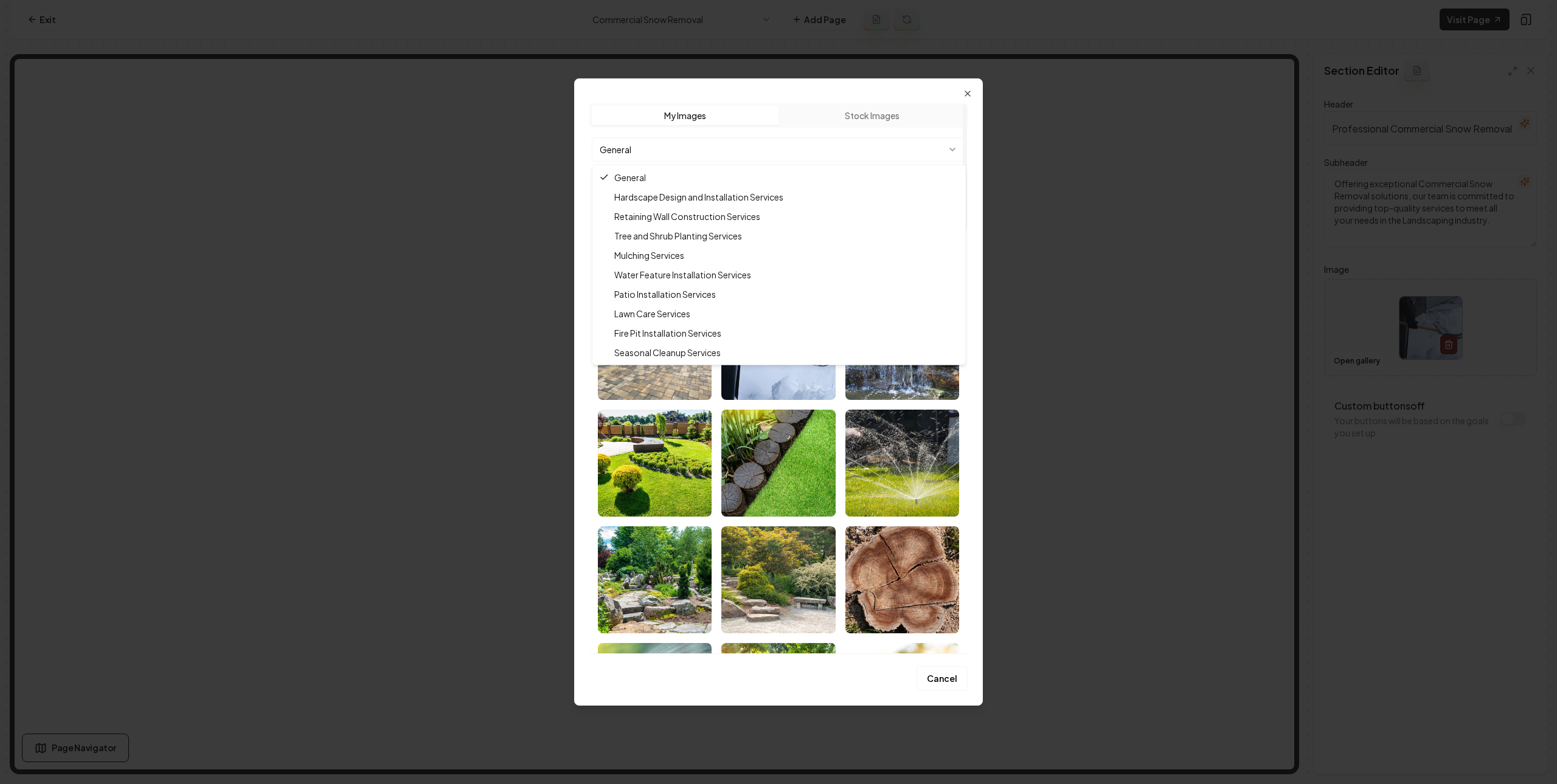
click at [868, 149] on body "Computer Required This feature is only available on a computer. Please switch t…" at bounding box center [778, 392] width 1557 height 784
click at [531, 346] on div at bounding box center [778, 392] width 1557 height 784
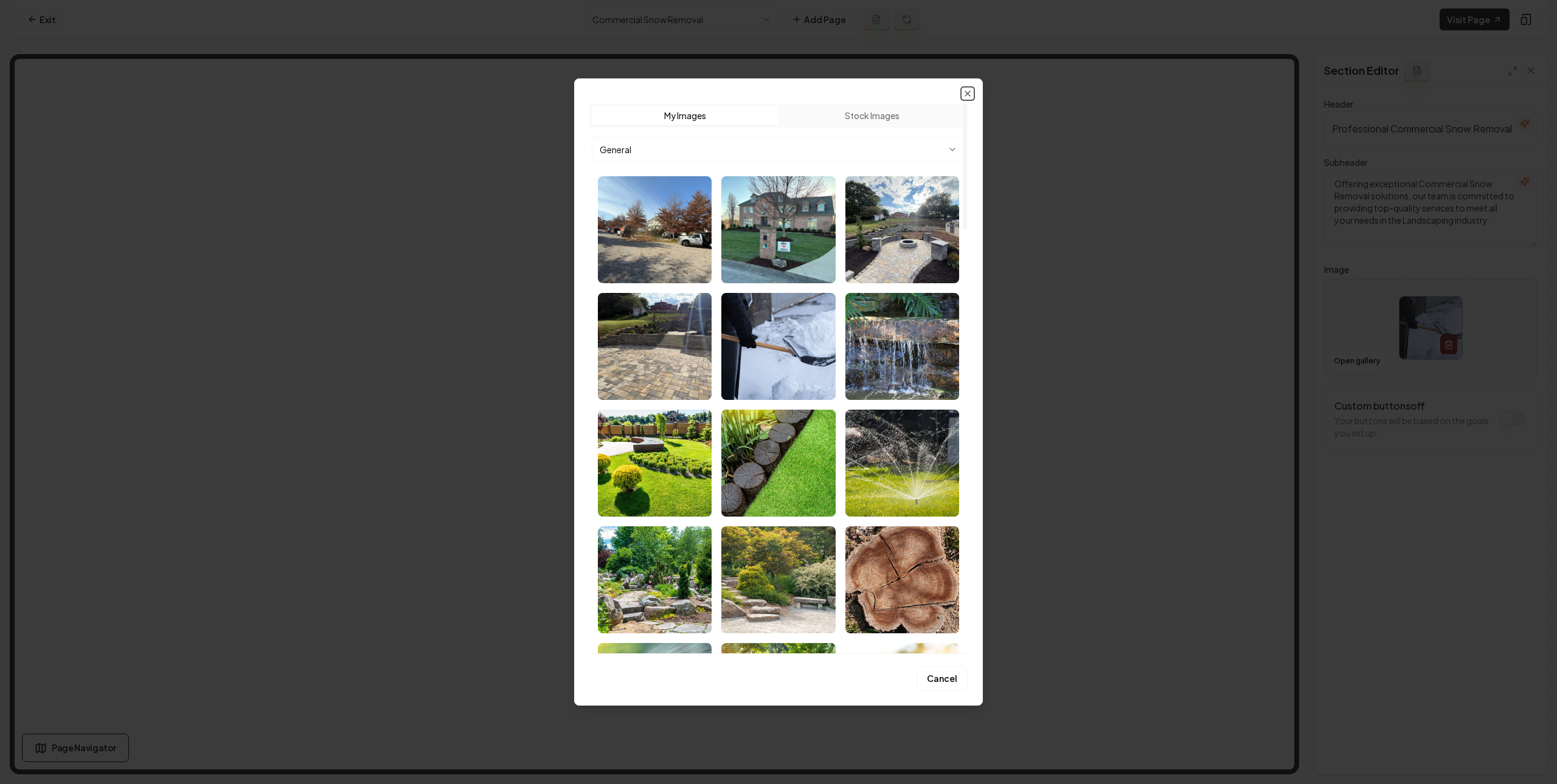
drag, startPoint x: 964, startPoint y: 94, endPoint x: 829, endPoint y: 66, distance: 137.9
click at [964, 94] on icon "button" at bounding box center [967, 94] width 10 height 10
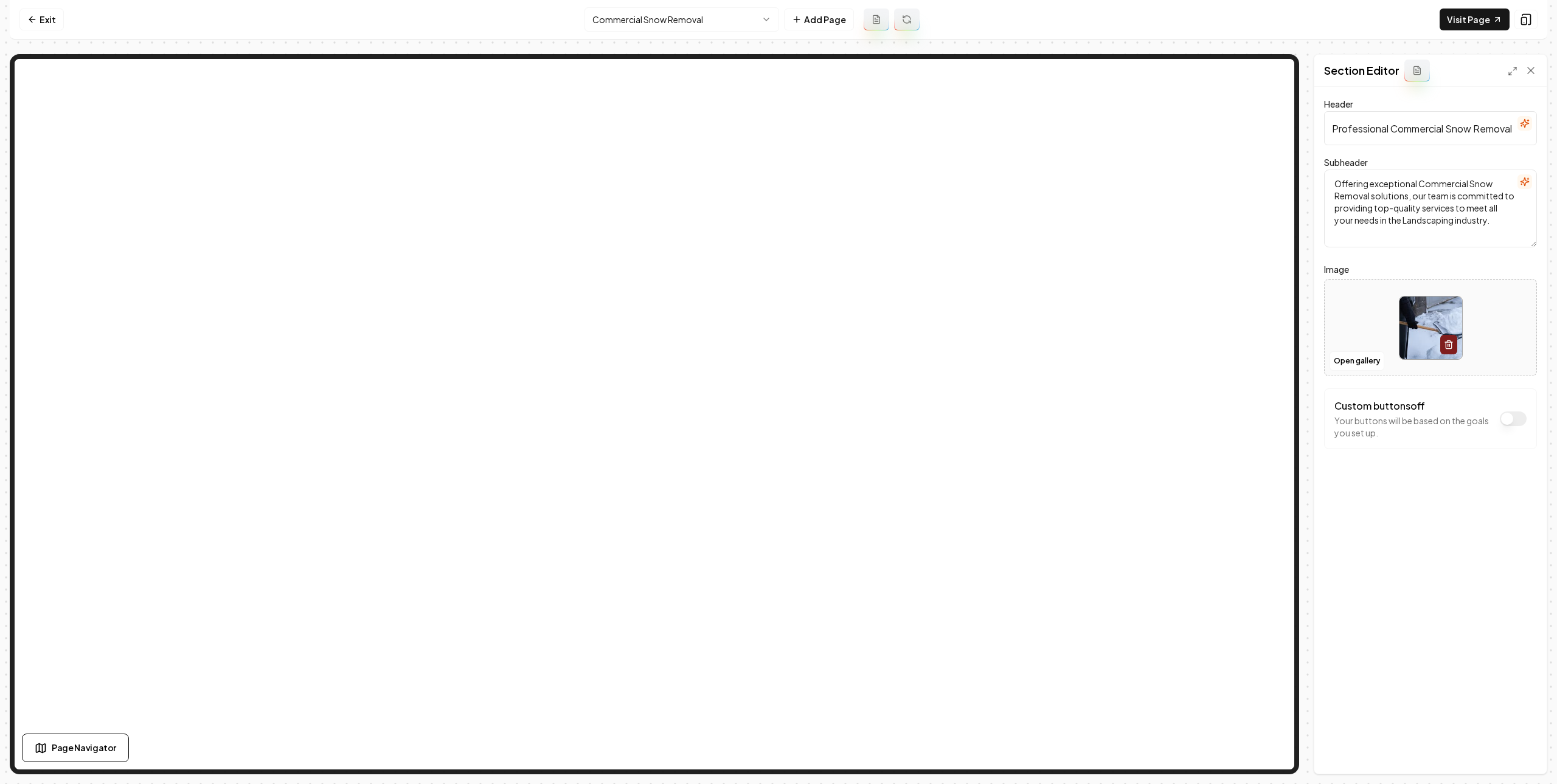
click at [677, 11] on html "Computer Required This feature is only available on a computer. Please switch t…" at bounding box center [778, 392] width 1557 height 784
click at [1346, 370] on button "Open gallery" at bounding box center [1357, 361] width 55 height 19
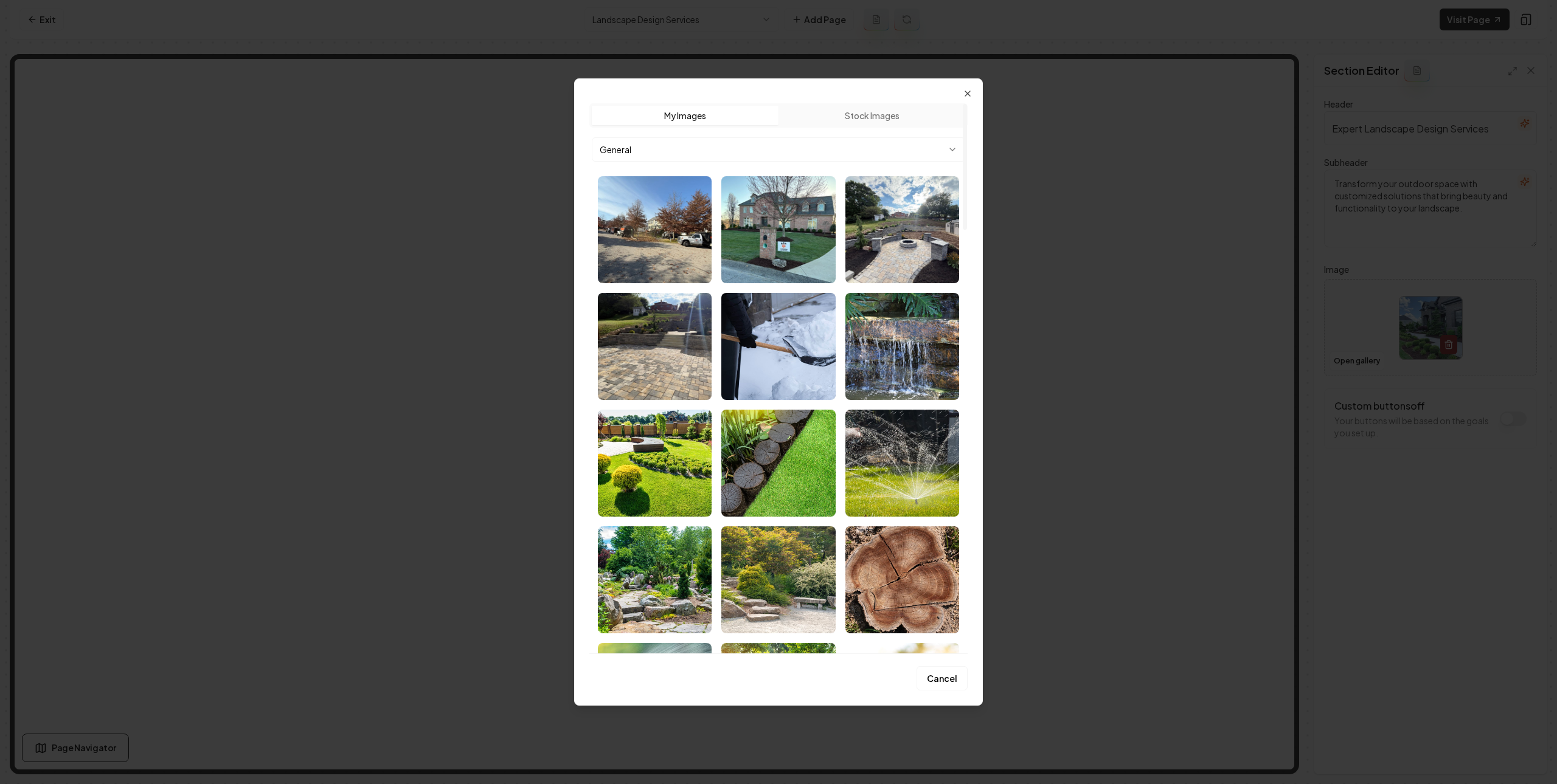
click at [866, 147] on body "Computer Required This feature is only available on a computer. Please switch t…" at bounding box center [778, 392] width 1557 height 784
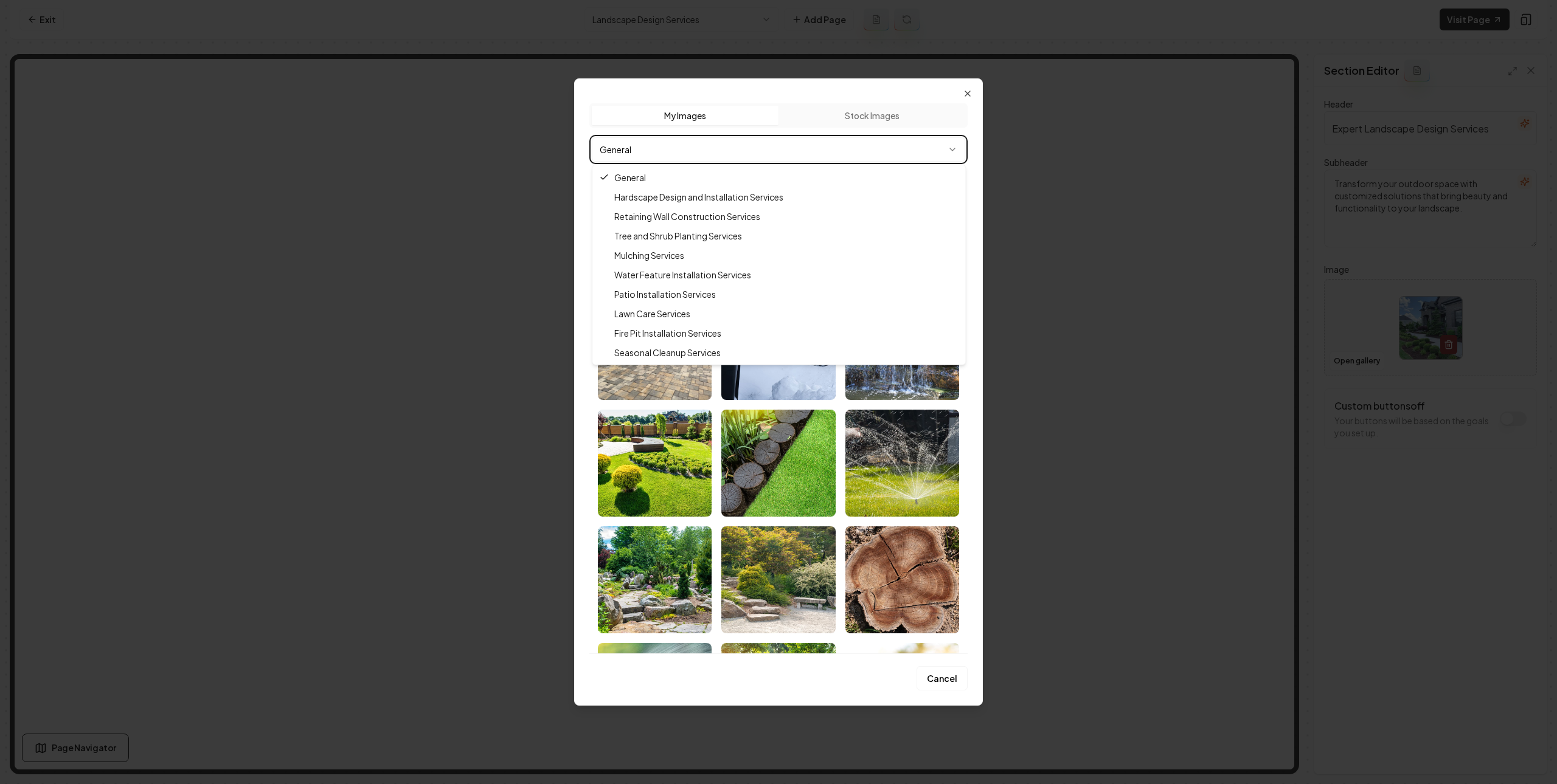
click at [526, 275] on div at bounding box center [778, 392] width 1557 height 784
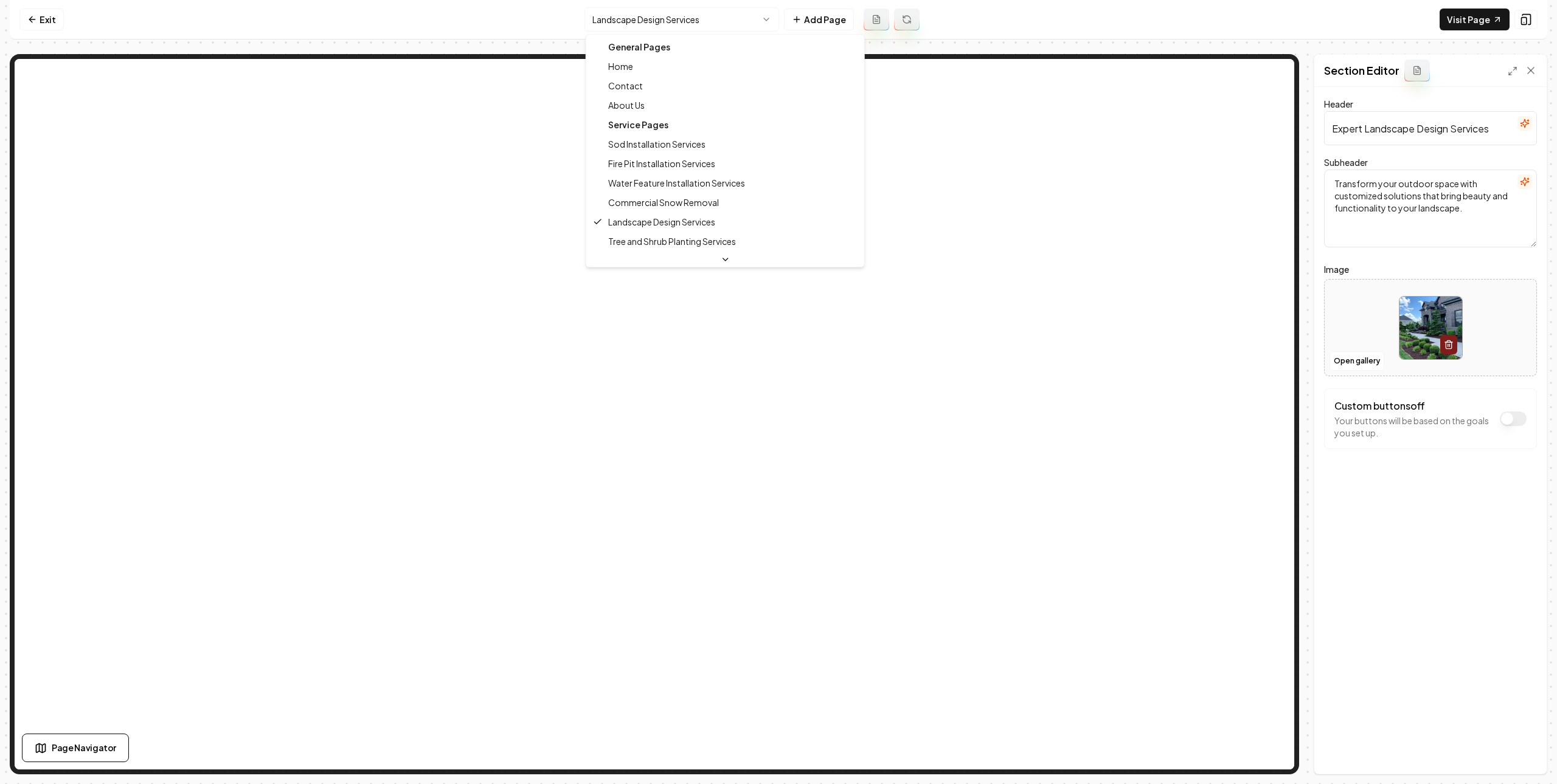
click at [720, 21] on html "Computer Required This feature is only available on a computer. Please switch t…" at bounding box center [778, 392] width 1557 height 784
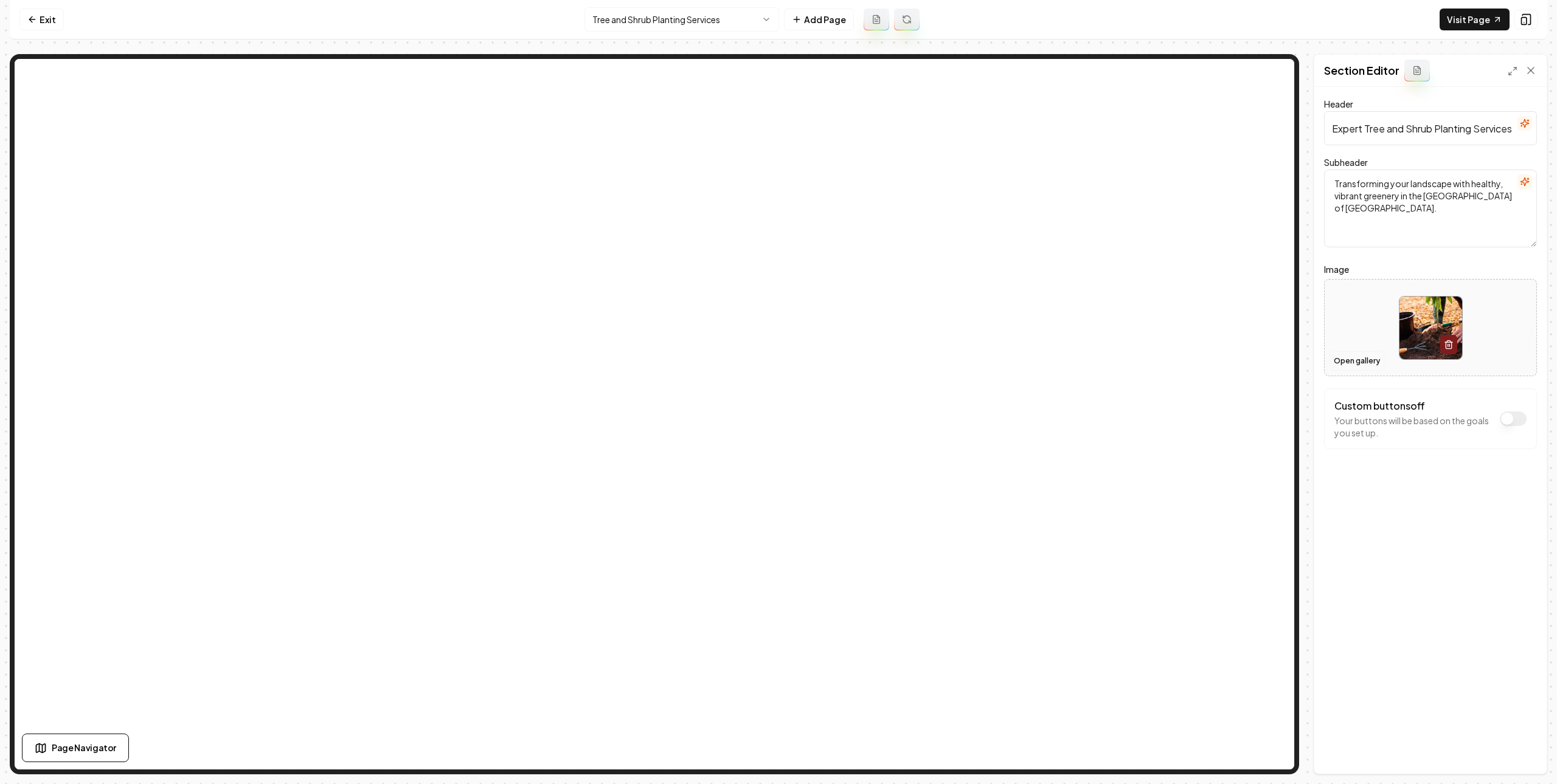
click at [1352, 356] on button "Open gallery" at bounding box center [1357, 361] width 55 height 19
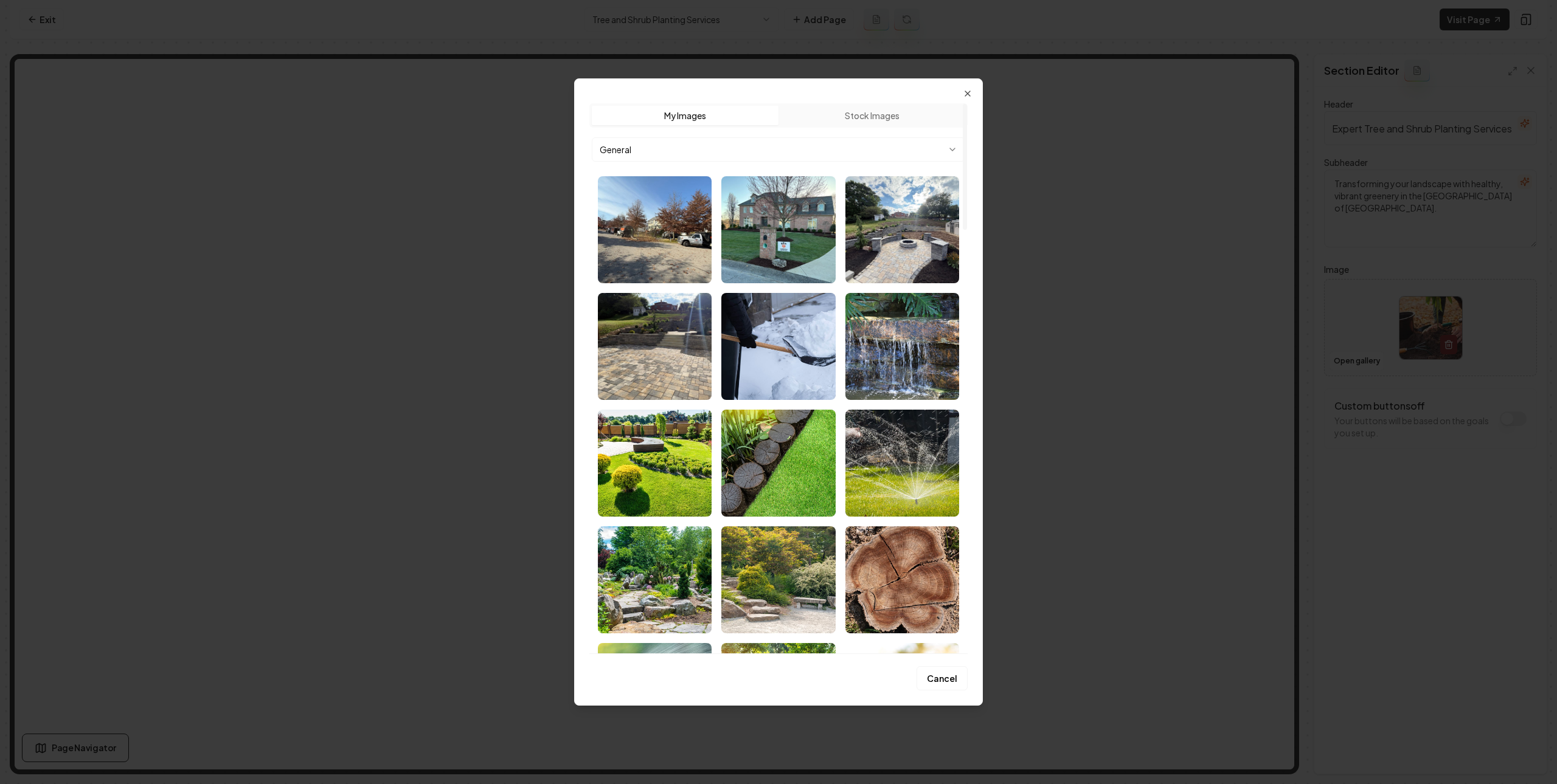
click at [857, 150] on body "Computer Required This feature is only available on a computer. Please switch t…" at bounding box center [778, 392] width 1557 height 784
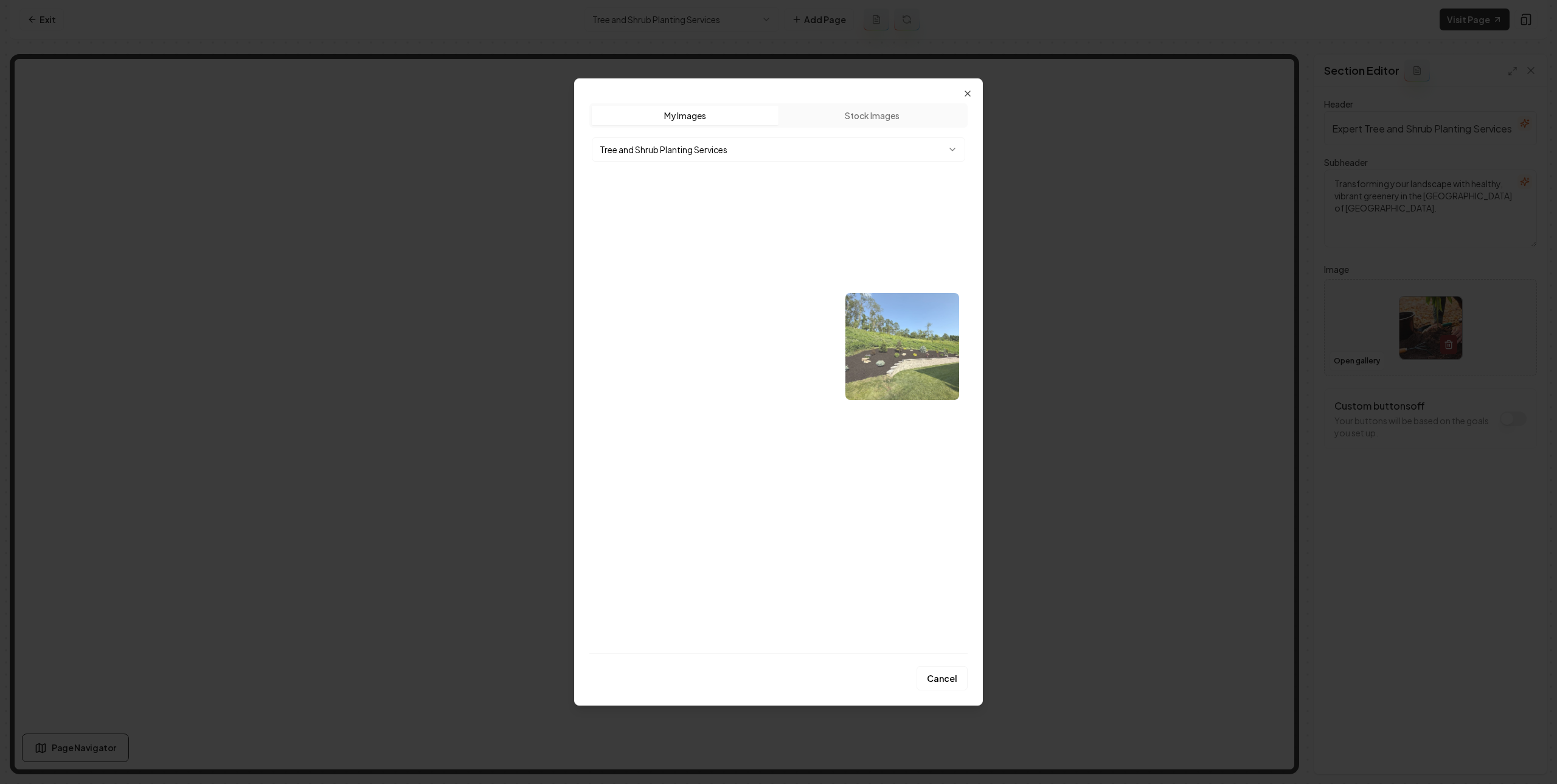
click at [899, 347] on img "Select image image_68b77fd65c7cd75eb873ba52.webp" at bounding box center [902, 346] width 114 height 107
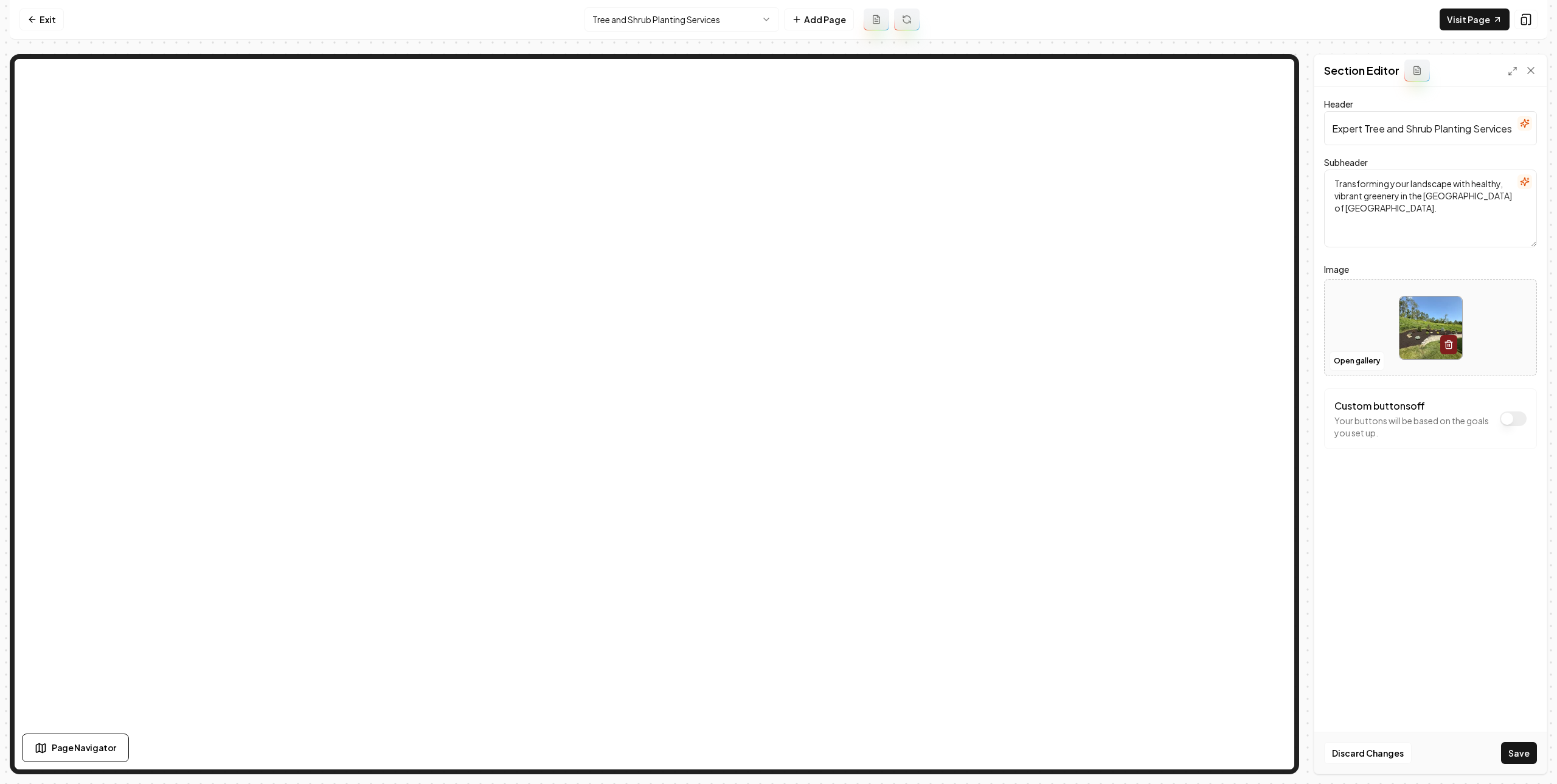
click at [1521, 754] on button "Save" at bounding box center [1519, 753] width 36 height 22
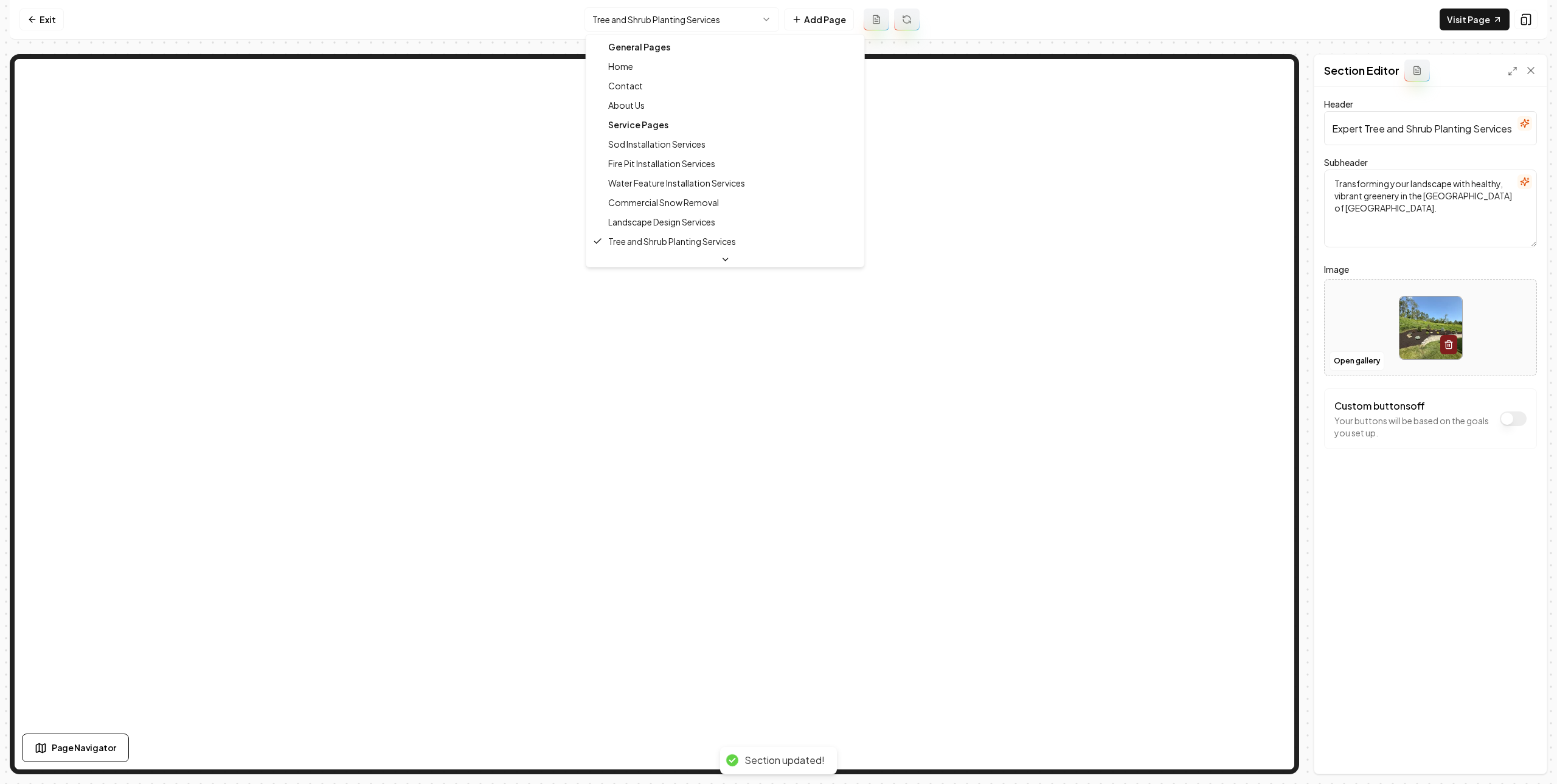
click at [734, 25] on html "Computer Required This feature is only available on a computer. Please switch t…" at bounding box center [778, 392] width 1557 height 784
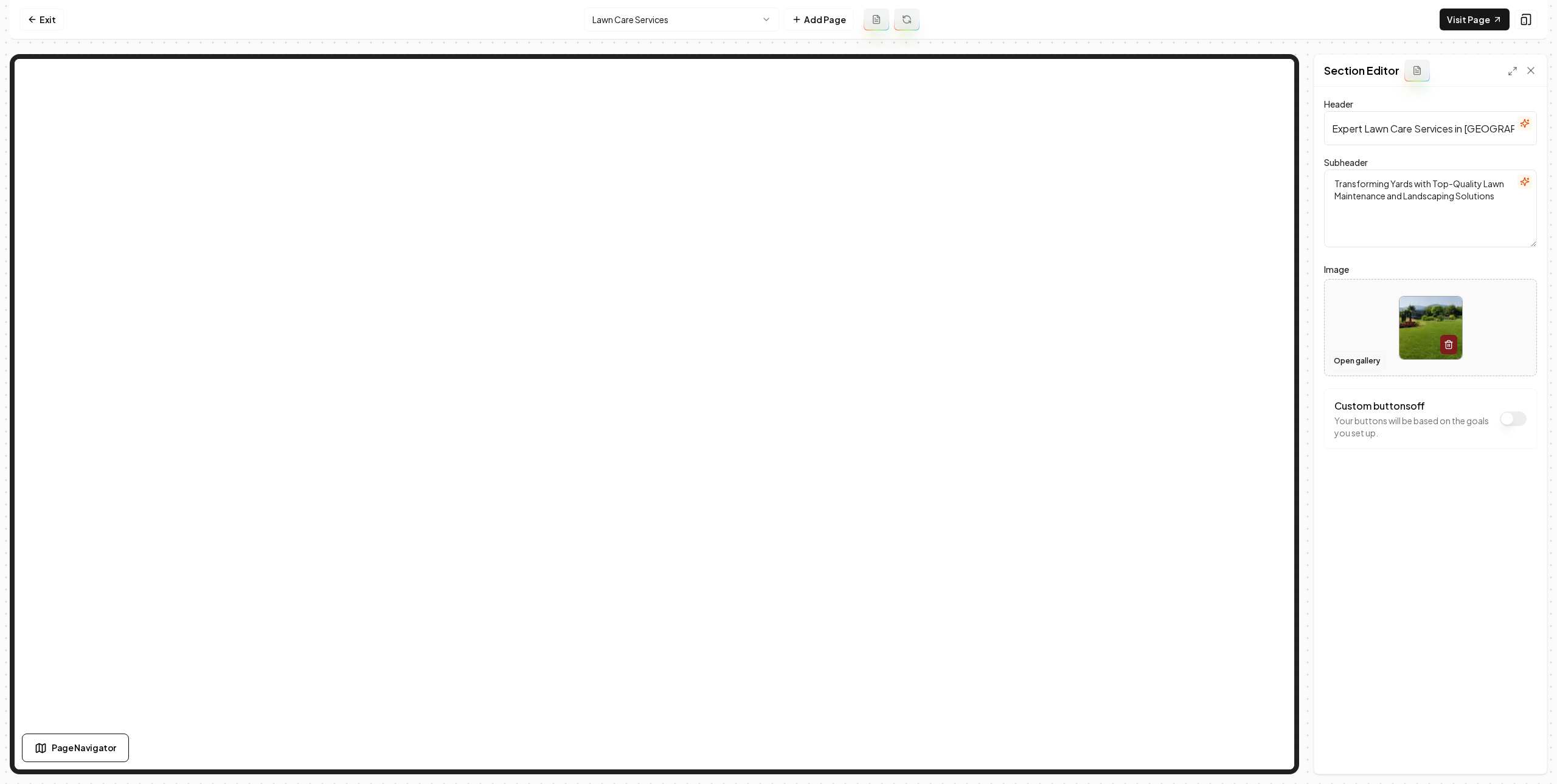
click at [1381, 355] on button "Open gallery" at bounding box center [1357, 361] width 55 height 19
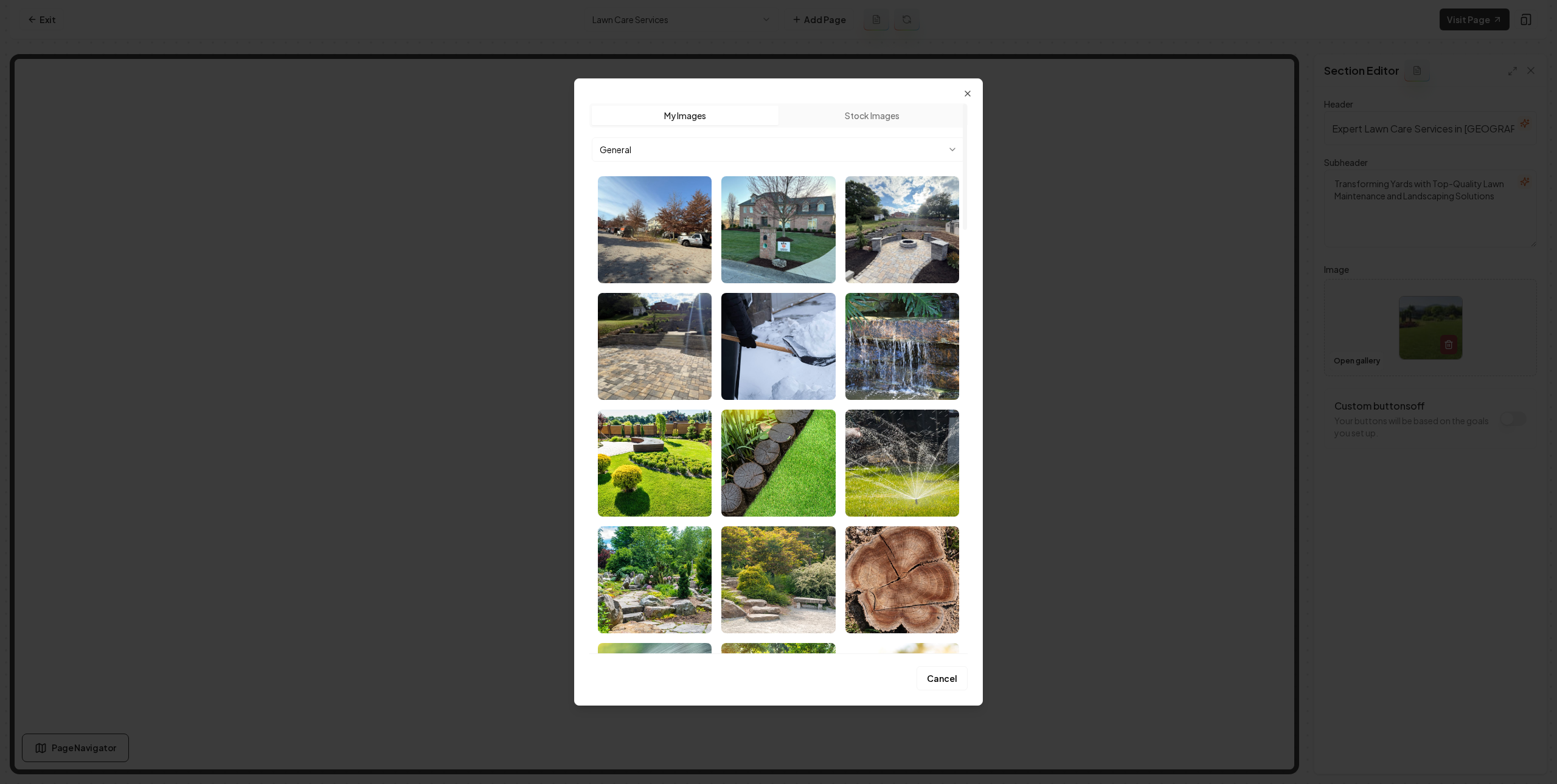
click at [842, 147] on body "Computer Required This feature is only available on a computer. Please switch t…" at bounding box center [778, 392] width 1557 height 784
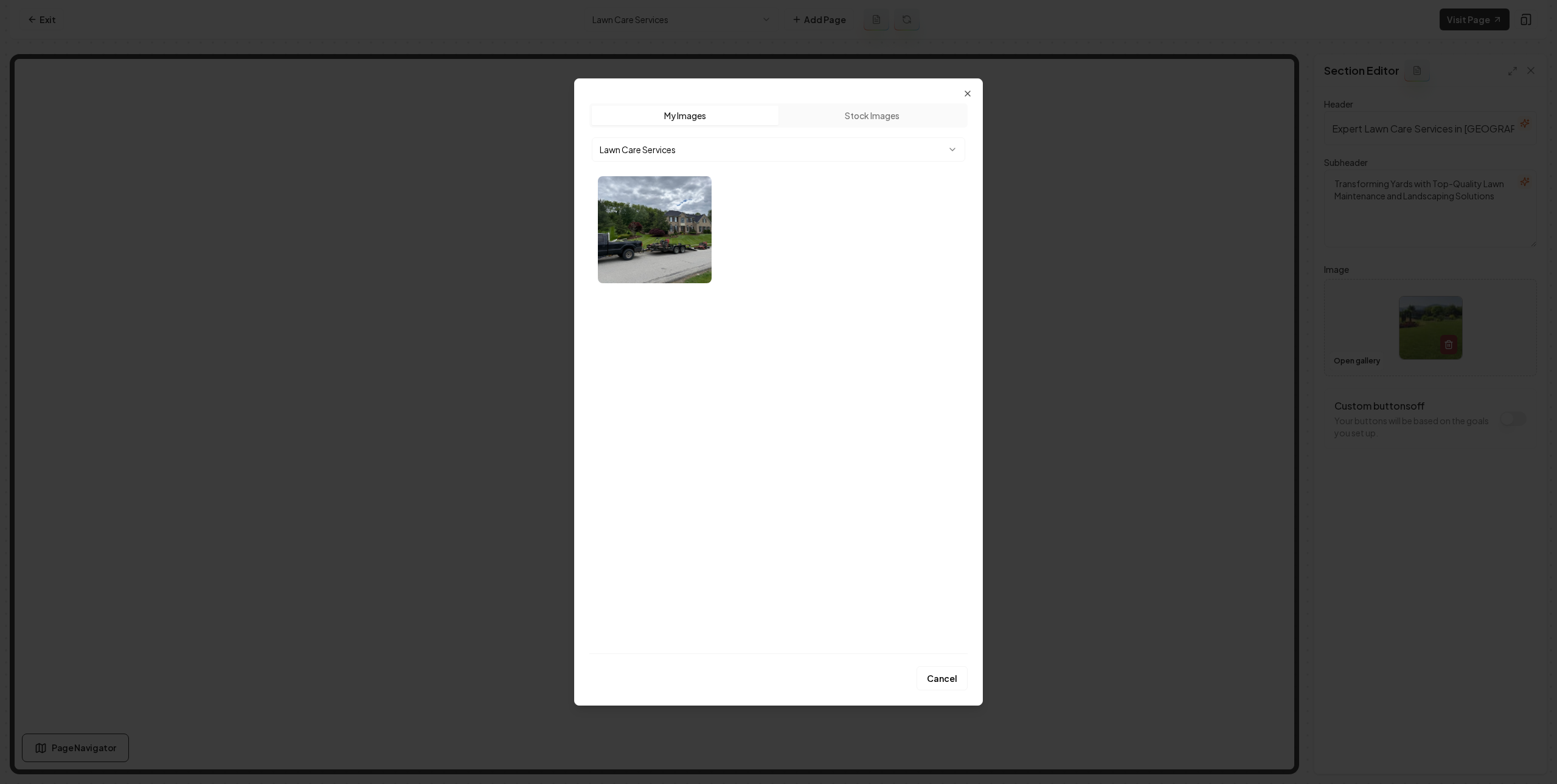
click at [702, 261] on img "Select image image_68b782115c7cd75eb87c32e2.webp" at bounding box center [654, 229] width 114 height 107
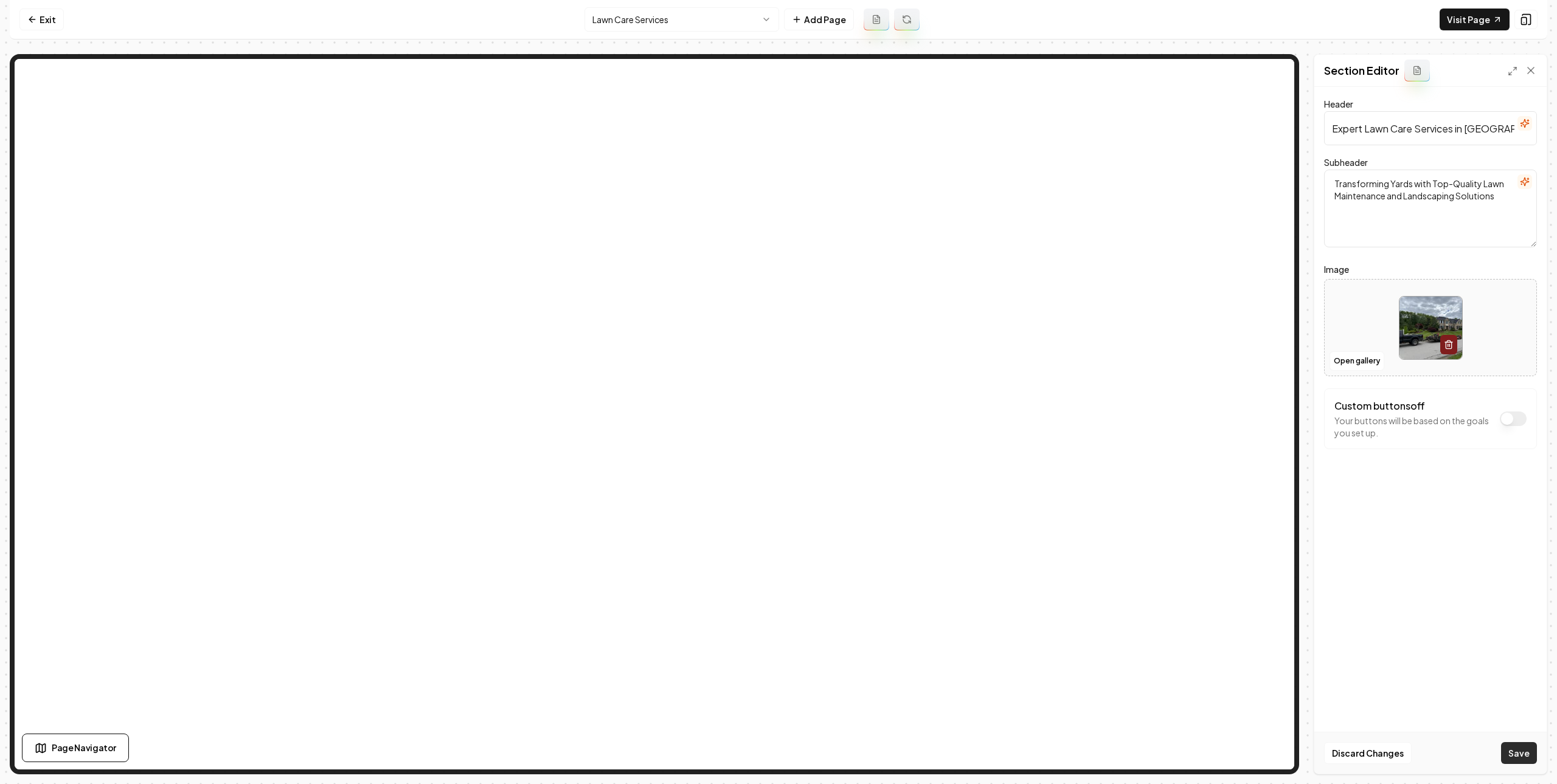
drag, startPoint x: 1530, startPoint y: 744, endPoint x: 1263, endPoint y: 709, distance: 269.3
click at [1529, 744] on button "Save" at bounding box center [1519, 753] width 36 height 22
click at [691, 23] on html "Computer Required This feature is only available on a computer. Please switch t…" at bounding box center [778, 392] width 1557 height 784
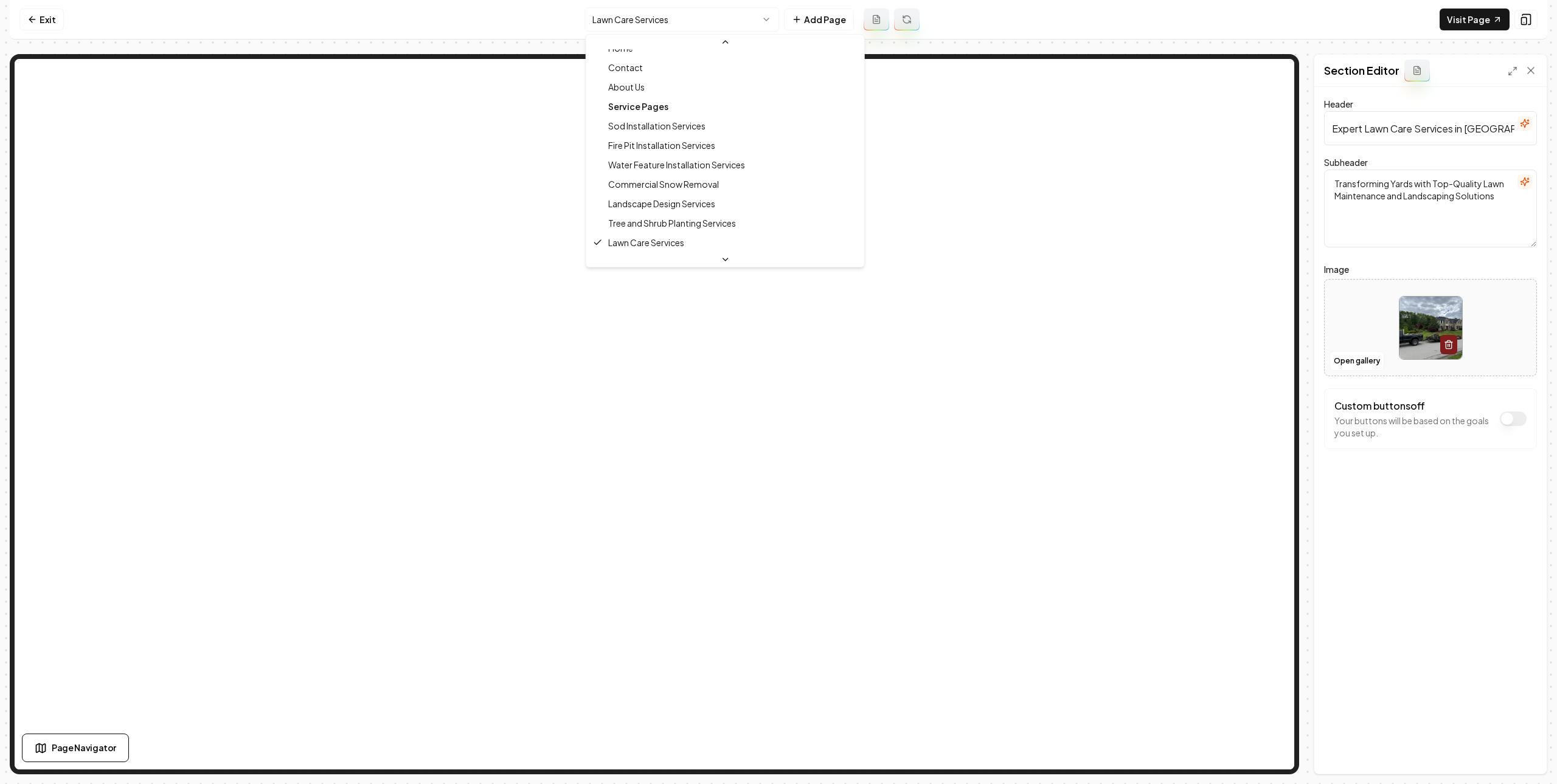
scroll to position [218, 0]
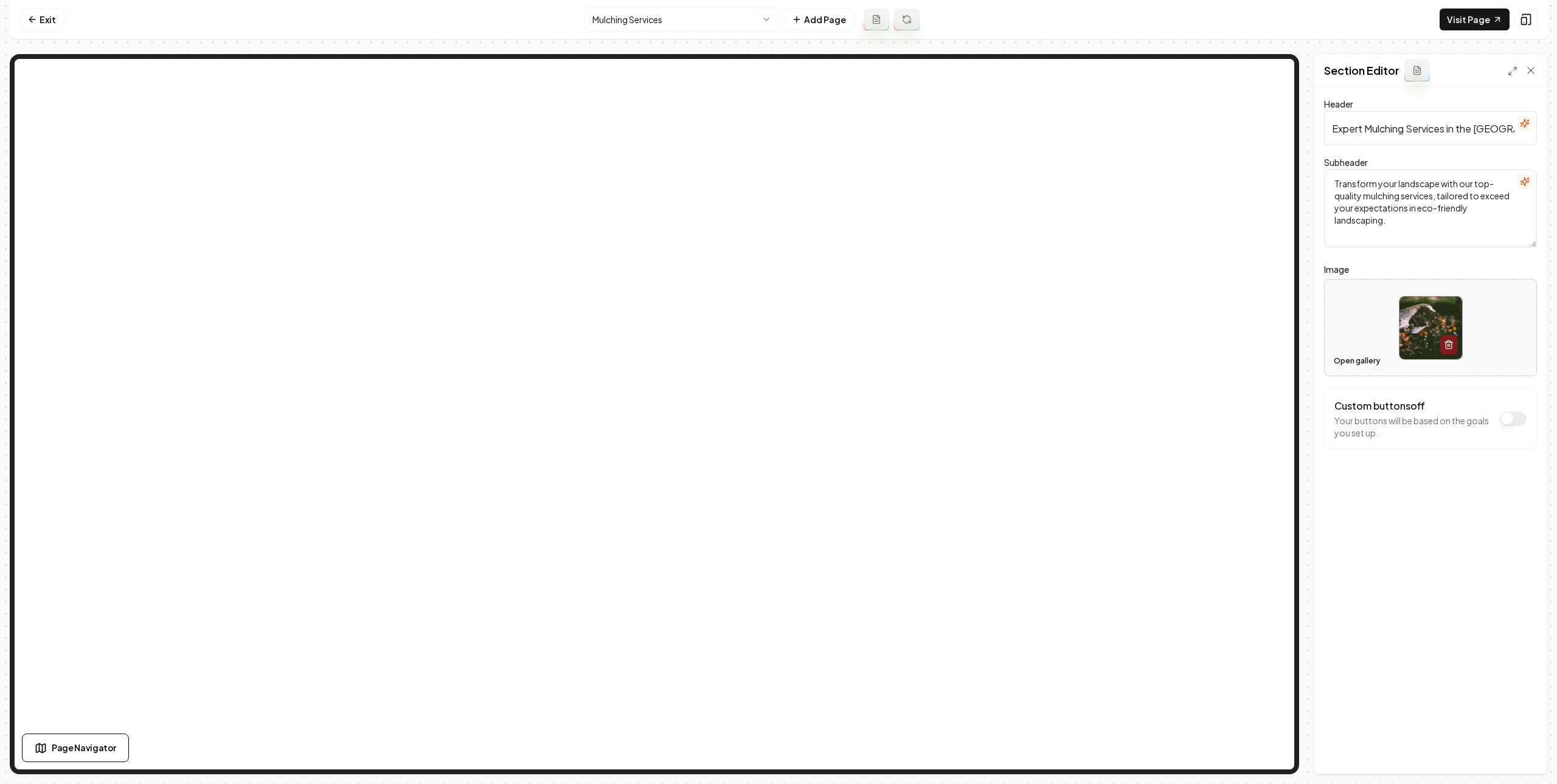
click at [1352, 368] on button "Open gallery" at bounding box center [1357, 361] width 55 height 19
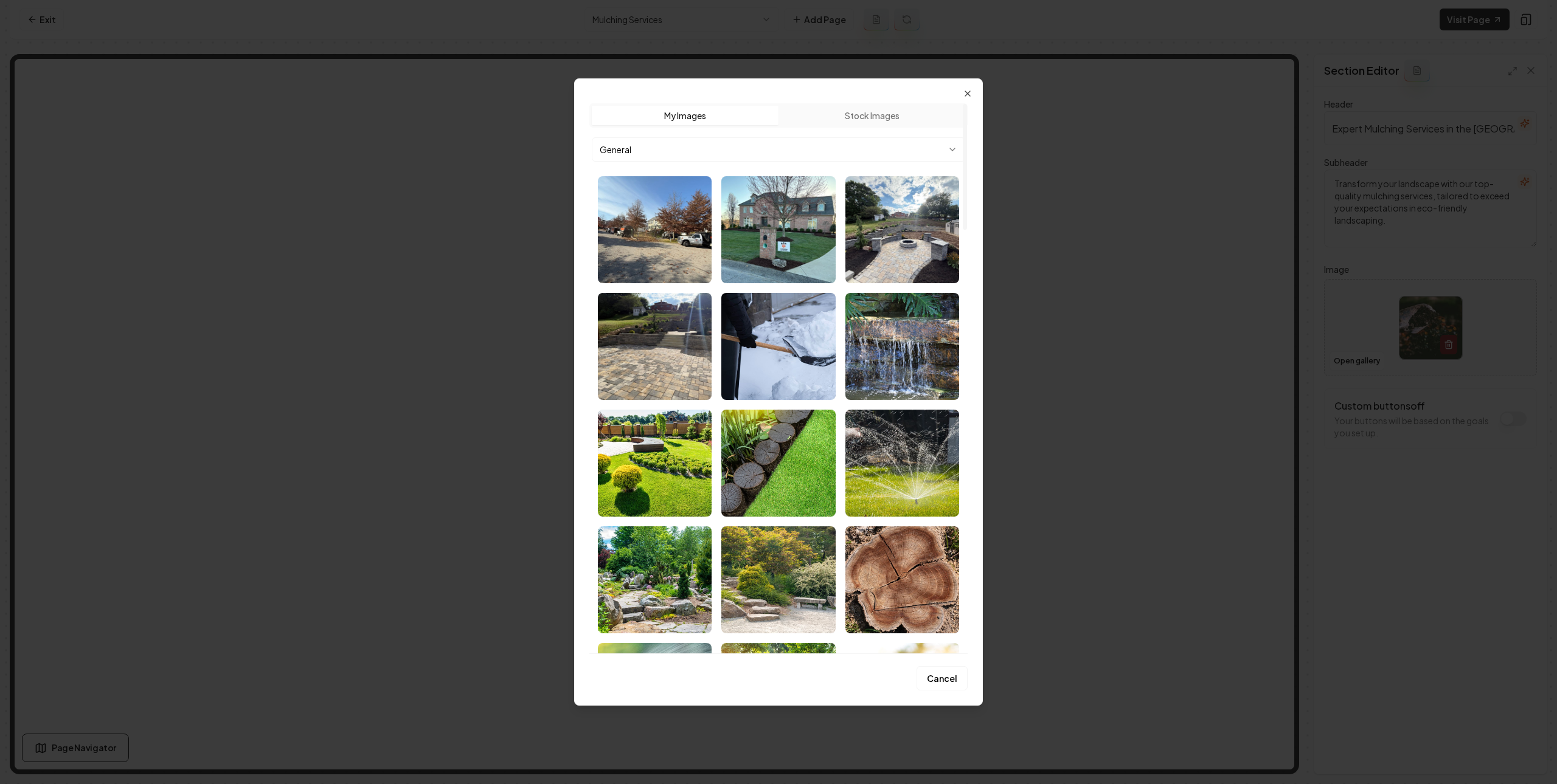
click at [884, 151] on body "Computer Required This feature is only available on a computer. Please switch t…" at bounding box center [778, 392] width 1557 height 784
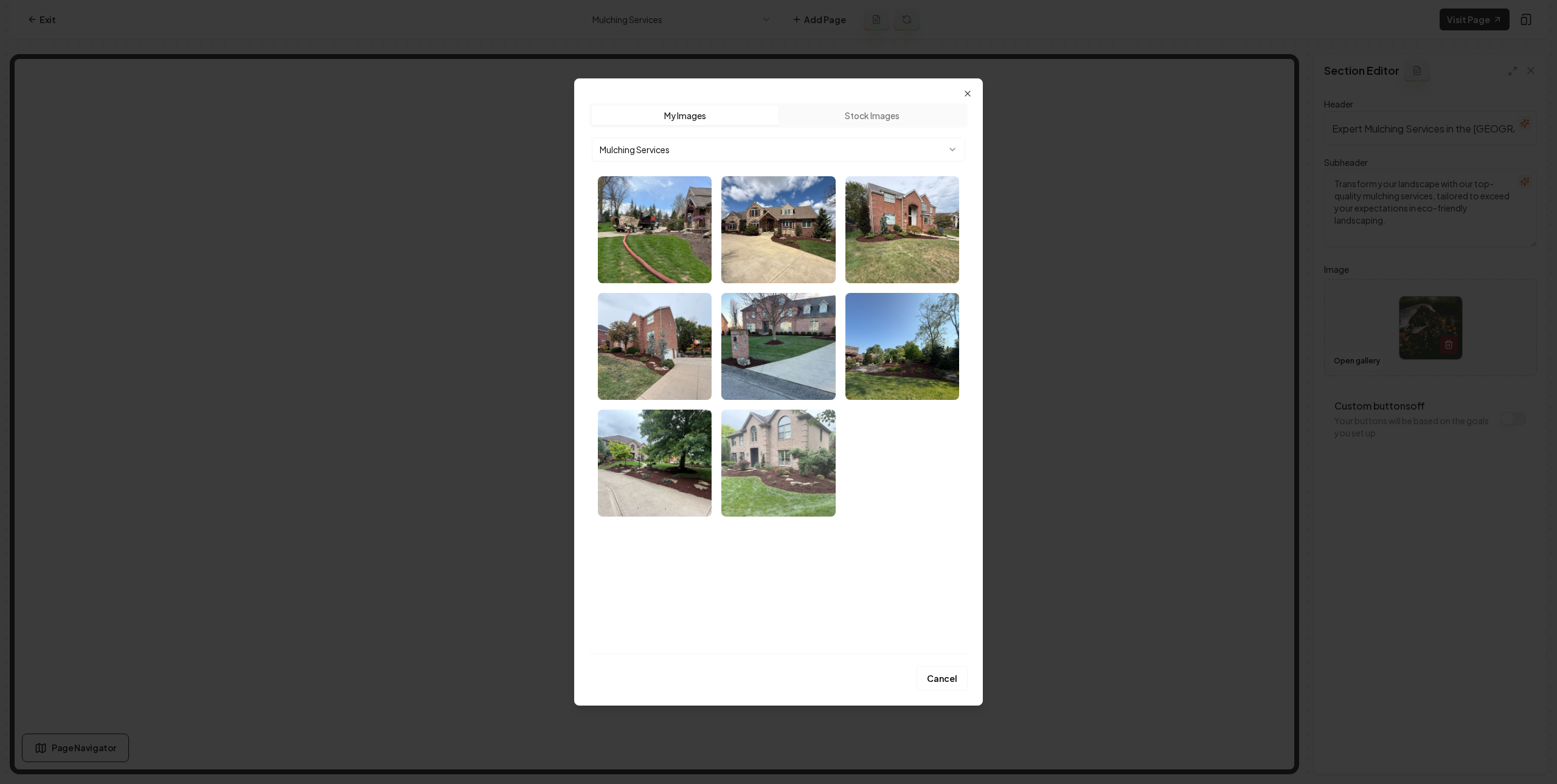
click at [809, 443] on img "Select image image_68b77fd65c7cd75eb873bc04.webp" at bounding box center [778, 463] width 114 height 107
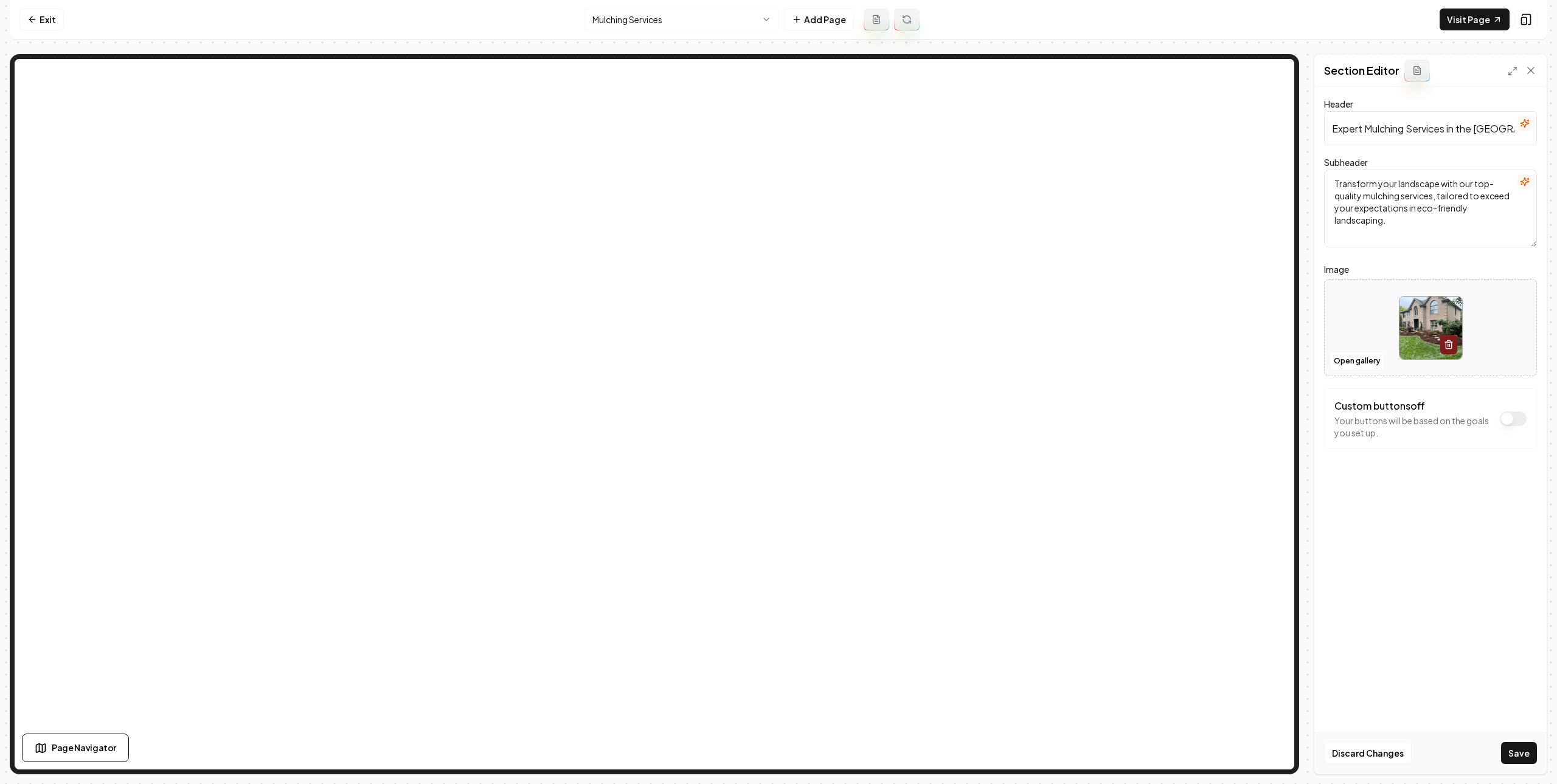
click at [1528, 755] on button "Save" at bounding box center [1519, 753] width 36 height 22
click at [704, 19] on html "Computer Required This feature is only available on a computer. Please switch t…" at bounding box center [778, 392] width 1557 height 784
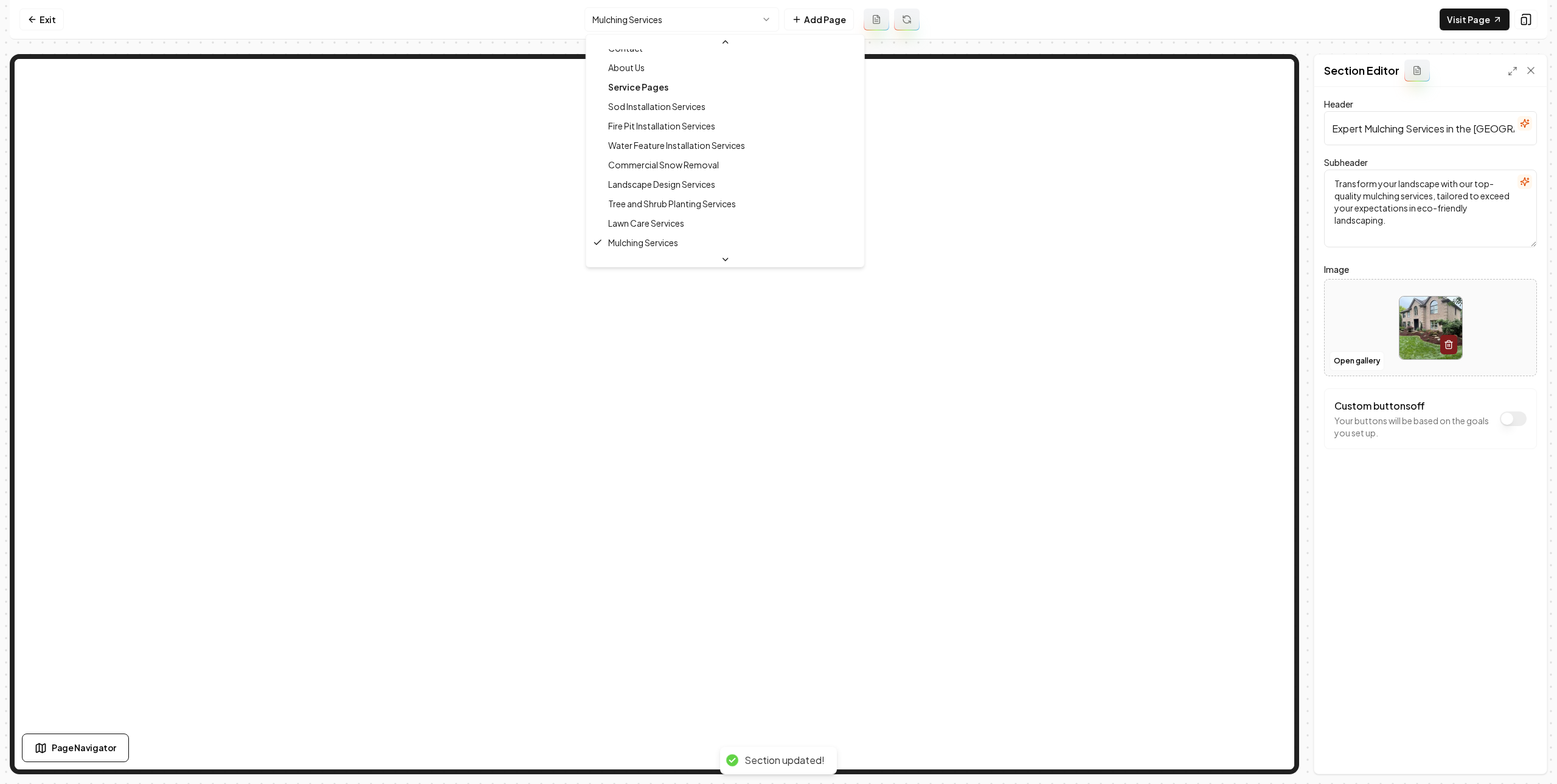
scroll to position [93, 0]
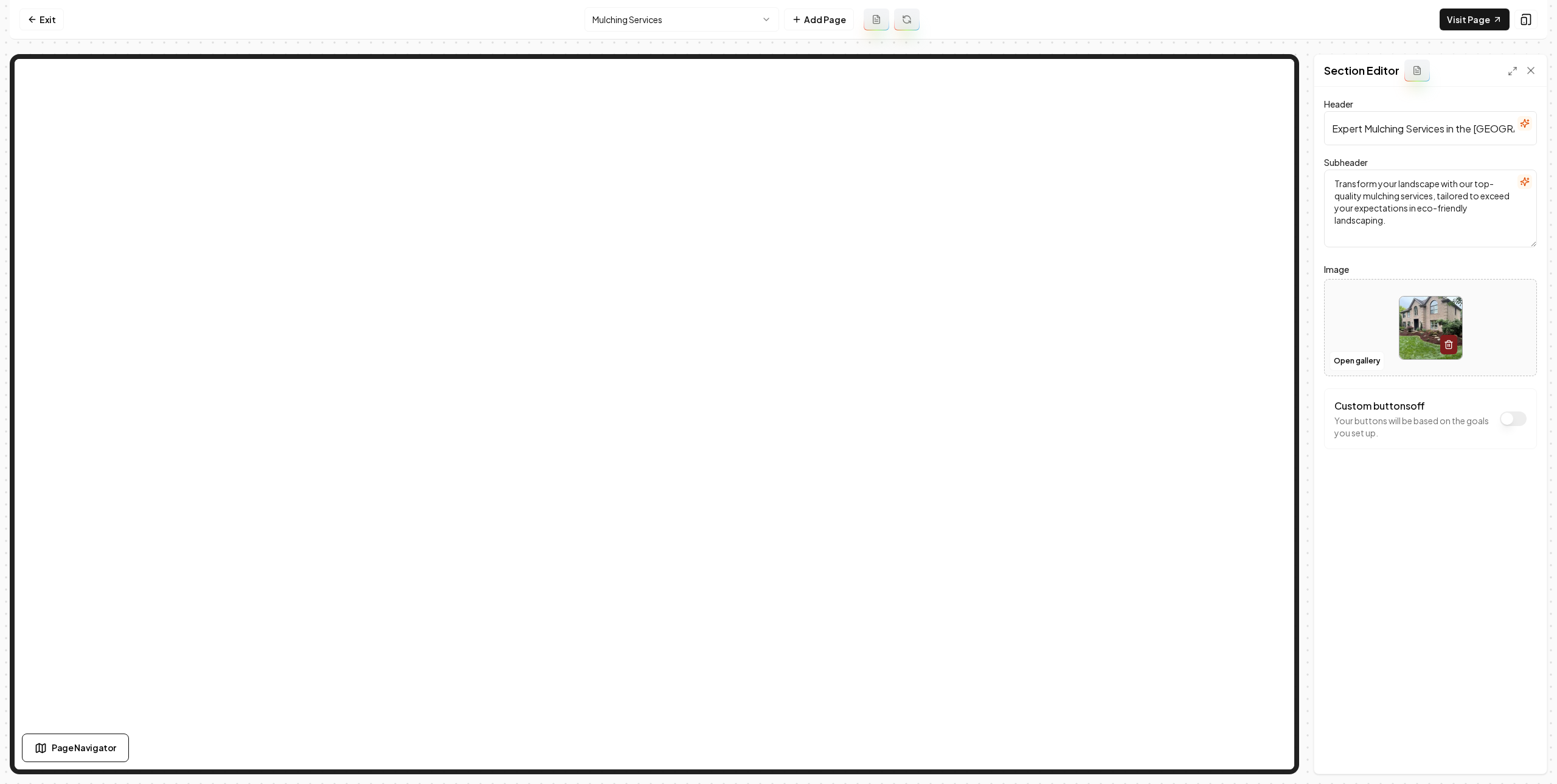
click at [700, 20] on html "Computer Required This feature is only available on a computer. Please switch t…" at bounding box center [778, 392] width 1557 height 784
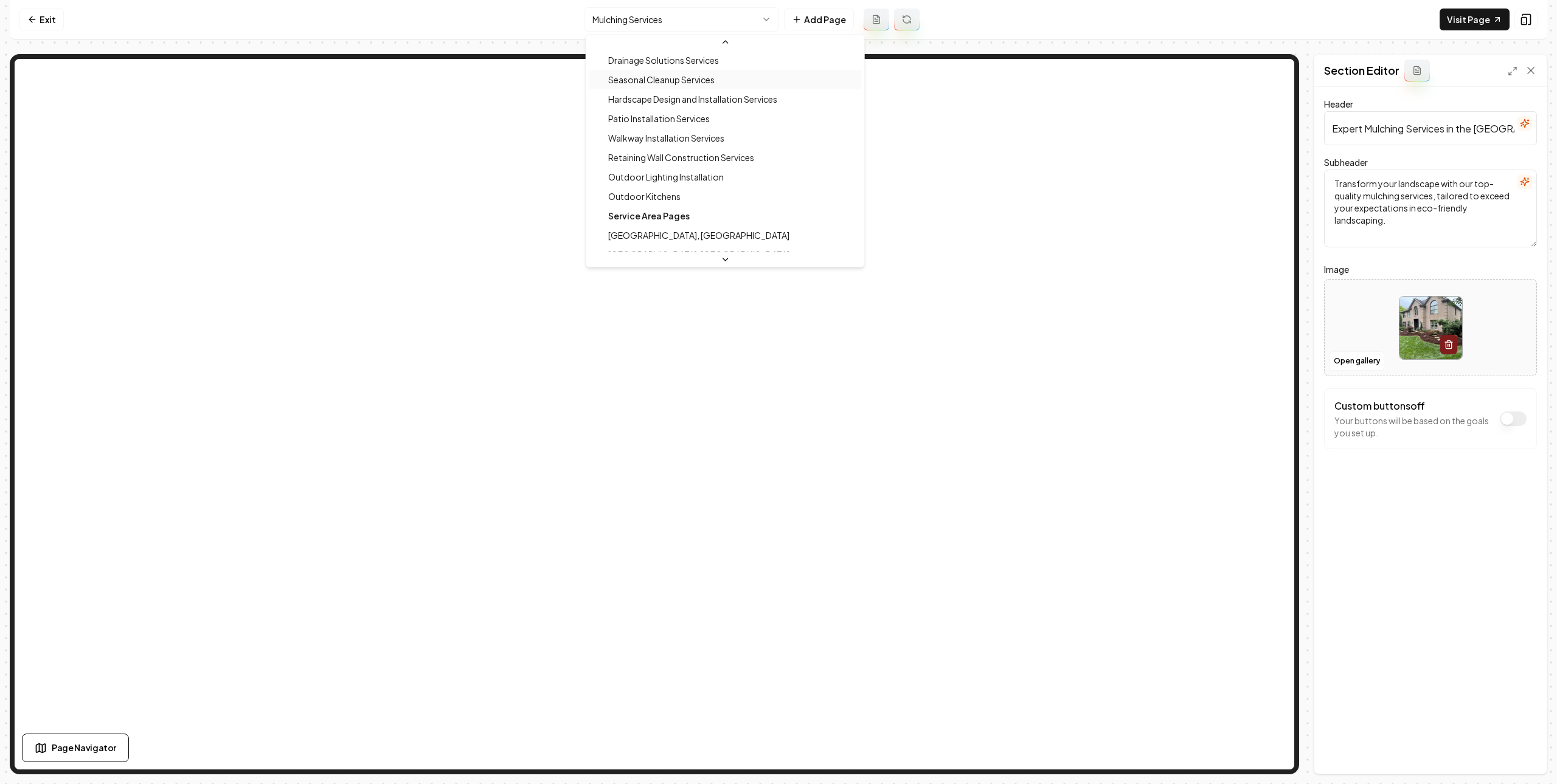
scroll to position [223, 0]
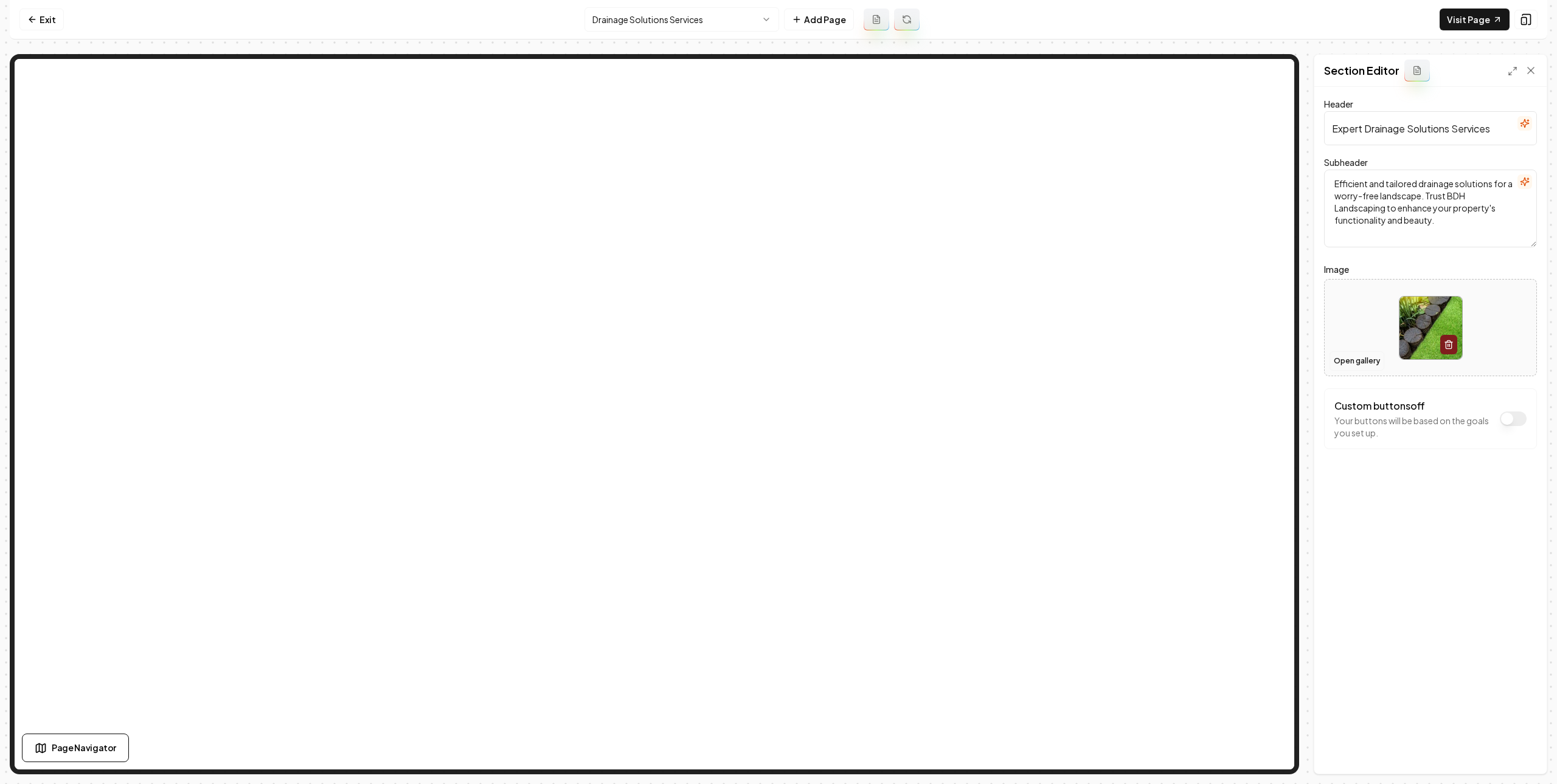
click at [1363, 359] on button "Open gallery" at bounding box center [1357, 361] width 55 height 19
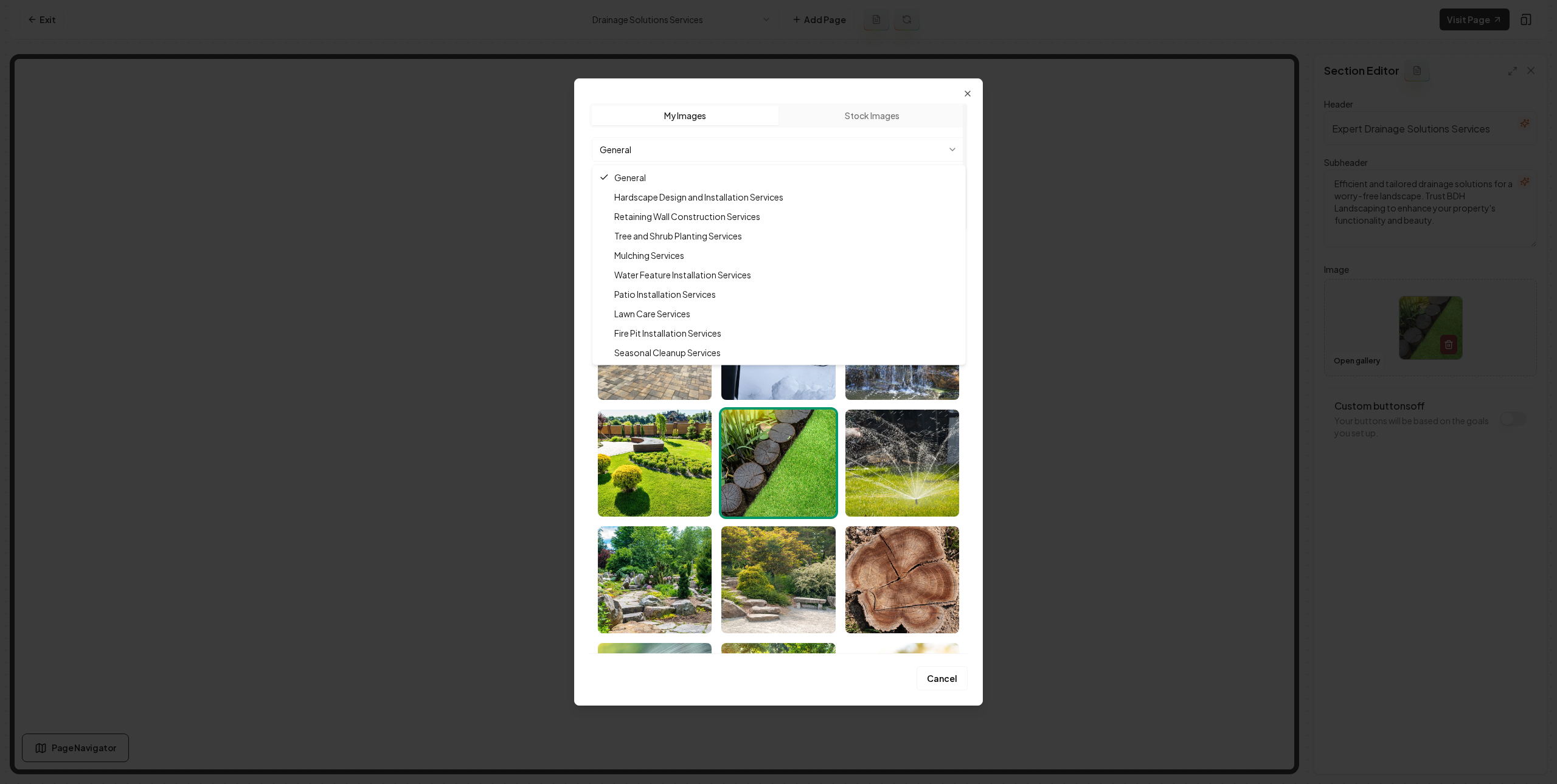
click at [865, 149] on body "Computer Required This feature is only available on a computer. Please switch t…" at bounding box center [778, 392] width 1557 height 784
click at [1067, 260] on div at bounding box center [778, 392] width 1557 height 784
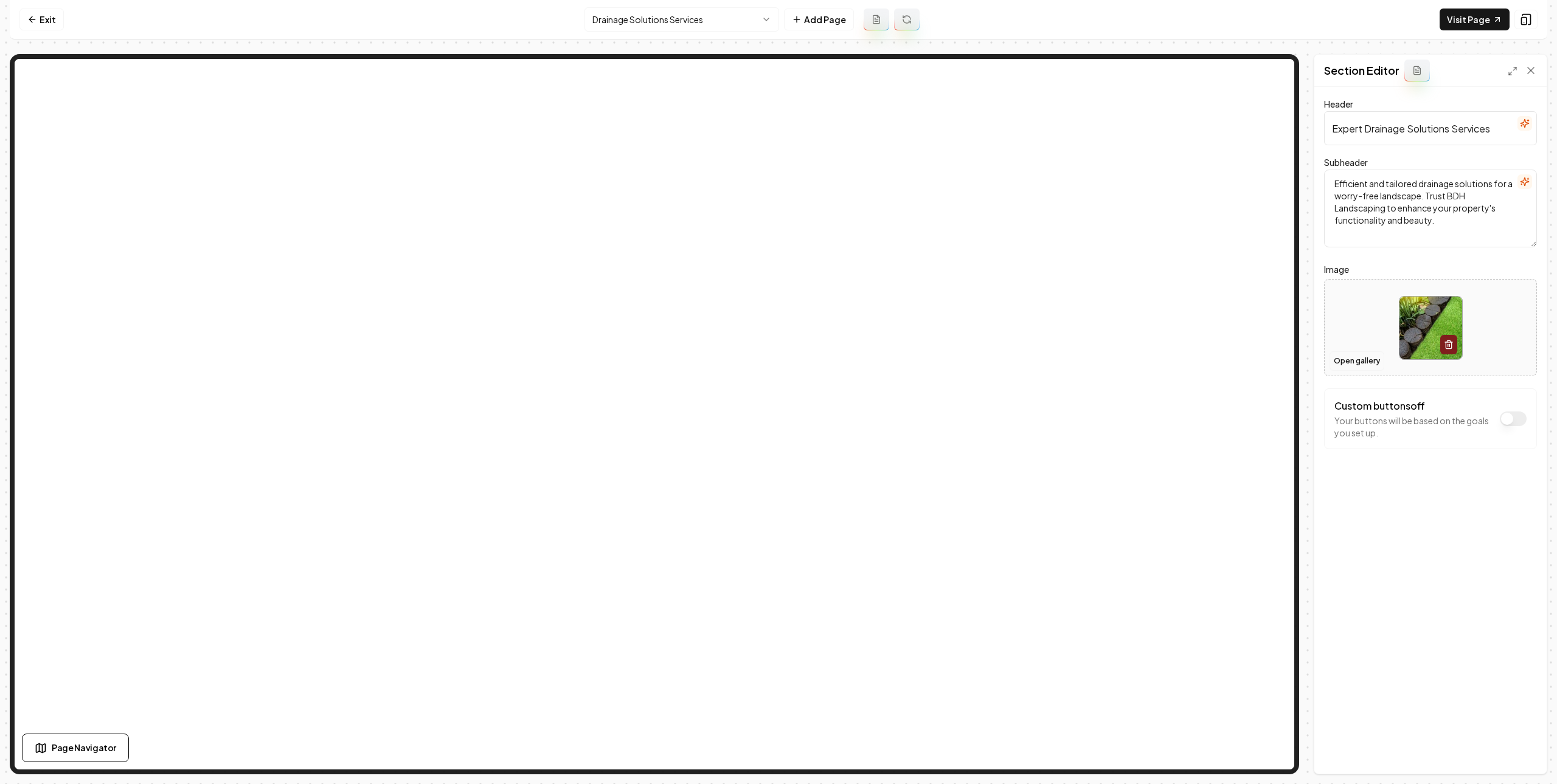
click at [1352, 364] on button "Open gallery" at bounding box center [1357, 361] width 55 height 19
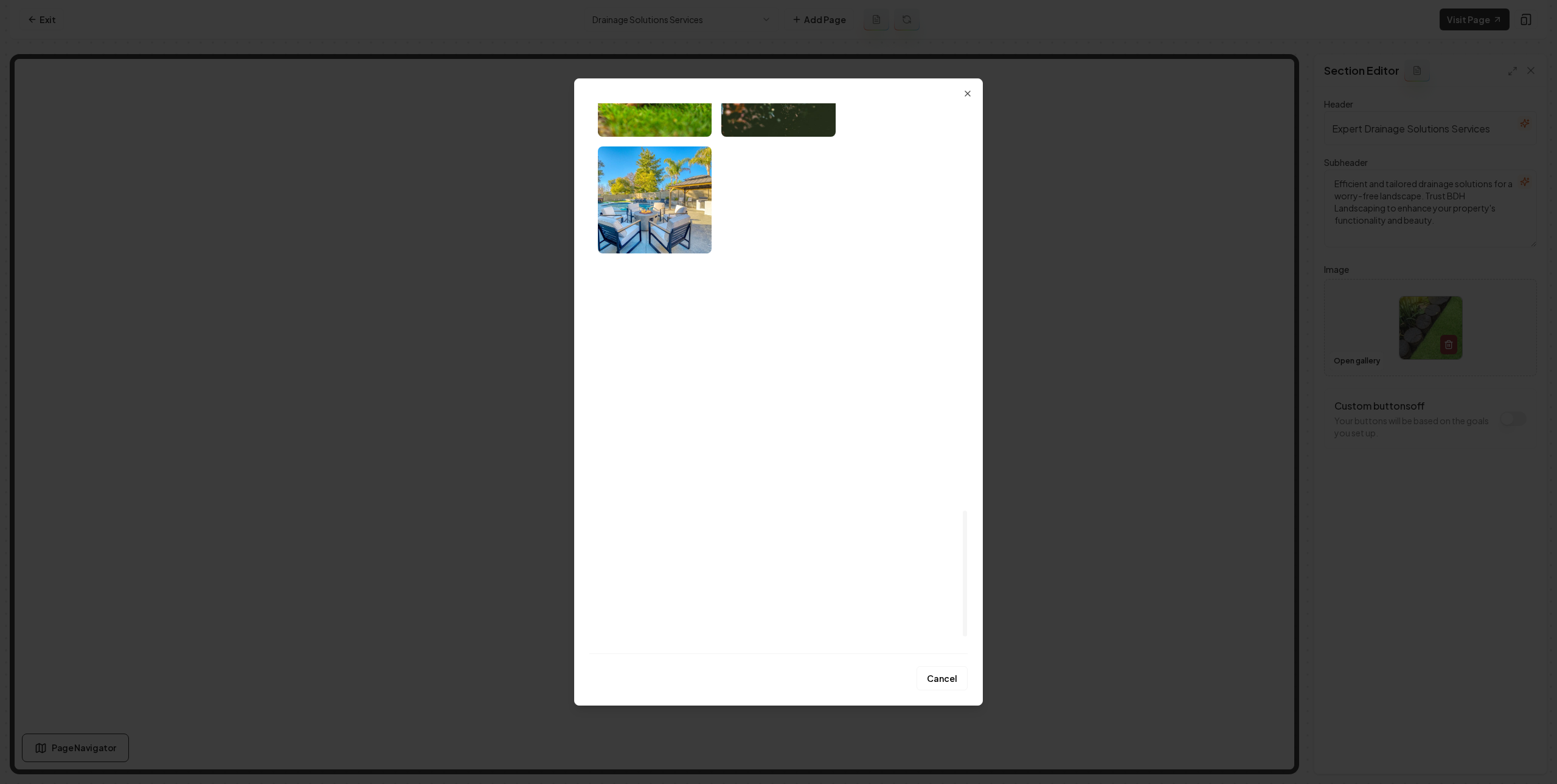
scroll to position [1853, 0]
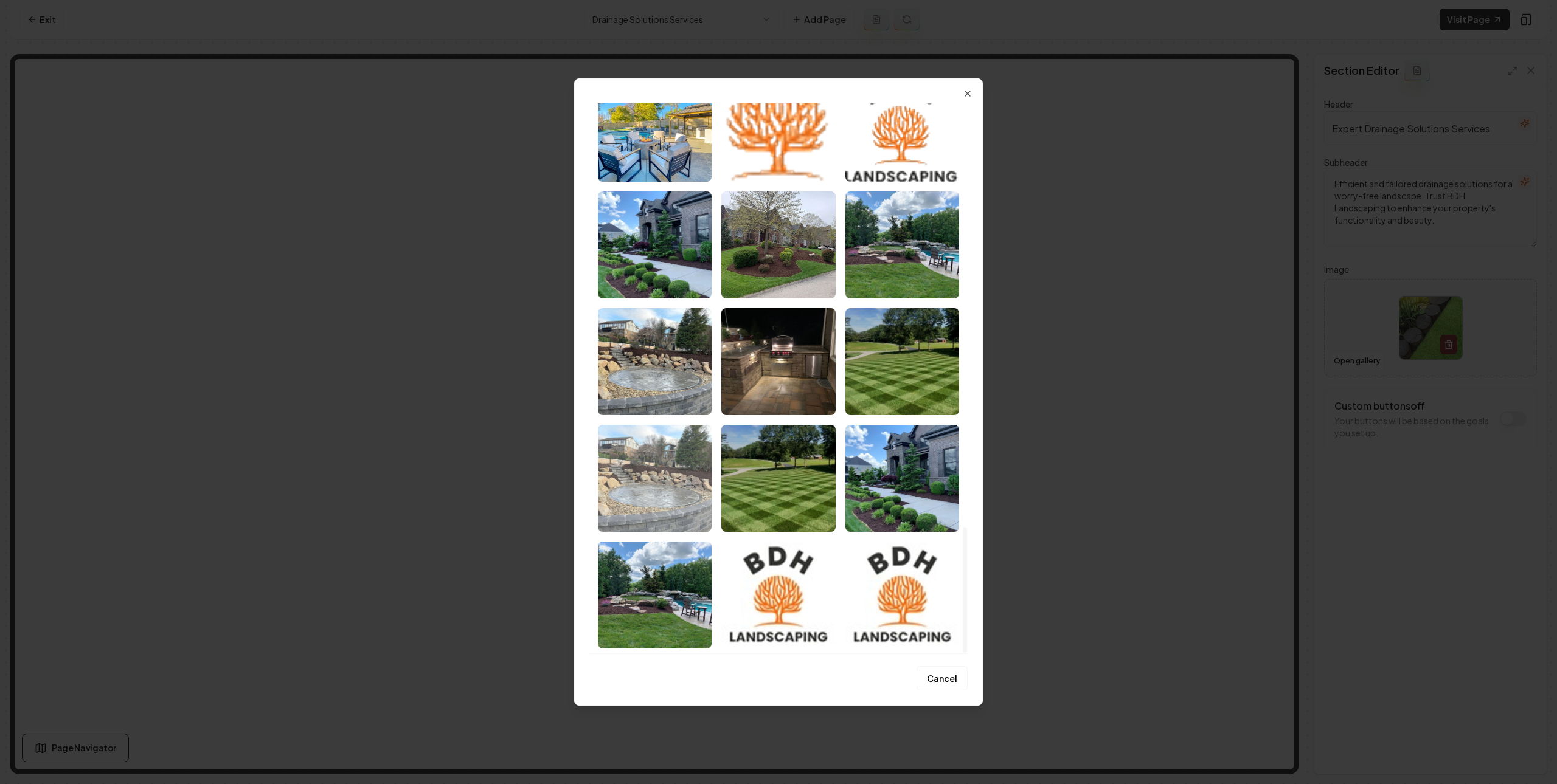
click at [643, 483] on img "Select image image_68b1c53c5c7cd75eb8e9d292.jfif" at bounding box center [654, 478] width 114 height 107
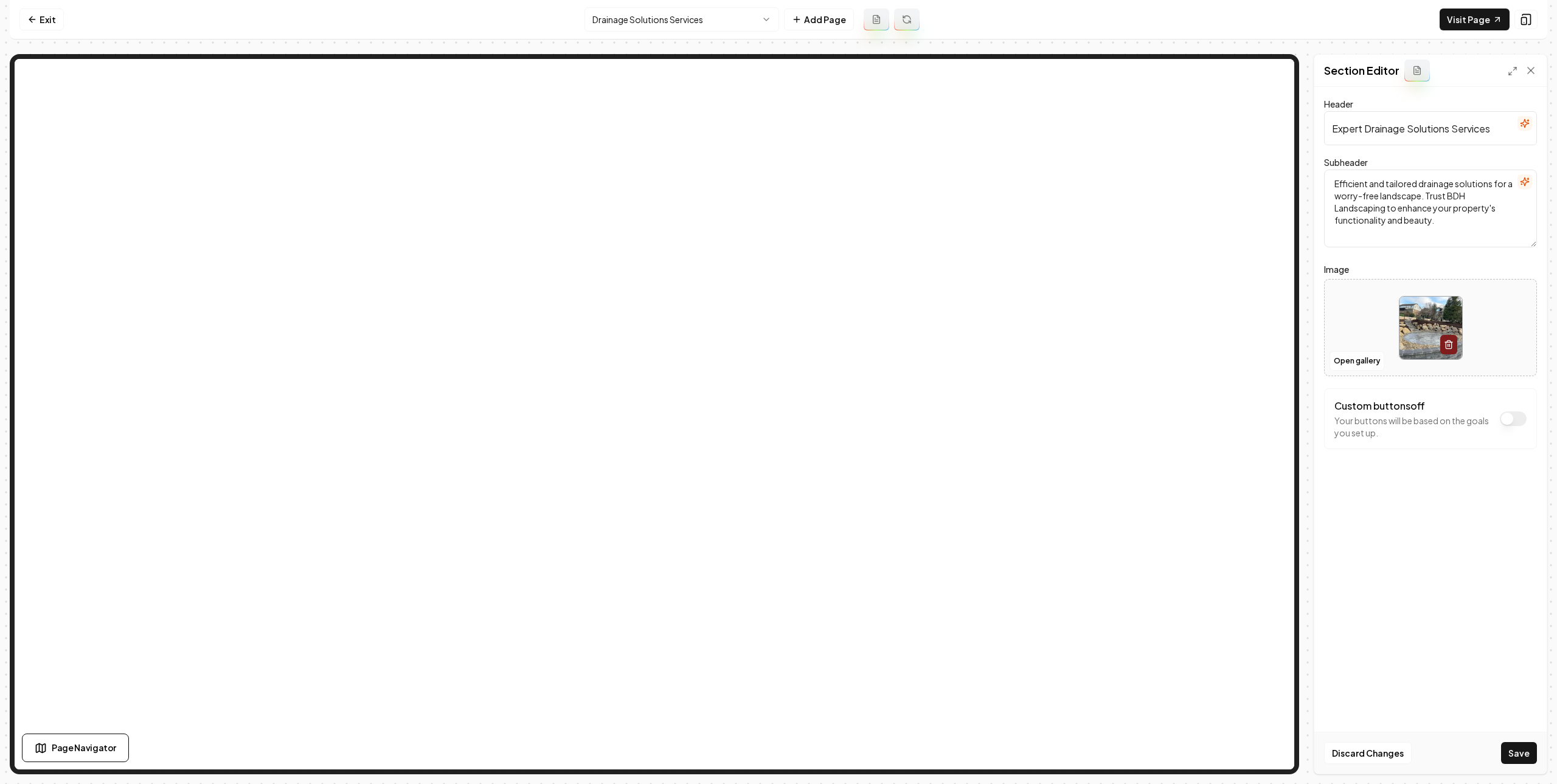
click at [1513, 750] on button "Save" at bounding box center [1519, 753] width 36 height 22
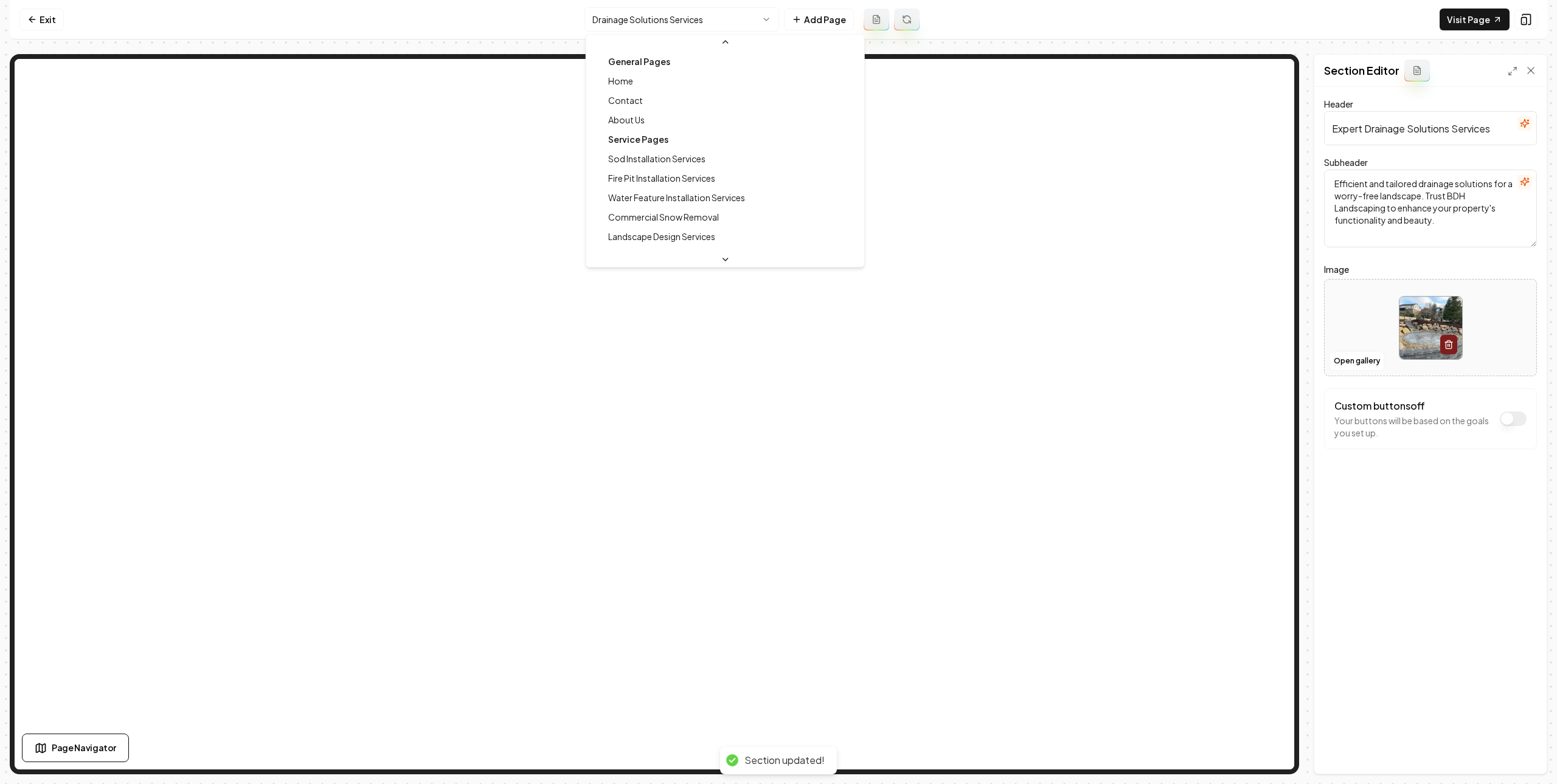
click at [648, 25] on html "Computer Required This feature is only available on a computer. Please switch t…" at bounding box center [778, 392] width 1557 height 784
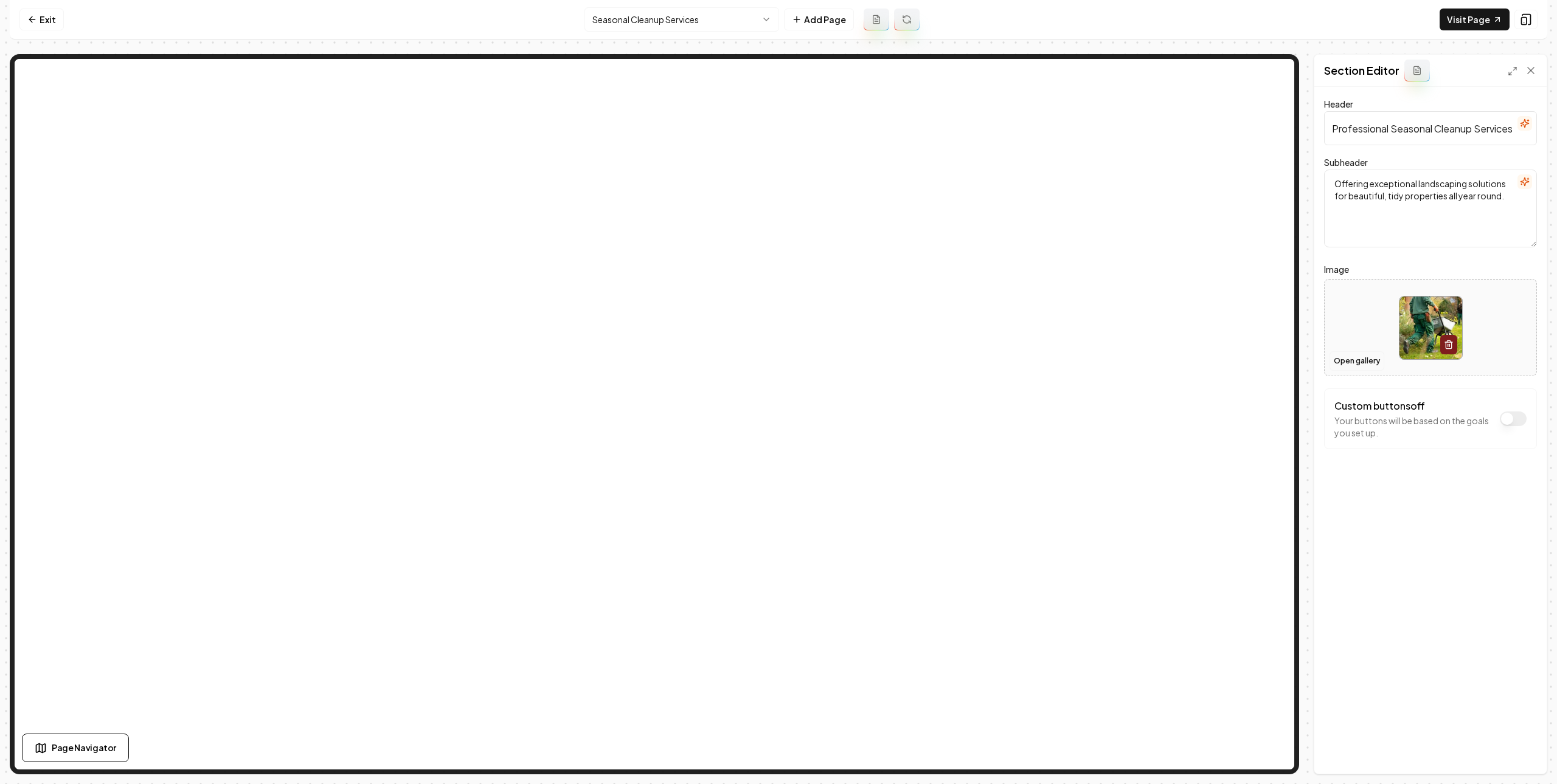
click at [1359, 362] on button "Open gallery" at bounding box center [1357, 361] width 55 height 19
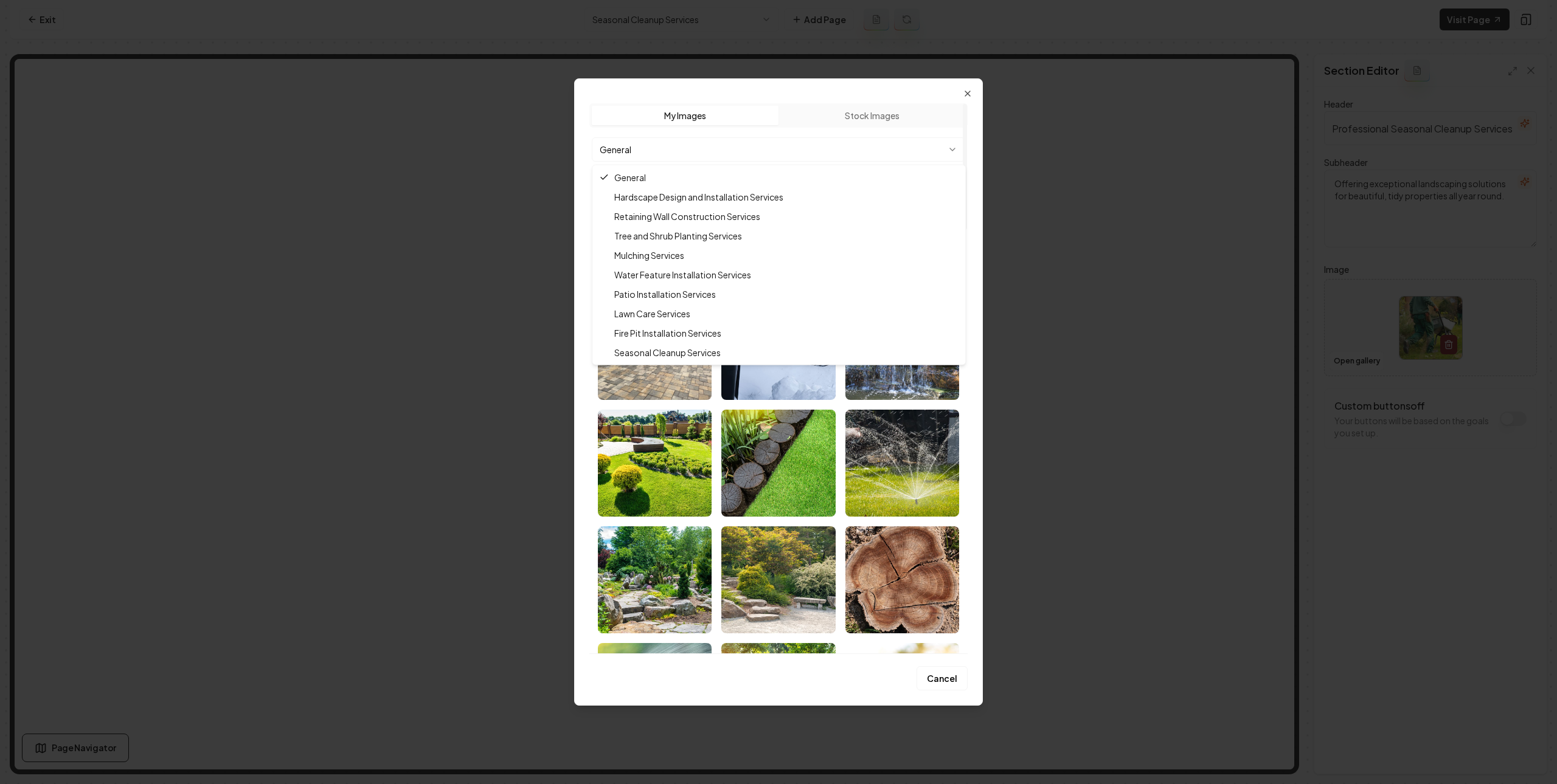
click at [899, 154] on body "Computer Required This feature is only available on a computer. Please switch t…" at bounding box center [778, 392] width 1557 height 784
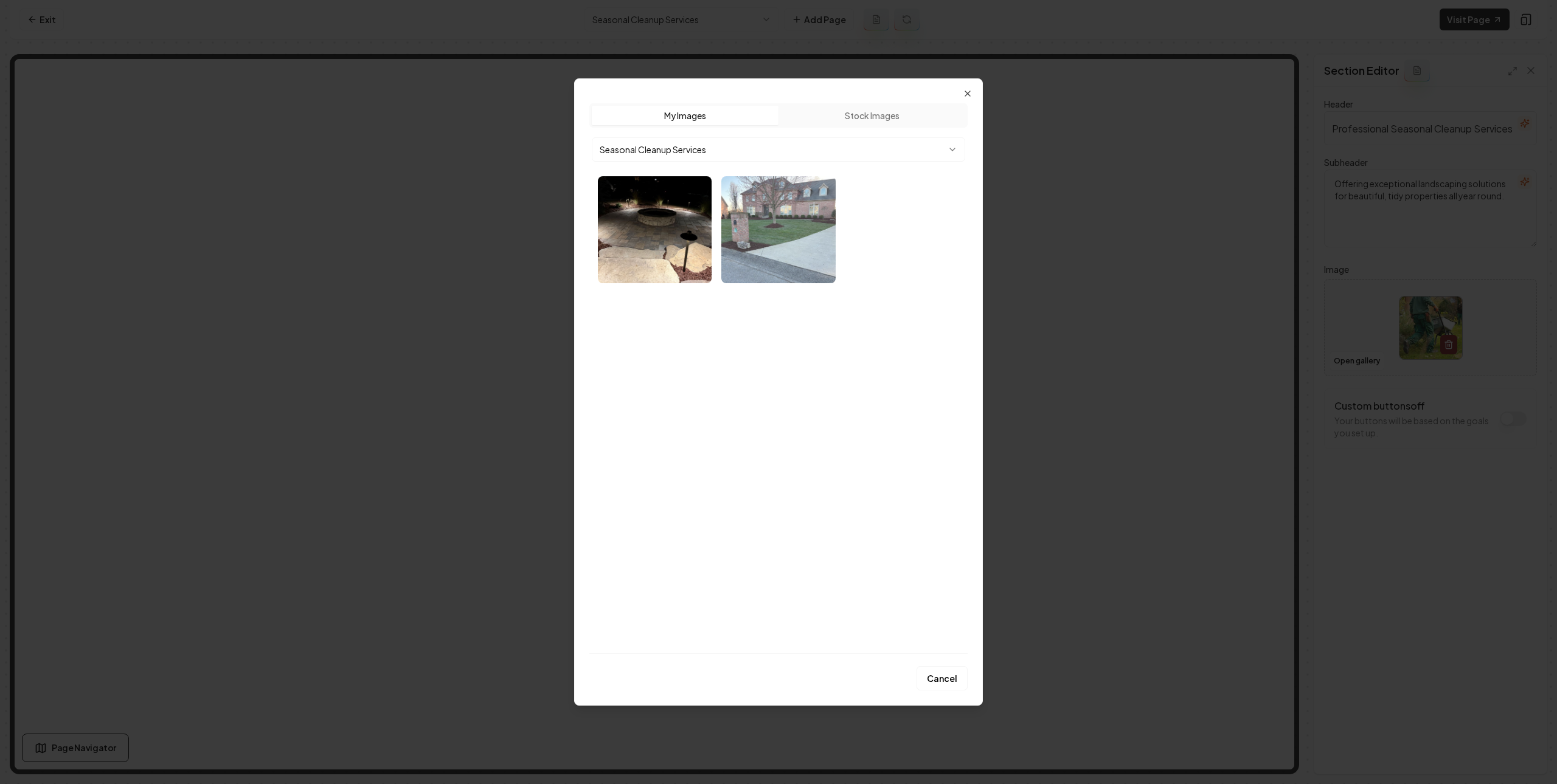
click at [751, 223] on img "Select image image_68b781415c7cd75eb879d6cd.webp" at bounding box center [778, 229] width 114 height 107
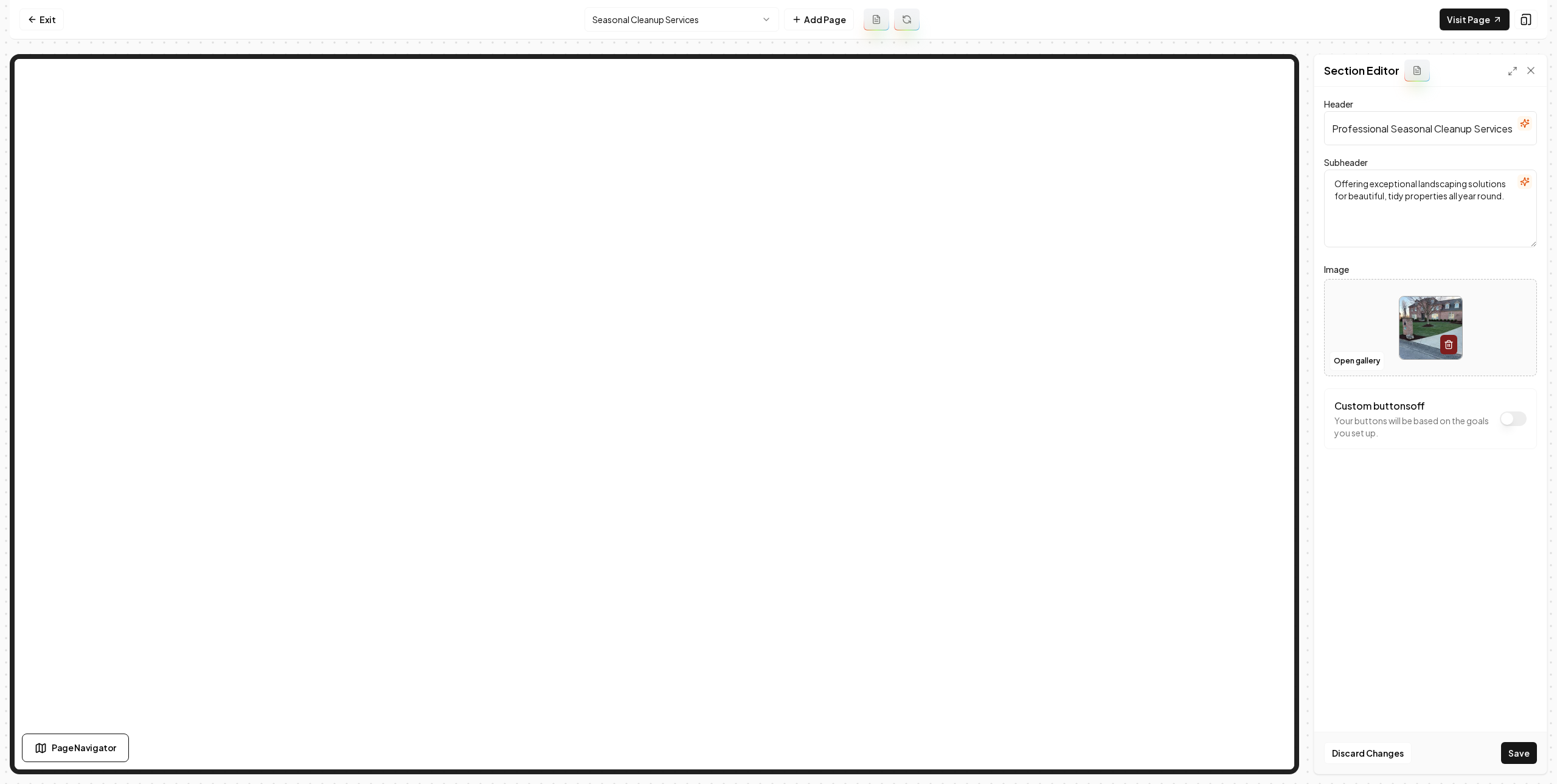
drag, startPoint x: 1530, startPoint y: 752, endPoint x: 1517, endPoint y: 742, distance: 16.4
click at [1530, 752] on button "Save" at bounding box center [1519, 753] width 36 height 22
click at [707, 12] on html "Computer Required This feature is only available on a computer. Please switch t…" at bounding box center [778, 392] width 1557 height 784
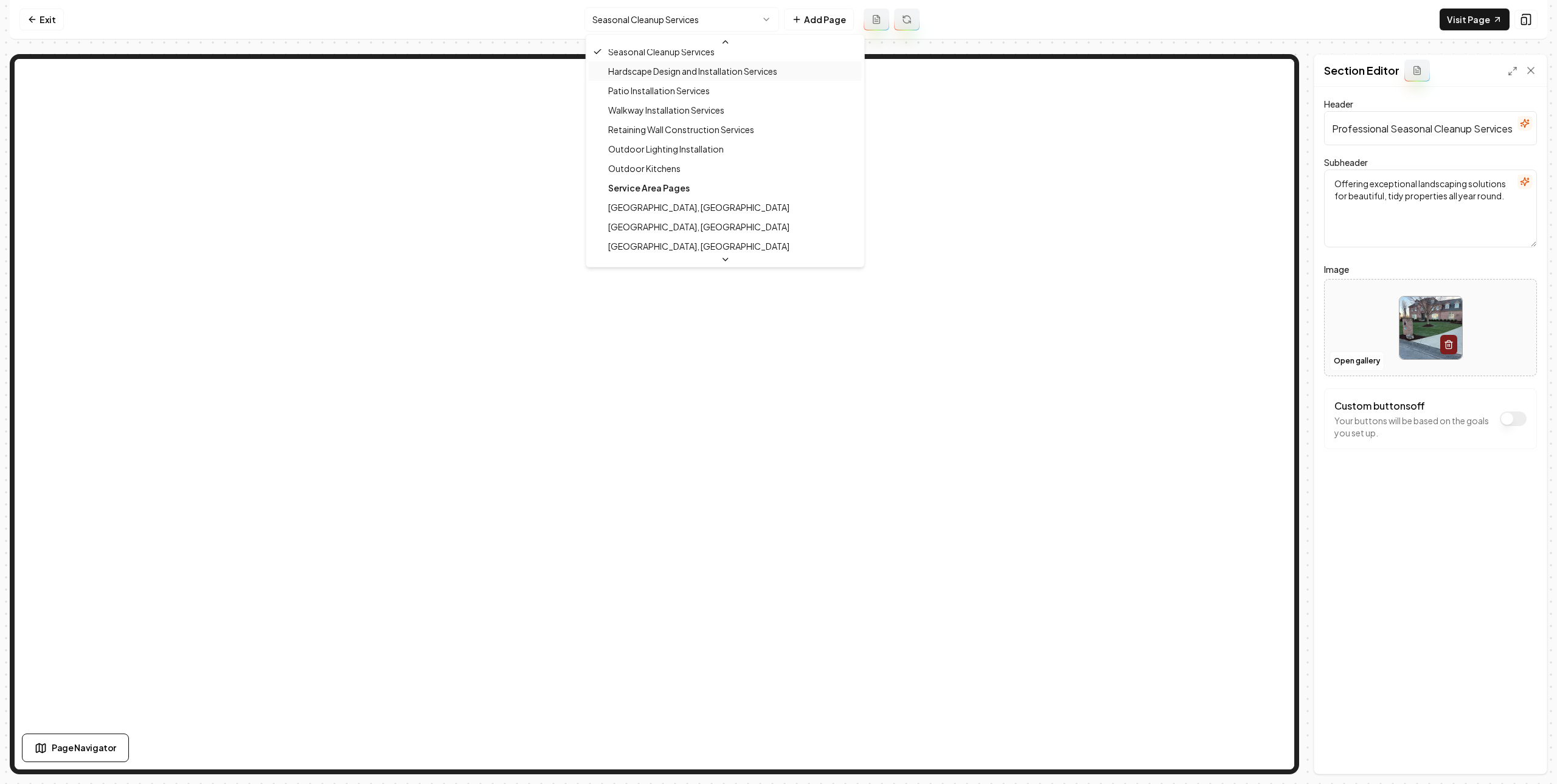
scroll to position [272, 0]
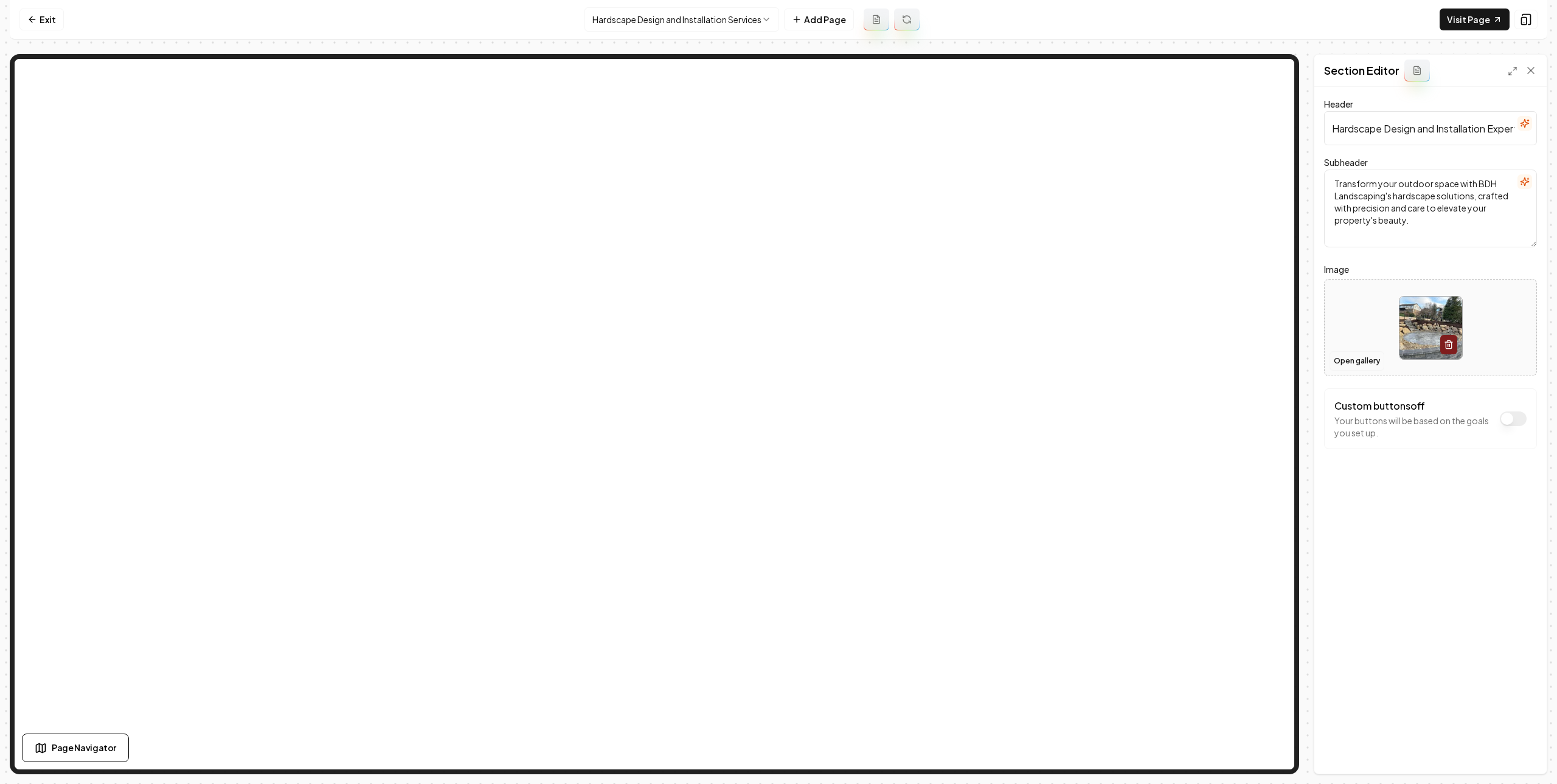
click at [1350, 366] on button "Open gallery" at bounding box center [1357, 361] width 55 height 19
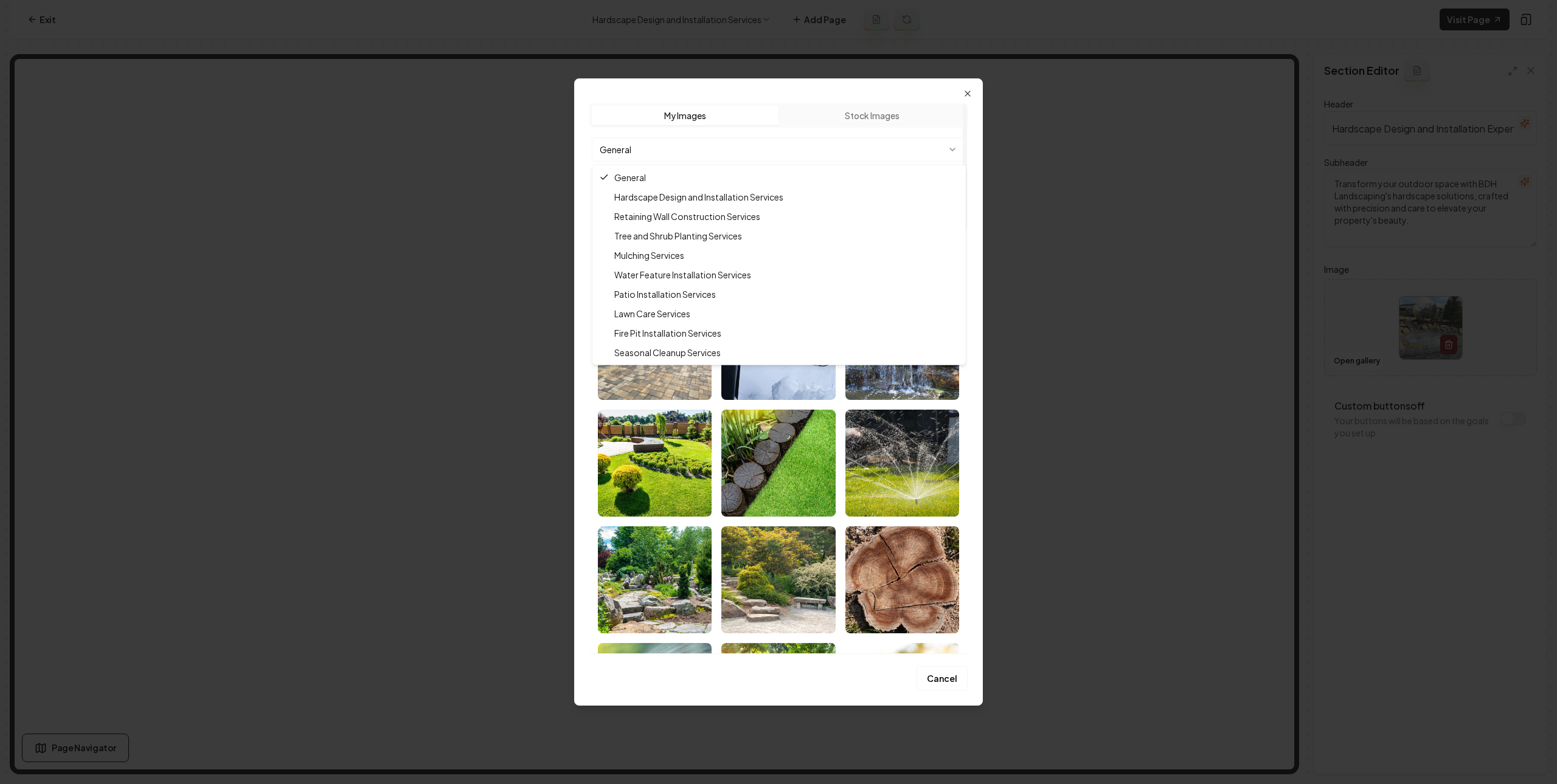
click at [834, 145] on body "Computer Required This feature is only available on a computer. Please switch t…" at bounding box center [778, 392] width 1557 height 784
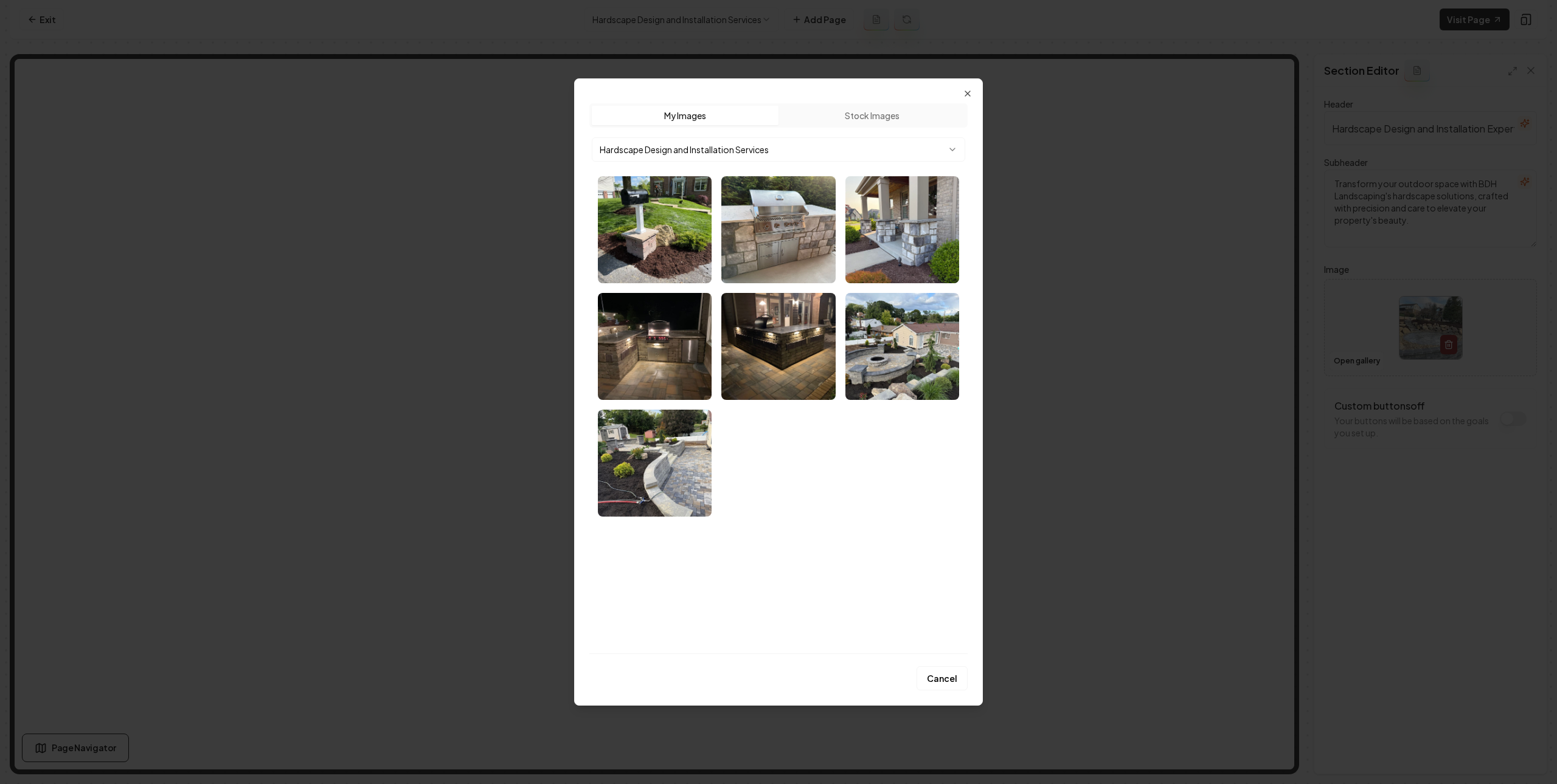
drag, startPoint x: 902, startPoint y: 258, endPoint x: 916, endPoint y: 260, distance: 14.1
click at [902, 257] on img "Select image image_68b7813e5c7cd75eb879d053.webp" at bounding box center [902, 229] width 114 height 107
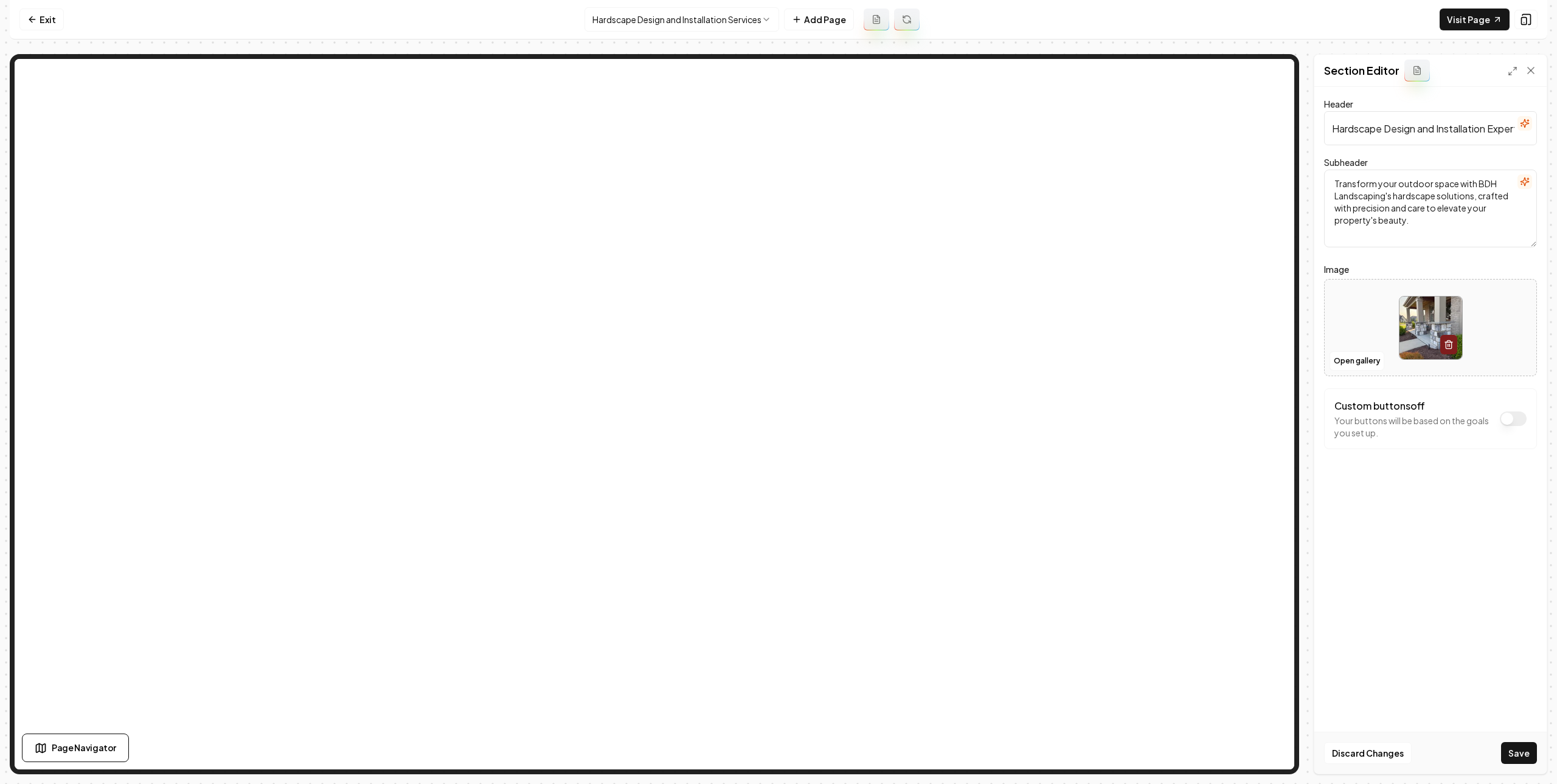
click at [1516, 740] on div "Discard Changes Save" at bounding box center [1430, 753] width 232 height 42
click at [1517, 744] on button "Save" at bounding box center [1519, 753] width 36 height 22
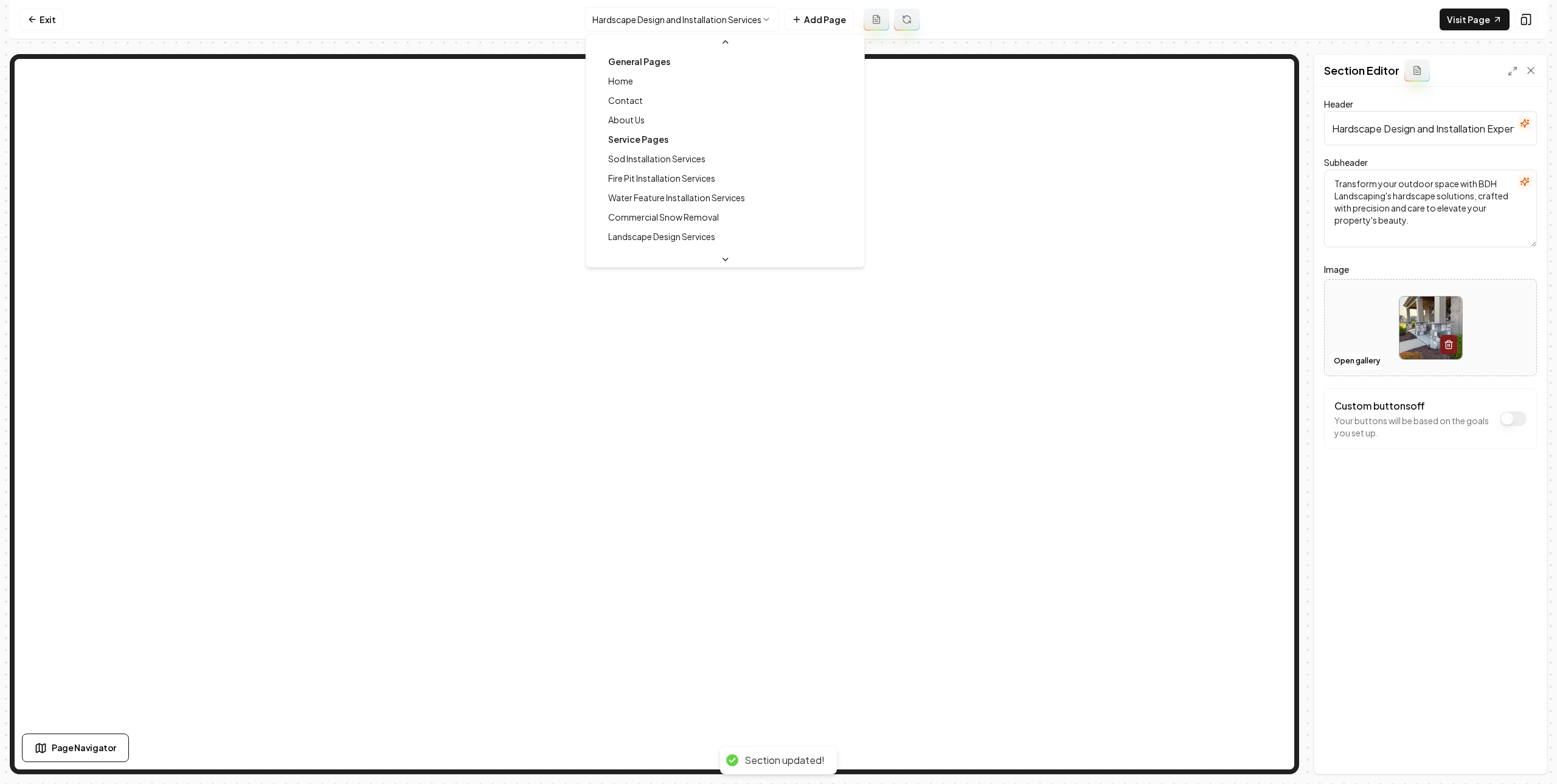
click at [760, 24] on html "Computer Required This feature is only available on a computer. Please switch t…" at bounding box center [778, 392] width 1557 height 784
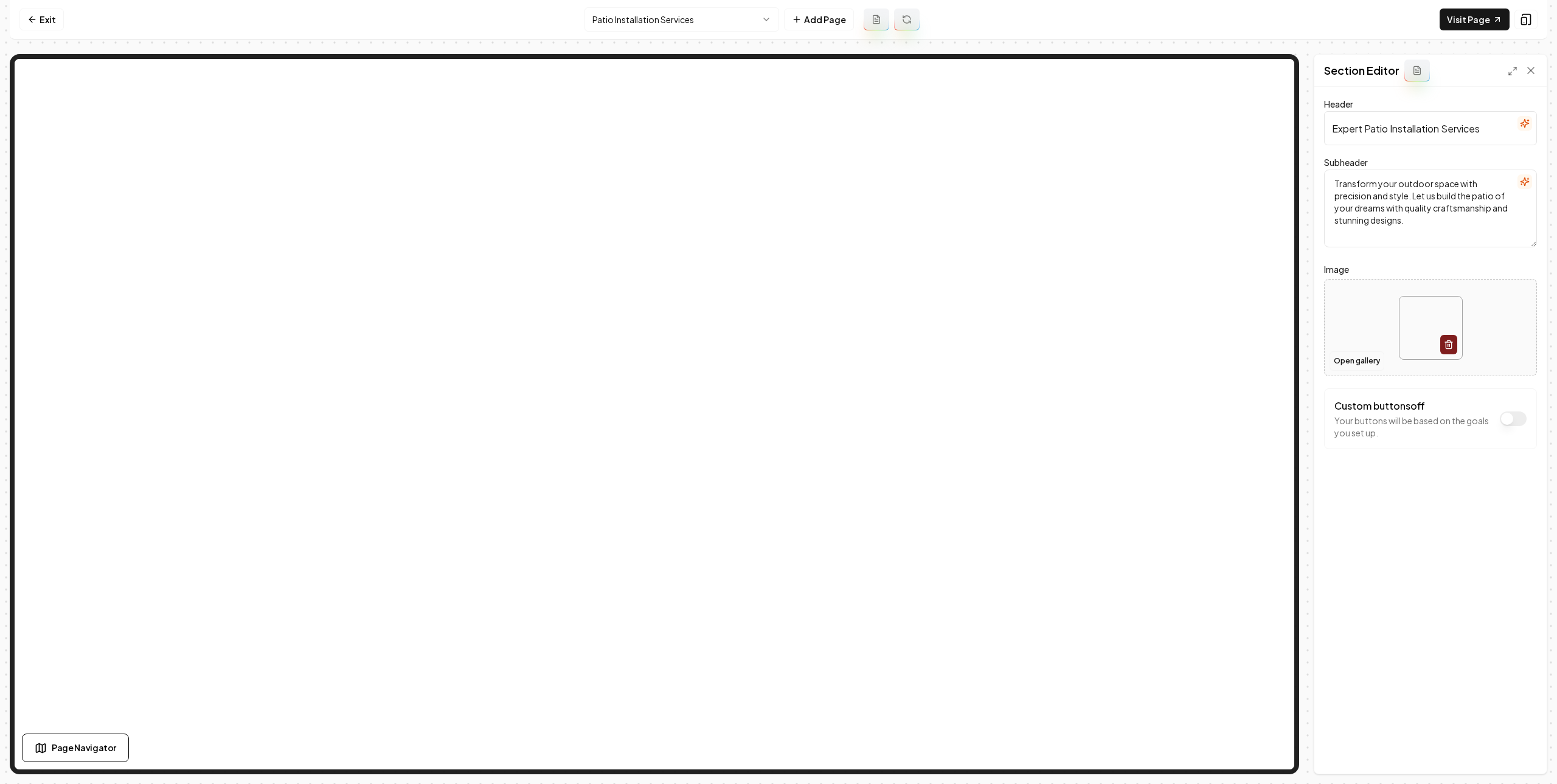
click at [1361, 355] on button "Open gallery" at bounding box center [1357, 361] width 55 height 19
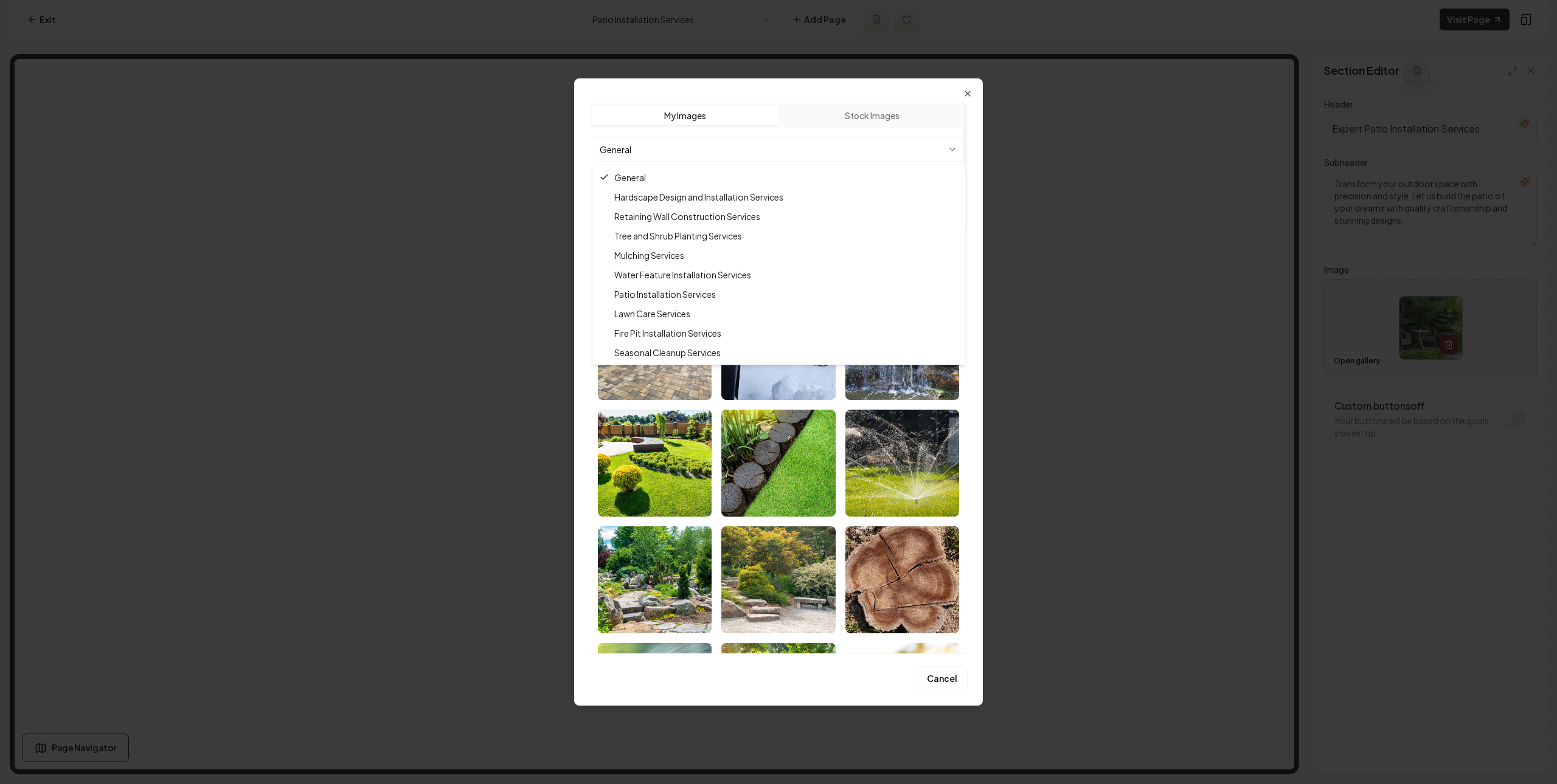
click at [801, 147] on body "Computer Required This feature is only available on a computer. Please switch t…" at bounding box center [778, 392] width 1557 height 784
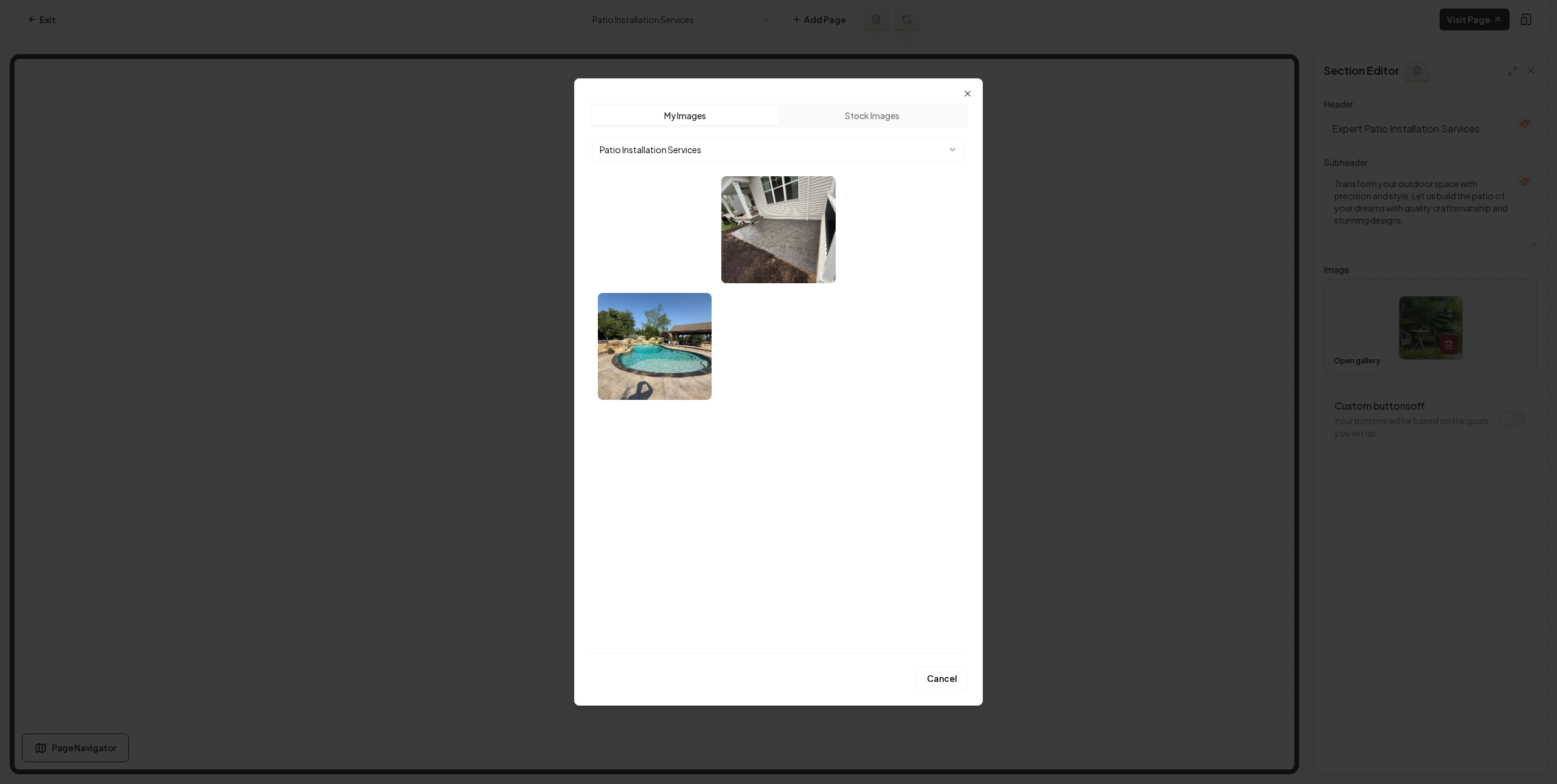
click at [850, 243] on img "Select image image_68b781405c7cd75eb879d645.webp" at bounding box center [902, 229] width 114 height 107
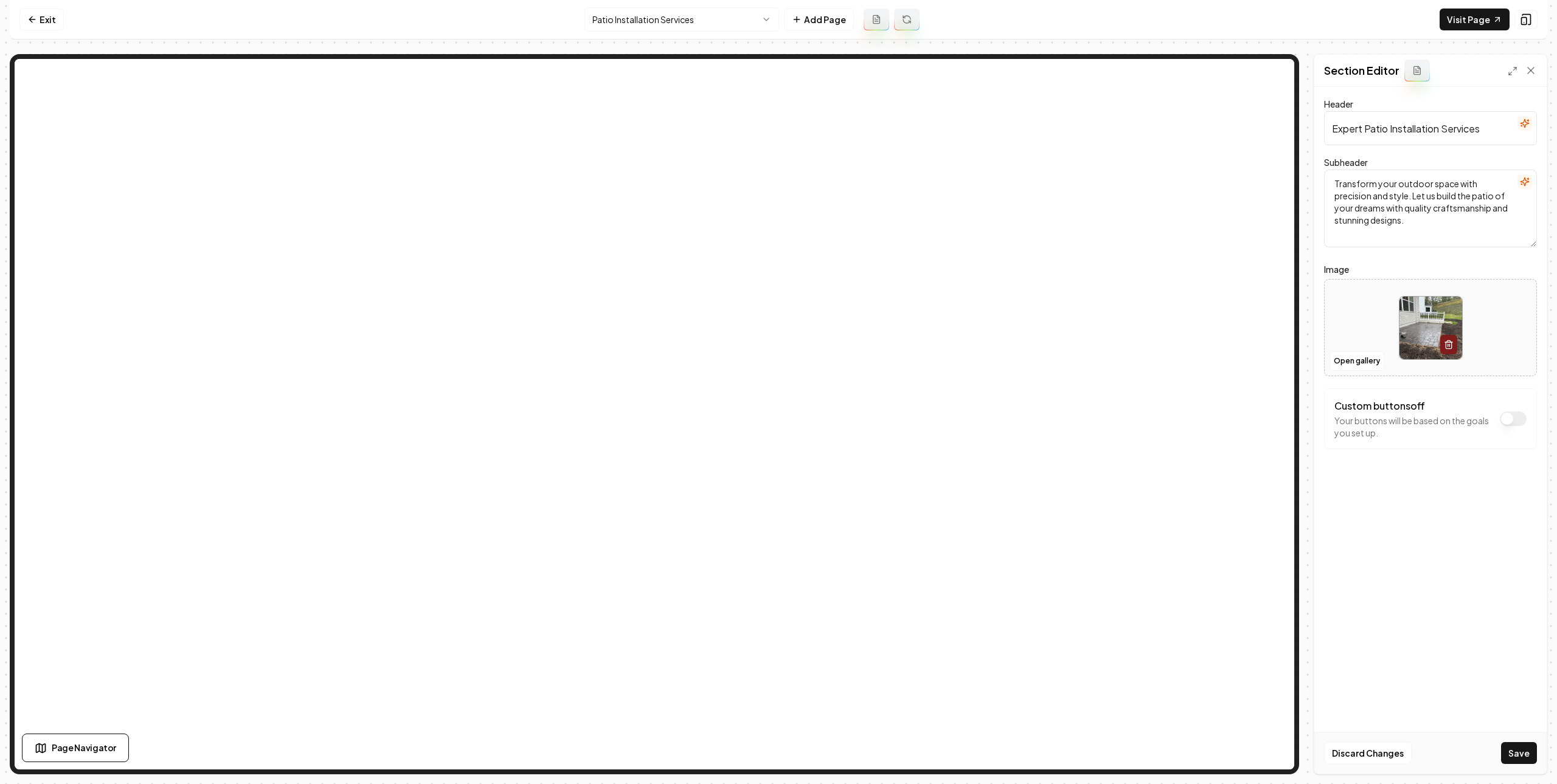
drag, startPoint x: 1502, startPoint y: 754, endPoint x: 1463, endPoint y: 710, distance: 58.8
click at [1502, 754] on button "Save" at bounding box center [1519, 753] width 36 height 22
click at [672, 14] on html "Computer Required This feature is only available on a computer. Please switch t…" at bounding box center [778, 392] width 1557 height 784
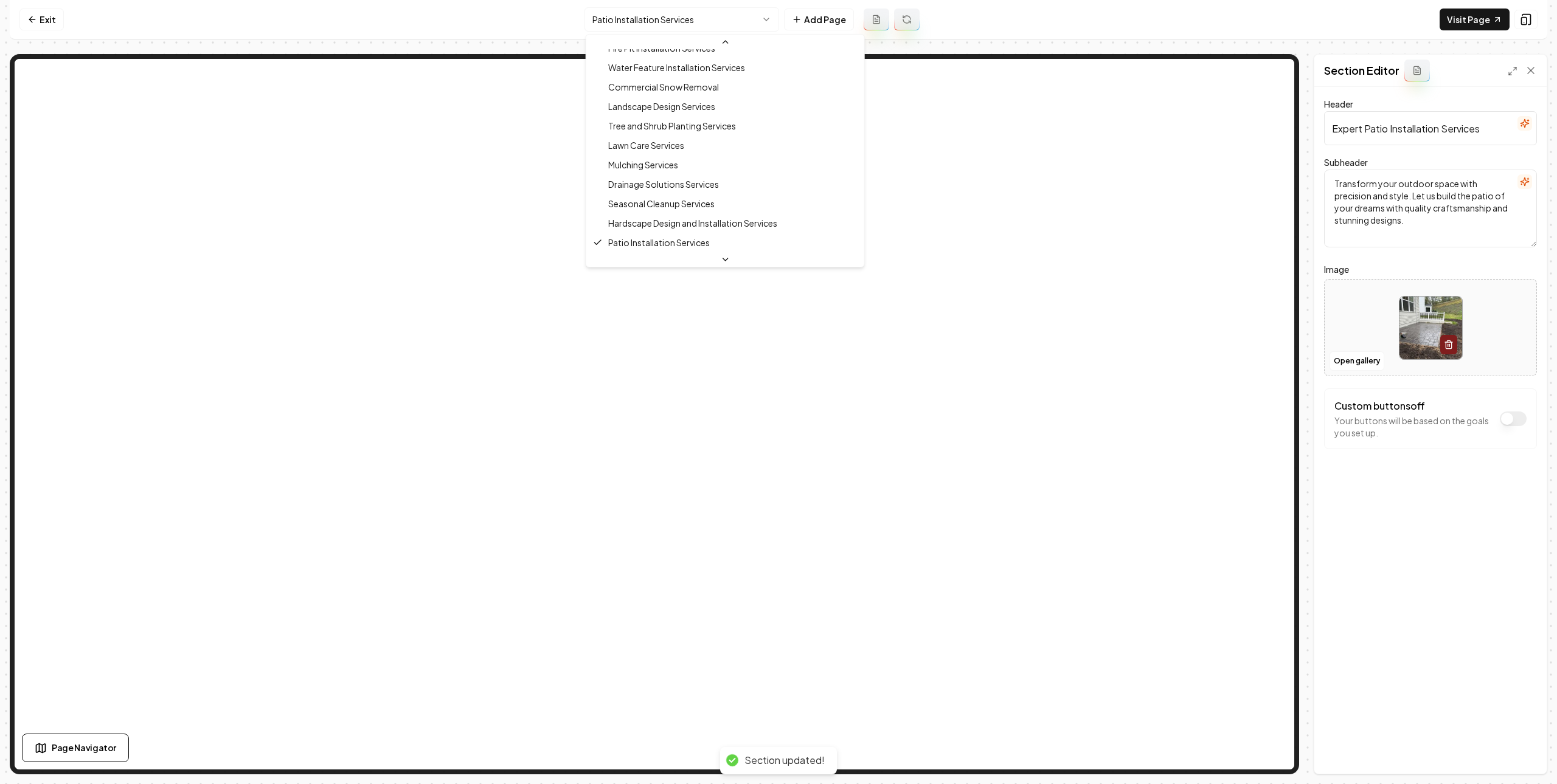
scroll to position [183, 0]
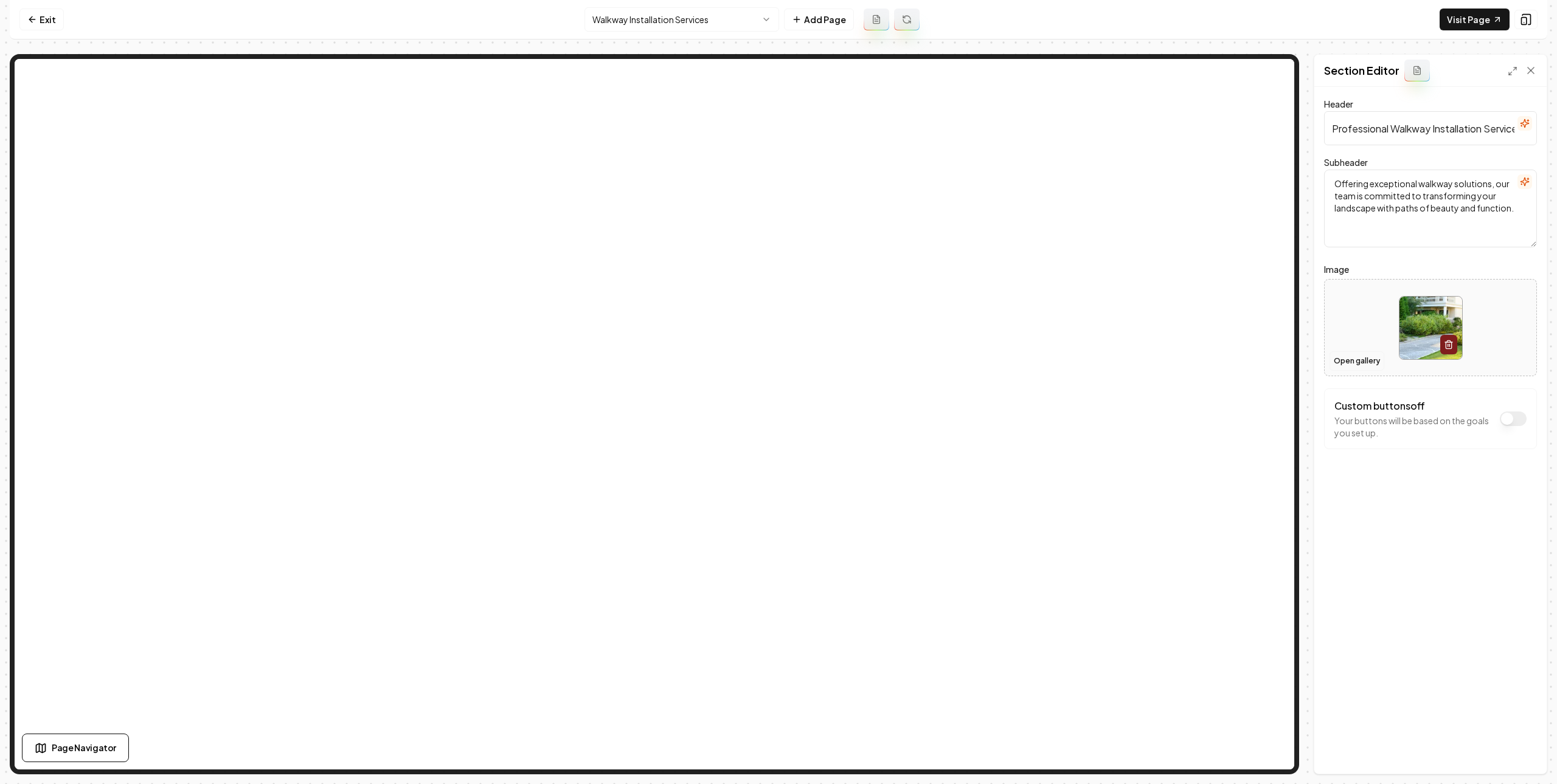
click at [1374, 358] on button "Open gallery" at bounding box center [1357, 361] width 55 height 19
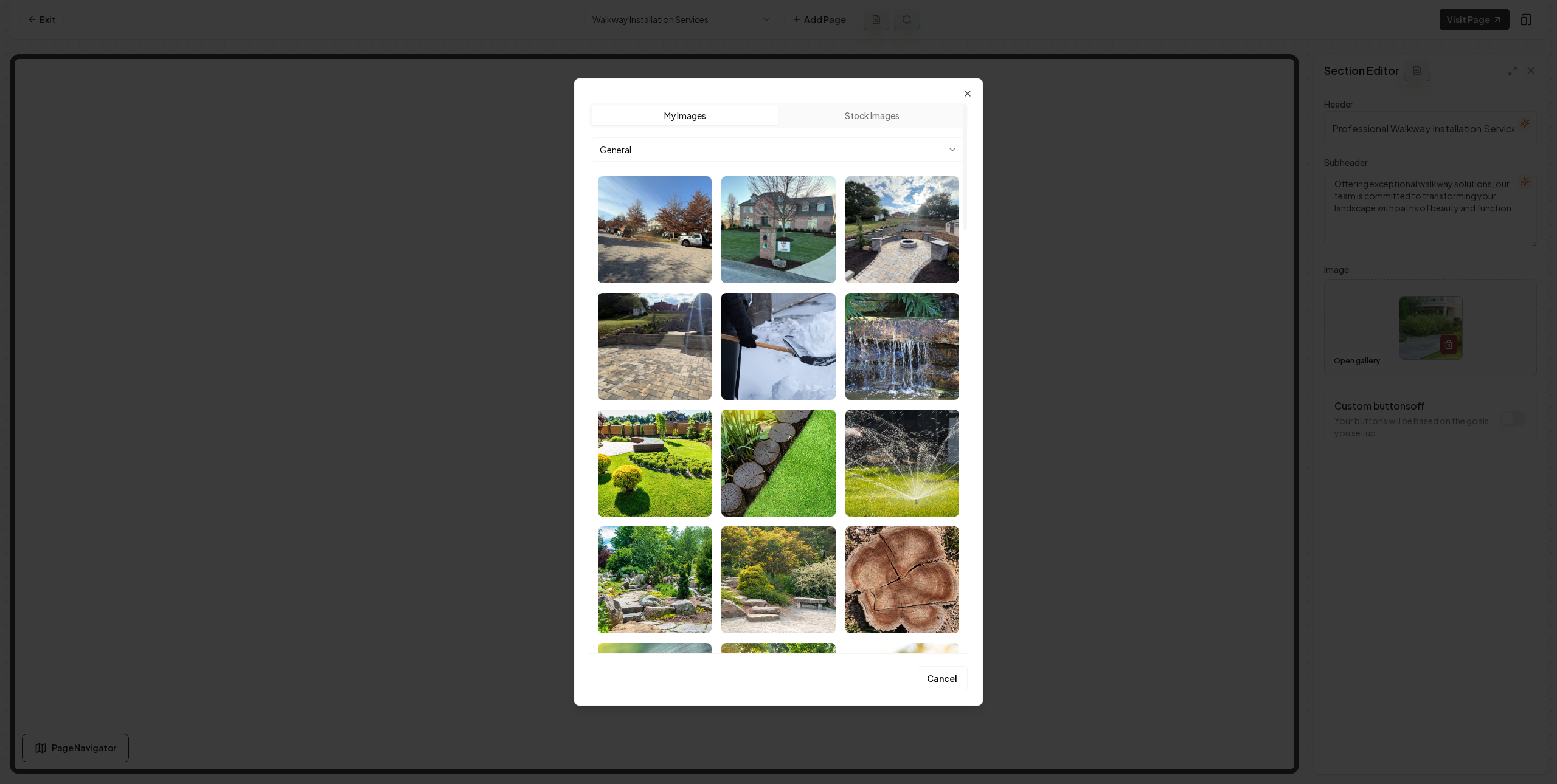
click at [899, 152] on body "Computer Required This feature is only available on a computer. Please switch t…" at bounding box center [778, 392] width 1557 height 784
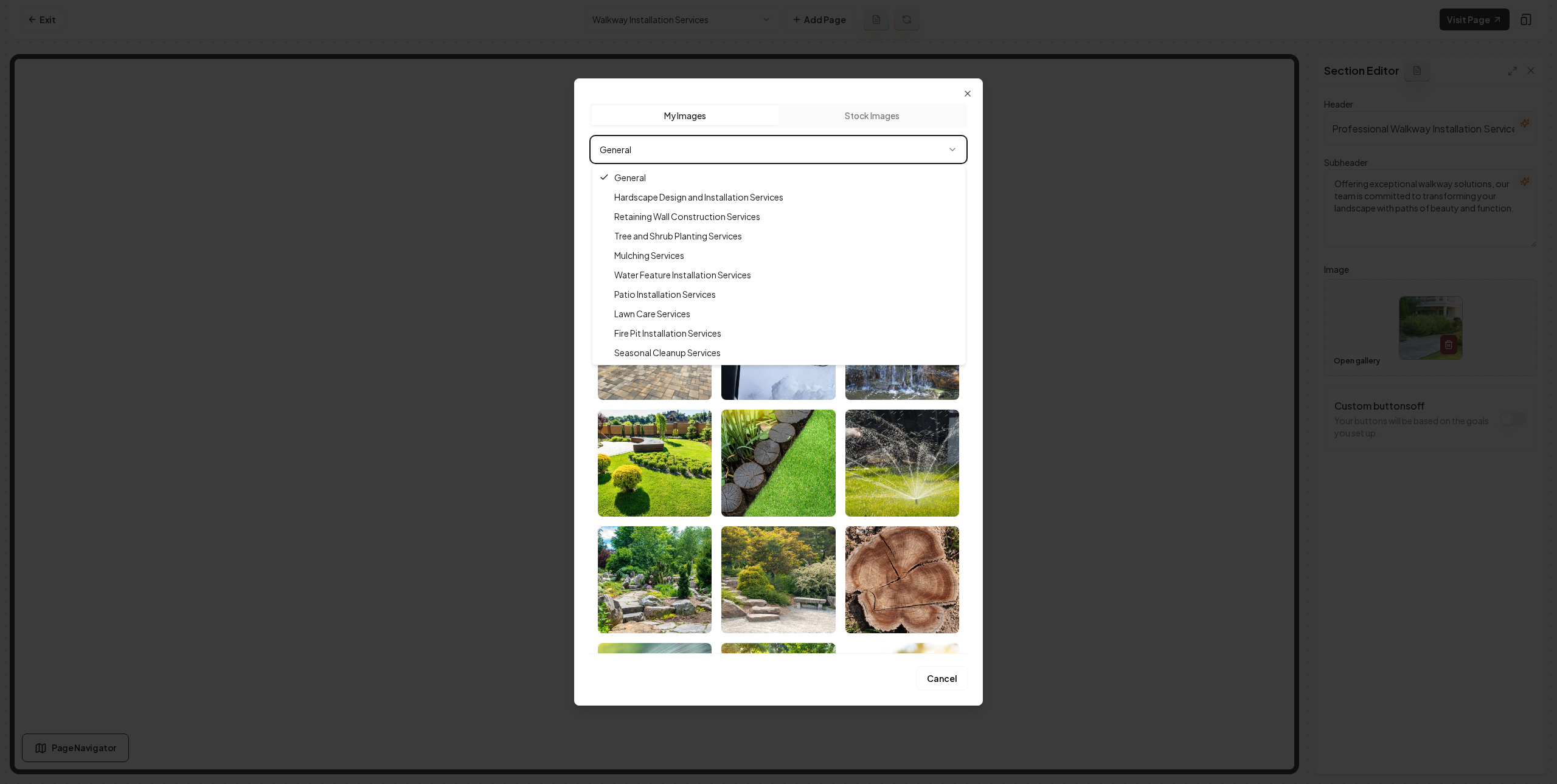
click at [1104, 214] on div at bounding box center [778, 392] width 1557 height 784
click at [804, 154] on body "Computer Required This feature is only available on a computer. Please switch t…" at bounding box center [778, 392] width 1557 height 784
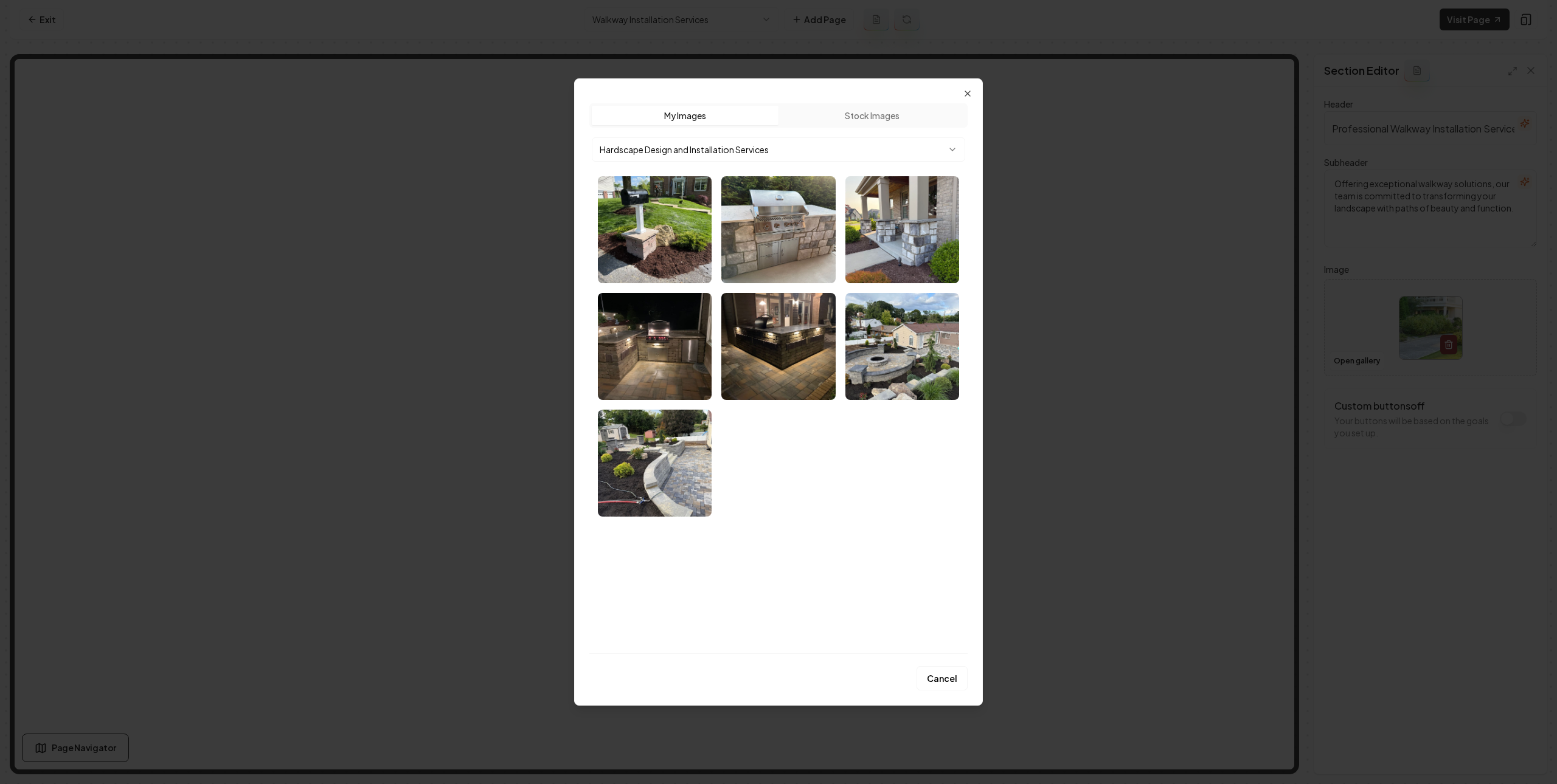
click at [774, 152] on body "Computer Required This feature is only available on a computer. Please switch t…" at bounding box center [778, 392] width 1557 height 784
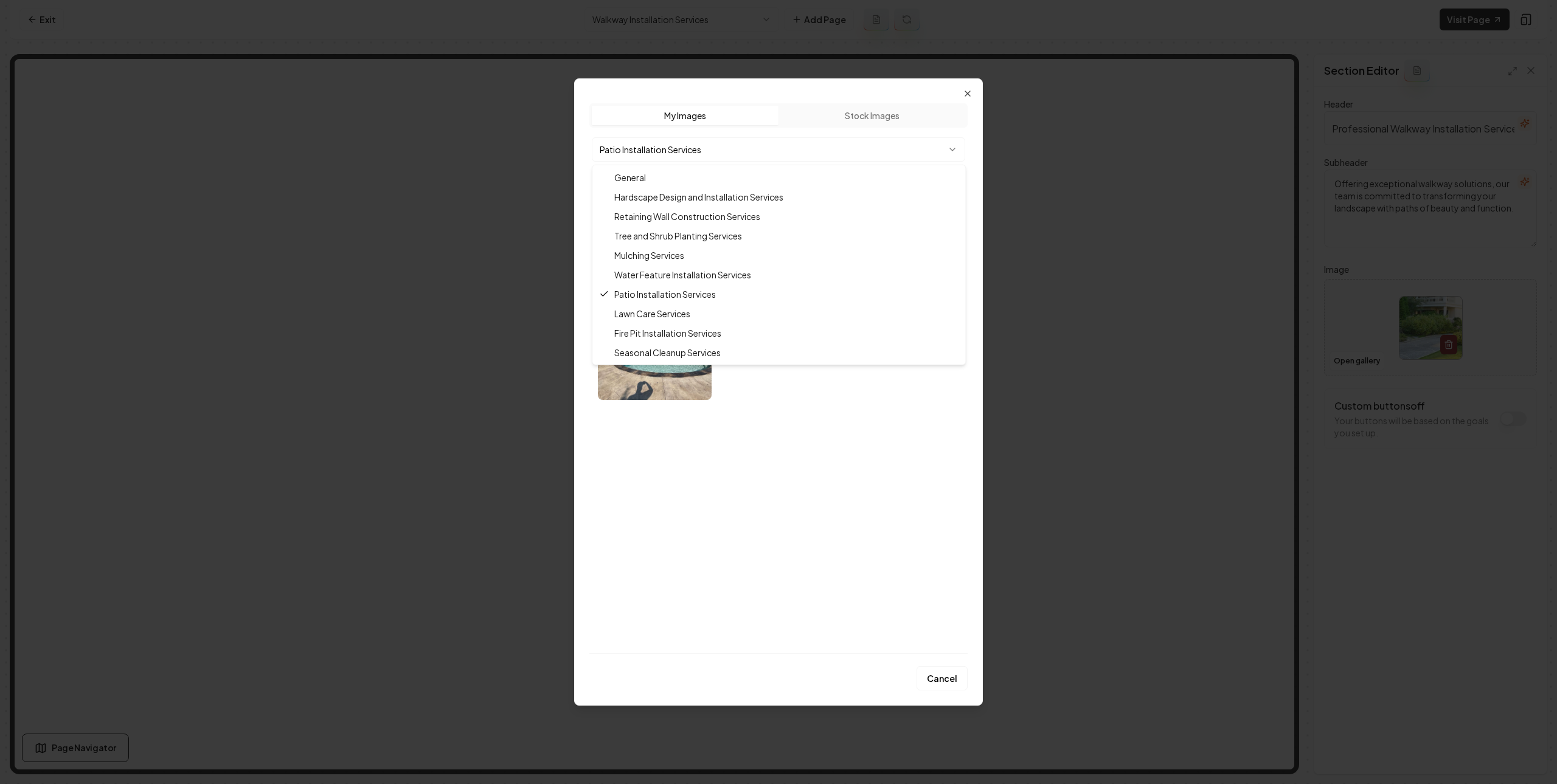
click at [668, 144] on body "Computer Required This feature is only available on a computer. Please switch t…" at bounding box center [778, 392] width 1557 height 784
click at [749, 150] on body "Computer Required This feature is only available on a computer. Please switch t…" at bounding box center [778, 392] width 1557 height 784
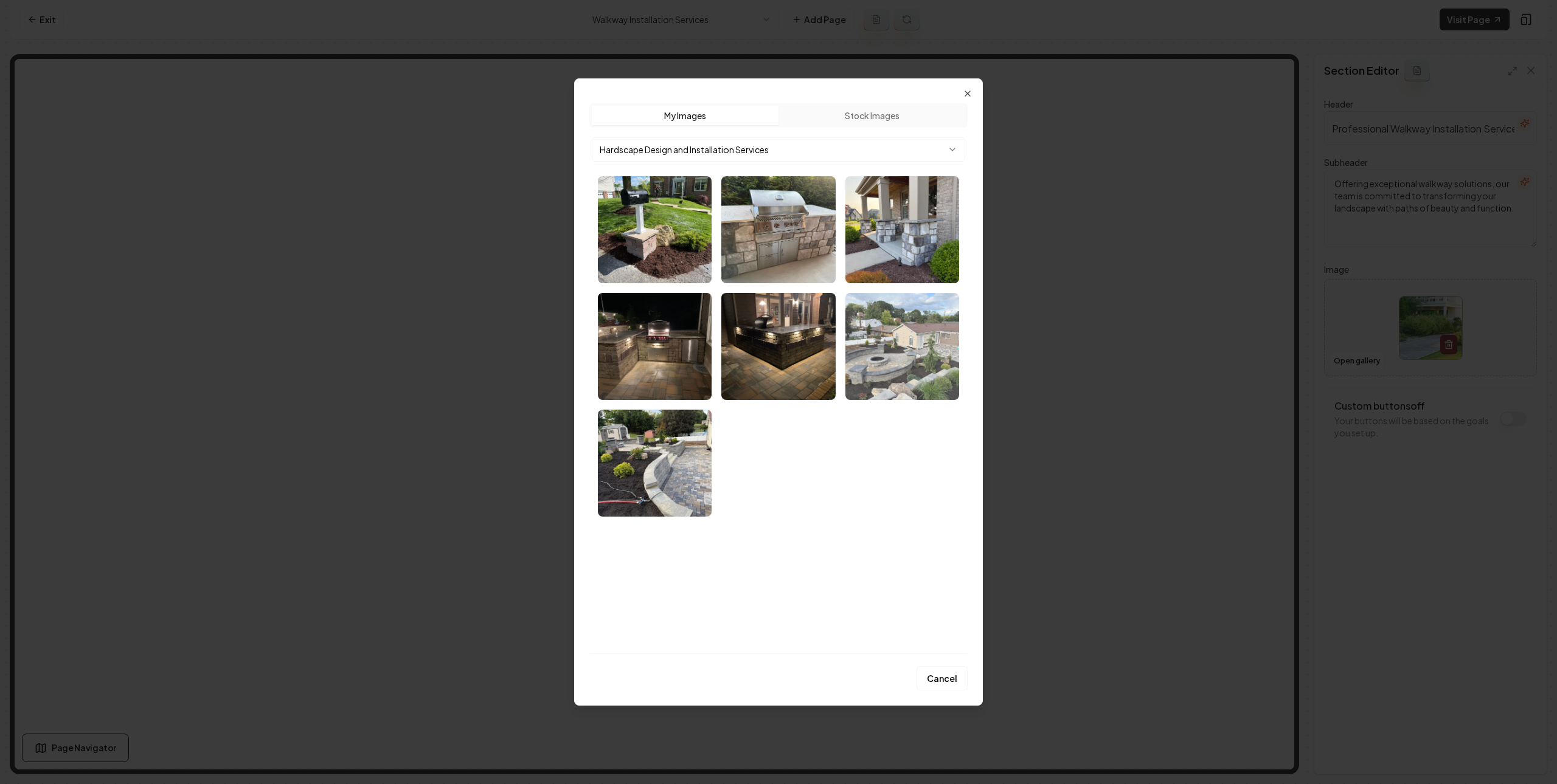
click at [891, 344] on img "Select image image_68b77f285c7cd75eb870026e.webp" at bounding box center [902, 346] width 114 height 107
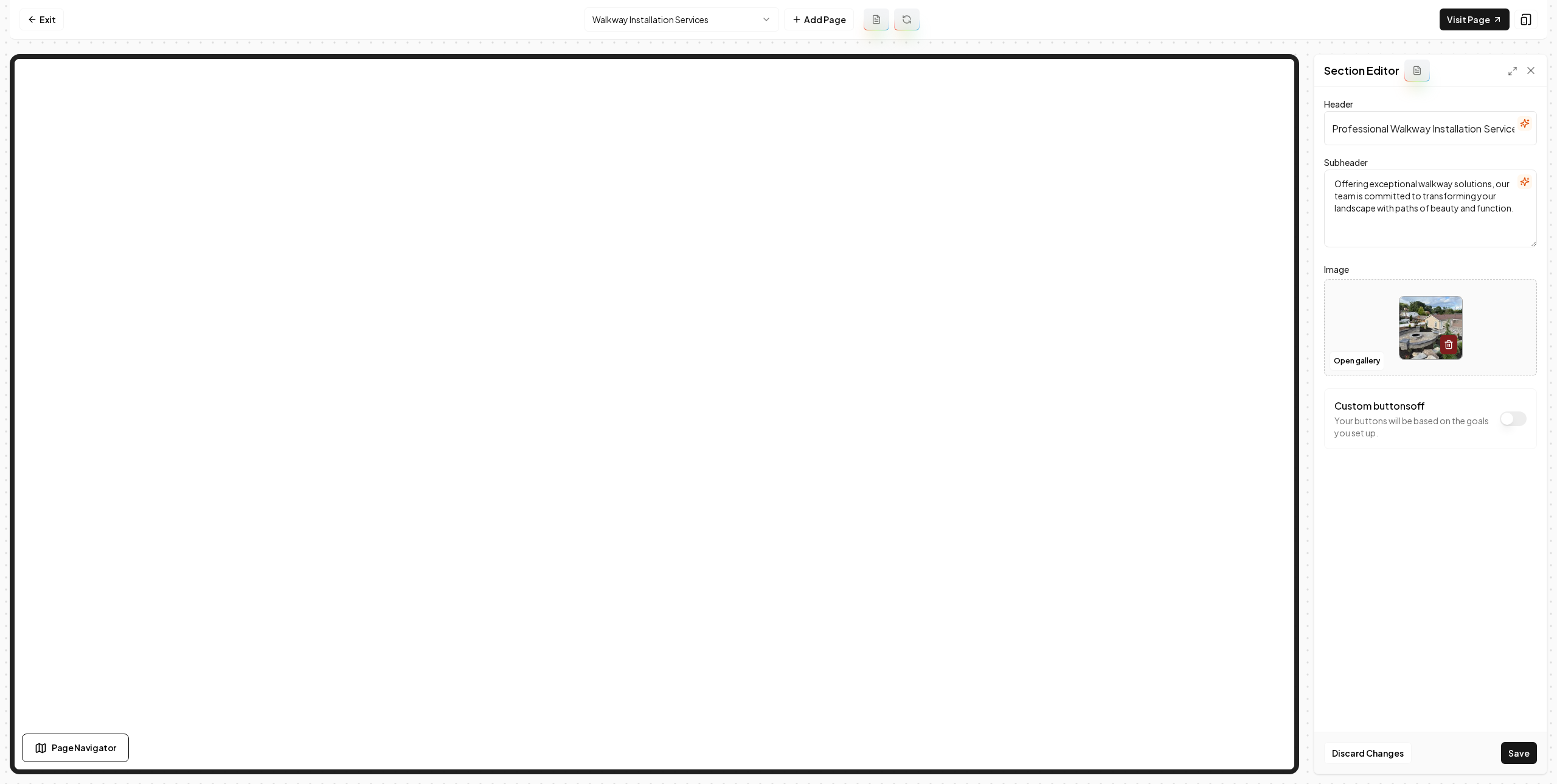
drag, startPoint x: 1524, startPoint y: 760, endPoint x: 1471, endPoint y: 660, distance: 113.2
click at [1523, 759] on button "Save" at bounding box center [1519, 753] width 36 height 22
click at [762, 23] on html "Computer Required This feature is only available on a computer. Please switch t…" at bounding box center [778, 392] width 1557 height 784
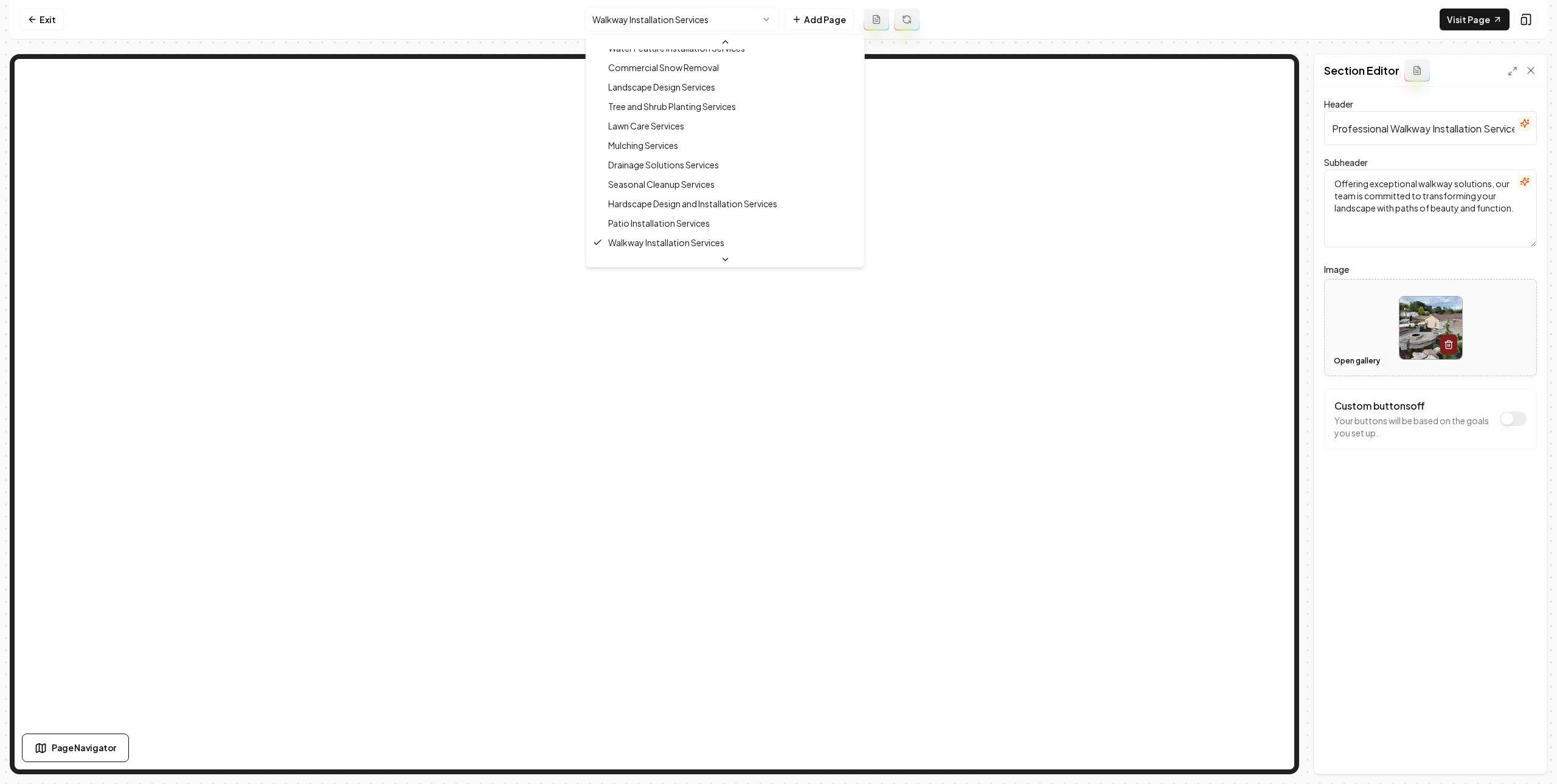
scroll to position [191, 0]
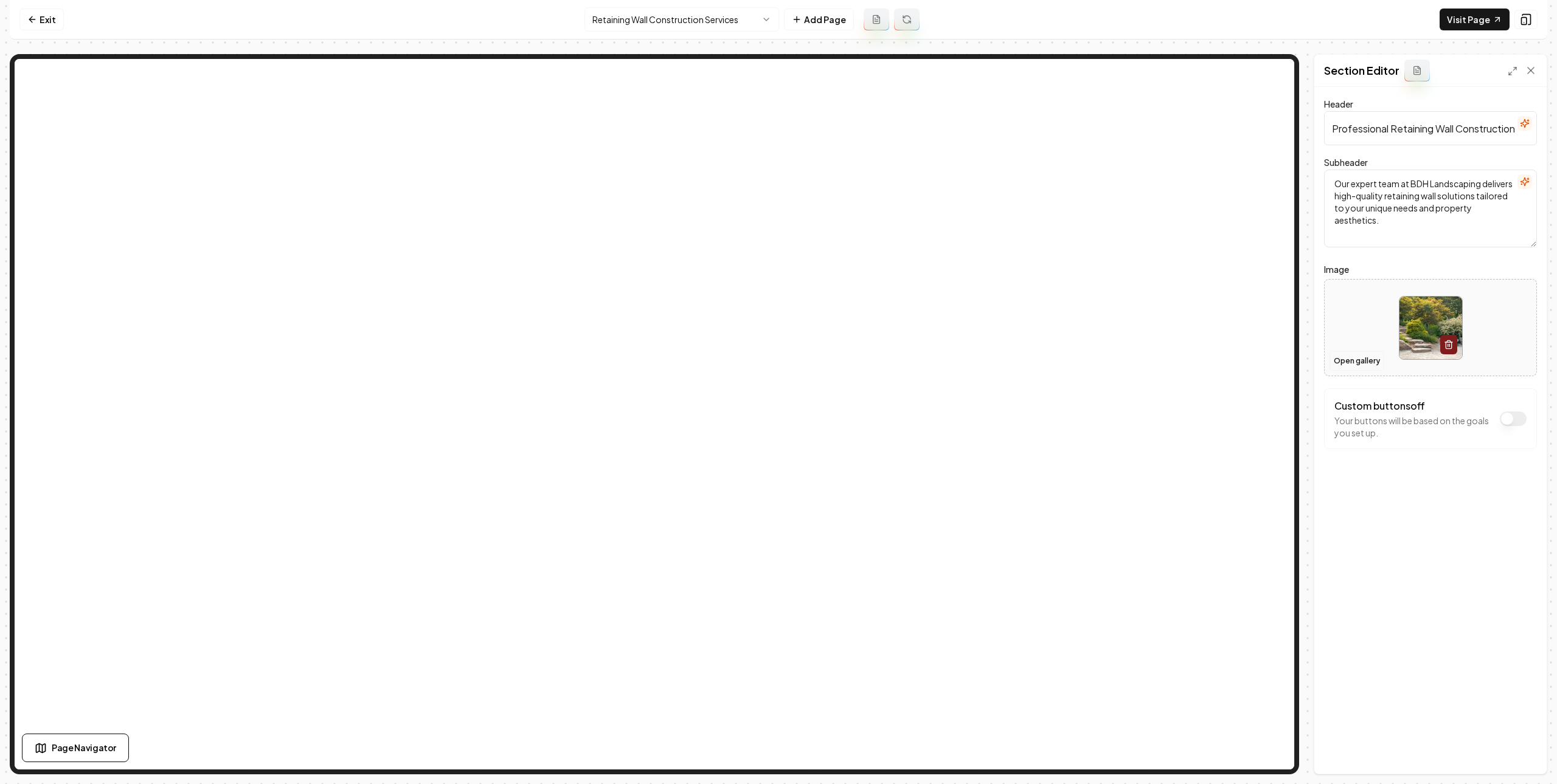
click at [1341, 365] on button "Open gallery" at bounding box center [1357, 361] width 55 height 19
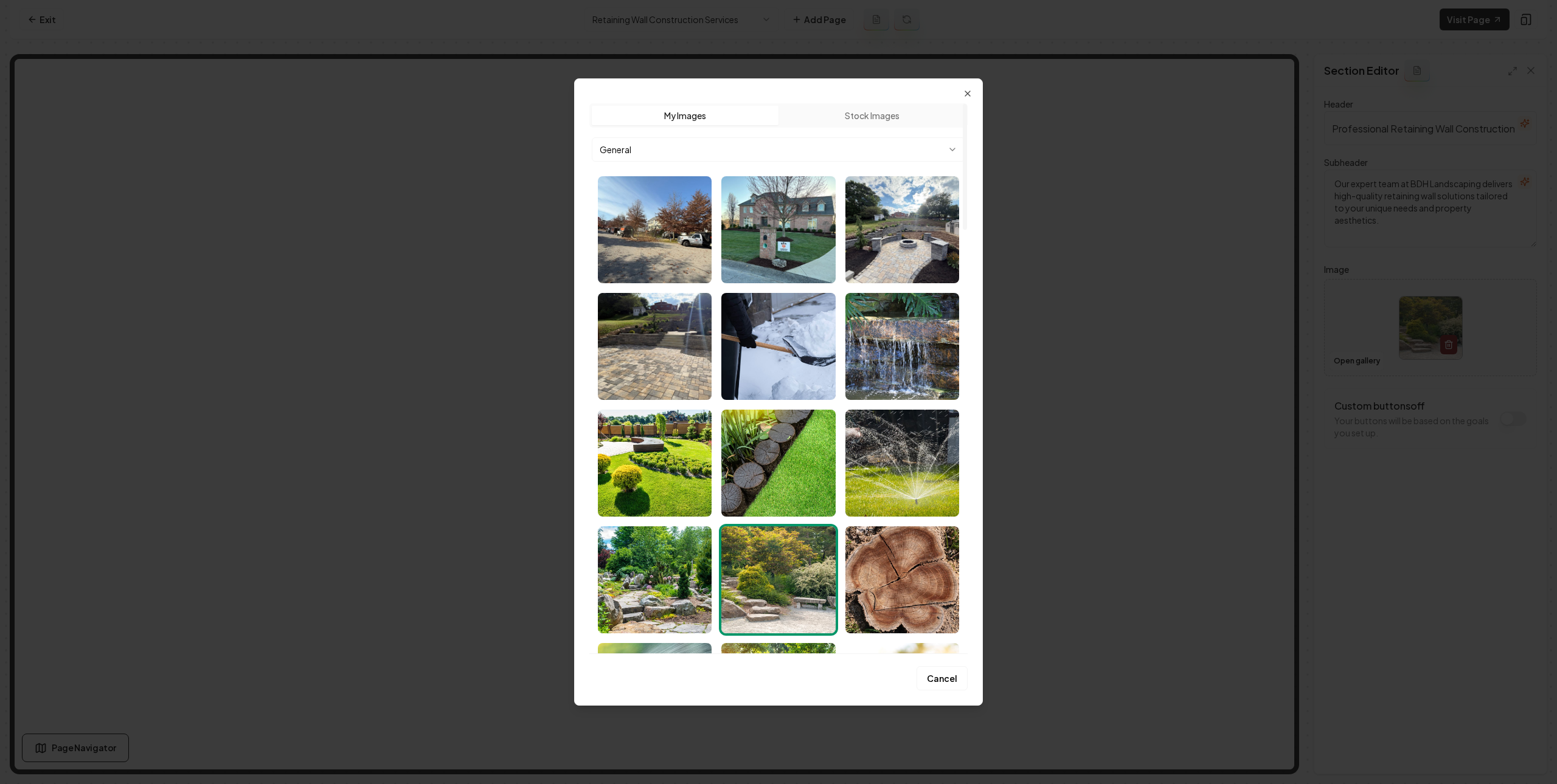
click at [933, 147] on body "Computer Required This feature is only available on a computer. Please switch t…" at bounding box center [778, 392] width 1557 height 784
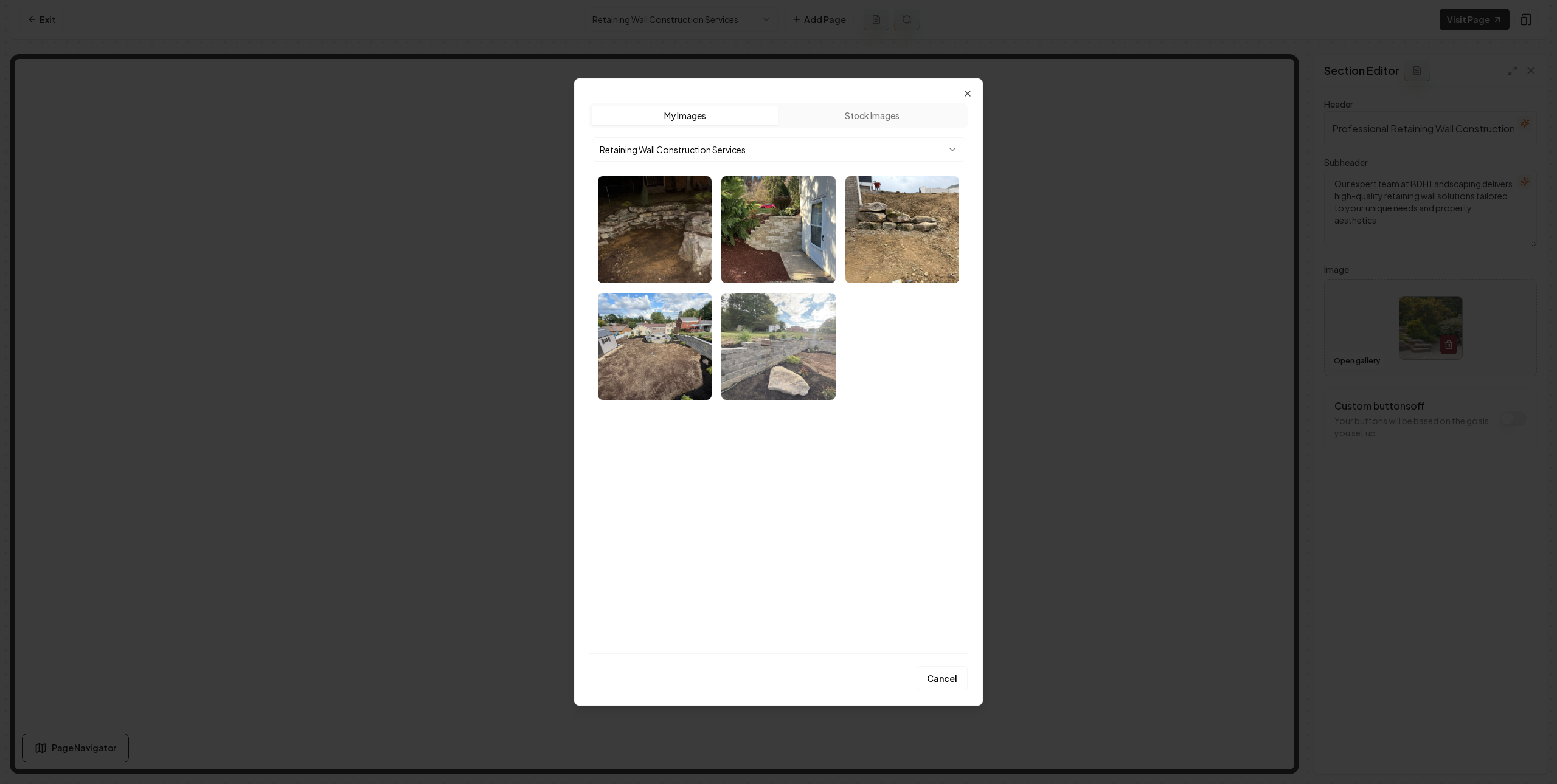
click at [773, 333] on img "Select image image_68b77f265c7cd75eb86ff738.webp" at bounding box center [778, 346] width 114 height 107
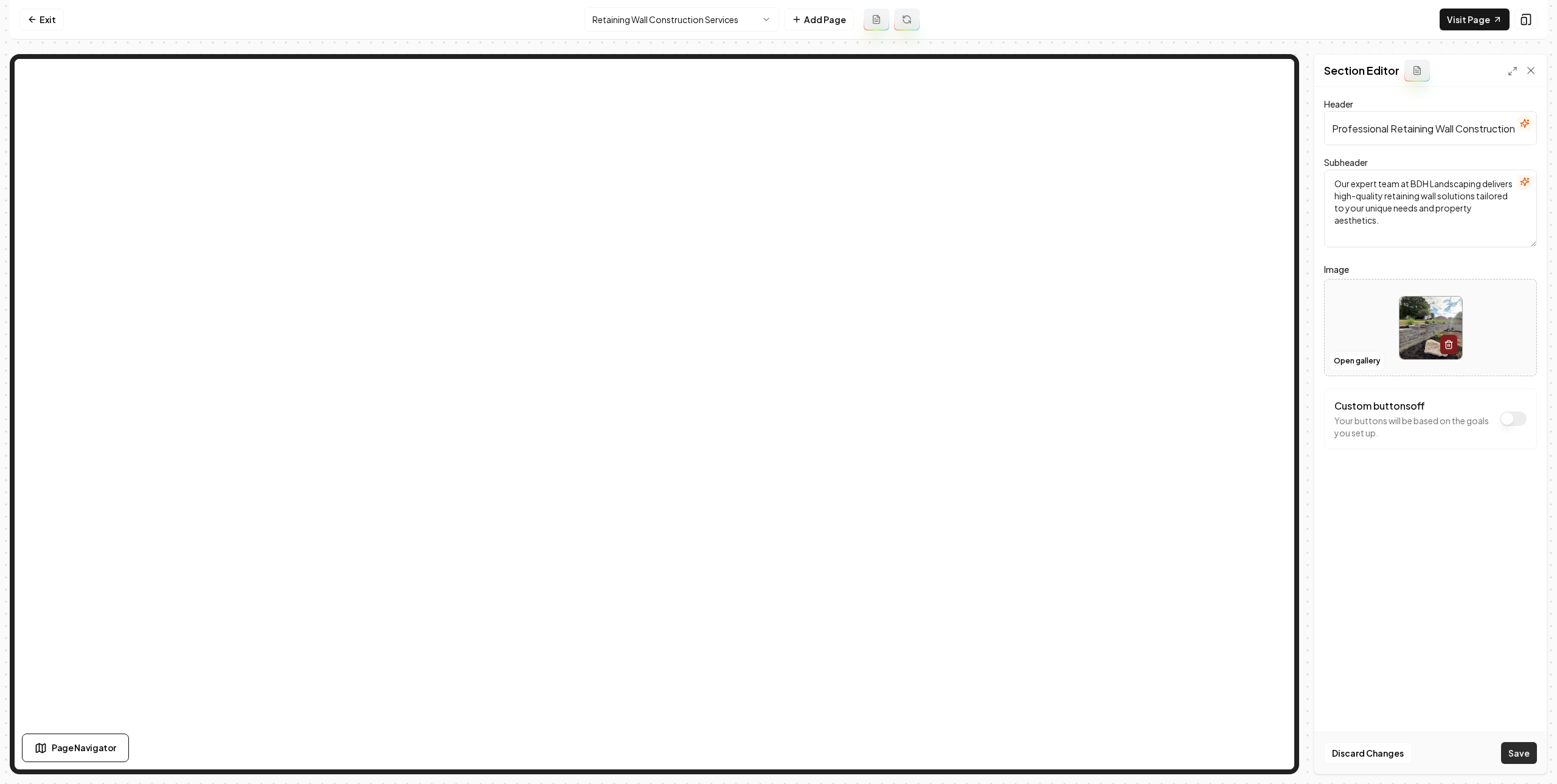
click at [1506, 750] on button "Save" at bounding box center [1519, 753] width 36 height 22
click at [710, 13] on html "Computer Required This feature is only available on a computer. Please switch t…" at bounding box center [778, 392] width 1557 height 784
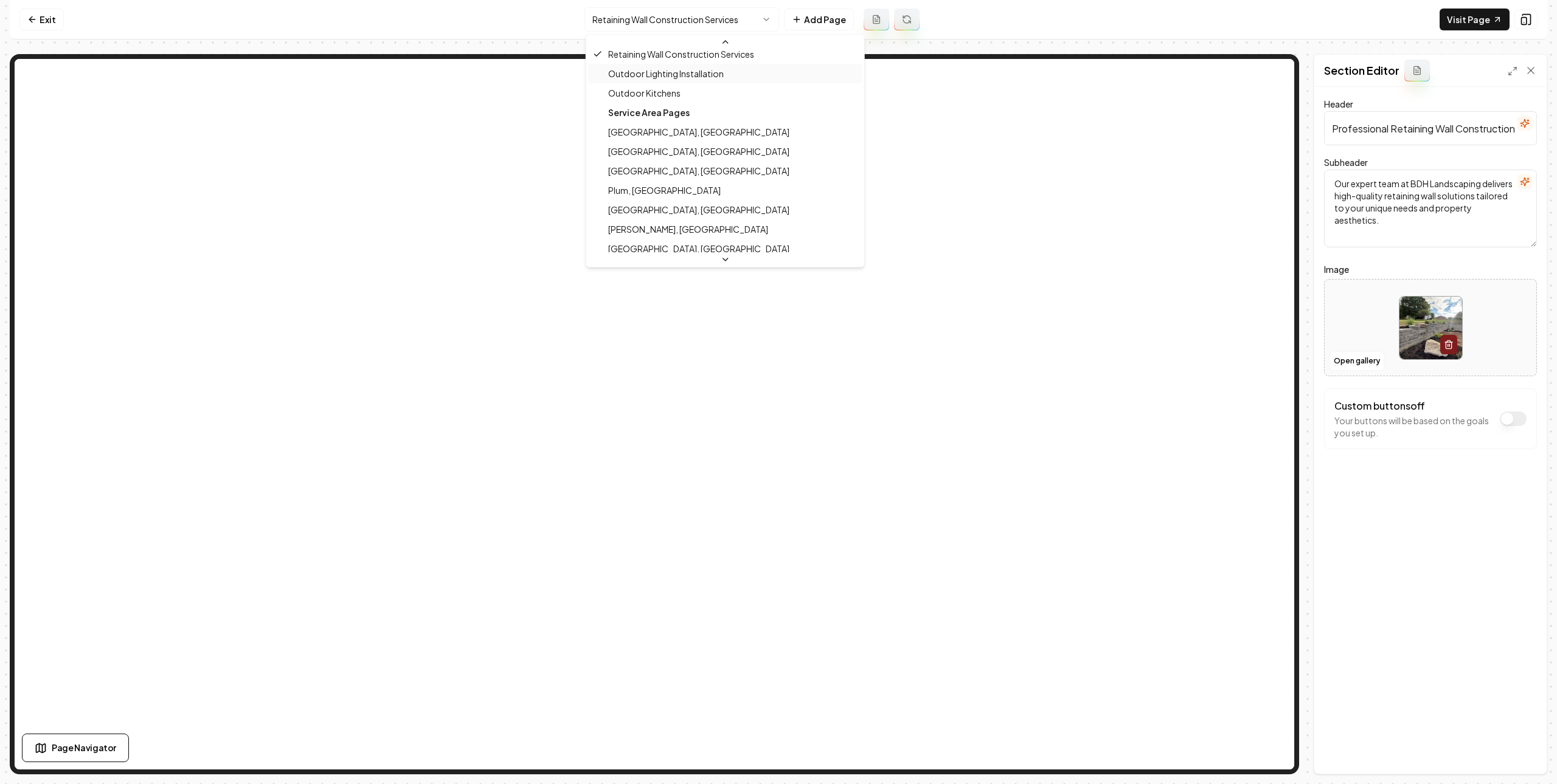
scroll to position [336, 0]
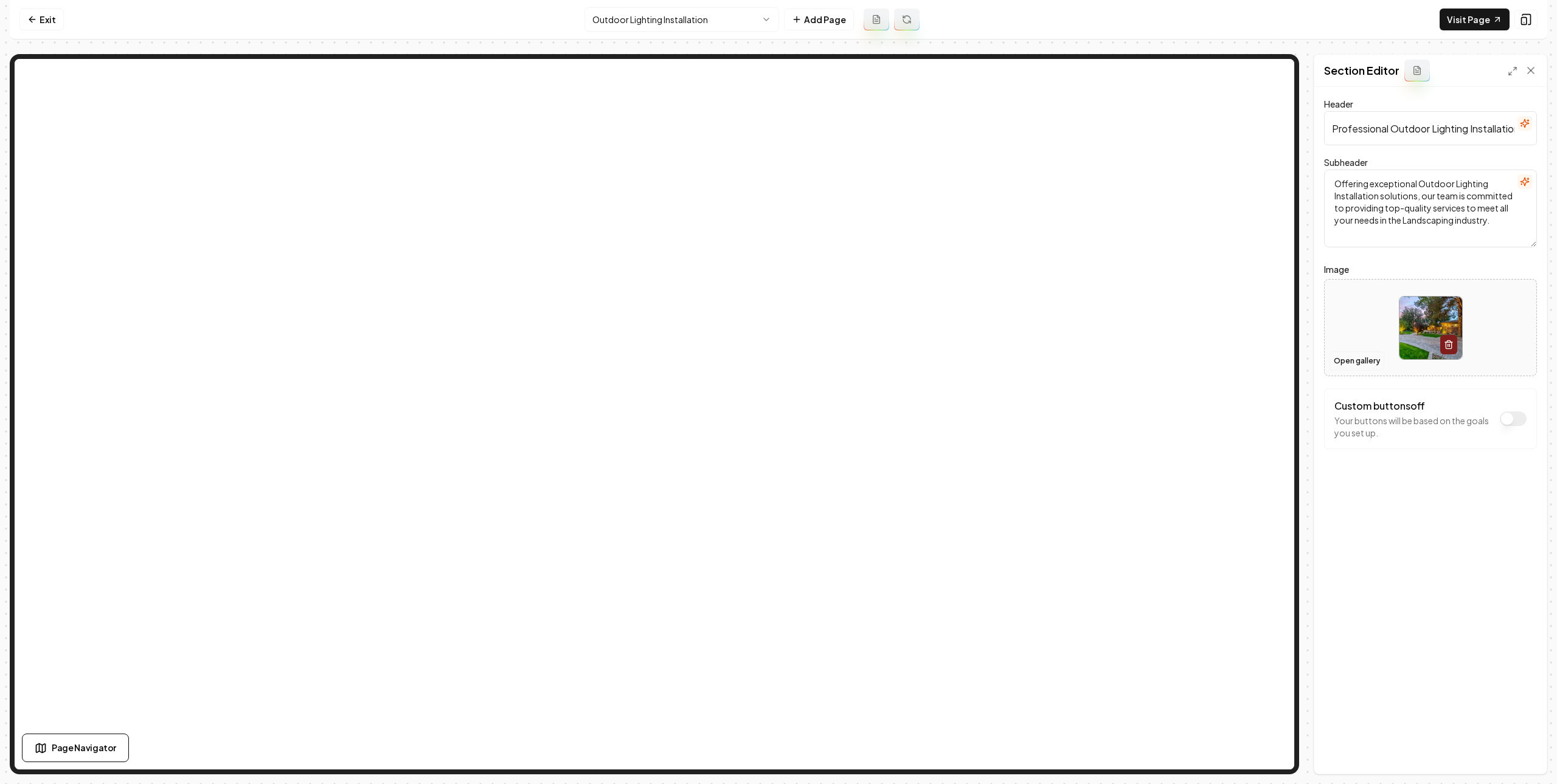
click at [1337, 359] on button "Open gallery" at bounding box center [1357, 361] width 55 height 19
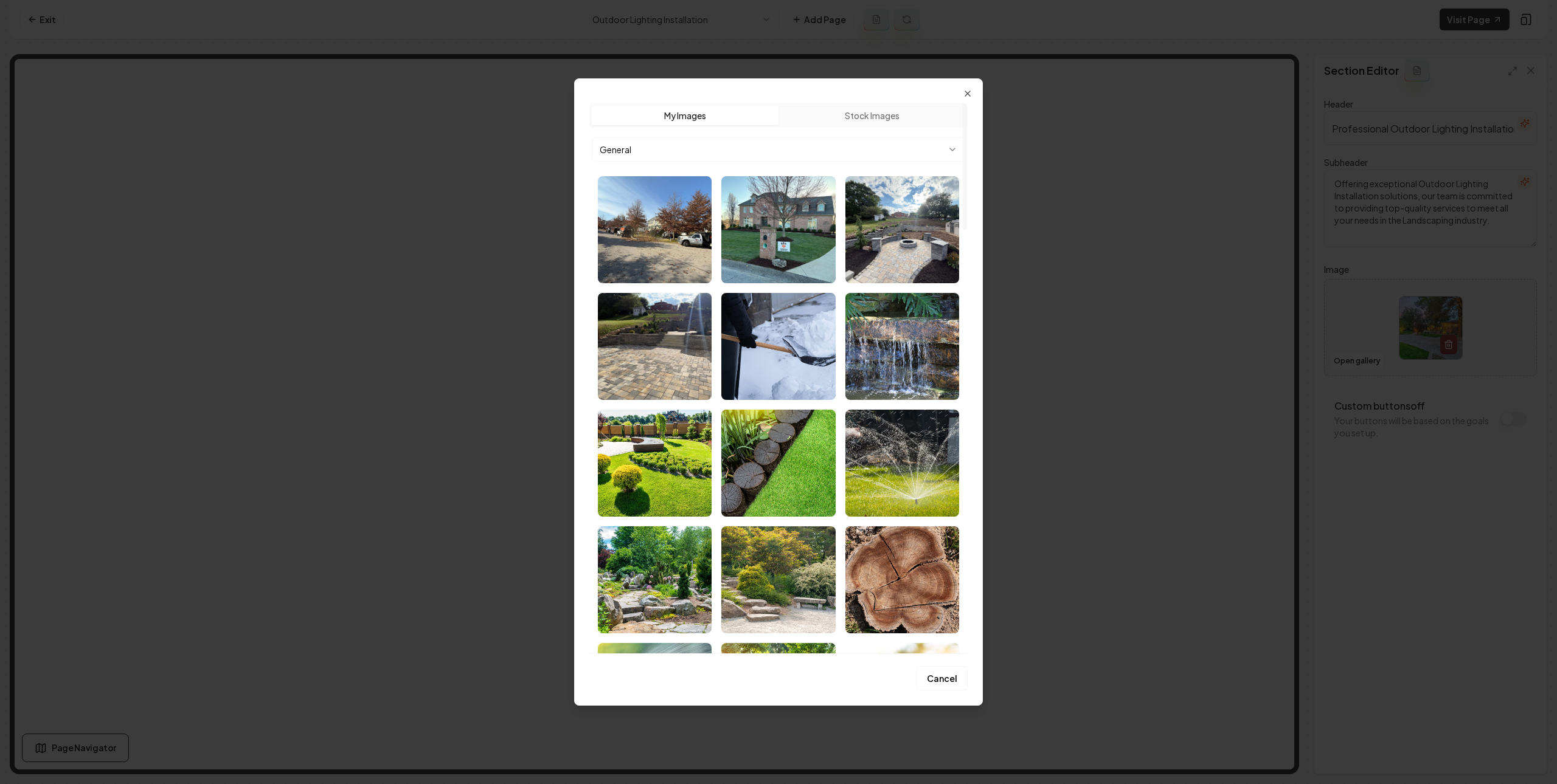
click at [834, 147] on body "Computer Required This feature is only available on a computer. Please switch t…" at bounding box center [778, 392] width 1557 height 784
click at [1024, 390] on div at bounding box center [778, 392] width 1557 height 784
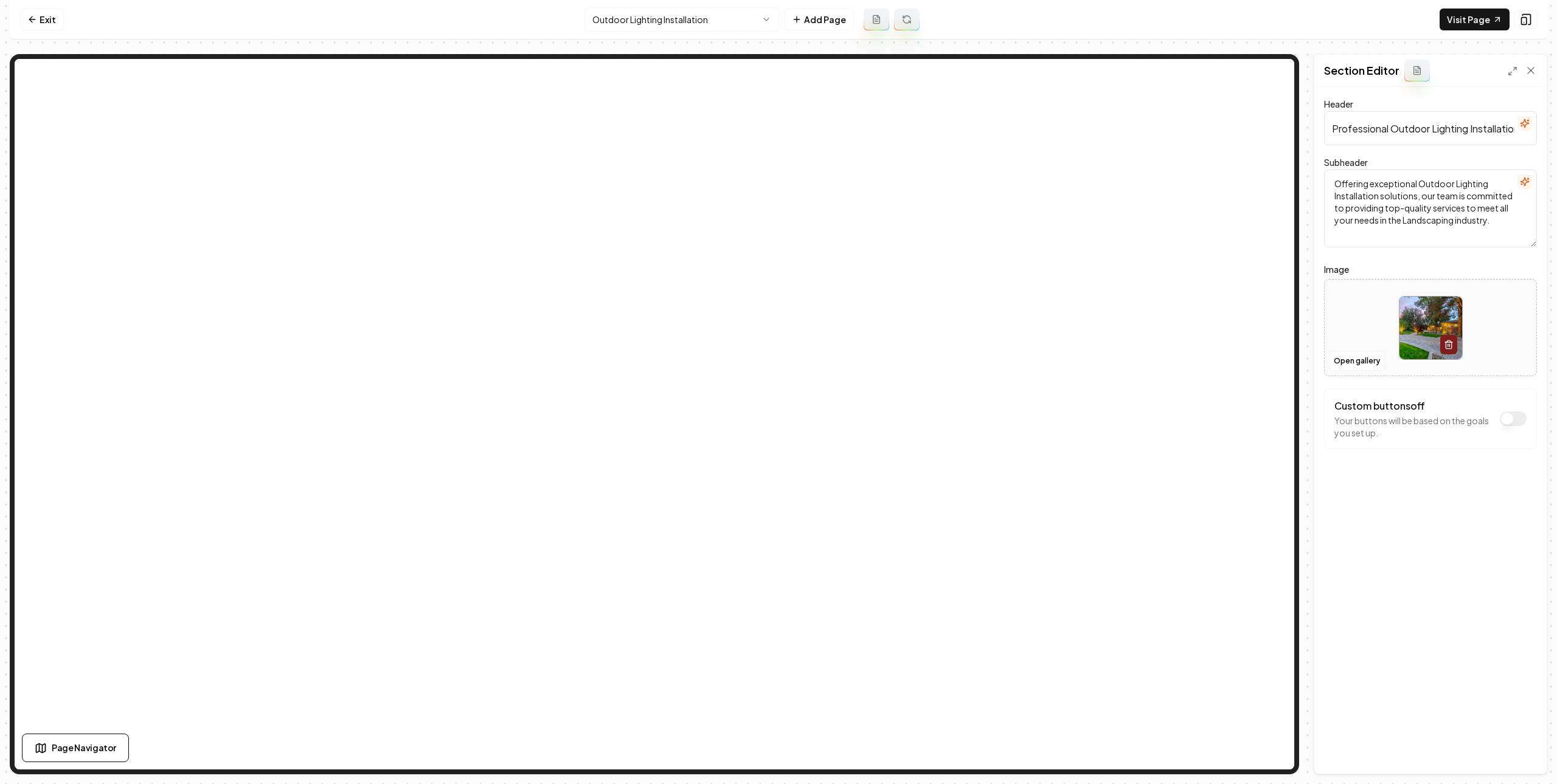
click at [697, 19] on html "Computer Required This feature is only available on a computer. Please switch t…" at bounding box center [778, 392] width 1557 height 784
click at [743, 26] on html "Computer Required This feature is only available on a computer. Please switch t…" at bounding box center [778, 392] width 1557 height 784
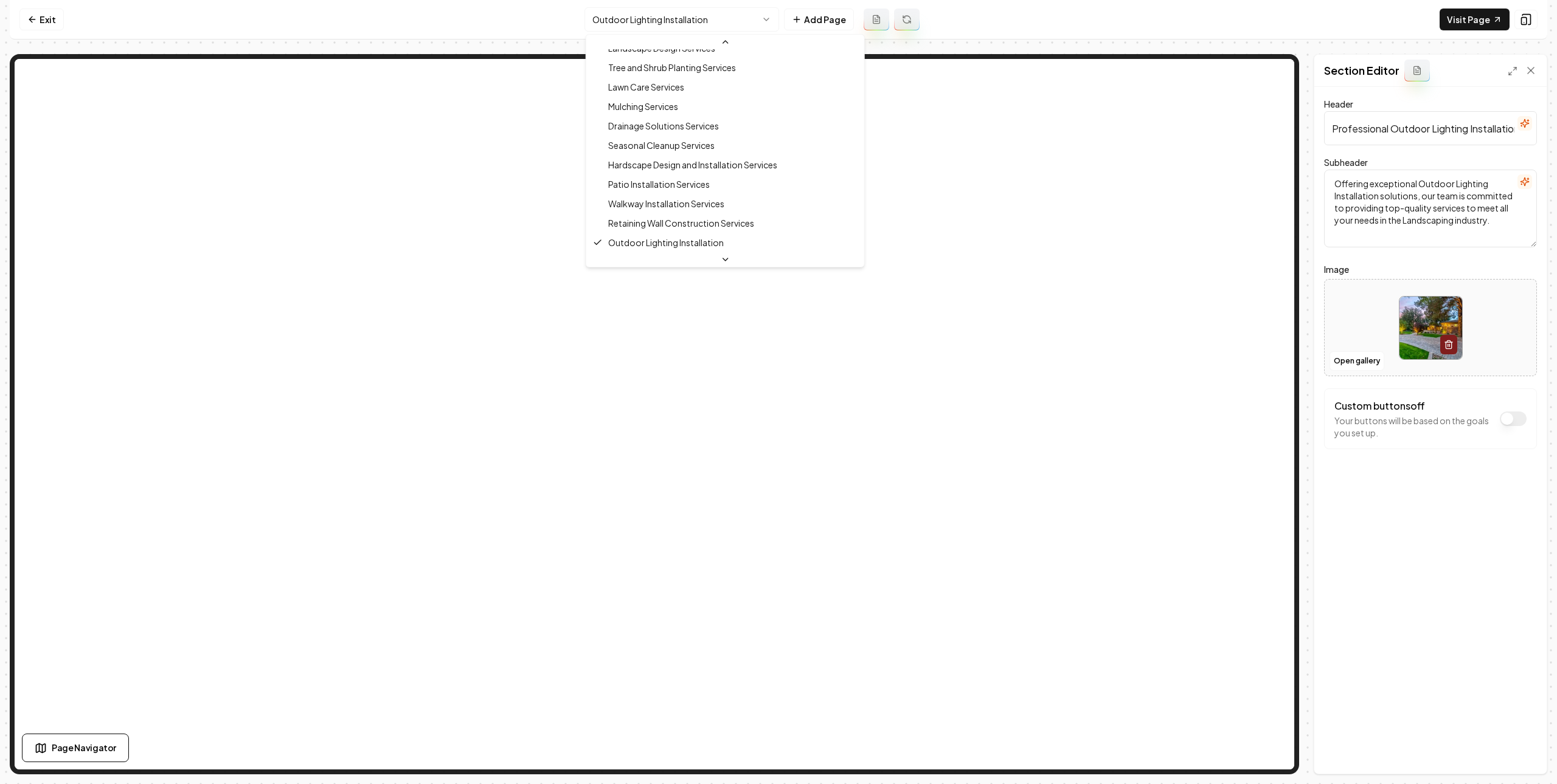
scroll to position [331, 0]
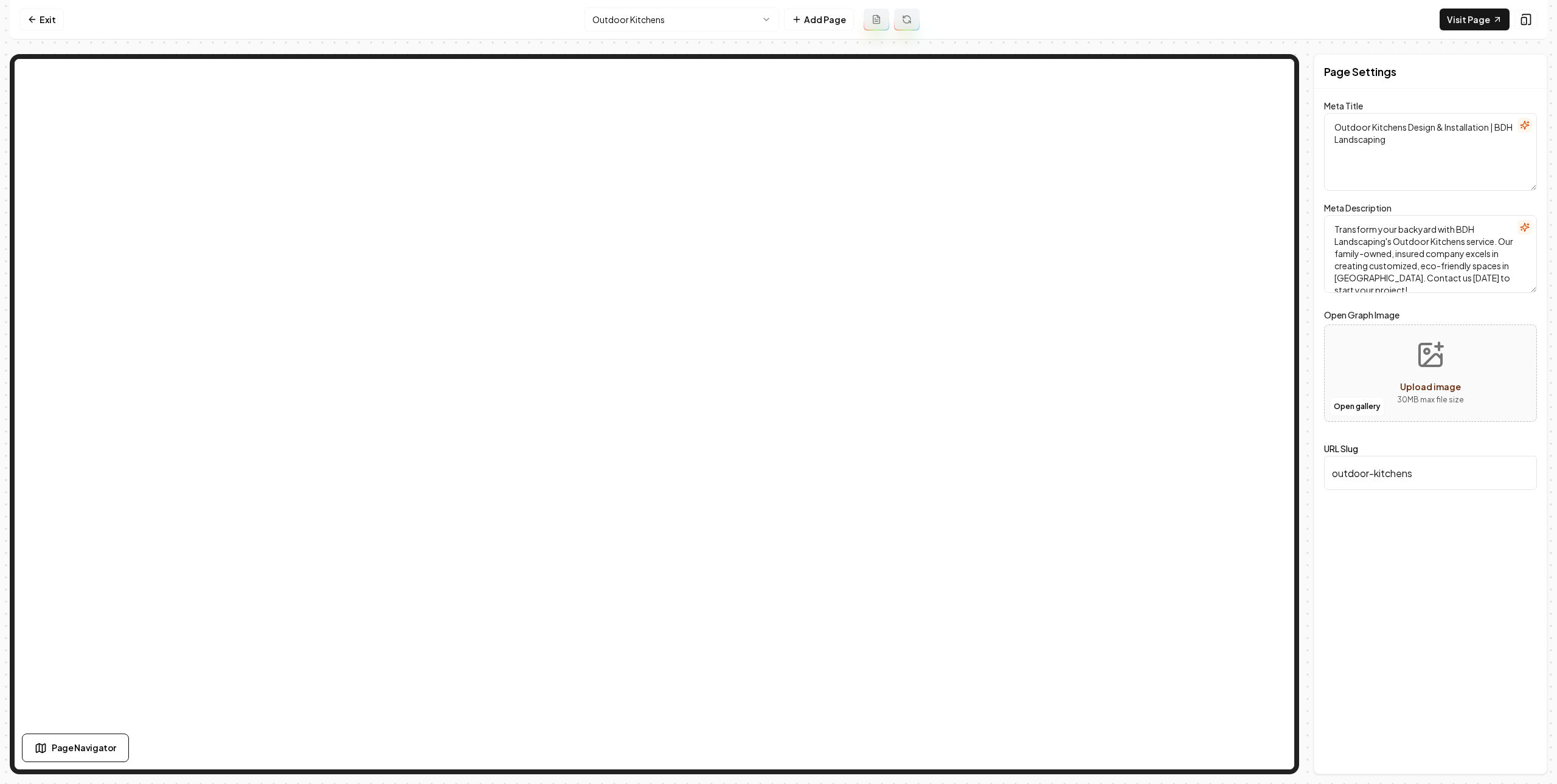
click at [1088, 21] on nav "Exit Outdoor Kitchens Add Page Visit Page" at bounding box center [778, 19] width 1538 height 40
click at [965, 22] on nav "Exit Outdoor Kitchens Add Page Visit Page" at bounding box center [778, 19] width 1538 height 40
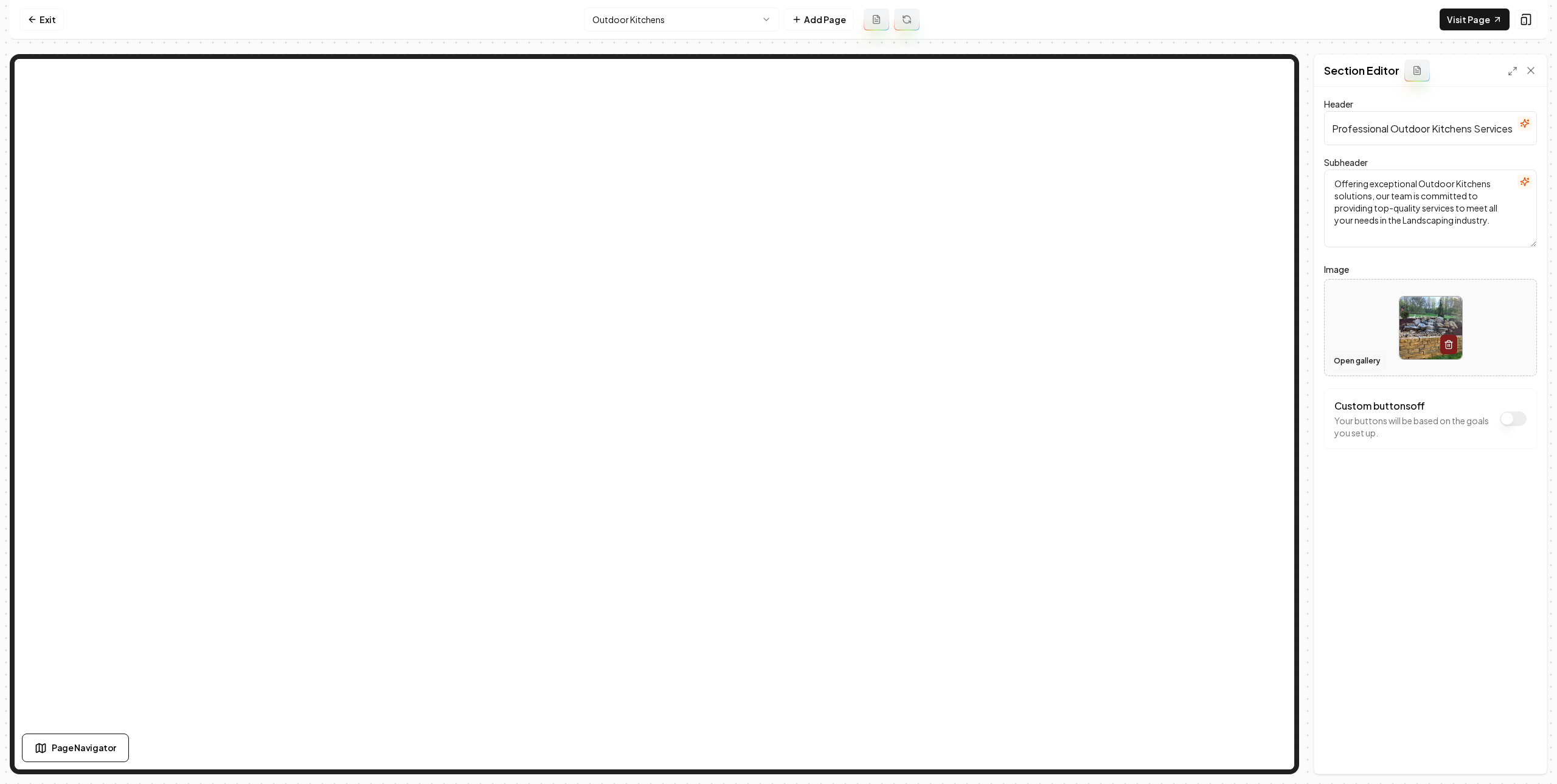
click at [1343, 363] on button "Open gallery" at bounding box center [1357, 361] width 55 height 19
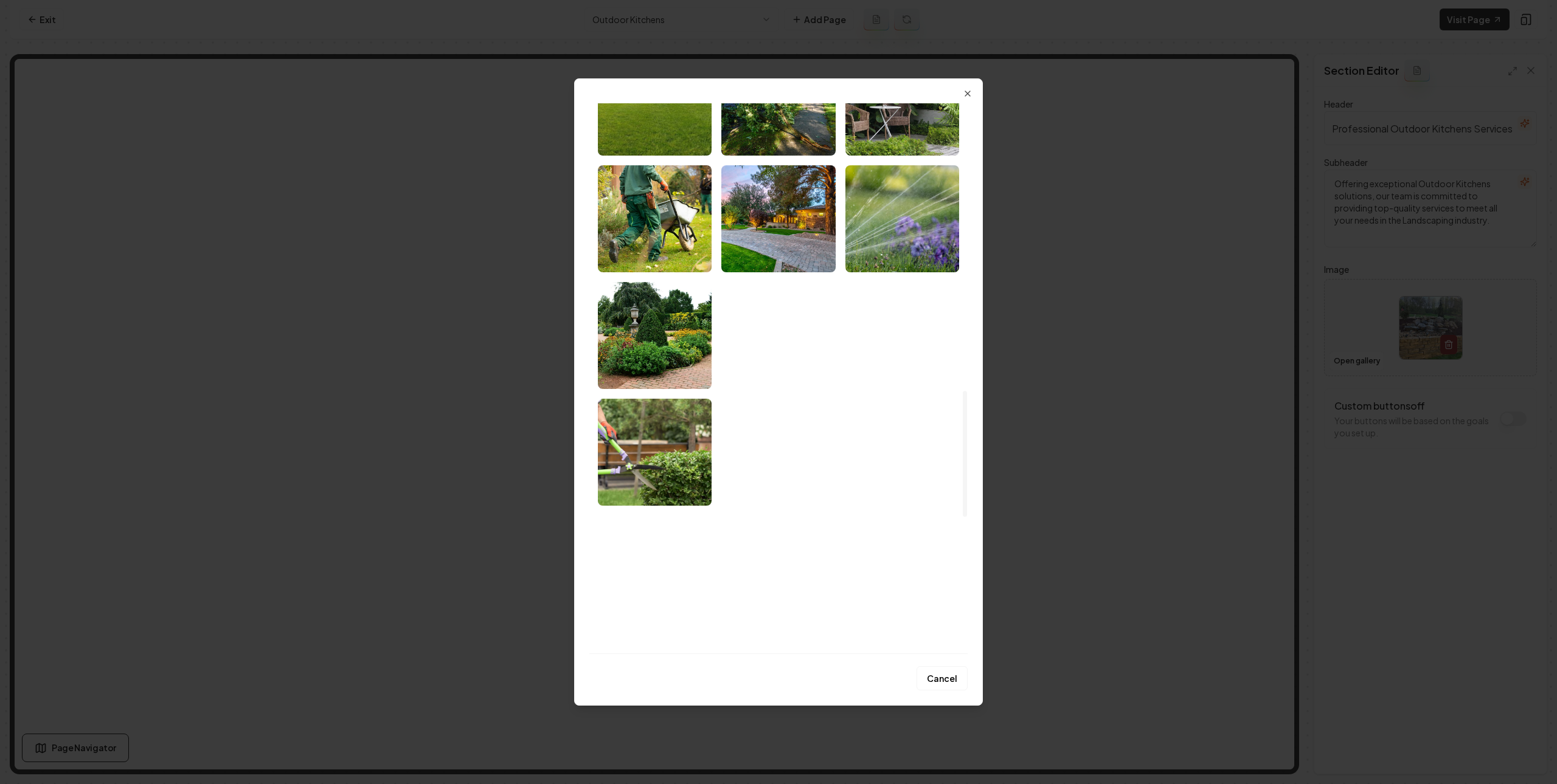
scroll to position [1851, 0]
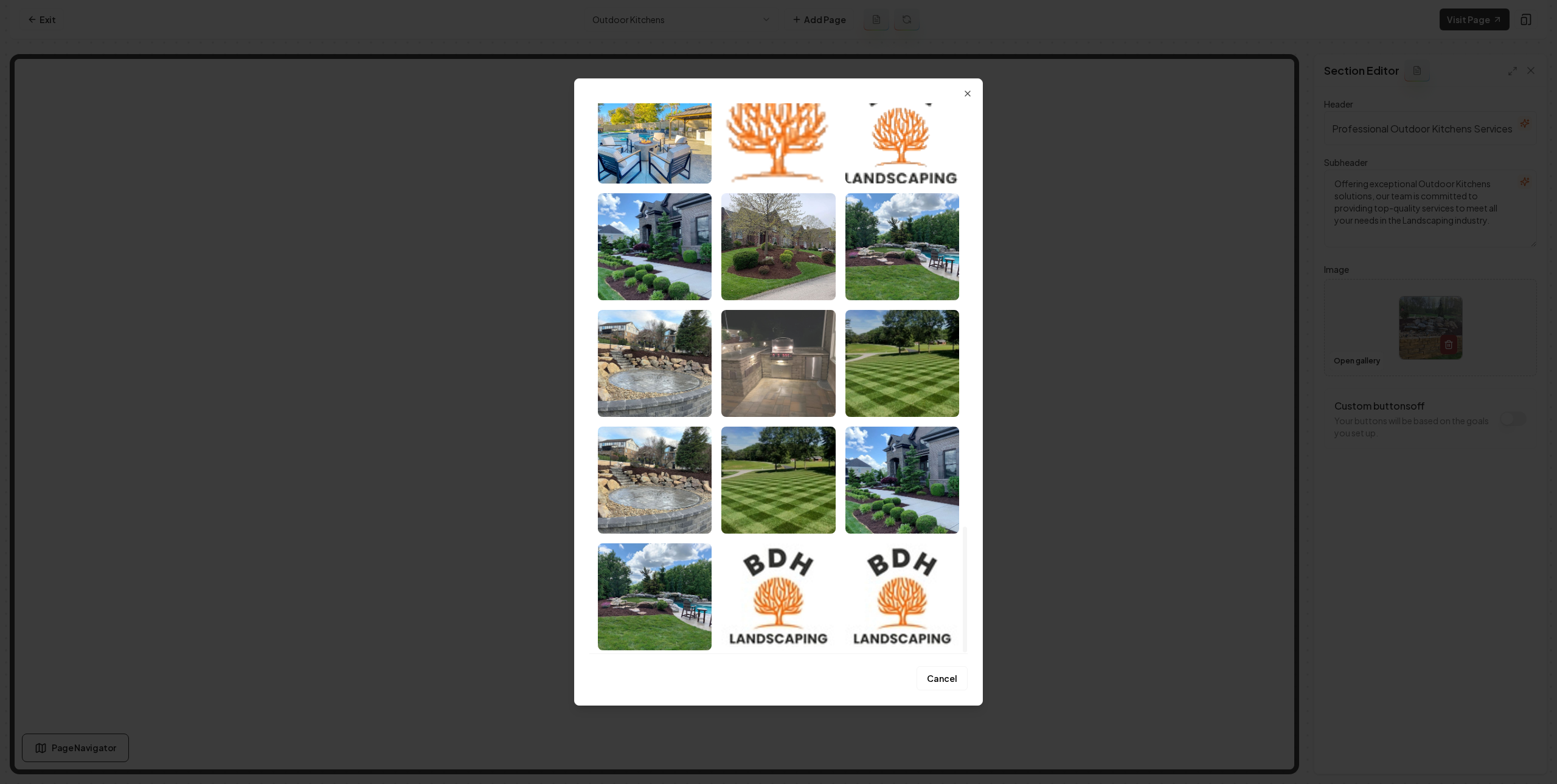
click at [760, 374] on img "Select image image_68b1c5685c7cd75eb8eafa84.jfif" at bounding box center [778, 363] width 114 height 107
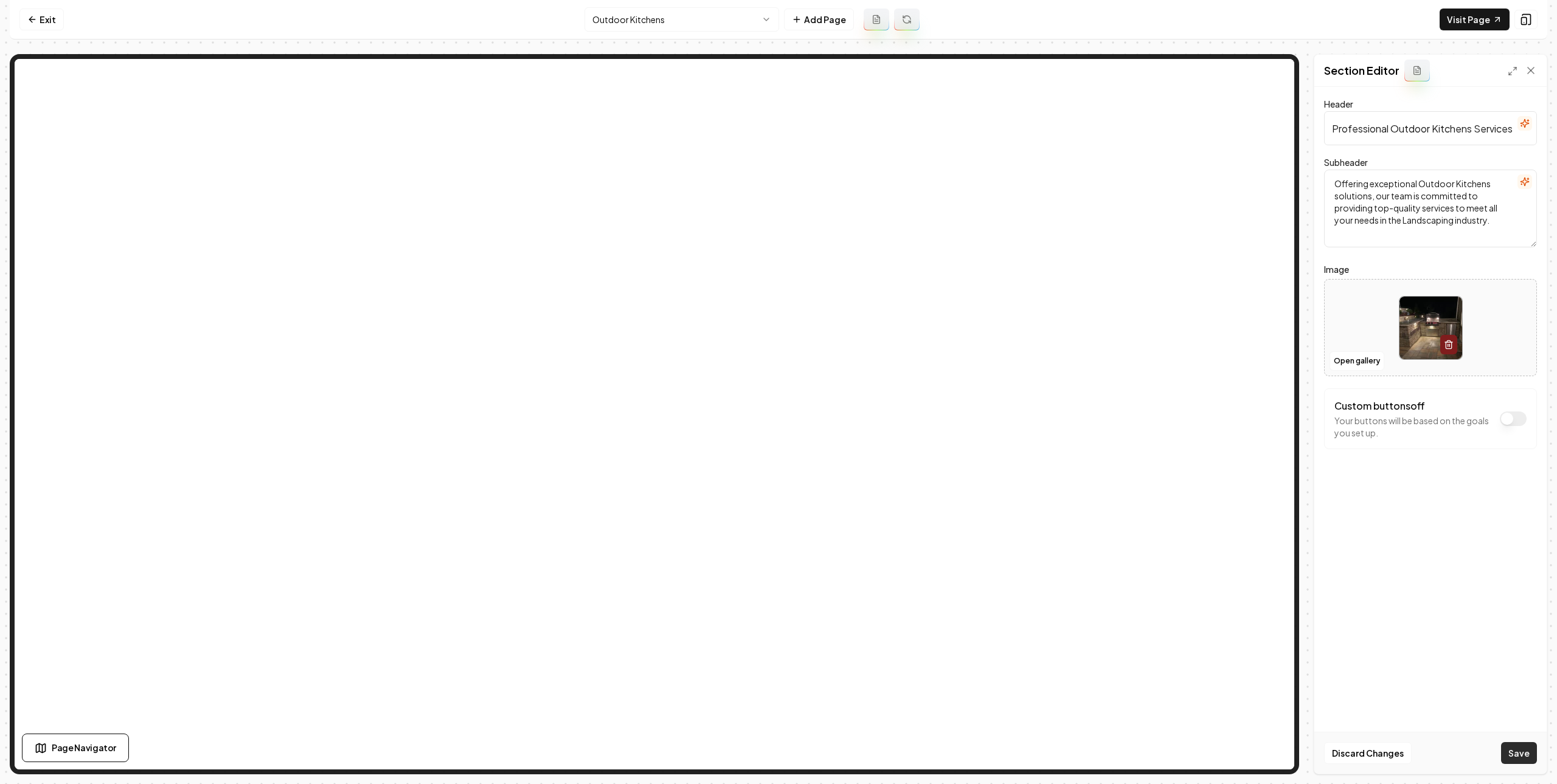
click at [1513, 763] on button "Save" at bounding box center [1519, 753] width 36 height 22
click at [652, 12] on html "Computer Required This feature is only available on a computer. Please switch t…" at bounding box center [778, 392] width 1557 height 784
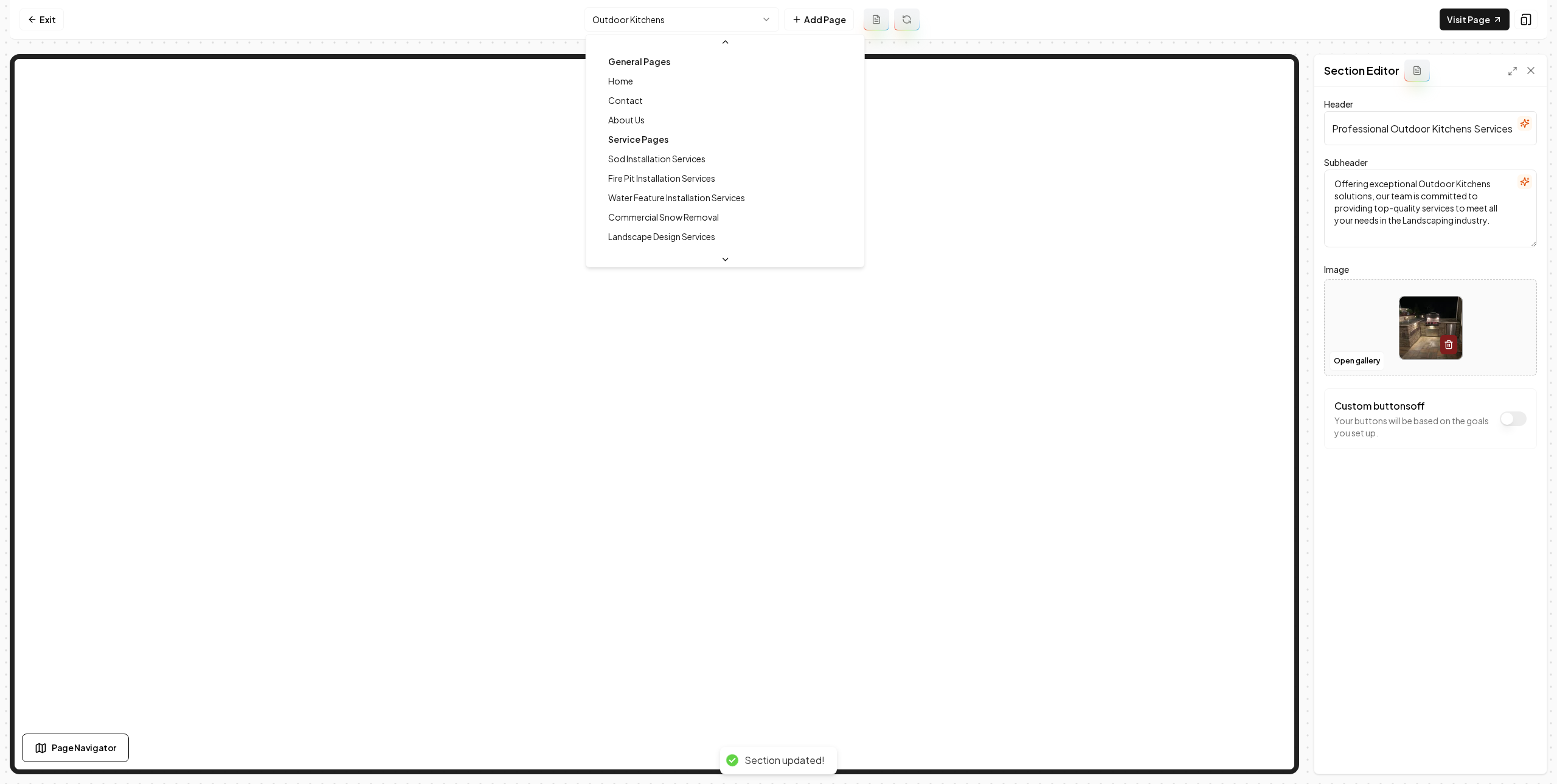
scroll to position [208, 0]
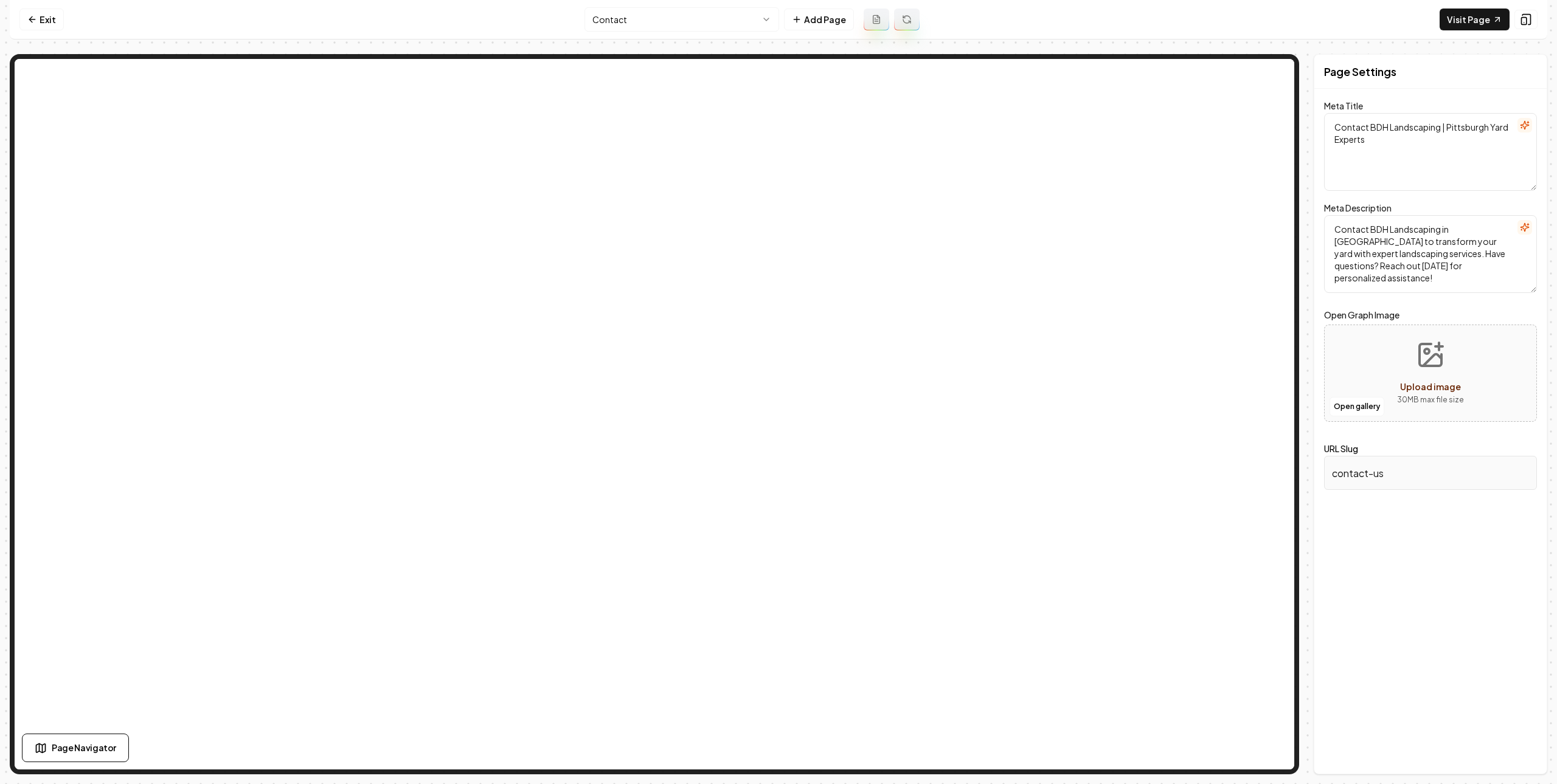
click at [693, 22] on html "Computer Required This feature is only available on a computer. Please switch t…" at bounding box center [778, 392] width 1557 height 784
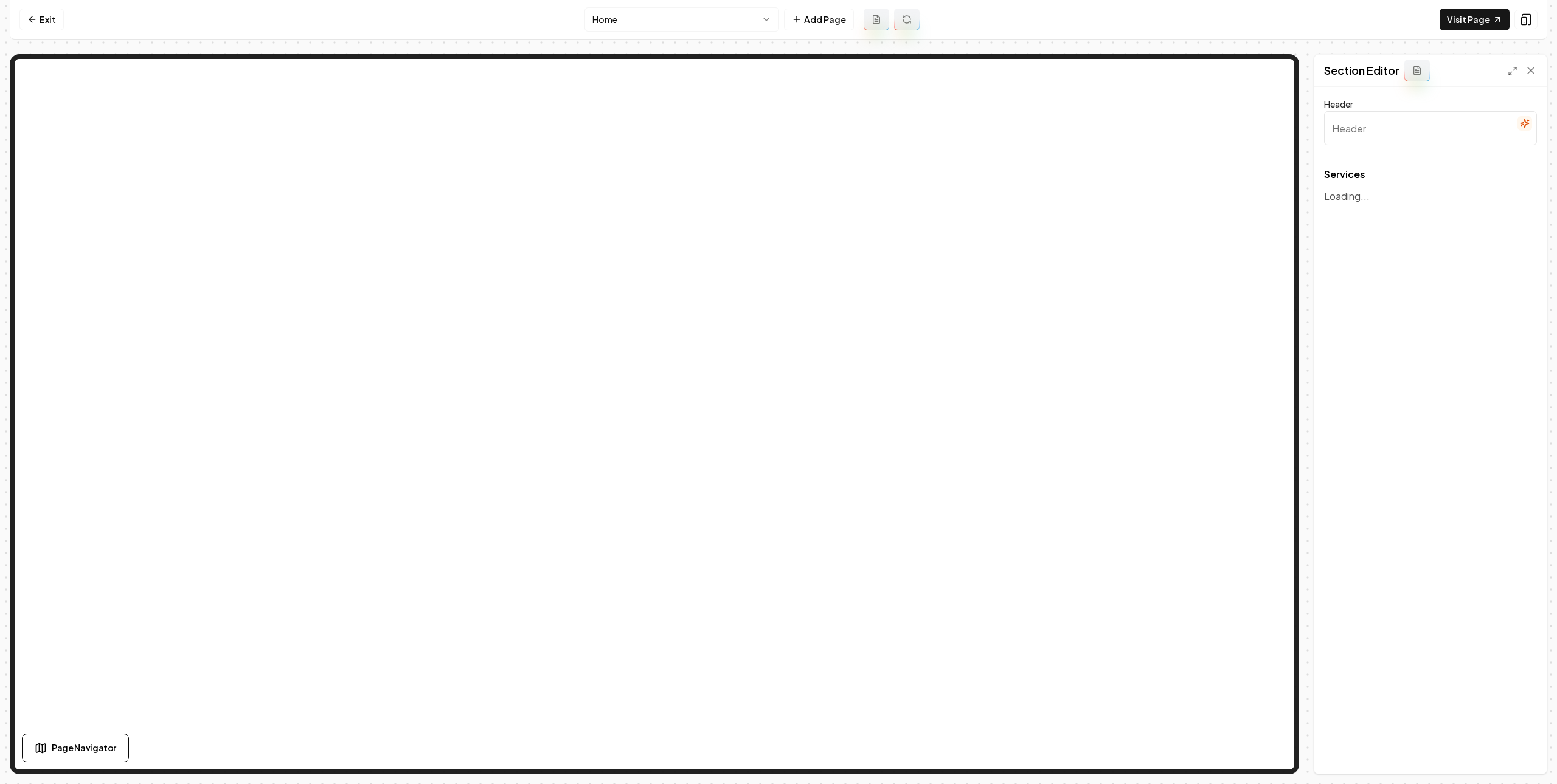
type input "Our Top-Tier Landscaping Services"
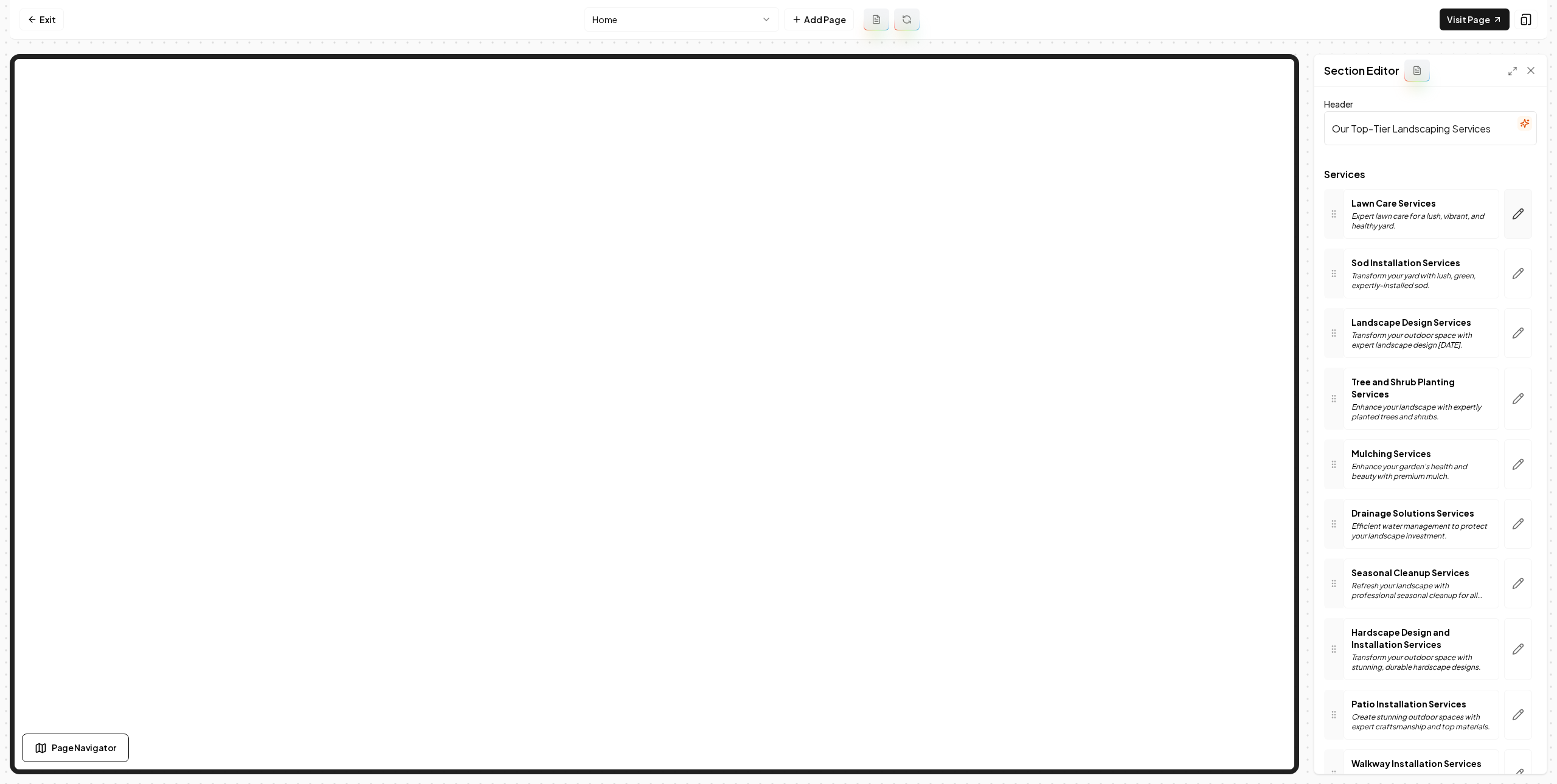
click at [1512, 212] on icon "button" at bounding box center [1517, 214] width 12 height 12
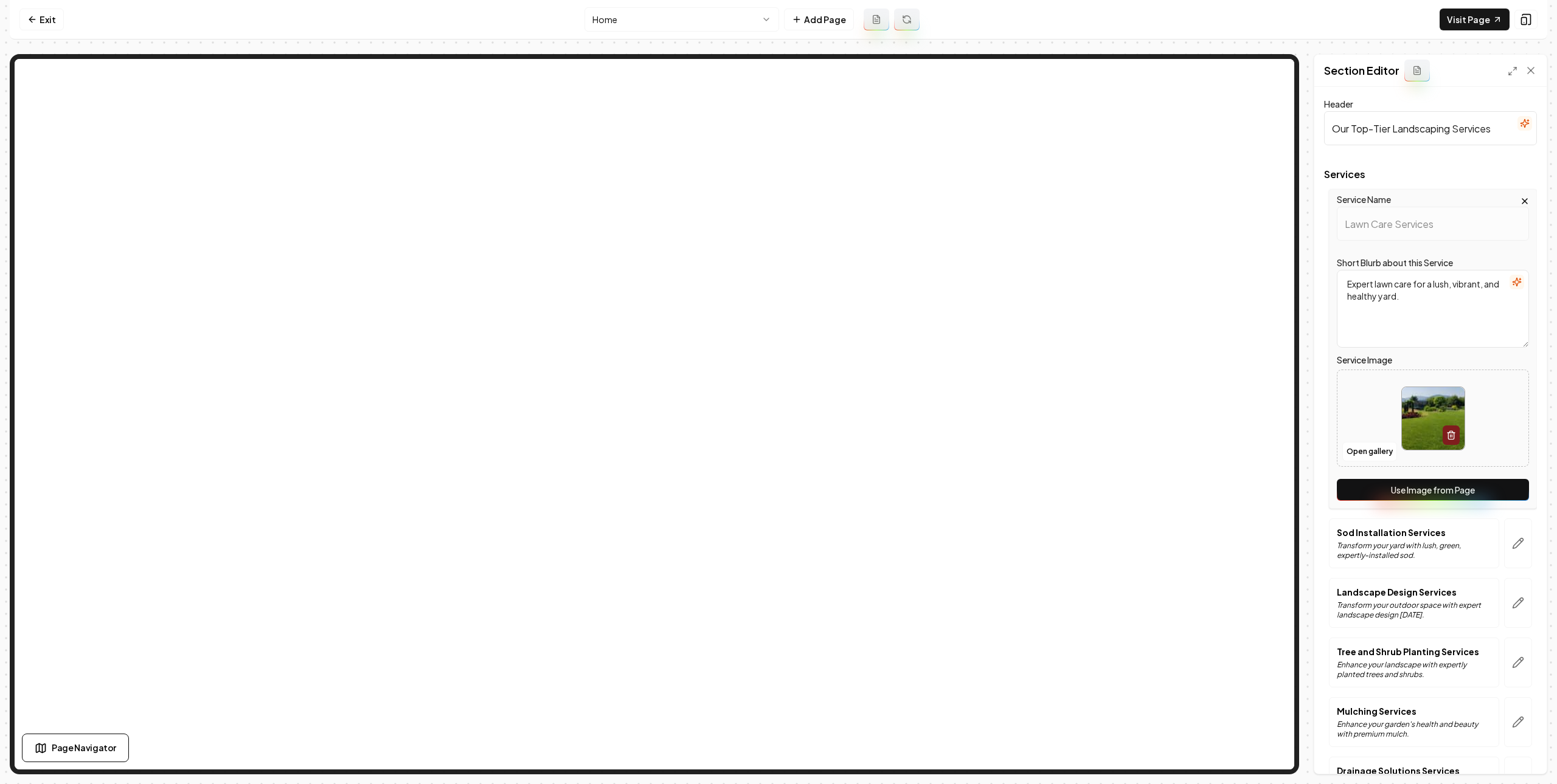
drag, startPoint x: 1461, startPoint y: 488, endPoint x: 1485, endPoint y: 504, distance: 28.8
click at [1461, 488] on button "Use Image from Page" at bounding box center [1433, 490] width 192 height 22
click at [1506, 522] on button "button" at bounding box center [1517, 543] width 28 height 50
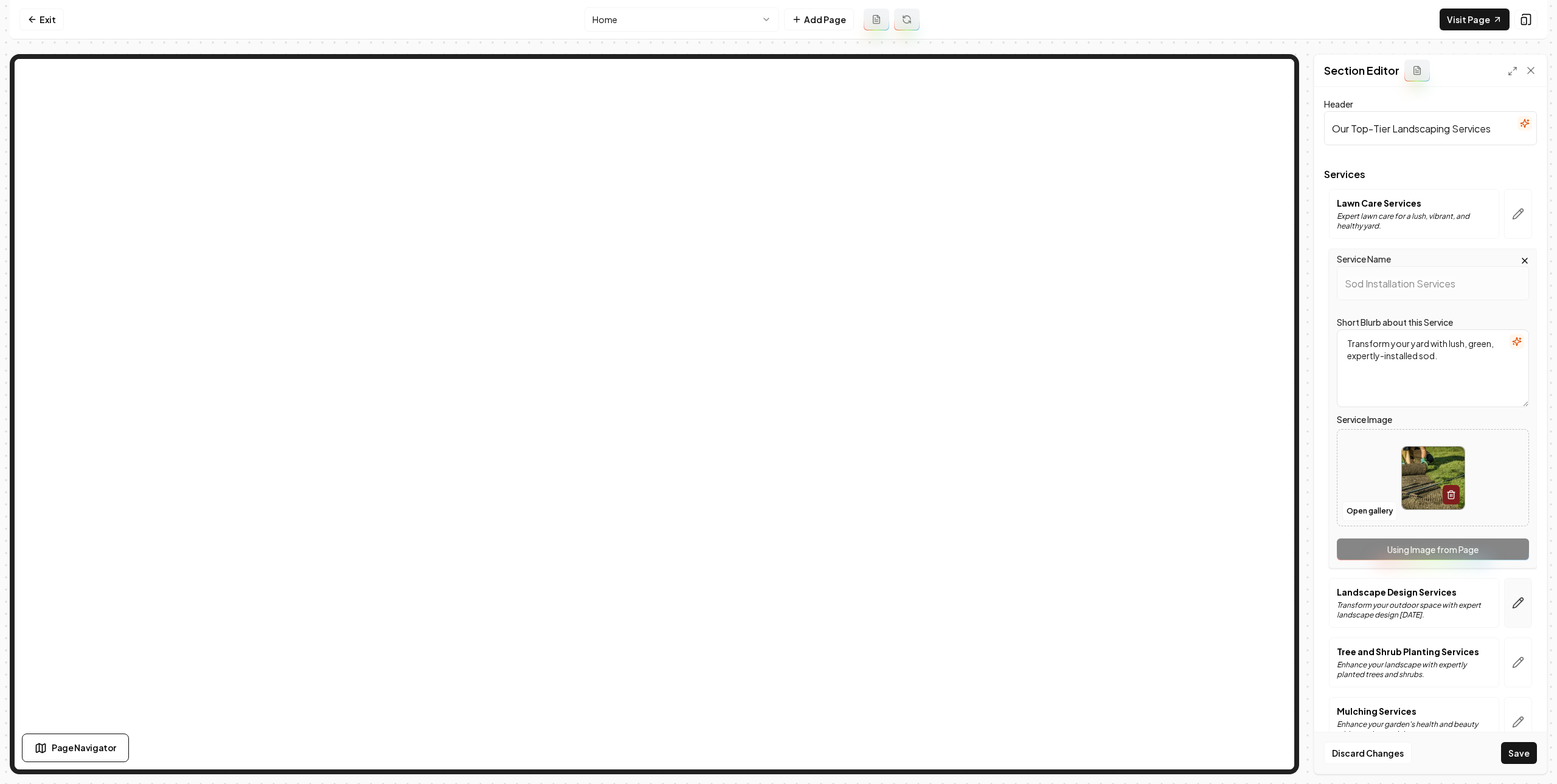
click at [1515, 607] on button "button" at bounding box center [1517, 603] width 28 height 50
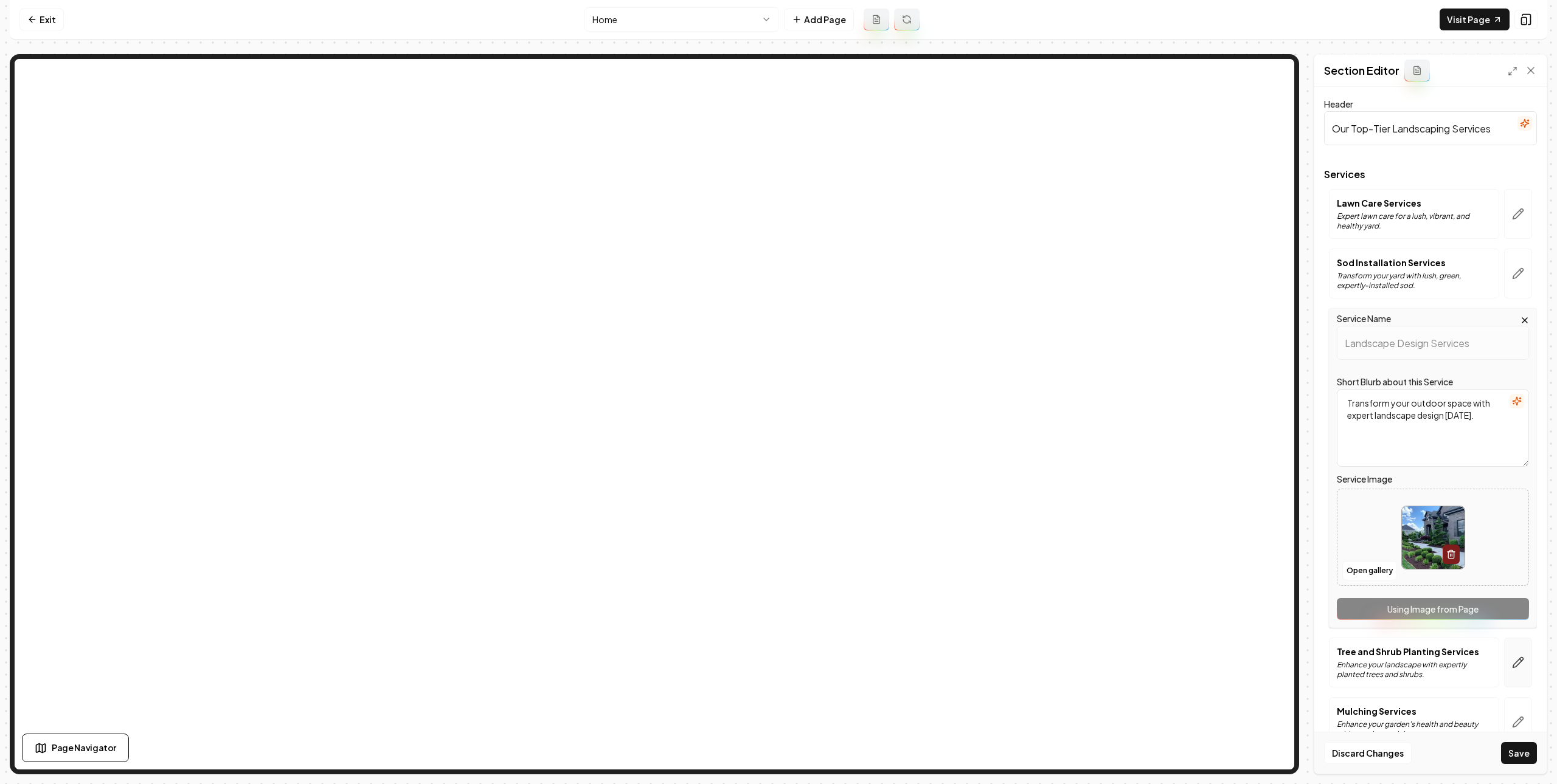
click at [1504, 655] on button "button" at bounding box center [1517, 663] width 28 height 50
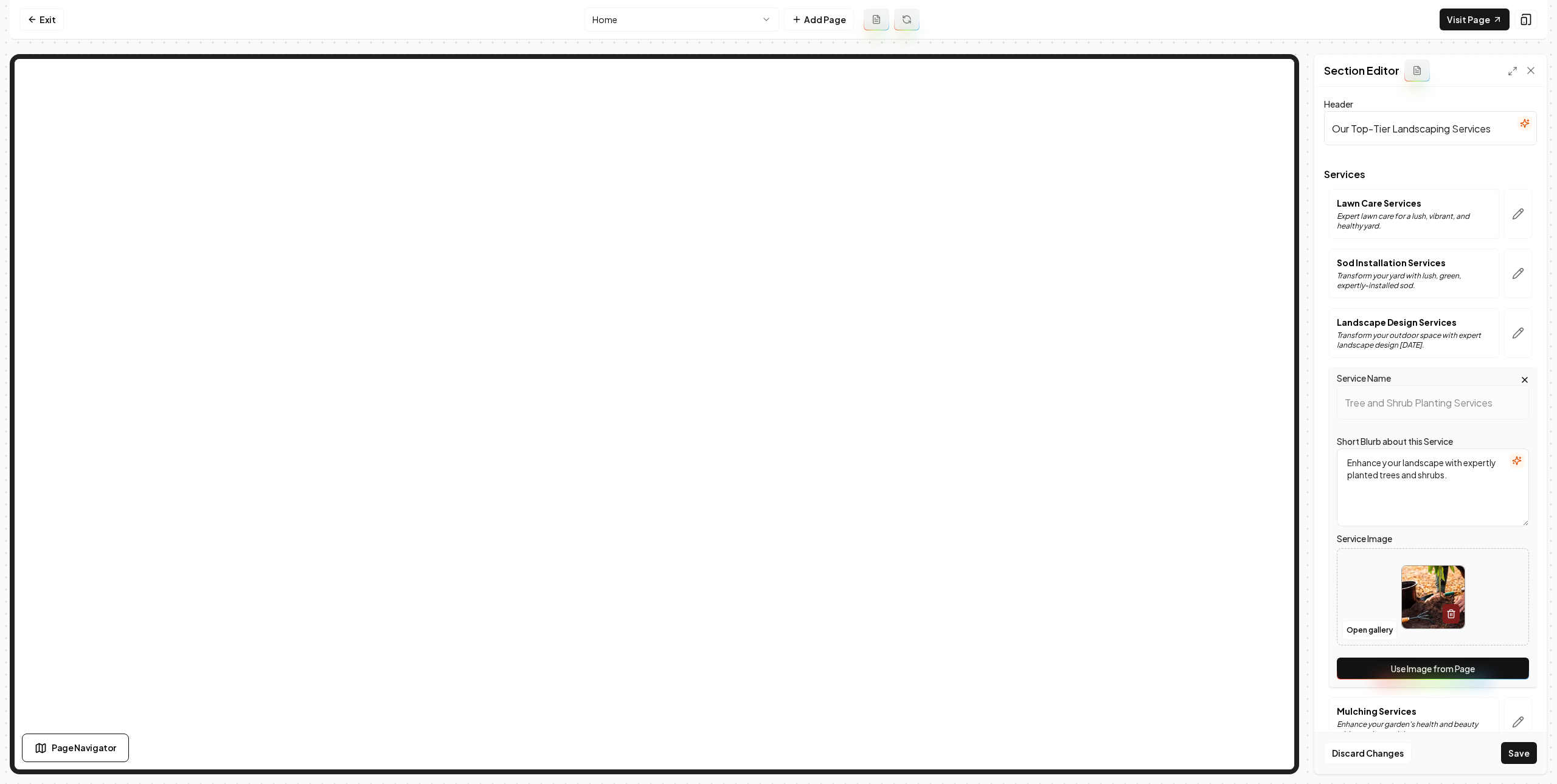
scroll to position [157, 0]
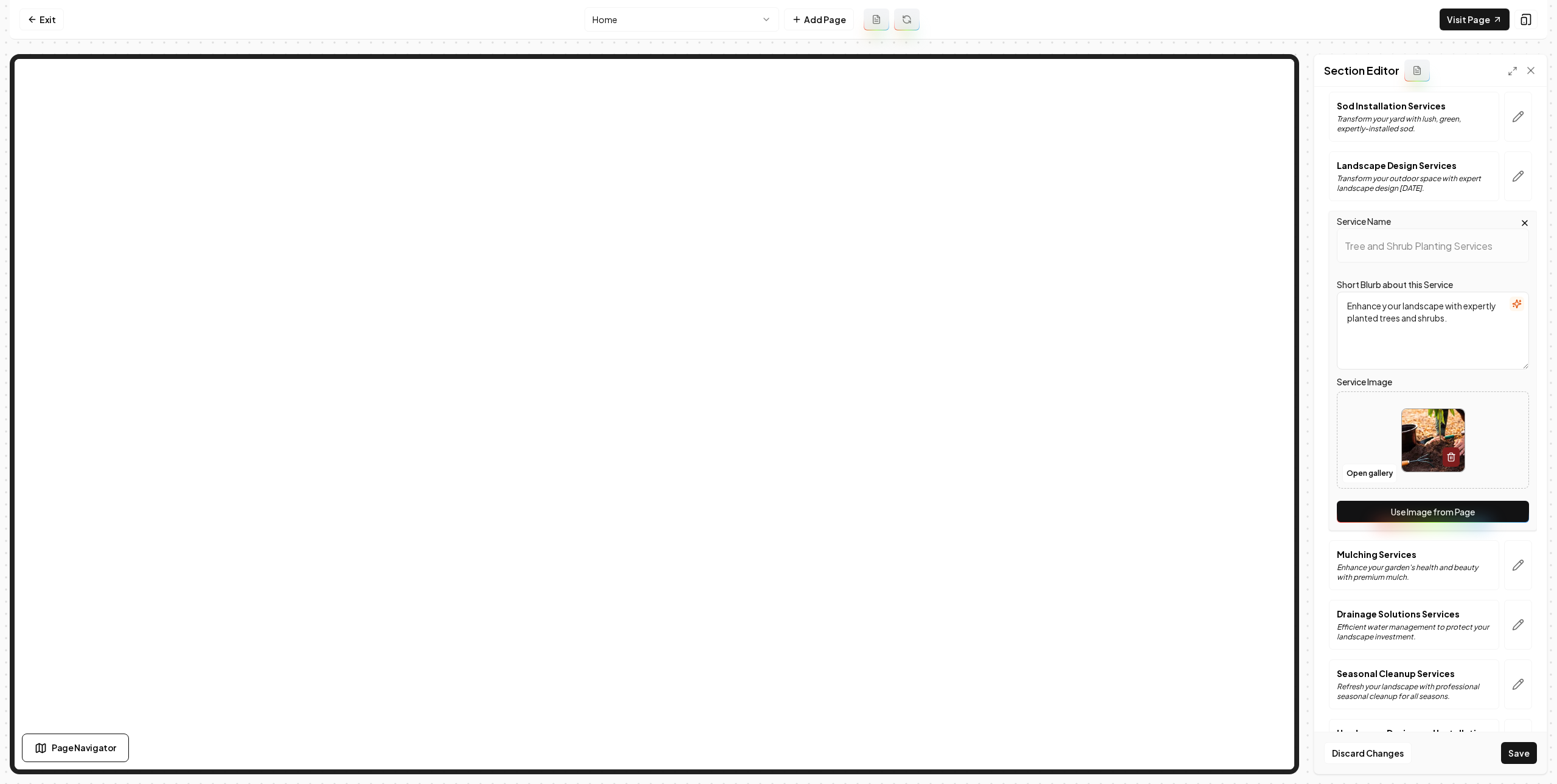
click at [1458, 518] on button "Use Image from Page" at bounding box center [1433, 512] width 192 height 22
click at [1504, 559] on button "button" at bounding box center [1517, 565] width 28 height 50
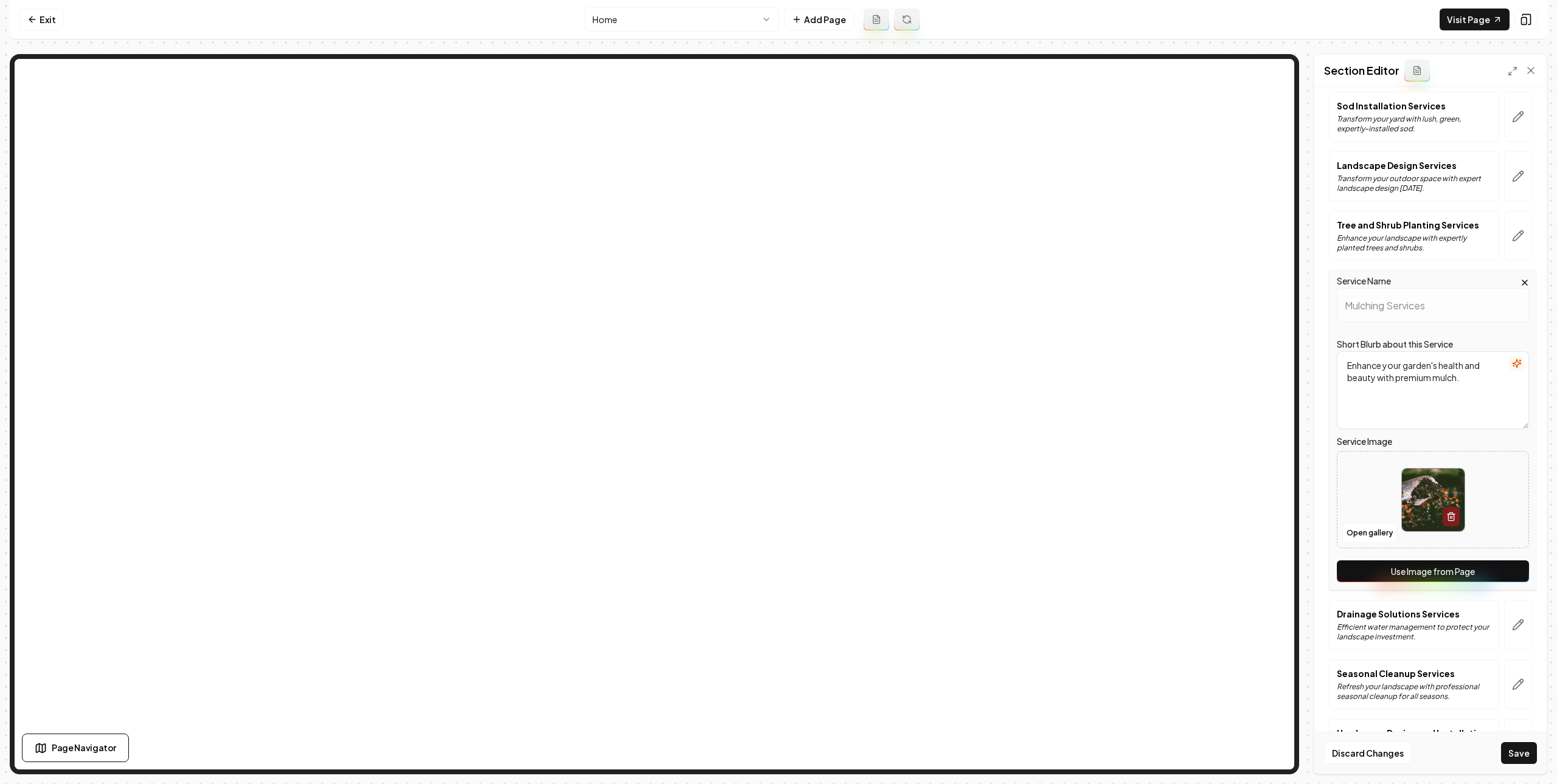
drag, startPoint x: 1492, startPoint y: 566, endPoint x: 1502, endPoint y: 585, distance: 21.5
click at [1492, 566] on button "Use Image from Page" at bounding box center [1433, 572] width 192 height 22
click at [1515, 614] on button "button" at bounding box center [1517, 625] width 28 height 50
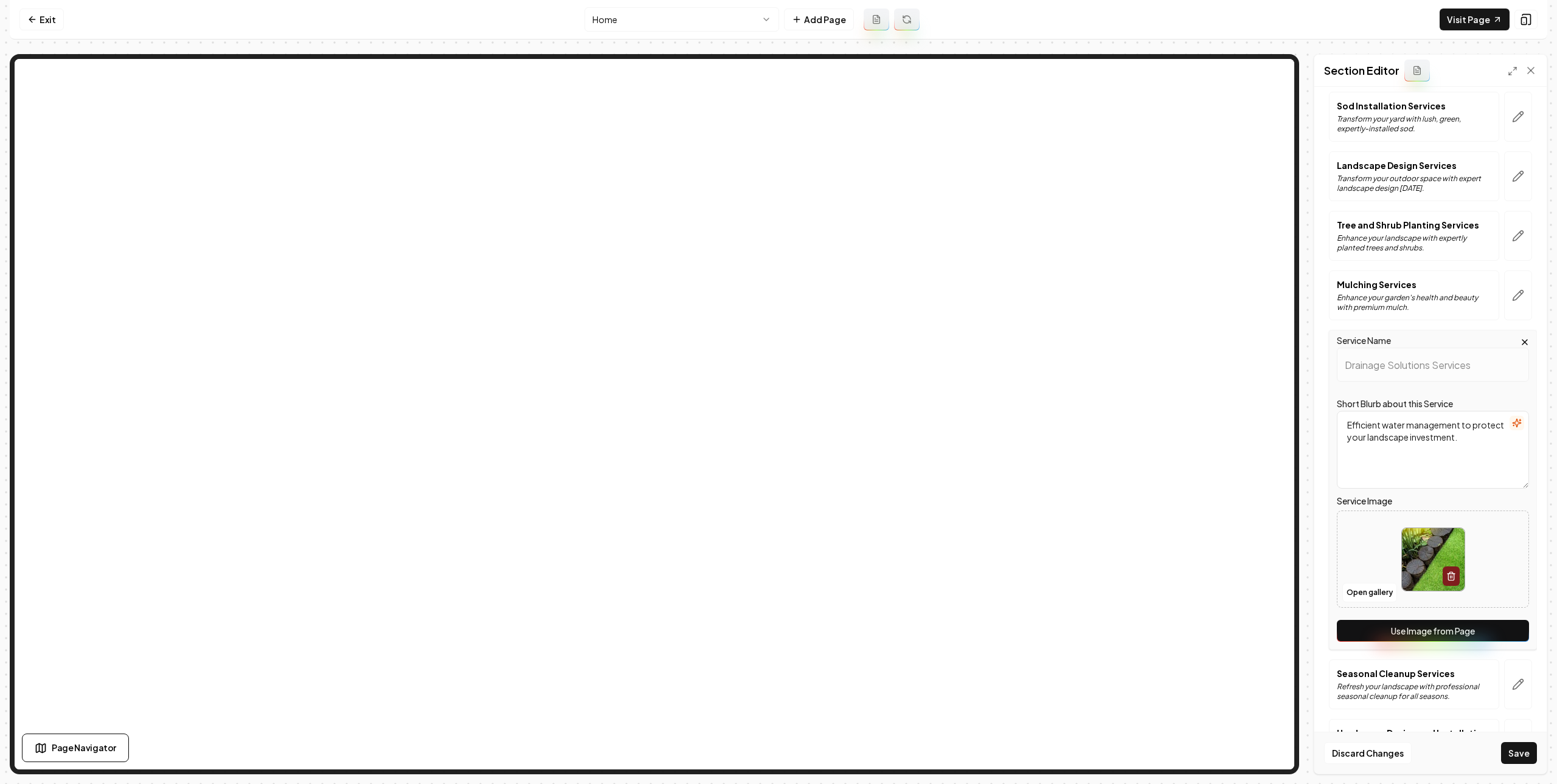
click at [1481, 627] on button "Use Image from Page" at bounding box center [1433, 631] width 192 height 22
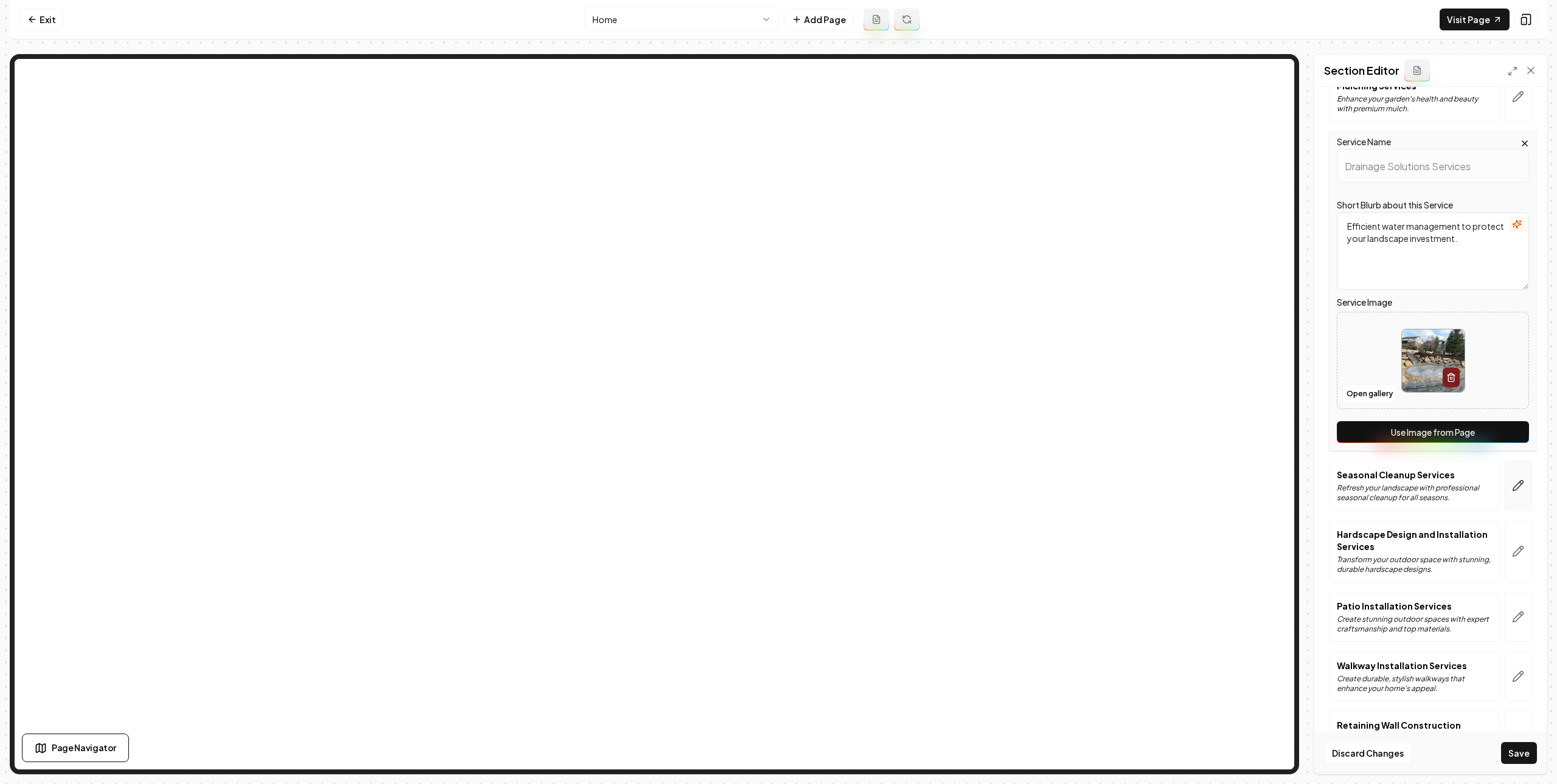
click at [1504, 487] on button "button" at bounding box center [1517, 485] width 28 height 50
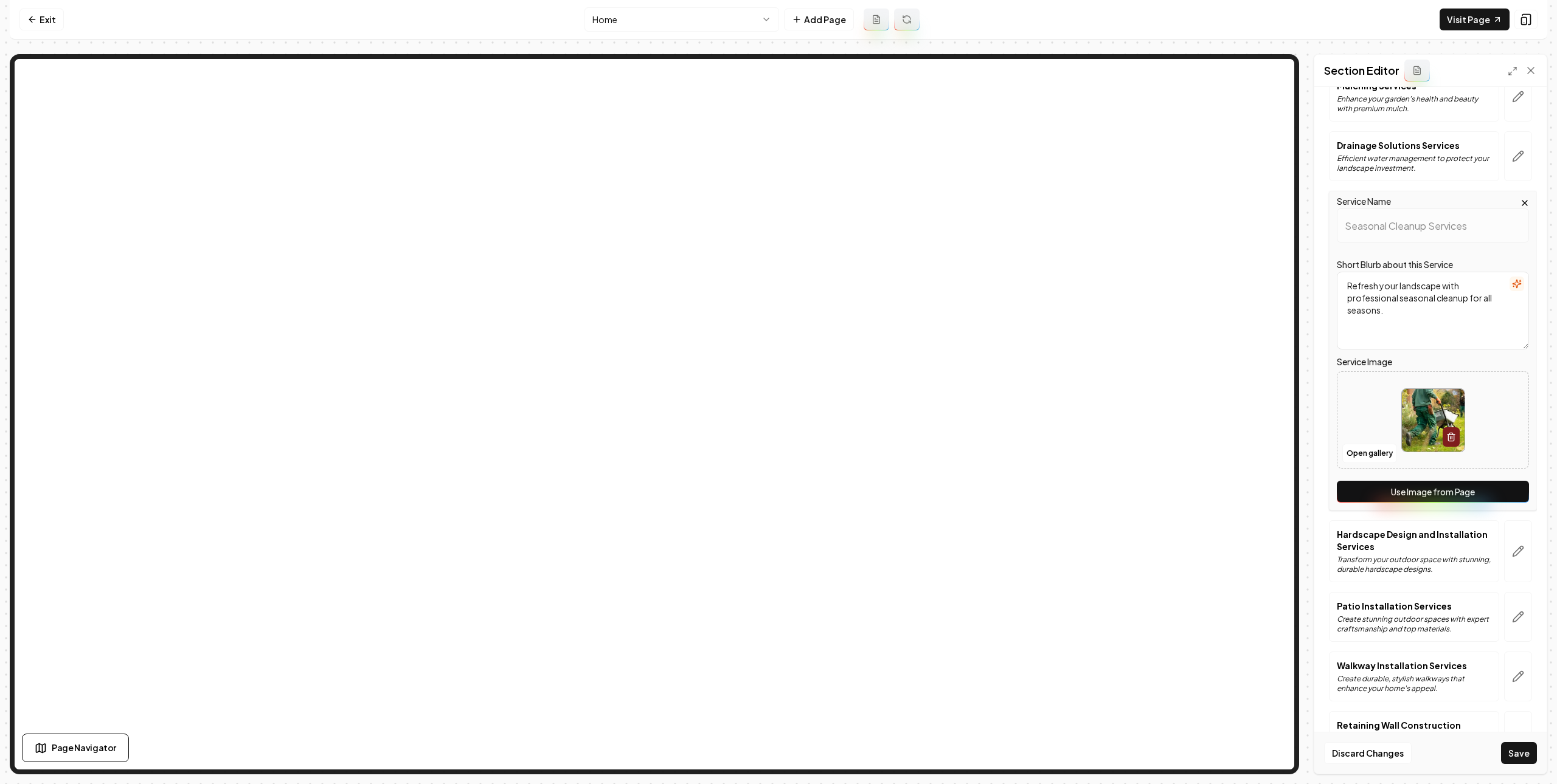
click at [1465, 493] on button "Use Image from Page" at bounding box center [1433, 492] width 192 height 22
click at [1512, 553] on icon "button" at bounding box center [1517, 551] width 12 height 12
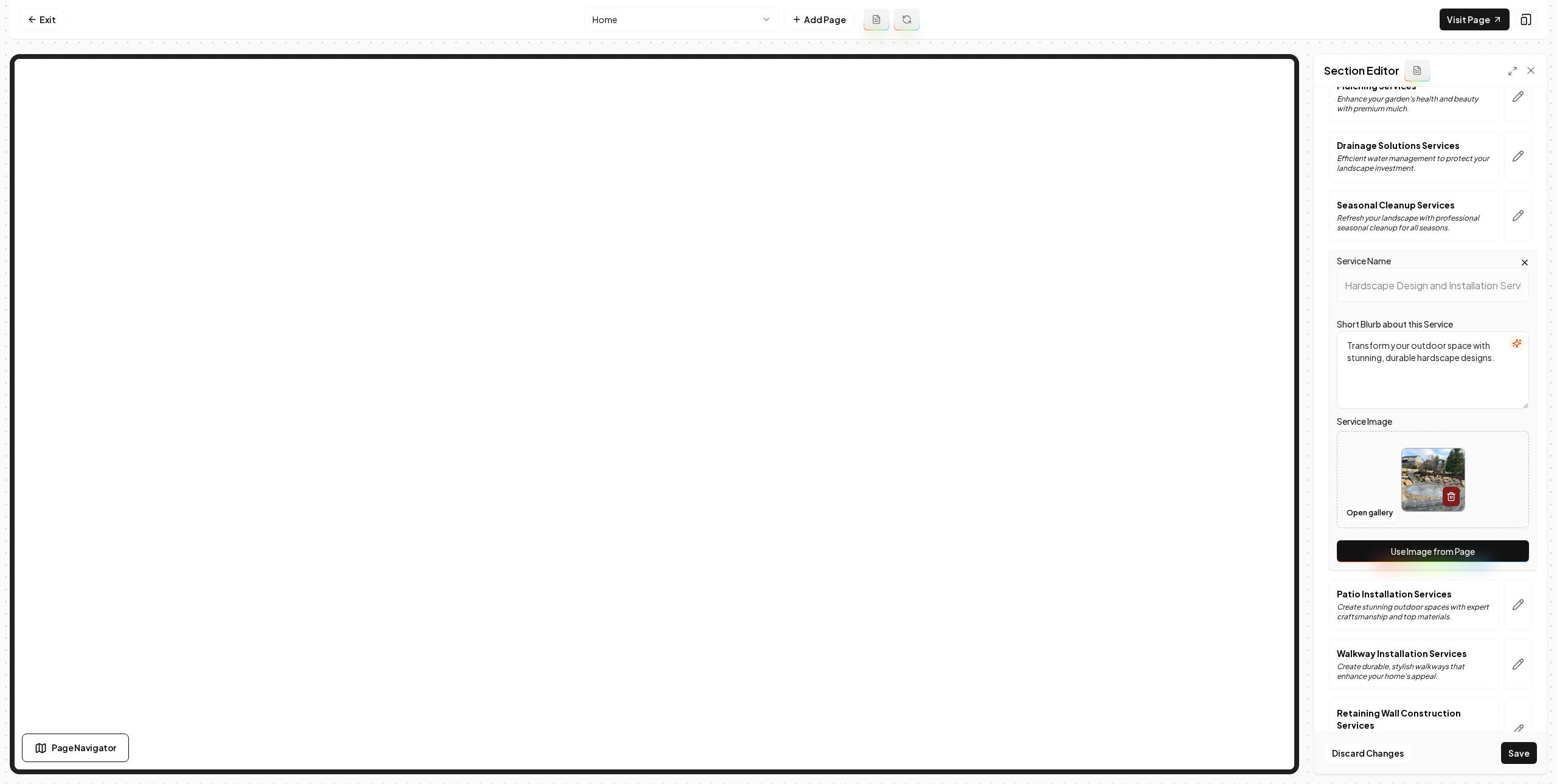
drag, startPoint x: 1473, startPoint y: 549, endPoint x: 1479, endPoint y: 561, distance: 13.4
click at [1473, 550] on button "Use Image from Page" at bounding box center [1433, 551] width 192 height 22
click at [1506, 596] on button "button" at bounding box center [1517, 605] width 28 height 50
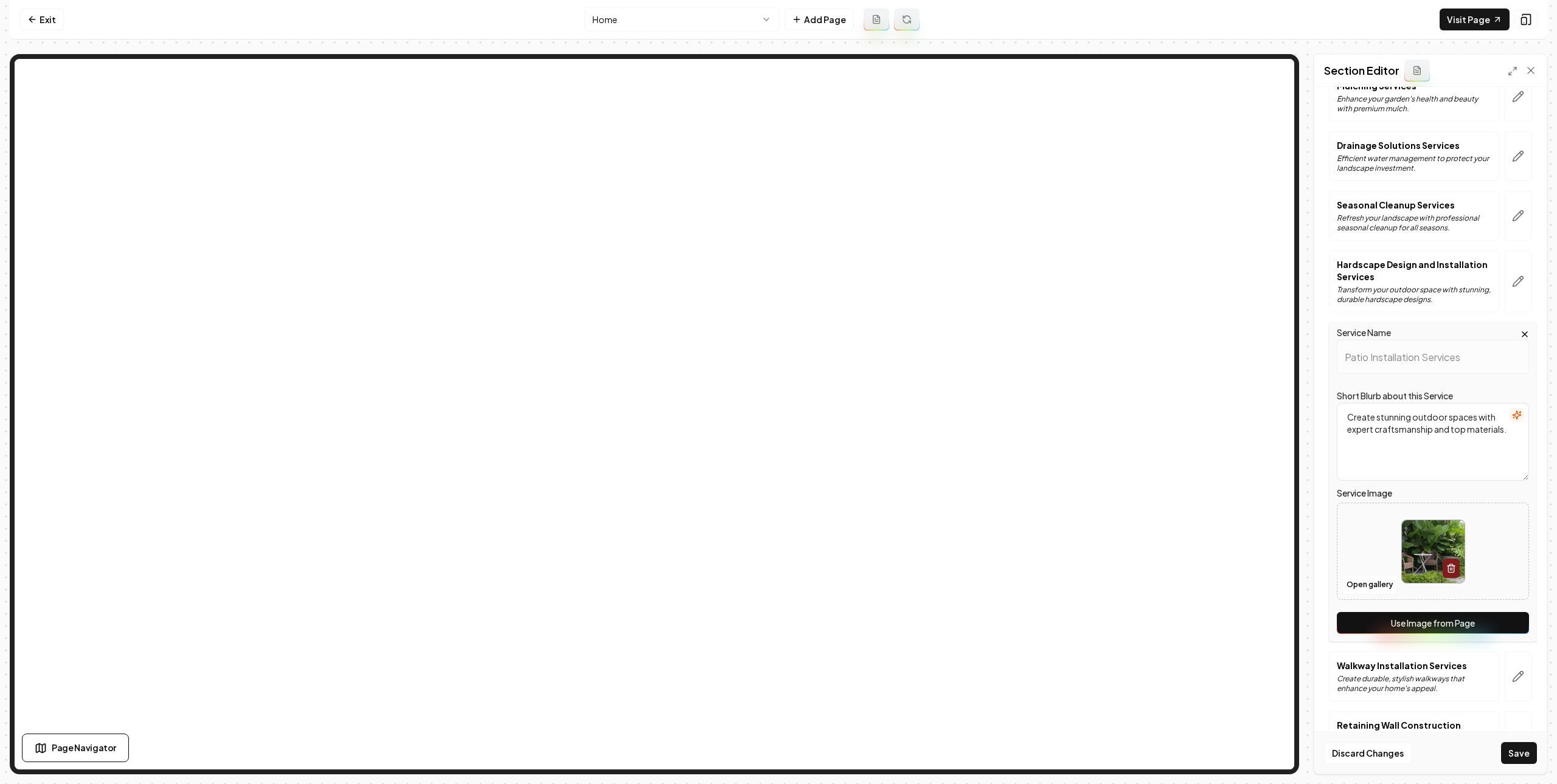
click at [1487, 628] on button "Use Image from Page" at bounding box center [1433, 623] width 192 height 22
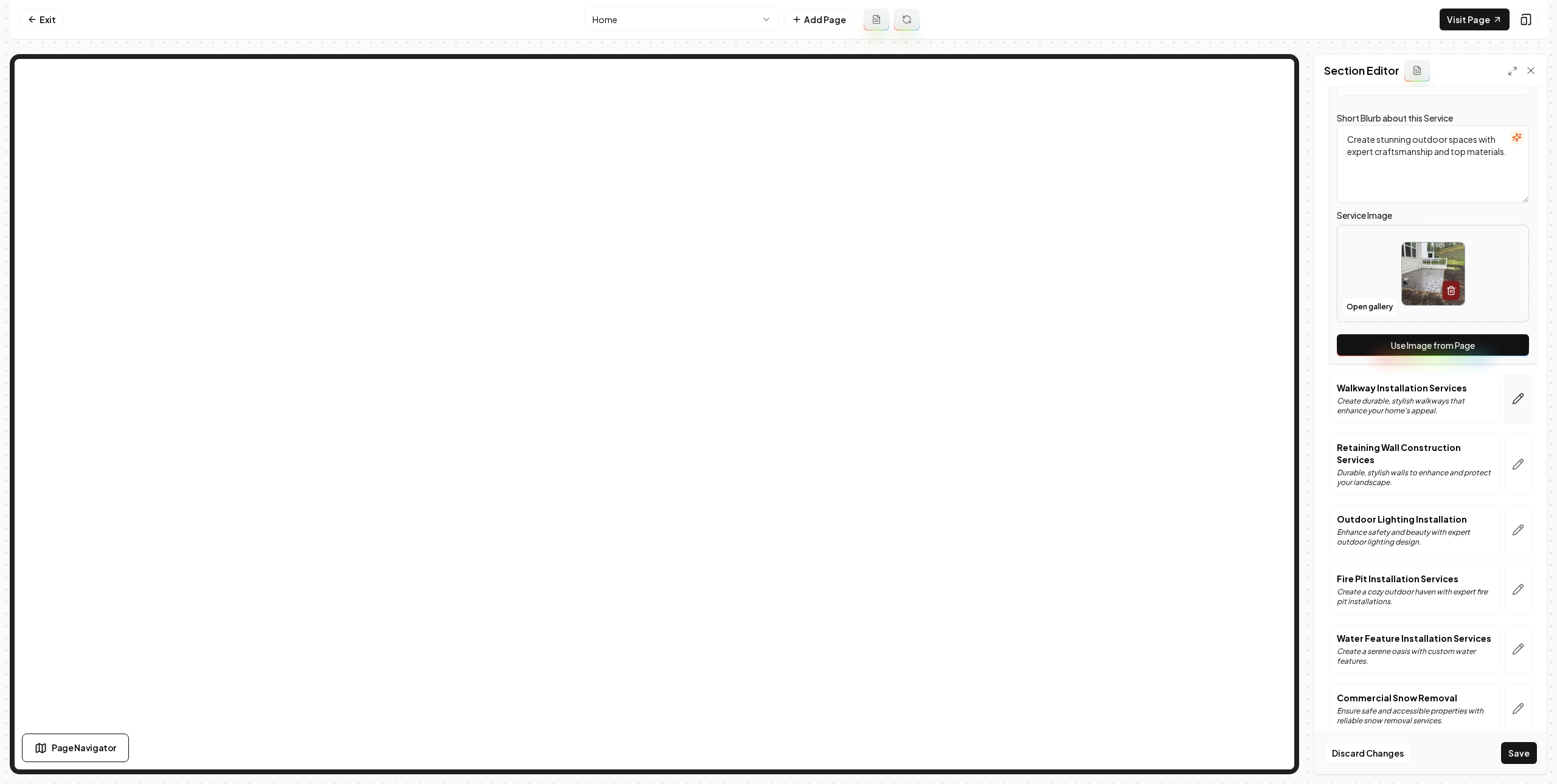
click at [1512, 405] on icon "button" at bounding box center [1517, 399] width 12 height 12
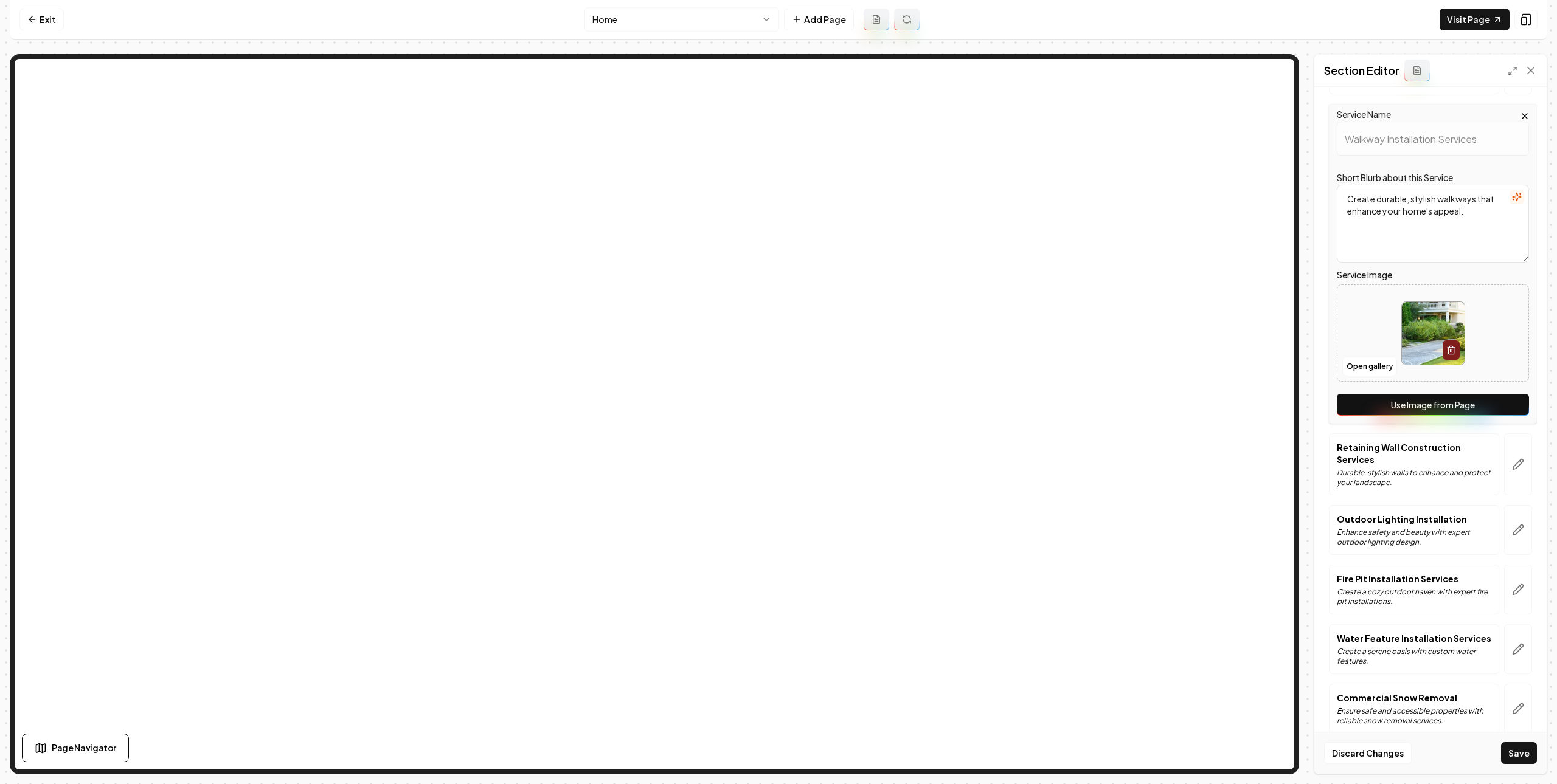
click at [1455, 412] on button "Use Image from Page" at bounding box center [1433, 405] width 192 height 22
click at [1512, 466] on icon "button" at bounding box center [1517, 464] width 12 height 12
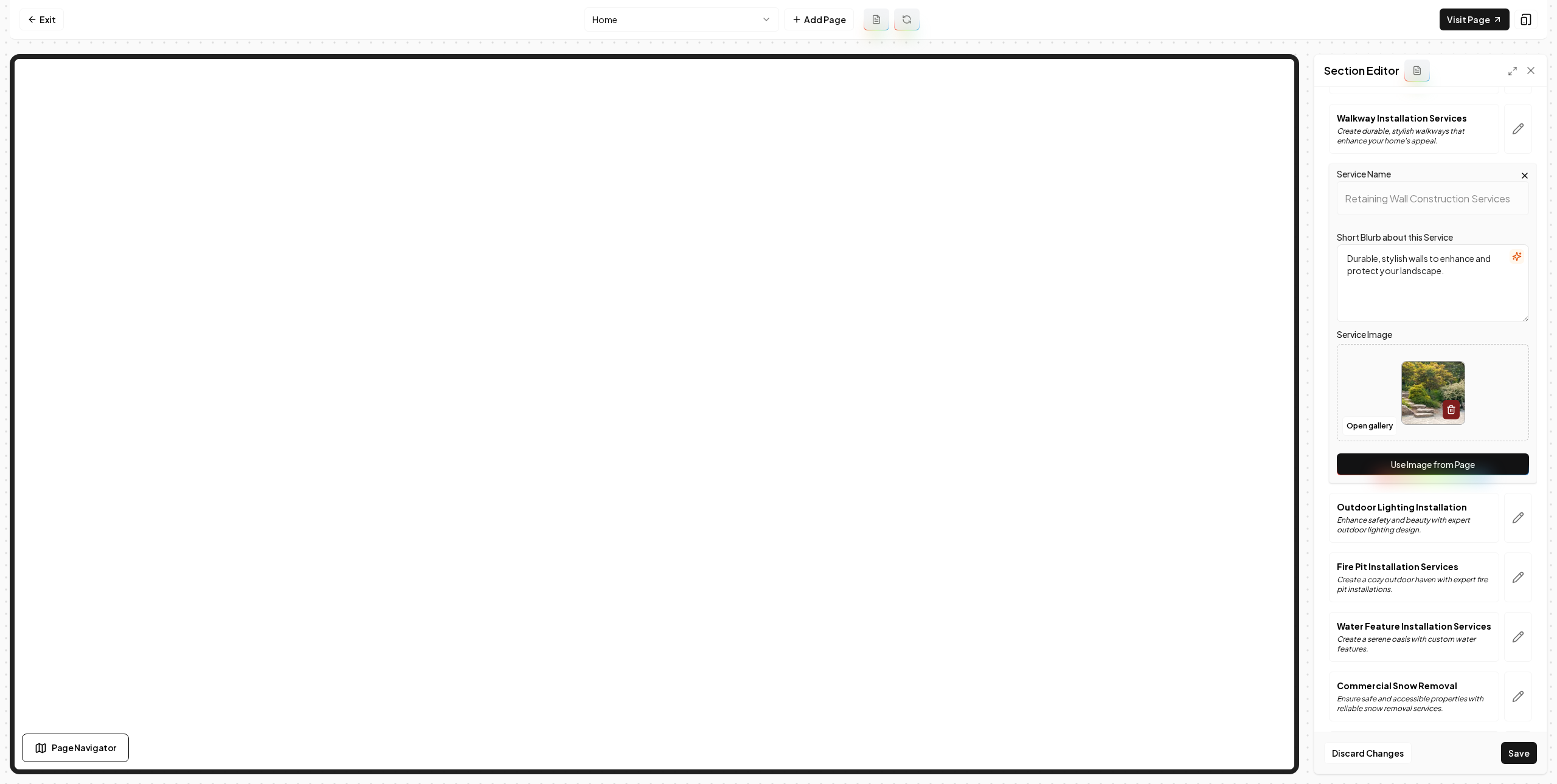
click at [1465, 469] on button "Use Image from Page" at bounding box center [1433, 464] width 192 height 22
click at [1506, 506] on button "button" at bounding box center [1517, 518] width 28 height 50
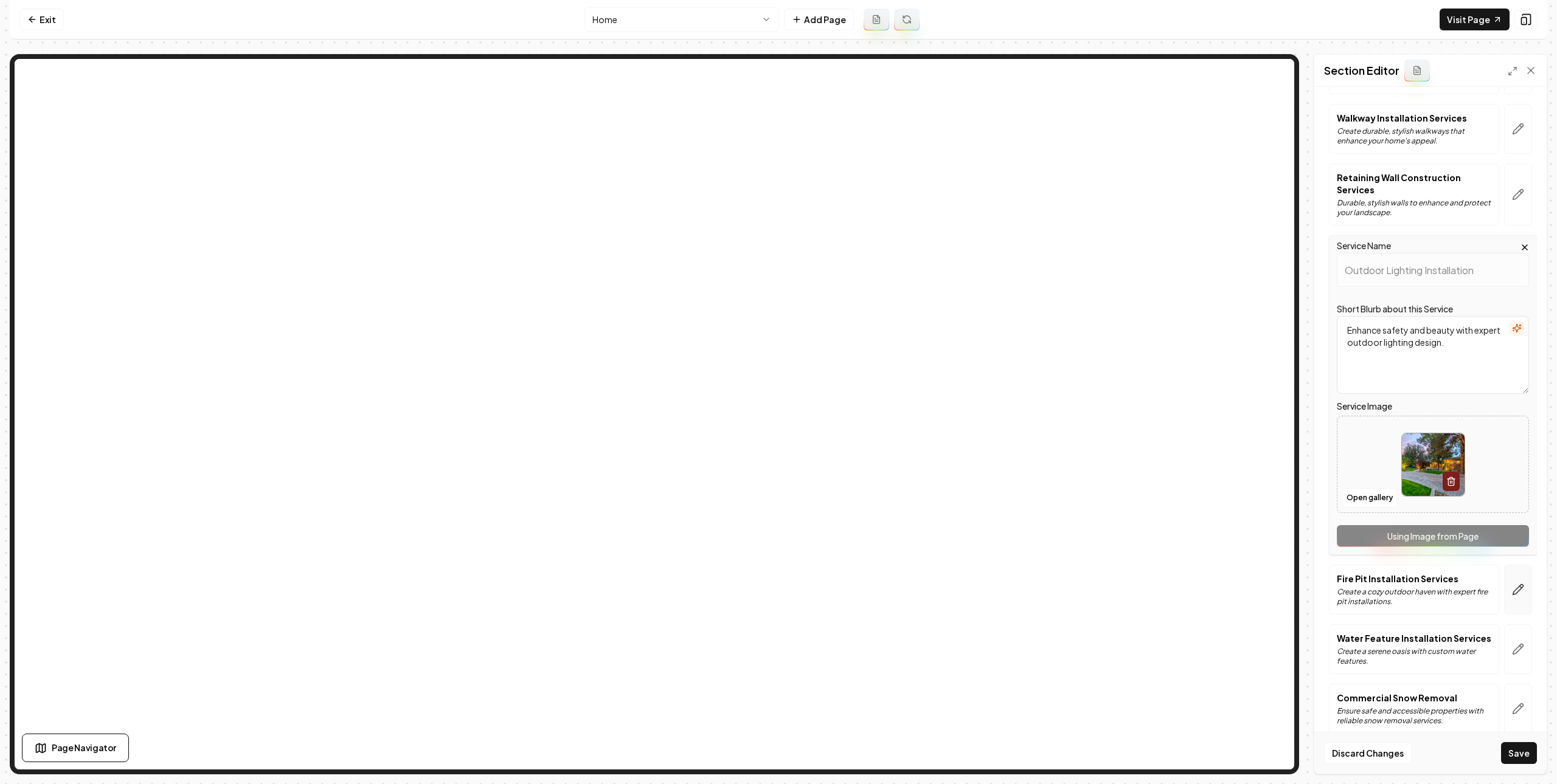
click at [1514, 574] on button "button" at bounding box center [1517, 589] width 28 height 50
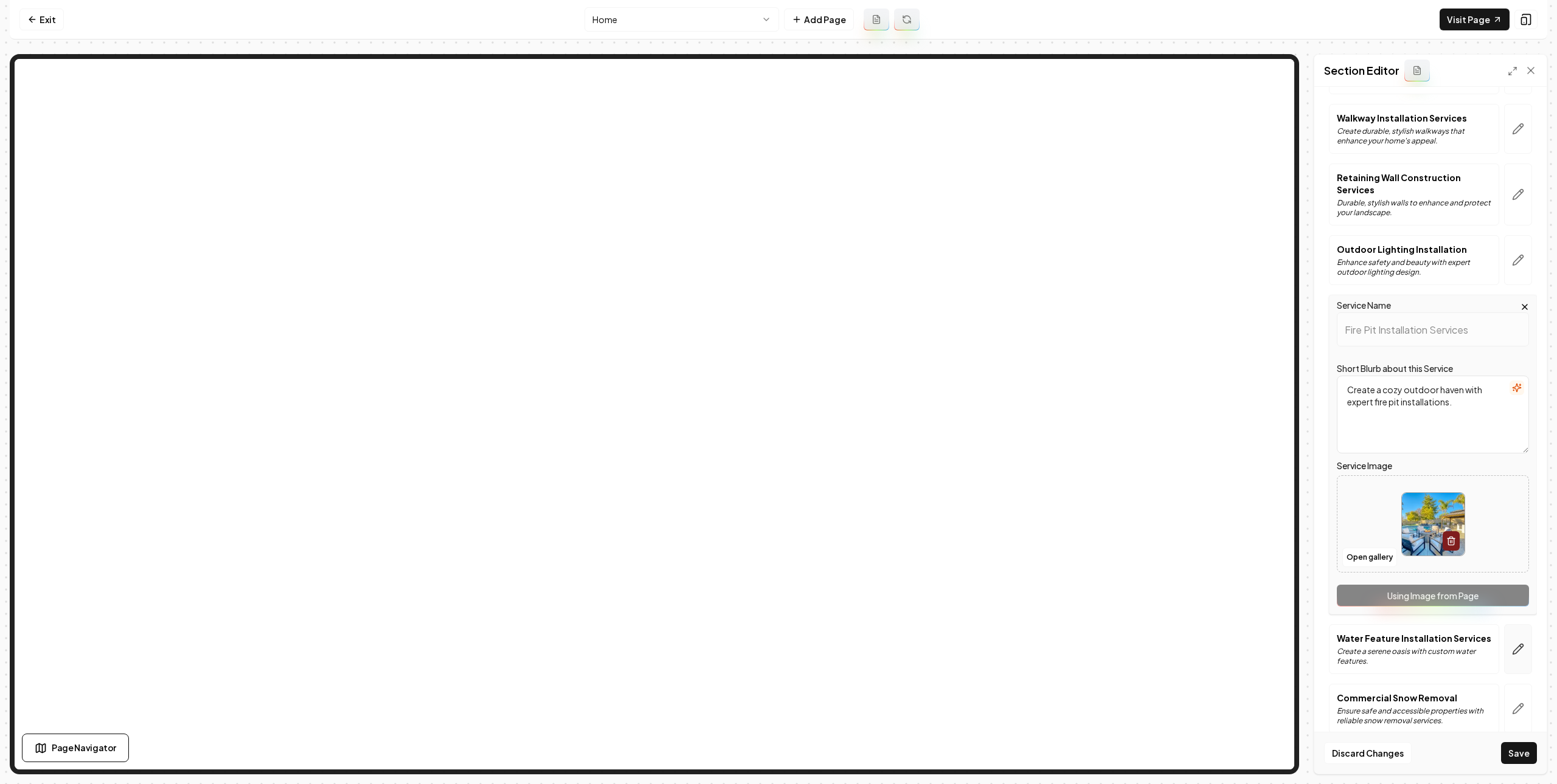
click at [1513, 646] on button "button" at bounding box center [1517, 649] width 28 height 50
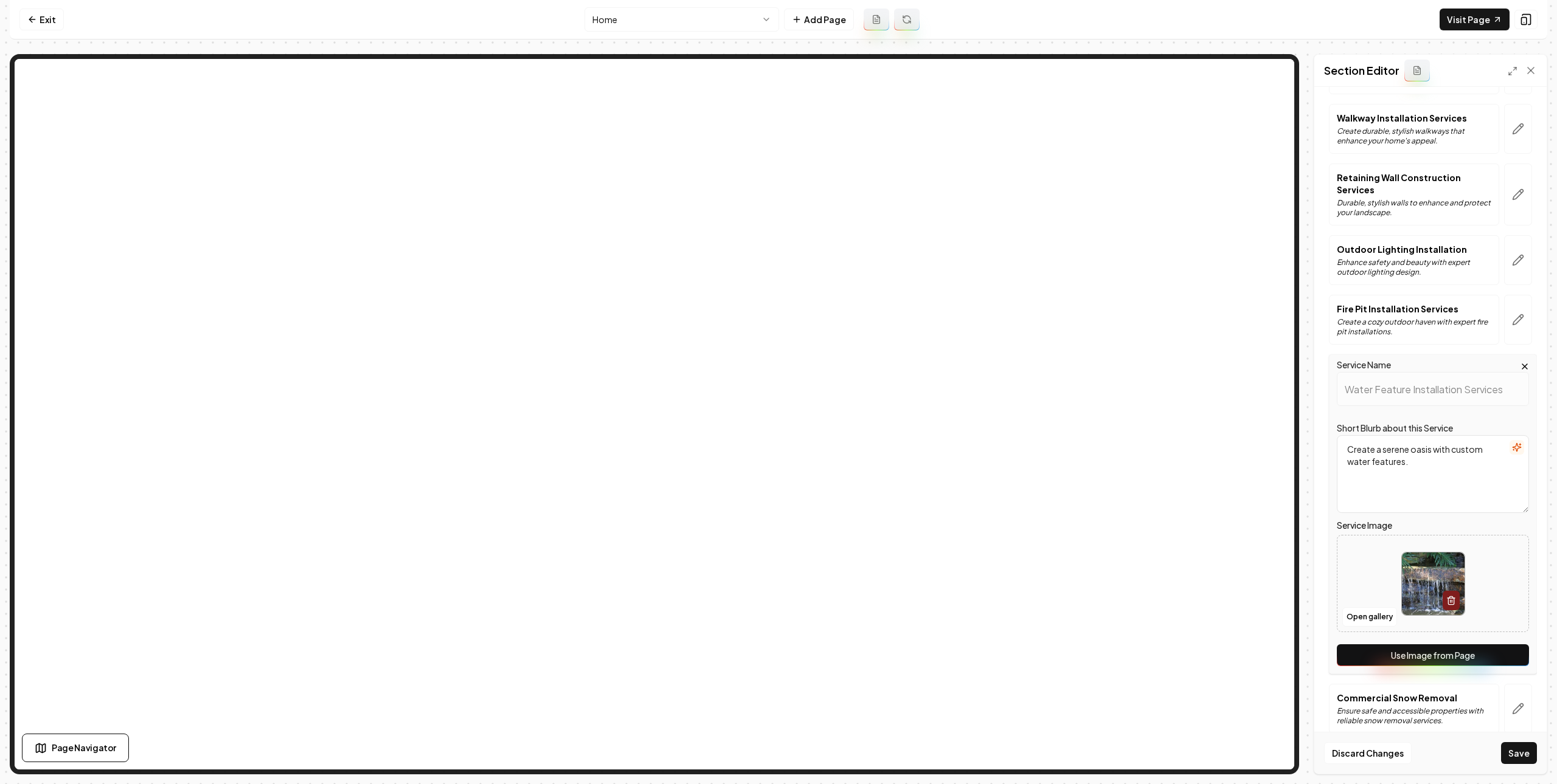
click at [1464, 581] on div at bounding box center [1433, 584] width 191 height 83
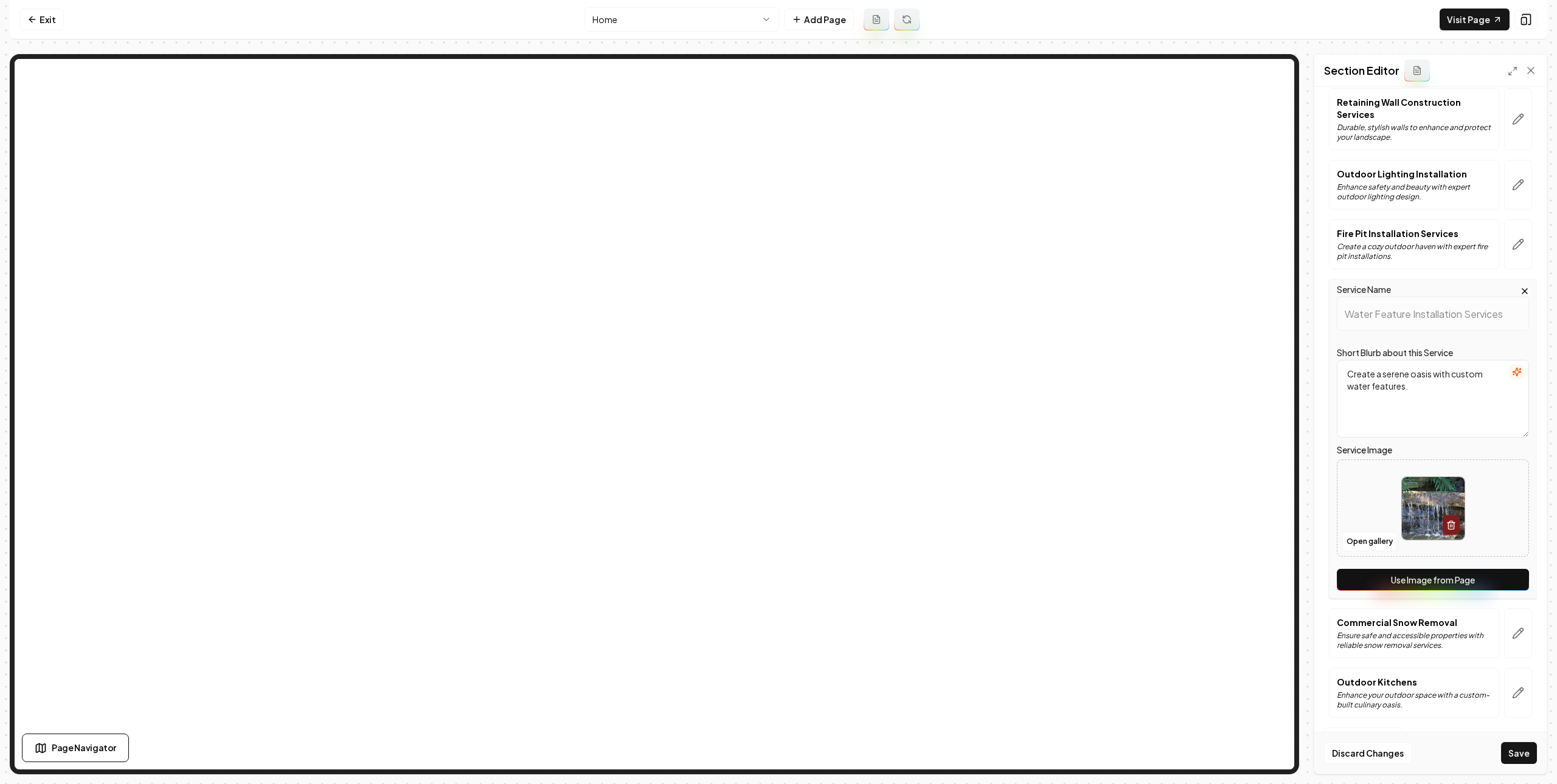
click at [1417, 579] on button "Use Image from Page" at bounding box center [1433, 580] width 192 height 22
click at [1512, 629] on icon "button" at bounding box center [1517, 633] width 12 height 12
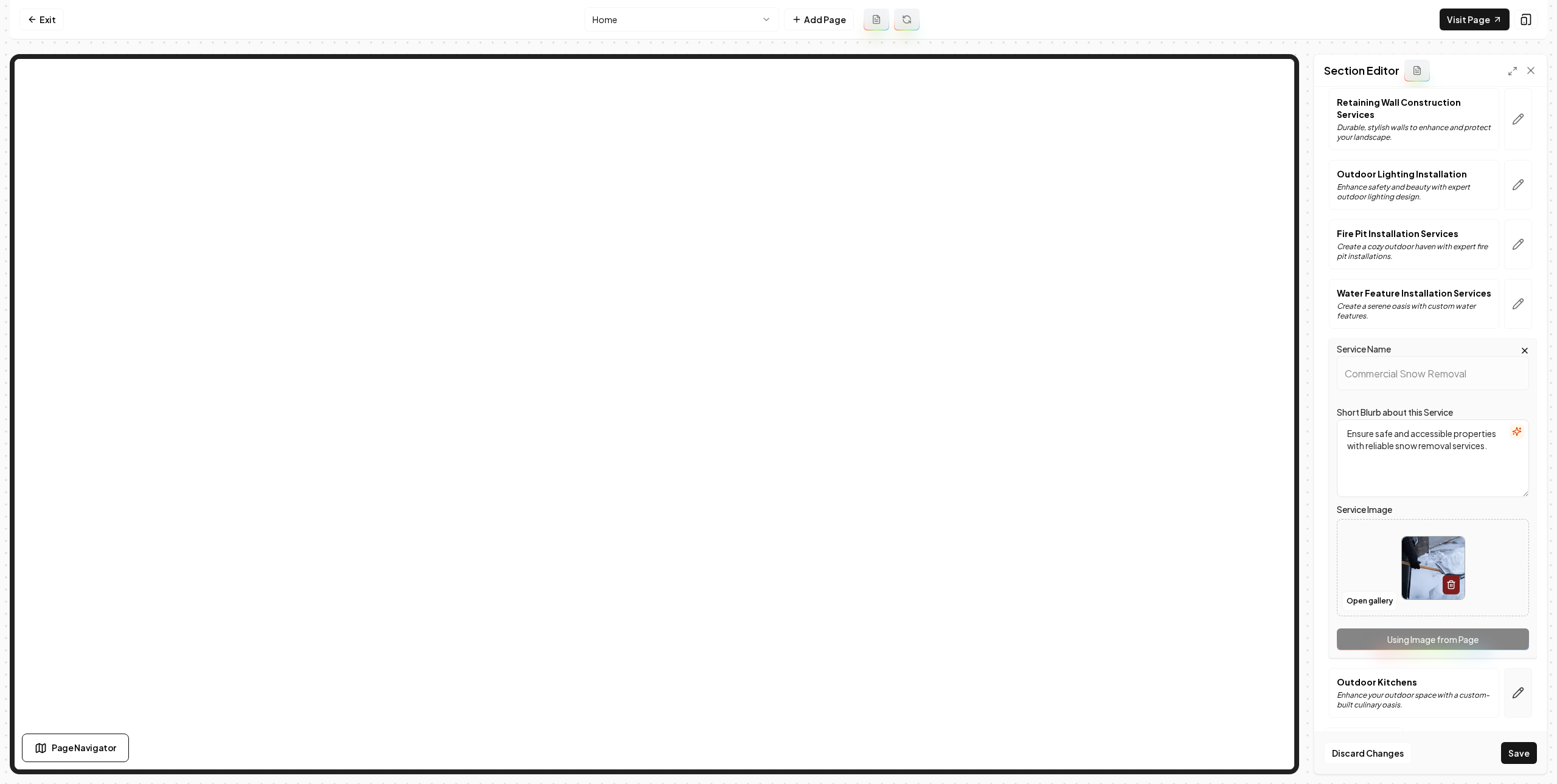
click at [1504, 702] on button "button" at bounding box center [1517, 692] width 28 height 50
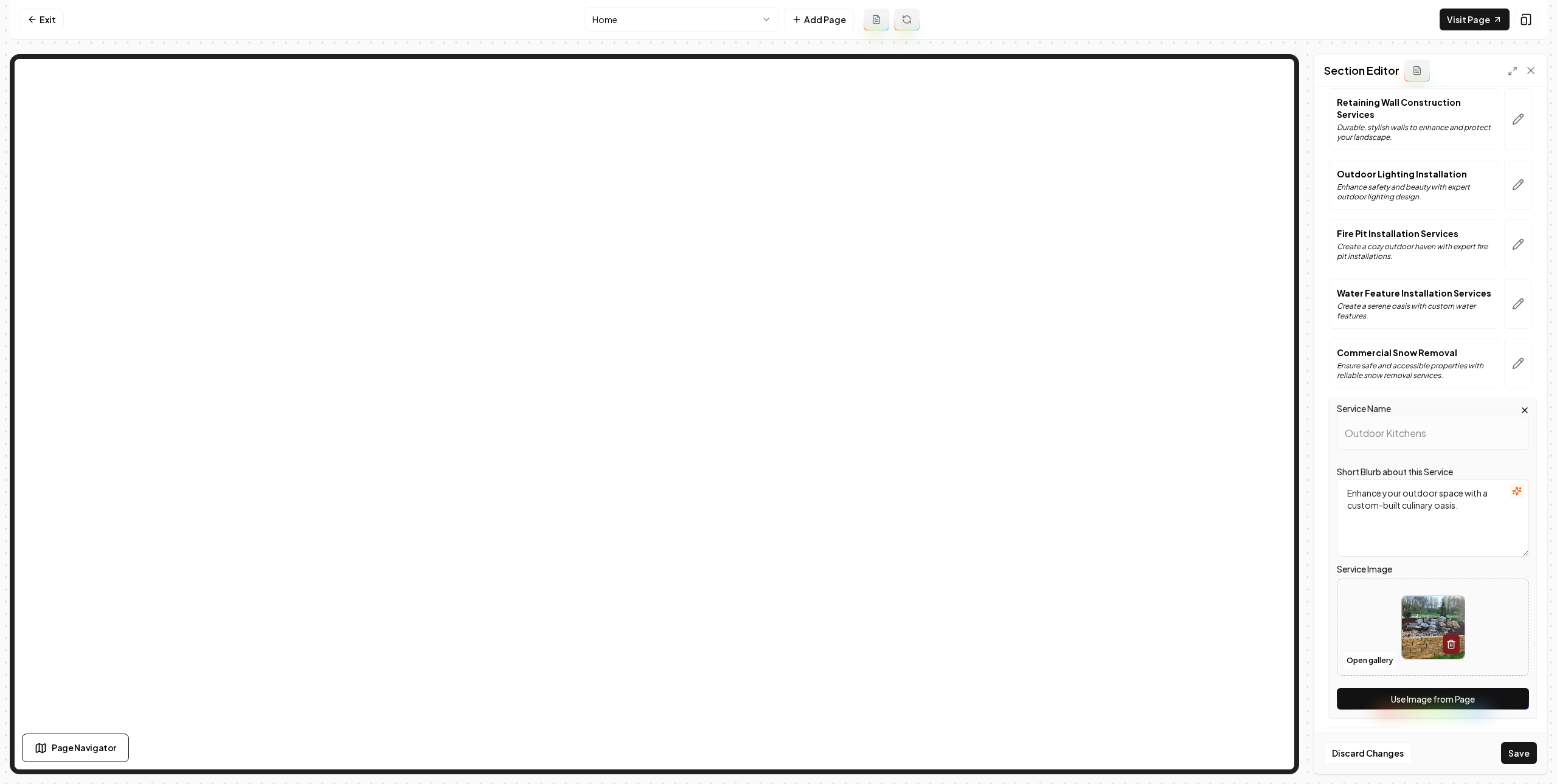
click at [1478, 710] on button "Use Image from Page" at bounding box center [1433, 699] width 192 height 22
click at [1522, 749] on button "Save" at bounding box center [1519, 753] width 36 height 22
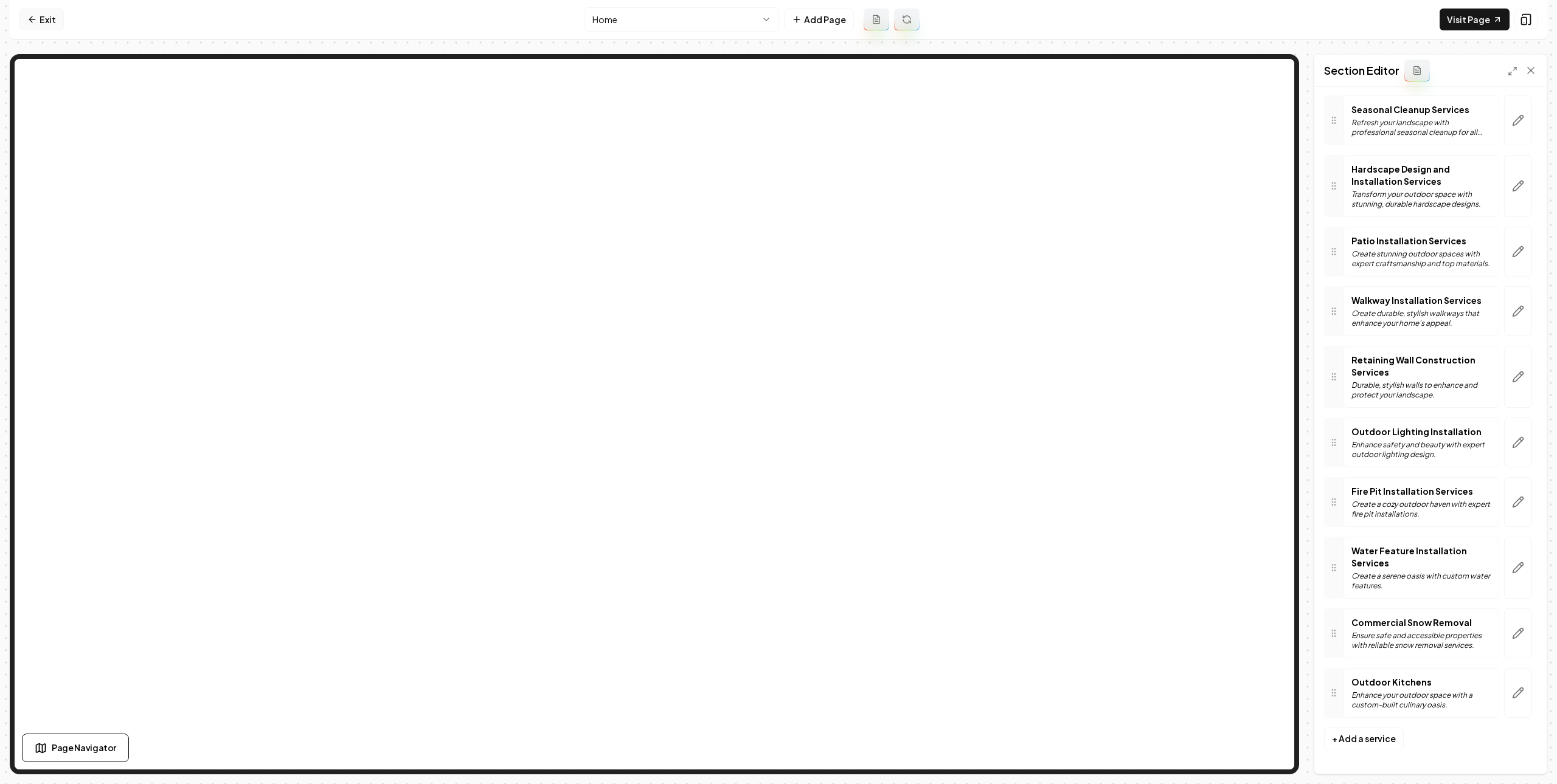
scroll to position [470, 0]
click at [51, 16] on link "Exit" at bounding box center [42, 19] width 44 height 22
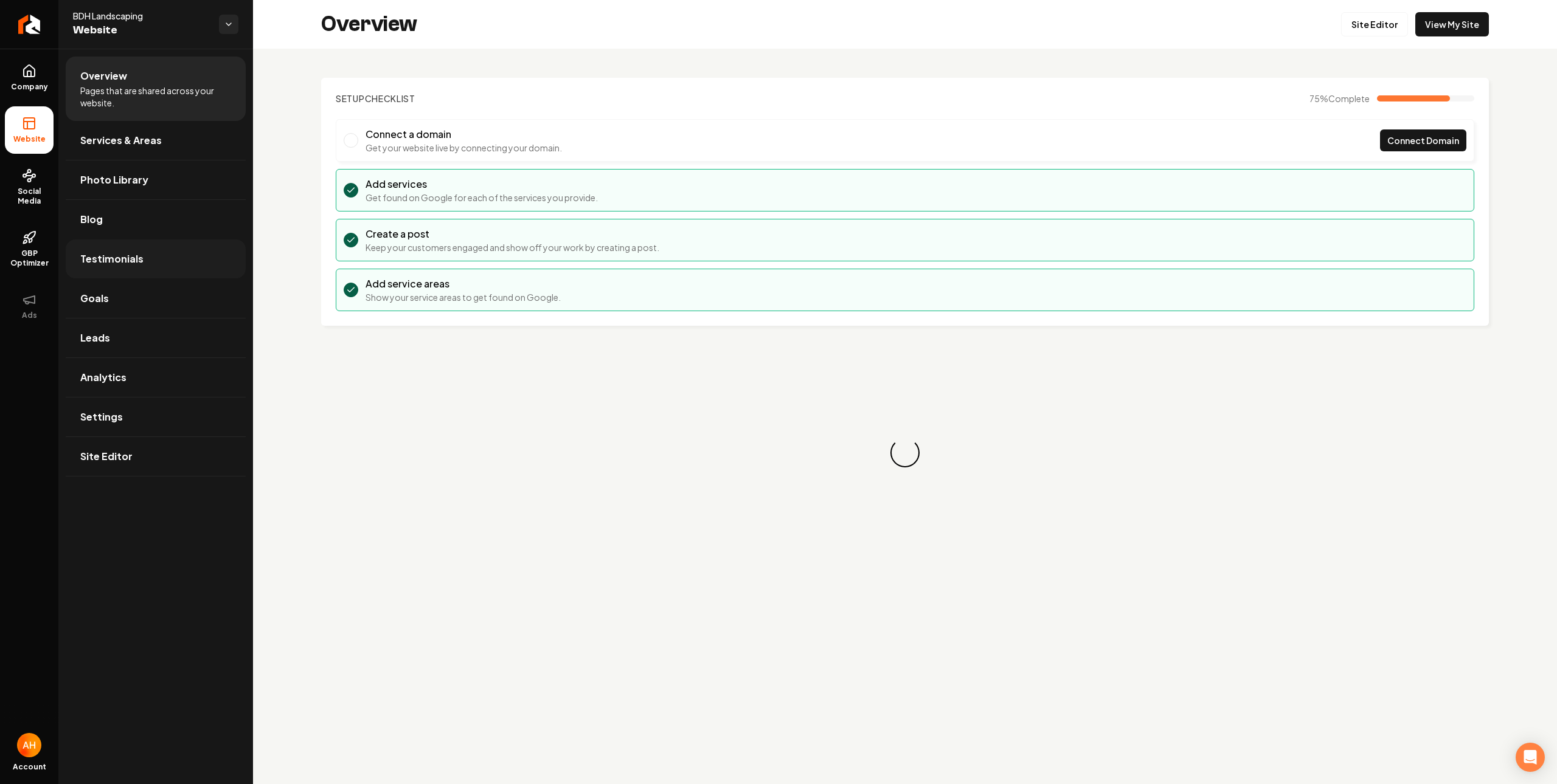
click at [143, 270] on link "Testimonials" at bounding box center [155, 259] width 180 height 39
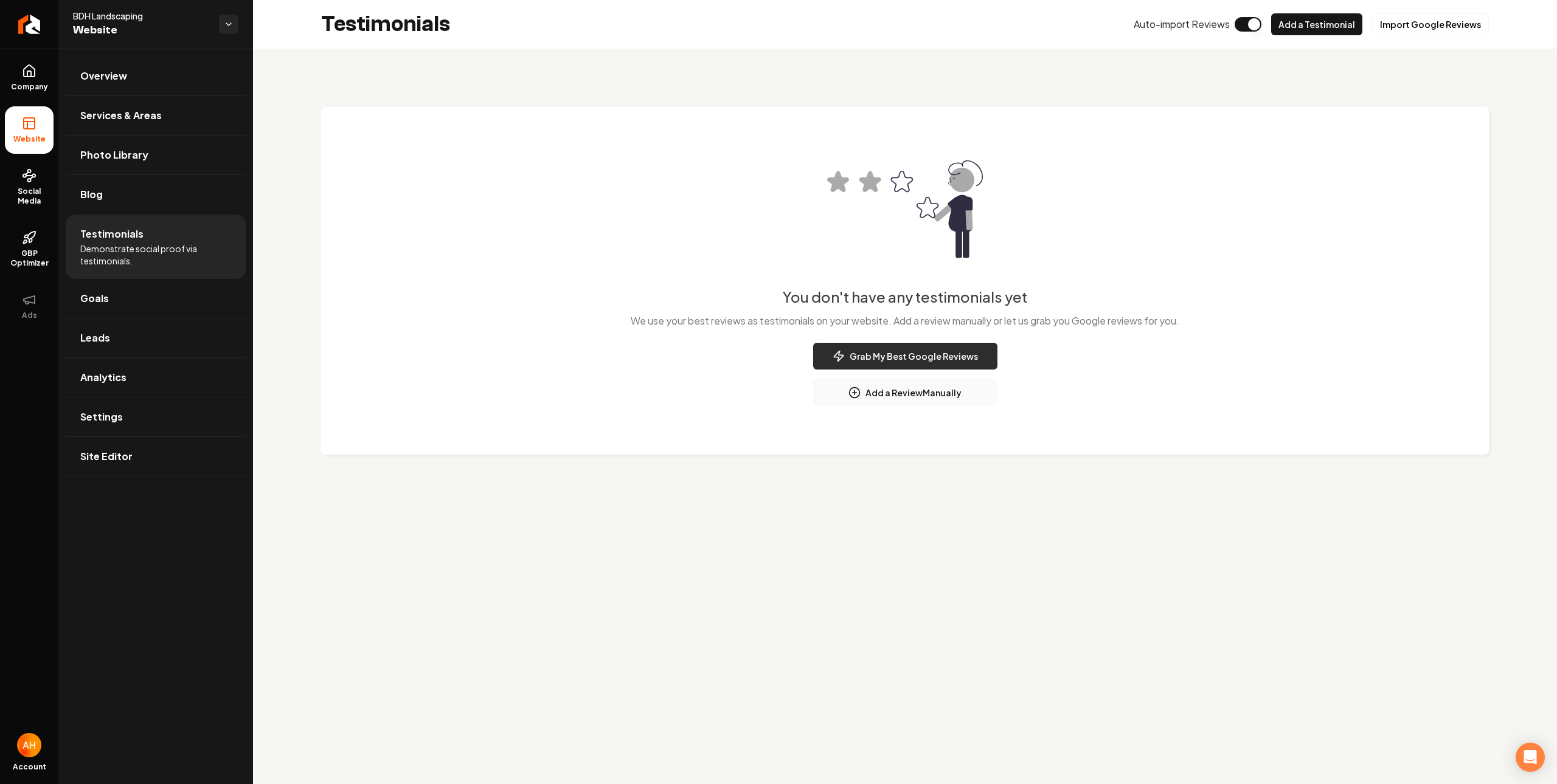
click at [958, 350] on button "Grab My Best Google Reviews" at bounding box center [905, 356] width 185 height 27
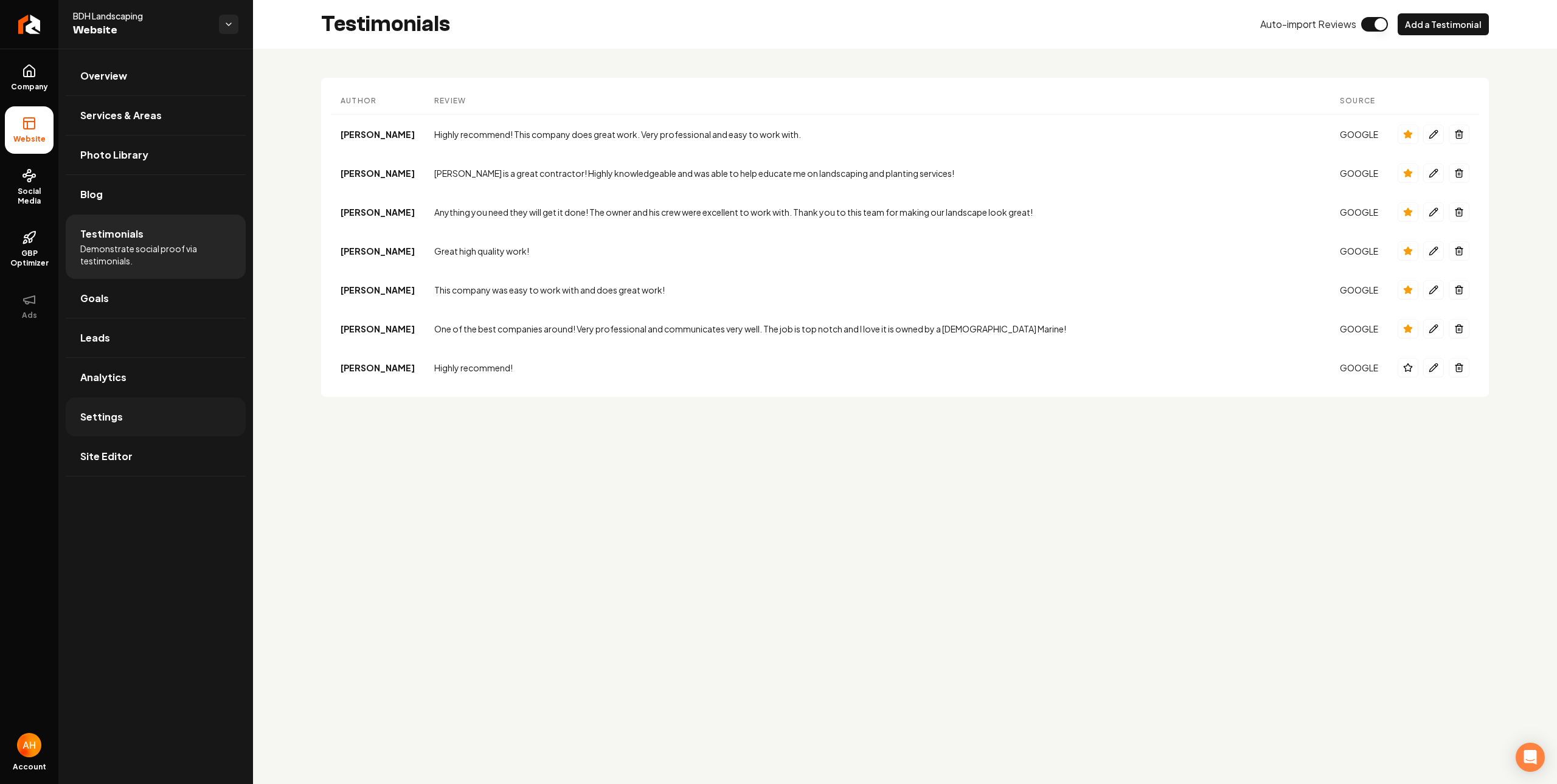
click at [107, 424] on span "Settings" at bounding box center [102, 417] width 43 height 14
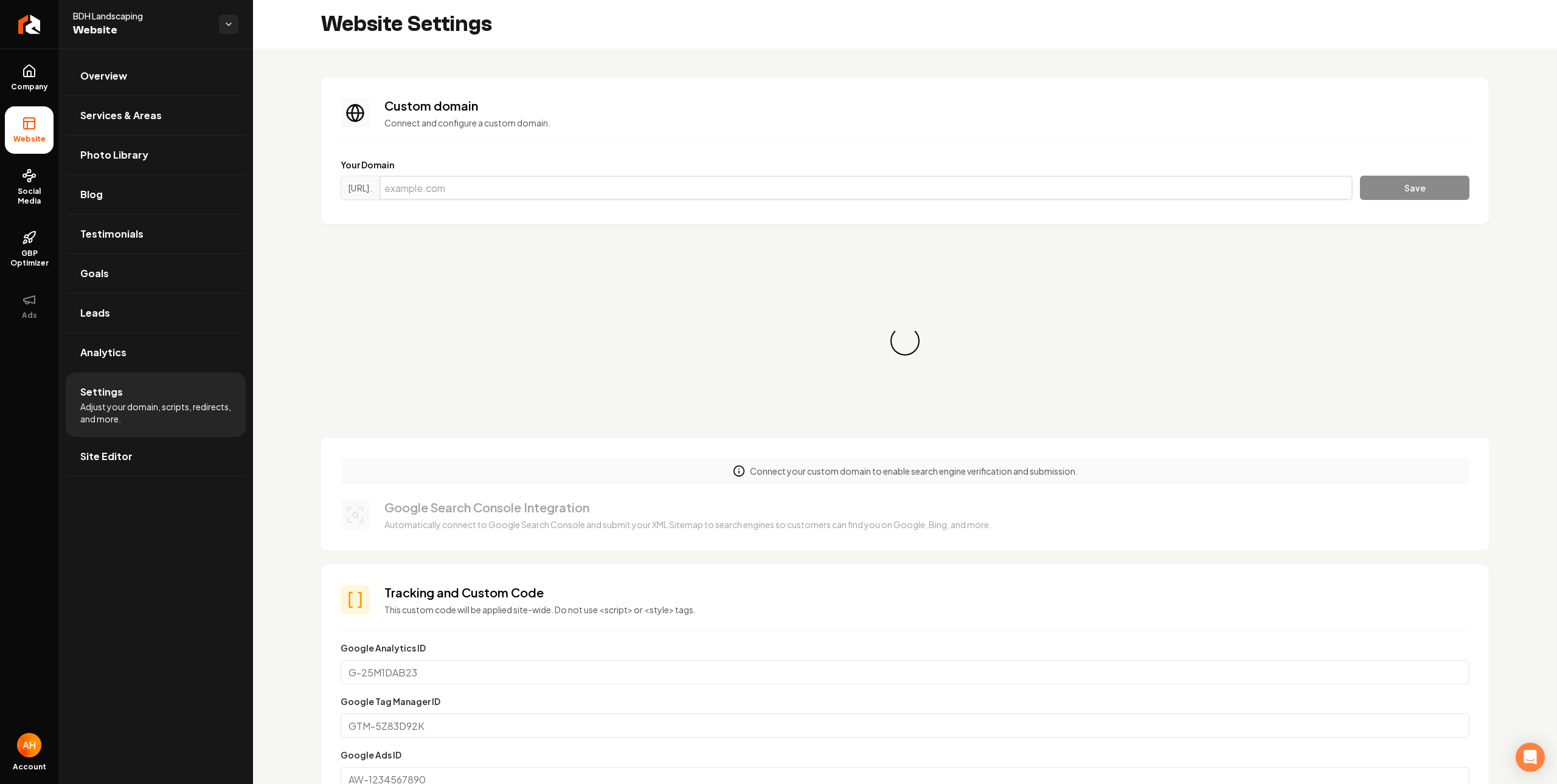
click at [512, 188] on input "Main content area" at bounding box center [866, 187] width 973 height 24
paste input "bdhlandscapes.com"
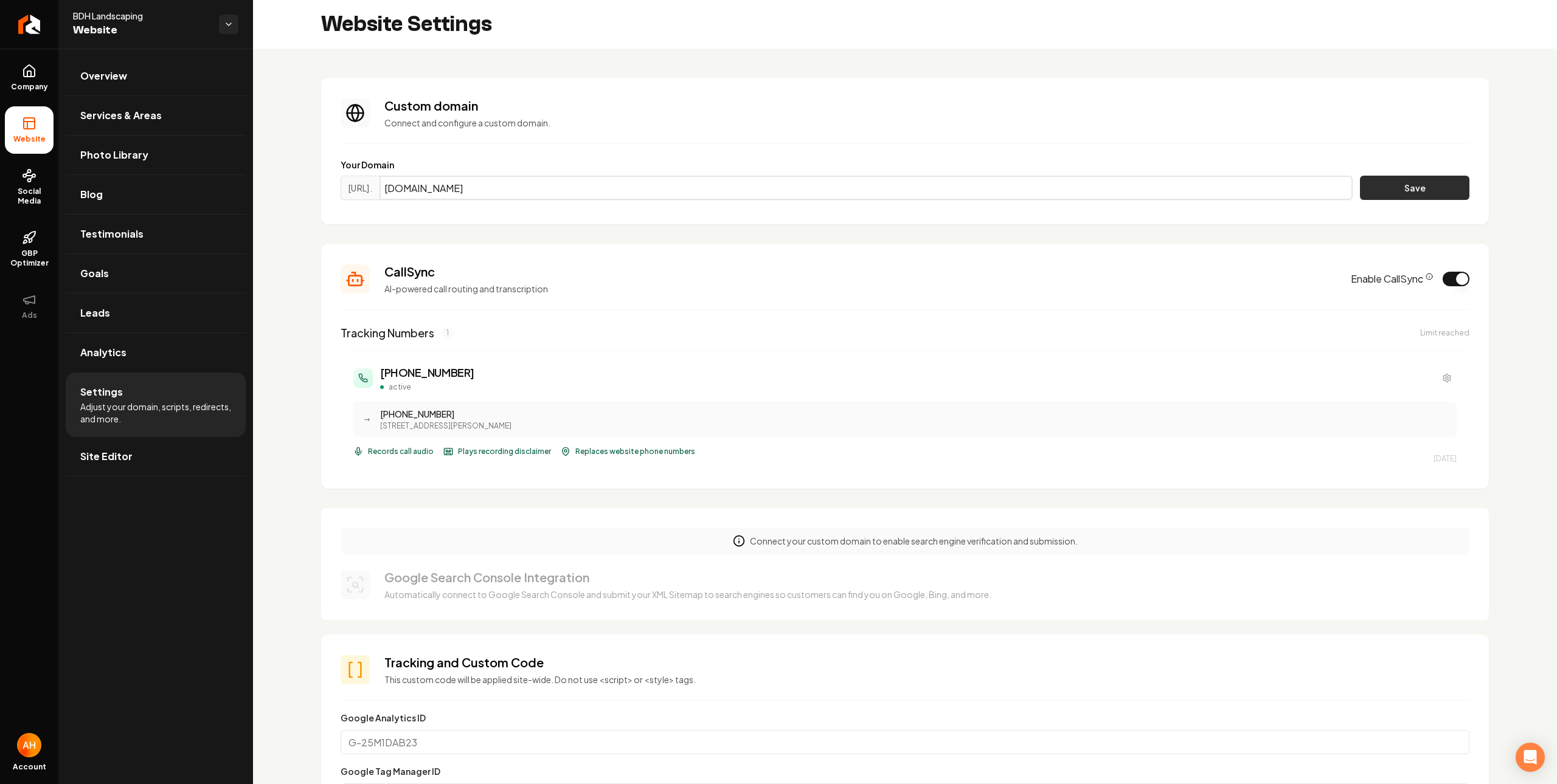
type input "bdhlandscapes.com"
click at [1399, 194] on button "Save" at bounding box center [1414, 187] width 109 height 24
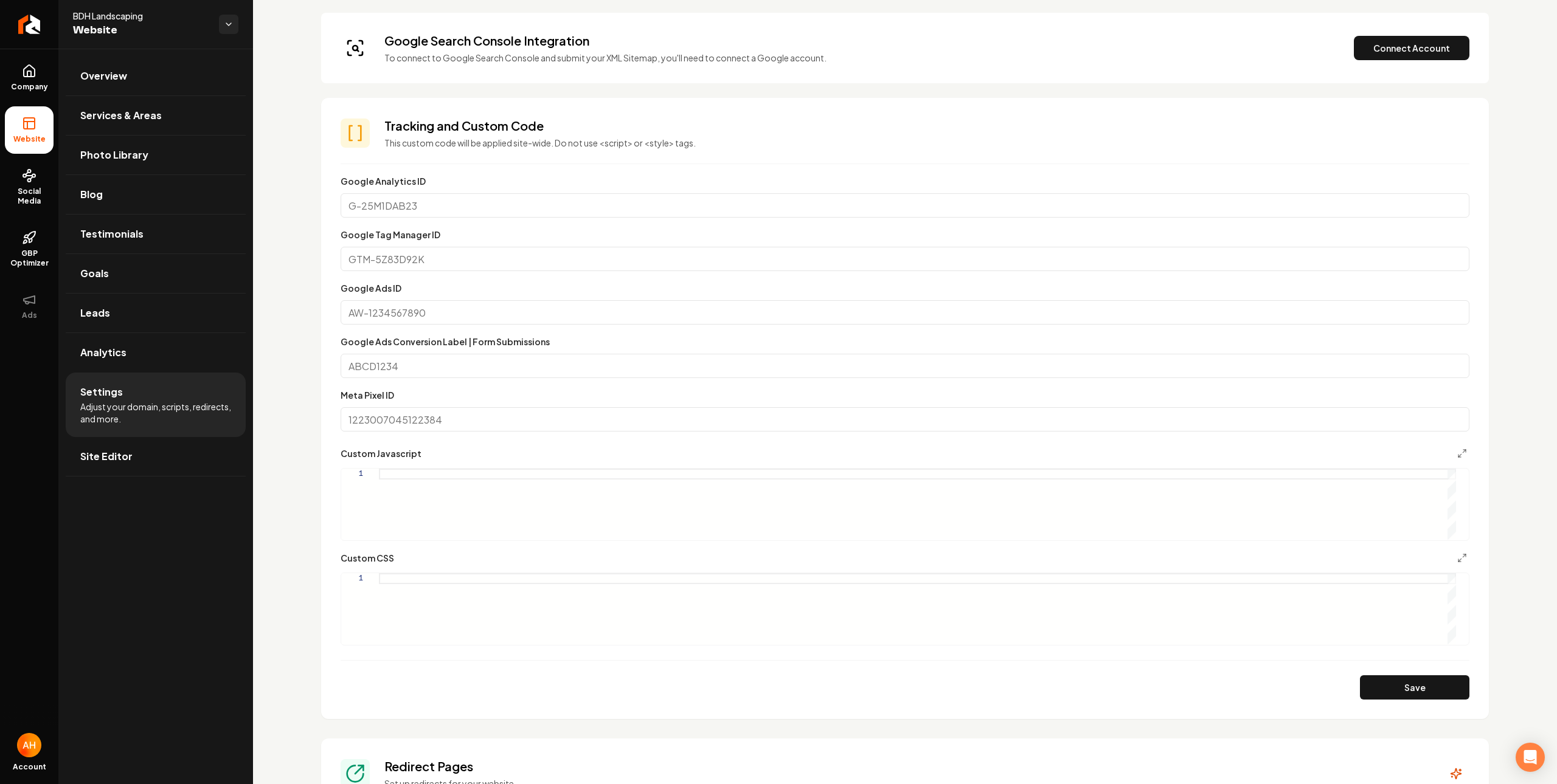
scroll to position [698, 0]
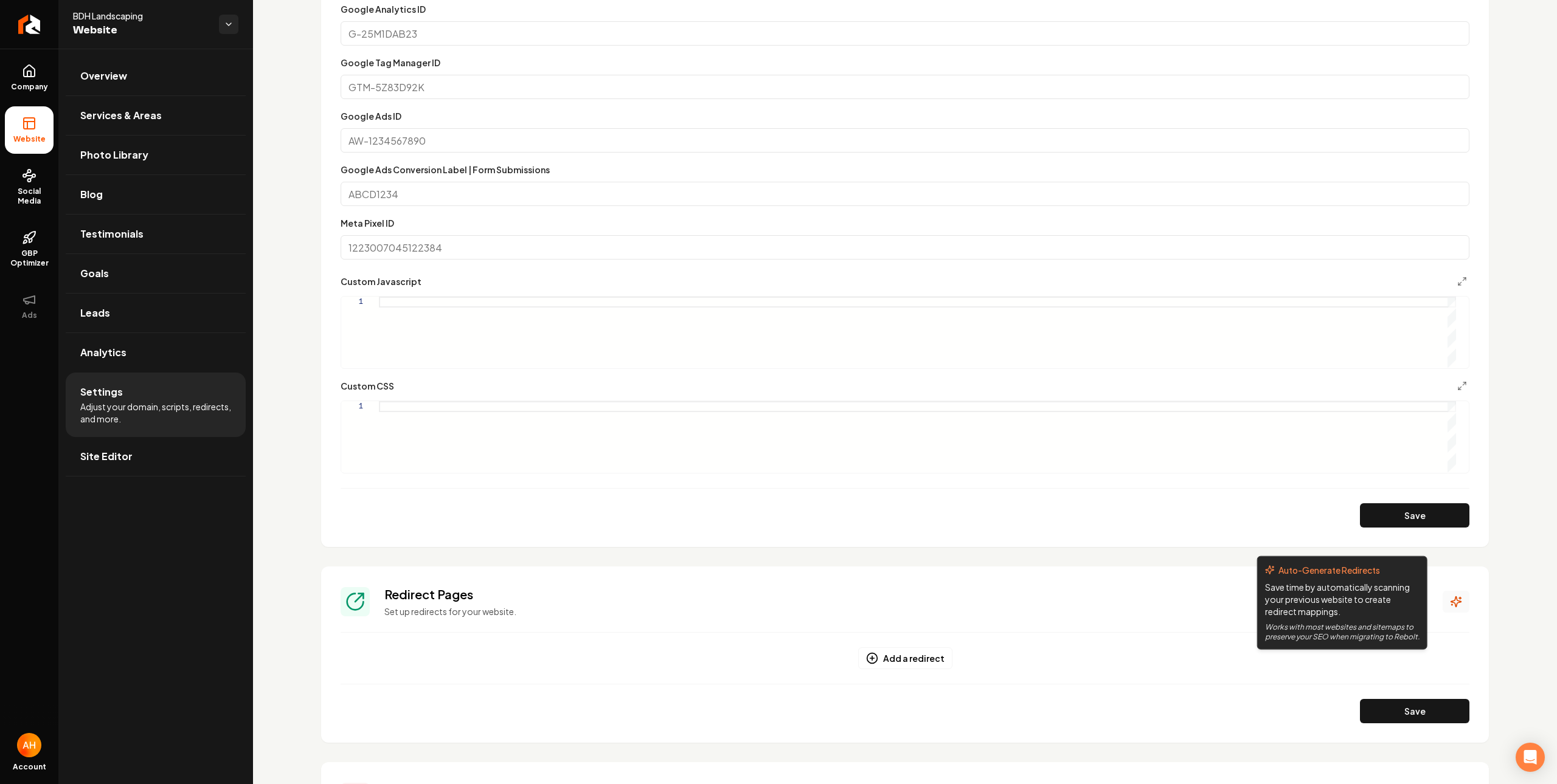
click at [1450, 604] on icon "Main content area" at bounding box center [1456, 601] width 12 height 12
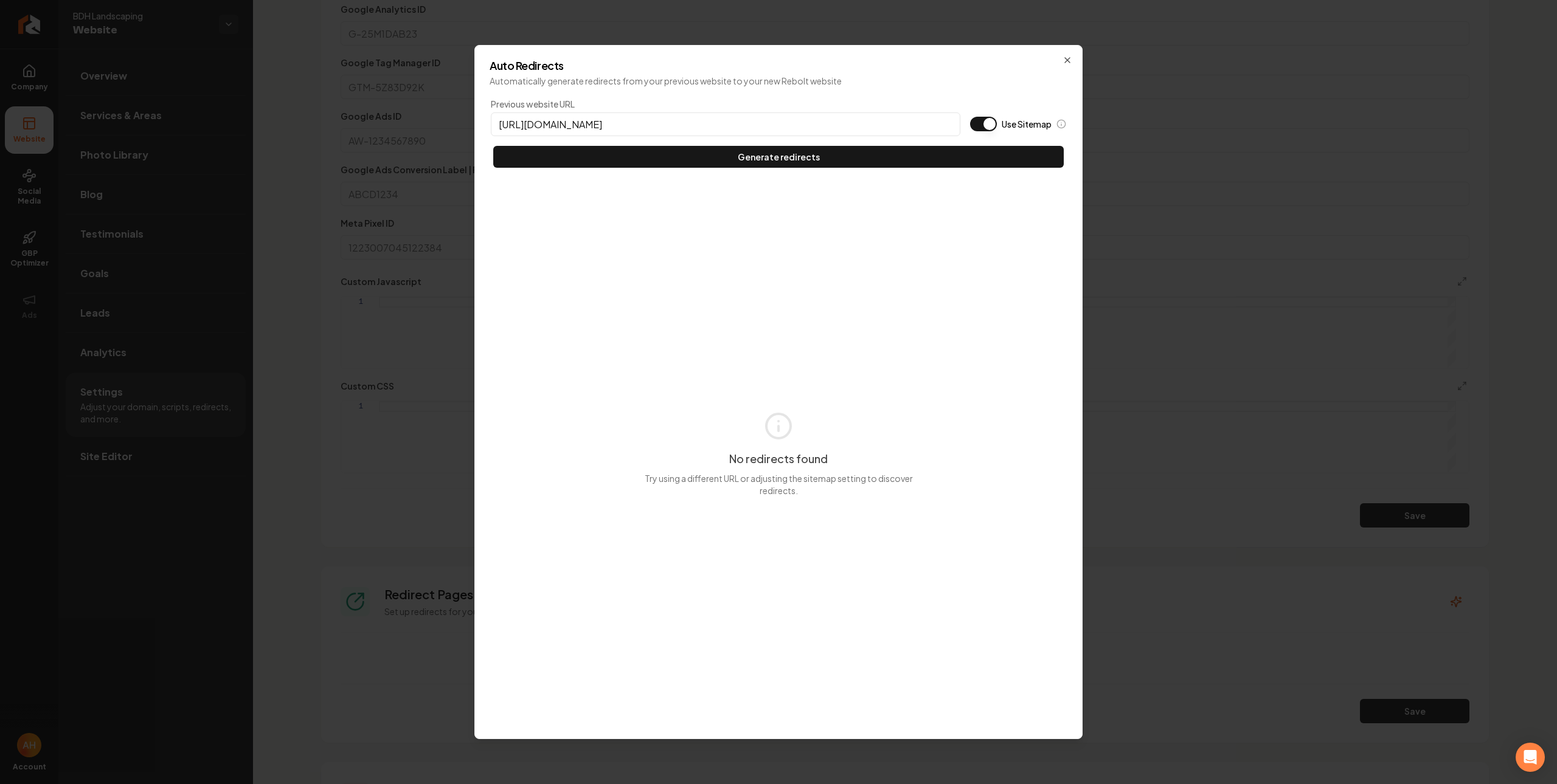
type input "https://bdhlandscapes.com"
type button "on"
click at [970, 117] on button "Use Sitemap" at bounding box center [983, 124] width 27 height 14
click at [493, 146] on button "Generate redirects" at bounding box center [778, 157] width 571 height 22
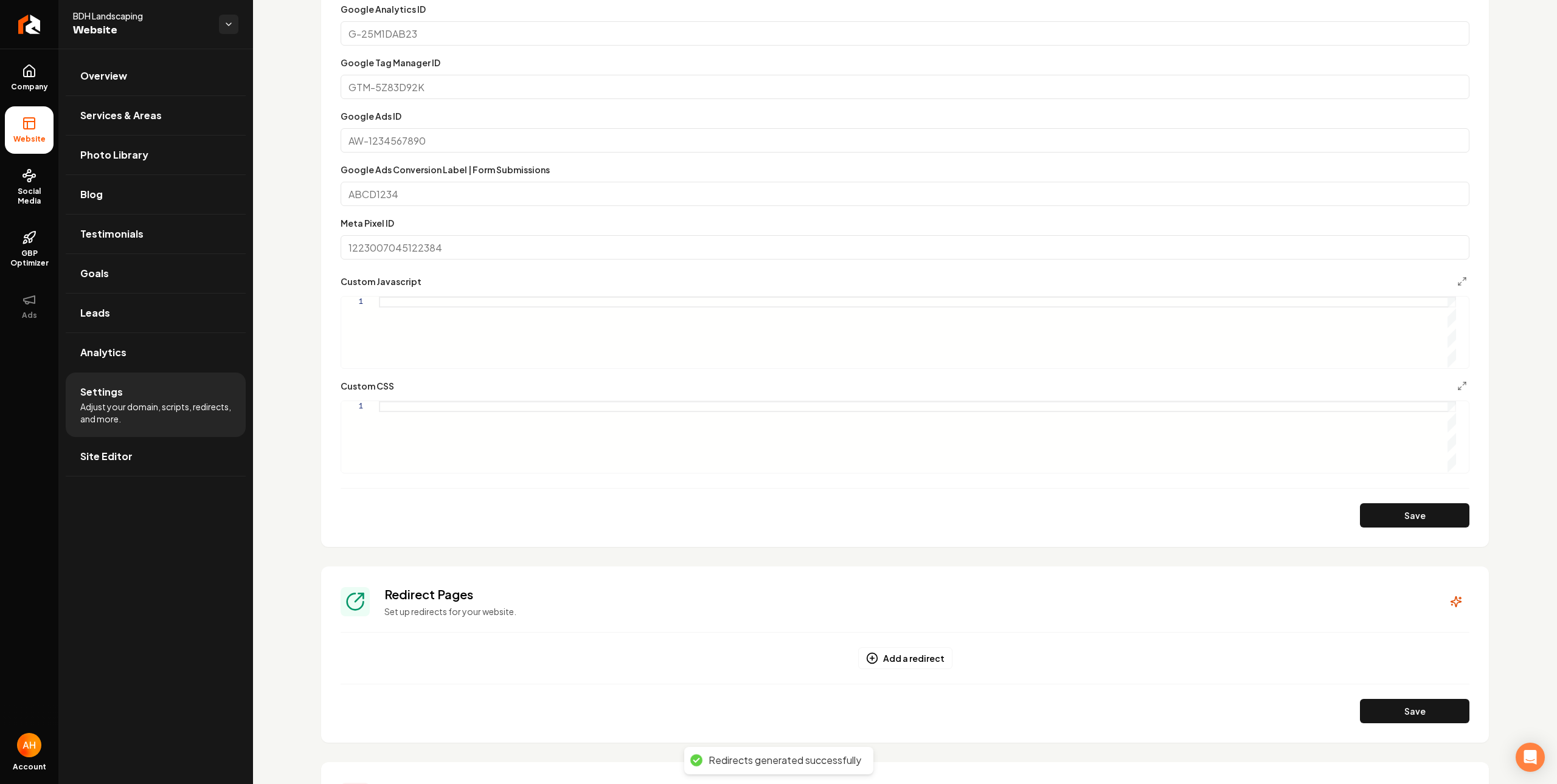
click at [1043, 720] on div "Save" at bounding box center [905, 711] width 1129 height 24
click at [1450, 598] on icon "Main content area" at bounding box center [1456, 601] width 12 height 12
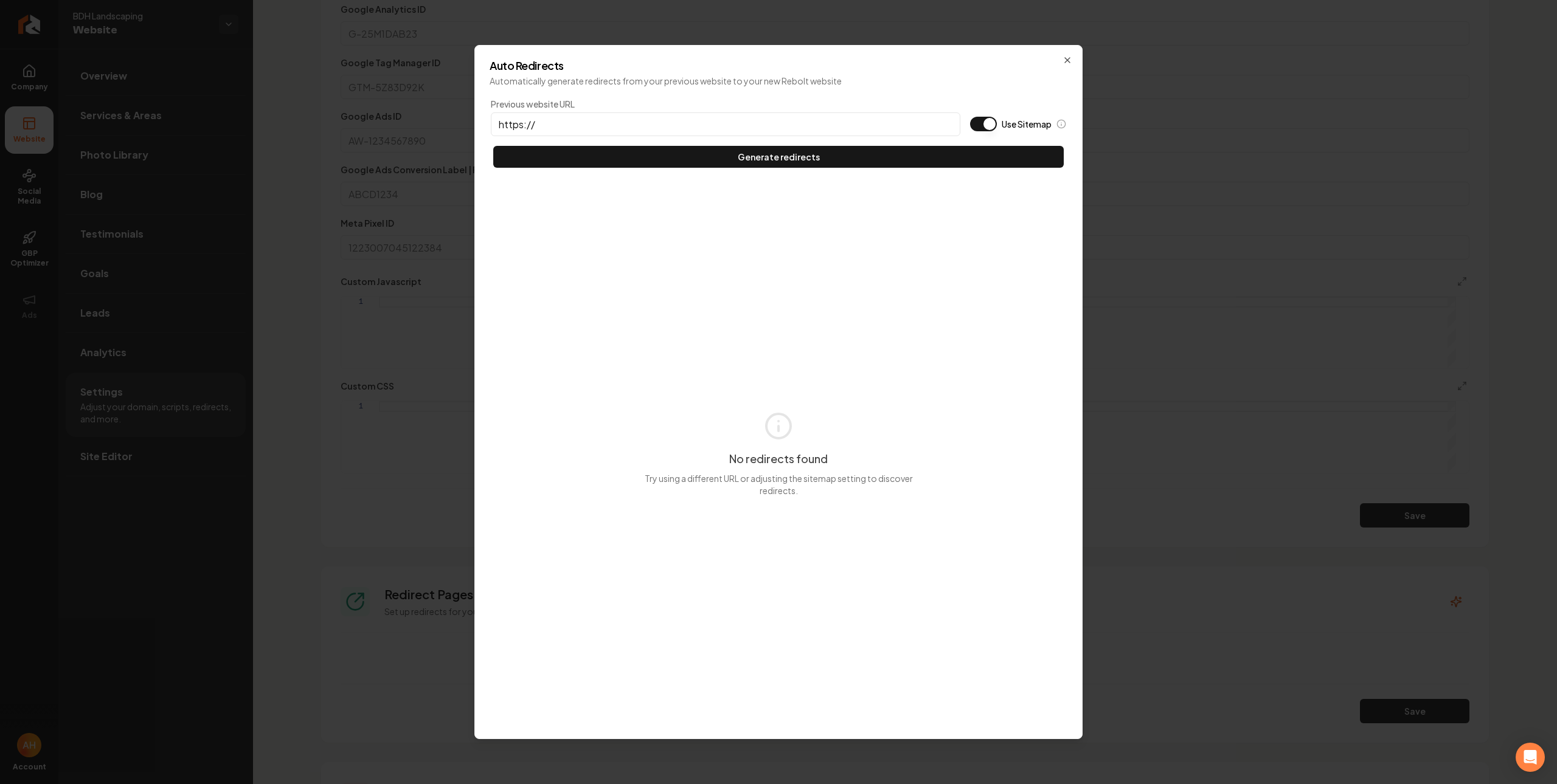
type input "https://"
type button "on"
paste input "bdhlandscapes.com"
type input "https://bdhlandscapes.com"
click at [970, 117] on button "Use Sitemap" at bounding box center [983, 124] width 27 height 14
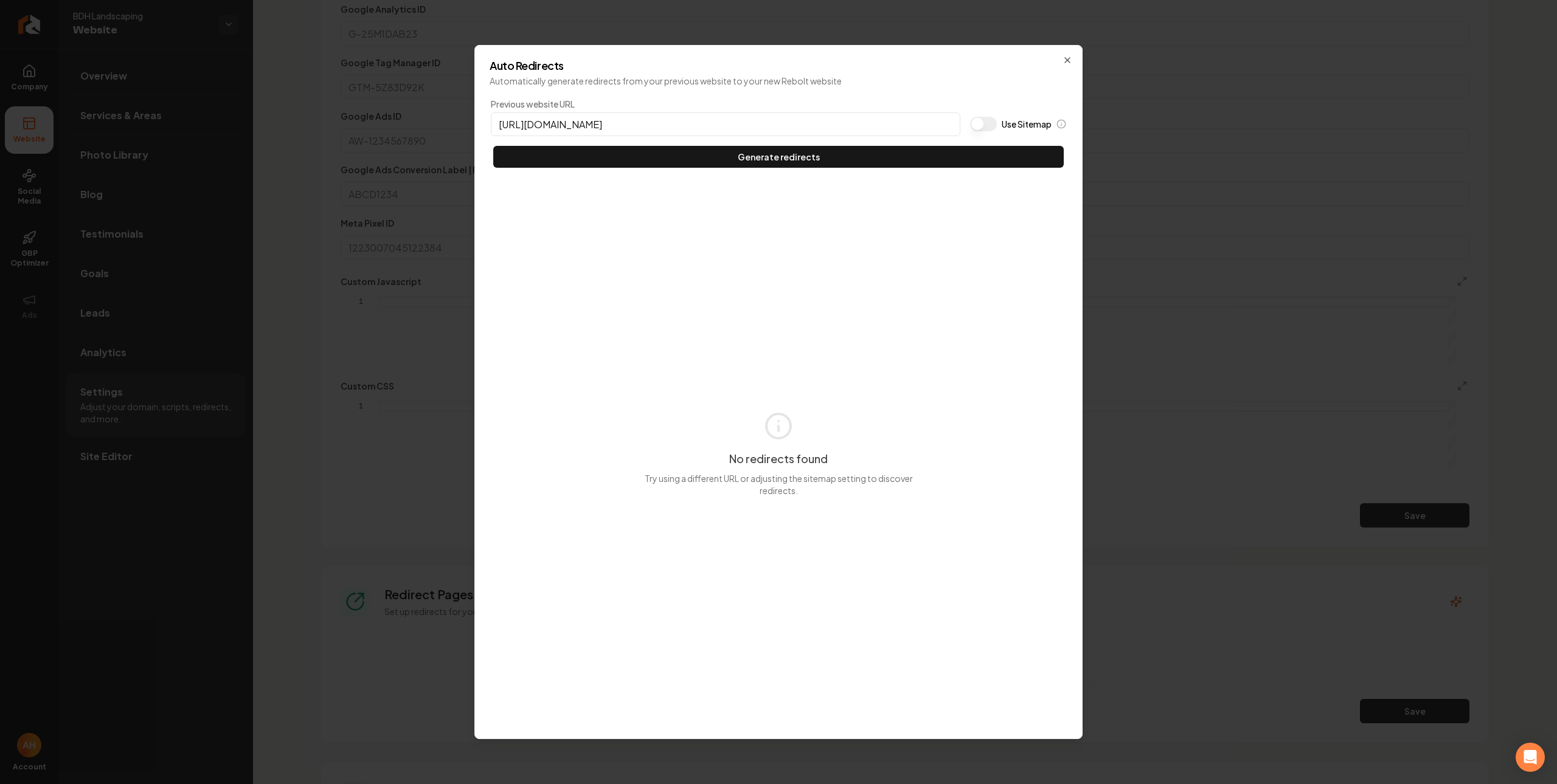
click at [493, 146] on button "Generate redirects" at bounding box center [778, 157] width 571 height 22
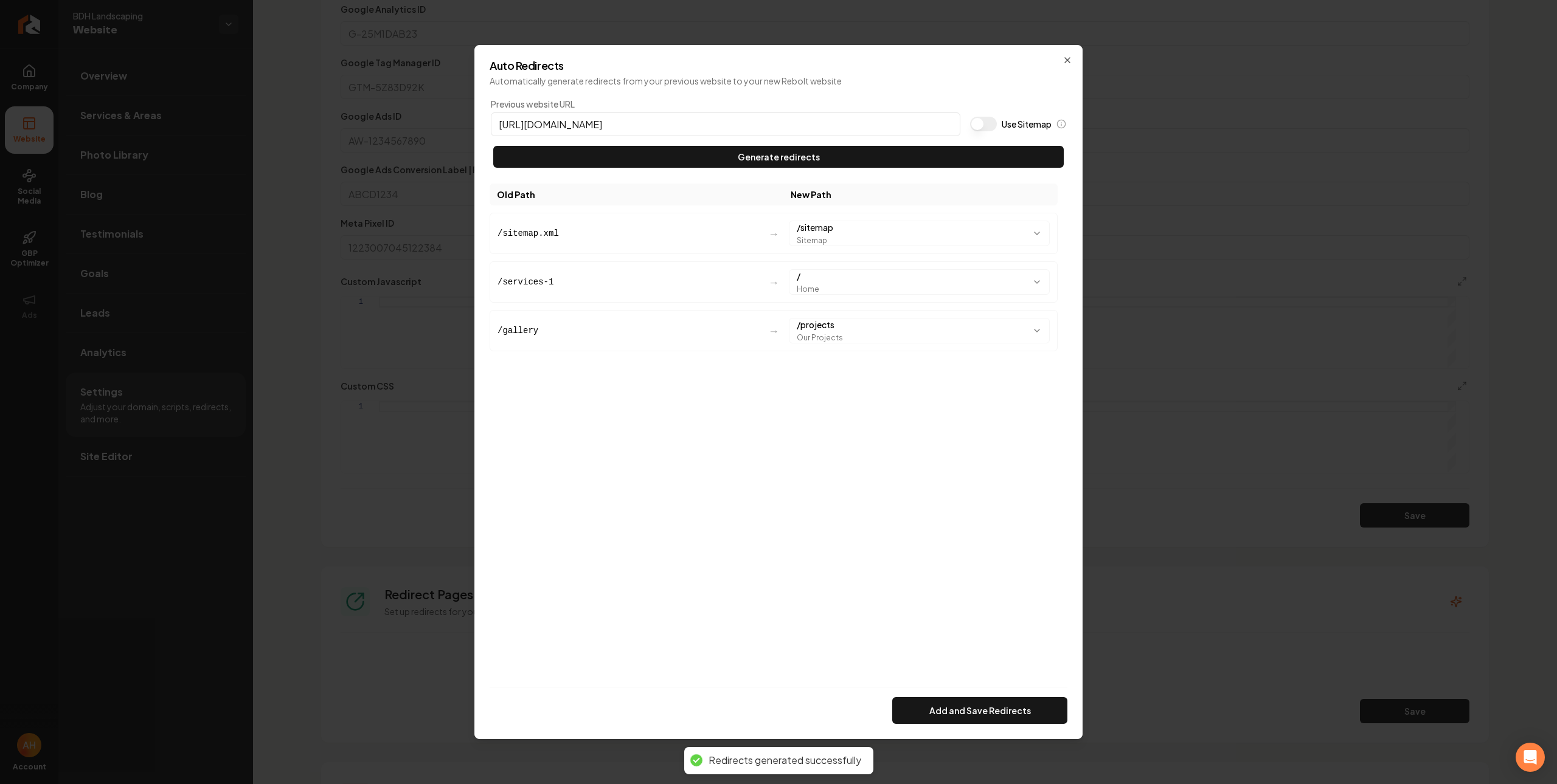
click at [1005, 708] on button "Add and Save Redirects" at bounding box center [980, 710] width 175 height 27
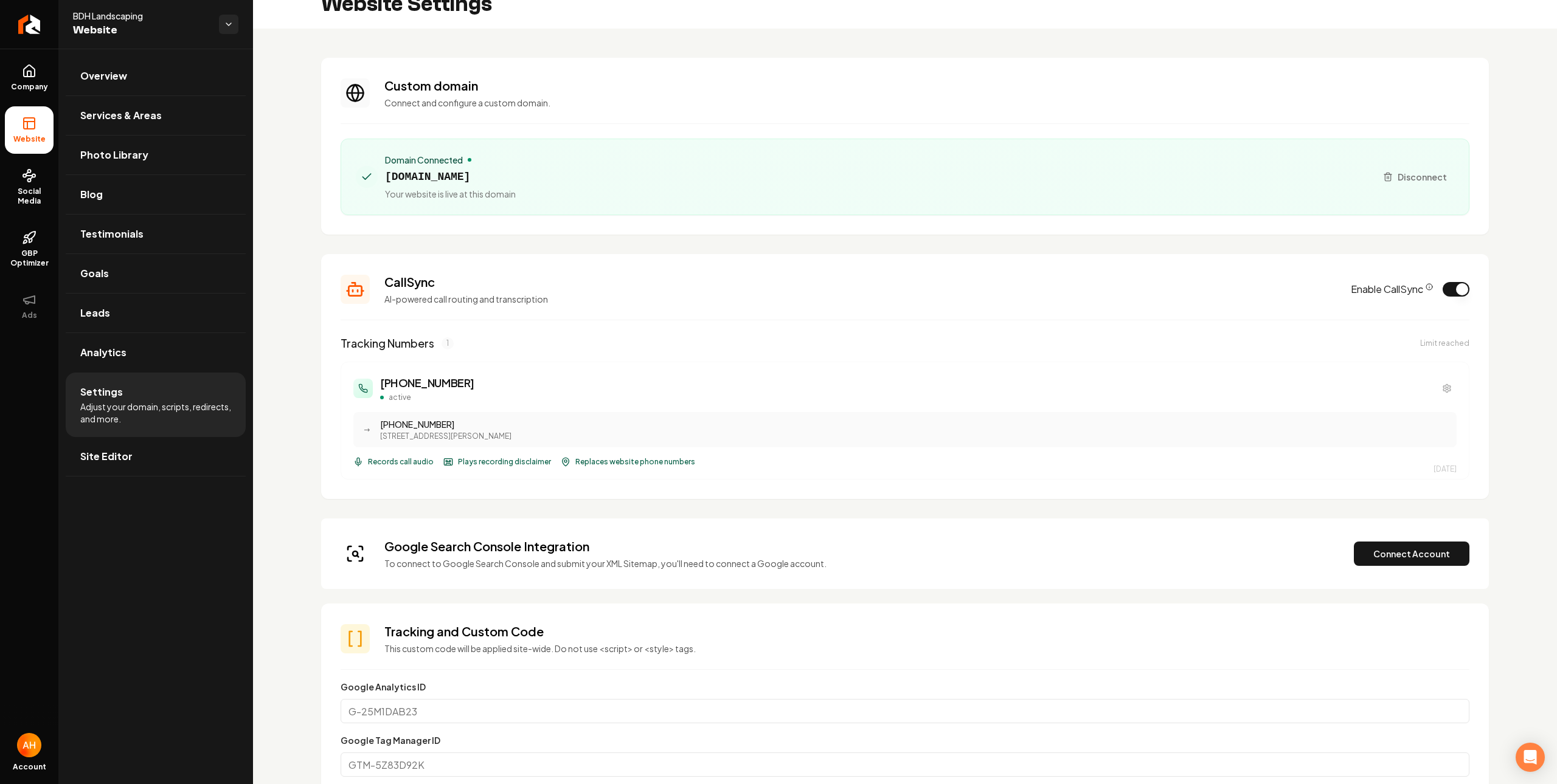
scroll to position [36, 0]
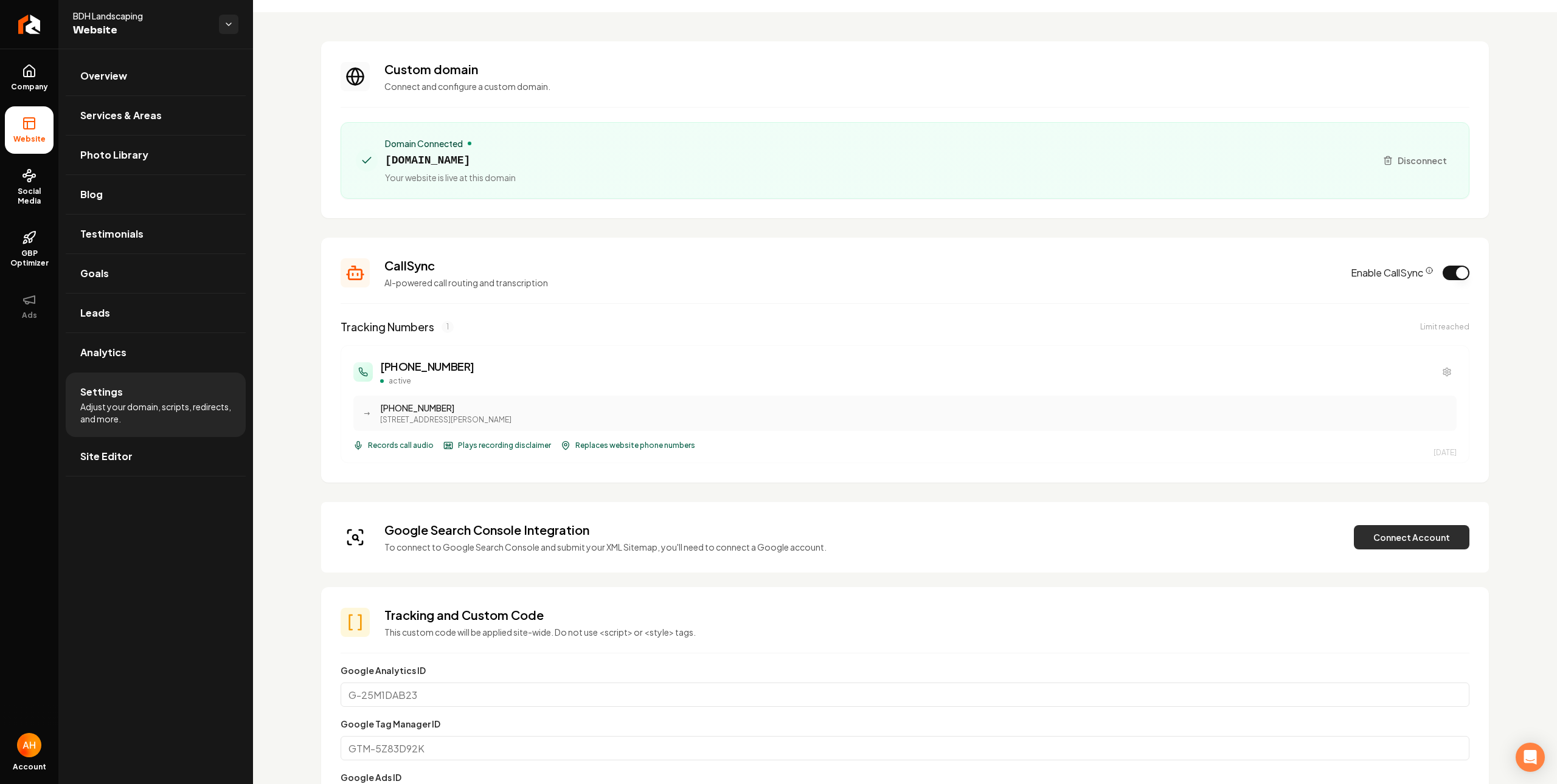
click at [1392, 533] on button "Connect Account" at bounding box center [1411, 537] width 116 height 24
drag, startPoint x: 496, startPoint y: 161, endPoint x: 383, endPoint y: 154, distance: 113.2
click at [383, 154] on div "Domain Connected bdhlandscapes.com Your website is live at this domain" at bounding box center [860, 160] width 1010 height 46
copy span "bdhlandscapes.com"
click at [665, 268] on h3 "CallSync" at bounding box center [860, 266] width 952 height 17
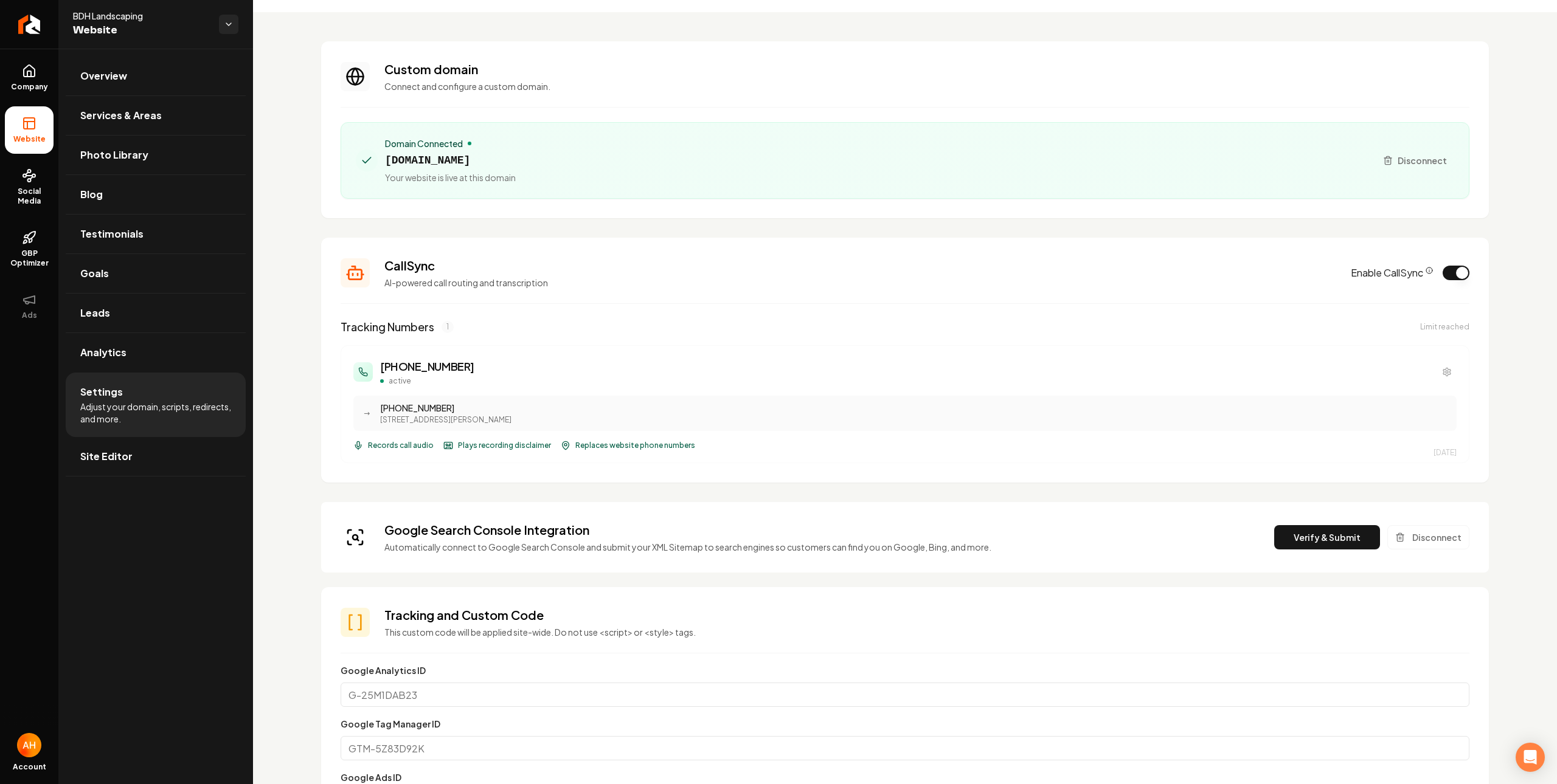
click at [1297, 529] on button "Verify & Submit" at bounding box center [1326, 537] width 106 height 24
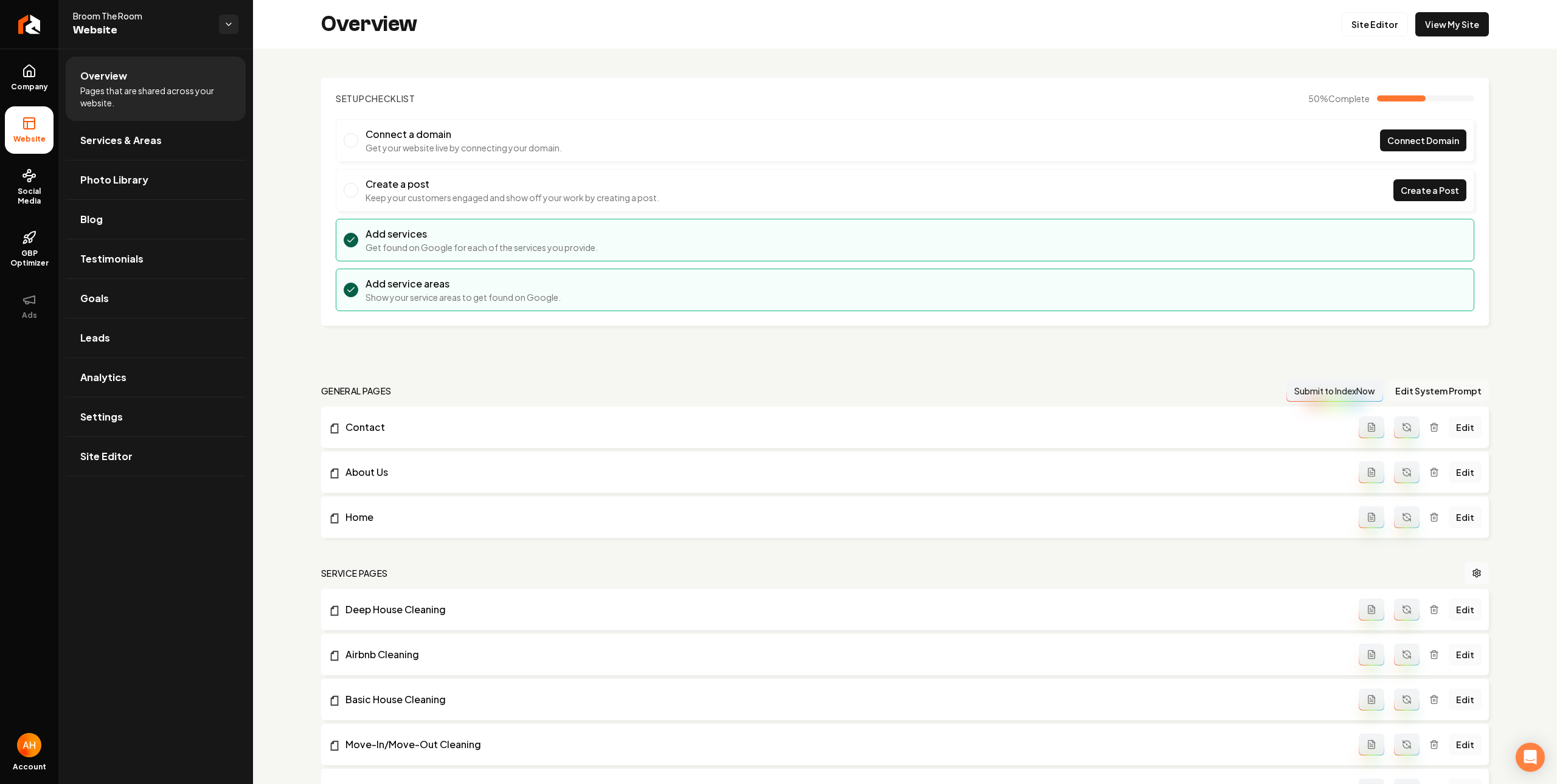
click at [1446, 390] on button "Edit System Prompt" at bounding box center [1437, 391] width 101 height 22
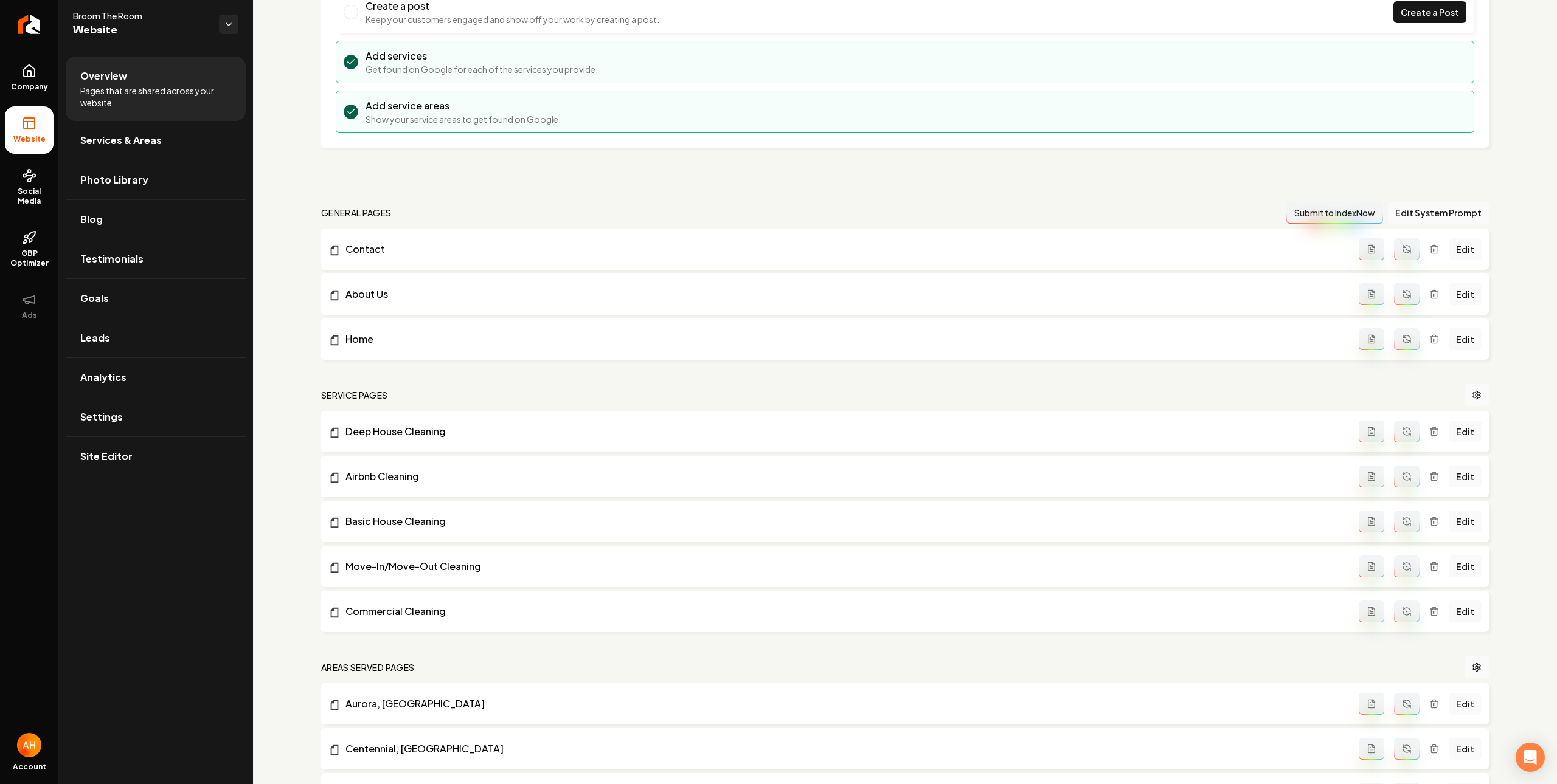
scroll to position [244, 0]
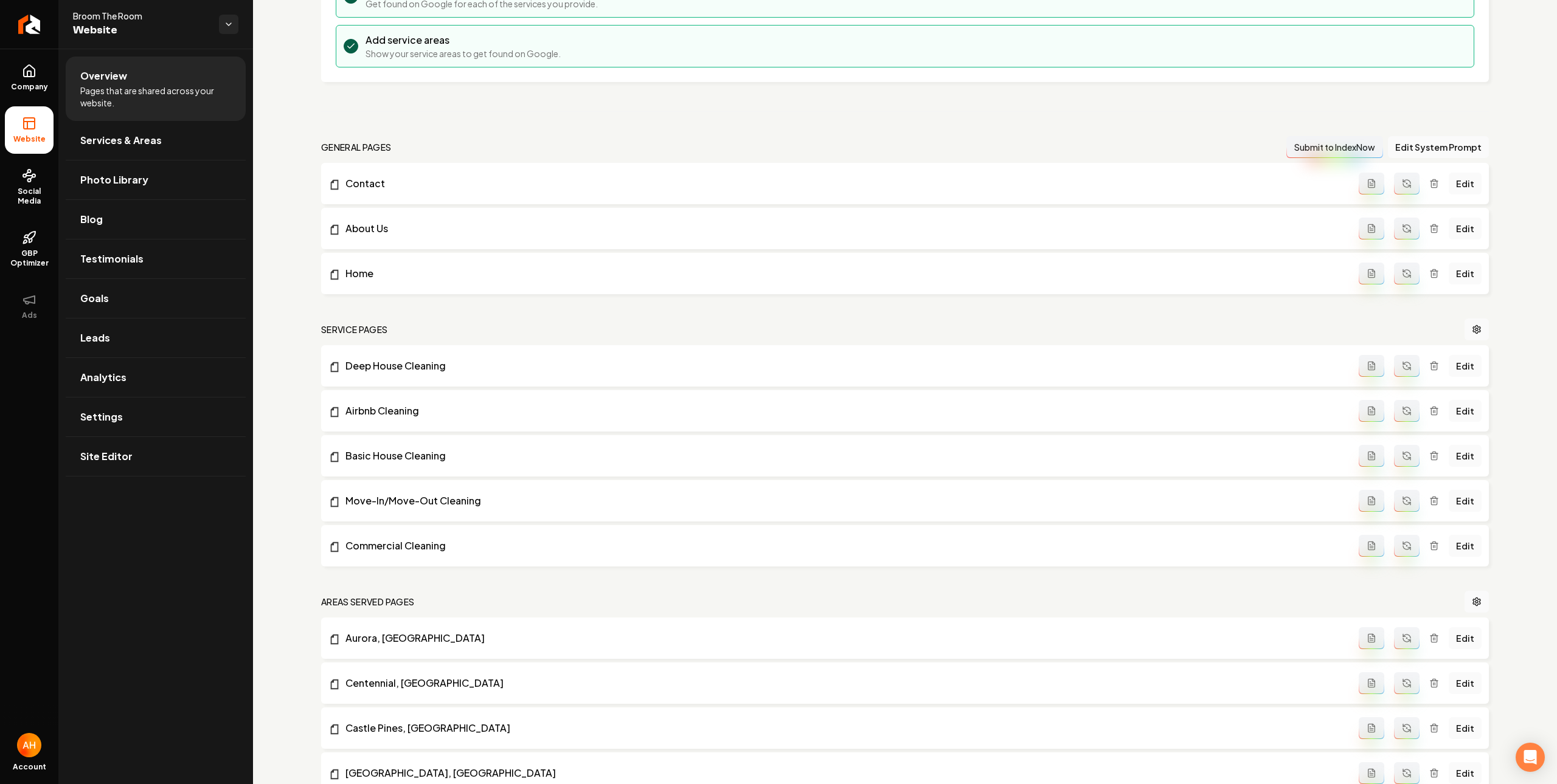
drag, startPoint x: 1402, startPoint y: 366, endPoint x: 1398, endPoint y: 402, distance: 36.2
click at [1401, 367] on button "Main content area" at bounding box center [1406, 366] width 25 height 22
click at [1402, 409] on icon "Main content area" at bounding box center [1406, 411] width 10 height 10
click at [1394, 463] on button "Main content area" at bounding box center [1406, 456] width 25 height 22
drag, startPoint x: 1395, startPoint y: 501, endPoint x: 1399, endPoint y: 525, distance: 24.3
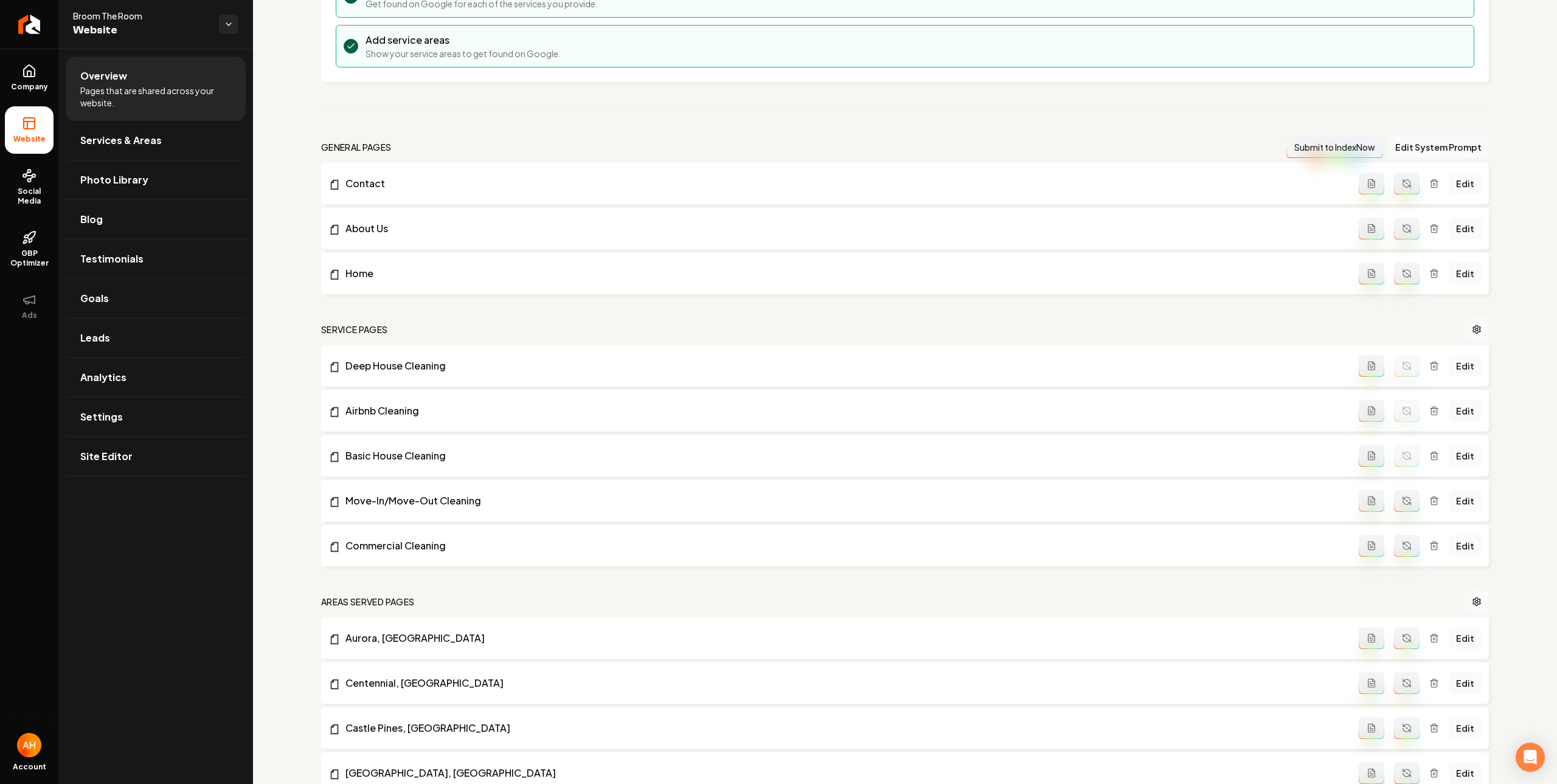
click at [1402, 504] on icon "Main content area" at bounding box center [1406, 501] width 10 height 10
click at [1398, 540] on button "Main content area" at bounding box center [1406, 546] width 25 height 22
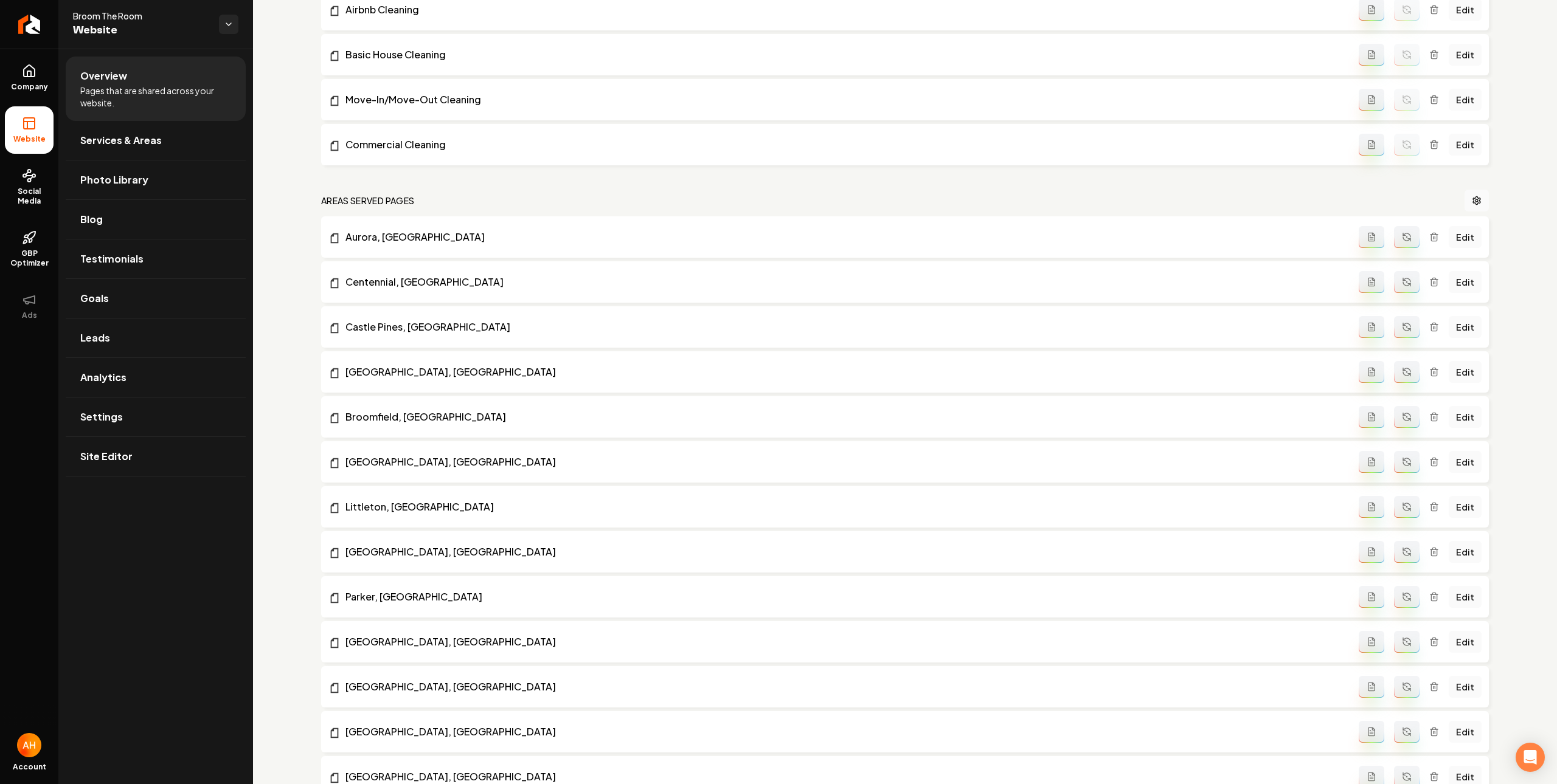
click at [1403, 235] on icon "Main content area" at bounding box center [1404, 234] width 3 height 3
click at [1402, 287] on icon "Main content area" at bounding box center [1406, 282] width 10 height 10
drag, startPoint x: 1398, startPoint y: 338, endPoint x: 1402, endPoint y: 371, distance: 33.2
click at [1398, 338] on button "Main content area" at bounding box center [1406, 327] width 25 height 22
click at [1401, 376] on button "Main content area" at bounding box center [1406, 372] width 25 height 22
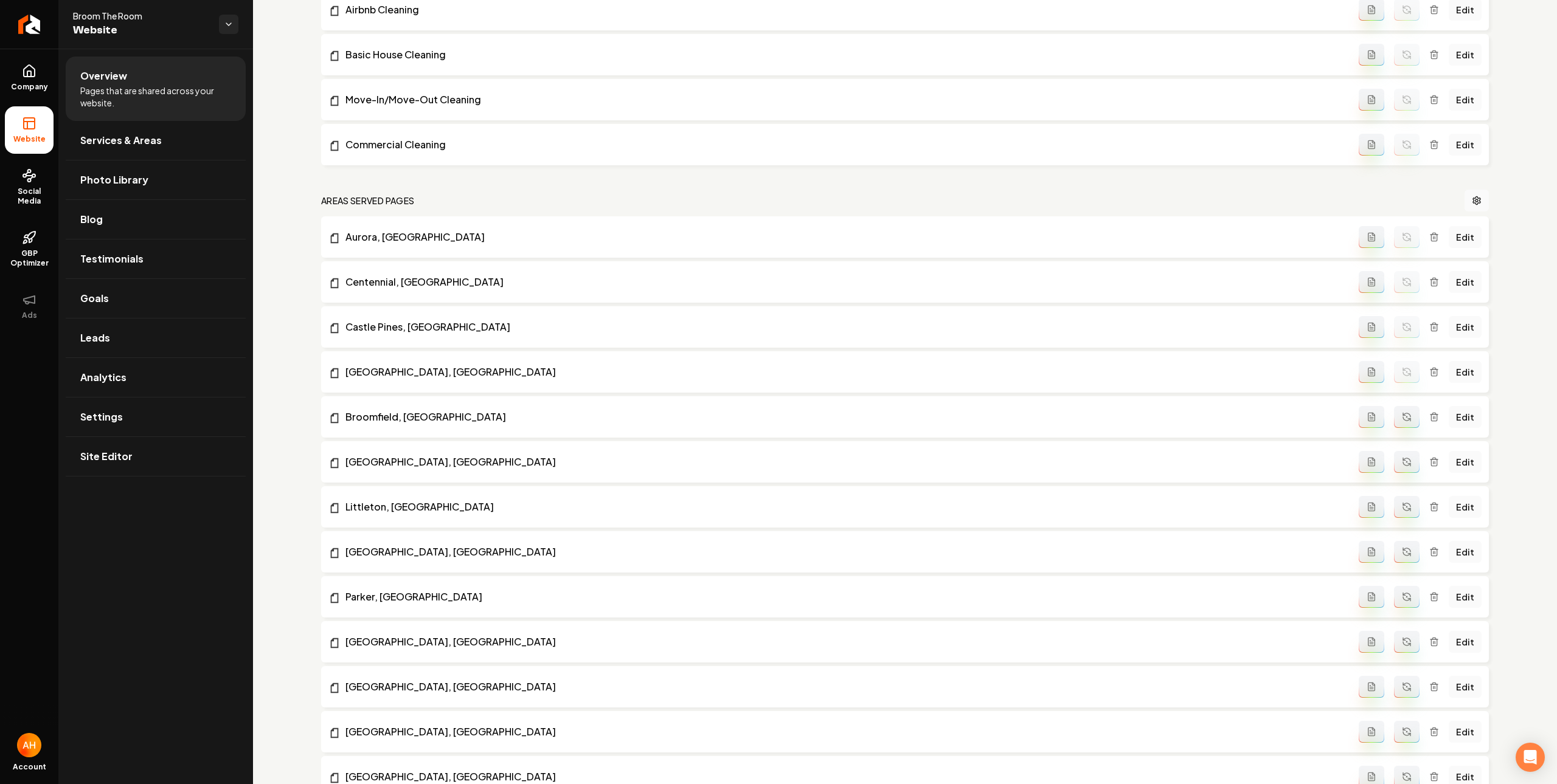
click at [1402, 421] on icon "Main content area" at bounding box center [1406, 416] width 10 height 10
drag, startPoint x: 1390, startPoint y: 459, endPoint x: 1393, endPoint y: 468, distance: 9.5
click at [1402, 459] on icon "Main content area" at bounding box center [1406, 462] width 10 height 10
drag, startPoint x: 1395, startPoint y: 498, endPoint x: 1393, endPoint y: 483, distance: 15.1
click at [1395, 499] on button "Main content area" at bounding box center [1406, 507] width 25 height 22
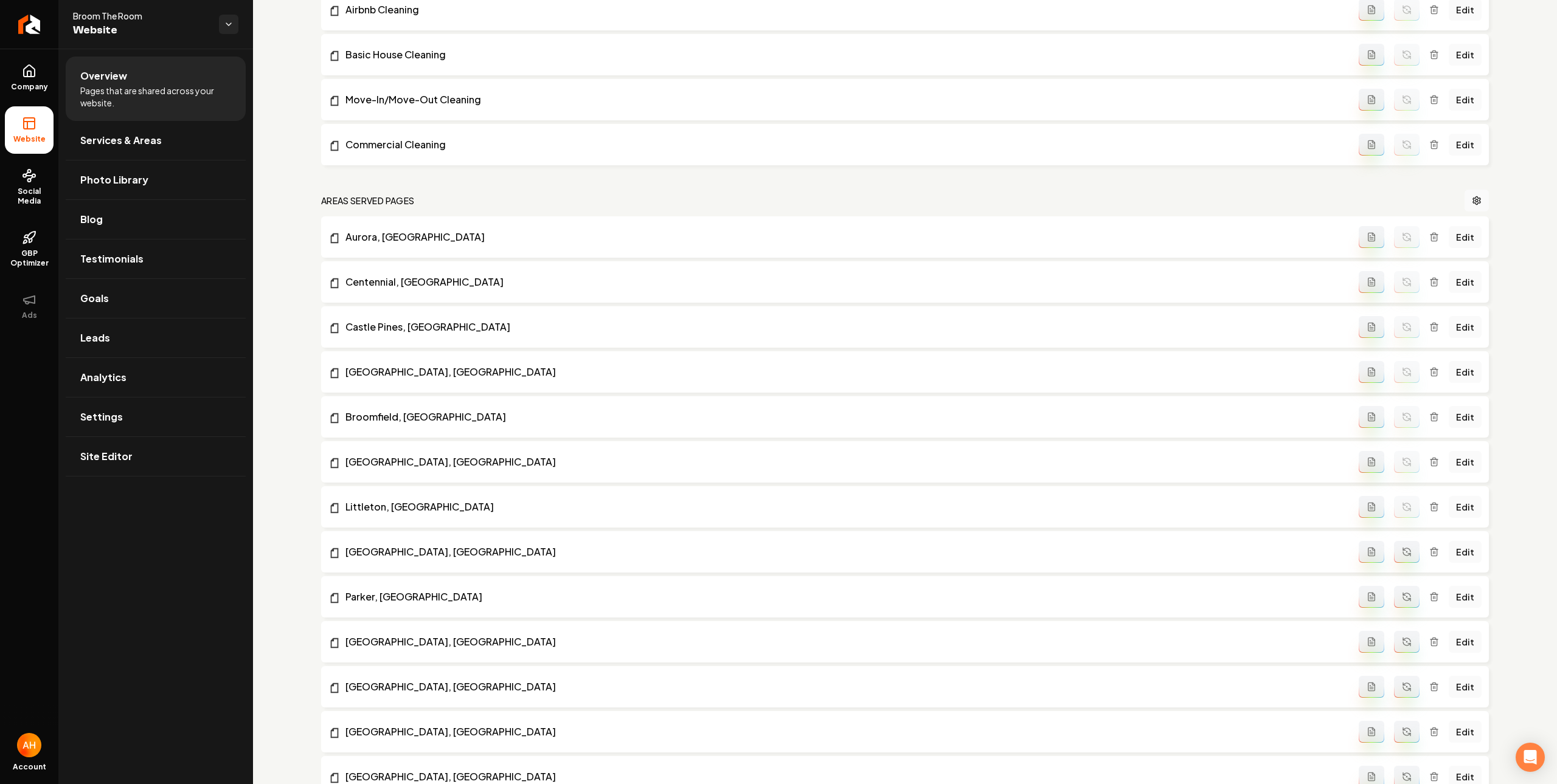
scroll to position [926, 0]
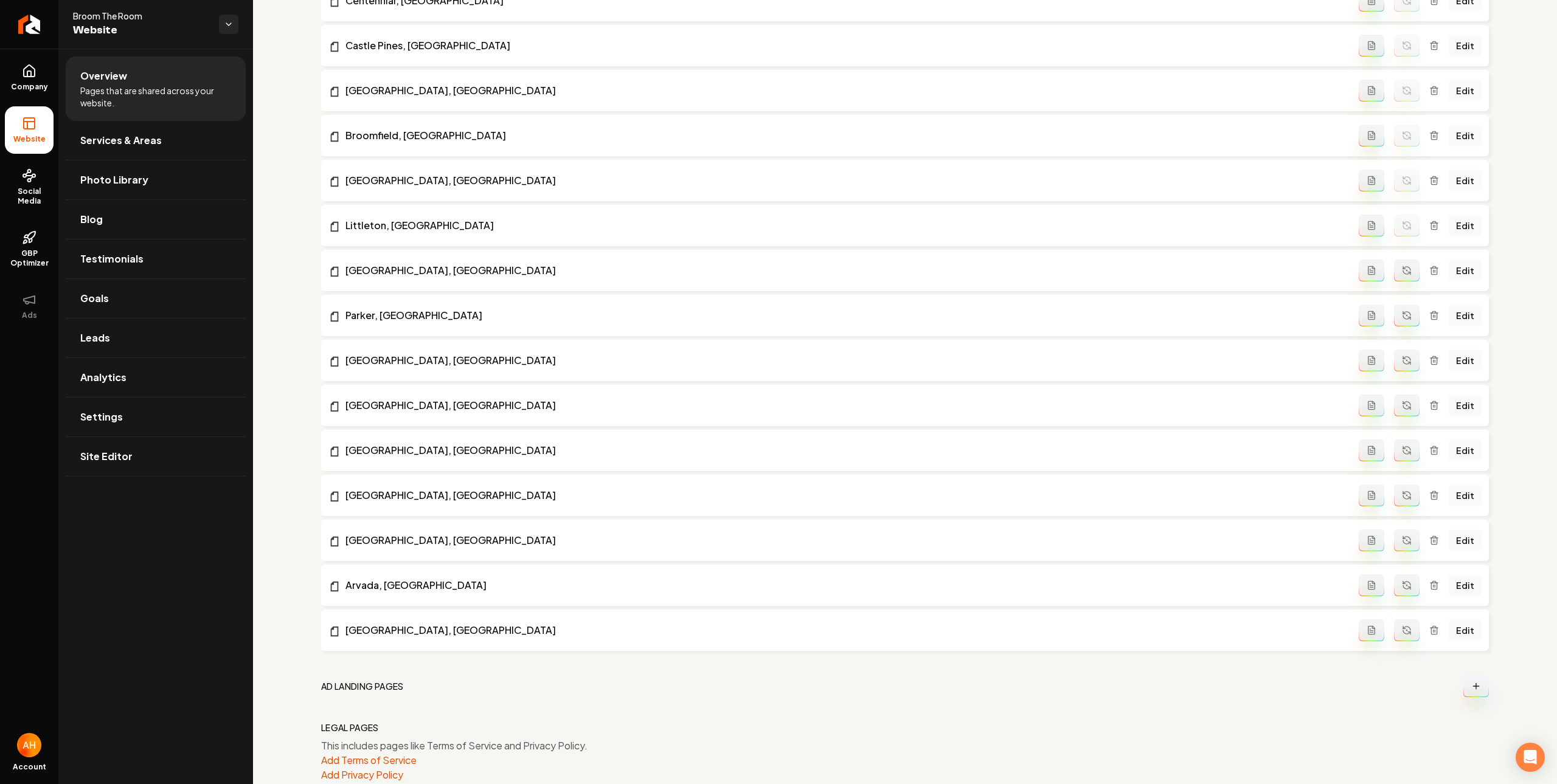
click at [1402, 268] on icon "Main content area" at bounding box center [1406, 270] width 10 height 10
click at [1394, 318] on button "Main content area" at bounding box center [1406, 316] width 25 height 22
click at [1401, 364] on button "Main content area" at bounding box center [1406, 360] width 25 height 22
drag, startPoint x: 1402, startPoint y: 398, endPoint x: 1400, endPoint y: 412, distance: 14.1
click at [1400, 402] on button "Main content area" at bounding box center [1406, 405] width 25 height 22
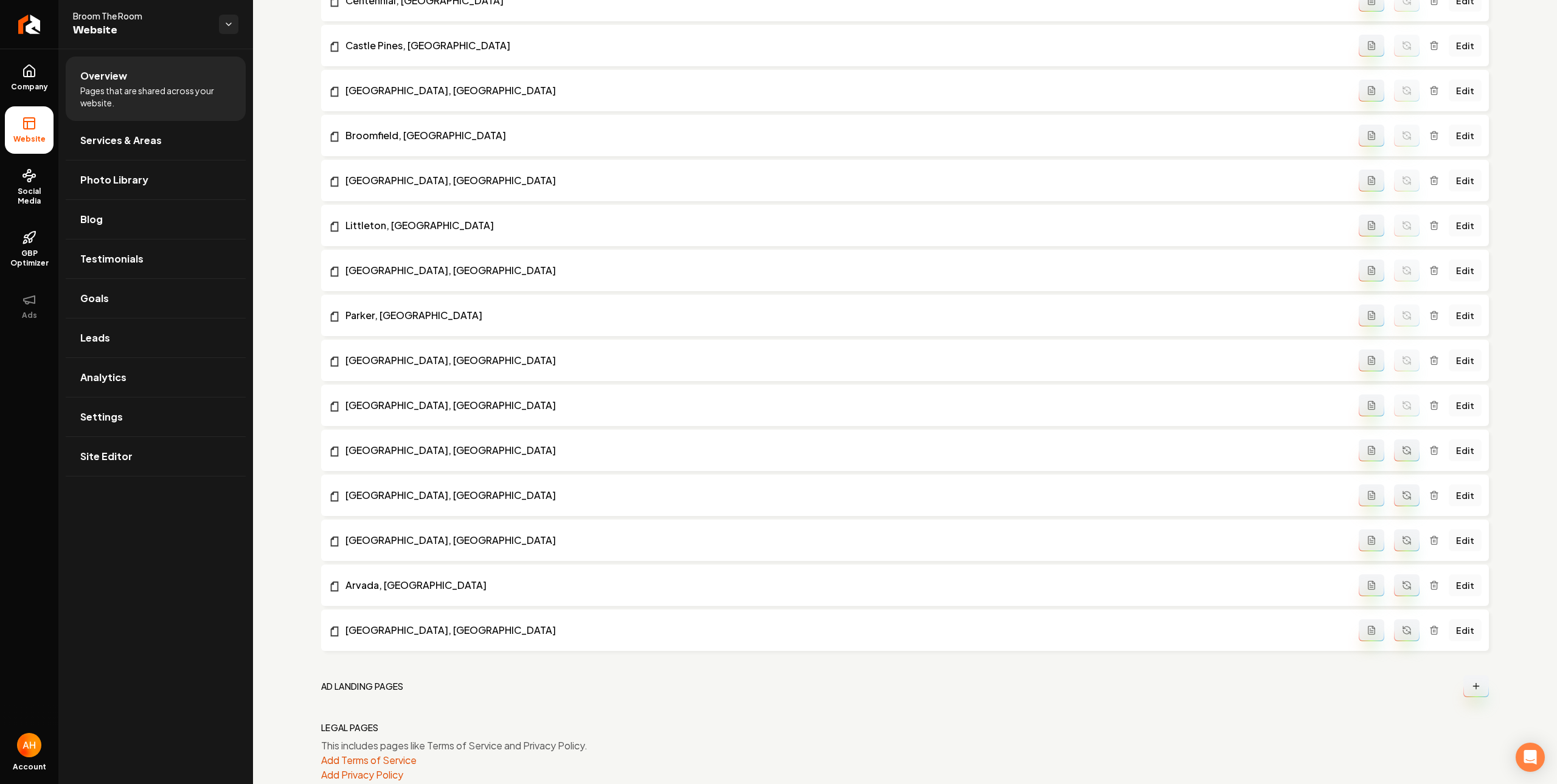
drag, startPoint x: 1397, startPoint y: 443, endPoint x: 1398, endPoint y: 474, distance: 31.0
click at [1397, 444] on button "Main content area" at bounding box center [1406, 451] width 25 height 22
click at [1397, 488] on button "Main content area" at bounding box center [1406, 496] width 25 height 22
click at [1402, 538] on icon "Main content area" at bounding box center [1406, 540] width 10 height 10
click at [1402, 585] on icon "Main content area" at bounding box center [1406, 585] width 10 height 10
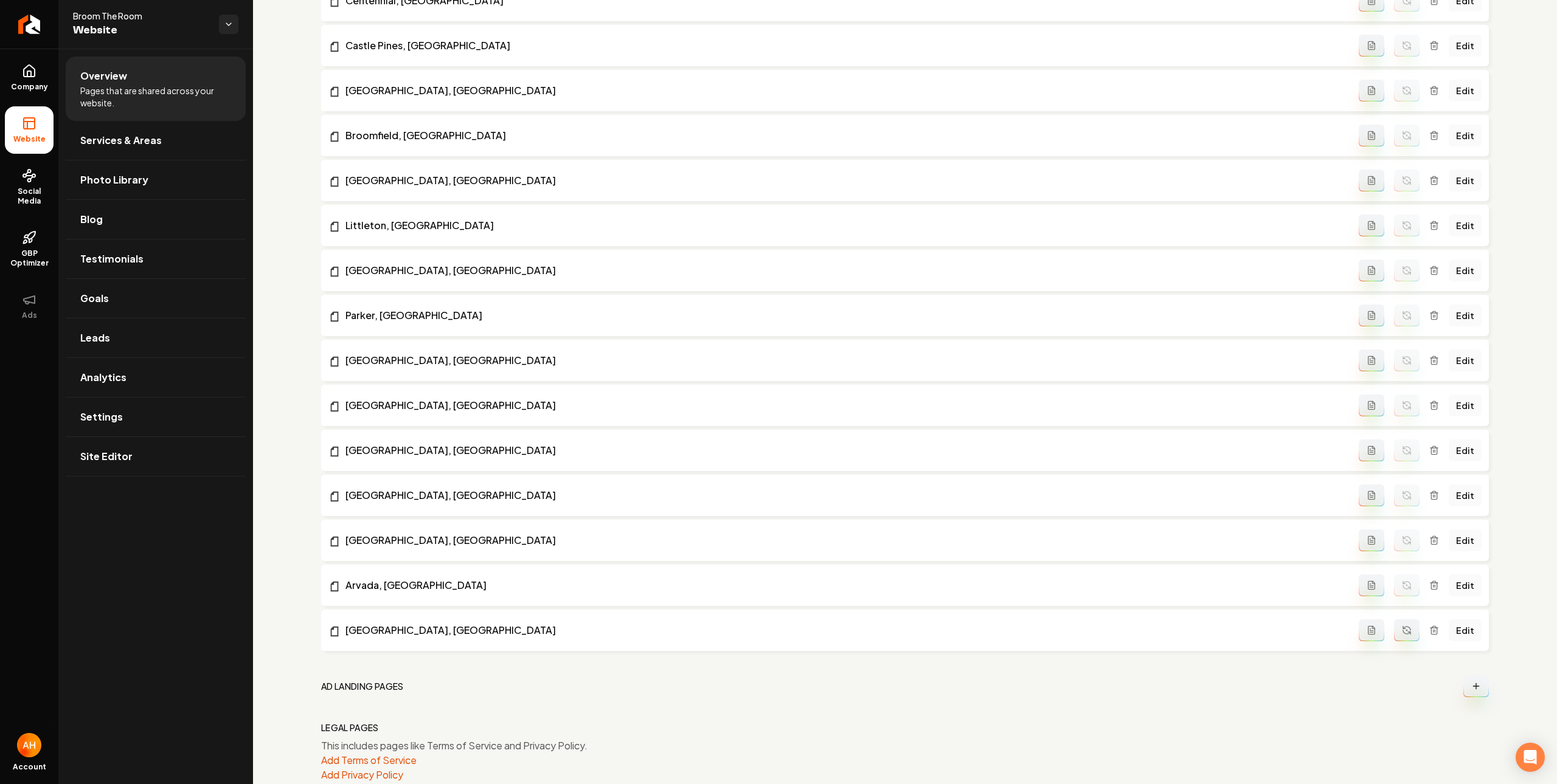
click at [1404, 630] on button "Main content area" at bounding box center [1406, 631] width 25 height 22
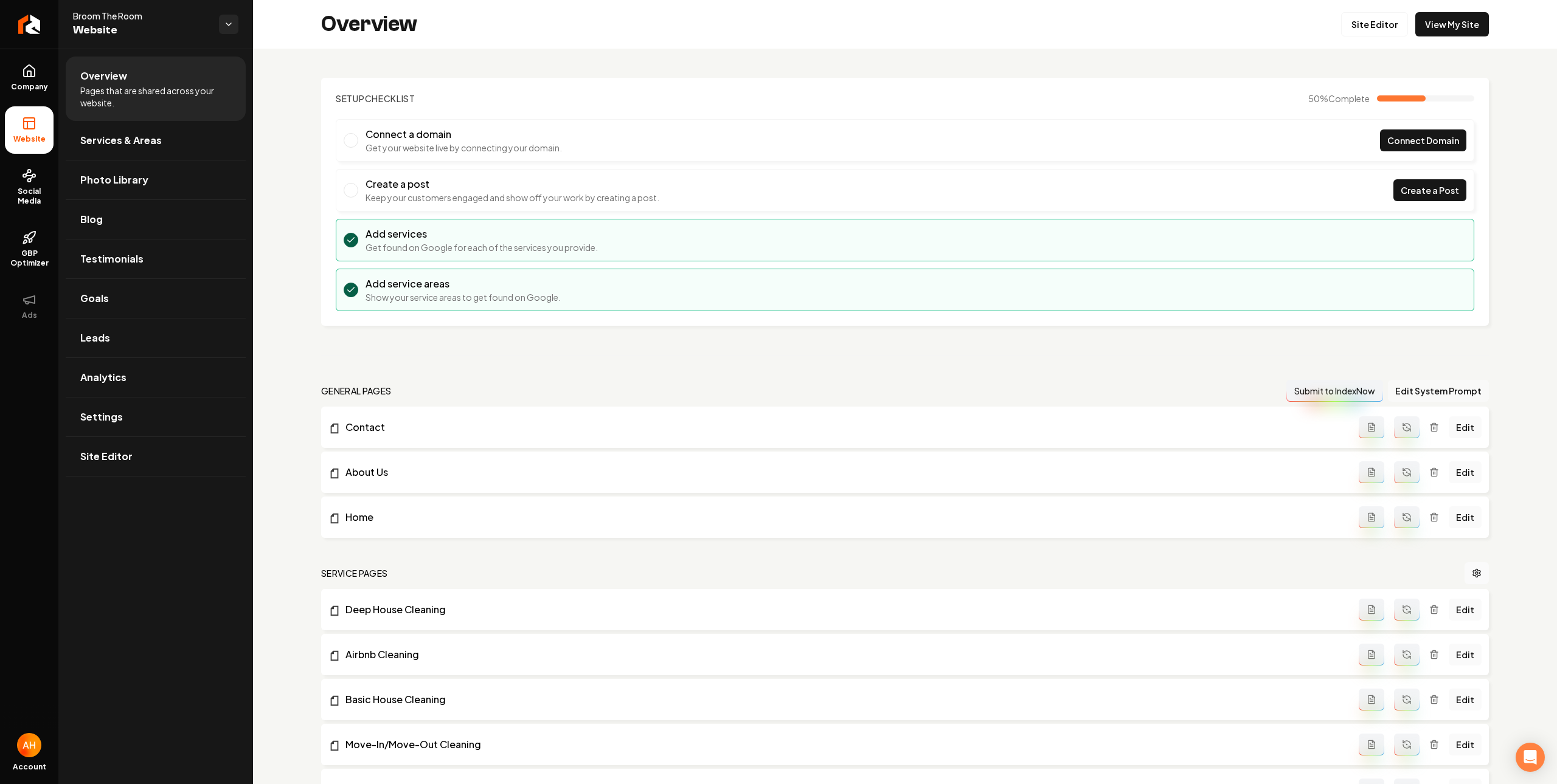
click at [1406, 393] on button "Edit System Prompt" at bounding box center [1437, 391] width 101 height 22
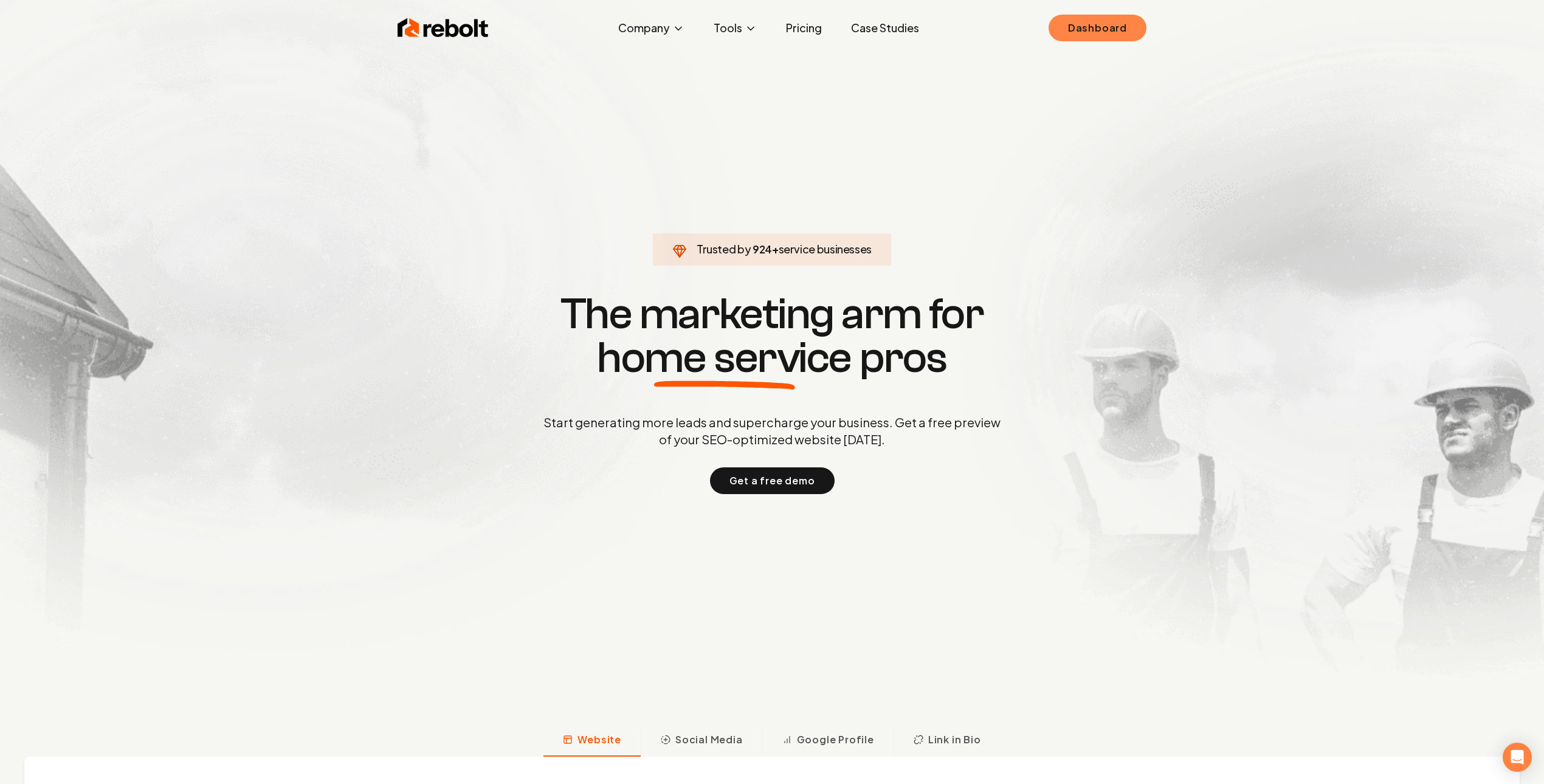
click at [1085, 25] on link "Dashboard" at bounding box center [1097, 27] width 98 height 27
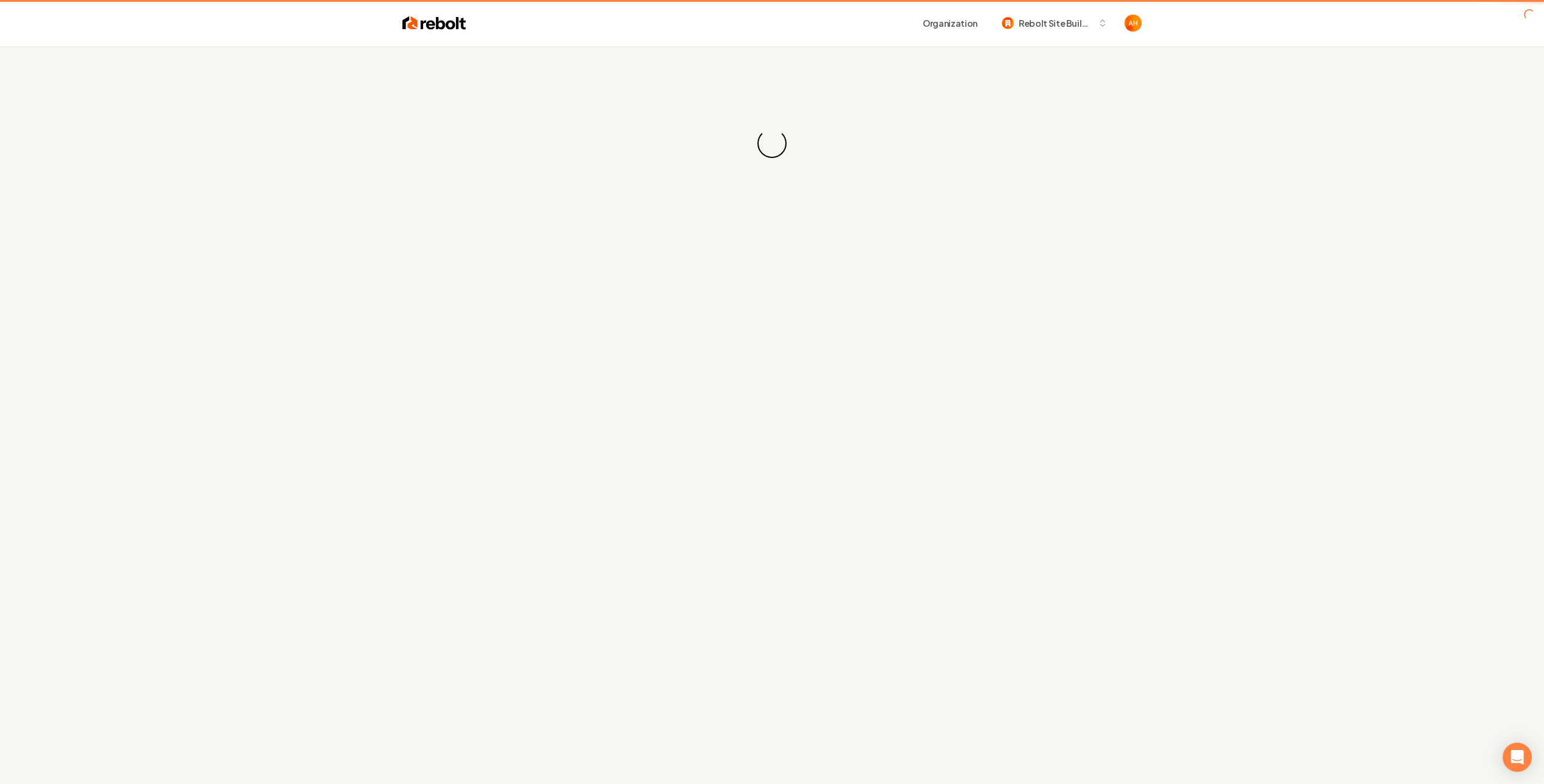
click at [906, 66] on div "Loading... Loading..." at bounding box center [772, 143] width 1544 height 194
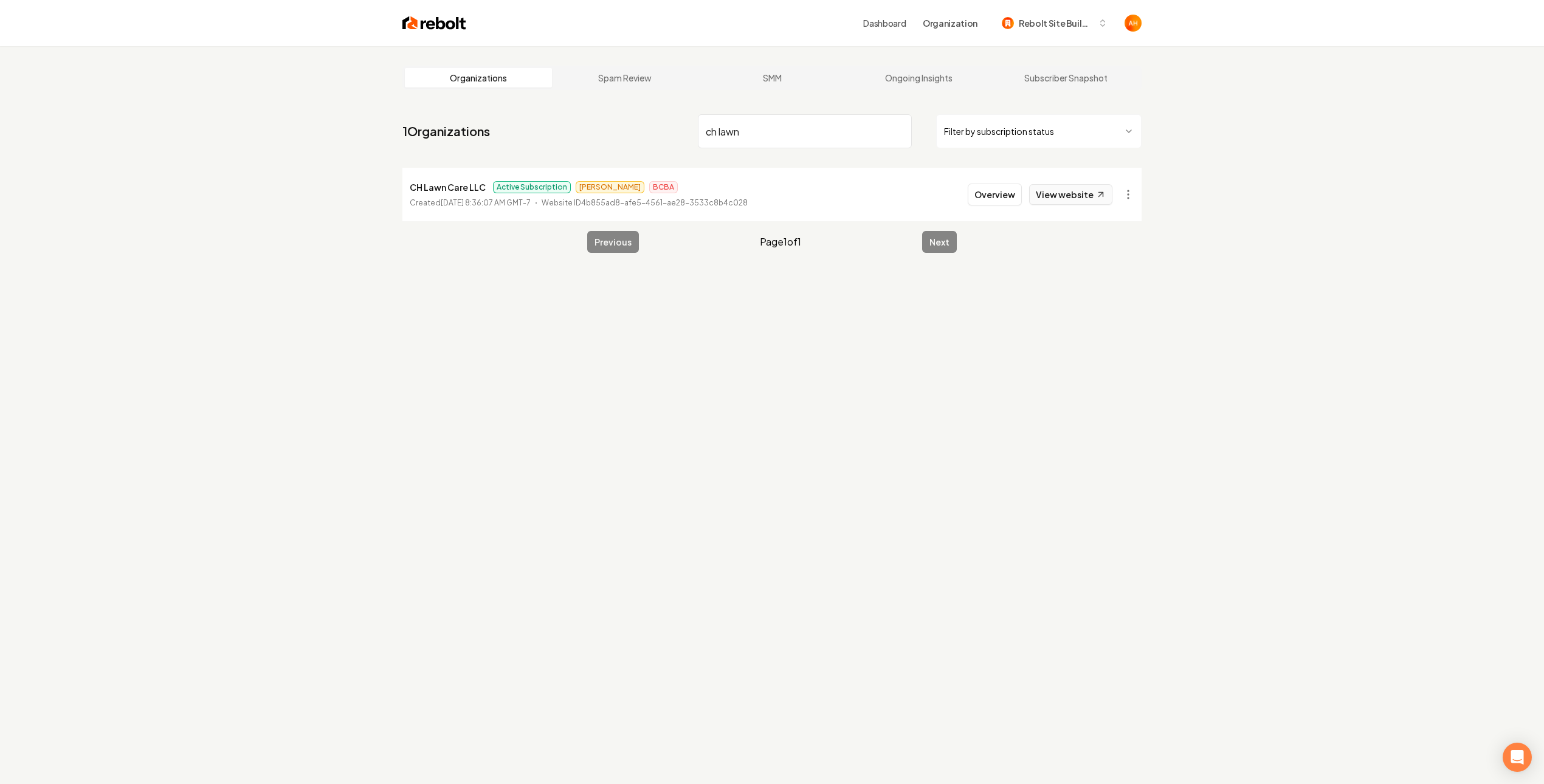
type input "ch lawn"
click at [1050, 196] on link "View website" at bounding box center [1070, 195] width 83 height 21
click at [1056, 196] on link "View website" at bounding box center [1070, 195] width 83 height 21
click at [984, 197] on button "Overview" at bounding box center [994, 195] width 54 height 22
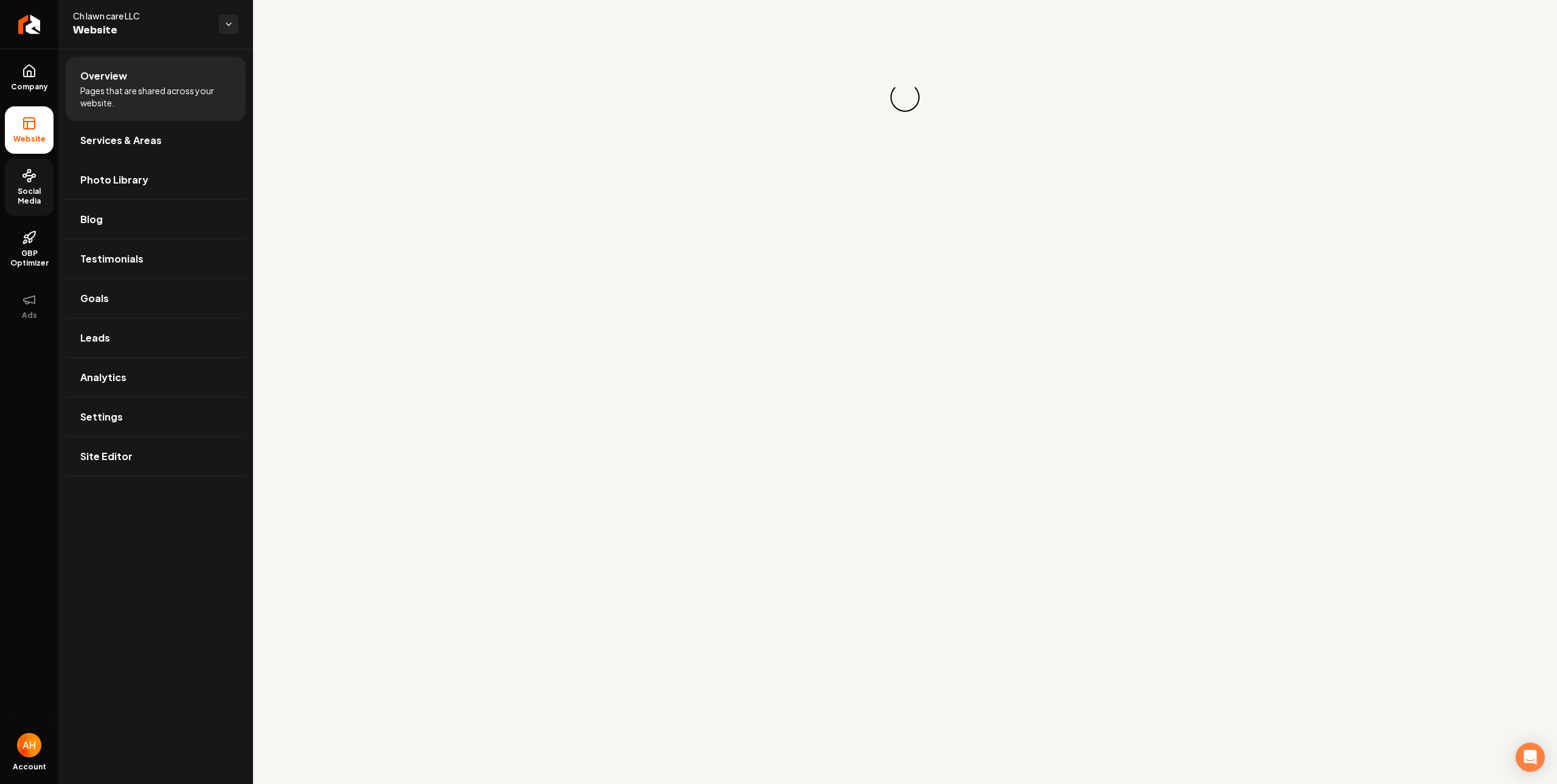
click at [47, 197] on span "Social Media" at bounding box center [29, 196] width 49 height 19
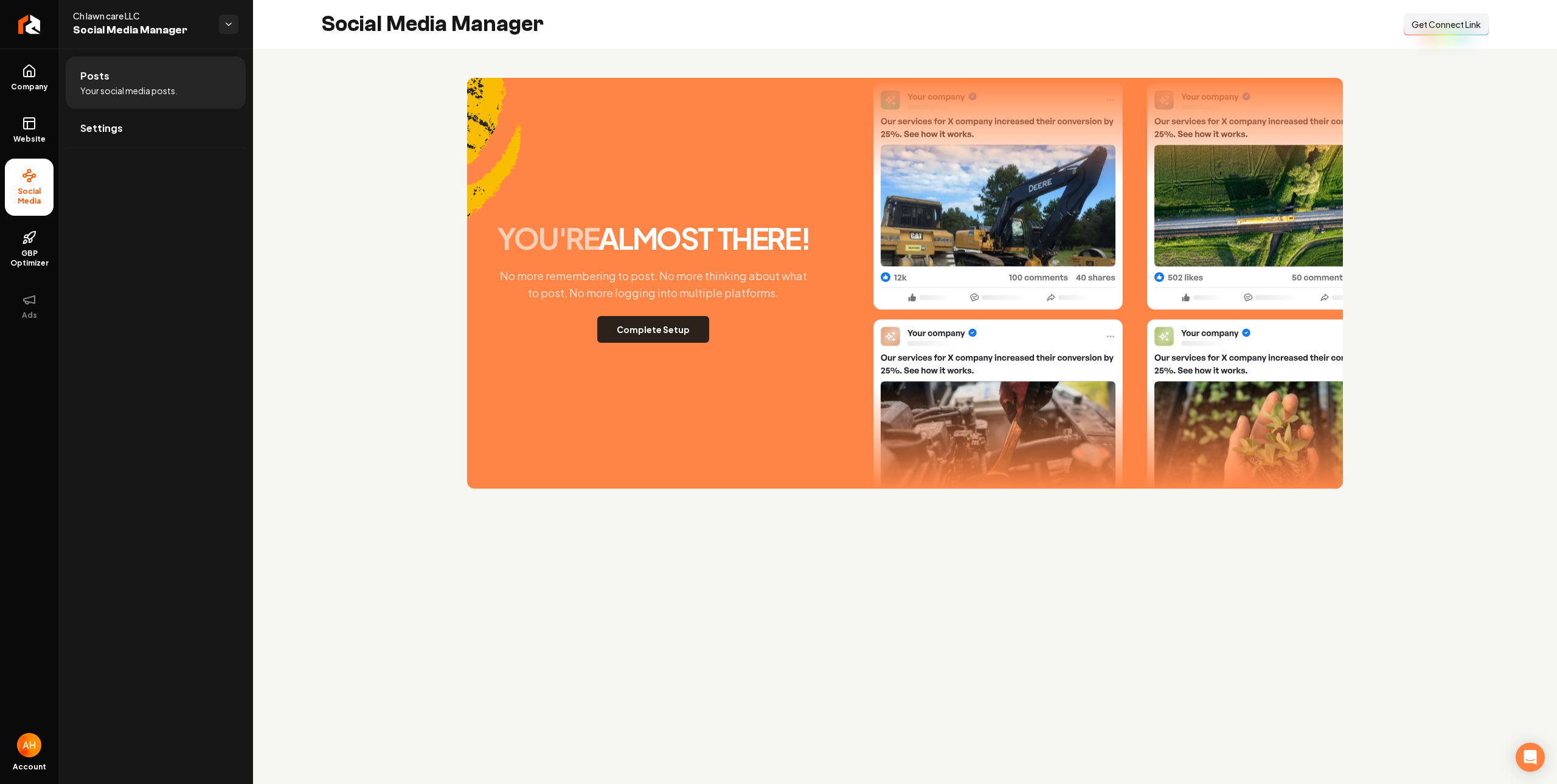
click at [658, 325] on button "Complete Setup" at bounding box center [653, 329] width 112 height 27
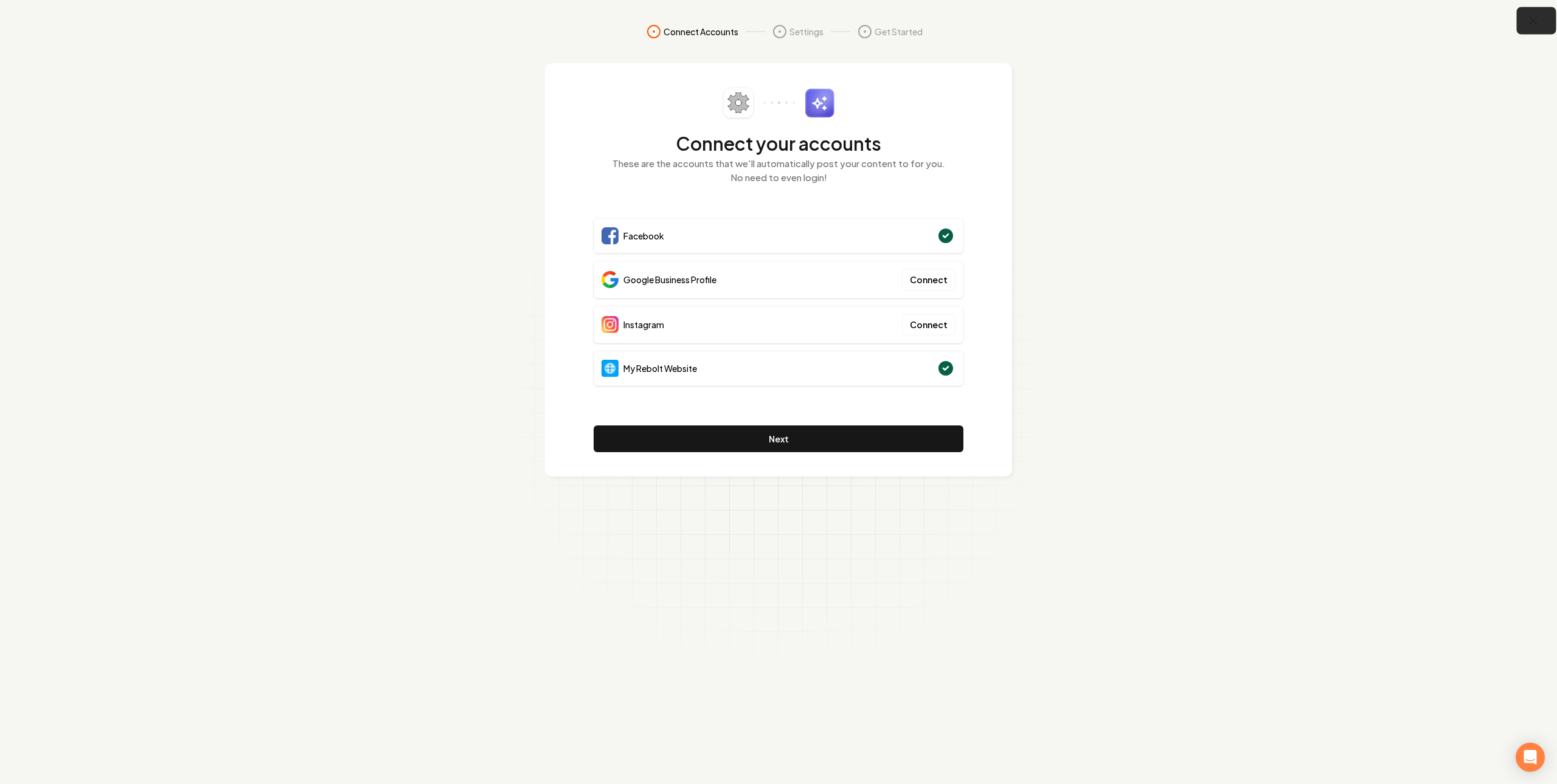
click at [1540, 19] on button "button" at bounding box center [1536, 21] width 40 height 27
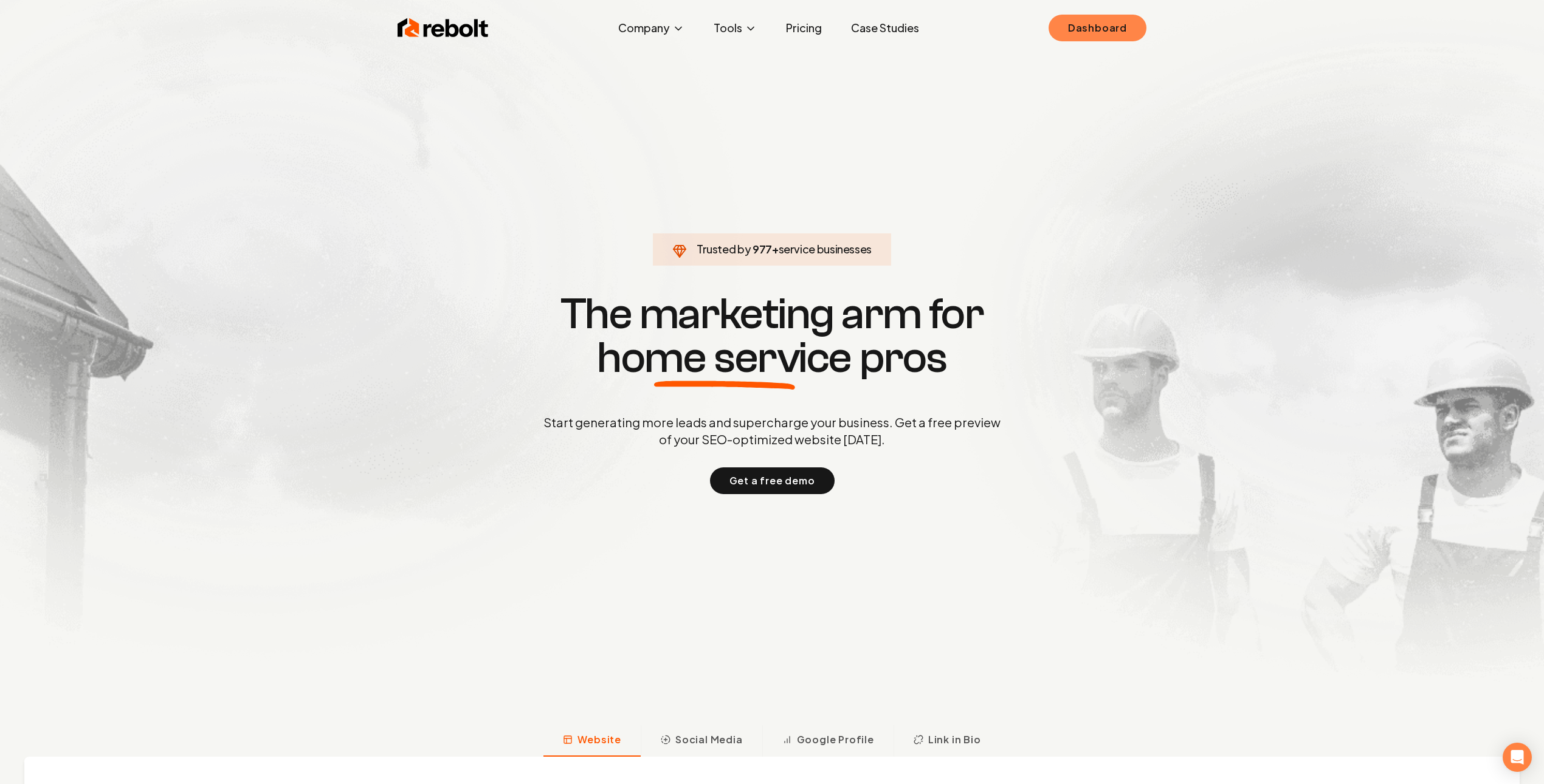
click at [1107, 25] on link "Dashboard" at bounding box center [1097, 27] width 98 height 27
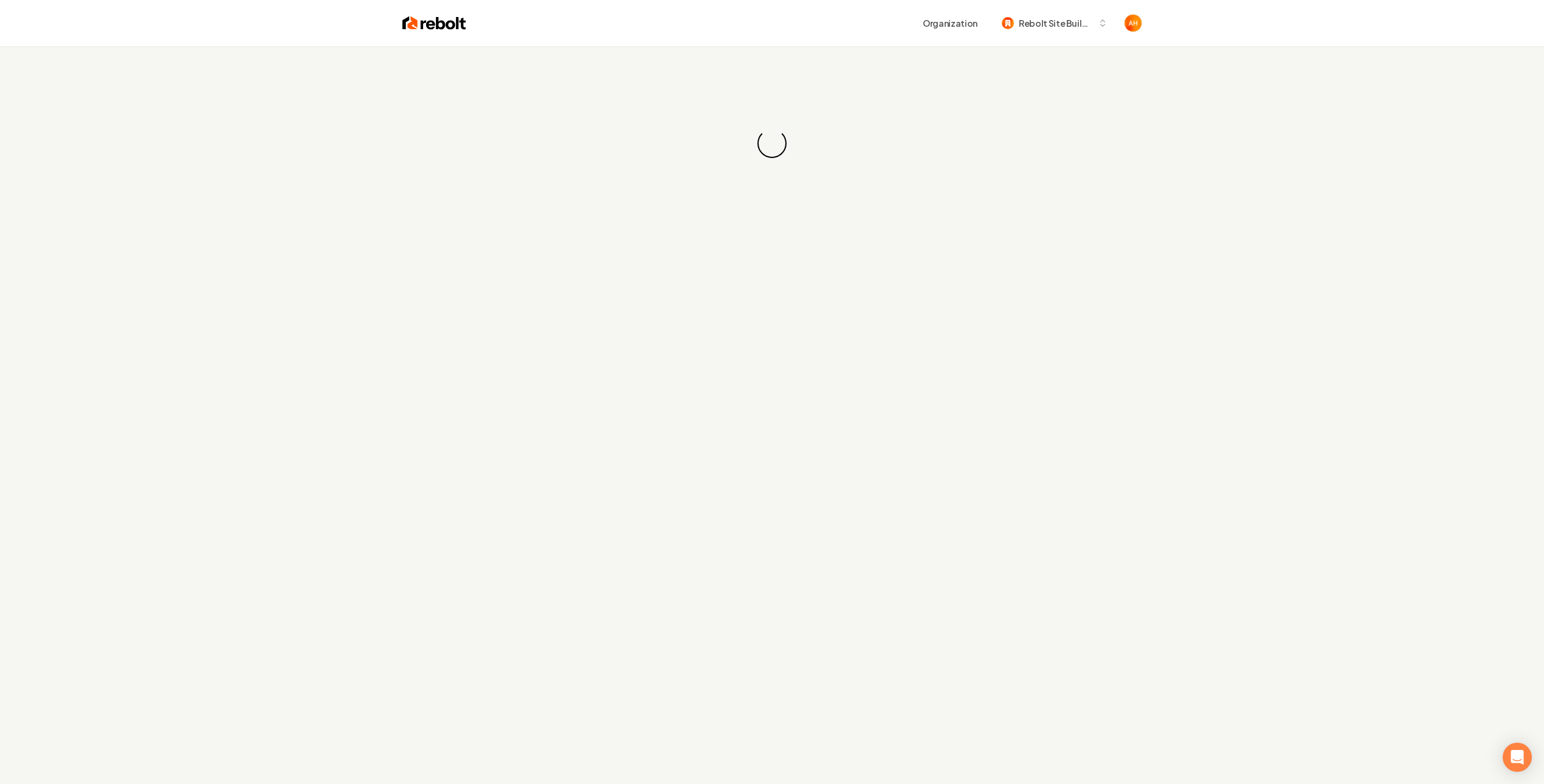
click at [919, 84] on div "Loading... Loading..." at bounding box center [772, 143] width 1544 height 194
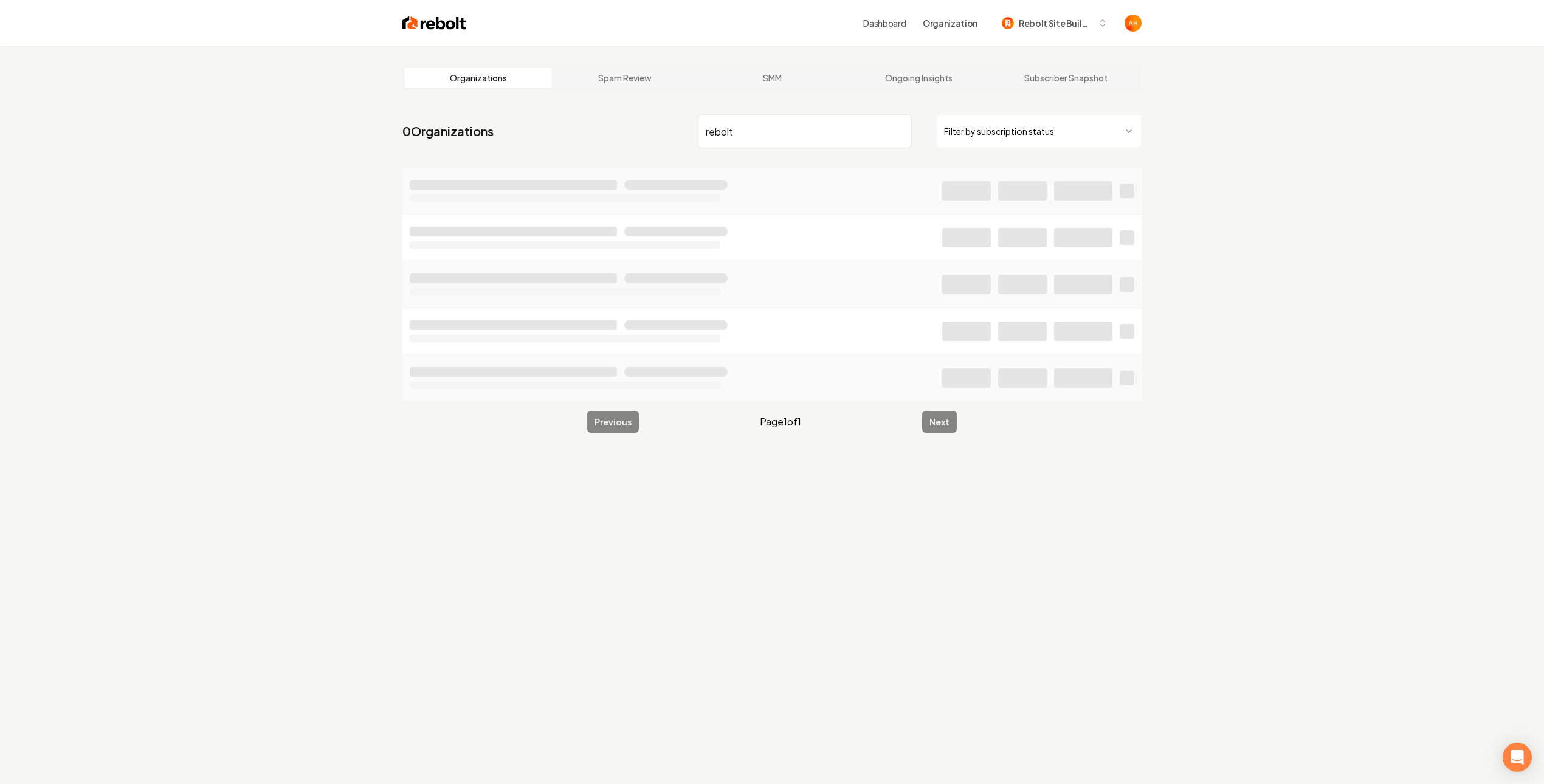
type input "rebolt"
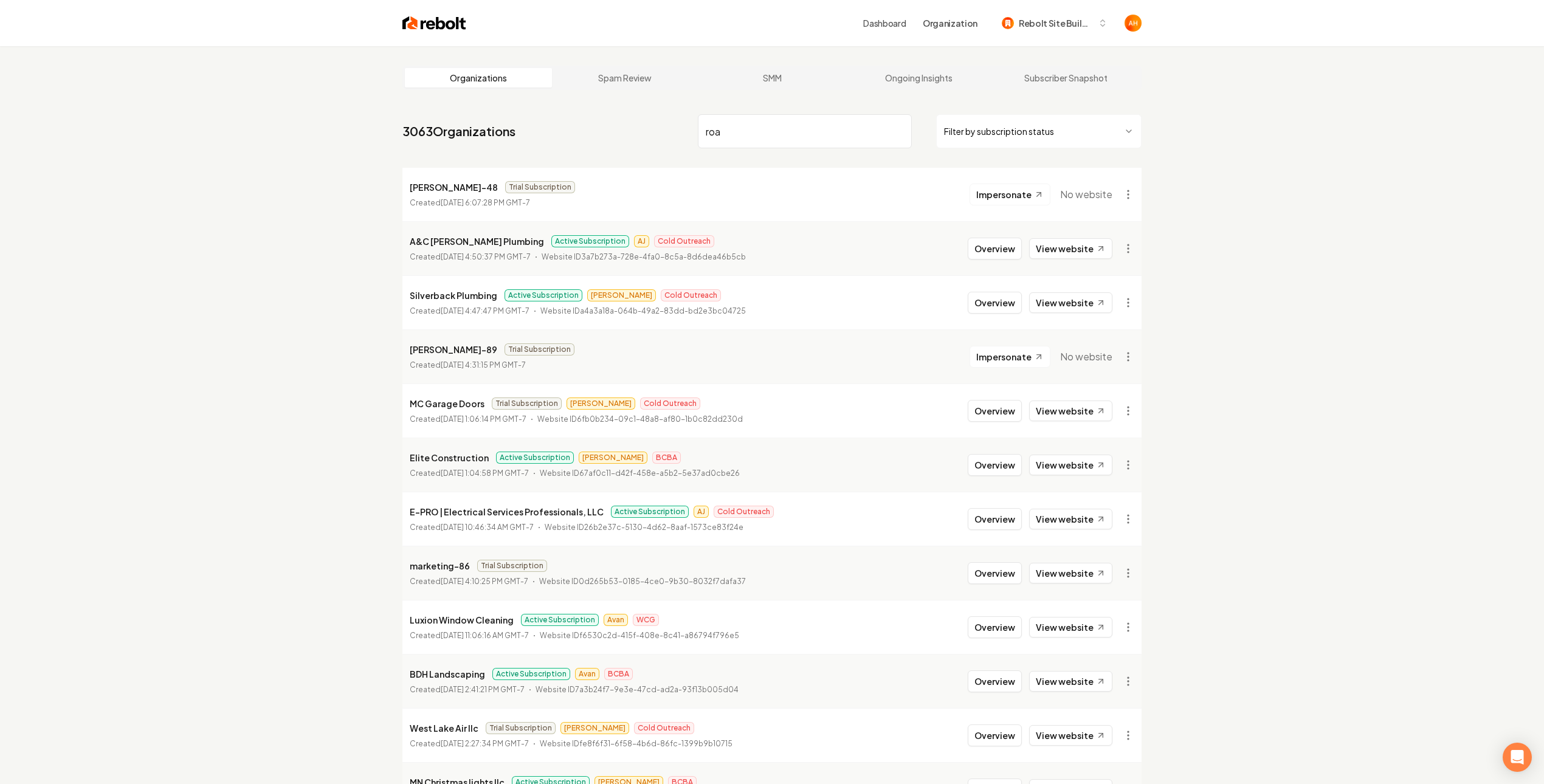
click at [756, 130] on input "roa" at bounding box center [804, 131] width 214 height 34
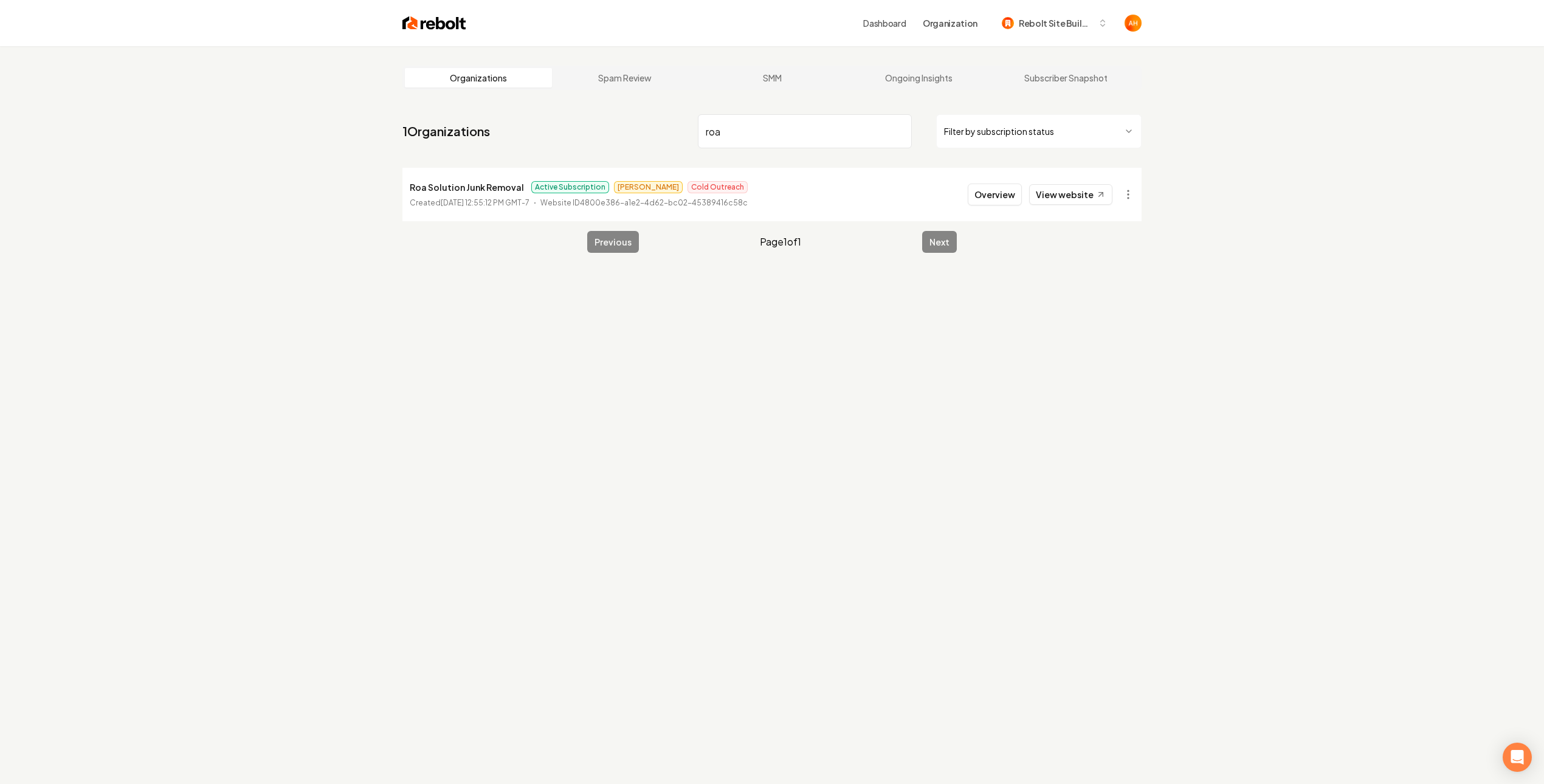
click at [466, 192] on p "Roa Solution Junk Removal" at bounding box center [467, 187] width 114 height 14
copy p "Roa Solution Junk Removal"
click at [813, 121] on input "roa" at bounding box center [804, 131] width 214 height 34
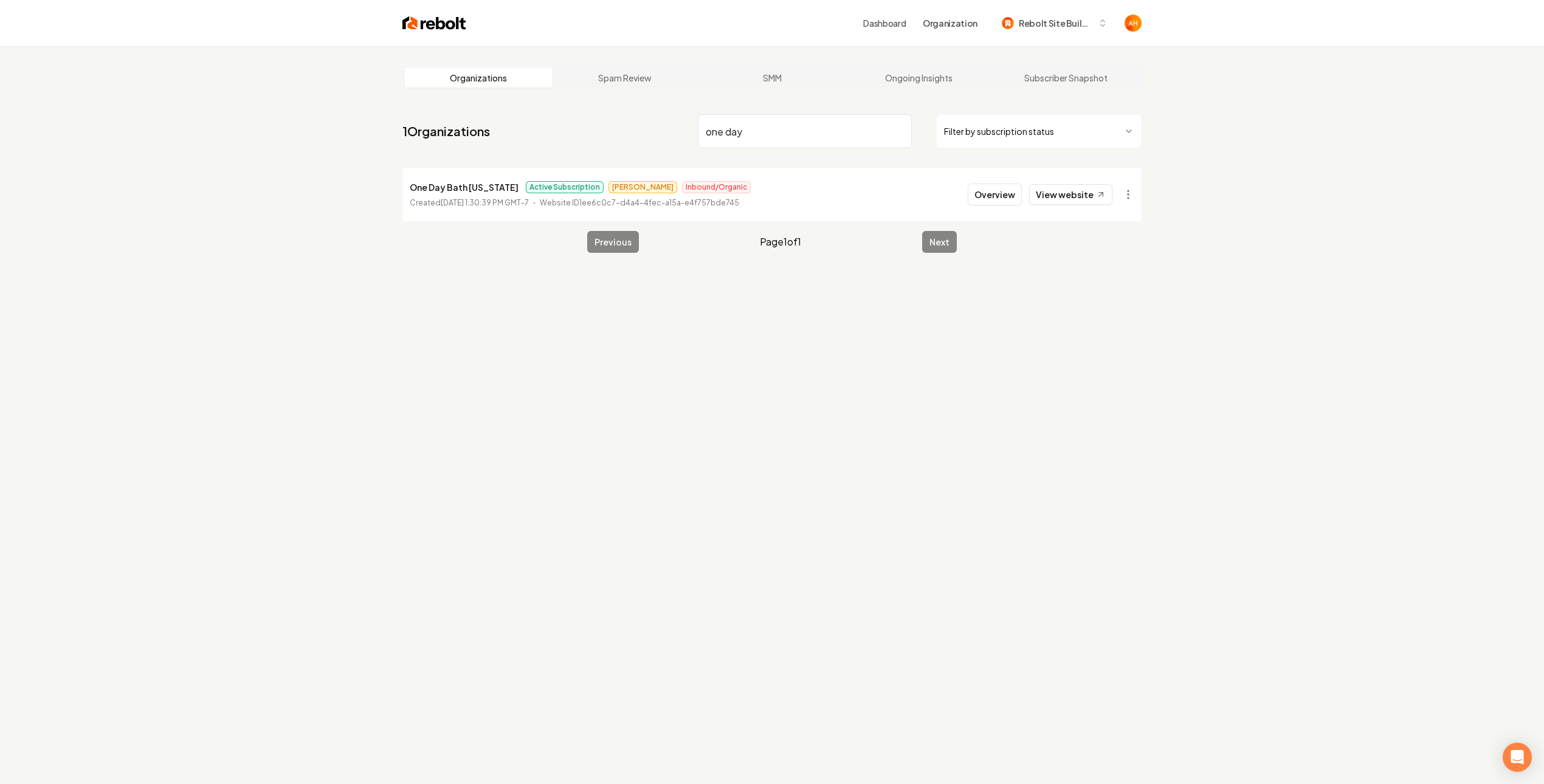
type input "one day"
click at [1101, 186] on link "View website" at bounding box center [1070, 195] width 83 height 21
drag, startPoint x: 986, startPoint y: 201, endPoint x: 931, endPoint y: 188, distance: 56.5
click at [987, 200] on button "Overview" at bounding box center [994, 195] width 54 height 22
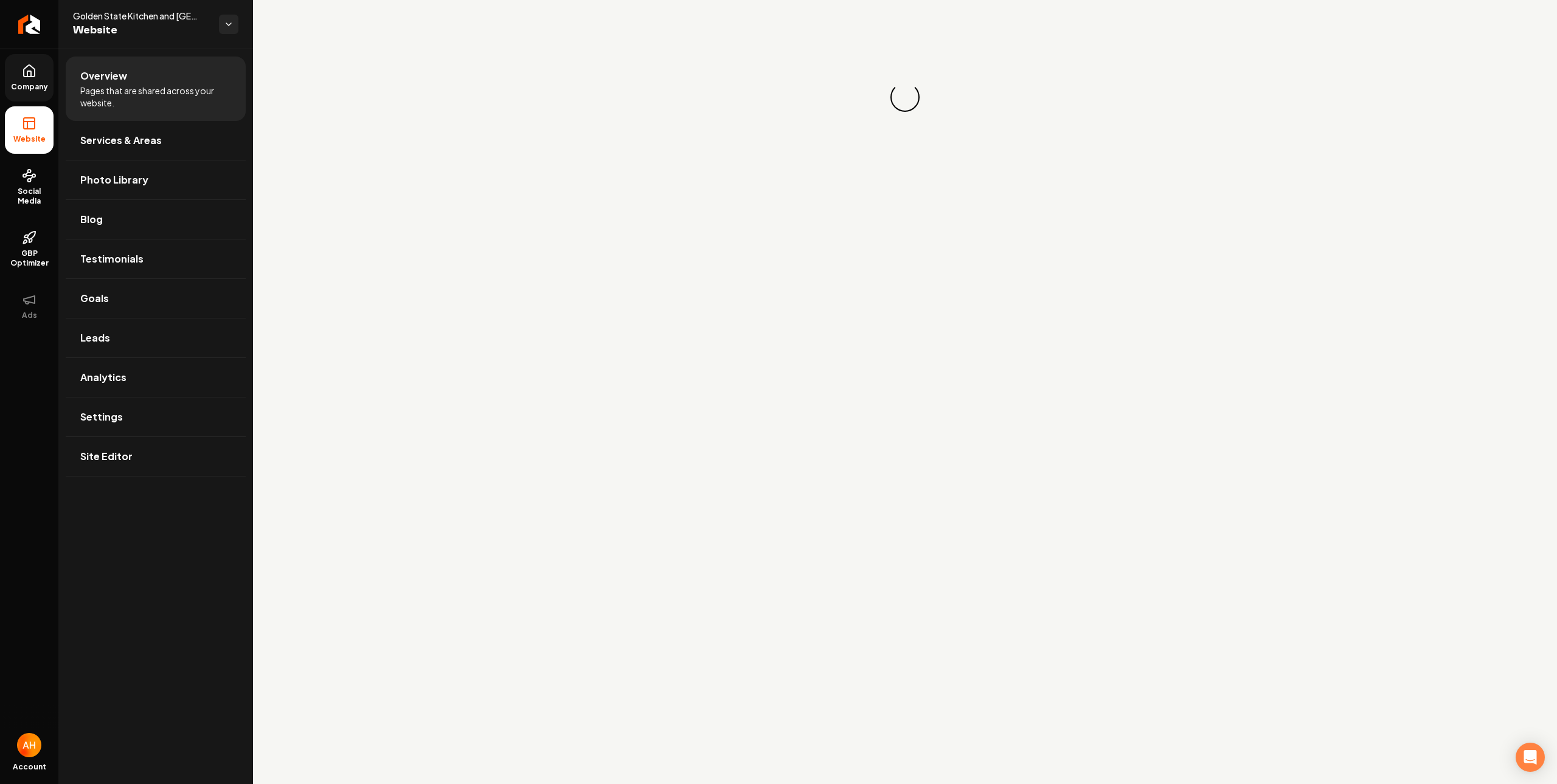
click at [34, 90] on span "Company" at bounding box center [29, 86] width 47 height 10
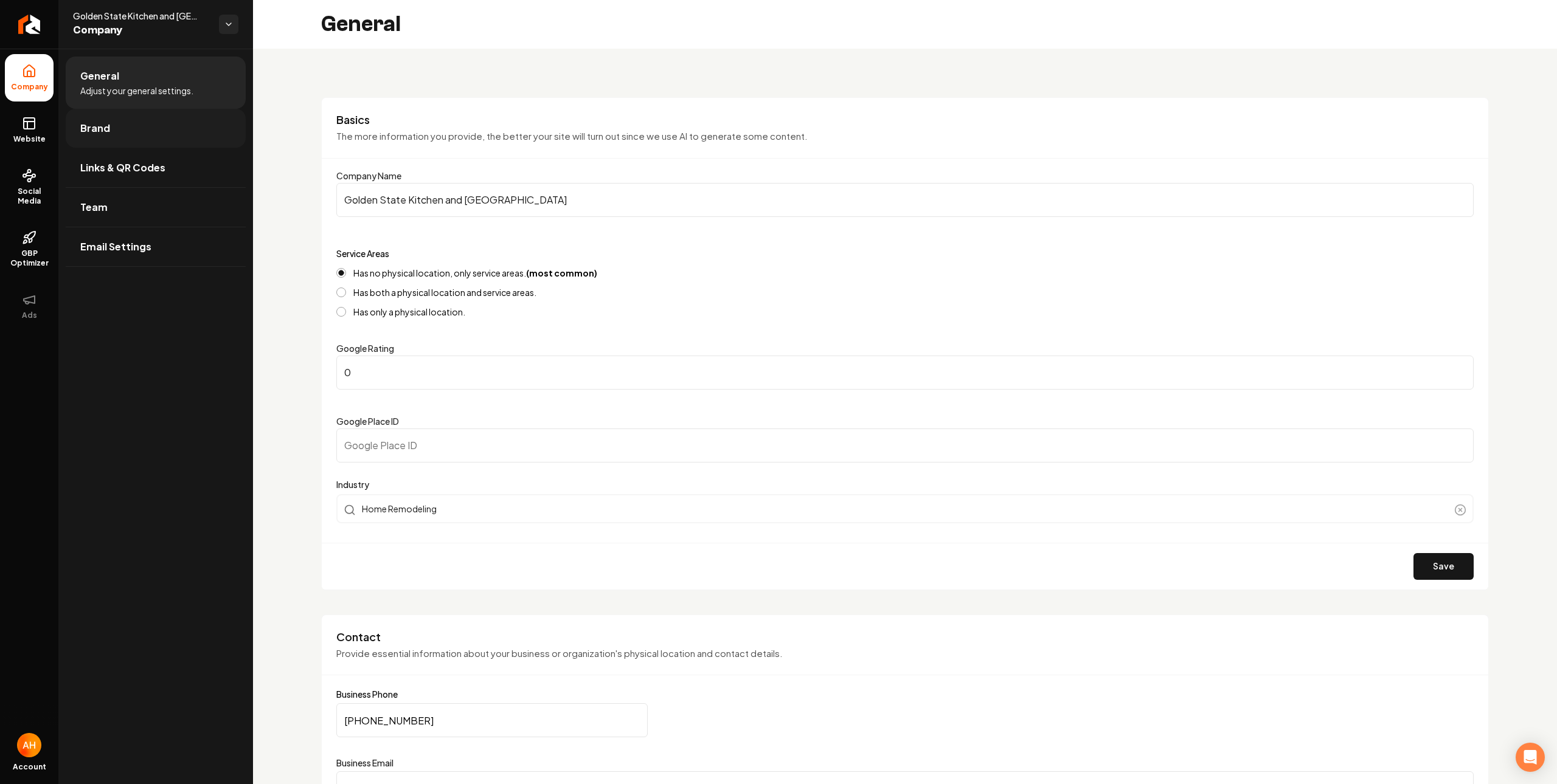
click at [103, 117] on link "Brand" at bounding box center [155, 129] width 180 height 39
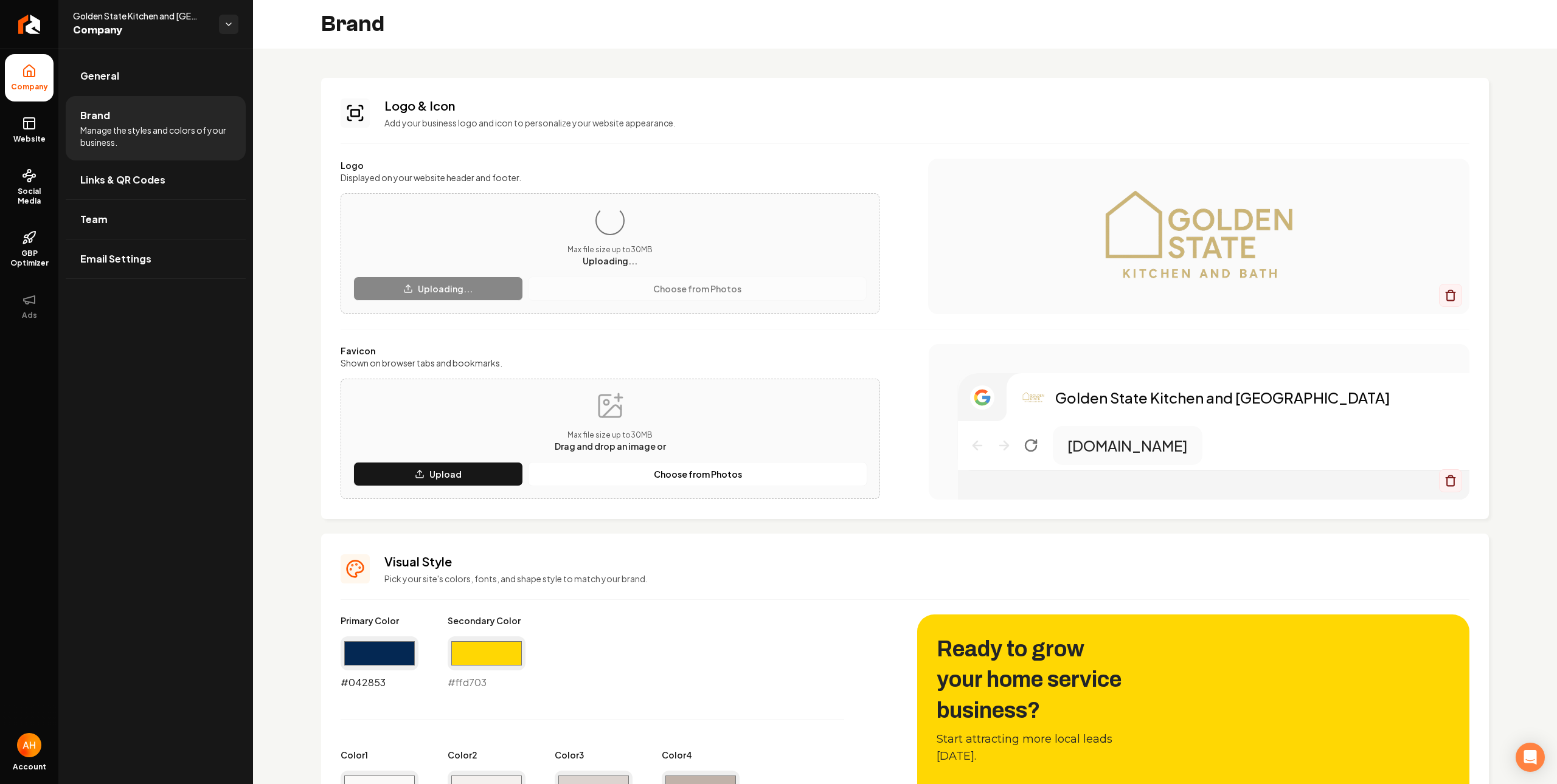
click at [398, 653] on input "#042853" at bounding box center [380, 653] width 78 height 34
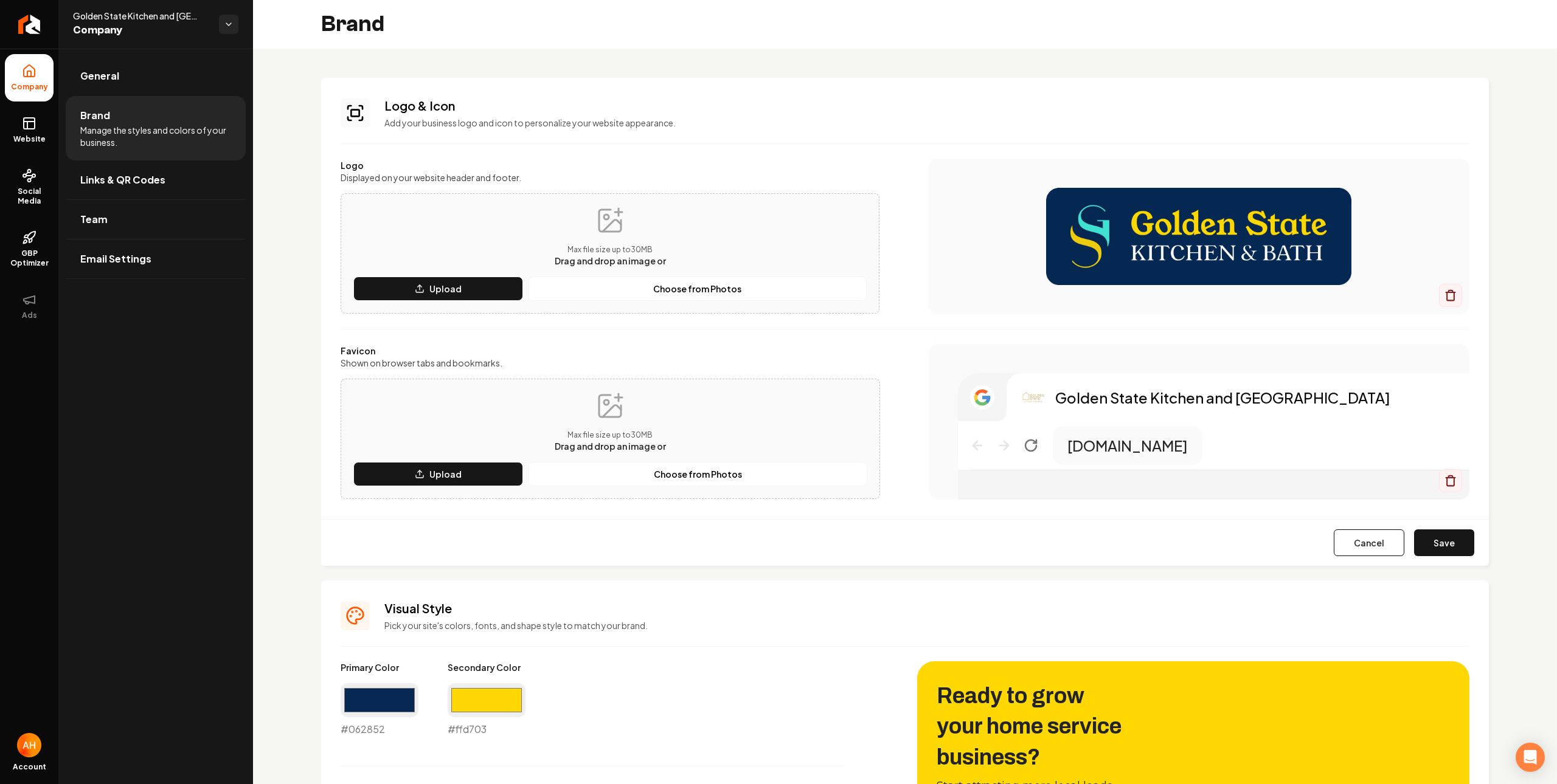
type input "#062852"
click at [1459, 190] on div "Logo & Icon Add your business logo and icon to personalize your website appeara…" at bounding box center [905, 322] width 1168 height 488
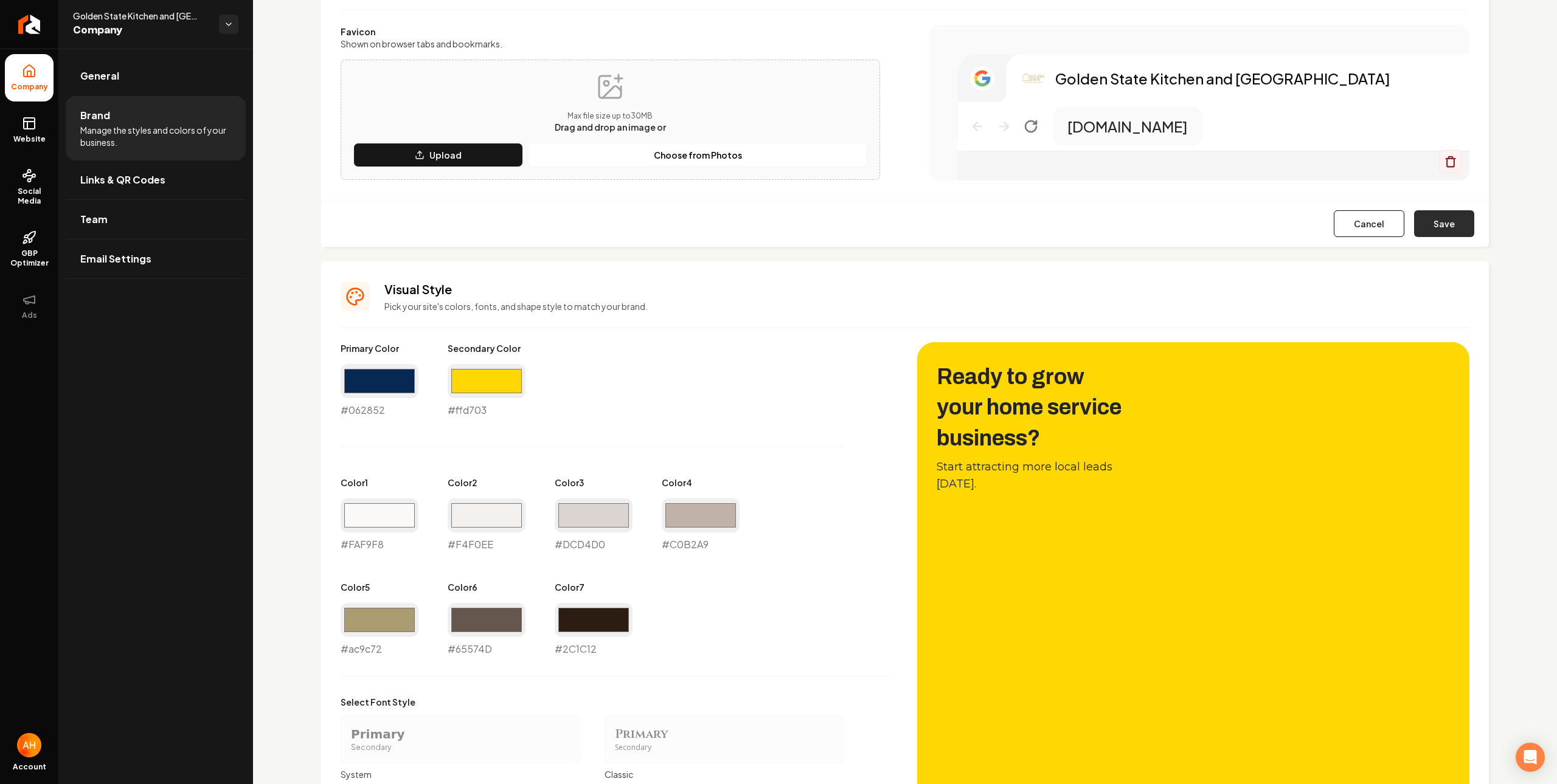
click at [1454, 225] on button "Save" at bounding box center [1444, 223] width 60 height 27
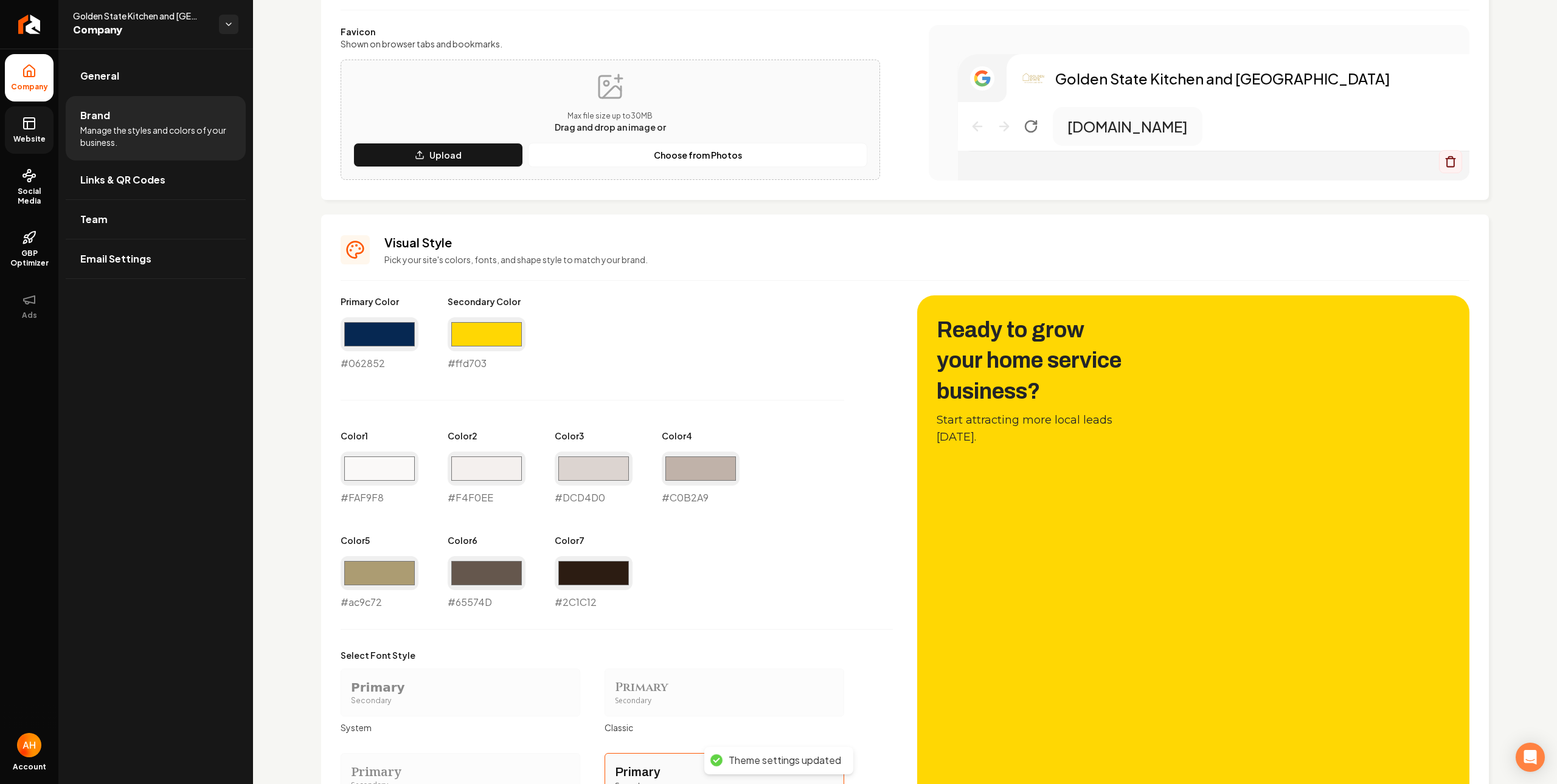
click at [41, 123] on link "Website" at bounding box center [29, 130] width 49 height 47
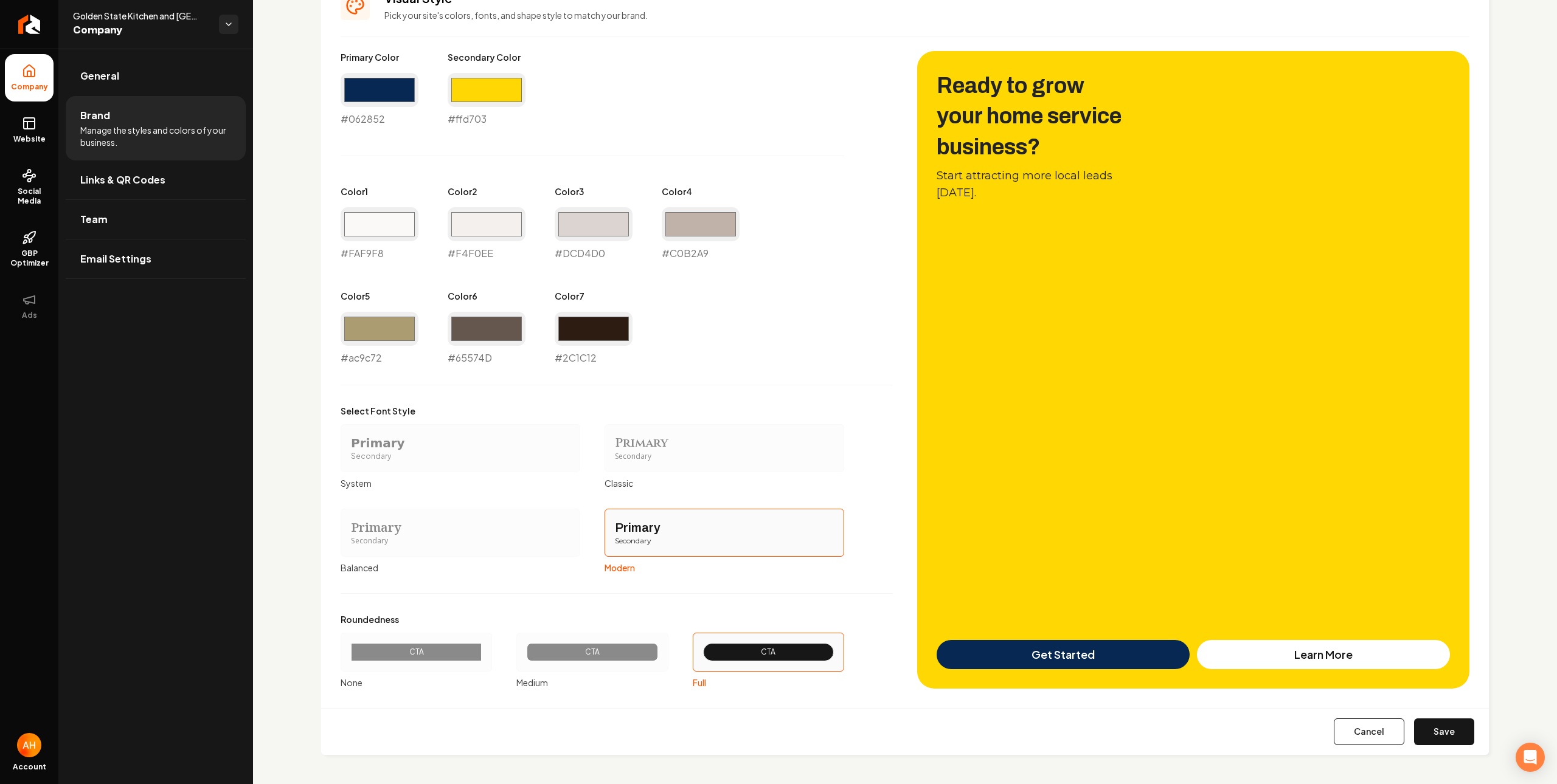
drag, startPoint x: 1420, startPoint y: 720, endPoint x: 1412, endPoint y: 712, distance: 11.3
click at [1421, 722] on button "Save" at bounding box center [1444, 731] width 60 height 27
type input "#faf9f8"
type input "#f4f0ee"
type input "#dcd4d0"
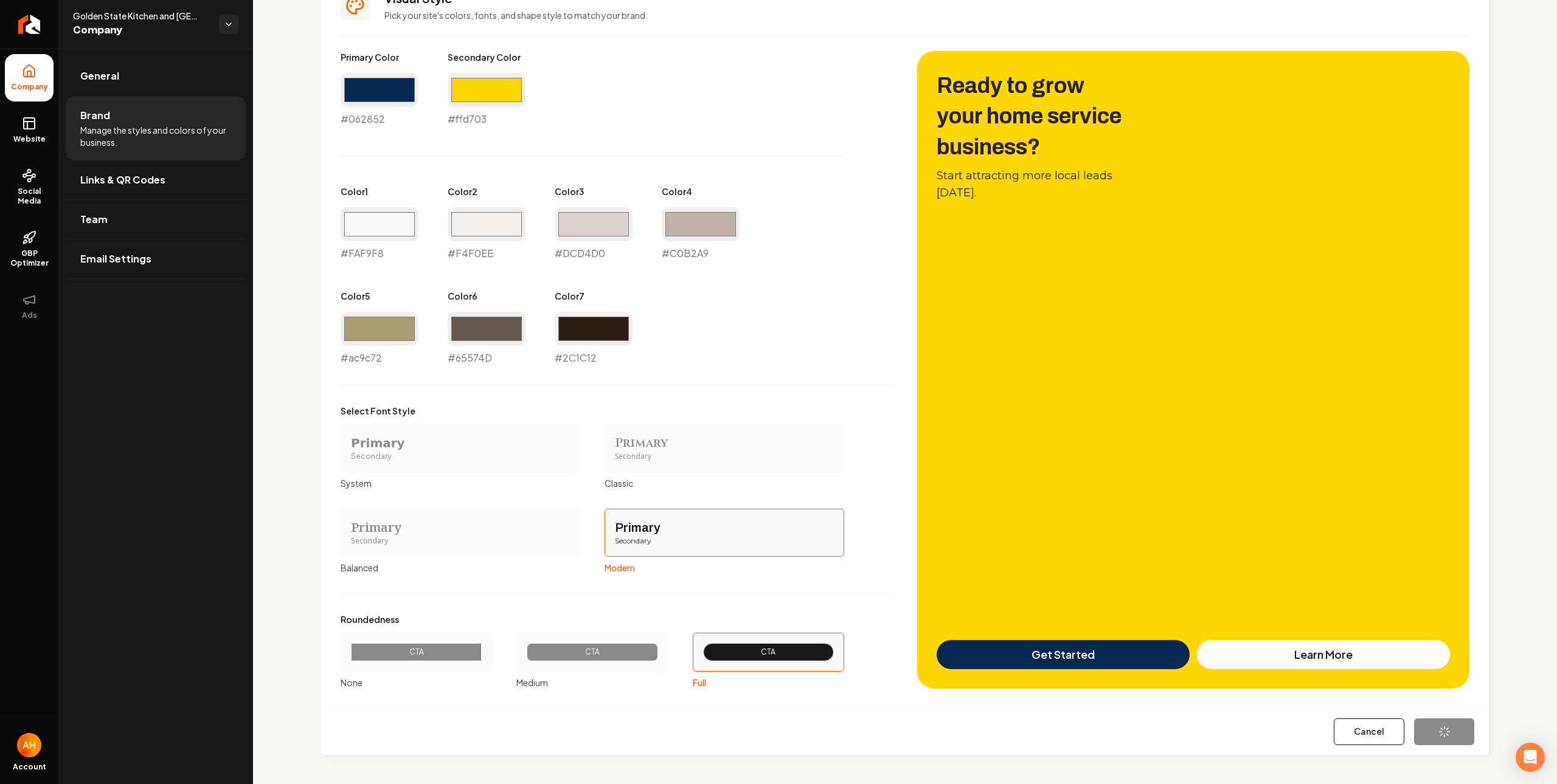
type input "#c0b2a9"
type input "#65574d"
type input "#2c1c12"
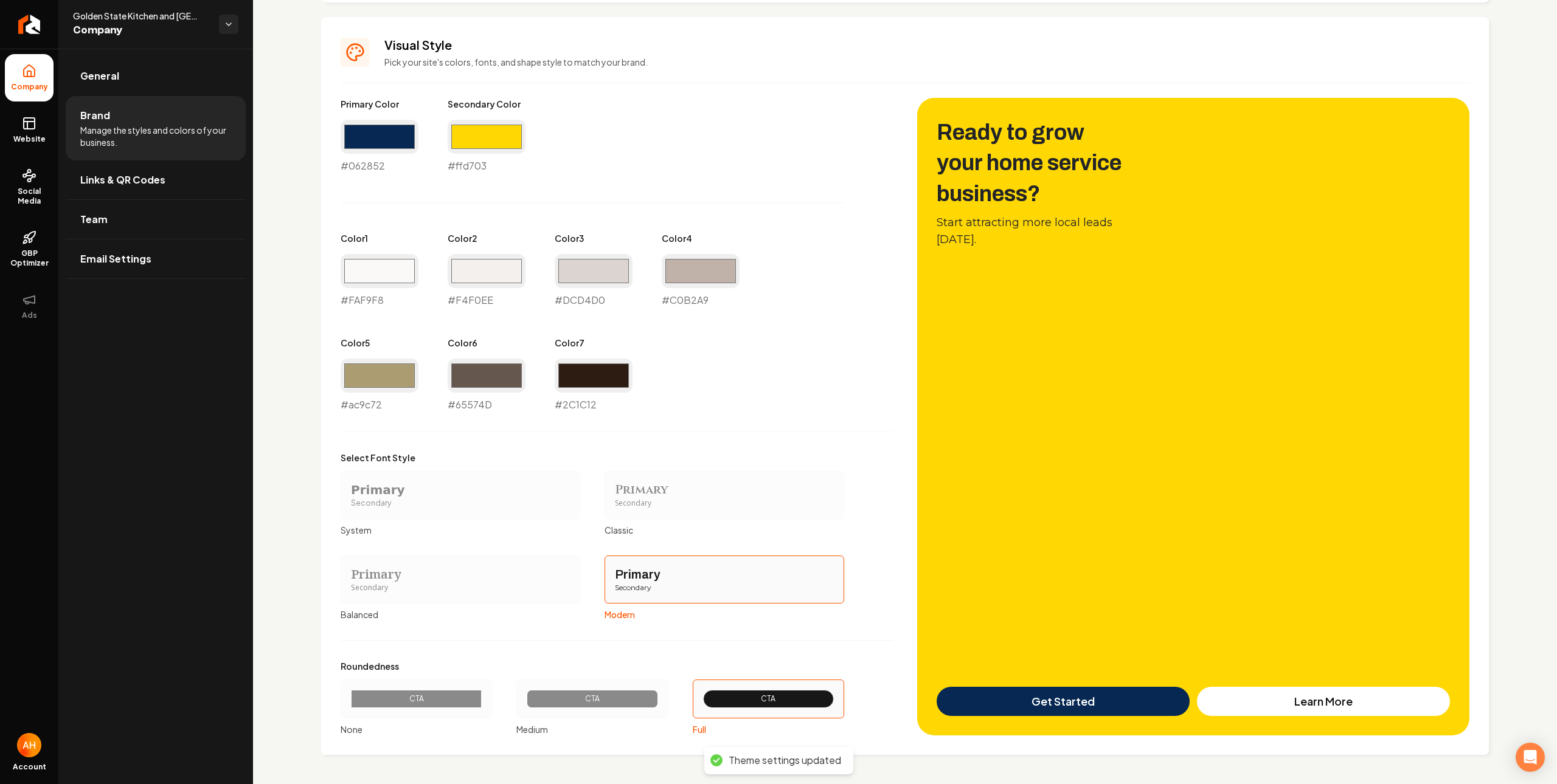
scroll to position [518, 0]
drag, startPoint x: 16, startPoint y: 136, endPoint x: 40, endPoint y: 133, distance: 24.2
click at [18, 136] on span "Website" at bounding box center [29, 139] width 42 height 10
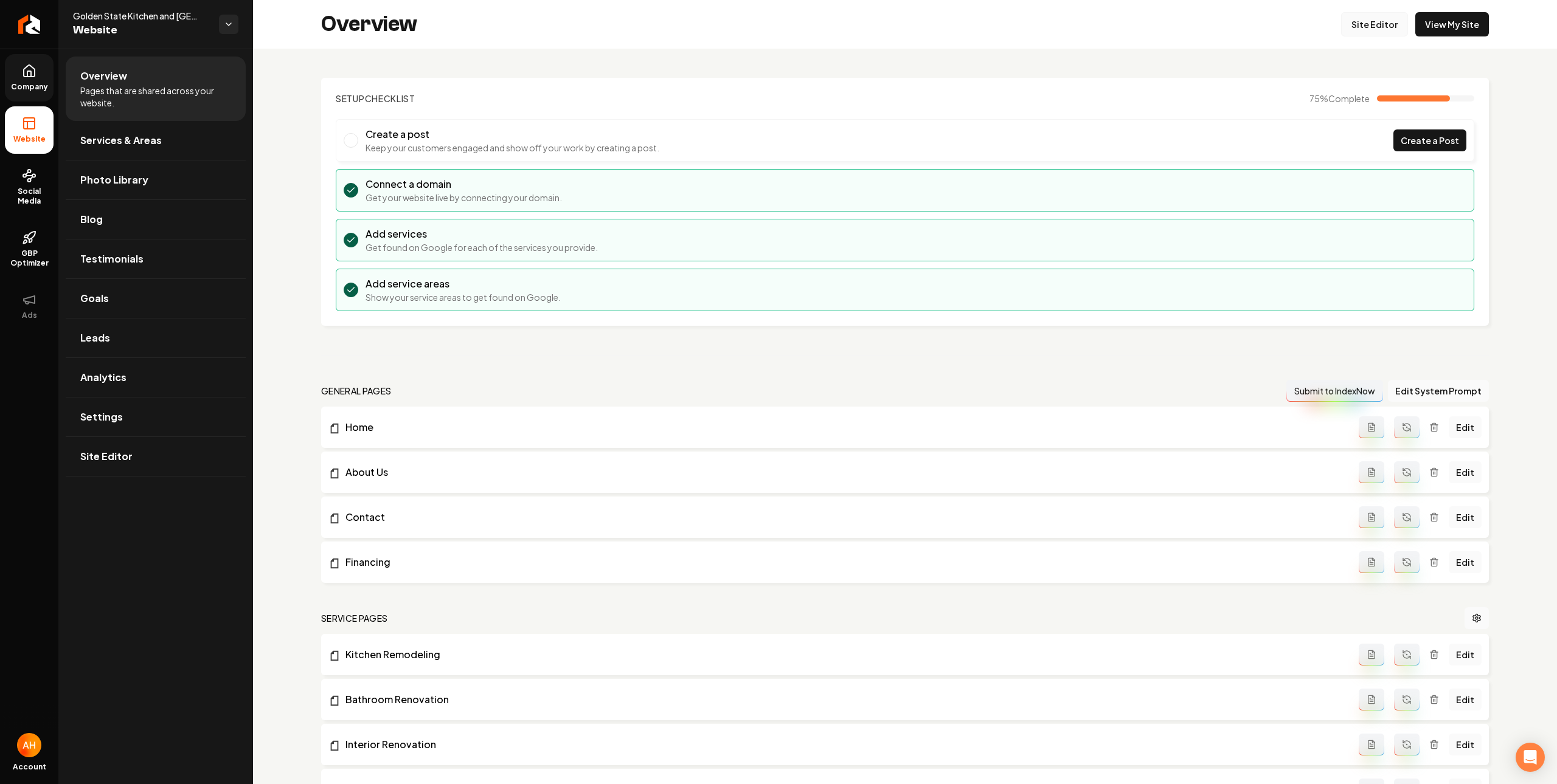
click at [1378, 29] on link "Site Editor" at bounding box center [1374, 24] width 67 height 24
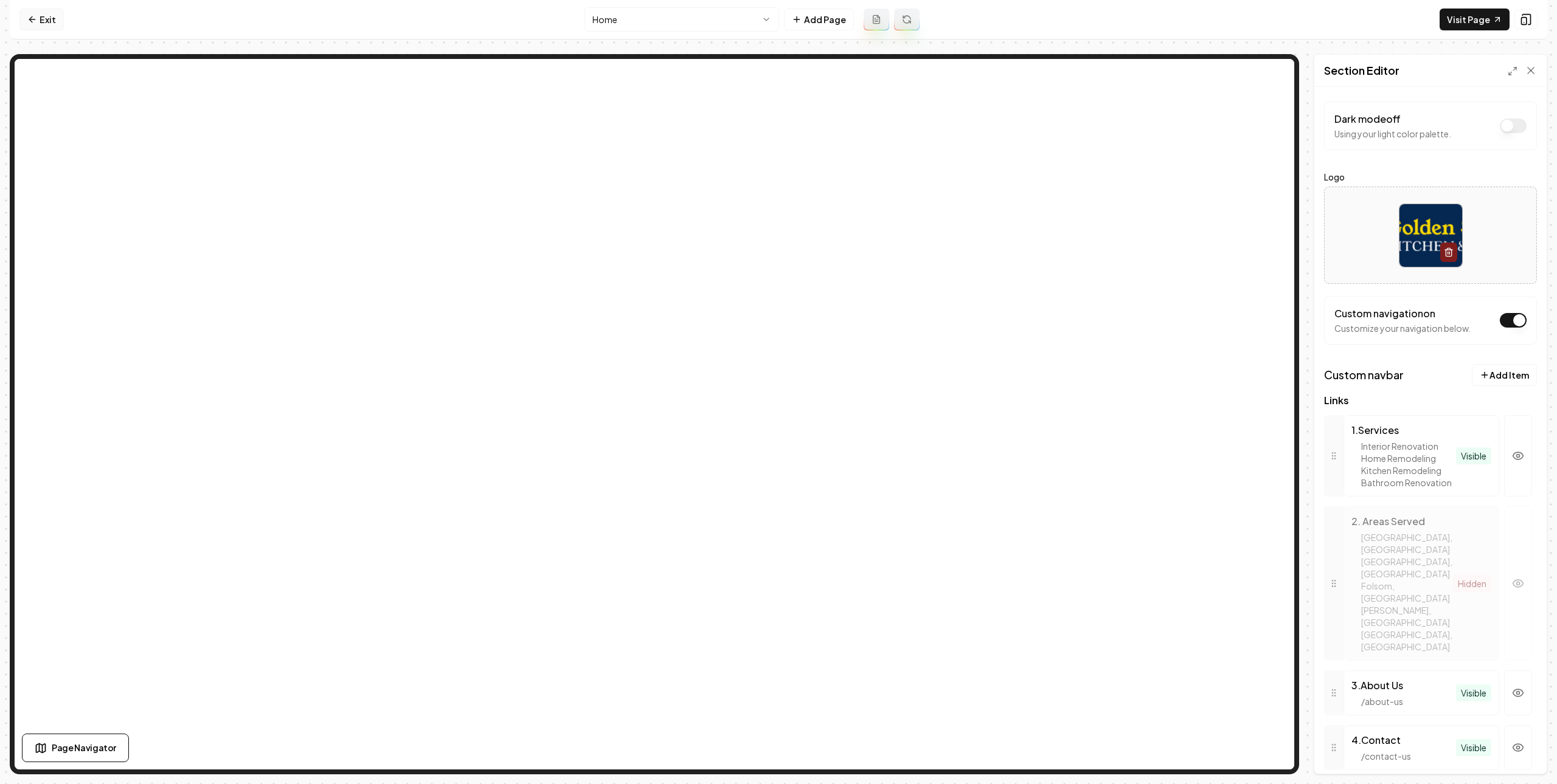
click at [44, 13] on link "Exit" at bounding box center [42, 19] width 44 height 22
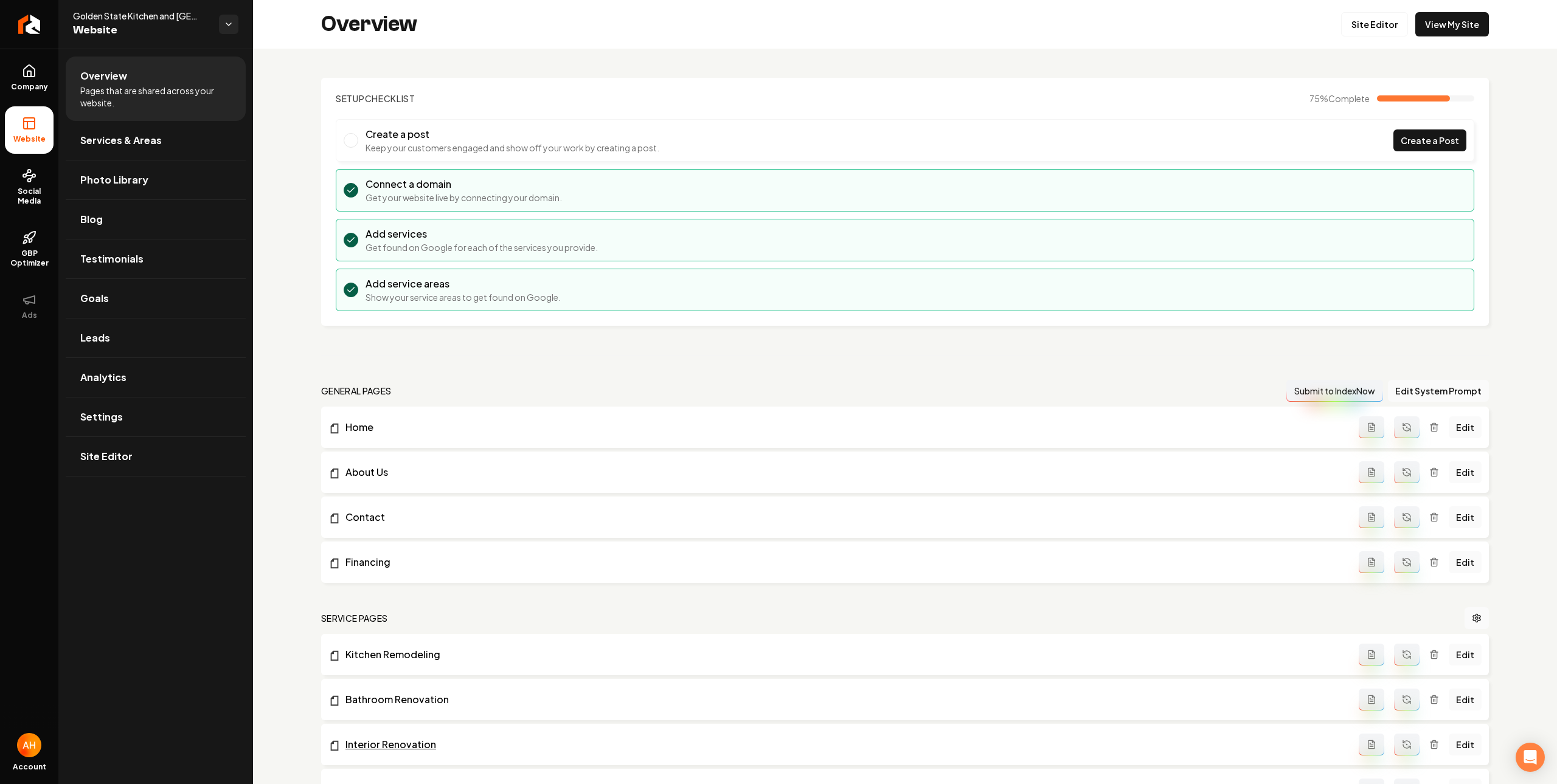
scroll to position [202, 0]
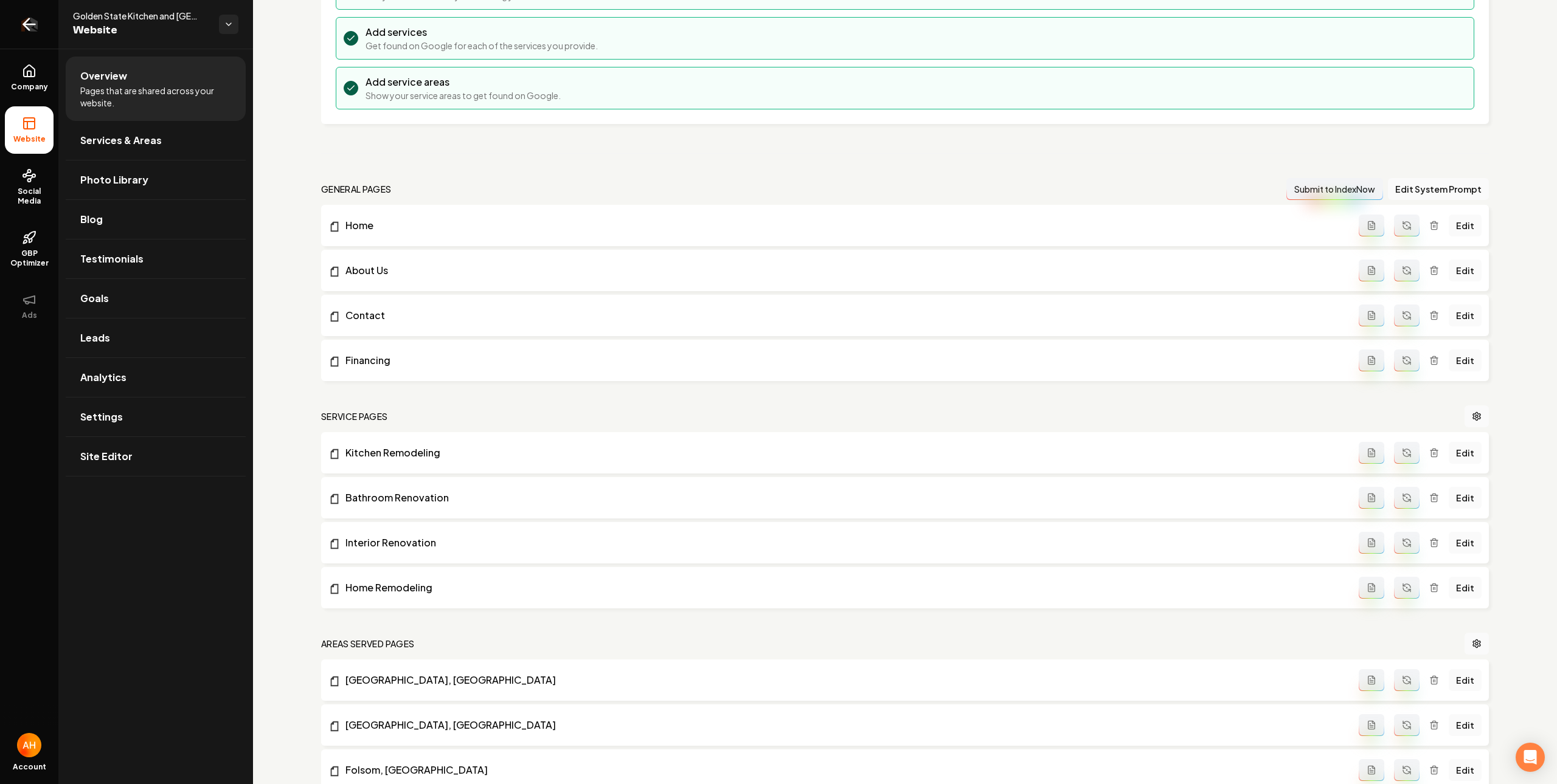
click at [25, 21] on icon "Return to dashboard" at bounding box center [26, 25] width 5 height 12
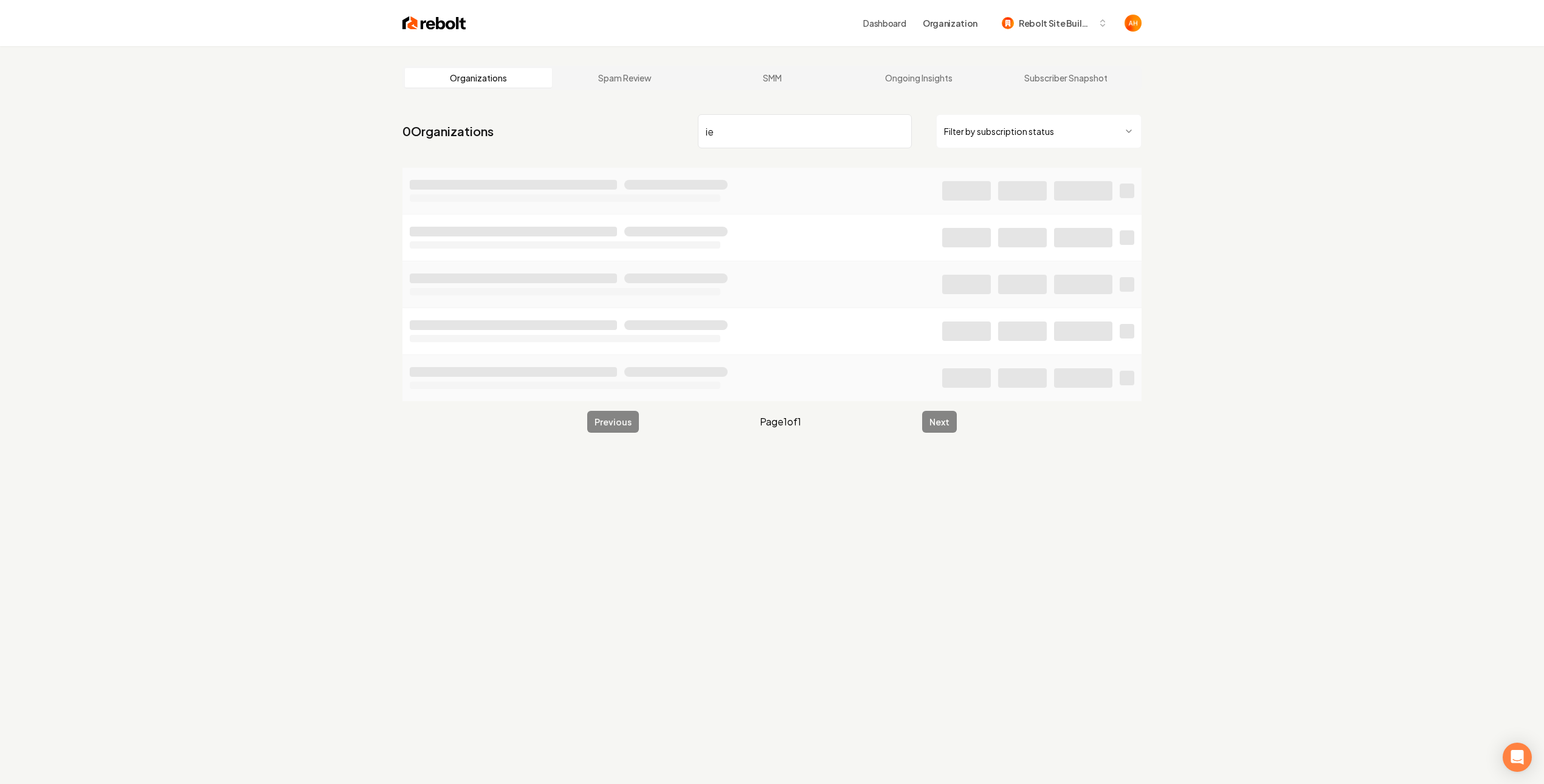
type input "i"
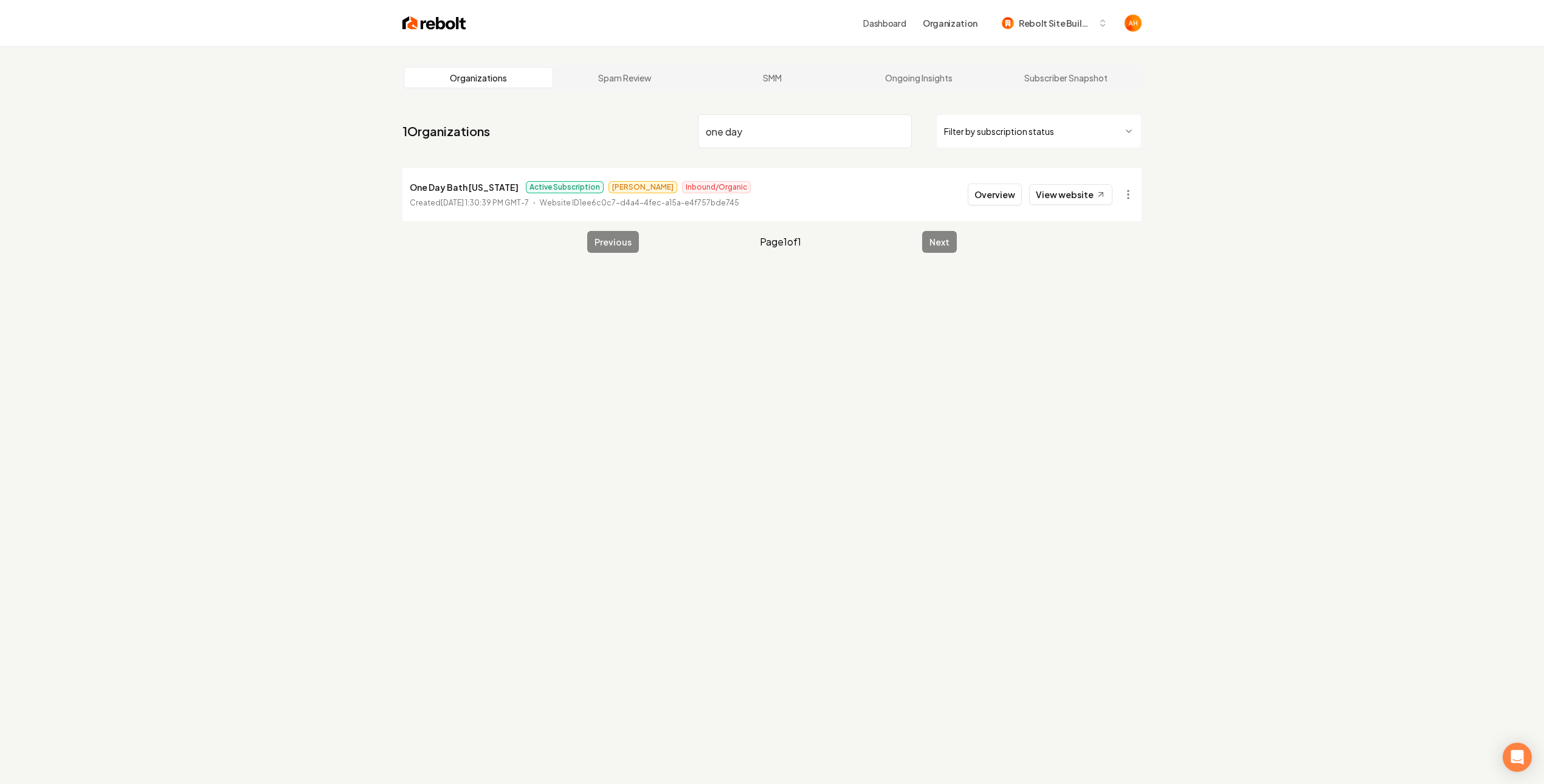
click at [464, 180] on p "One Day Bath California" at bounding box center [464, 187] width 109 height 14
copy p "One Day Bath California"
click at [1076, 196] on link "View website" at bounding box center [1070, 195] width 83 height 21
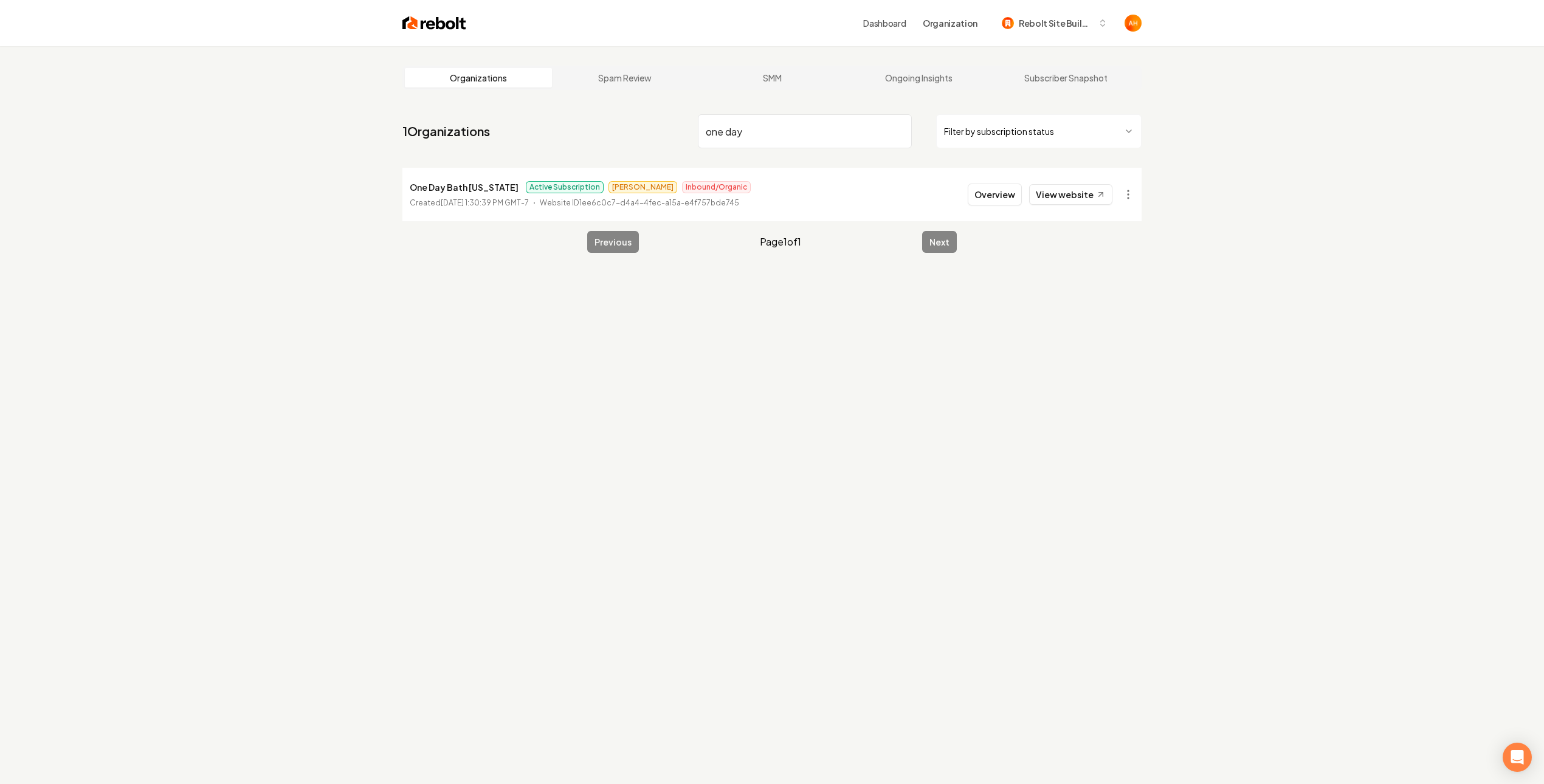
click at [746, 132] on input "one day" at bounding box center [804, 131] width 214 height 34
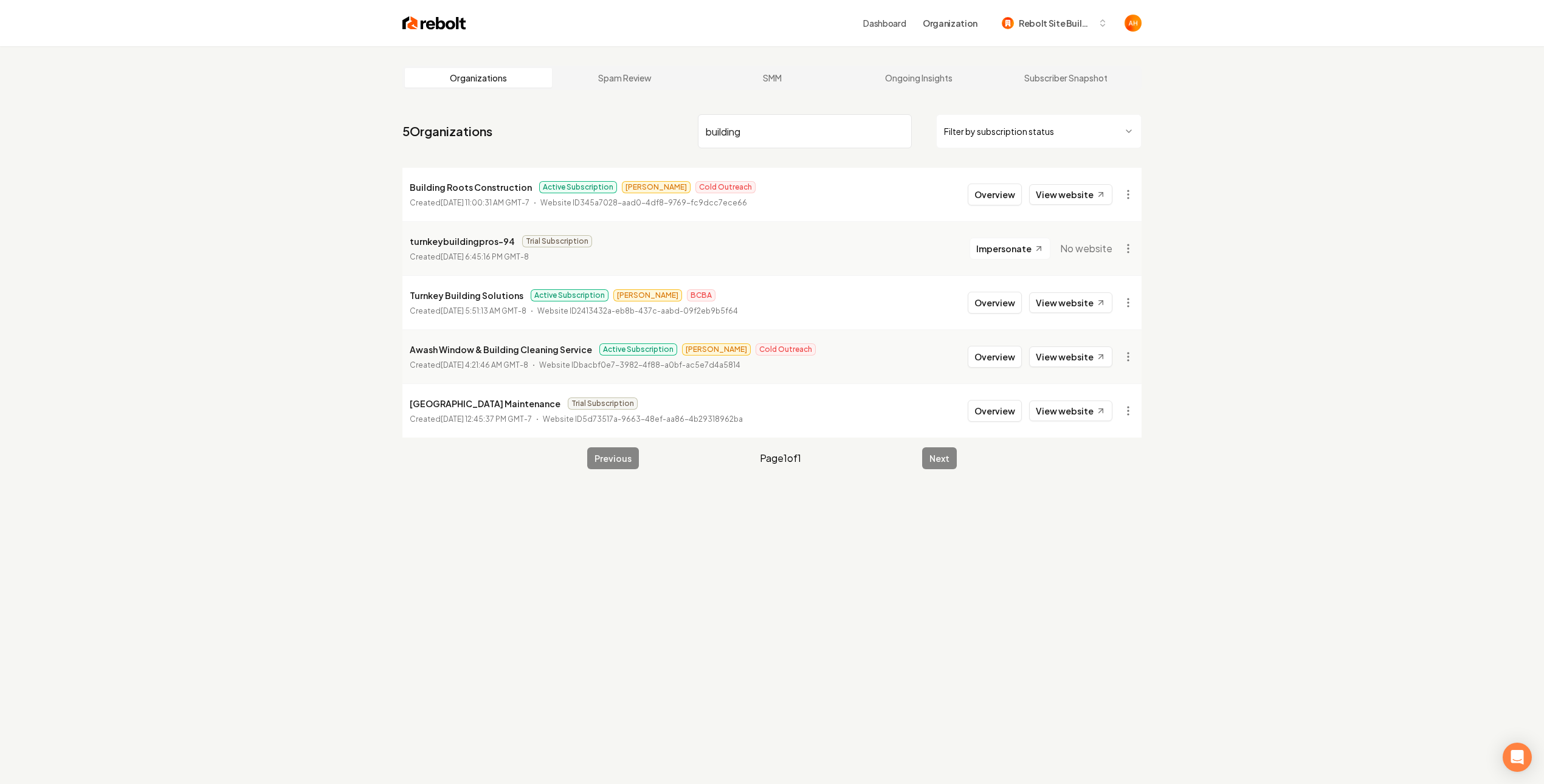
click at [765, 134] on input "building" at bounding box center [804, 131] width 214 height 34
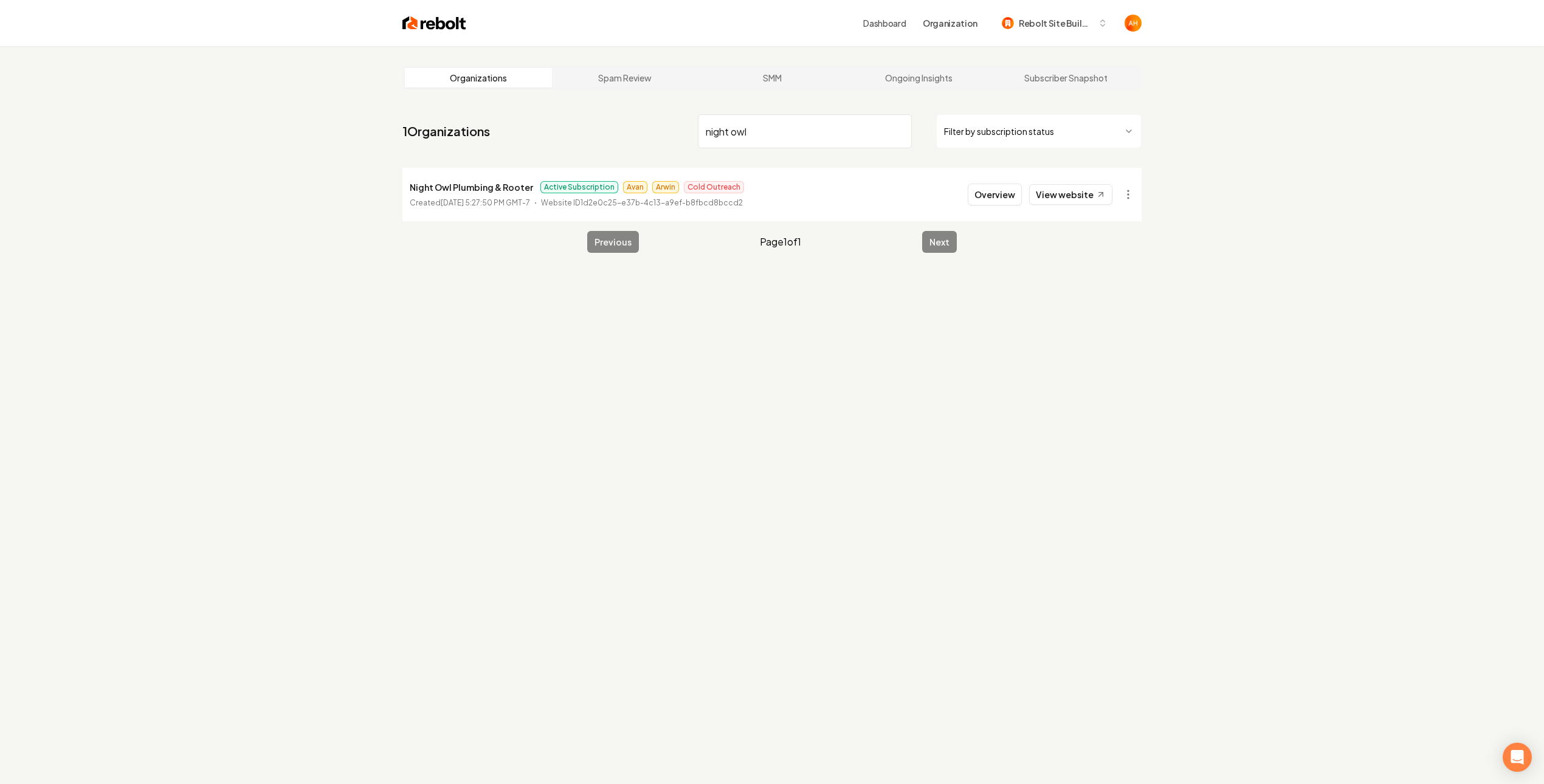
type input "night owl"
click at [993, 194] on button "Overview" at bounding box center [994, 195] width 54 height 22
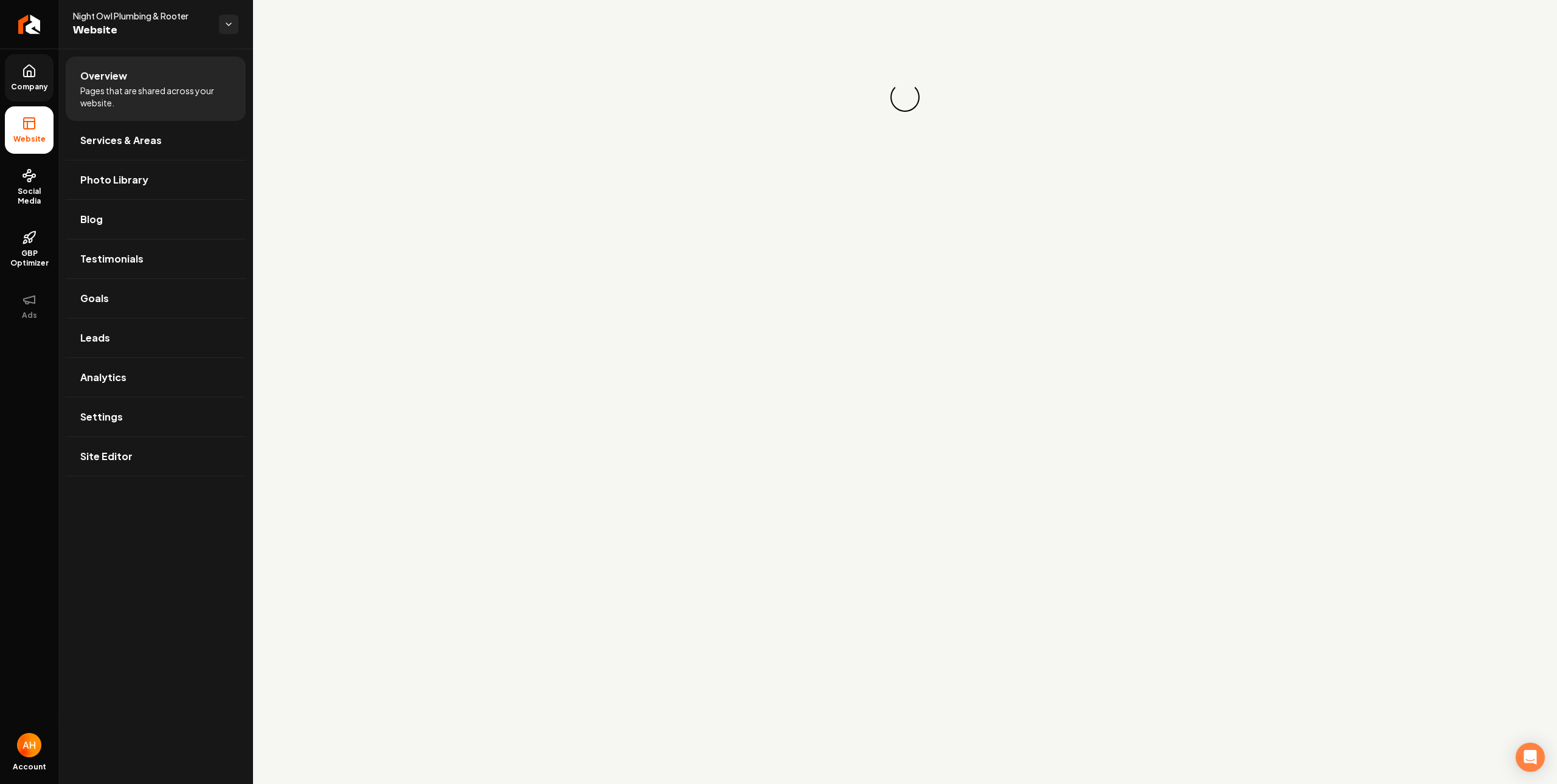
click at [10, 79] on link "Company" at bounding box center [29, 77] width 49 height 47
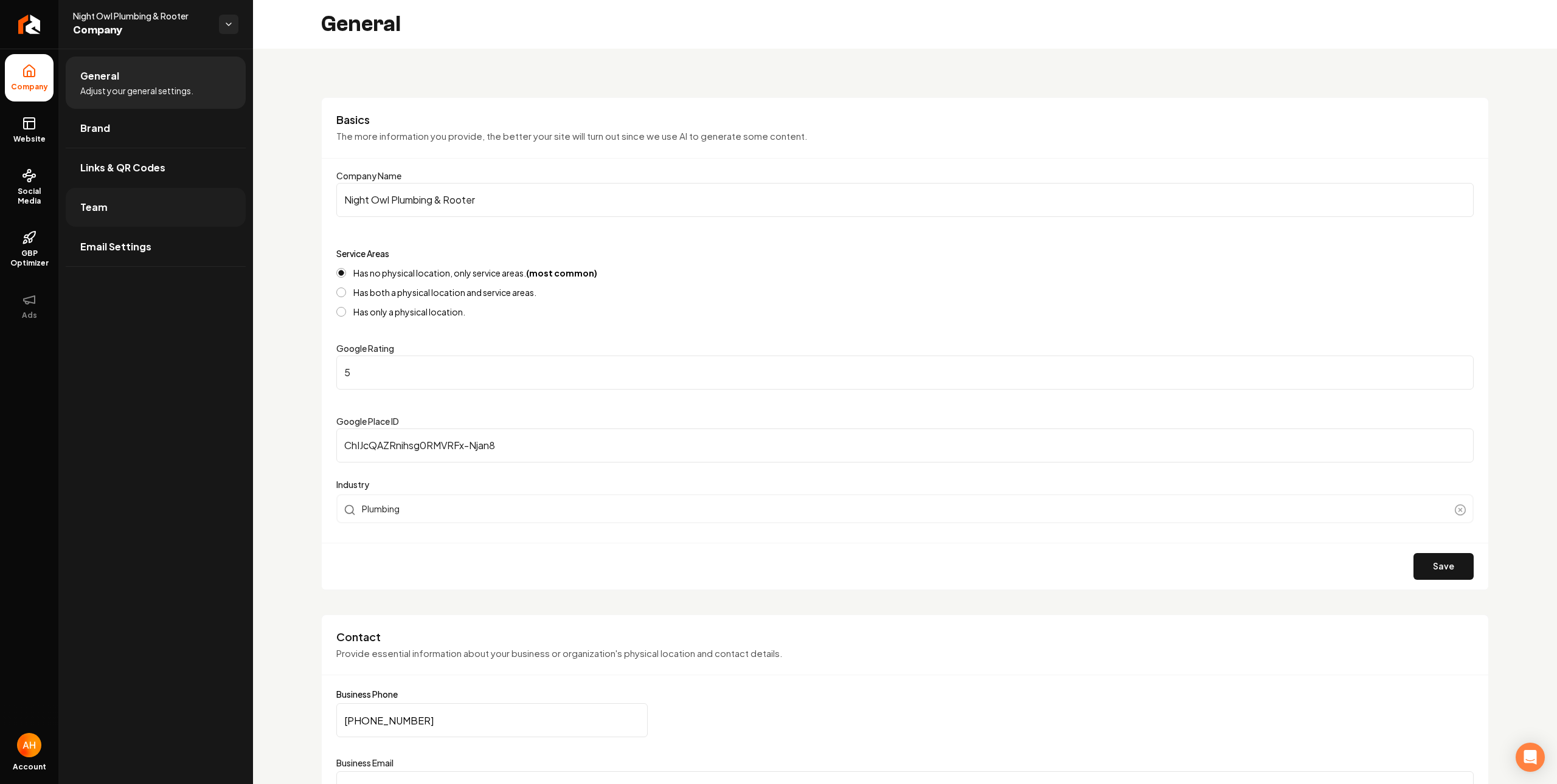
click at [141, 192] on link "Team" at bounding box center [155, 207] width 180 height 39
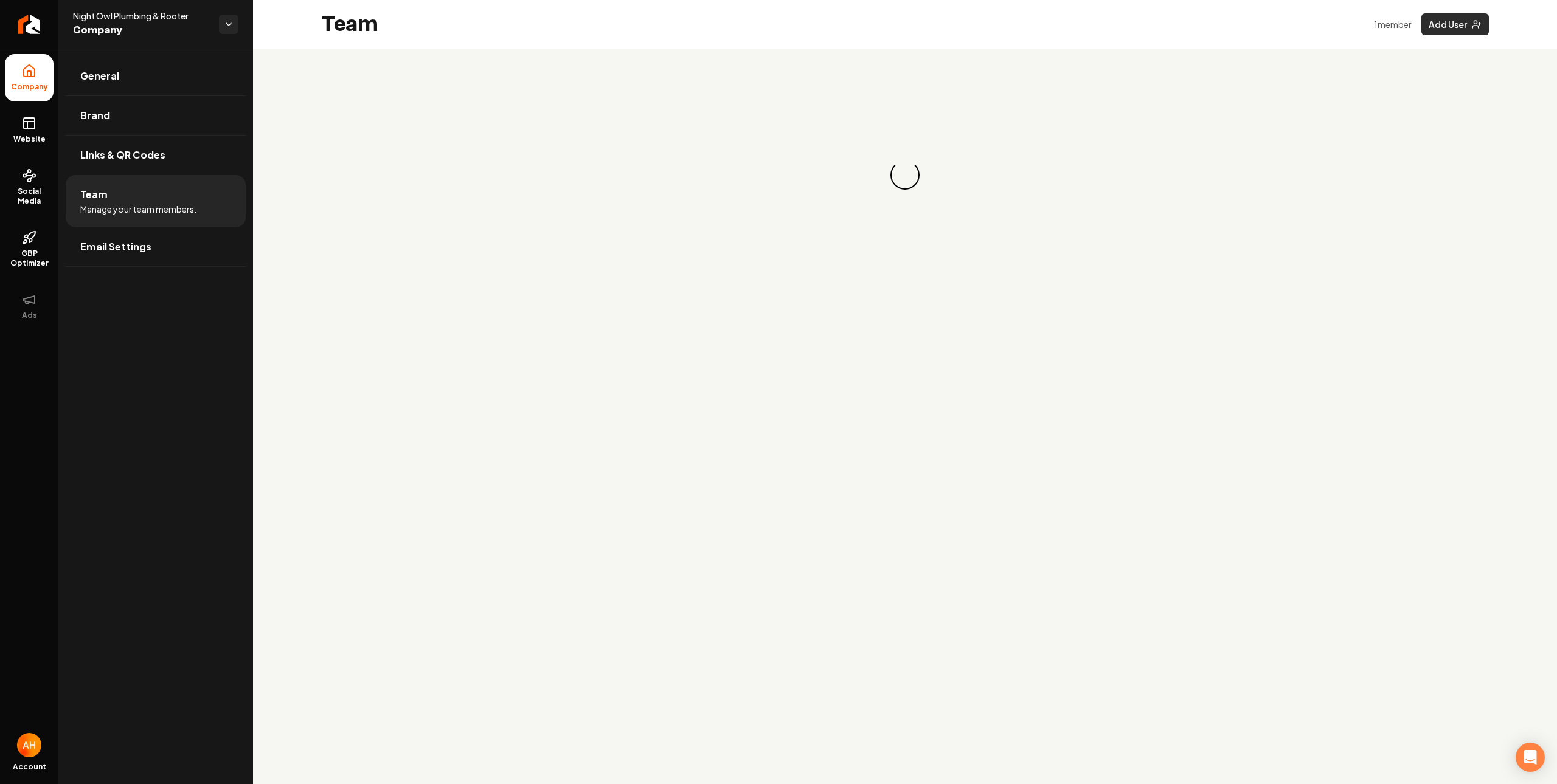
click at [1460, 23] on button "Add User" at bounding box center [1455, 25] width 68 height 22
click at [1121, 68] on div "Loading... Loading..." at bounding box center [905, 175] width 1304 height 253
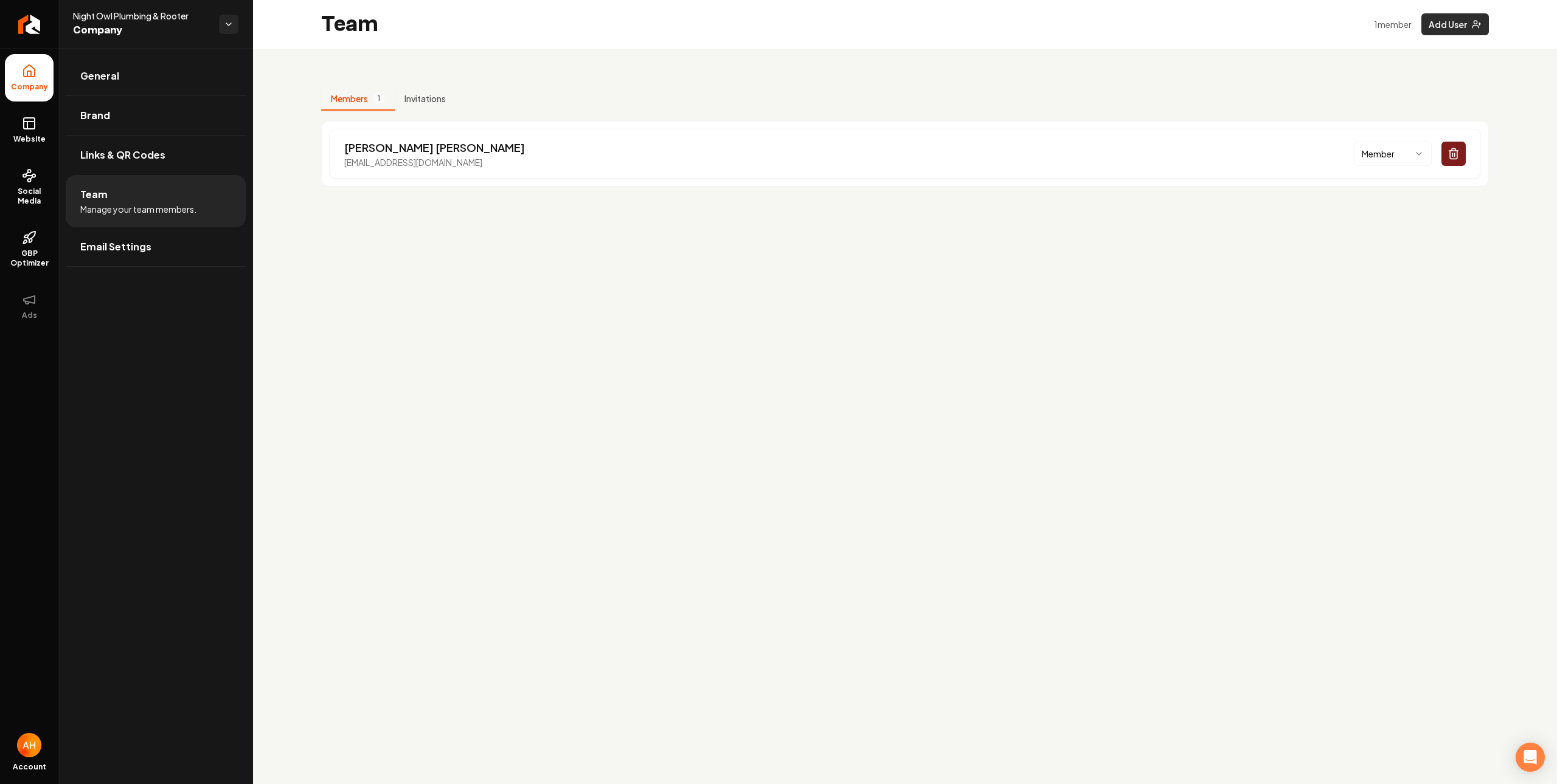
click at [1453, 26] on button "Add User" at bounding box center [1455, 25] width 68 height 22
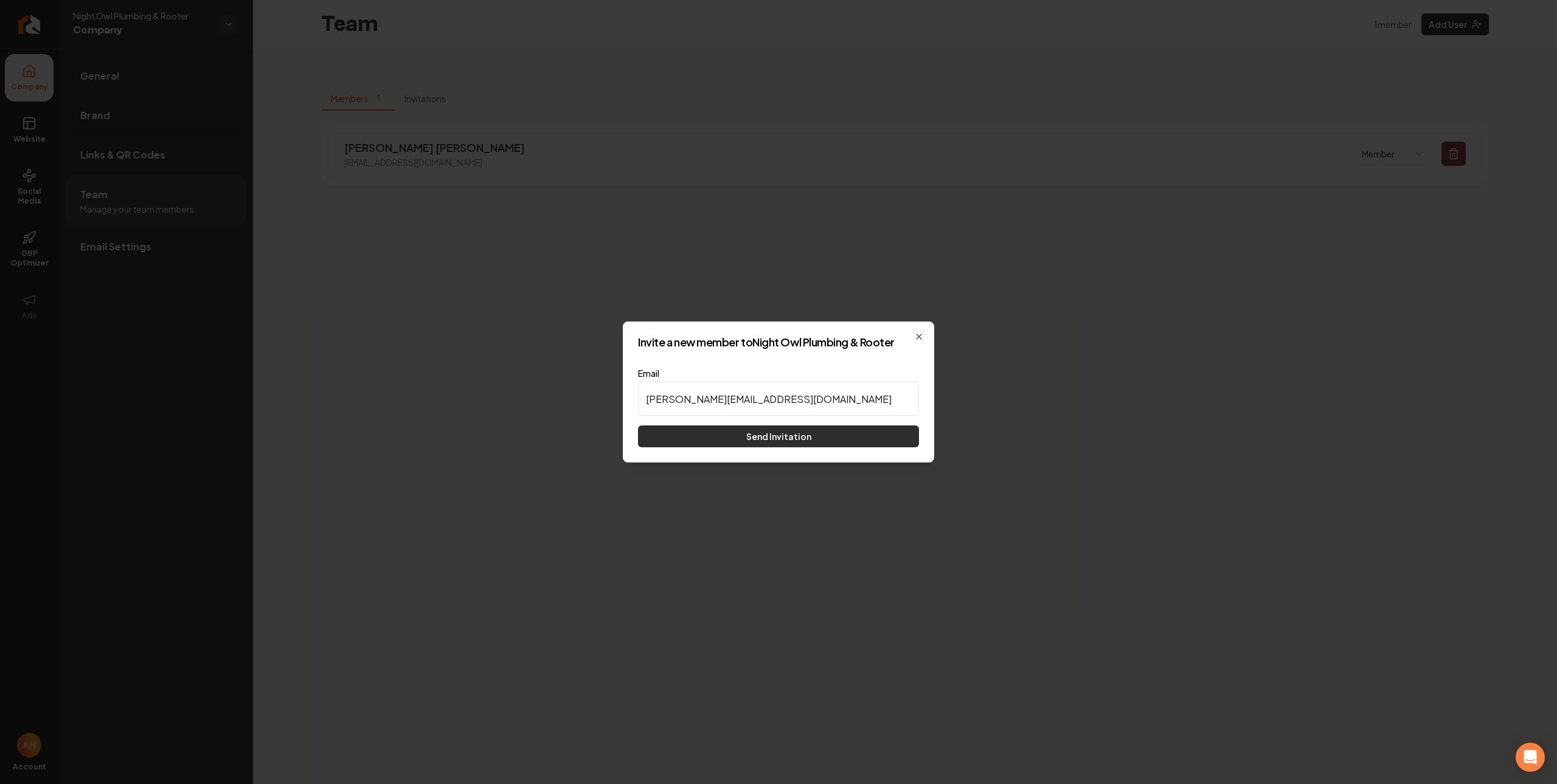
type input "[PERSON_NAME][EMAIL_ADDRESS][DOMAIN_NAME]"
click at [721, 440] on button "Send Invitation" at bounding box center [778, 436] width 281 height 22
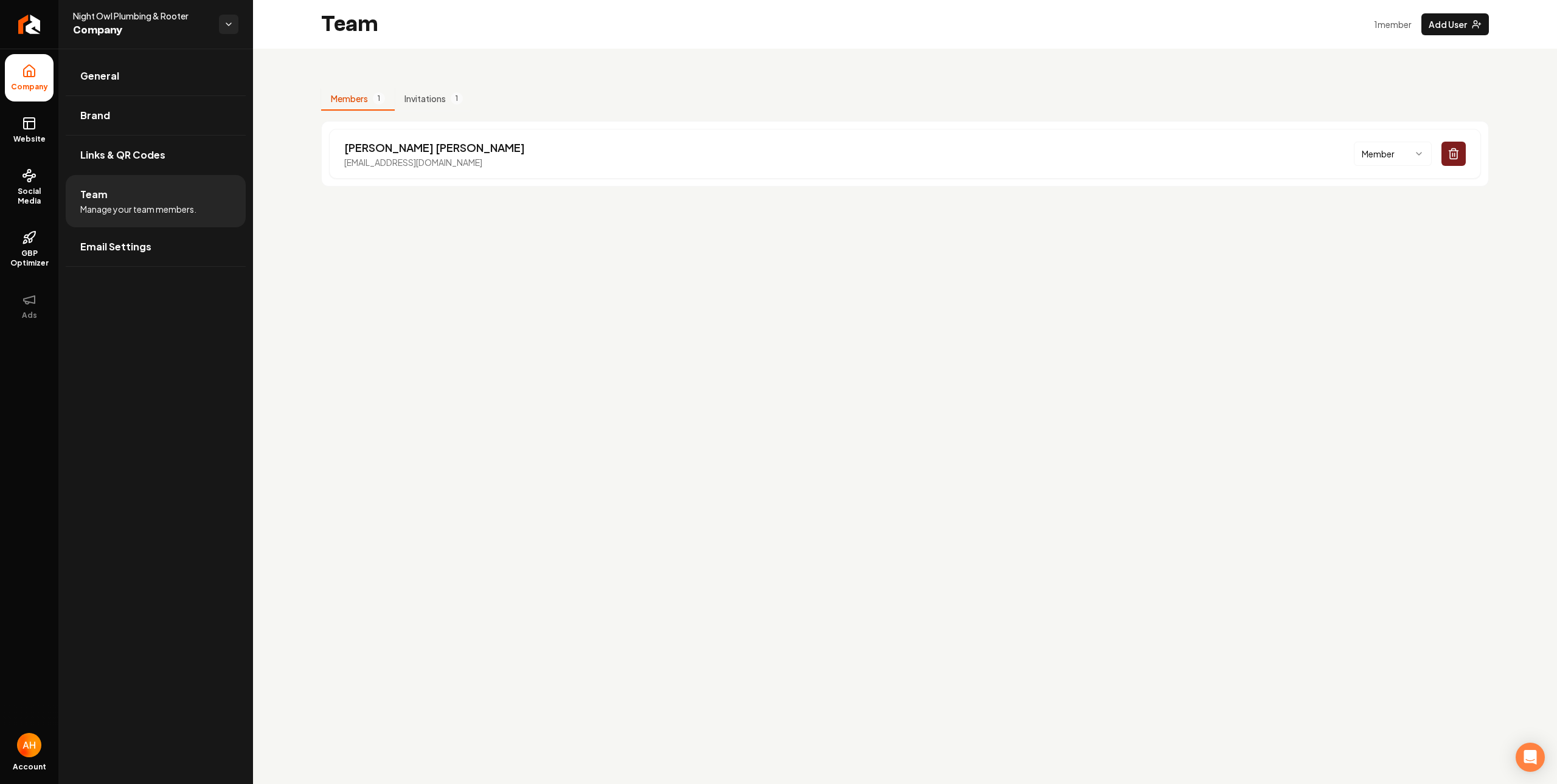
drag, startPoint x: 728, startPoint y: 286, endPoint x: 952, endPoint y: 328, distance: 227.9
click at [736, 289] on main "Team 1 member Add User Members 1 Invitations 1 Moises Ramirez moisesramirez0@gm…" at bounding box center [905, 392] width 1304 height 784
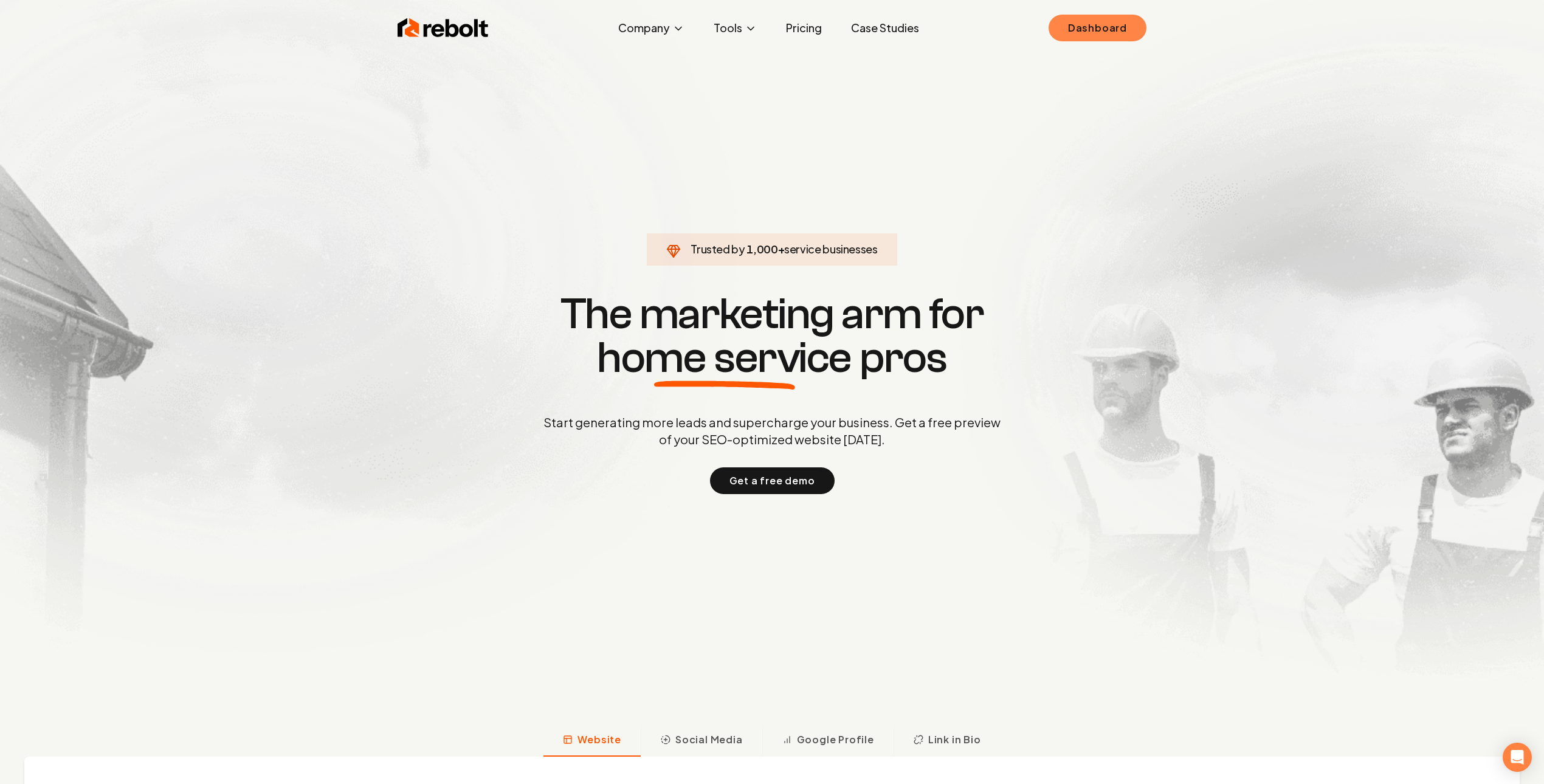
click at [1128, 24] on link "Dashboard" at bounding box center [1097, 27] width 98 height 27
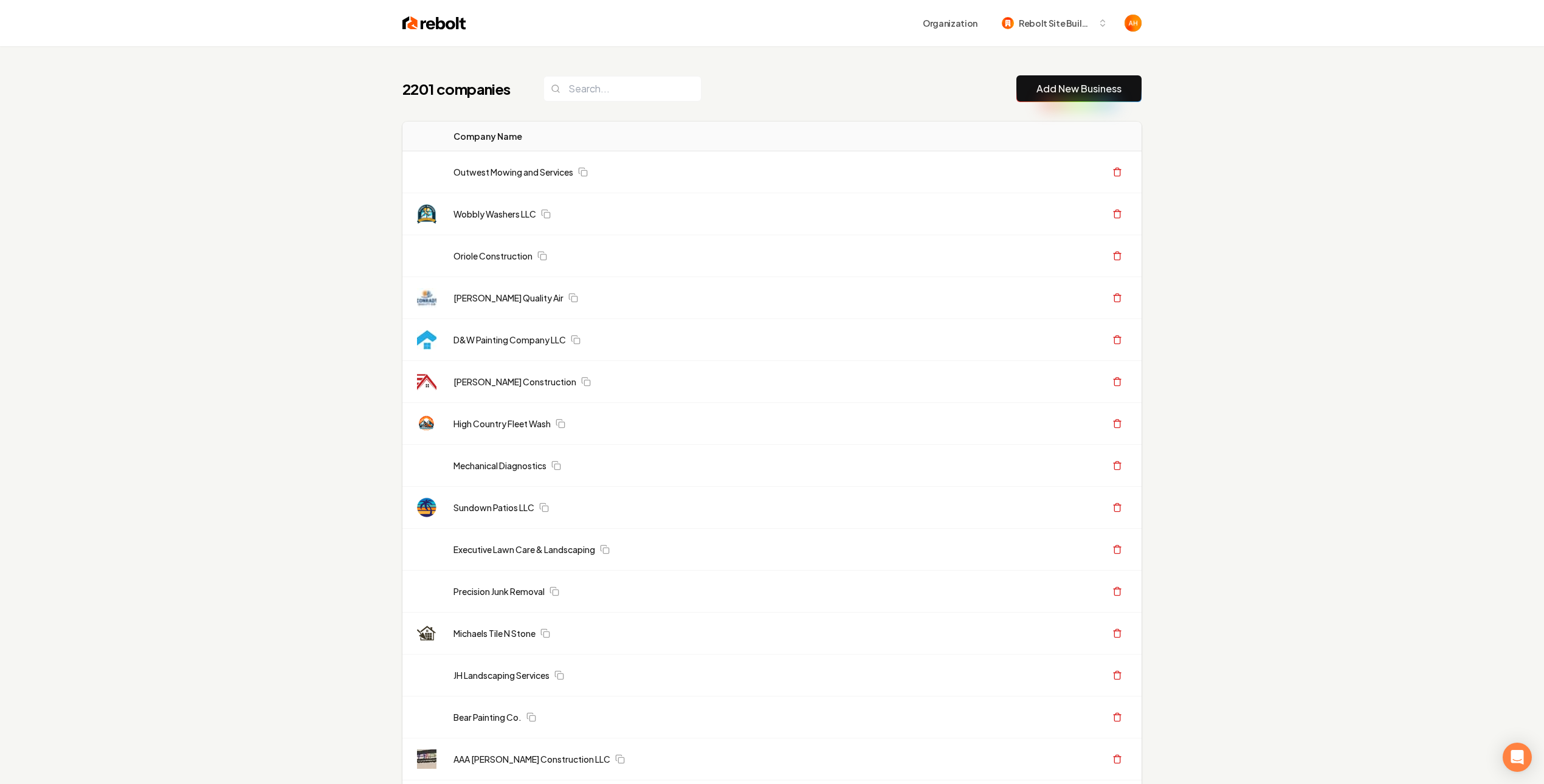
click at [804, 79] on div "2201 companies Add New Business" at bounding box center [772, 88] width 739 height 27
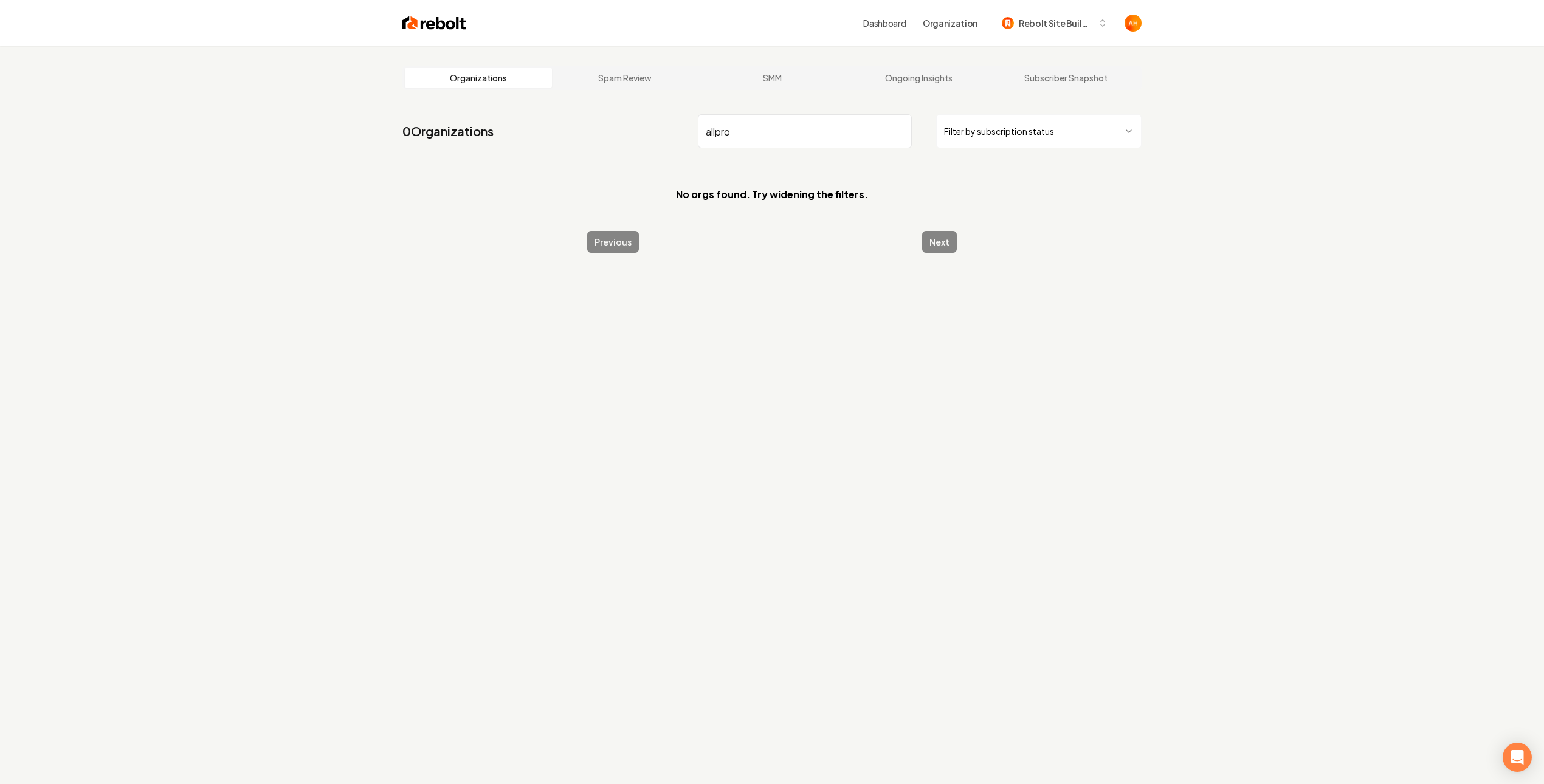
click at [753, 125] on input "allpro" at bounding box center [804, 131] width 214 height 34
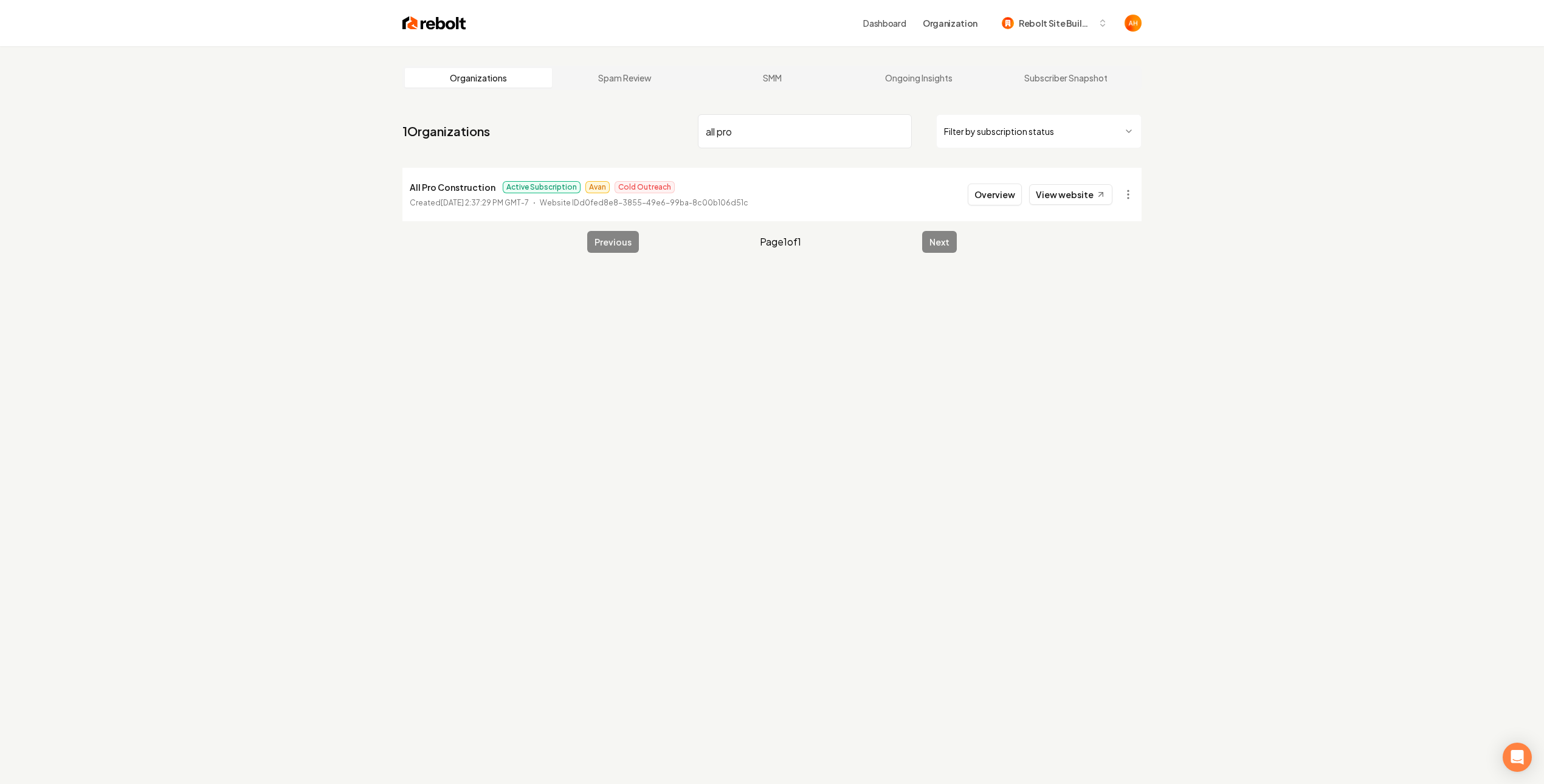
type input "all pro"
click at [873, 19] on link "Dashboard" at bounding box center [885, 23] width 43 height 12
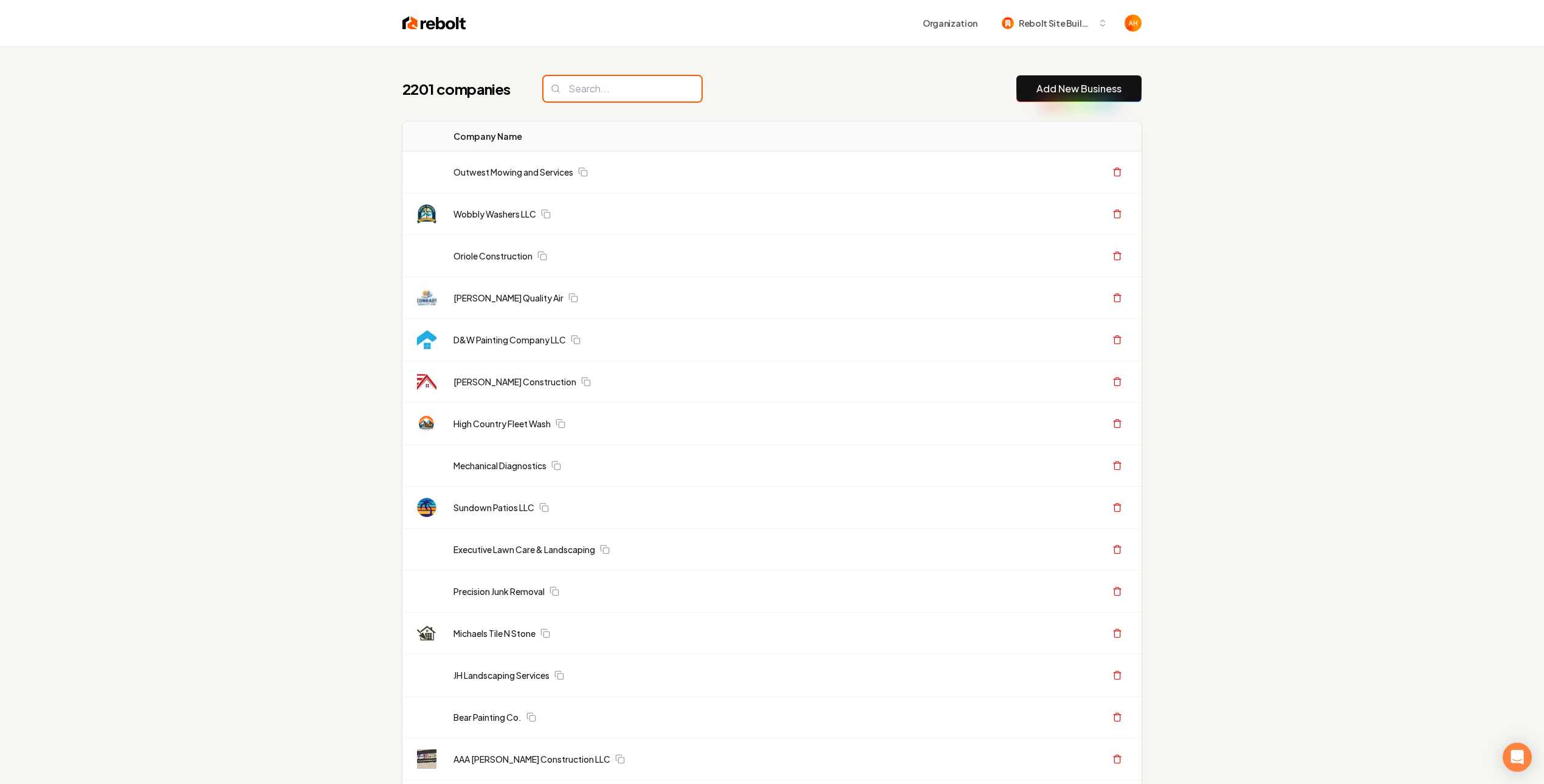
click at [640, 77] on input "search" at bounding box center [622, 88] width 158 height 25
paste input "allpro"
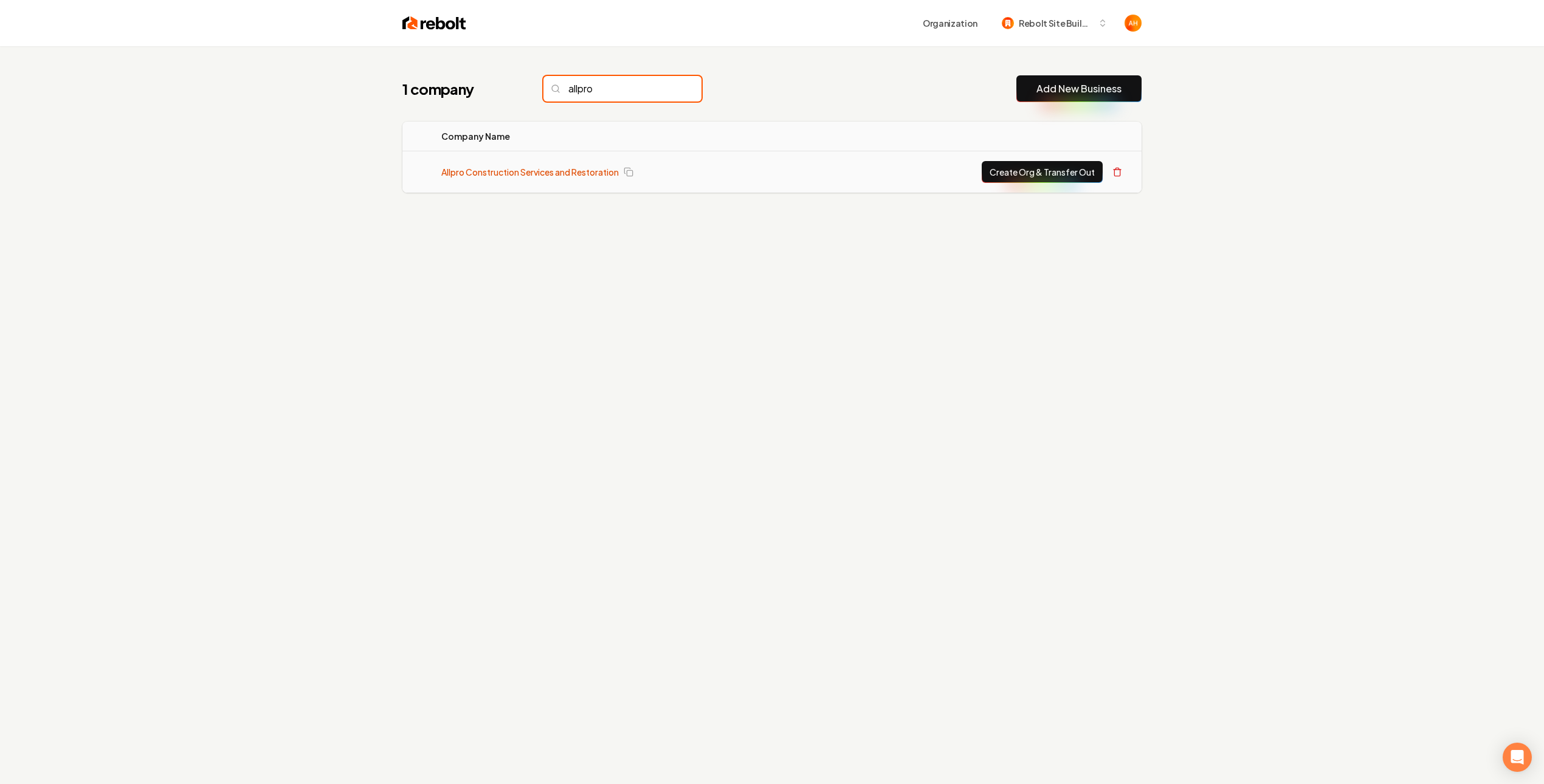
type input "allpro"
click at [561, 170] on link "Allpro Construction Services and Restoration" at bounding box center [529, 171] width 177 height 12
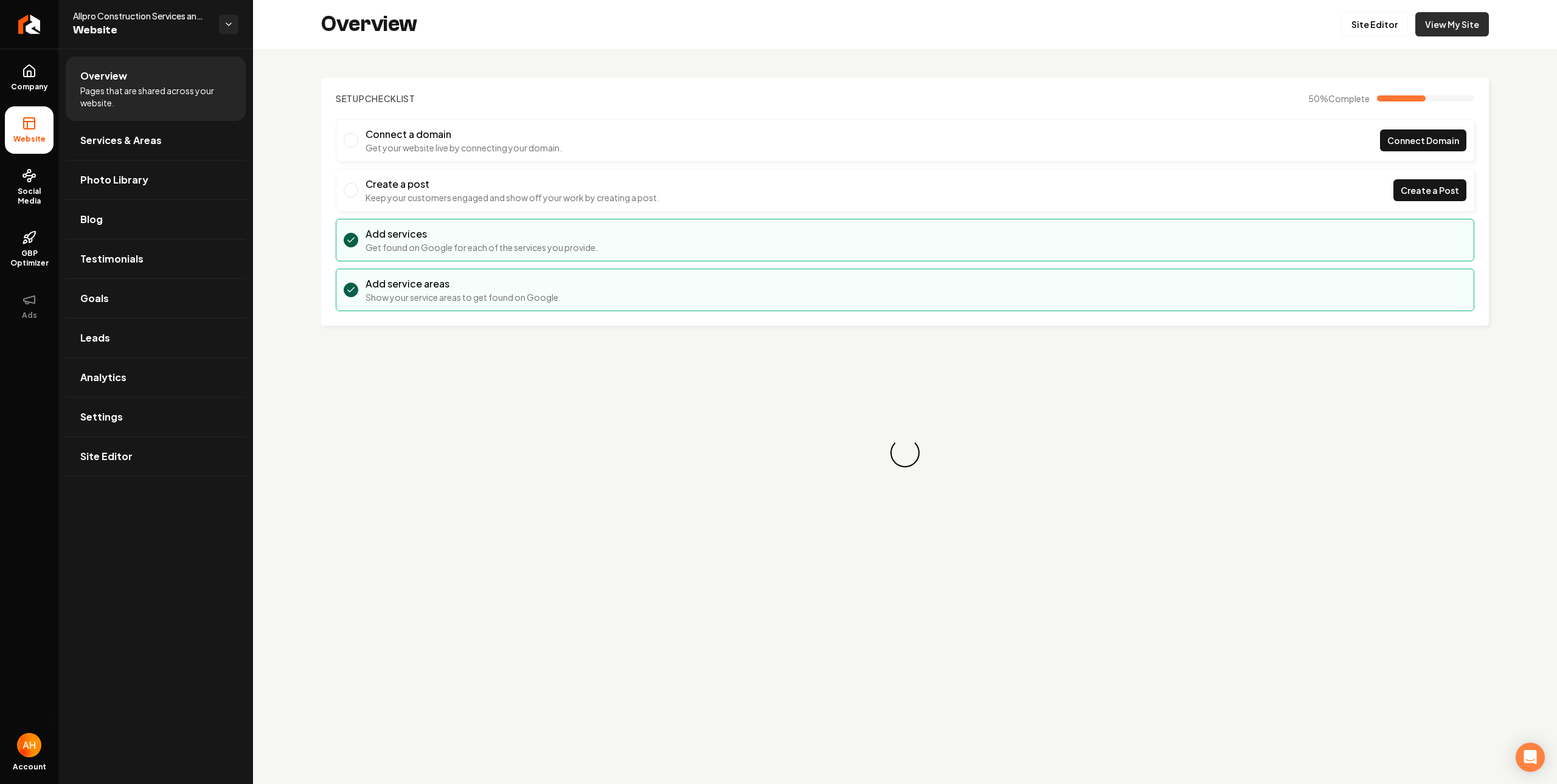
click at [1467, 20] on link "View My Site" at bounding box center [1452, 24] width 73 height 24
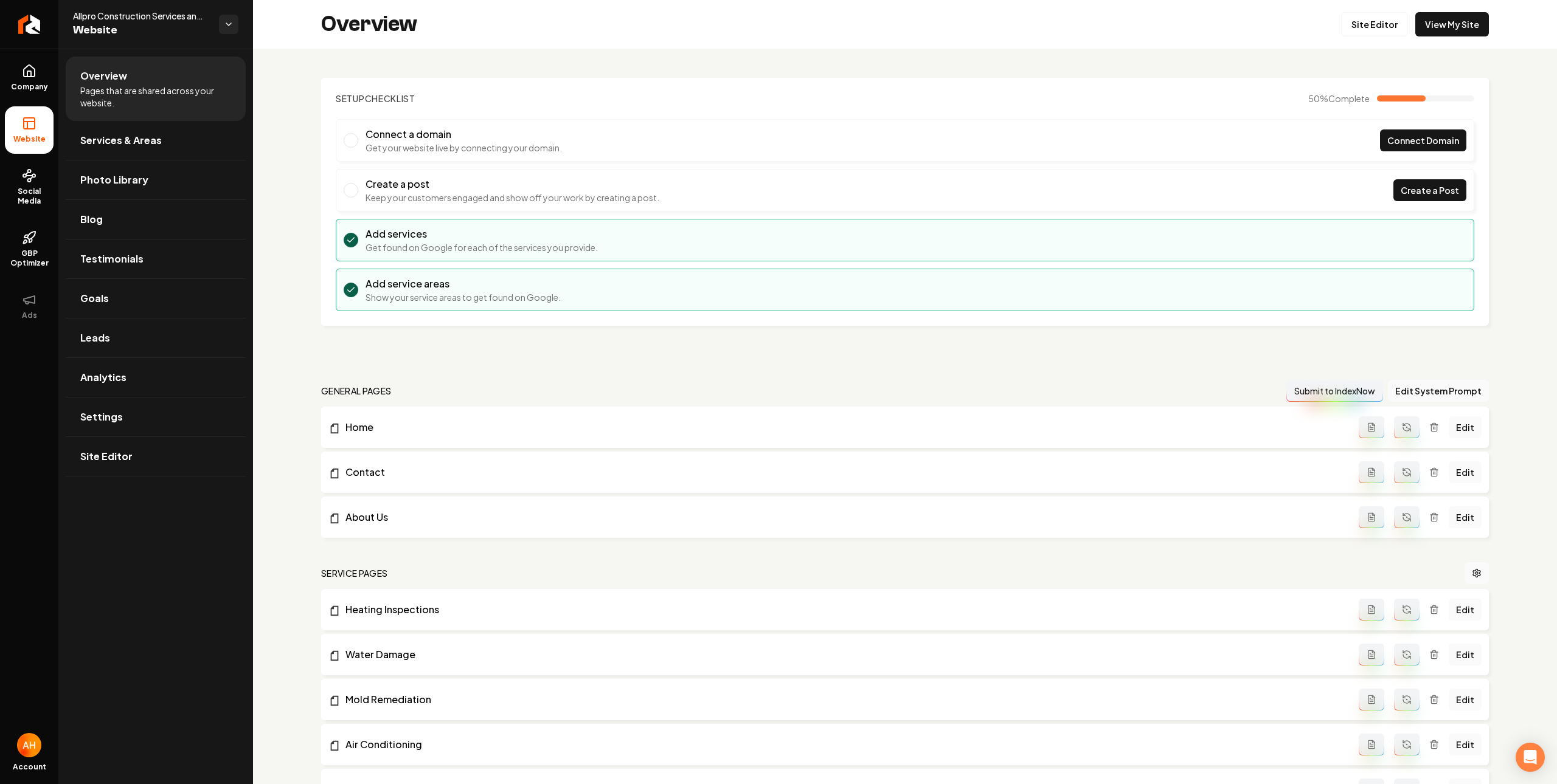
click at [692, 138] on li "Connect a domain Get your website live by connecting your domain. Connect Domain" at bounding box center [905, 140] width 1139 height 43
click at [720, 49] on div "Setup Checklist 50 % Complete Connect a domain Get your website live by connect…" at bounding box center [905, 556] width 1304 height 1015
click at [696, 40] on div "Overview Site Editor View My Site" at bounding box center [905, 24] width 1304 height 49
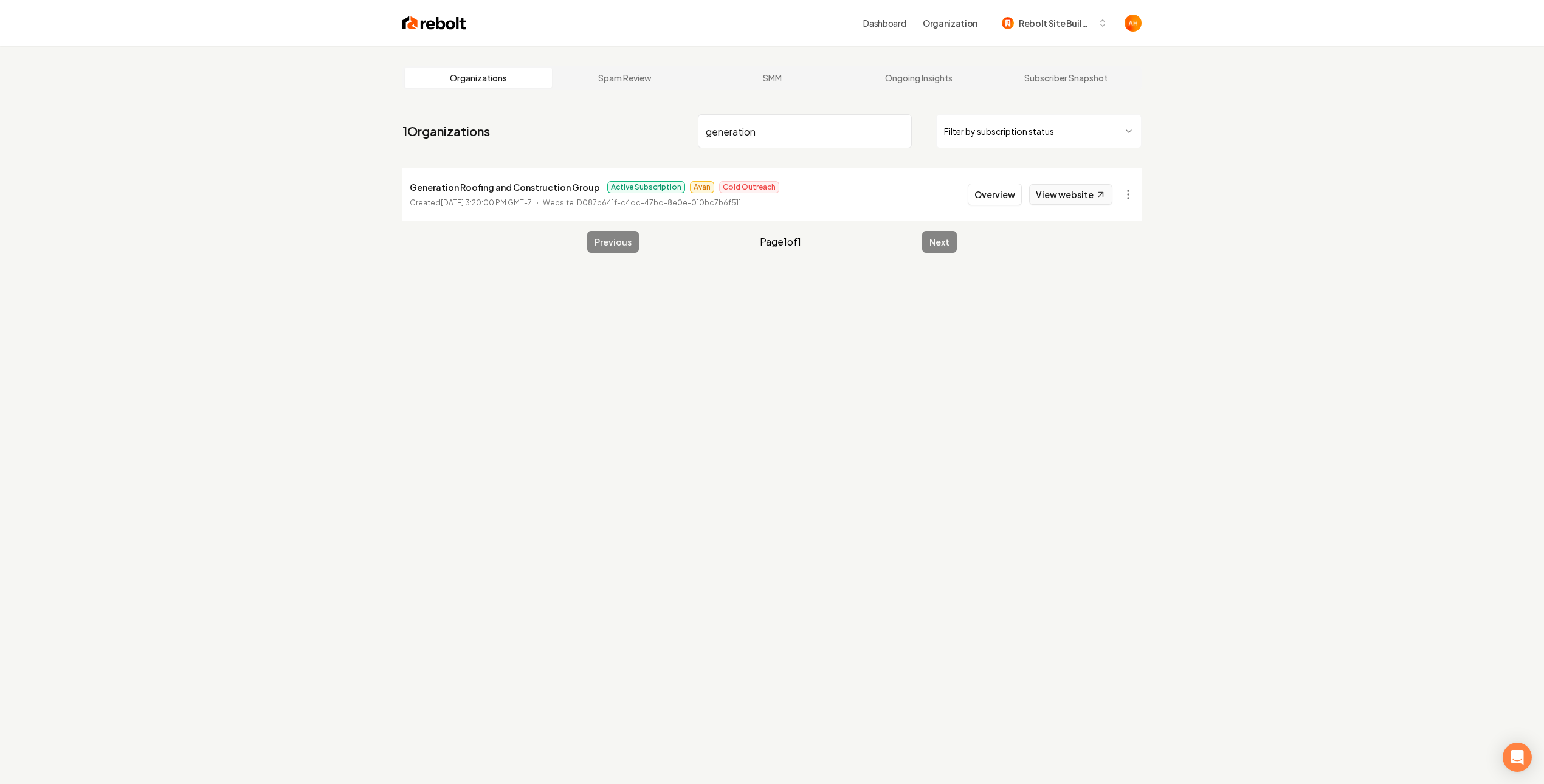
type input "generation"
click at [1086, 197] on link "View website" at bounding box center [1070, 195] width 83 height 21
click at [816, 138] on input "generation" at bounding box center [804, 131] width 214 height 34
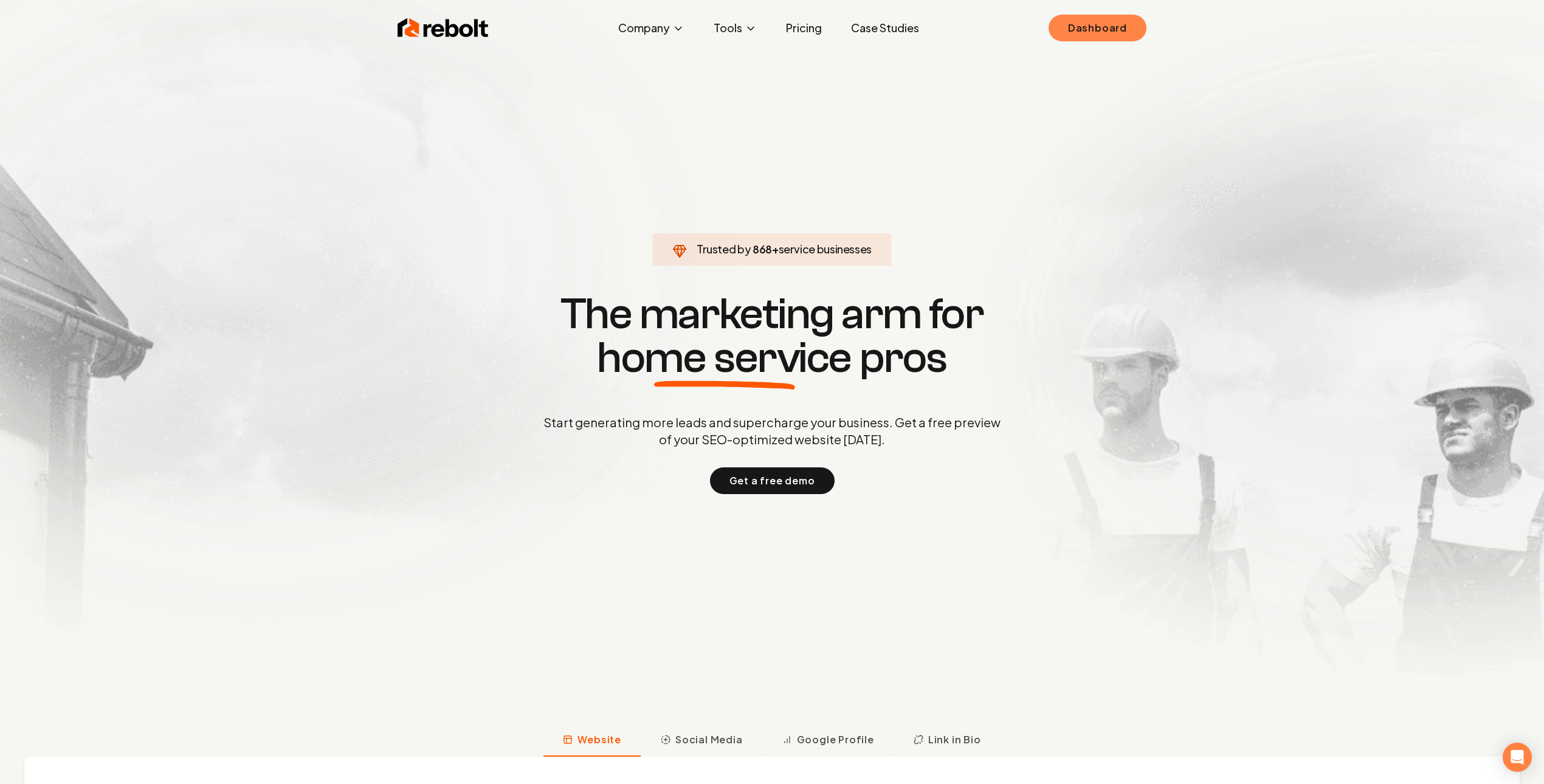
click at [1086, 25] on link "Dashboard" at bounding box center [1097, 27] width 98 height 27
click at [1123, 26] on link "Dashboard" at bounding box center [1097, 27] width 98 height 27
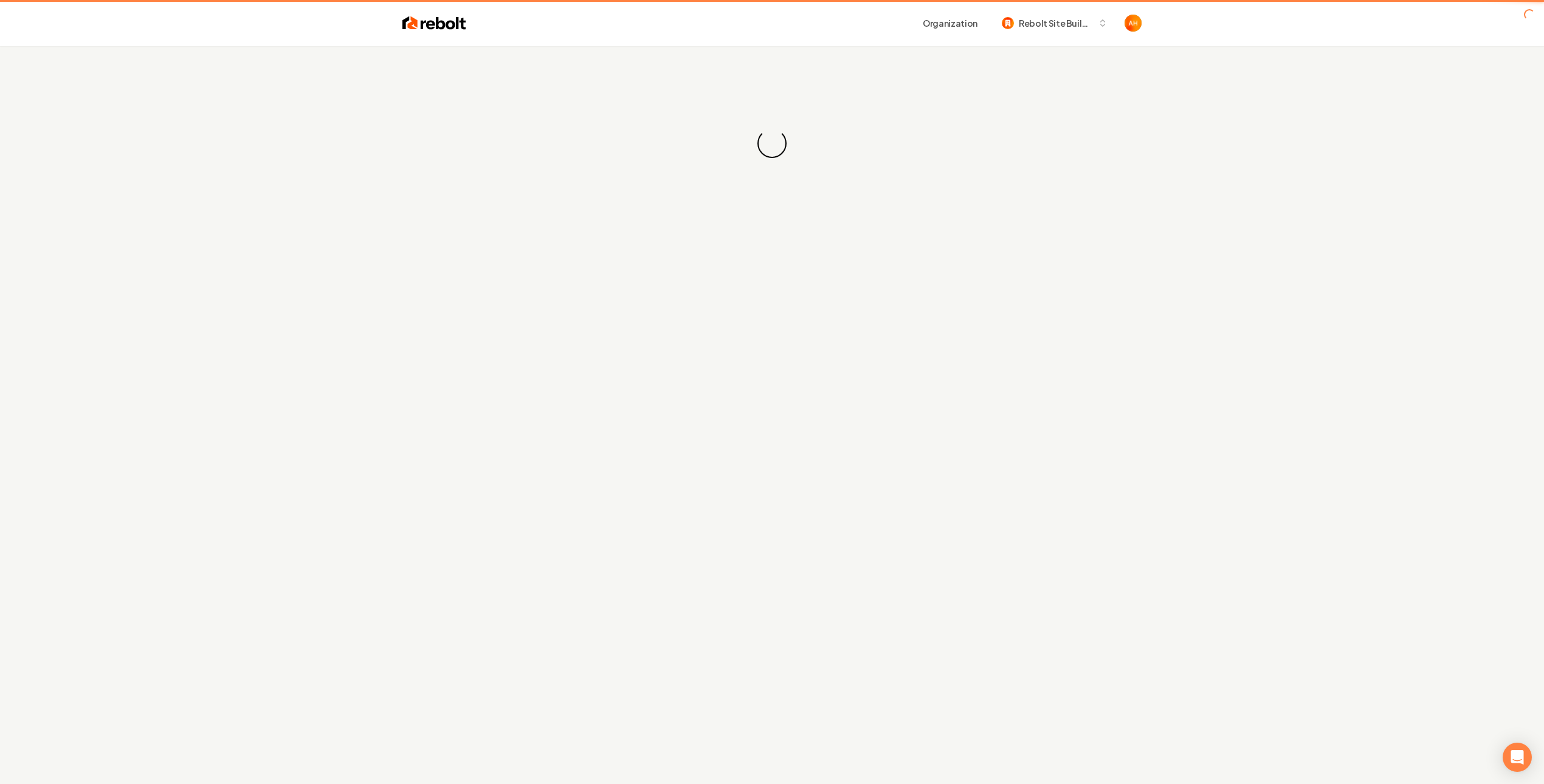
click at [1026, 165] on div "Loading... Loading..." at bounding box center [772, 143] width 1544 height 194
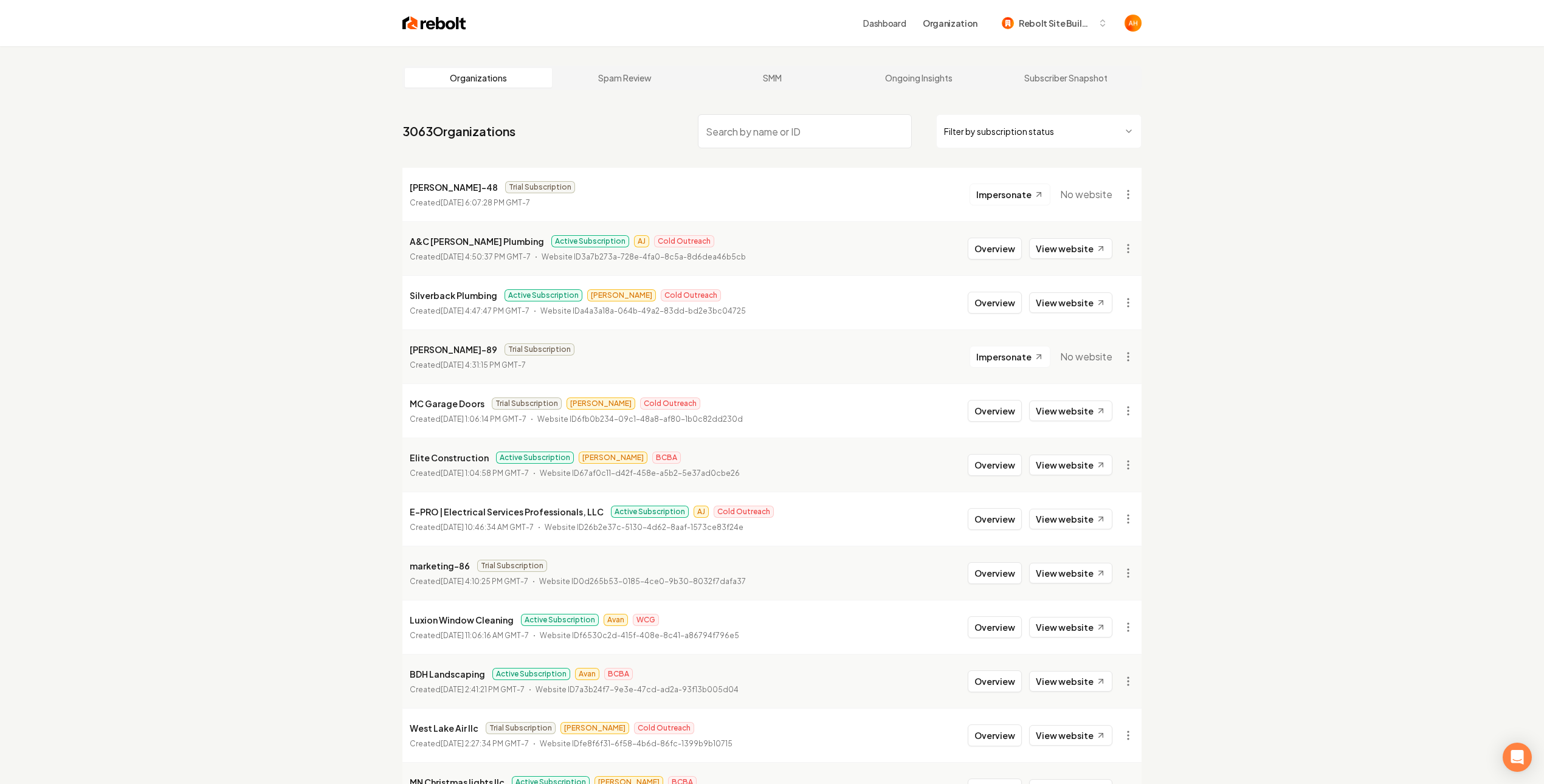
click at [766, 142] on input "search" at bounding box center [804, 131] width 214 height 34
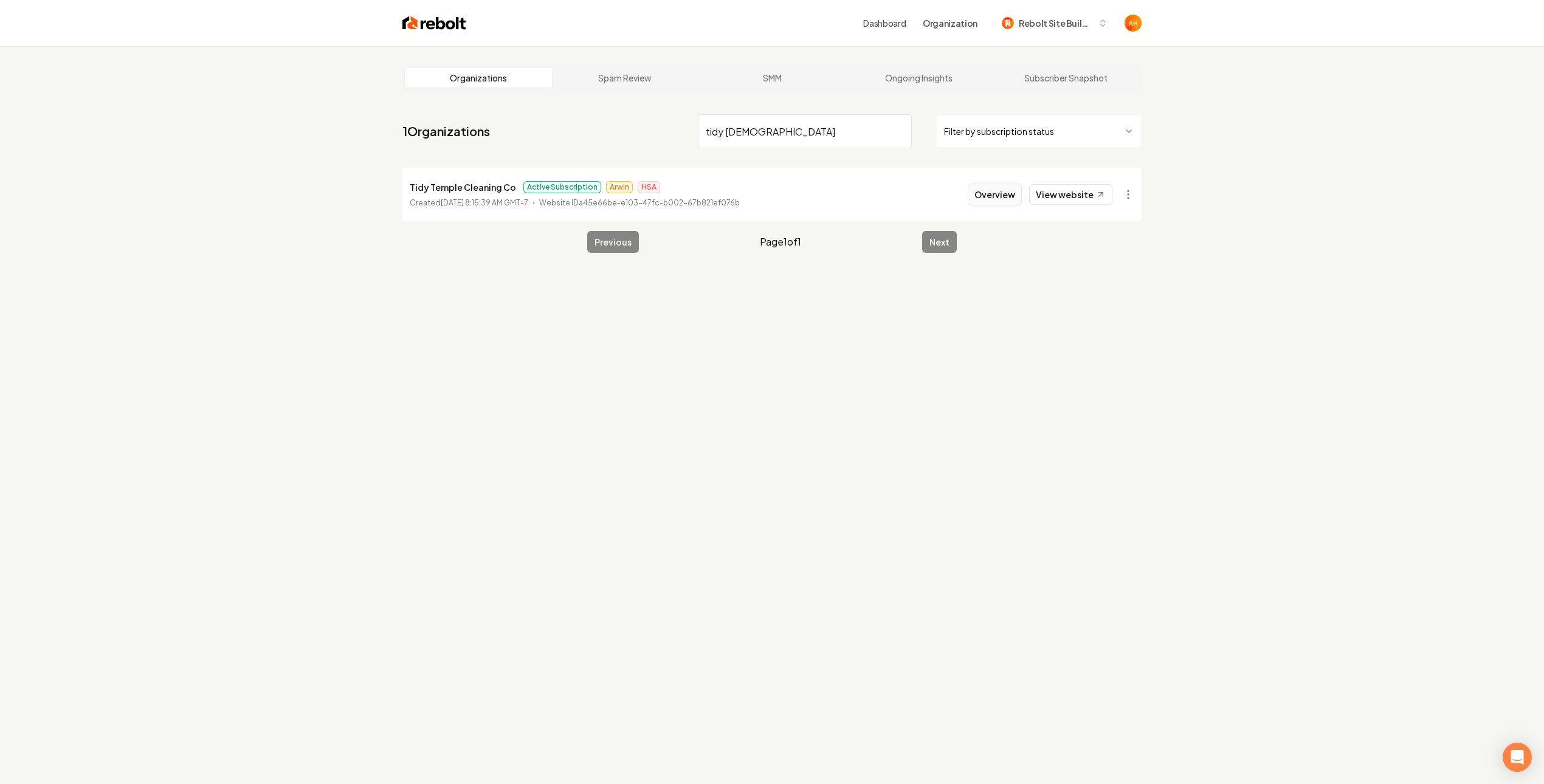
type input "tidy temple"
click at [1006, 197] on button "Overview" at bounding box center [994, 195] width 54 height 22
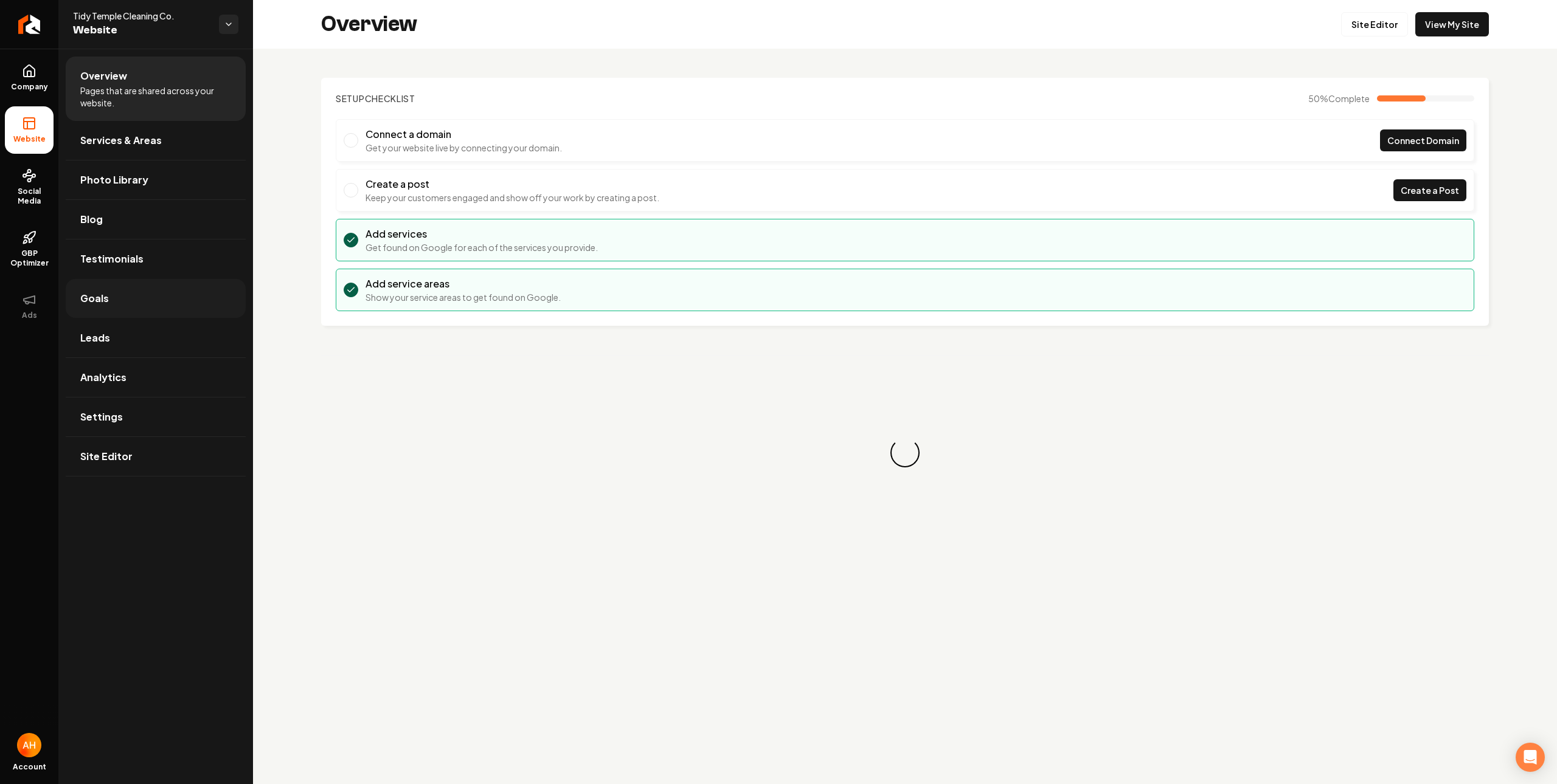
click at [171, 310] on link "Goals" at bounding box center [155, 299] width 180 height 39
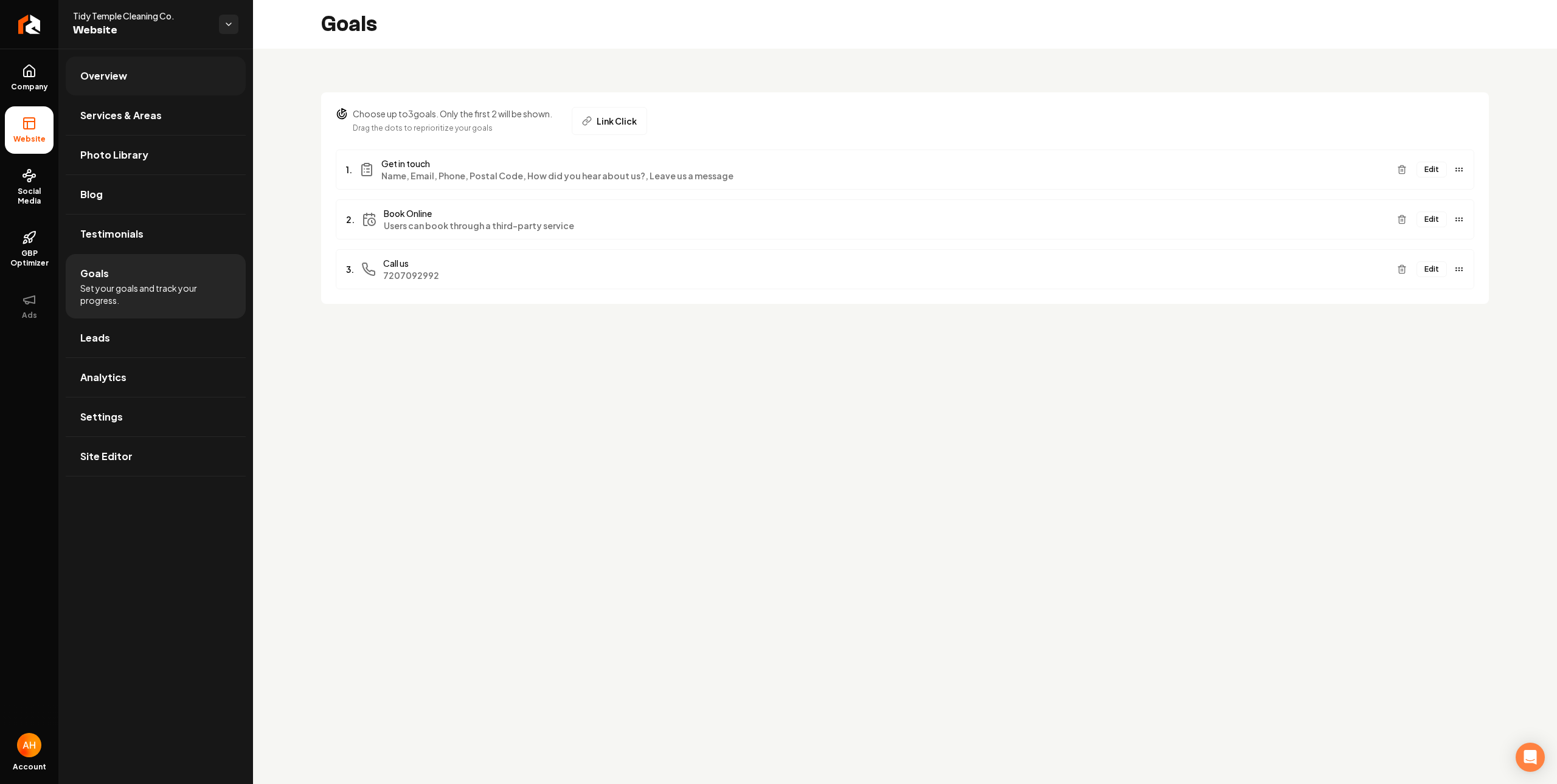
click at [222, 86] on link "Overview" at bounding box center [155, 76] width 180 height 39
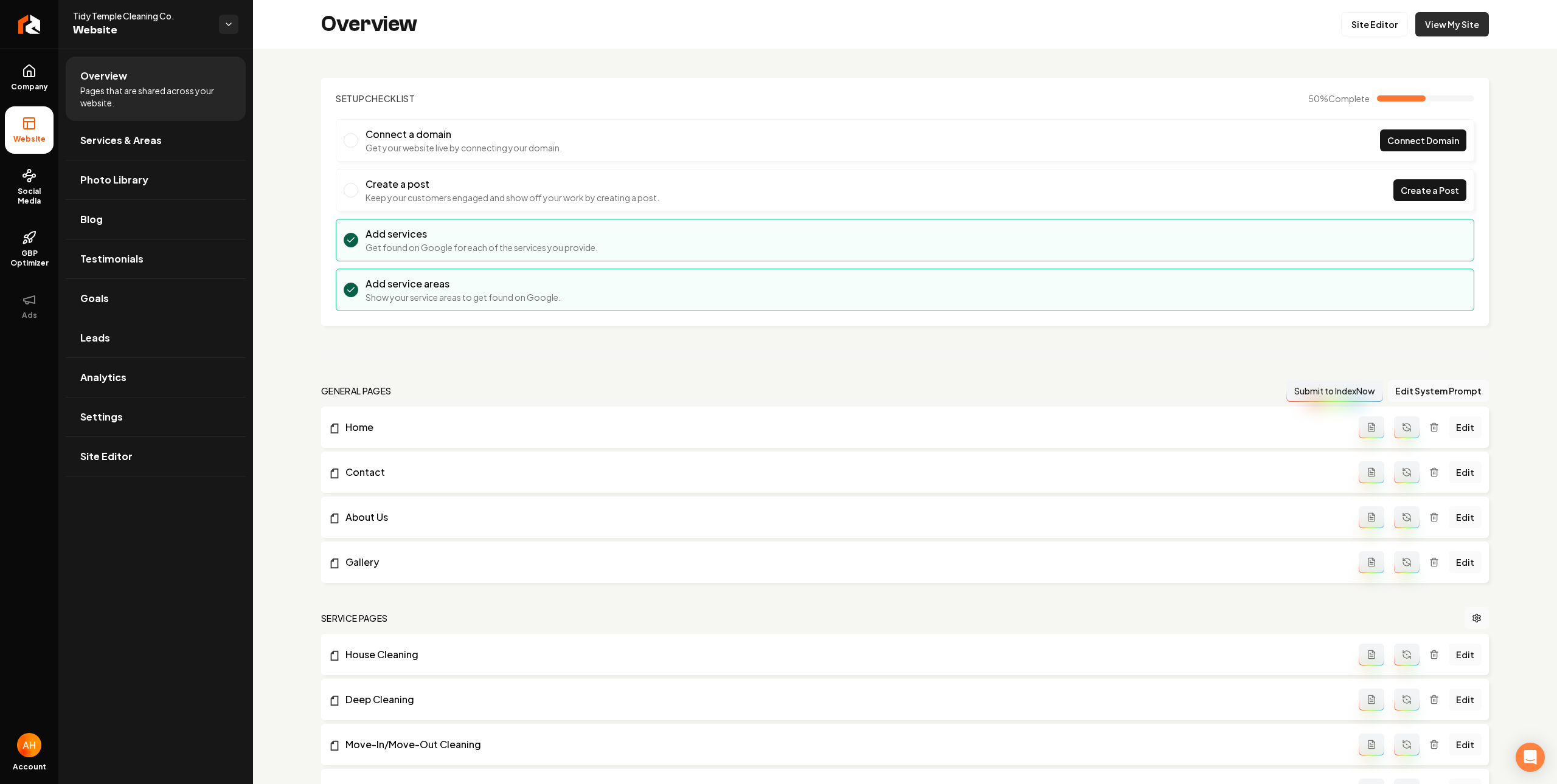
click at [1424, 23] on link "View My Site" at bounding box center [1452, 24] width 73 height 24
click at [103, 411] on link "Settings" at bounding box center [155, 417] width 180 height 39
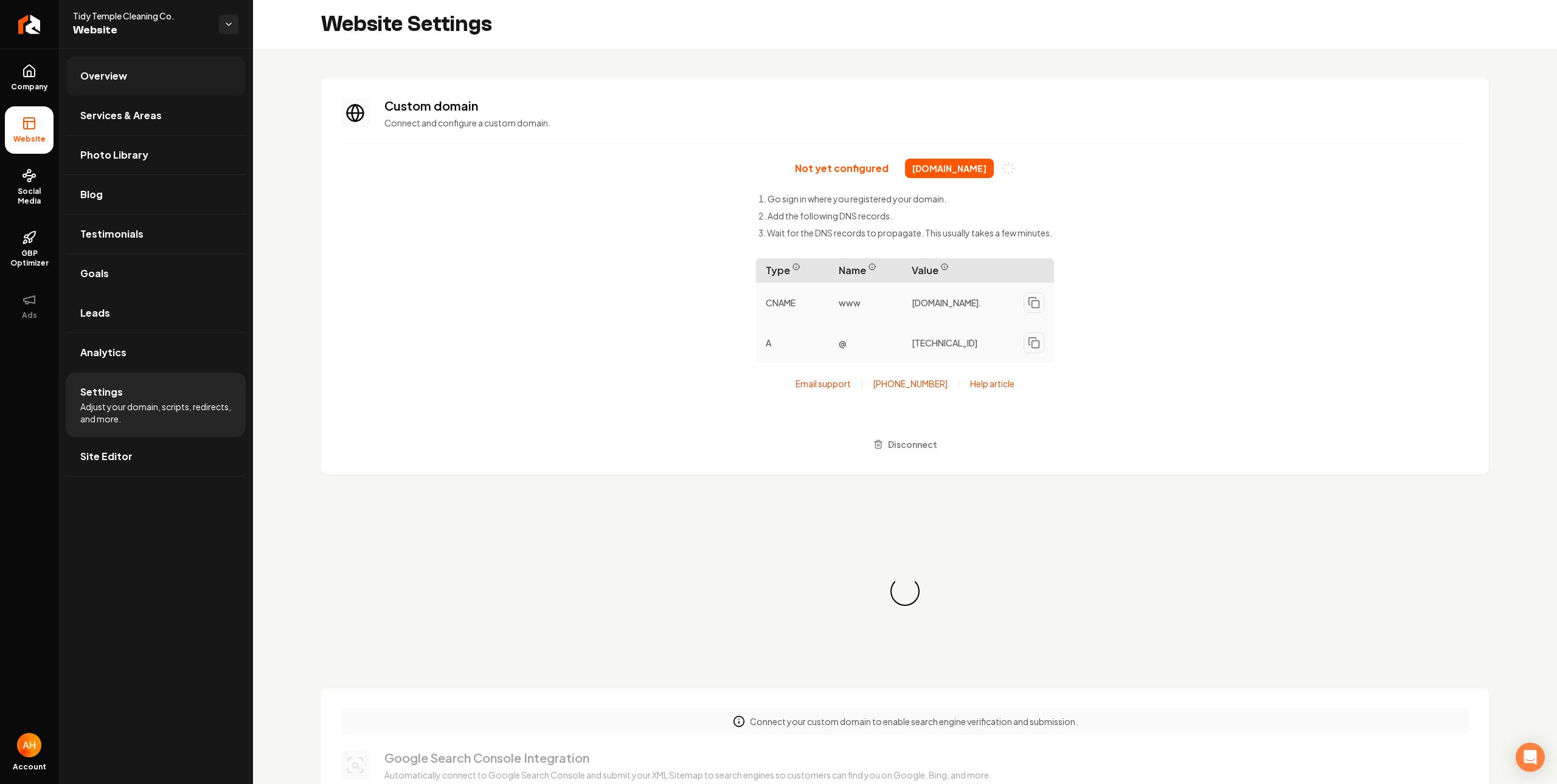
scroll to position [109, 0]
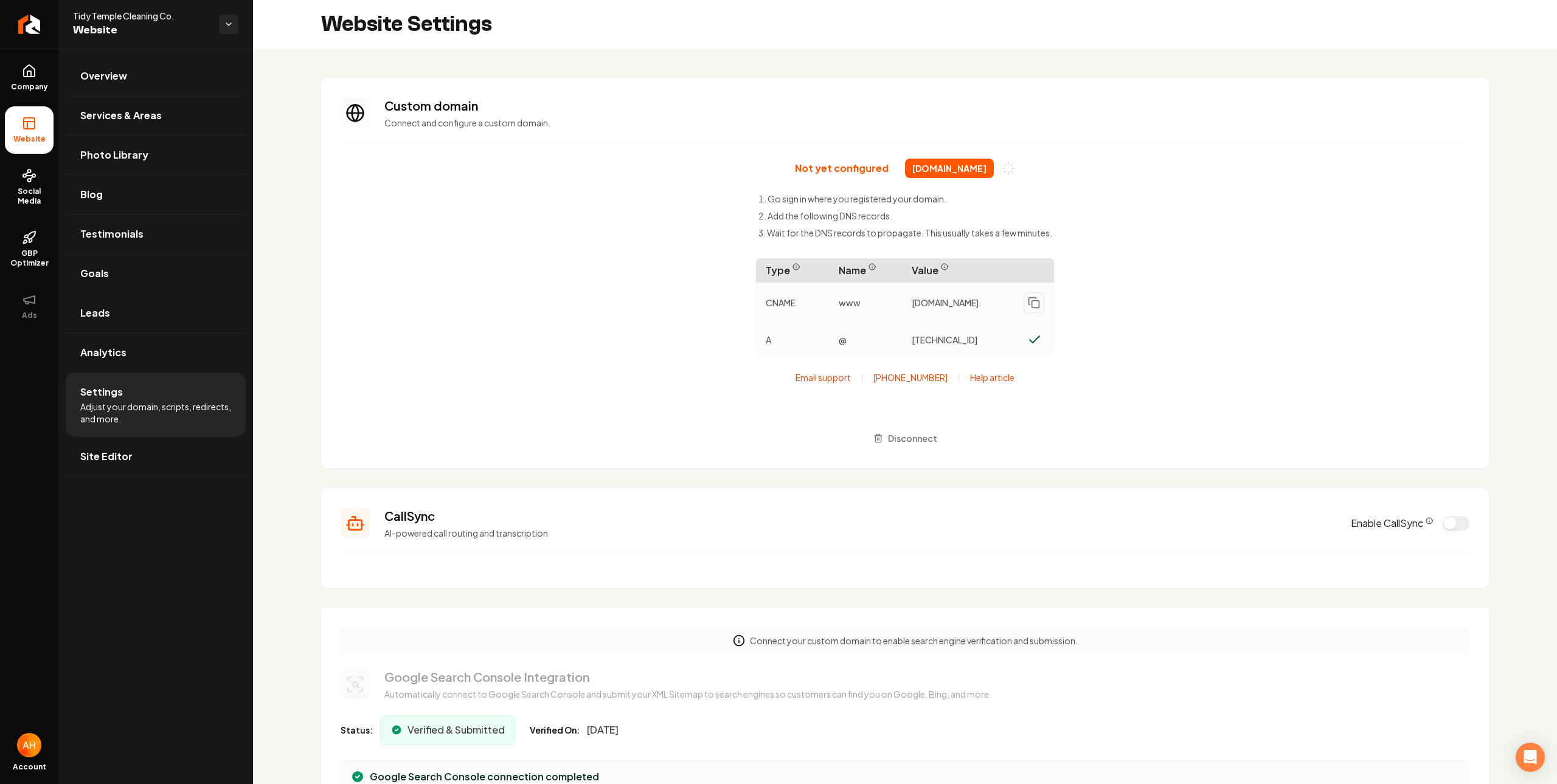
click at [953, 172] on span "tidy-temple.com" at bounding box center [949, 168] width 89 height 19
copy div "tidy-temple.com"
click at [127, 62] on link "Overview" at bounding box center [155, 76] width 180 height 39
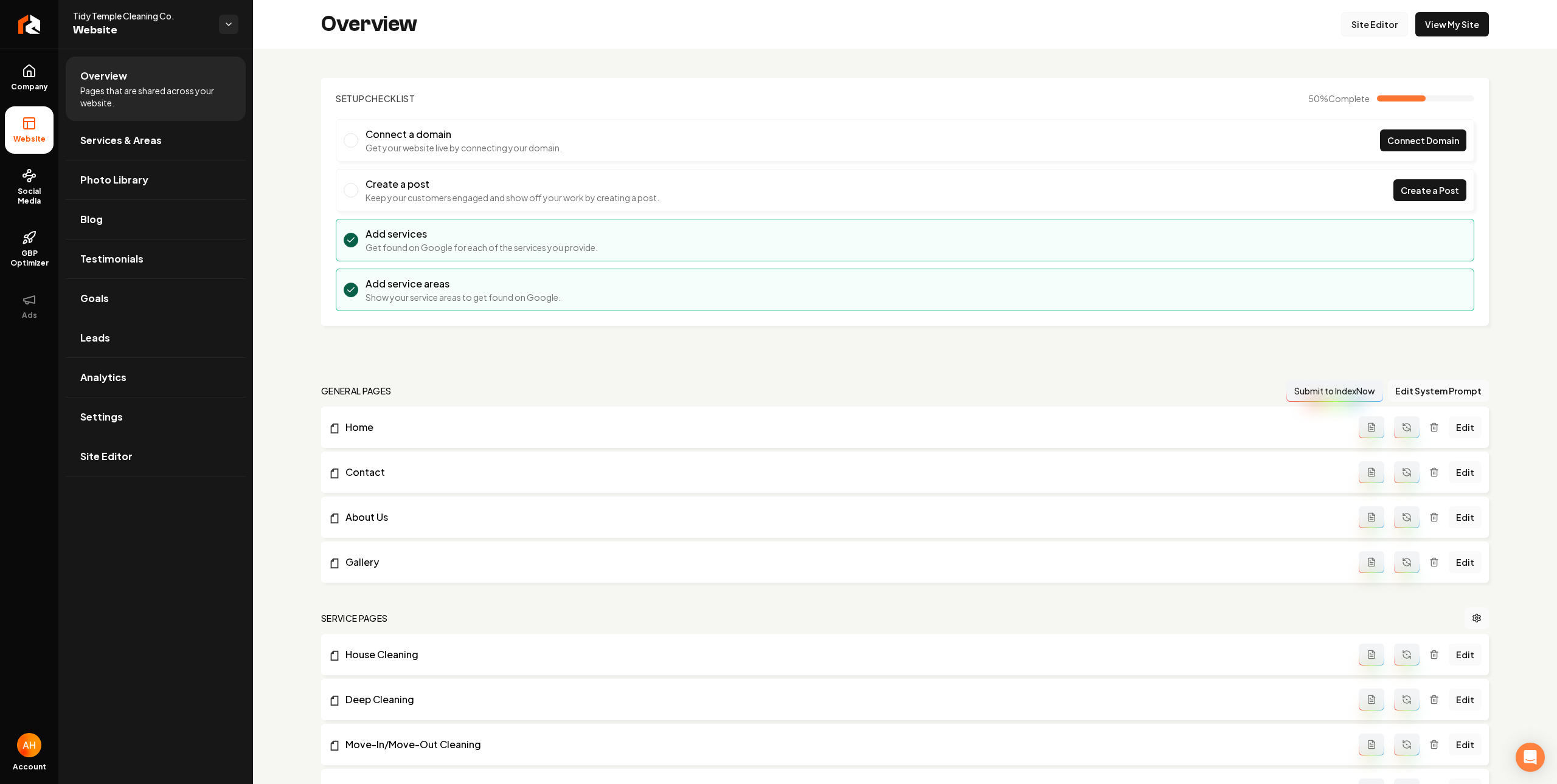
click at [1363, 17] on link "Site Editor" at bounding box center [1374, 24] width 67 height 24
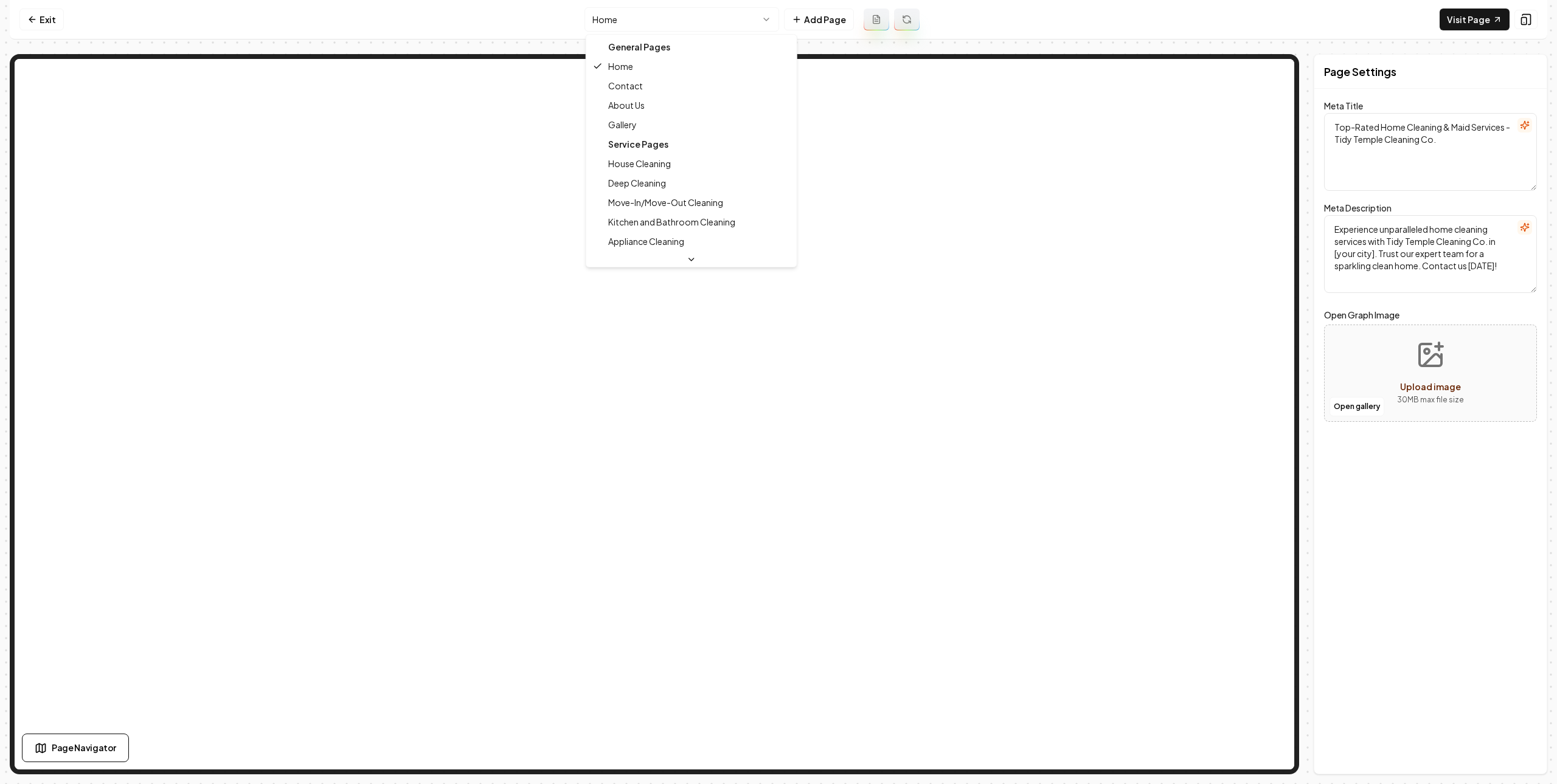
click at [652, 20] on html "Computer Required This feature is only available on a computer. Please switch t…" at bounding box center [778, 392] width 1557 height 784
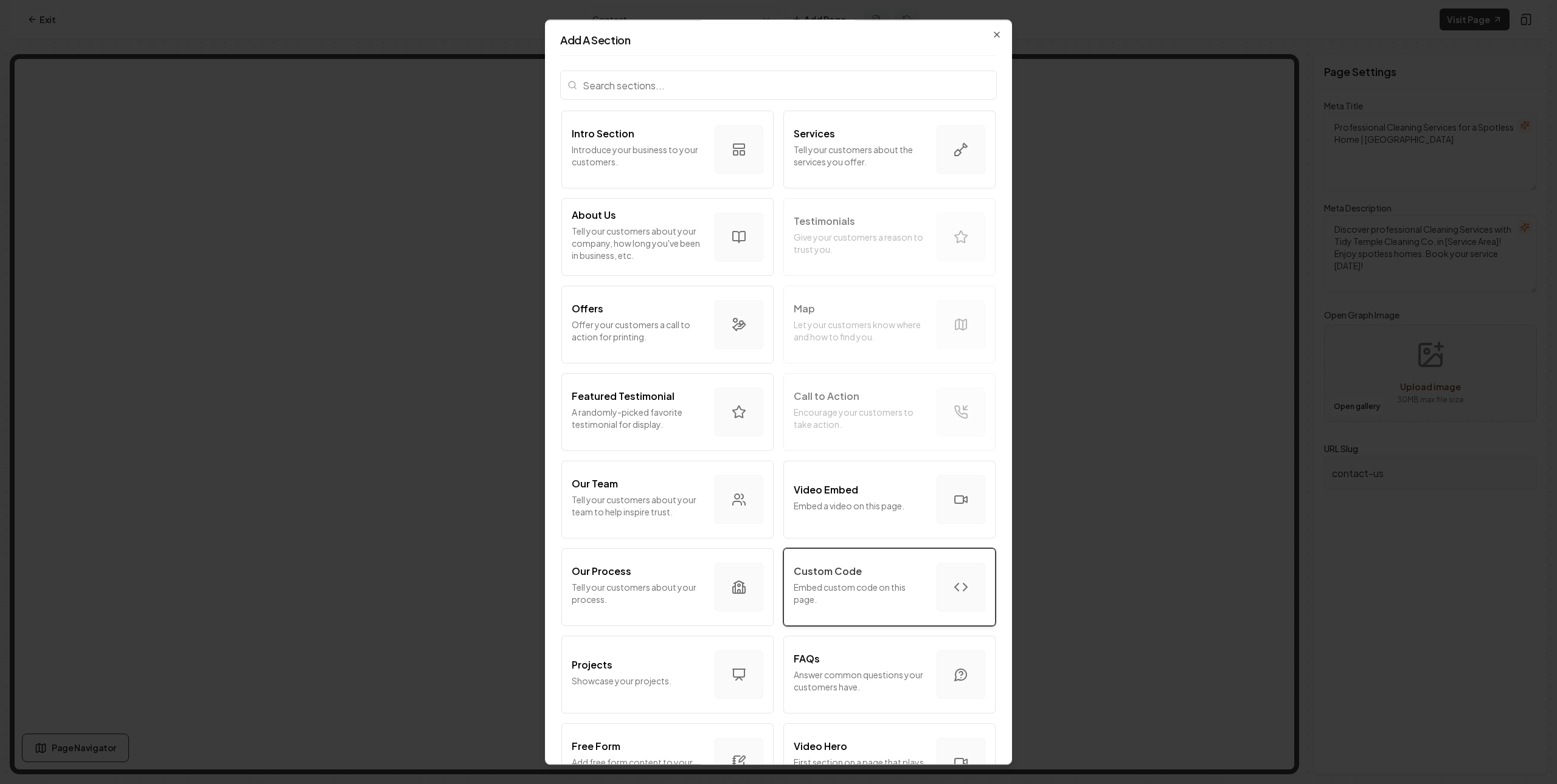
click at [894, 603] on p "Embed custom code on this page." at bounding box center [860, 593] width 133 height 24
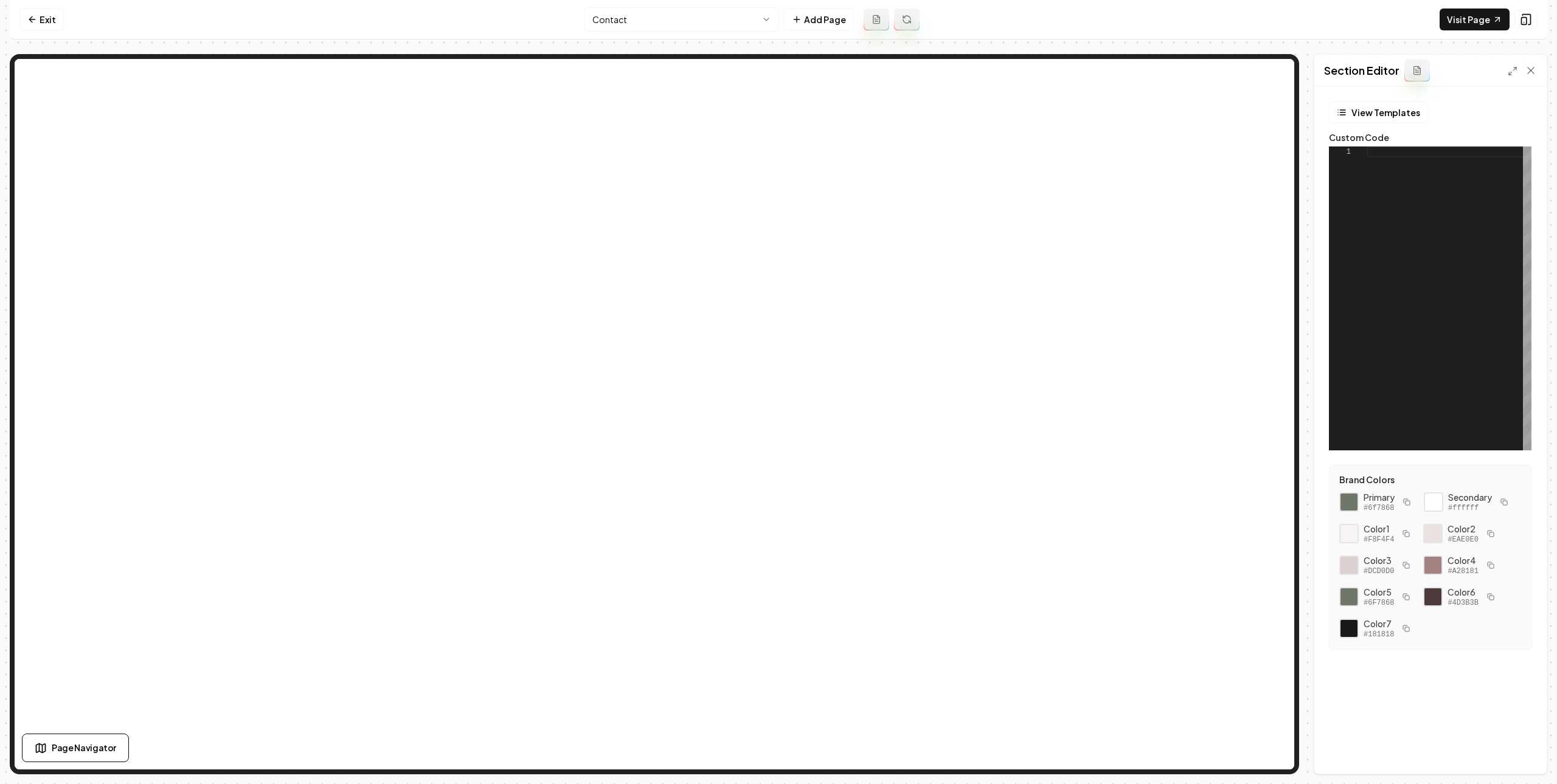
click at [1414, 206] on div at bounding box center [1449, 299] width 165 height 304
click at [1512, 759] on button "Save" at bounding box center [1519, 753] width 36 height 22
type textarea "**********"
click at [32, 19] on icon at bounding box center [32, 19] width 10 height 10
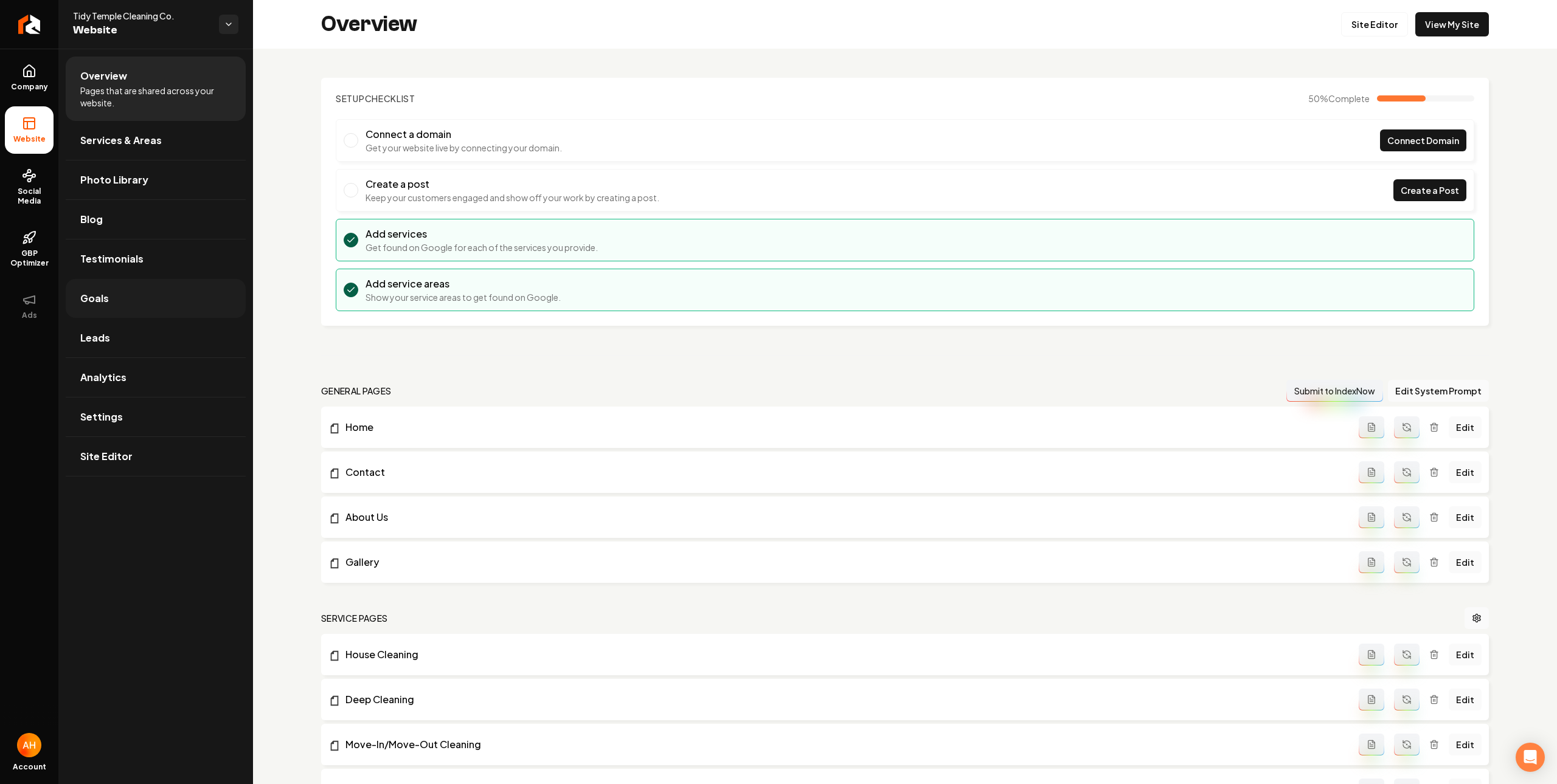
click at [151, 283] on link "Goals" at bounding box center [155, 299] width 180 height 39
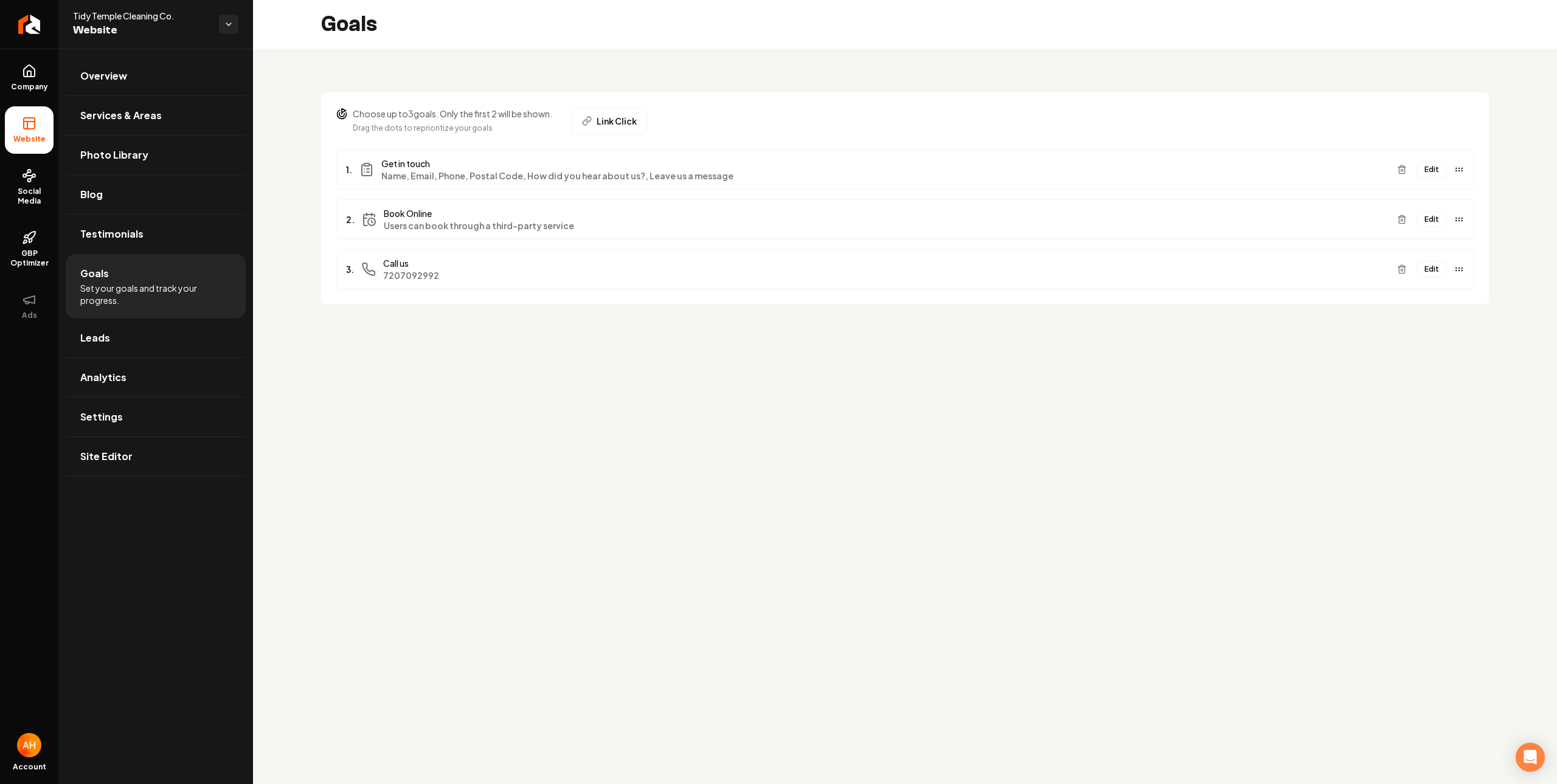
click at [1428, 220] on button "Edit" at bounding box center [1431, 220] width 31 height 16
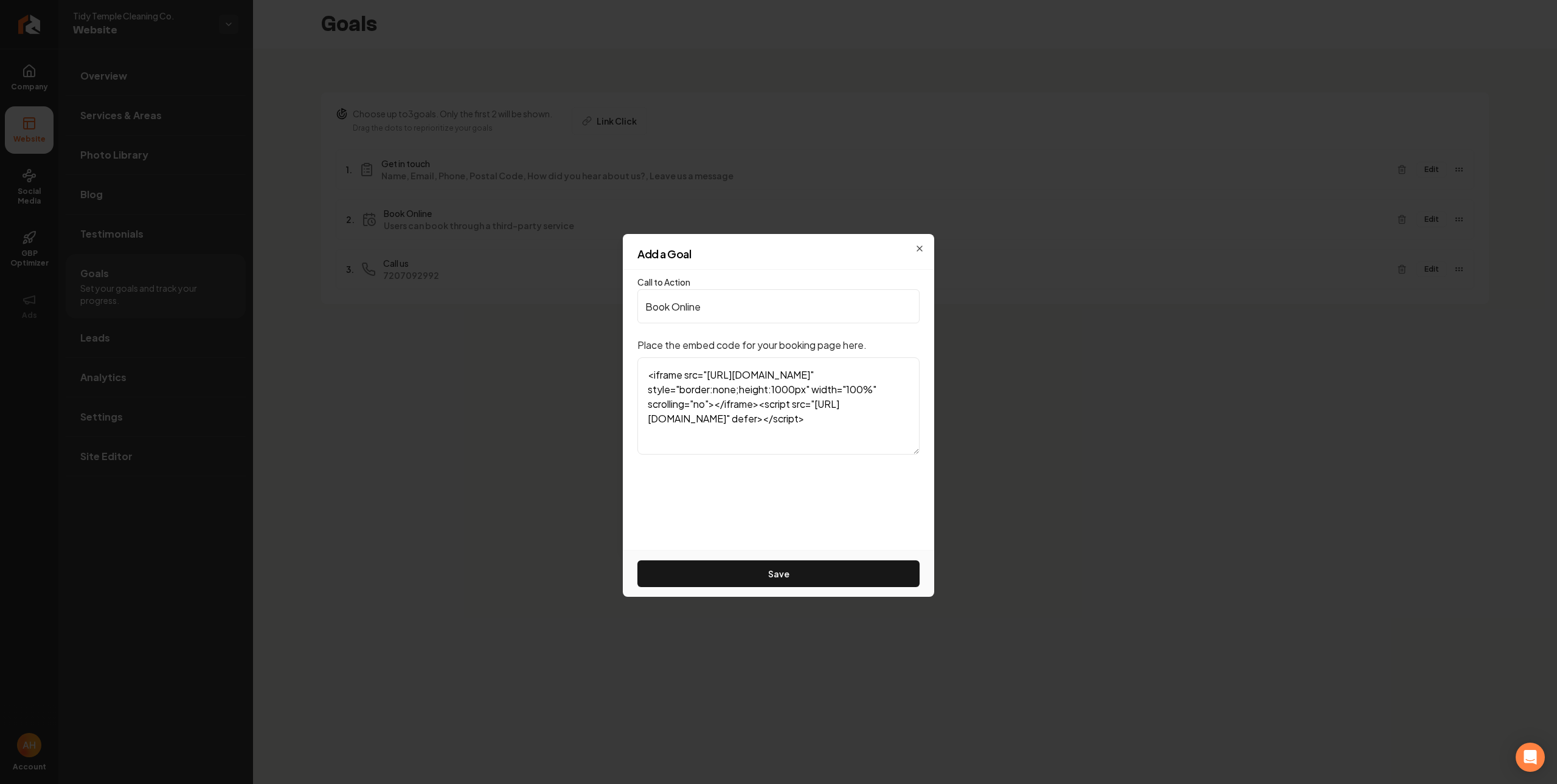
click at [858, 423] on textarea "<iframe src="https://tidytemplellc.bookingkoala.com/booknow?embed=true" style="…" at bounding box center [778, 406] width 282 height 97
paste textarea "src="https://link.automator.ai/widget/form/gd3PX4cyyRDDn0AaeIIP" style="width:1…"
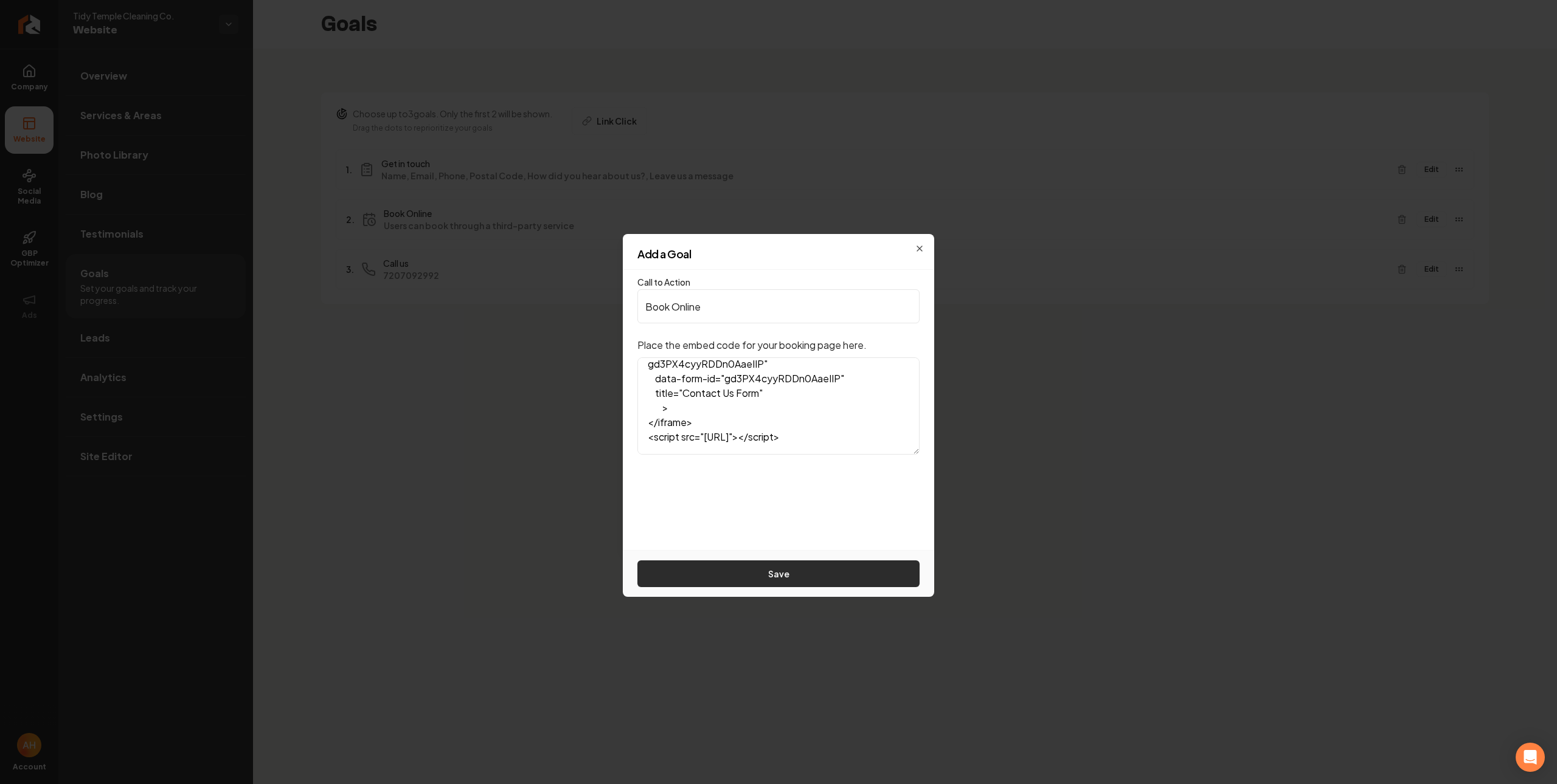
type textarea "<iframe src="https://link.automator.ai/widget/form/gd3PX4cyyRDDn0AaeIIP" style=…"
click at [836, 578] on button "Save" at bounding box center [778, 574] width 282 height 27
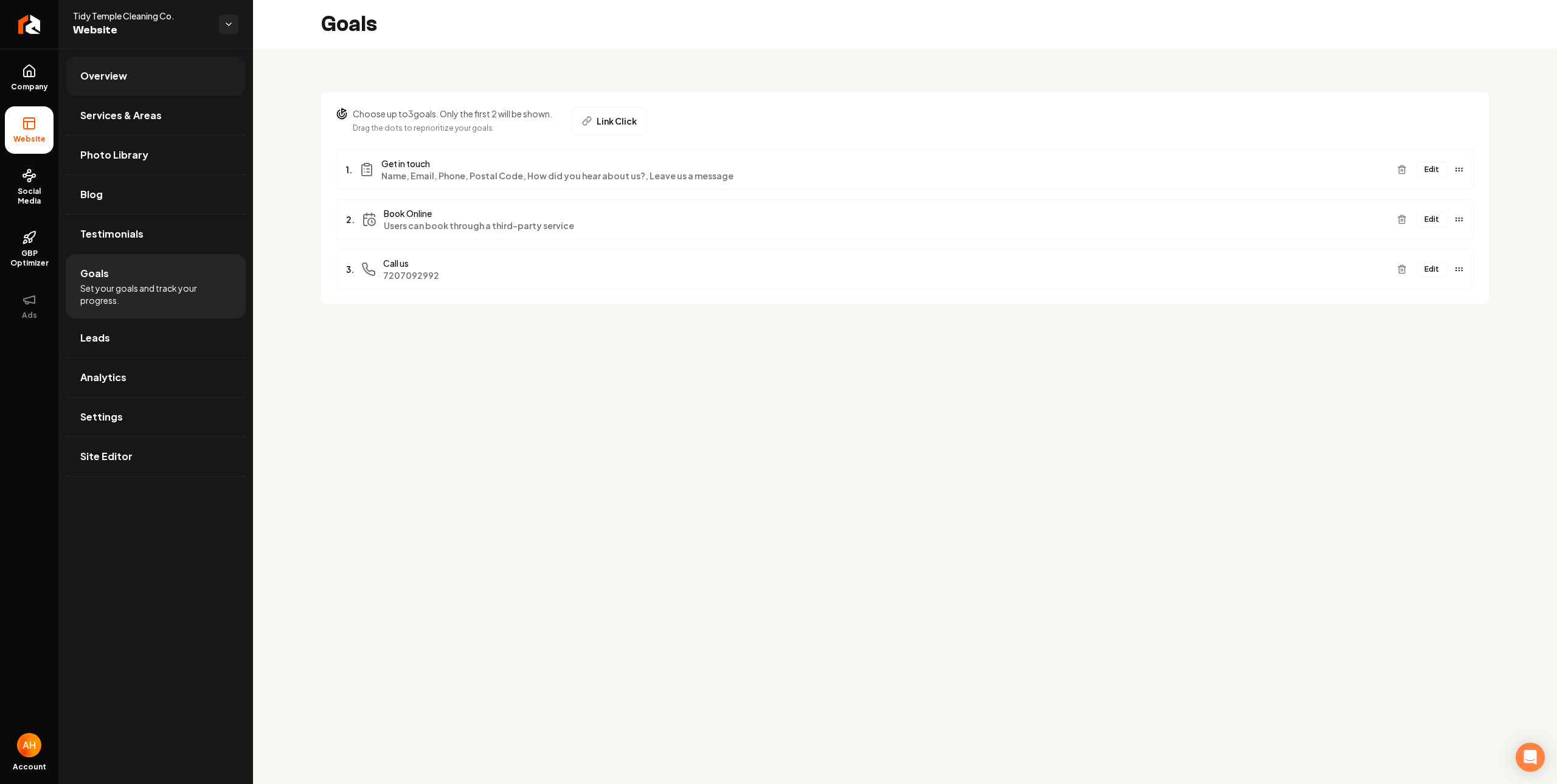
drag, startPoint x: 158, startPoint y: 84, endPoint x: 173, endPoint y: 90, distance: 16.2
click at [159, 84] on link "Overview" at bounding box center [155, 76] width 180 height 39
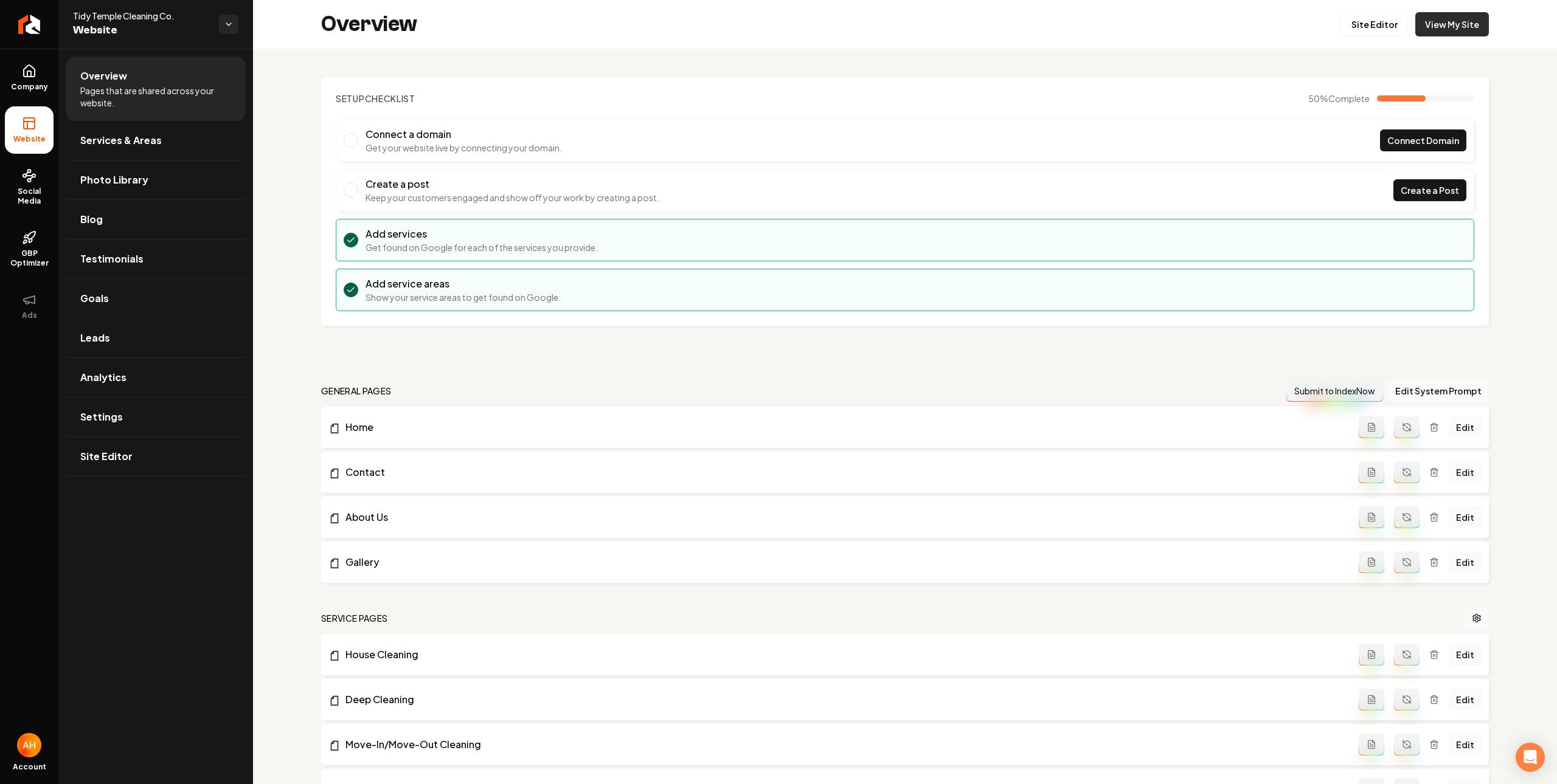
click at [1445, 32] on link "View My Site" at bounding box center [1452, 24] width 73 height 24
click at [120, 296] on link "Goals" at bounding box center [155, 299] width 180 height 39
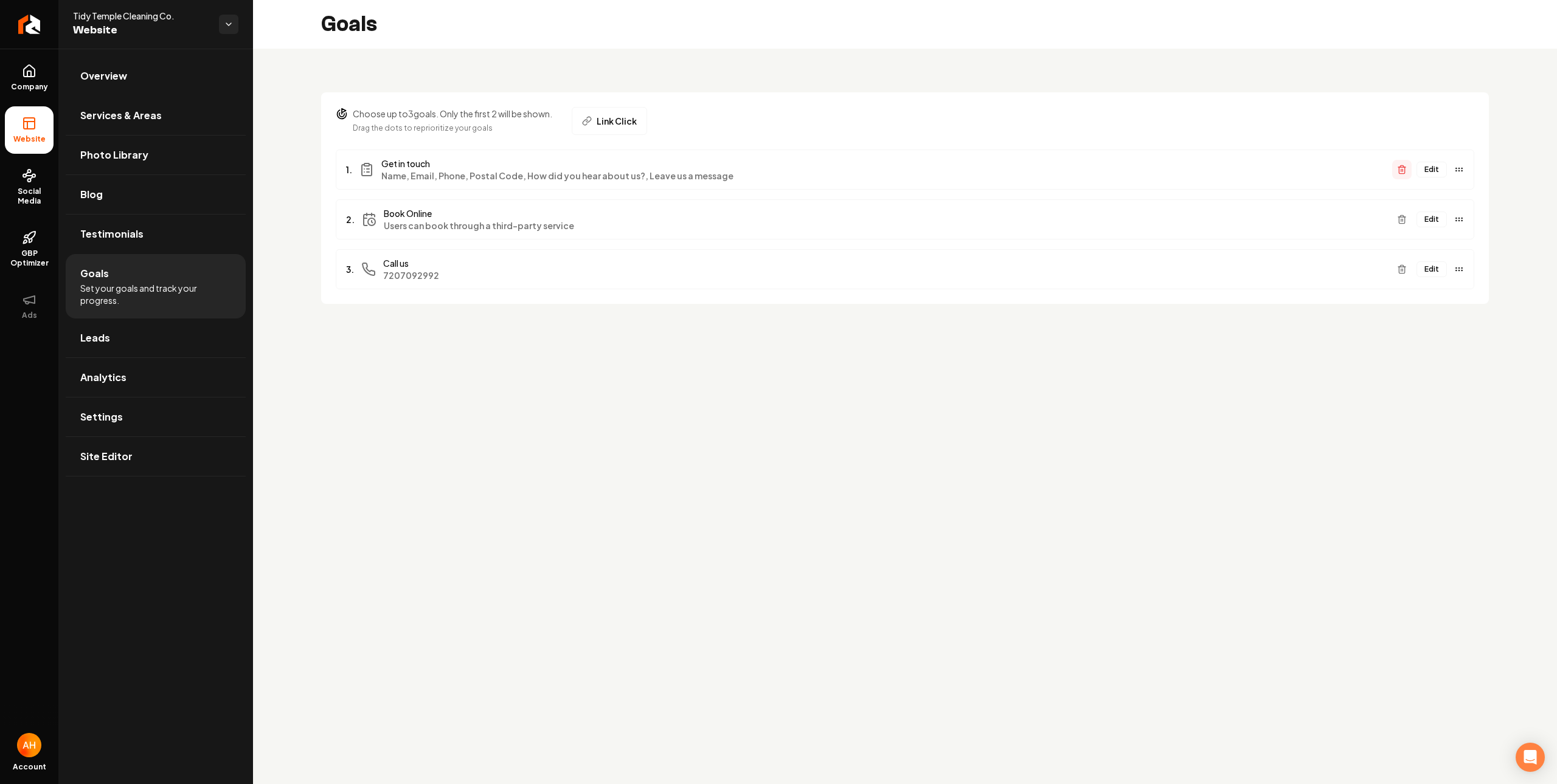
click at [1400, 169] on icon "Main content area" at bounding box center [1402, 170] width 10 height 10
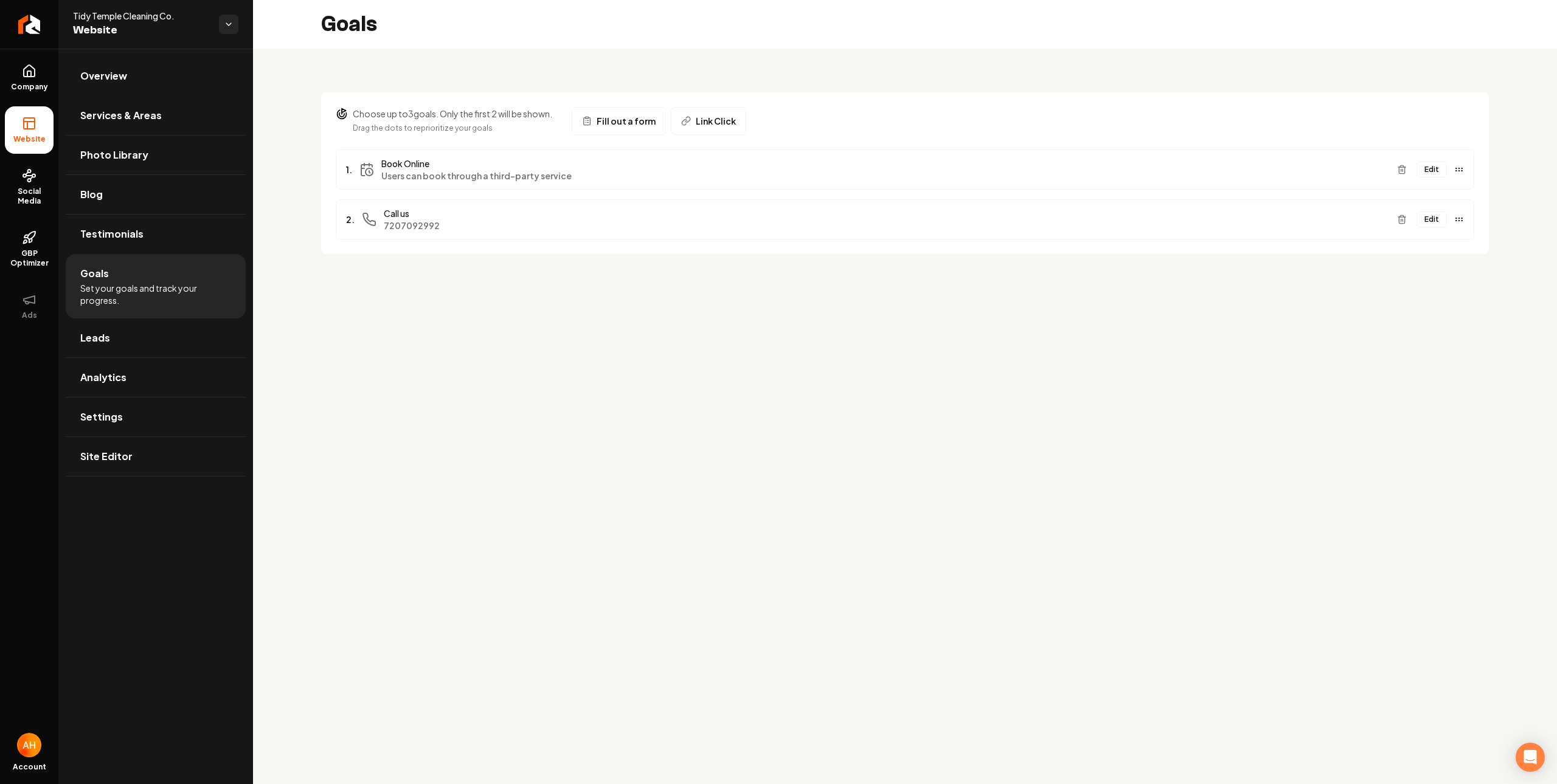
click at [1423, 166] on button "Edit" at bounding box center [1431, 170] width 31 height 16
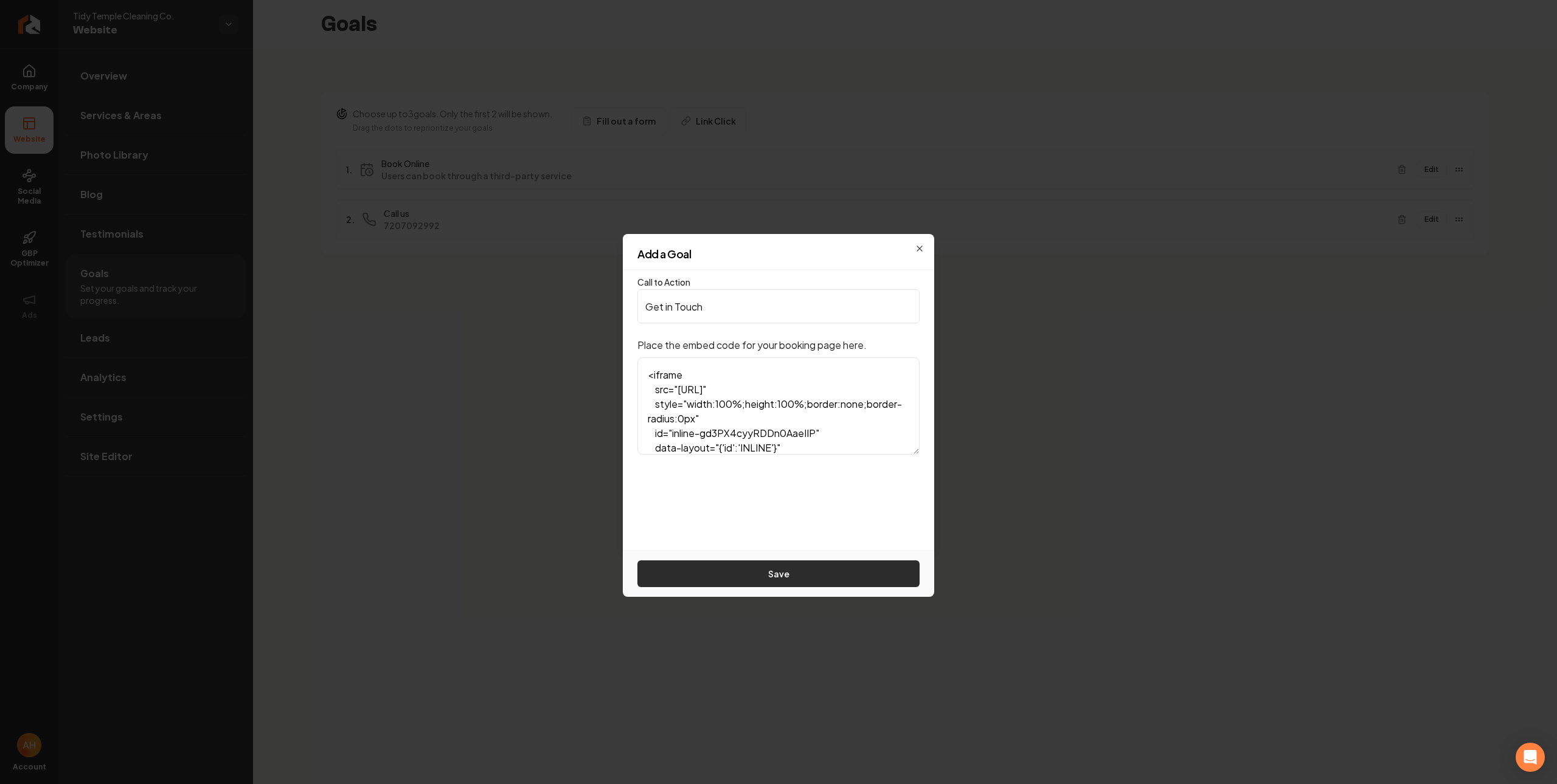
type input "Get in Touch"
click at [818, 574] on button "Save" at bounding box center [778, 574] width 282 height 27
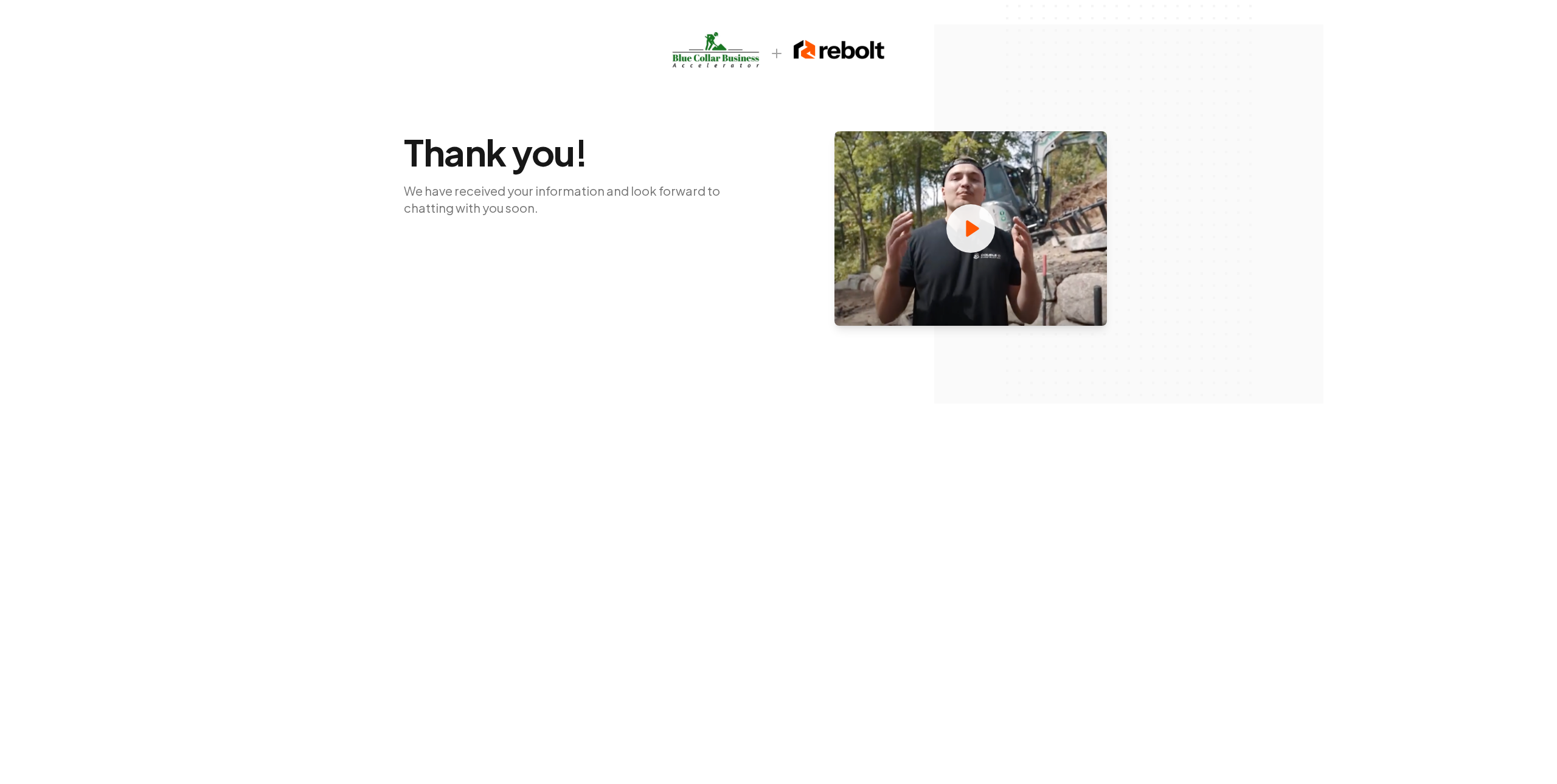
click at [654, 220] on div "Thank you! We have received your information and look forward to chatting with …" at bounding box center [585, 228] width 365 height 194
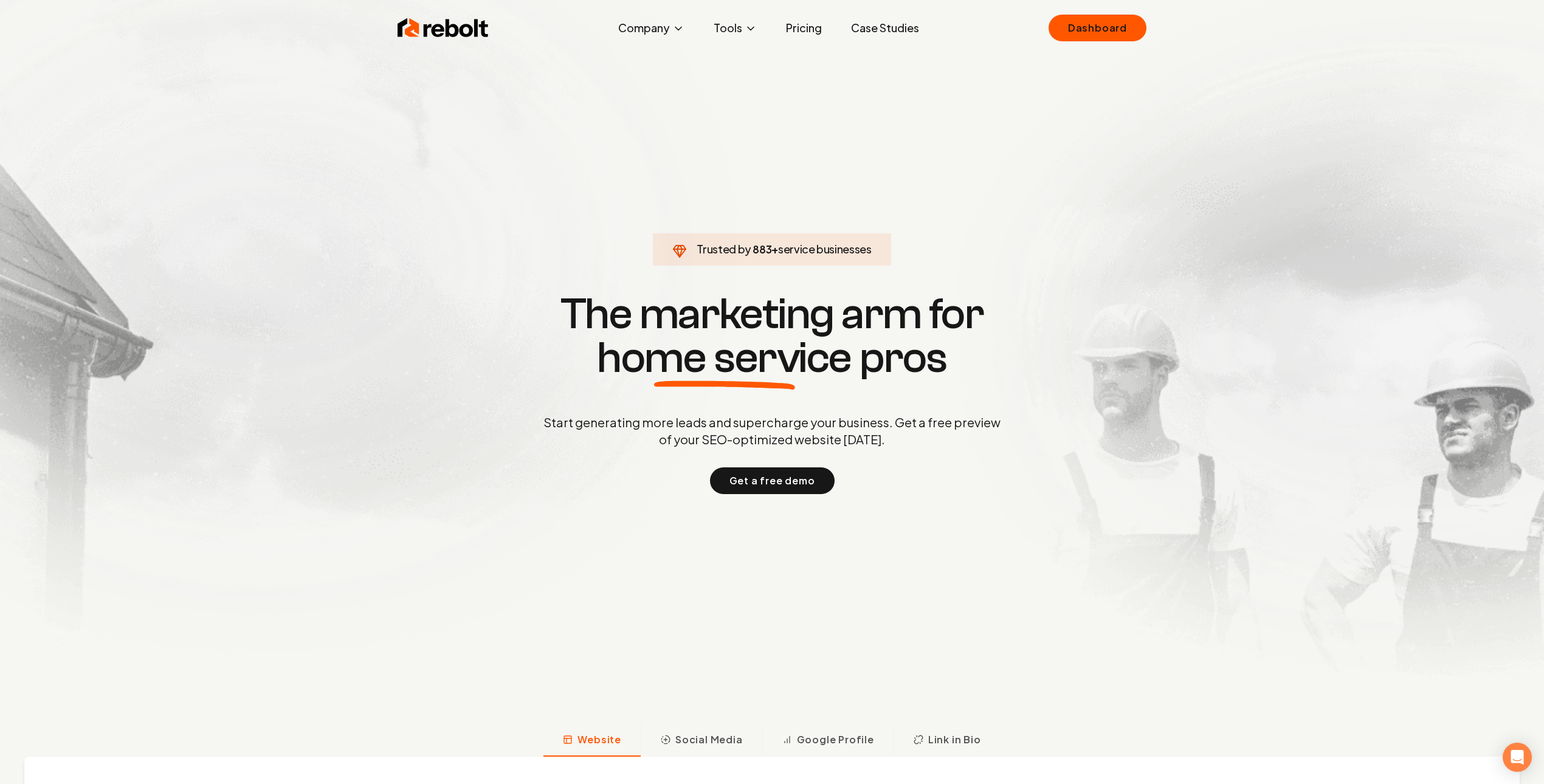
drag, startPoint x: 1070, startPoint y: 25, endPoint x: 1046, endPoint y: 27, distance: 24.1
click at [1071, 25] on link "Dashboard" at bounding box center [1097, 27] width 98 height 27
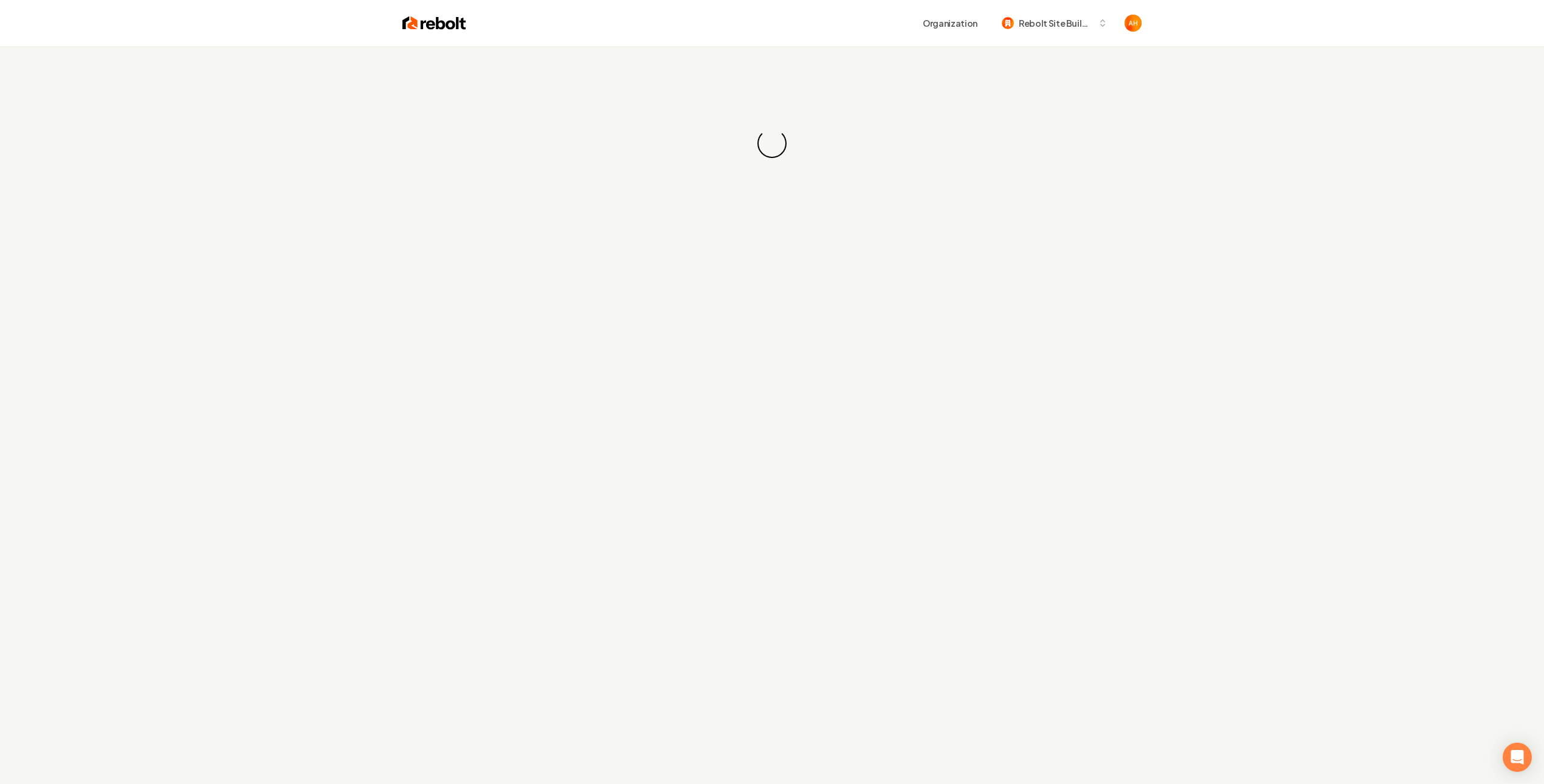
click at [862, 53] on div "Loading... Loading..." at bounding box center [772, 143] width 1544 height 194
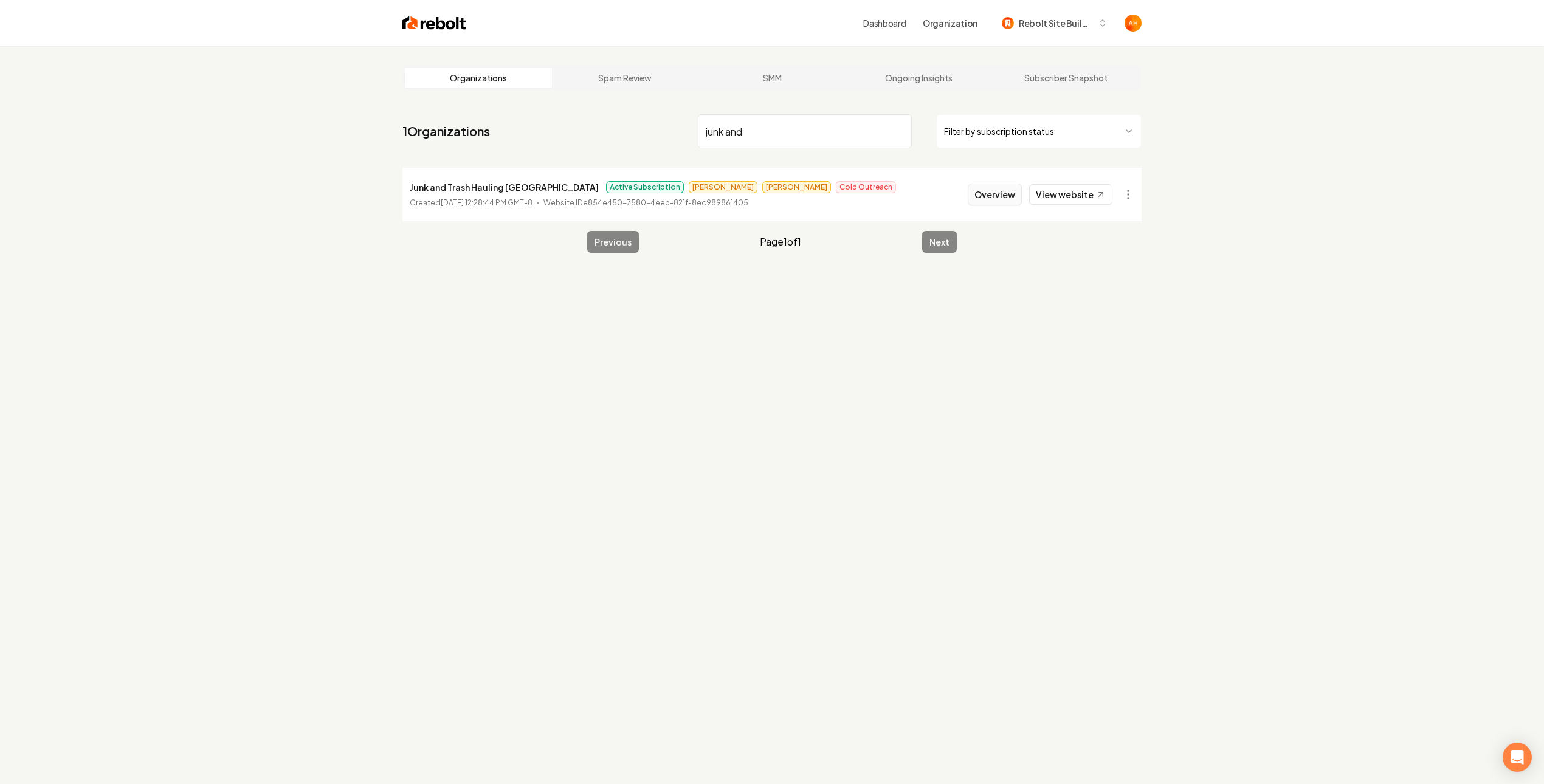
type input "junk and"
click at [983, 187] on button "Overview" at bounding box center [994, 195] width 54 height 22
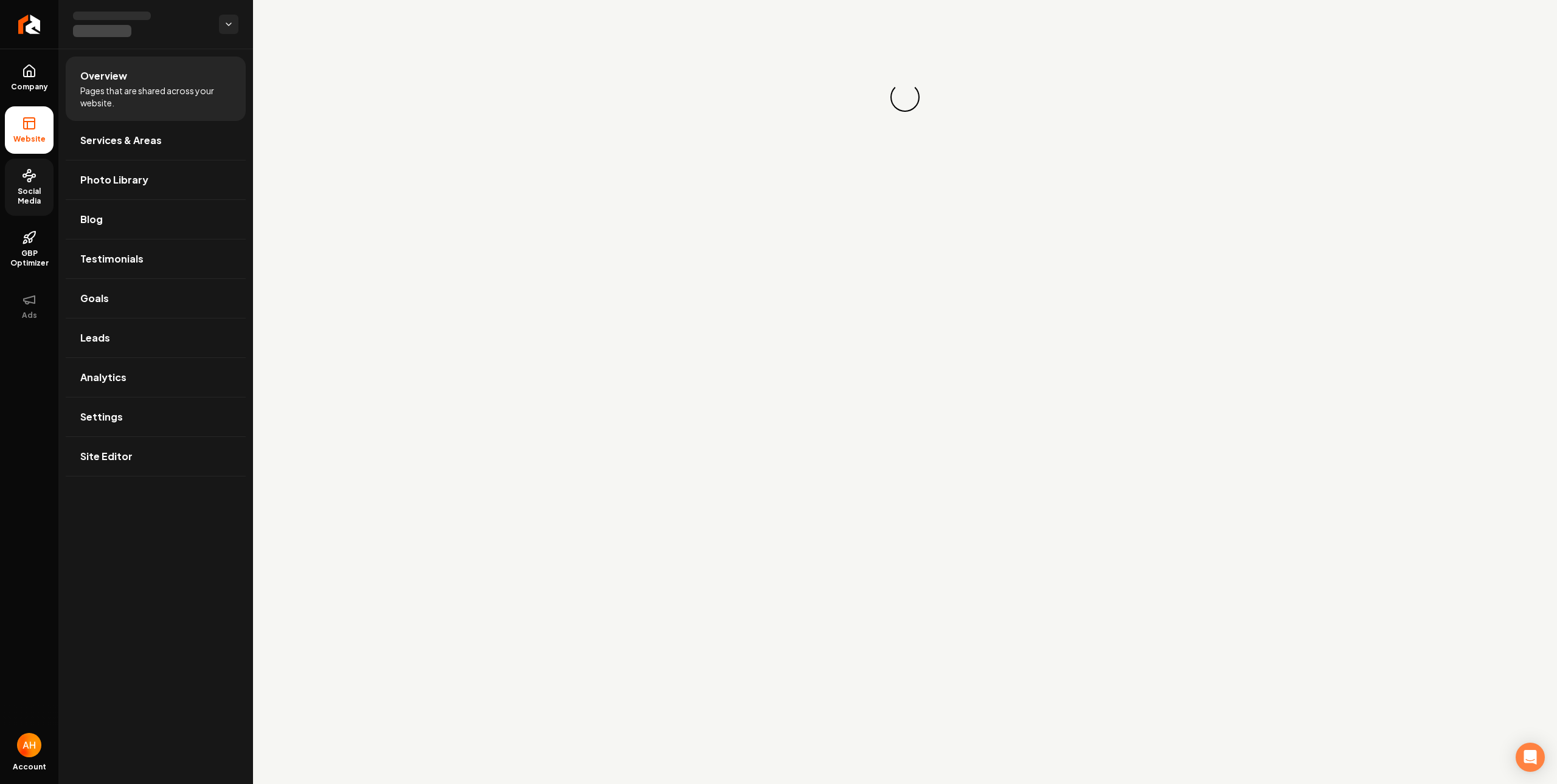
click at [43, 206] on link "Social Media" at bounding box center [29, 187] width 49 height 57
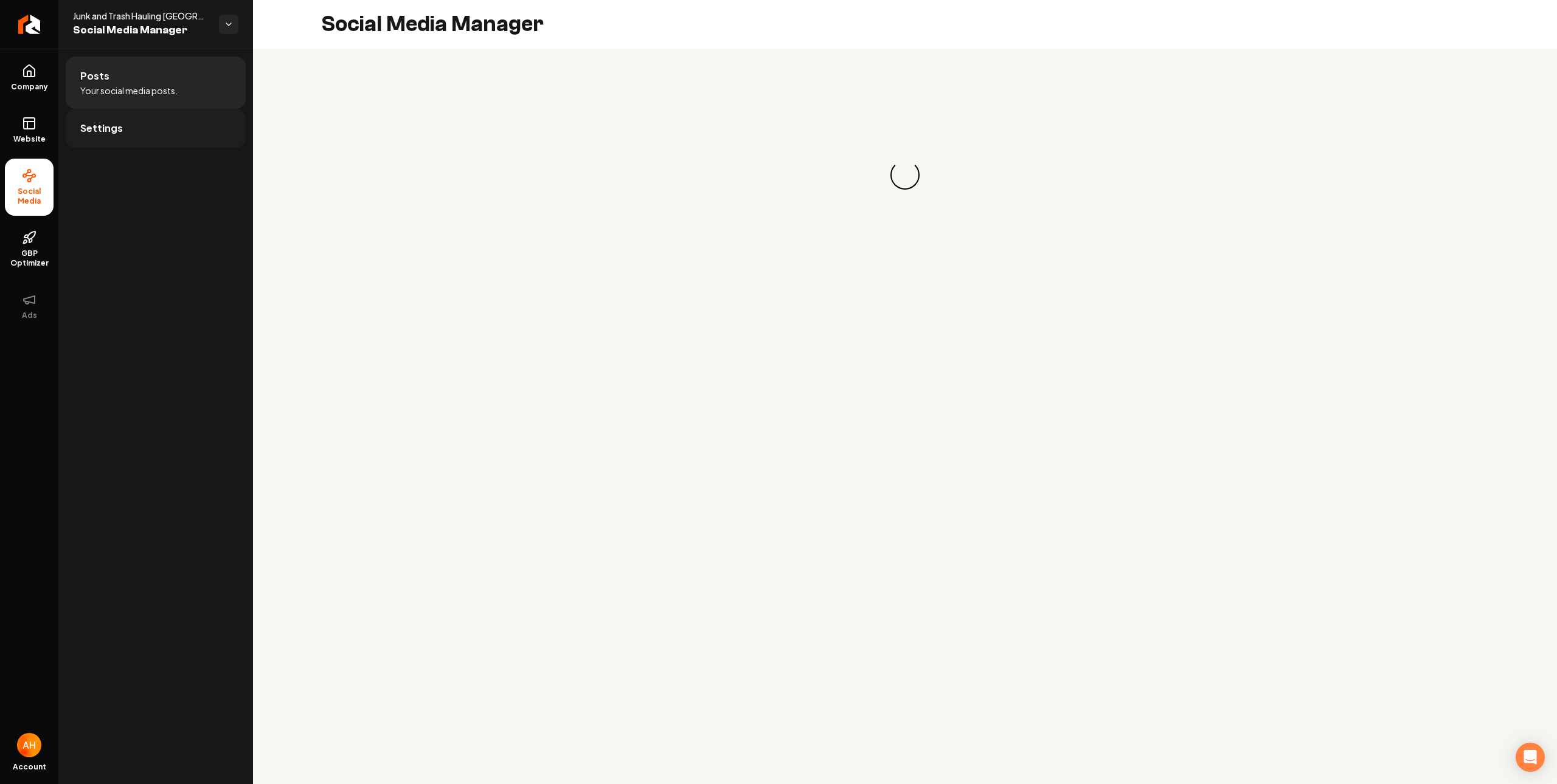
click at [203, 136] on link "Settings" at bounding box center [155, 129] width 180 height 39
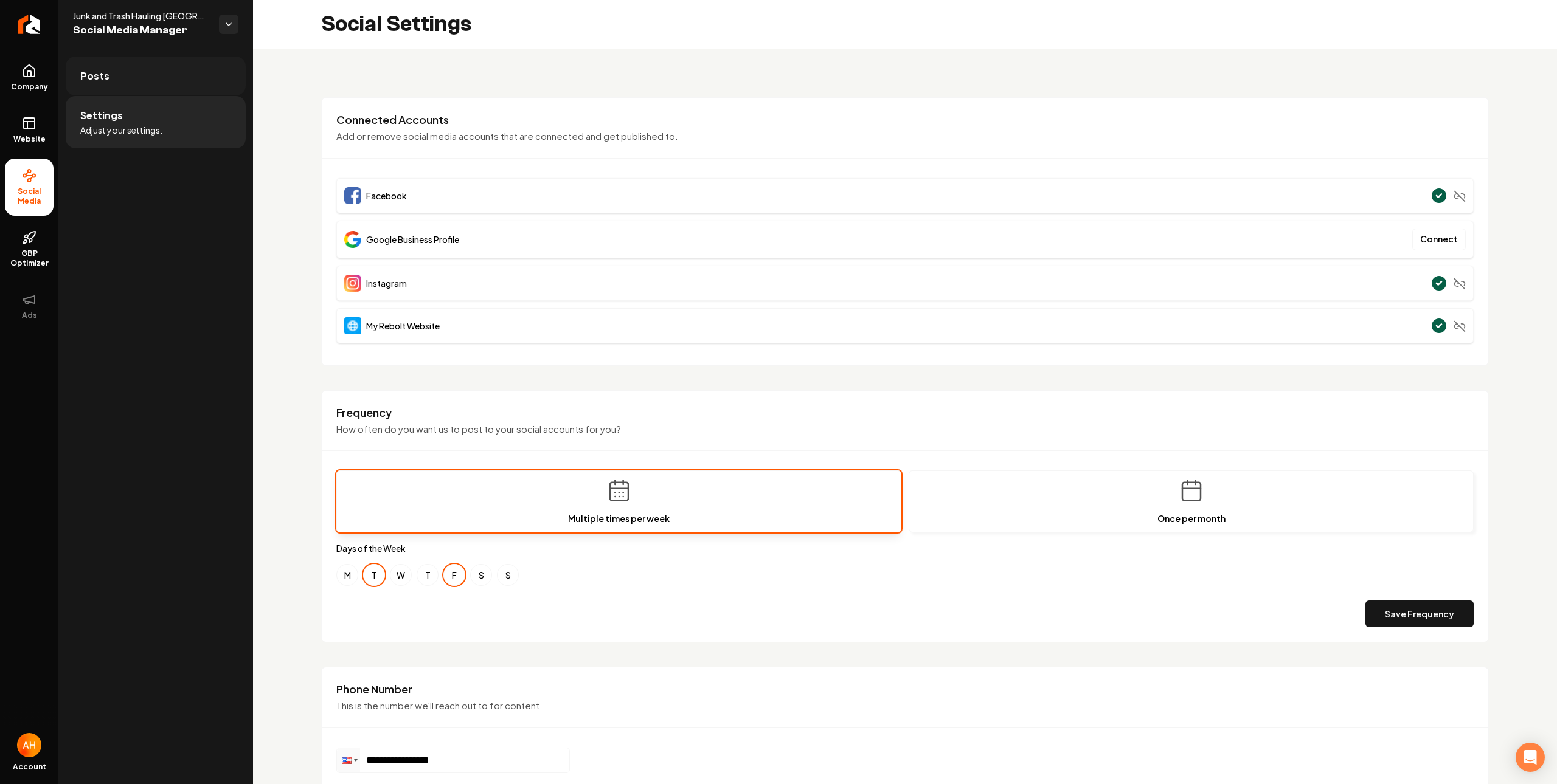
click at [151, 86] on link "Posts" at bounding box center [155, 76] width 180 height 39
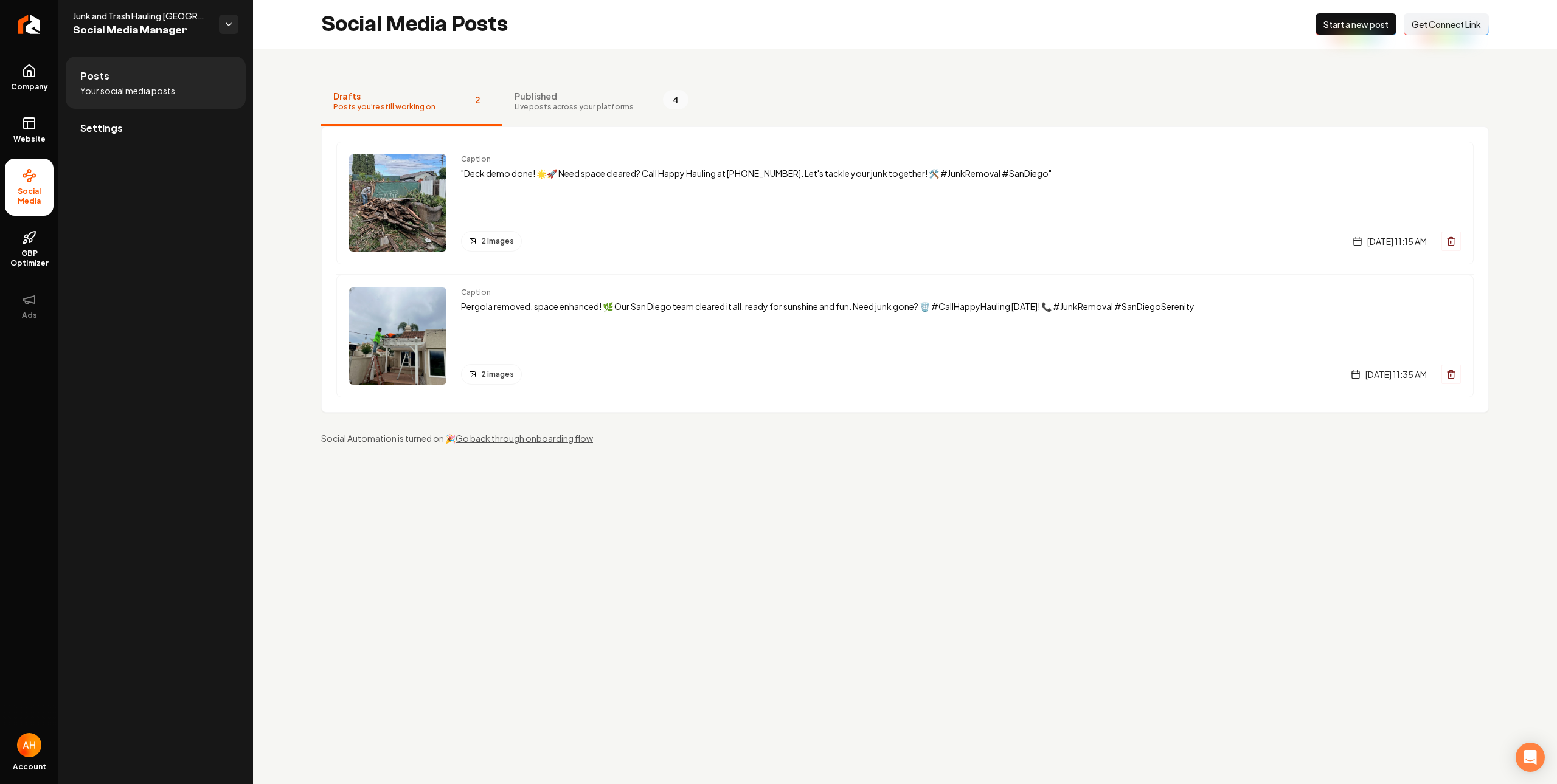
click at [1439, 29] on span "Get Connect Link" at bounding box center [1446, 24] width 70 height 12
